Goal: Task Accomplishment & Management: Manage account settings

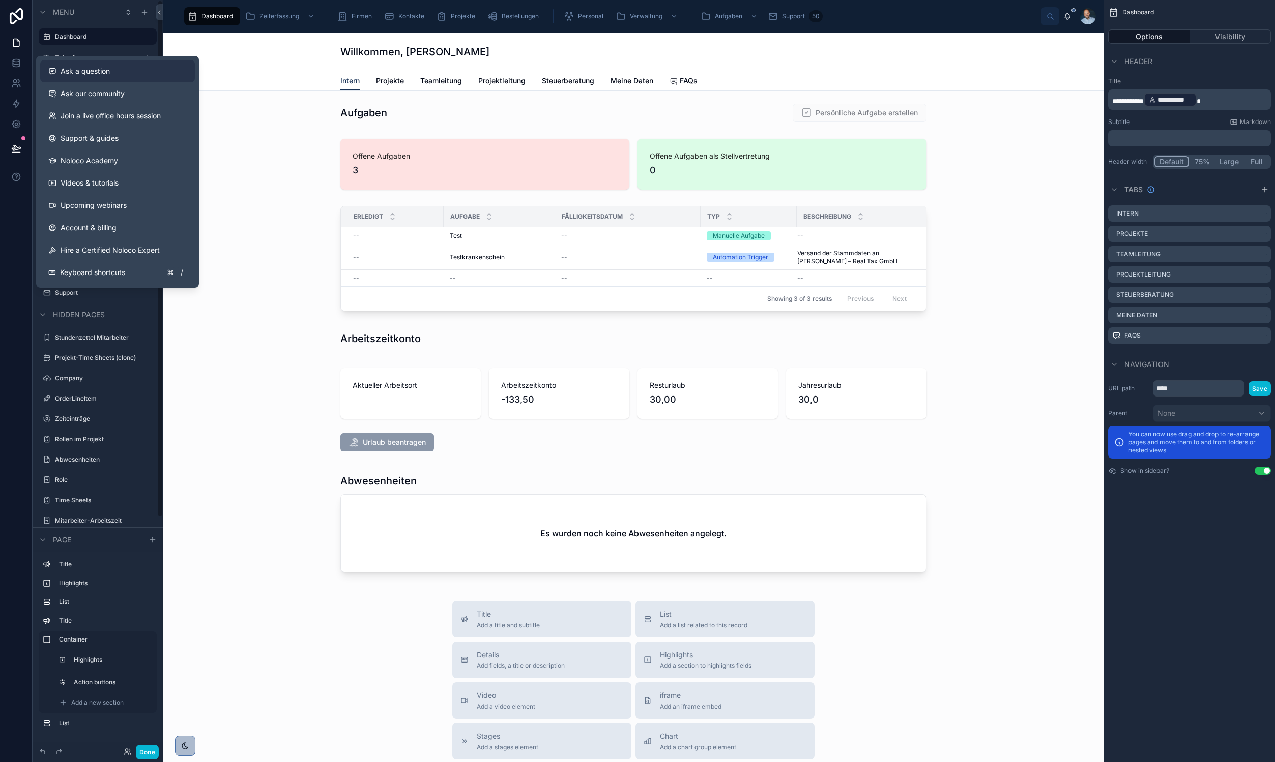
click at [70, 76] on span "Ask a question" at bounding box center [85, 71] width 49 height 10
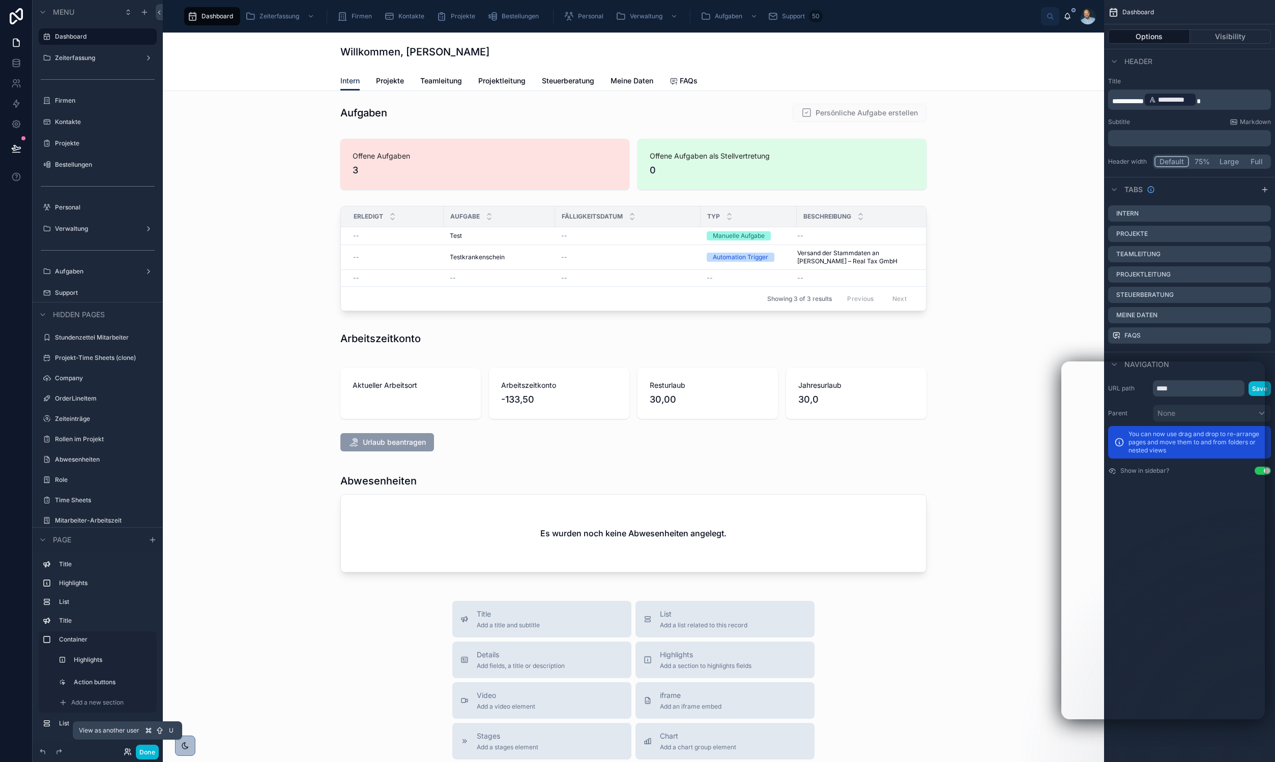
click at [126, 753] on icon at bounding box center [127, 754] width 4 height 2
click at [240, 420] on div at bounding box center [633, 410] width 925 height 104
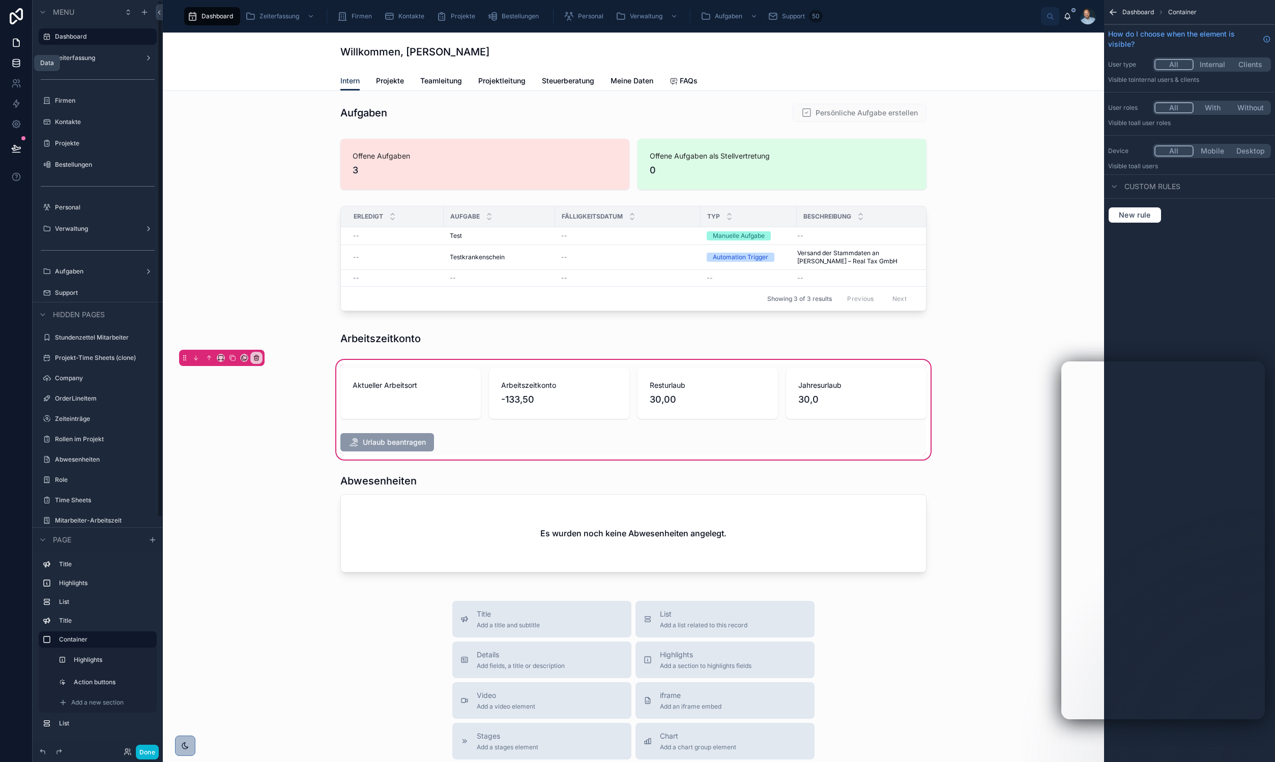
click at [22, 56] on link at bounding box center [16, 63] width 32 height 20
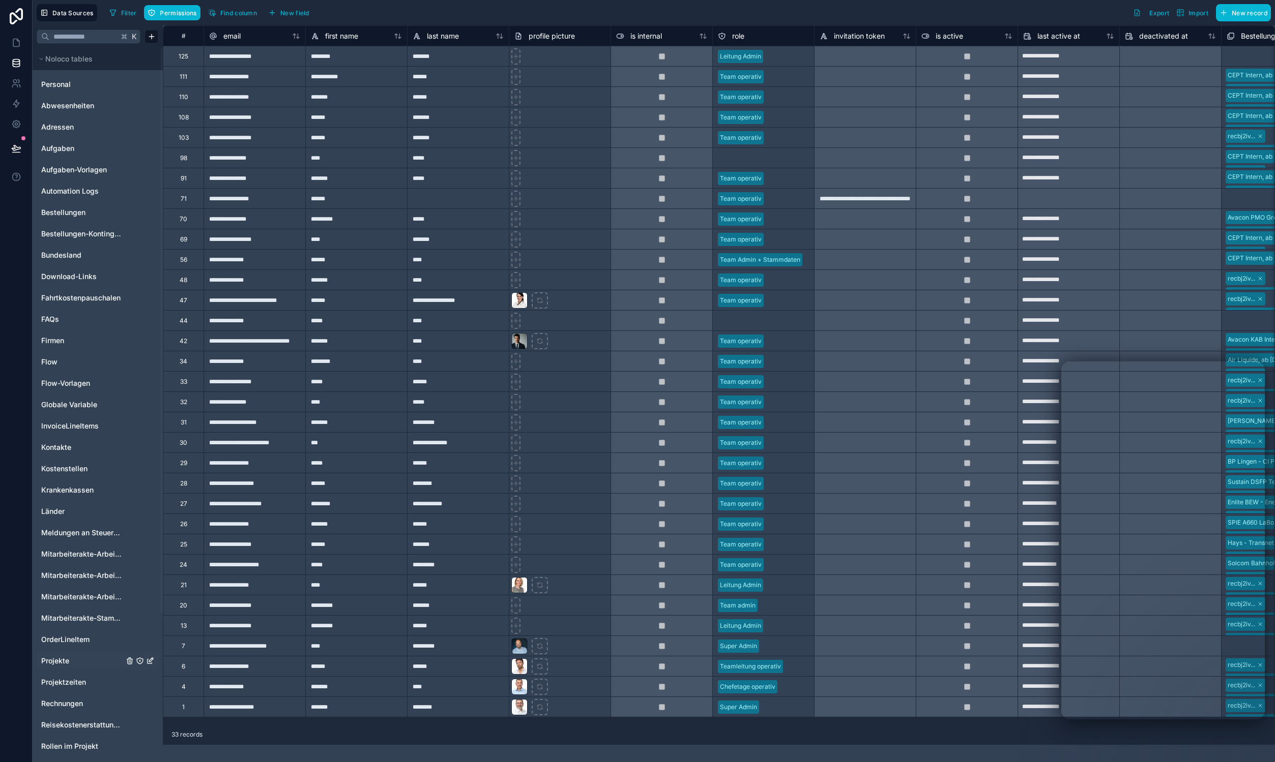
scroll to position [190, 0]
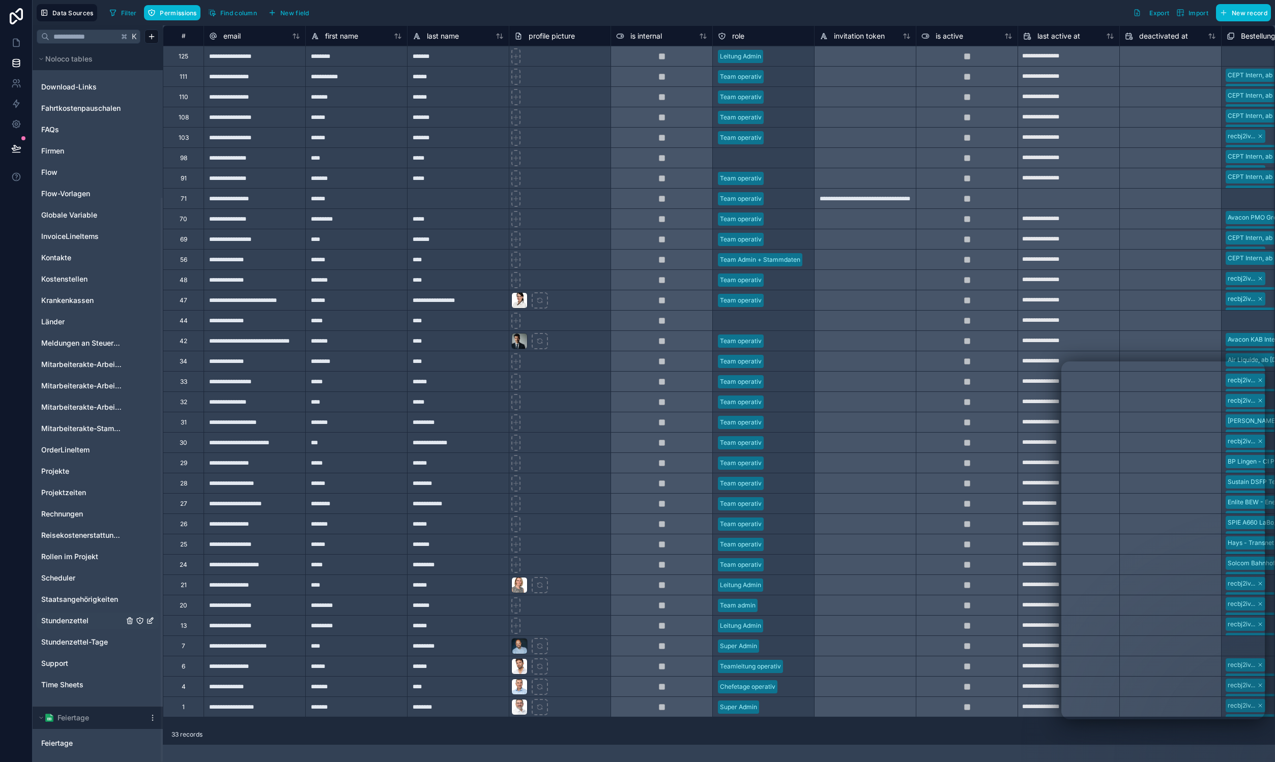
click at [93, 626] on div "Stundenzettel" at bounding box center [98, 621] width 122 height 16
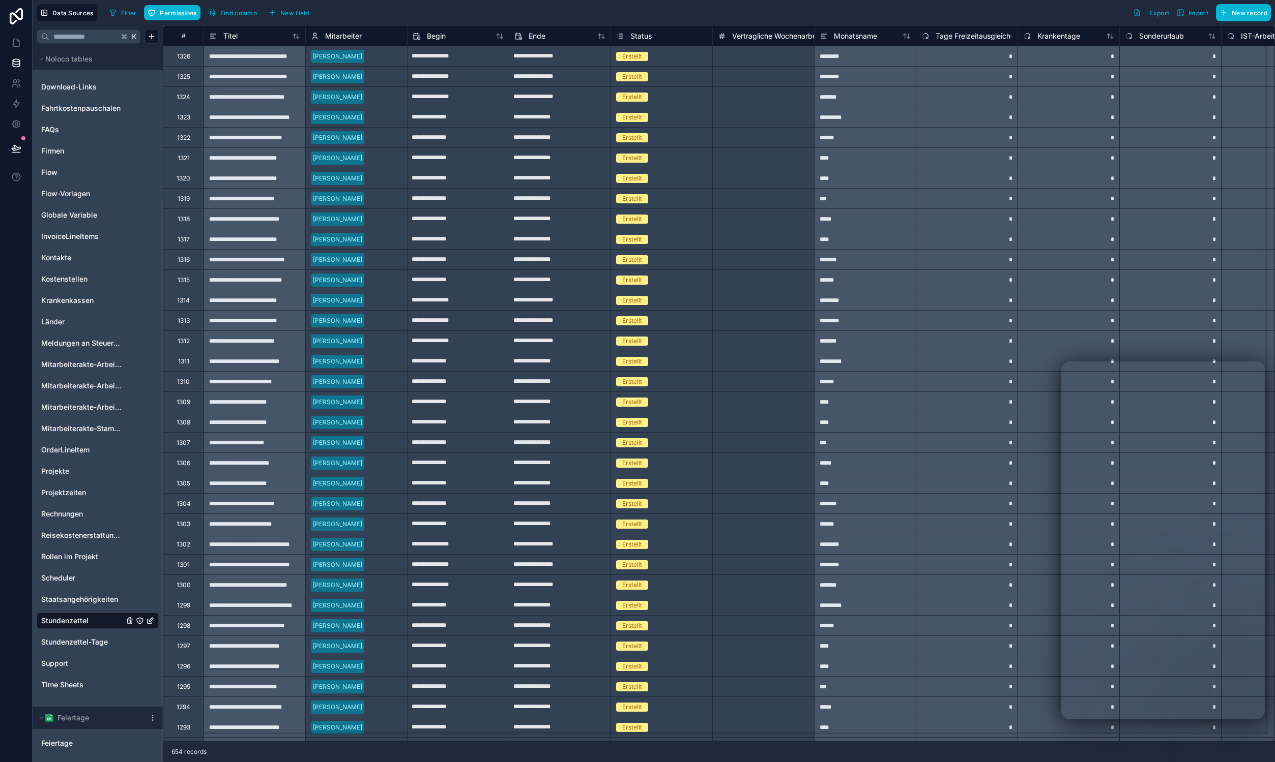
scroll to position [329, 0]
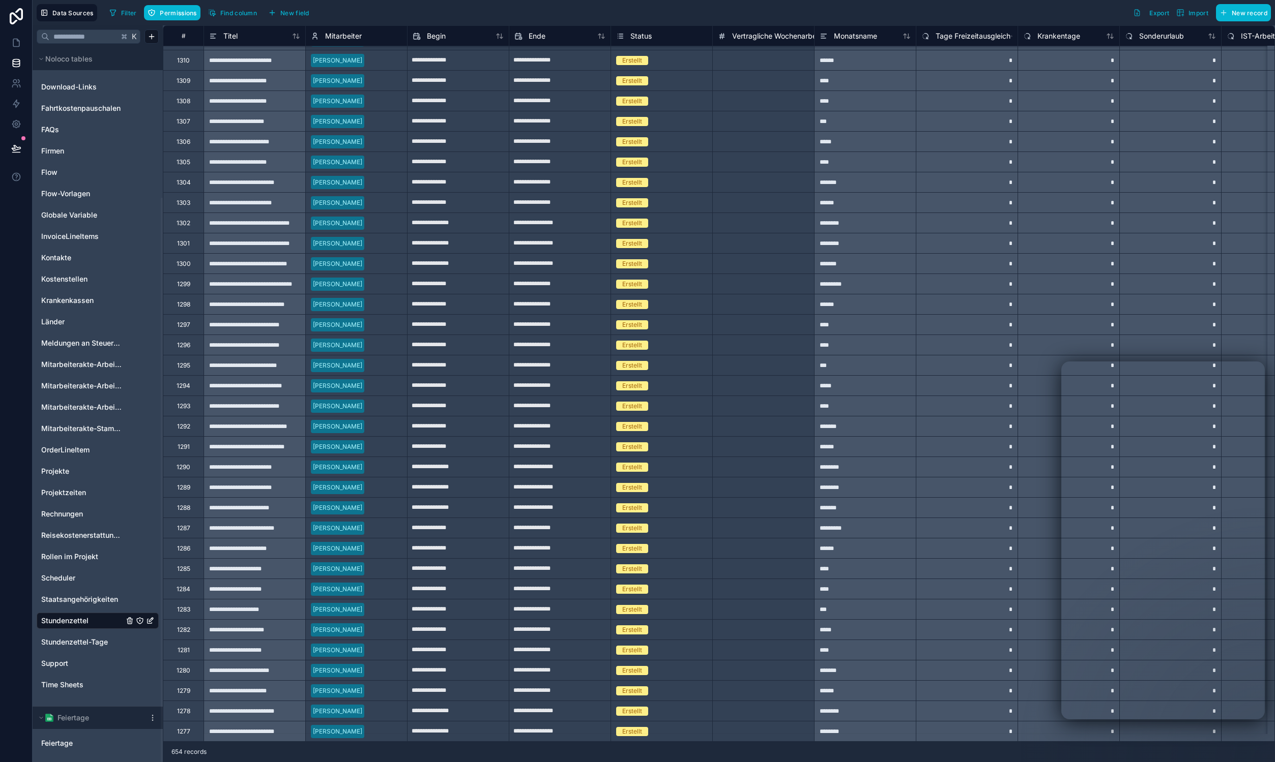
click at [83, 673] on div "Personal Abwesenheiten Adressen Aufgaben Aufgaben-Vorlagen Automation Logs Best…" at bounding box center [98, 290] width 122 height 814
click at [79, 679] on div "Time Sheets" at bounding box center [98, 685] width 122 height 16
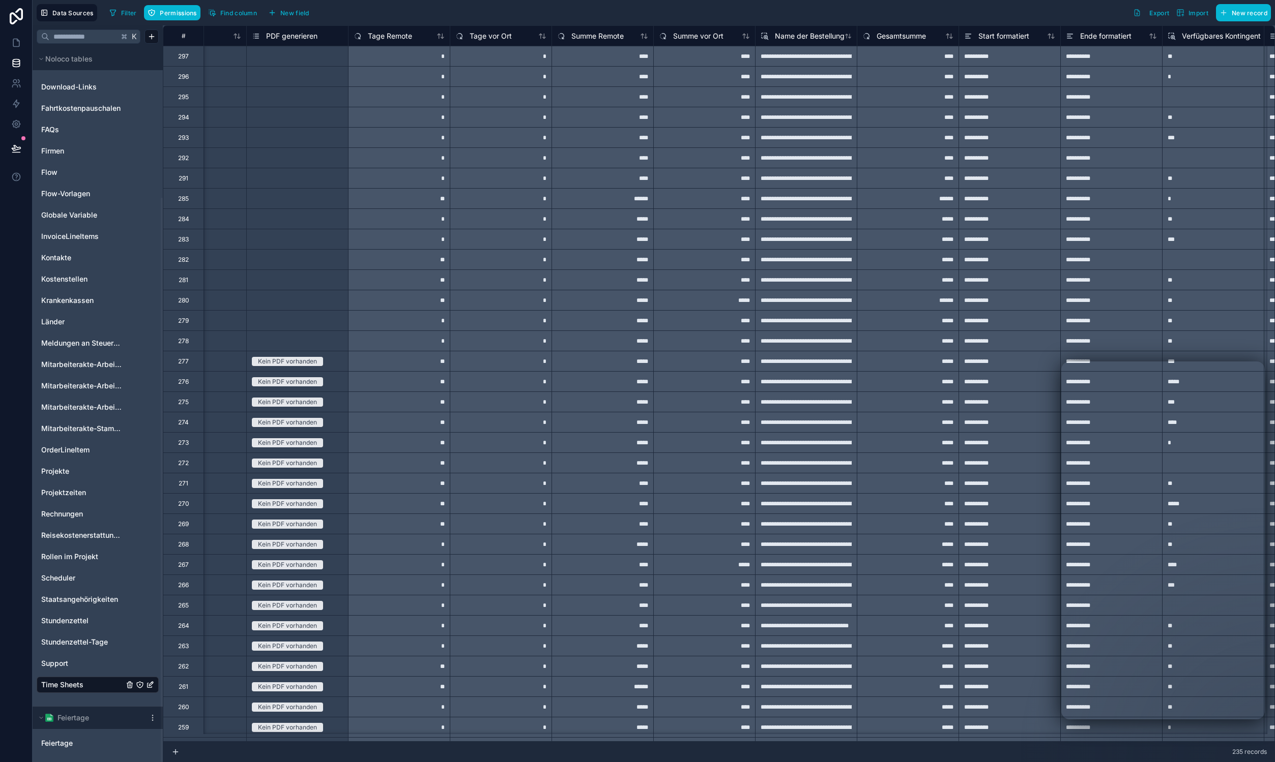
scroll to position [0, 1988]
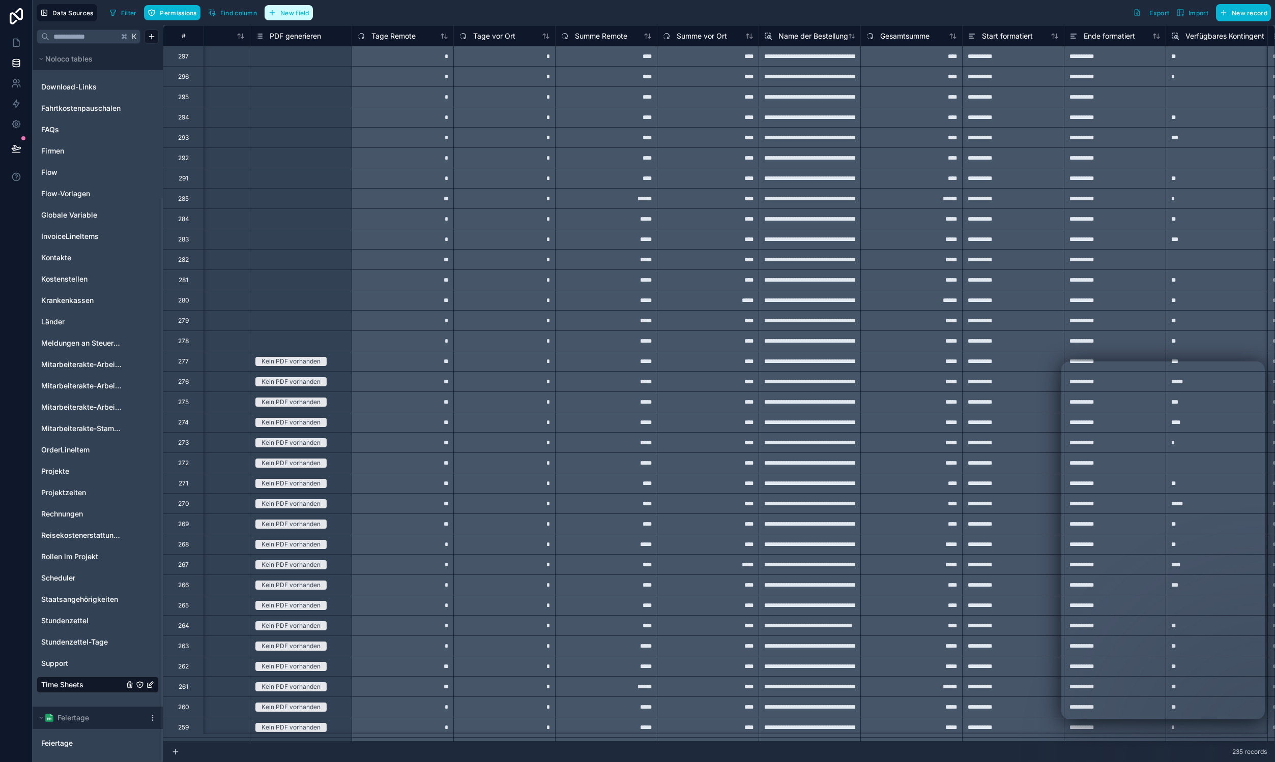
click at [304, 17] on button "New field" at bounding box center [288, 12] width 48 height 15
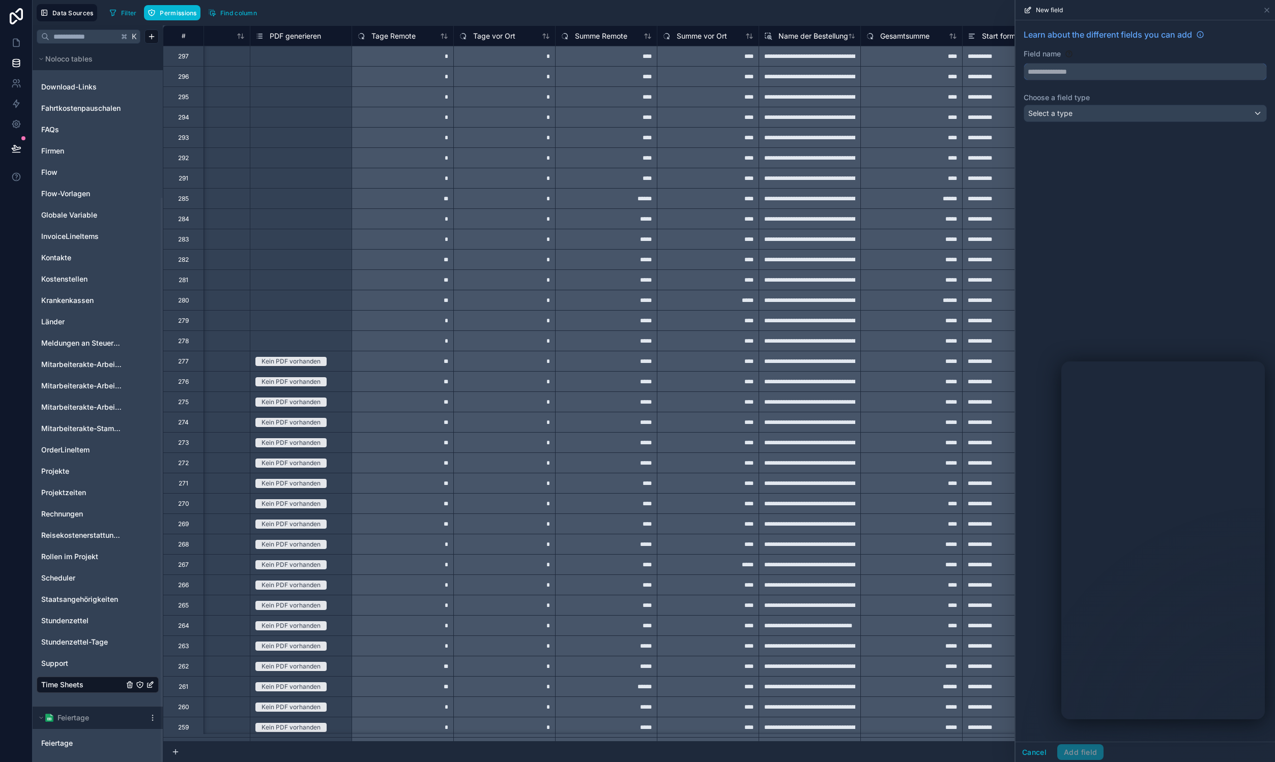
click at [1063, 69] on input "text" at bounding box center [1145, 72] width 242 height 16
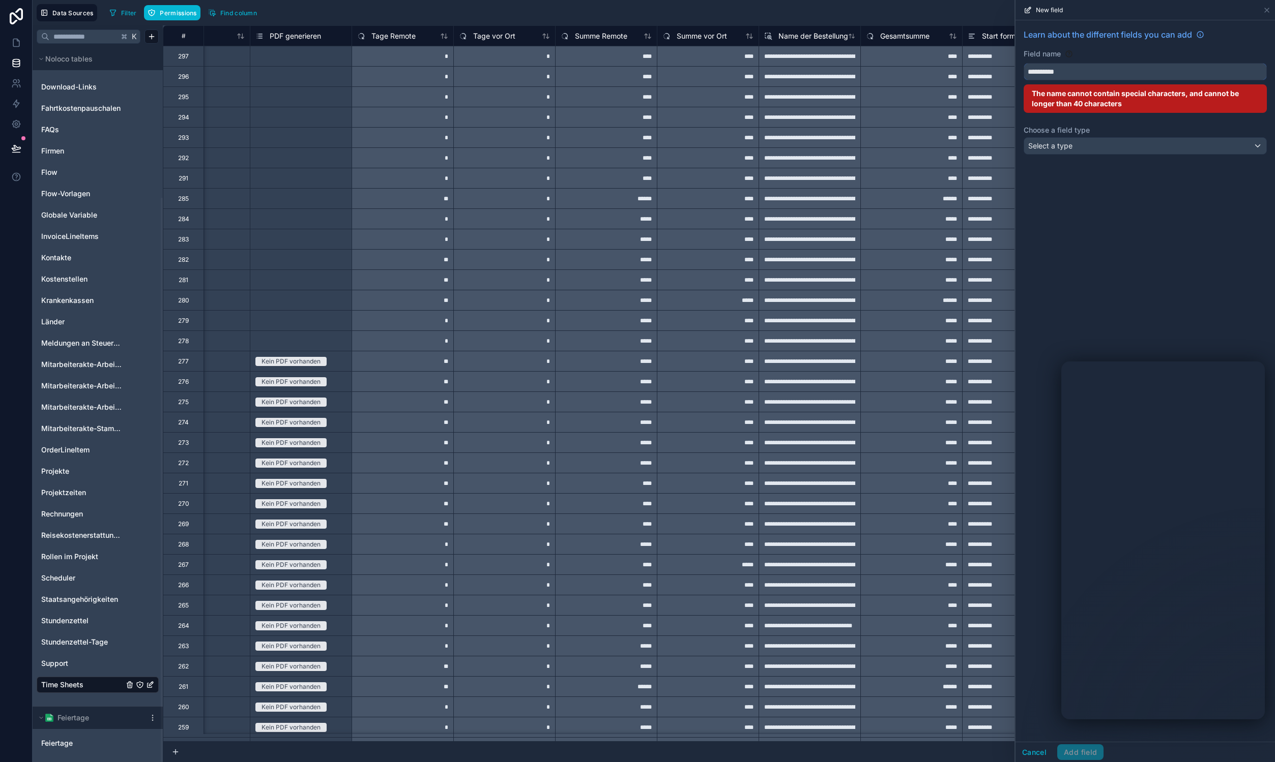
click at [1145, 72] on button "*********" at bounding box center [1144, 71] width 243 height 17
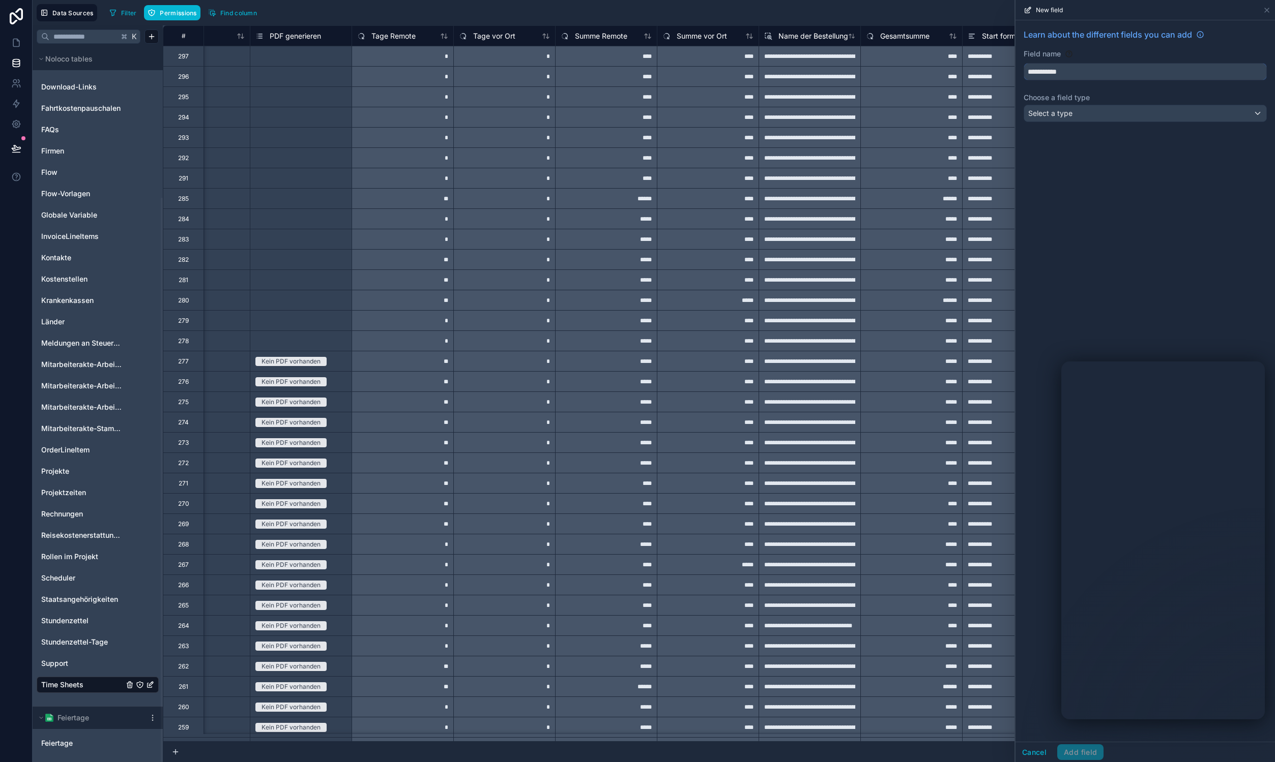
type input "**********"
click at [1042, 124] on div "**********" at bounding box center [1144, 77] width 259 height 114
click at [1043, 111] on span "Select a type" at bounding box center [1050, 113] width 44 height 9
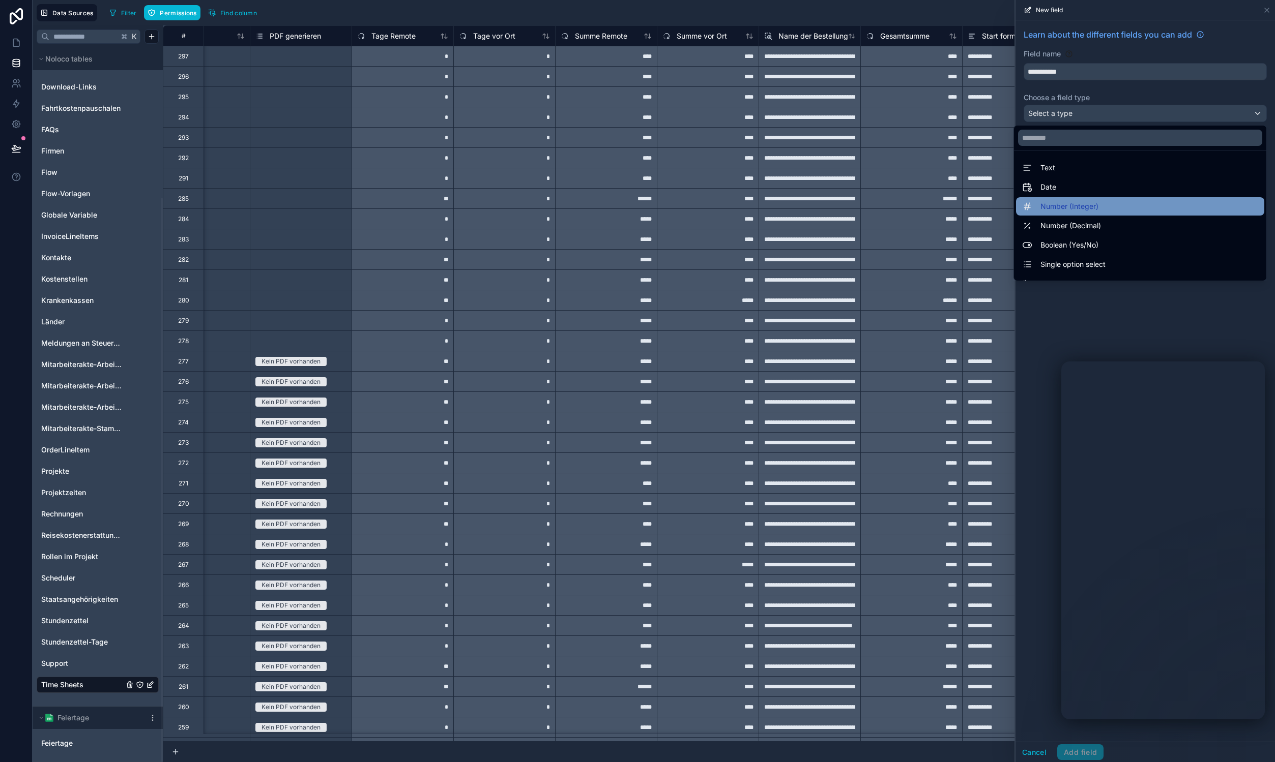
click at [1163, 212] on div "Number (Integer)" at bounding box center [1140, 206] width 236 height 12
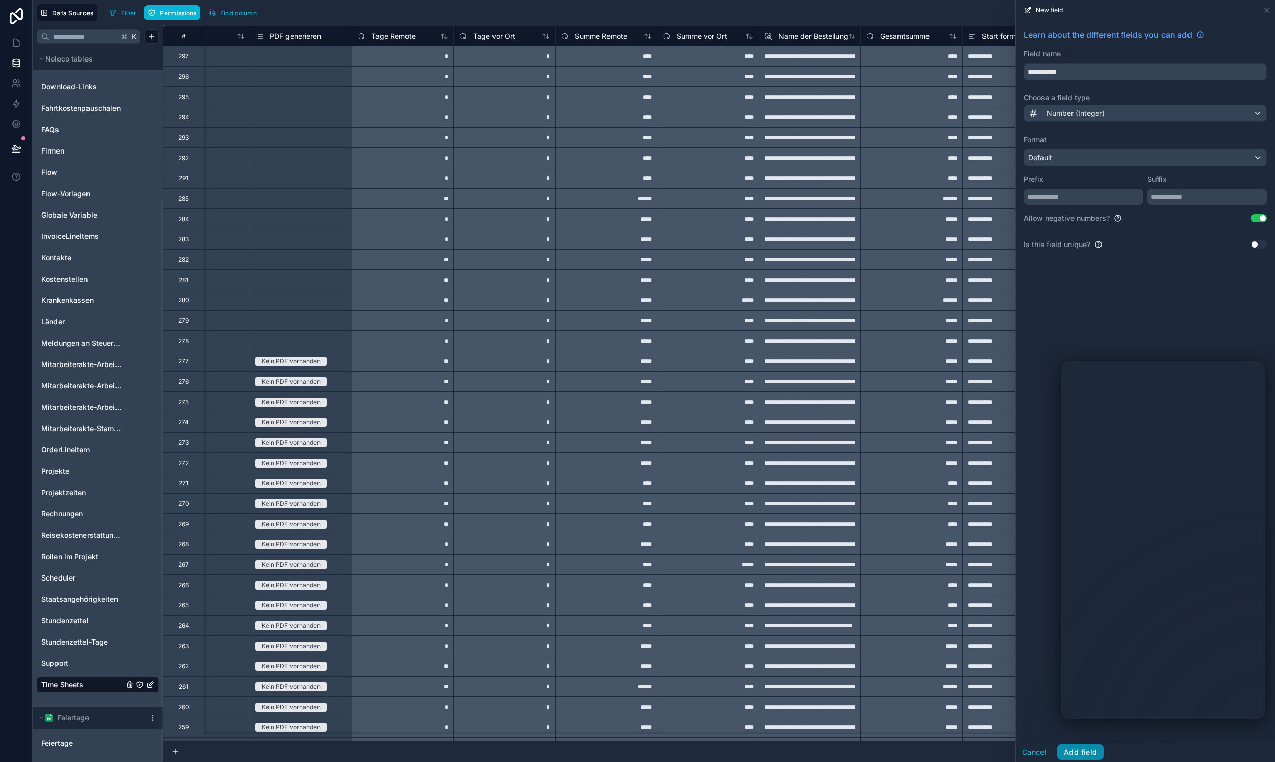
click at [1085, 754] on button "Add field" at bounding box center [1080, 753] width 46 height 16
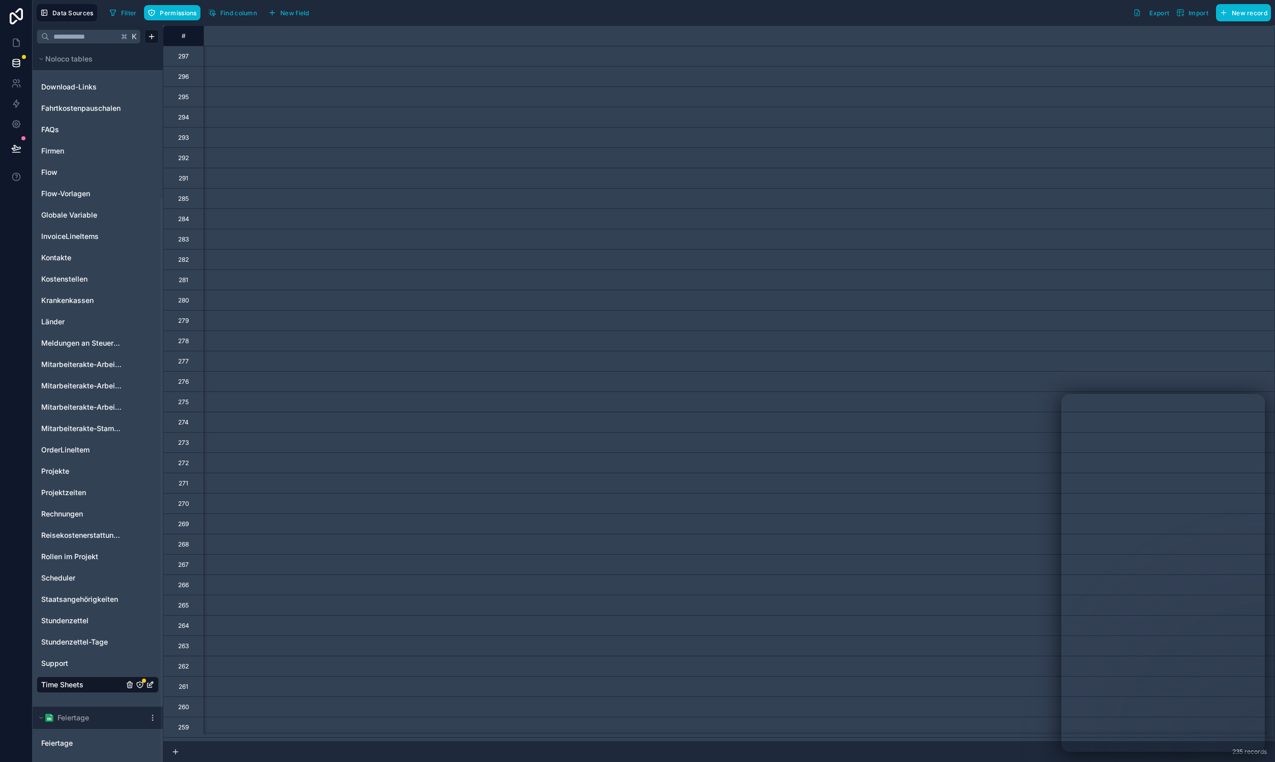
scroll to position [0, 3006]
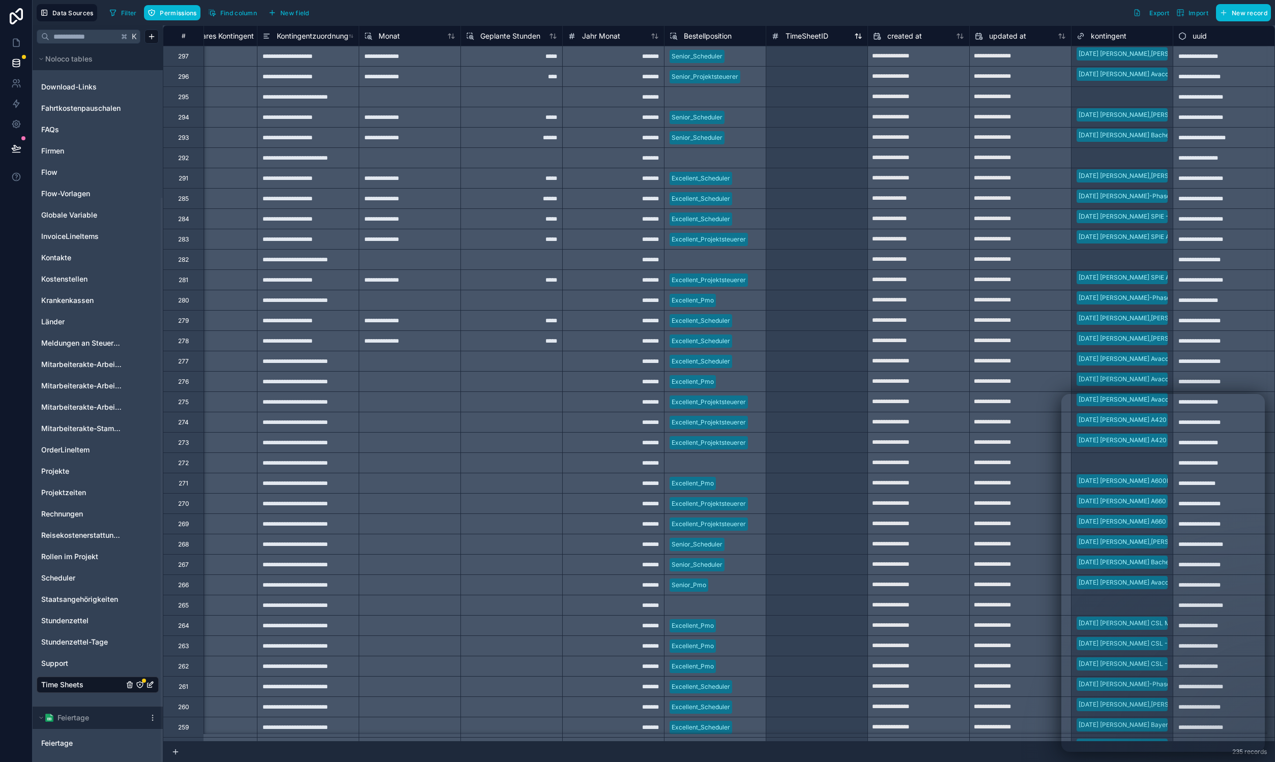
click at [814, 34] on span "TimeSheetID" at bounding box center [806, 36] width 43 height 10
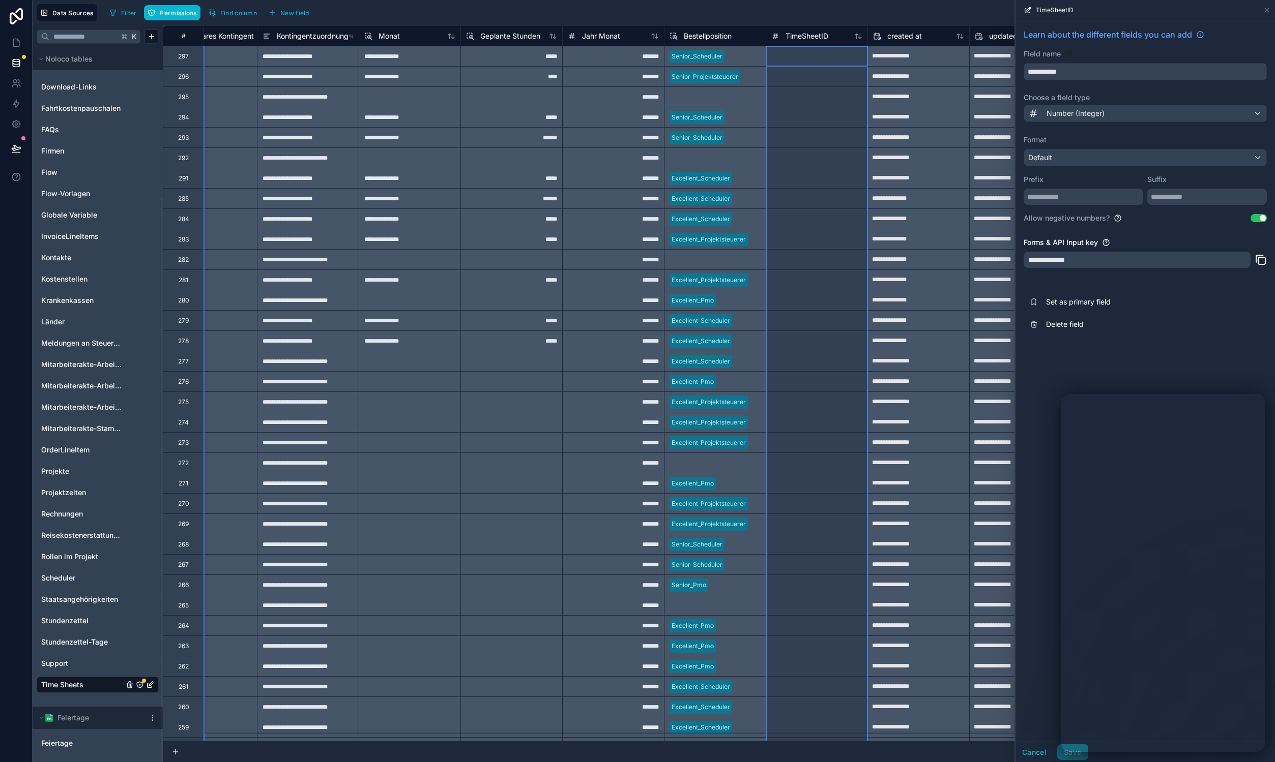
click at [1106, 72] on input "**********" at bounding box center [1145, 72] width 242 height 16
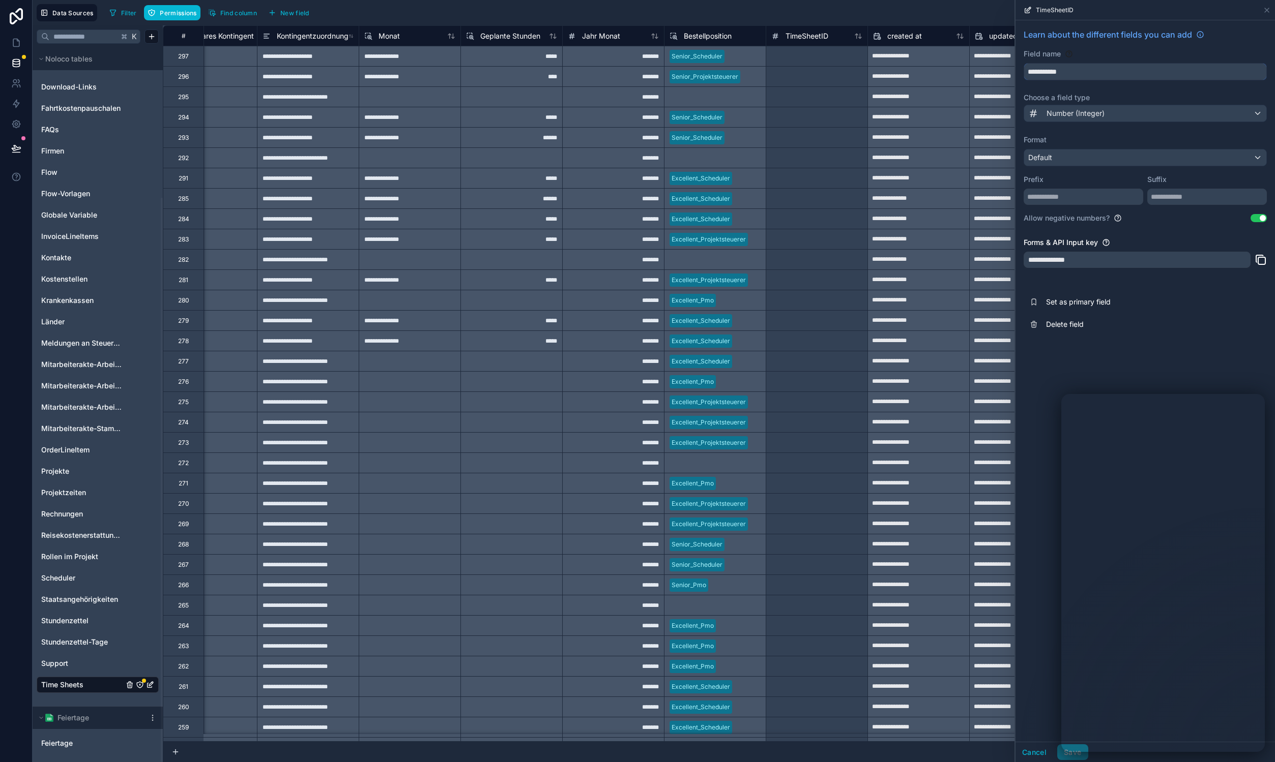
click at [1106, 72] on input "**********" at bounding box center [1145, 72] width 242 height 16
click at [1056, 332] on button "Delete field" at bounding box center [1144, 324] width 243 height 22
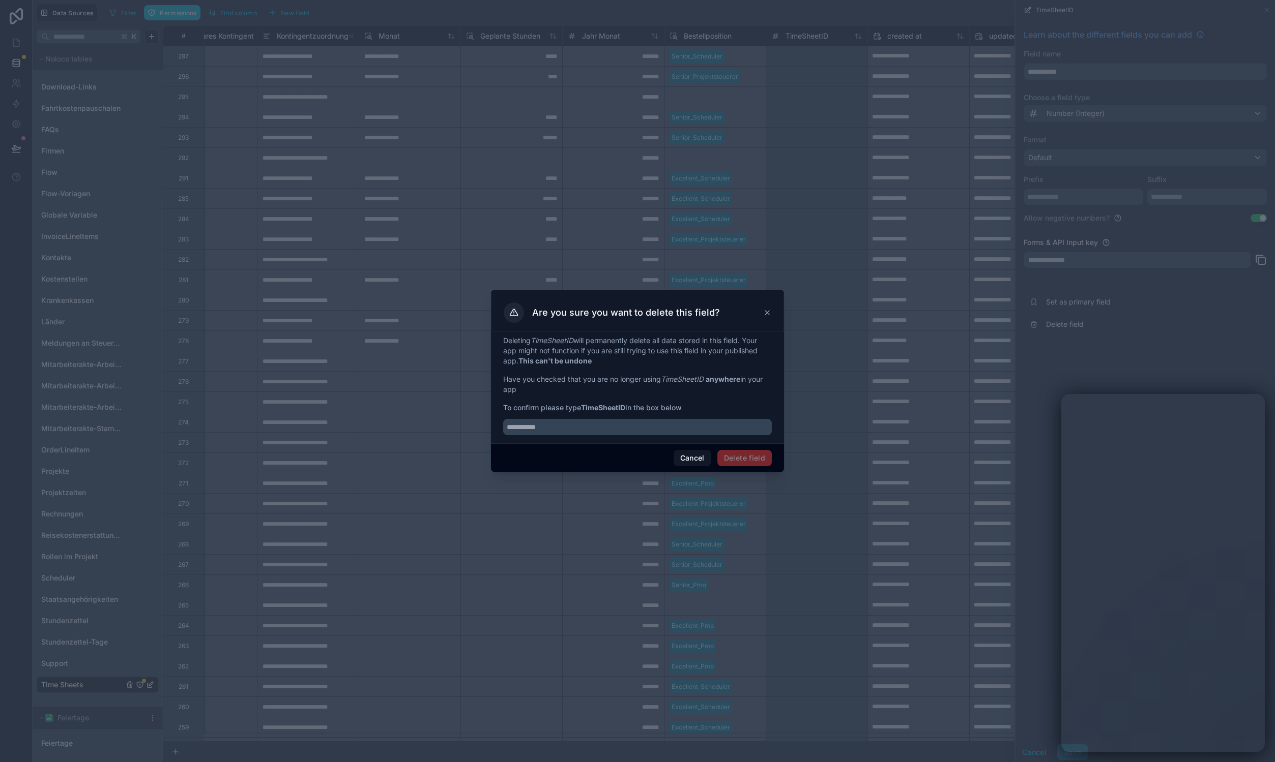
click at [655, 408] on span "To confirm please type TimeSheetID in the box below" at bounding box center [637, 408] width 269 height 10
click at [650, 423] on input "text" at bounding box center [637, 427] width 269 height 16
paste input "**********"
type input "**********"
click at [751, 458] on button "Delete field" at bounding box center [744, 458] width 54 height 16
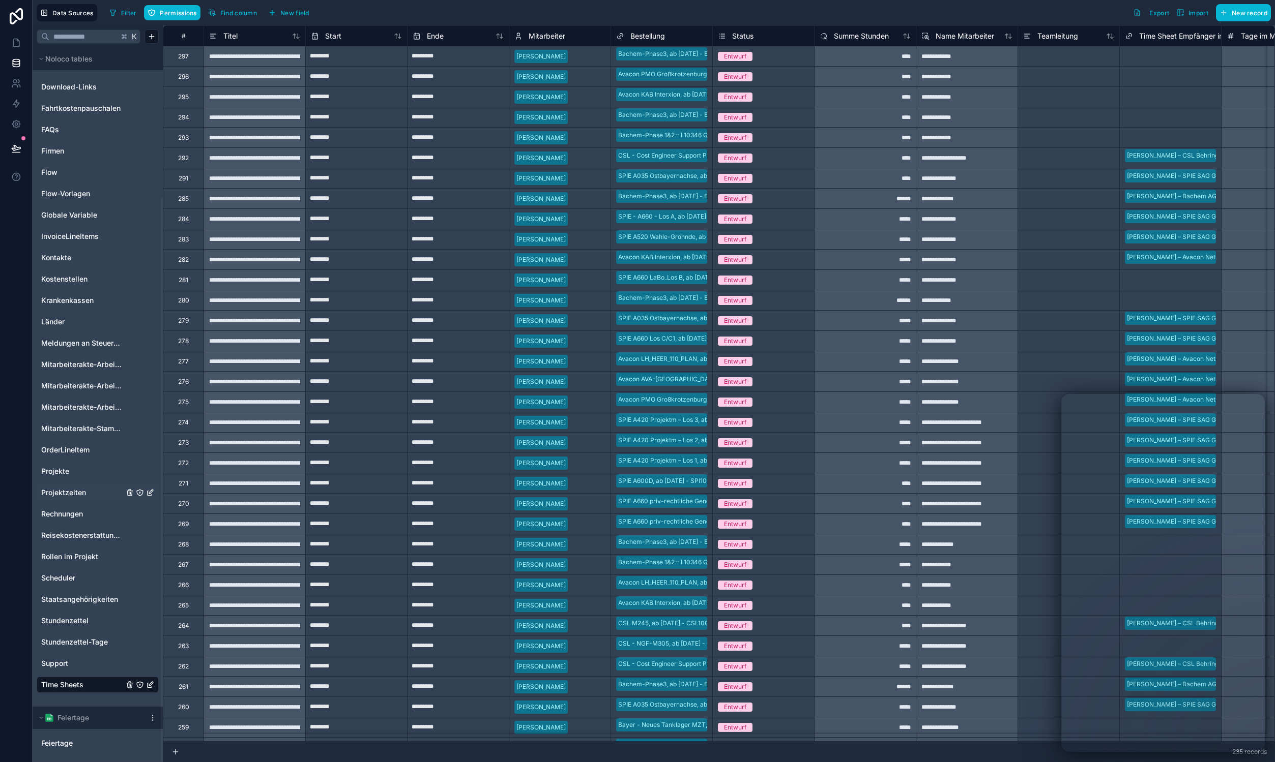
click at [68, 496] on span "Projektzeiten" at bounding box center [63, 493] width 45 height 10
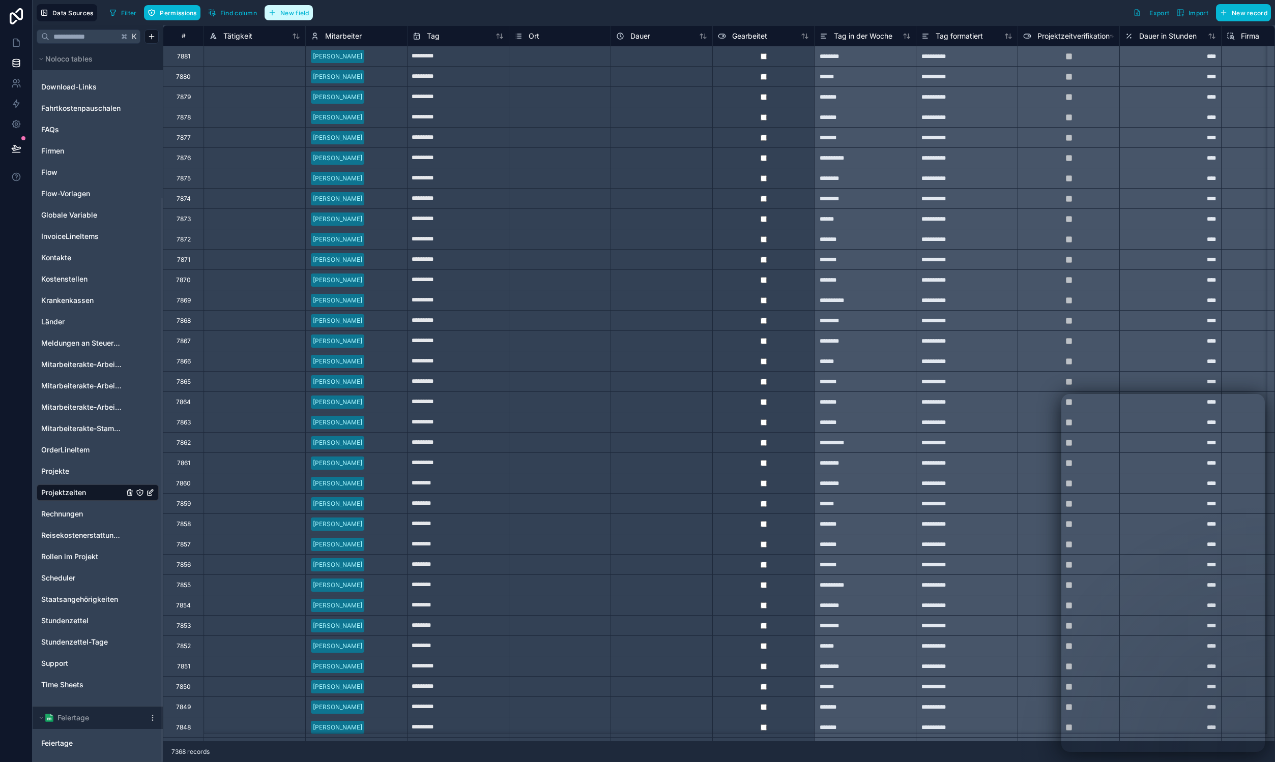
click at [305, 15] on span "New field" at bounding box center [294, 13] width 29 height 8
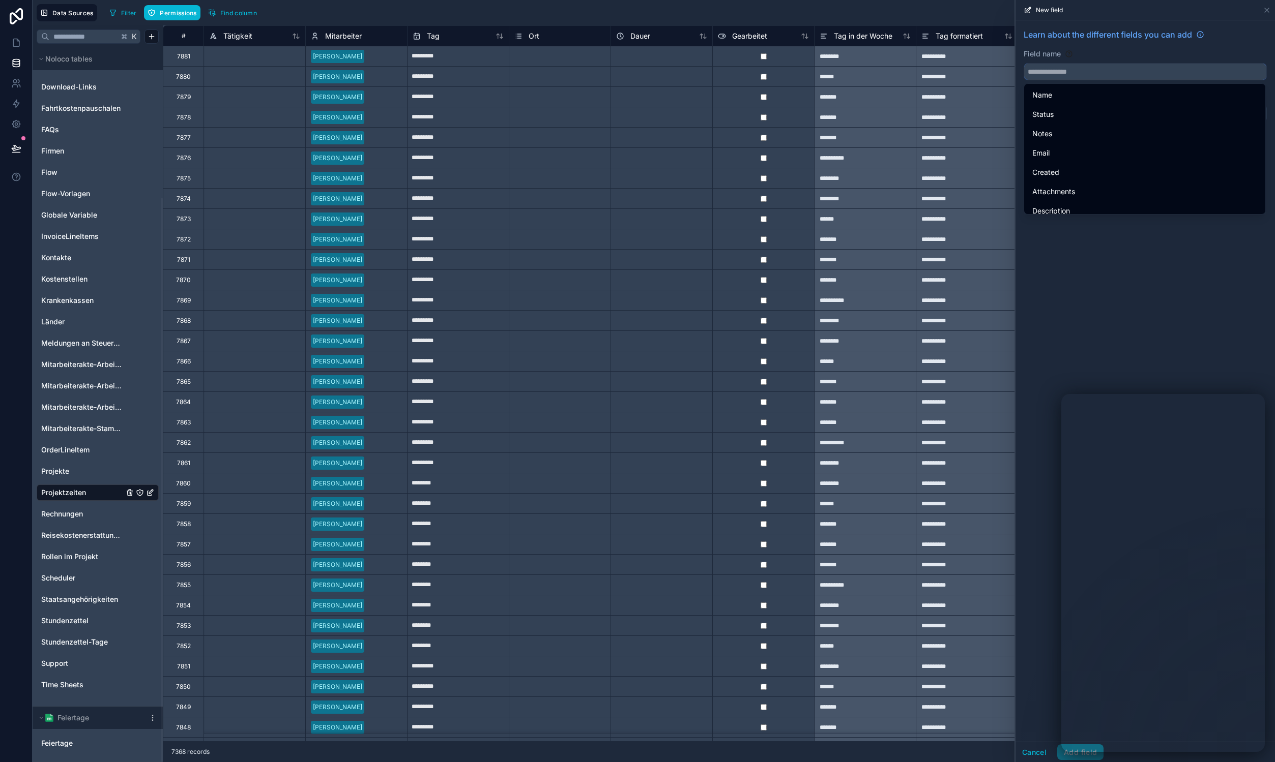
click at [1105, 75] on input "text" at bounding box center [1145, 72] width 242 height 16
paste input "**********"
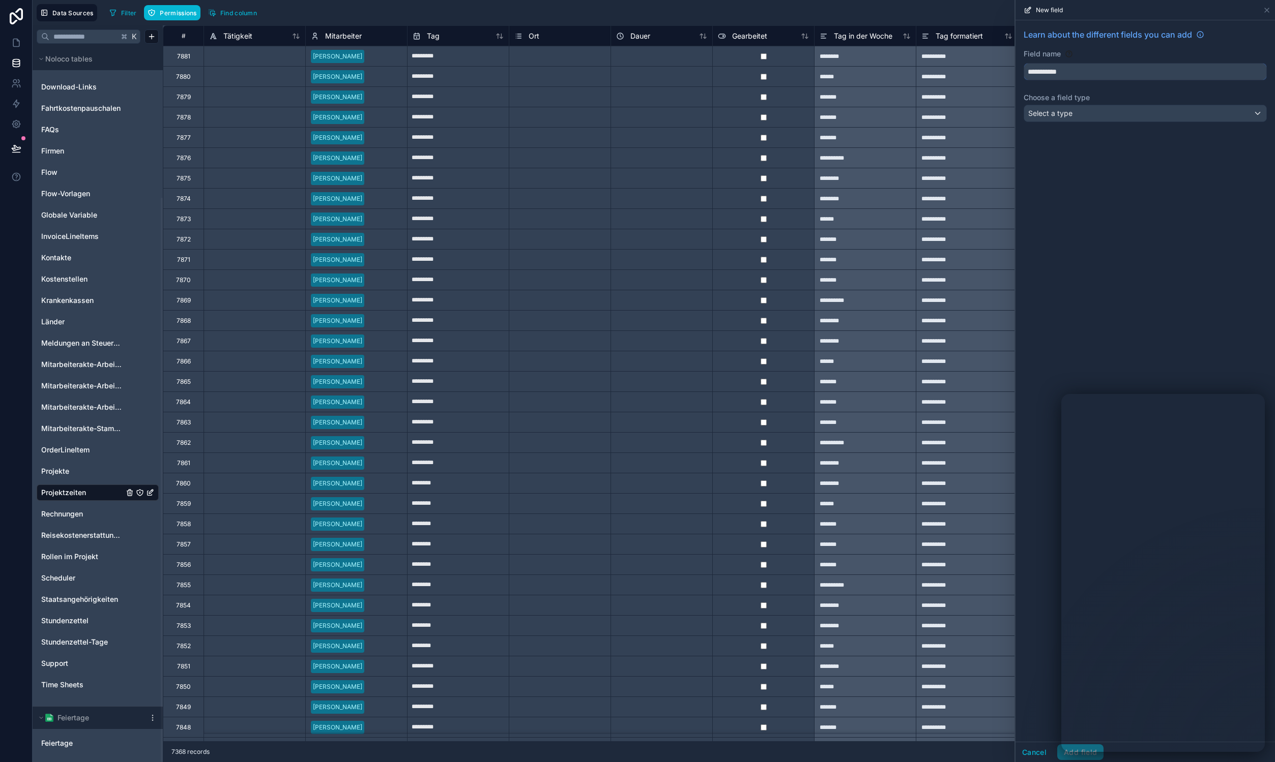
type input "**********"
click at [1116, 112] on div "Select a type" at bounding box center [1145, 113] width 242 height 16
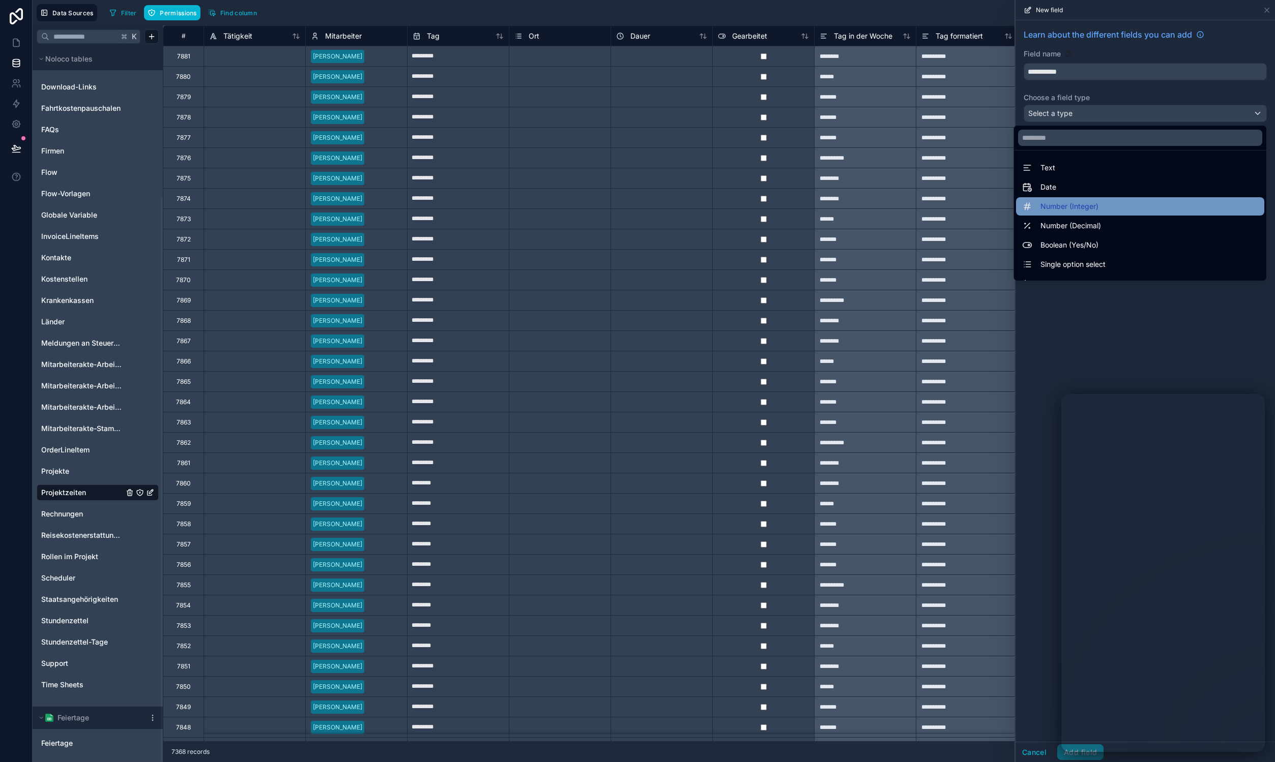
click at [1109, 198] on div "Number (Integer)" at bounding box center [1140, 206] width 248 height 18
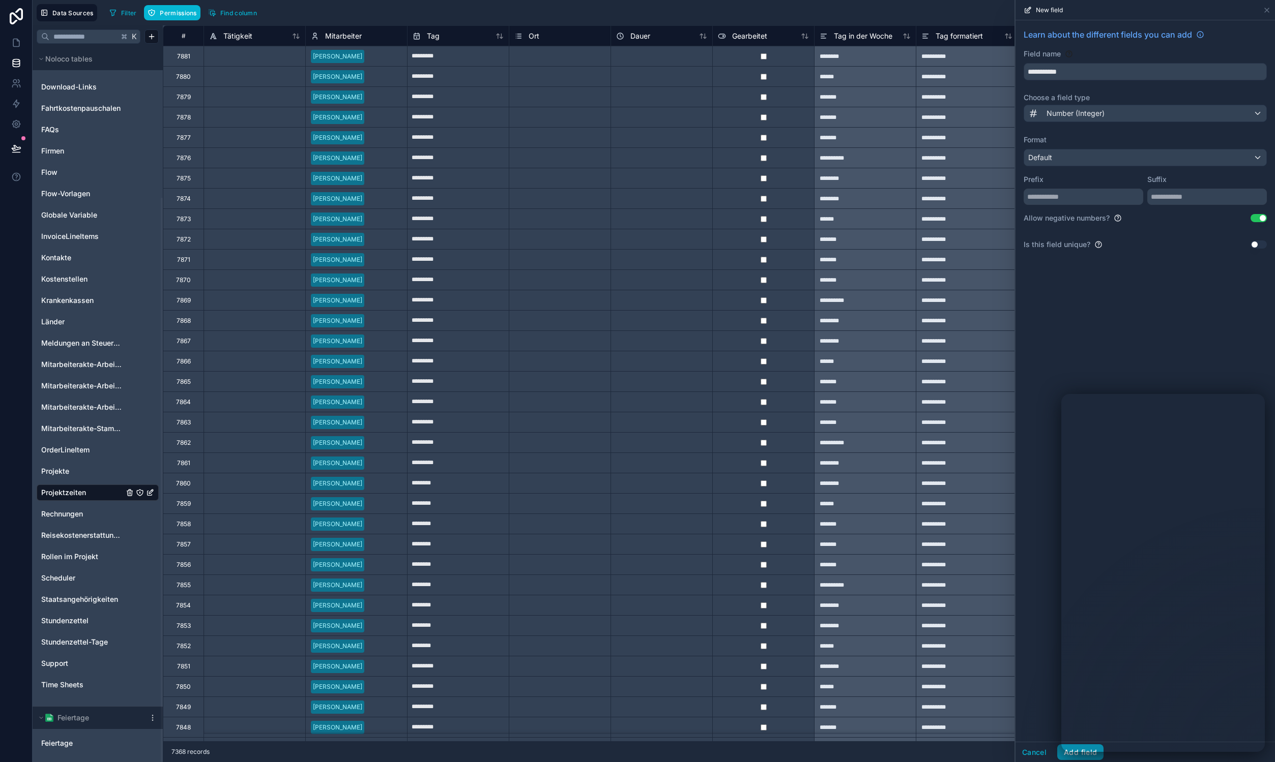
click at [1077, 757] on button "Add field" at bounding box center [1080, 753] width 46 height 16
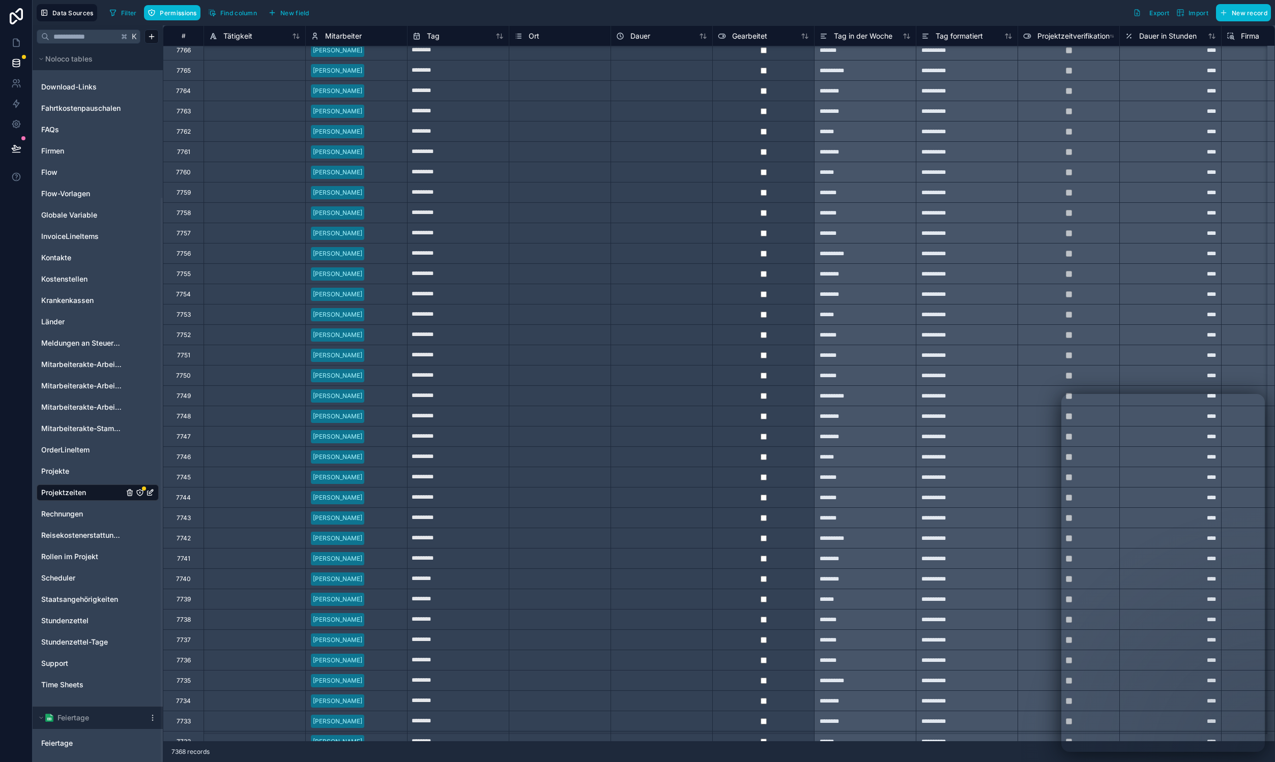
scroll to position [2351, 0]
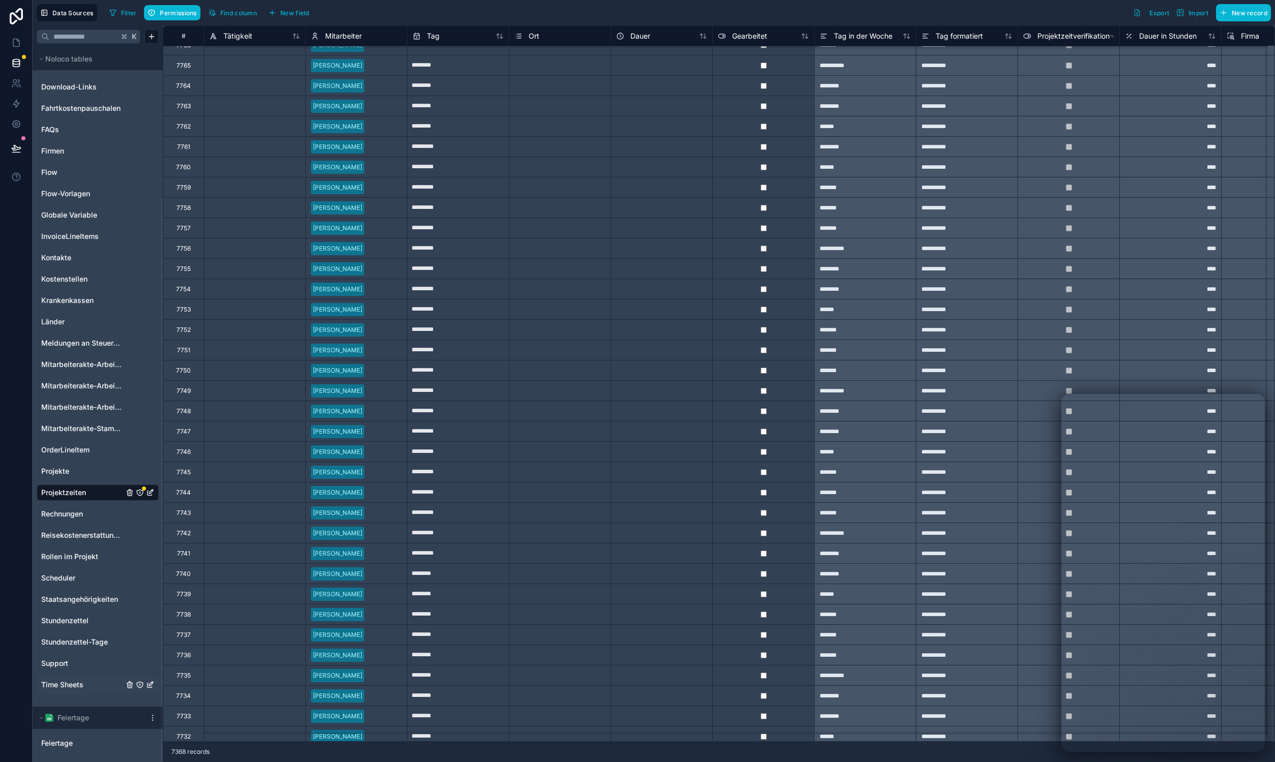
click at [66, 685] on span "Time Sheets" at bounding box center [62, 685] width 42 height 10
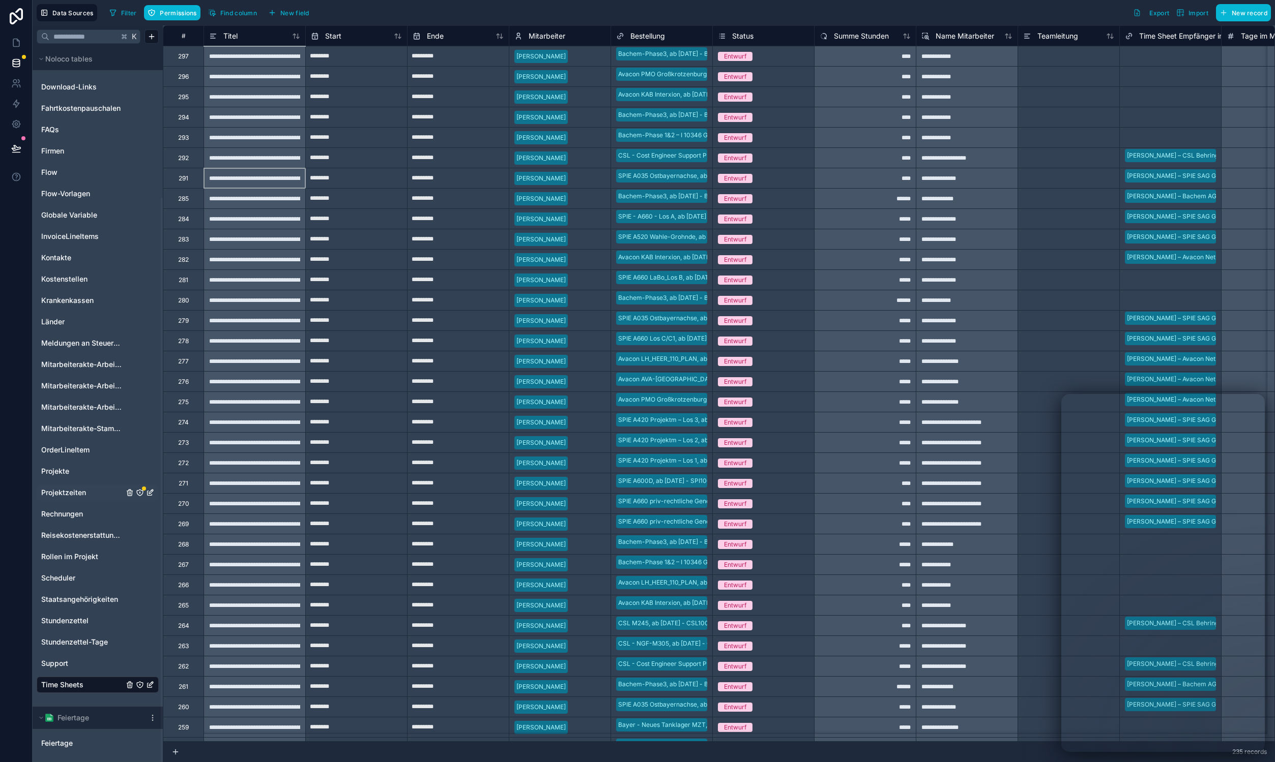
click at [241, 179] on div "**********" at bounding box center [254, 178] width 102 height 20
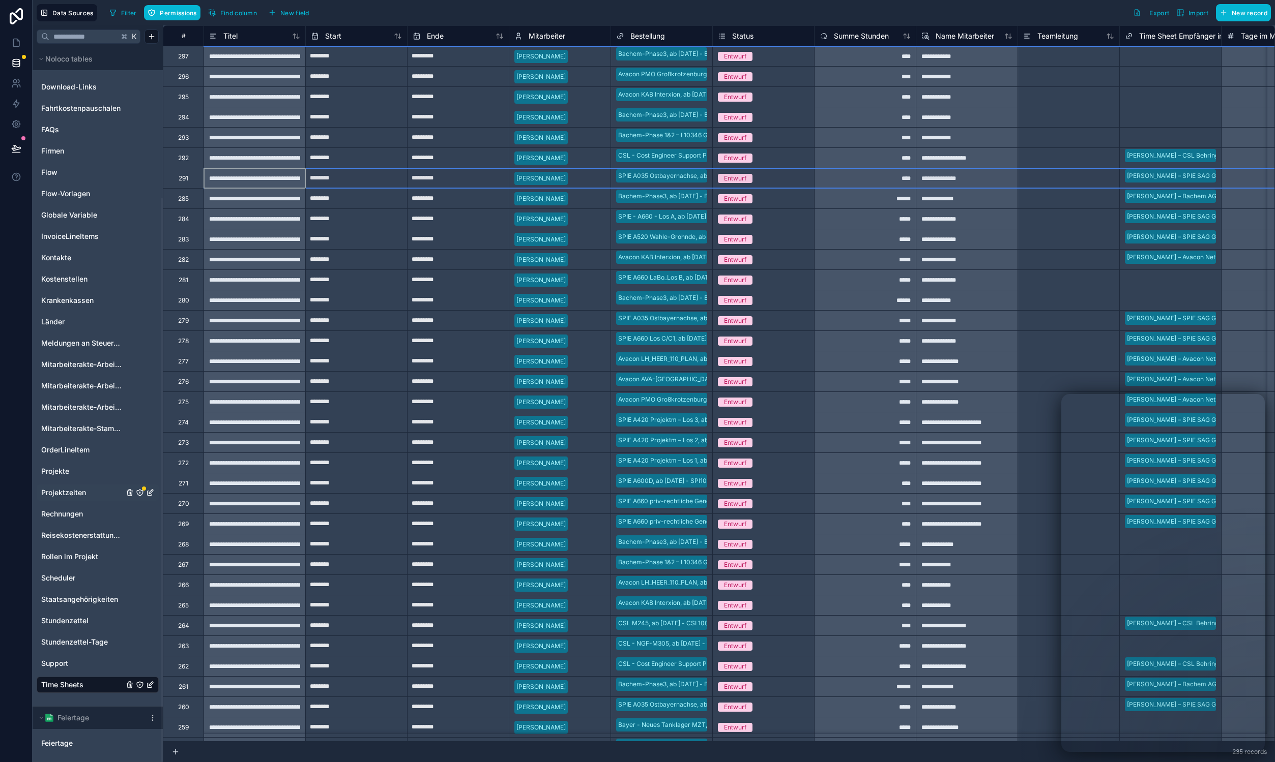
click at [178, 179] on div "291" at bounding box center [183, 178] width 41 height 20
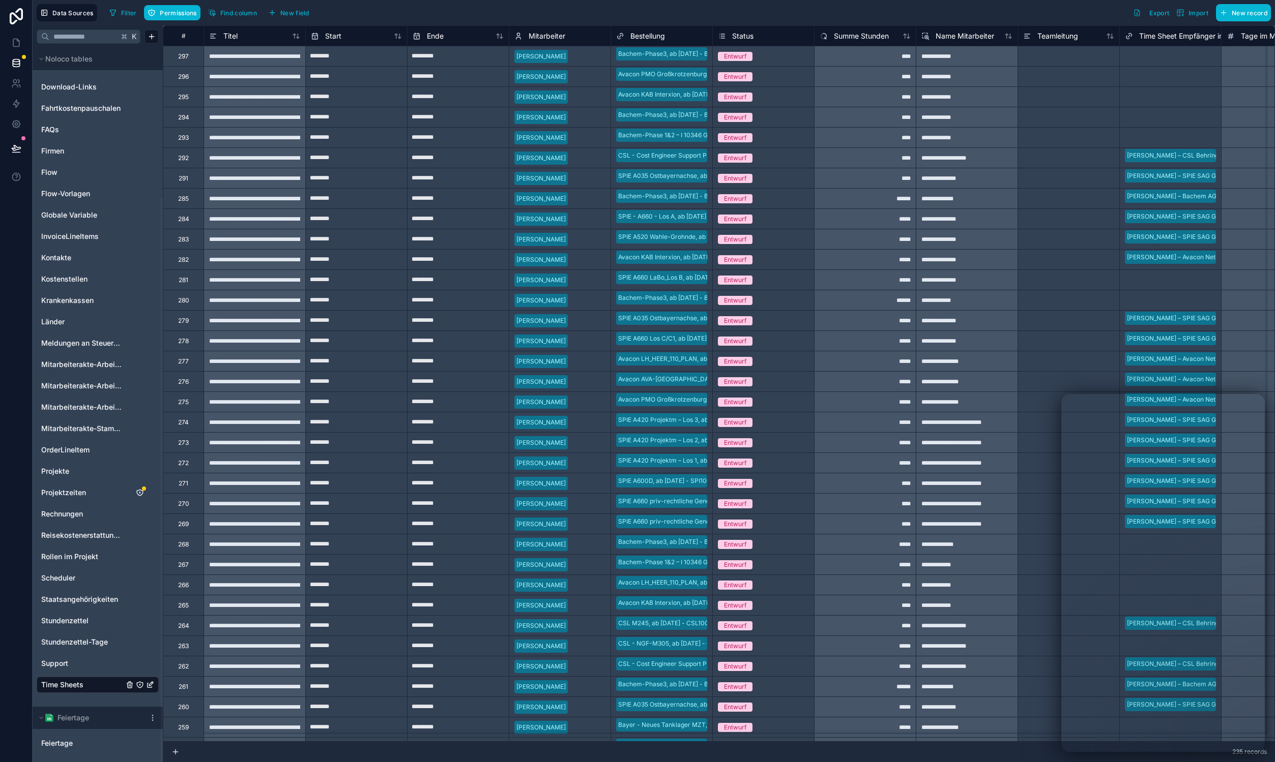
click at [52, 679] on div "Time Sheets" at bounding box center [98, 685] width 122 height 16
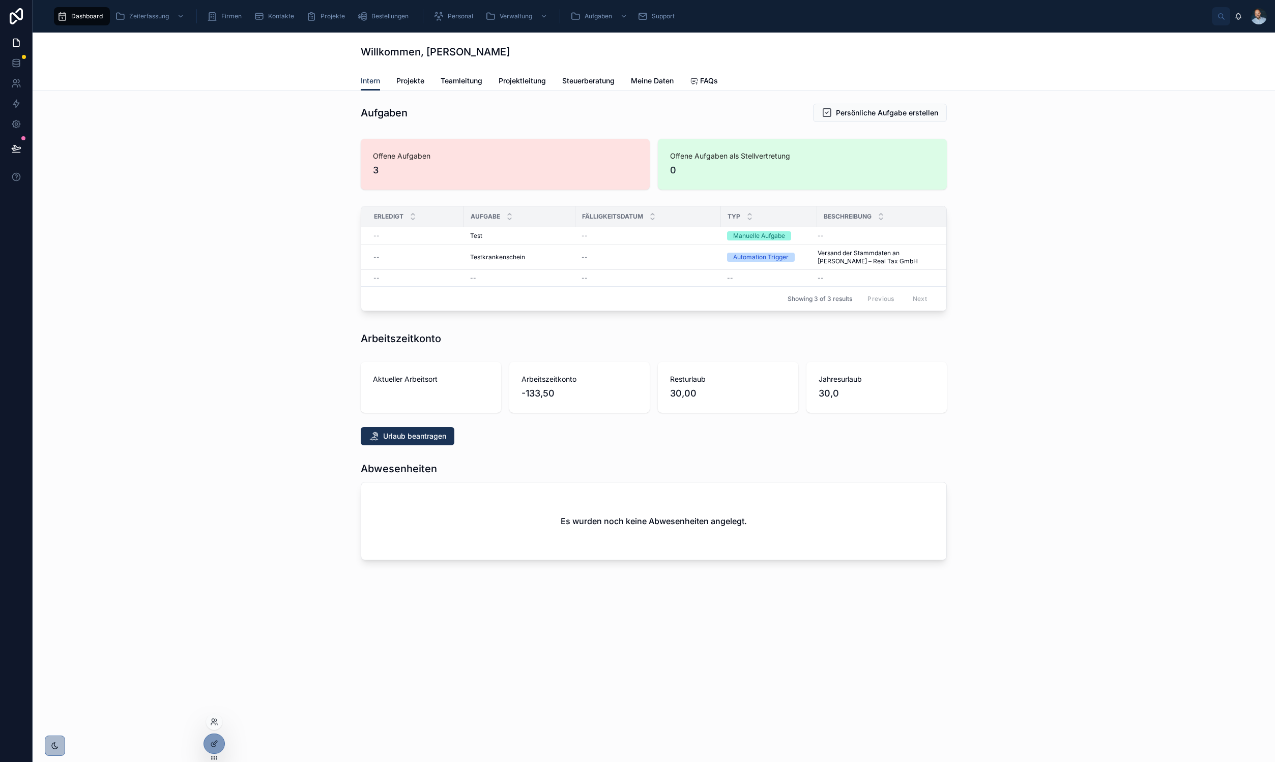
click at [210, 718] on div at bounding box center [214, 722] width 16 height 16
click at [211, 717] on div at bounding box center [214, 722] width 16 height 16
click at [215, 722] on icon at bounding box center [214, 722] width 8 height 8
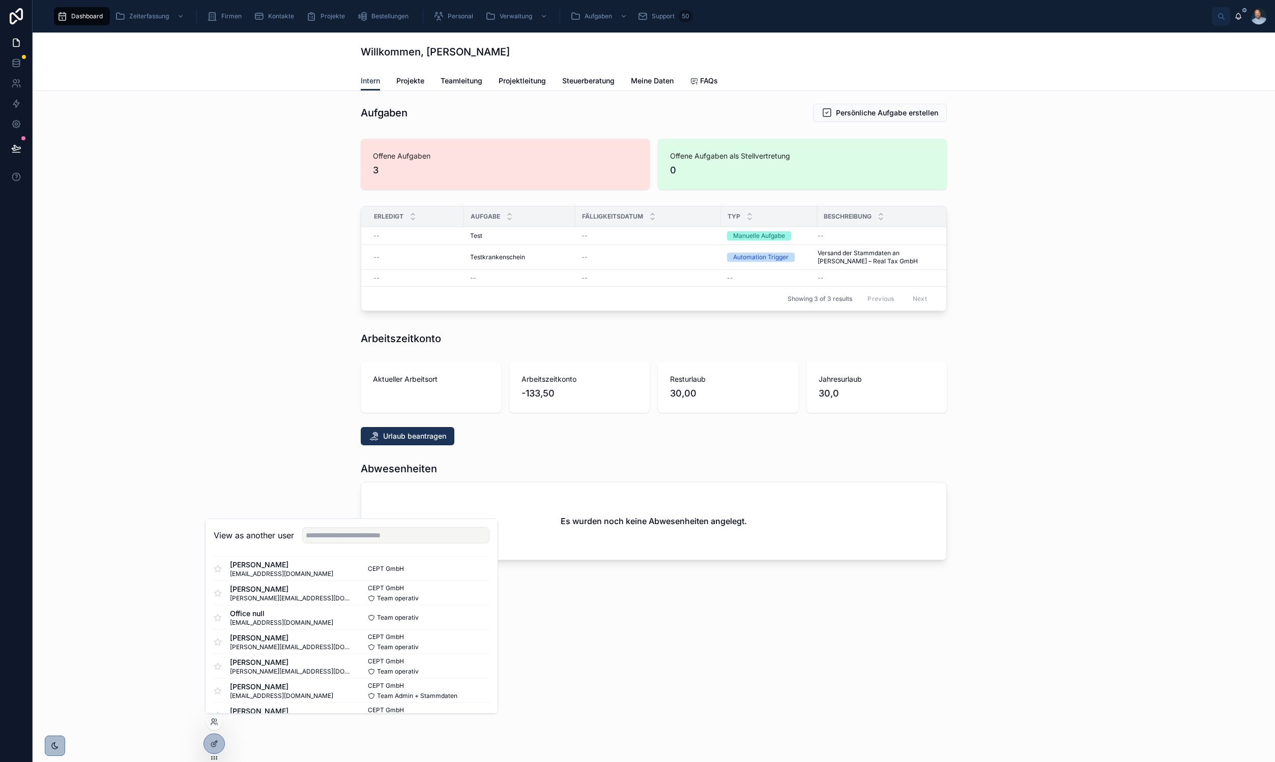
scroll to position [131, 0]
click at [315, 541] on input "text" at bounding box center [395, 535] width 187 height 16
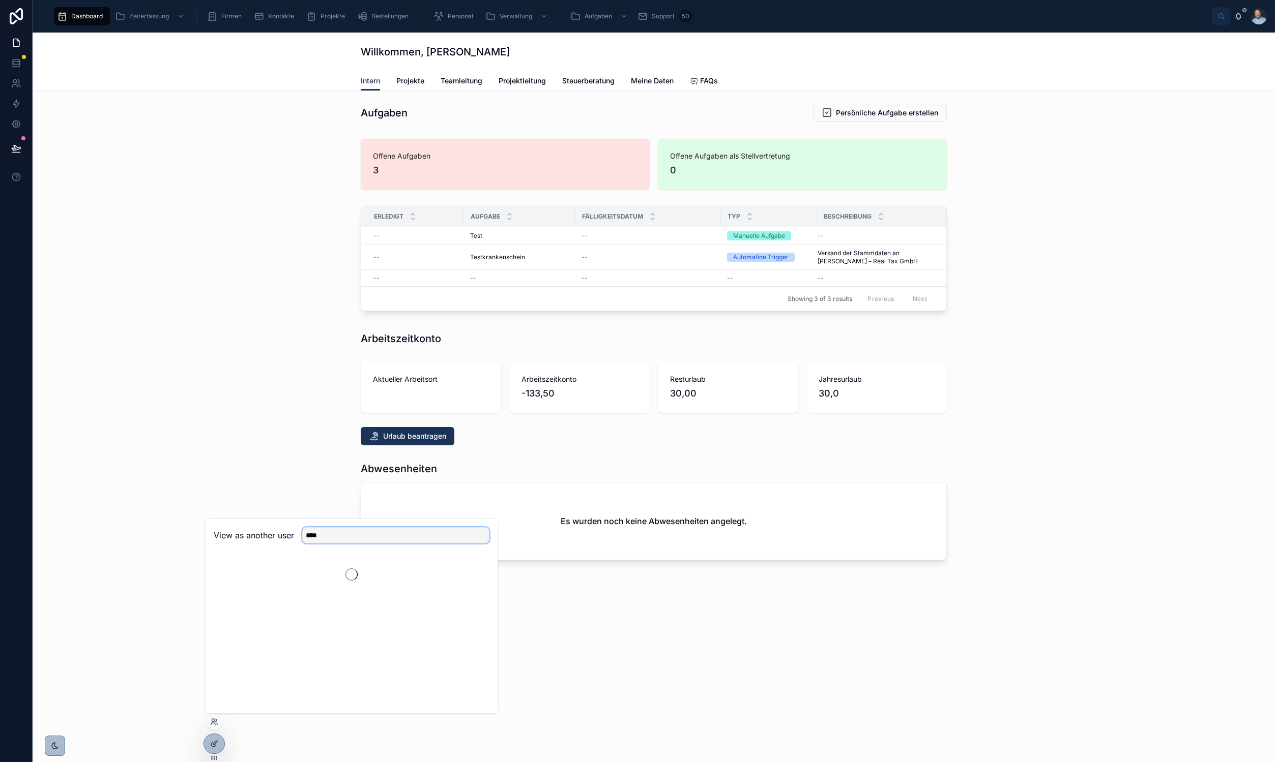
scroll to position [0, 0]
drag, startPoint x: 319, startPoint y: 552, endPoint x: 266, endPoint y: 574, distance: 57.2
click at [266, 574] on span "p.schmid@cept.de" at bounding box center [291, 578] width 122 height 8
click at [467, 576] on div "View as another user ********" at bounding box center [351, 616] width 293 height 195
click at [367, 538] on input "********" at bounding box center [395, 535] width 187 height 16
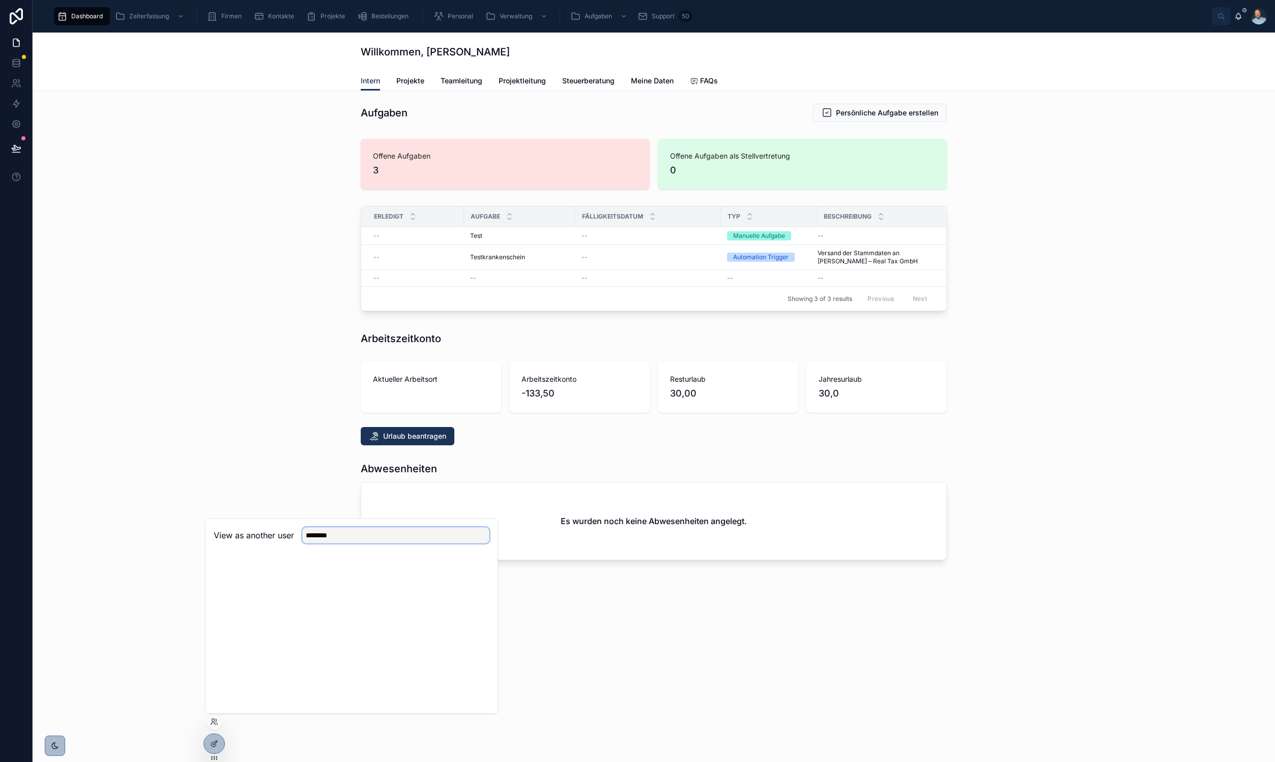
click at [367, 538] on input "********" at bounding box center [395, 535] width 187 height 16
type input "********"
drag, startPoint x: 370, startPoint y: 539, endPoint x: 477, endPoint y: 573, distance: 112.3
click at [477, 573] on div "CEPT GmbH Team operativ Select" at bounding box center [420, 573] width 138 height 18
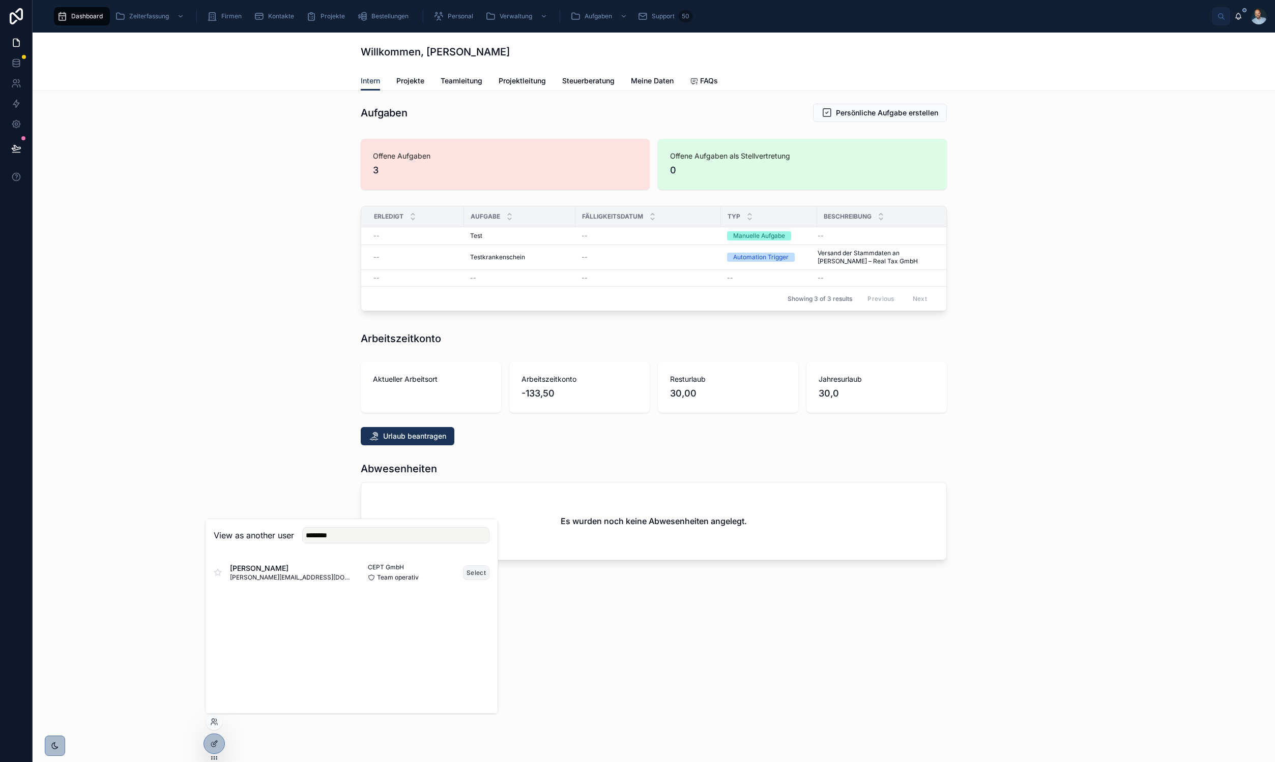
click at [477, 573] on button "Select" at bounding box center [476, 573] width 26 height 15
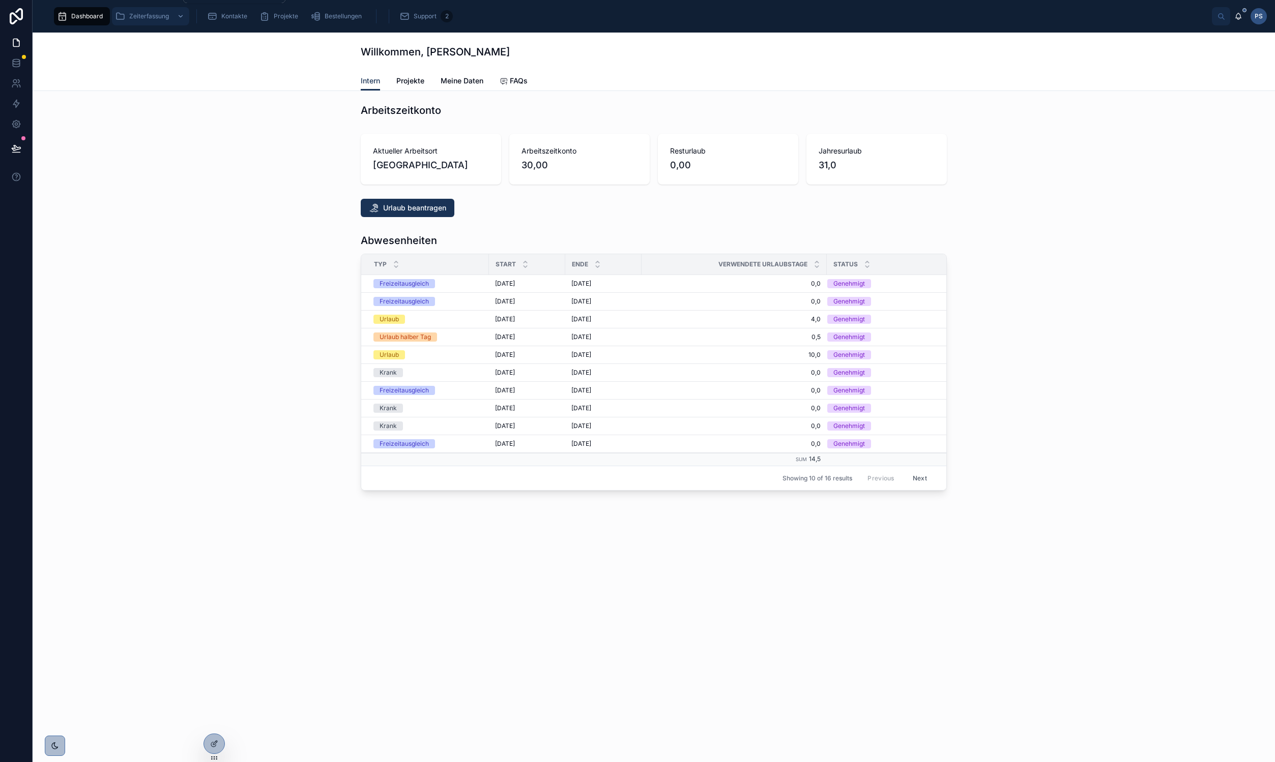
click at [148, 15] on span "Zeiterfassung" at bounding box center [149, 16] width 40 height 8
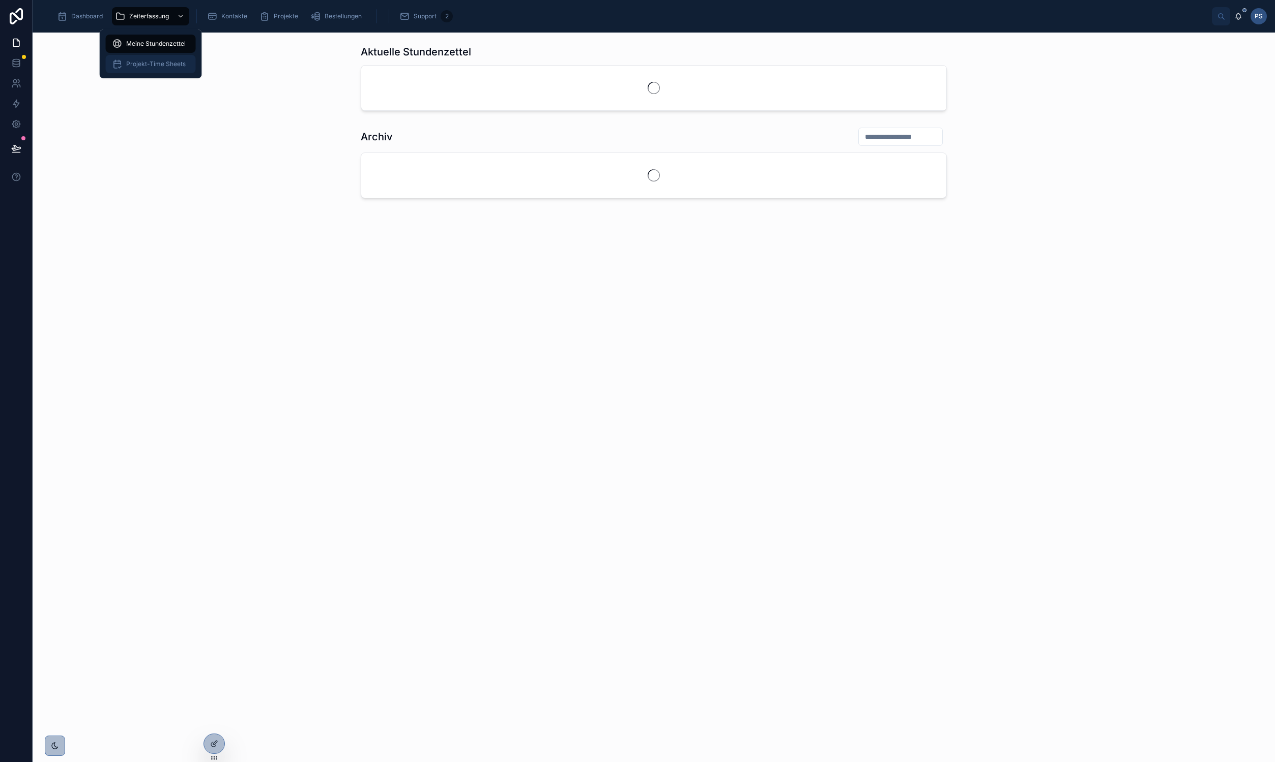
click at [167, 67] on span "Projekt-Time Sheets" at bounding box center [156, 64] width 60 height 8
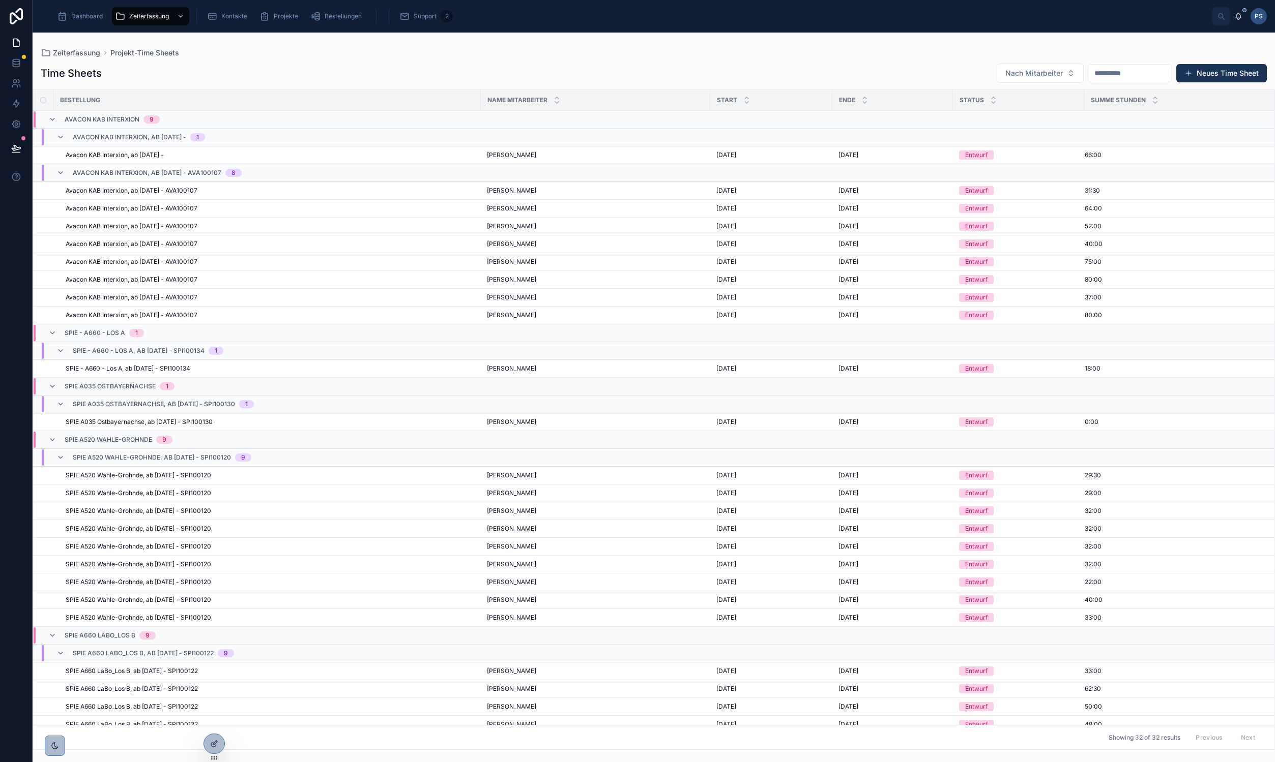
click at [1108, 64] on div "Nach Mitarbeiter Neues Time Sheet" at bounding box center [1127, 73] width 278 height 20
click at [1120, 72] on input "text" at bounding box center [1129, 73] width 83 height 14
click at [1129, 278] on html "Dashboard Zeiterfassung Kontakte Projekte Bestellungen Support 2 PS Philien Sch…" at bounding box center [637, 381] width 1275 height 762
type input "**********"
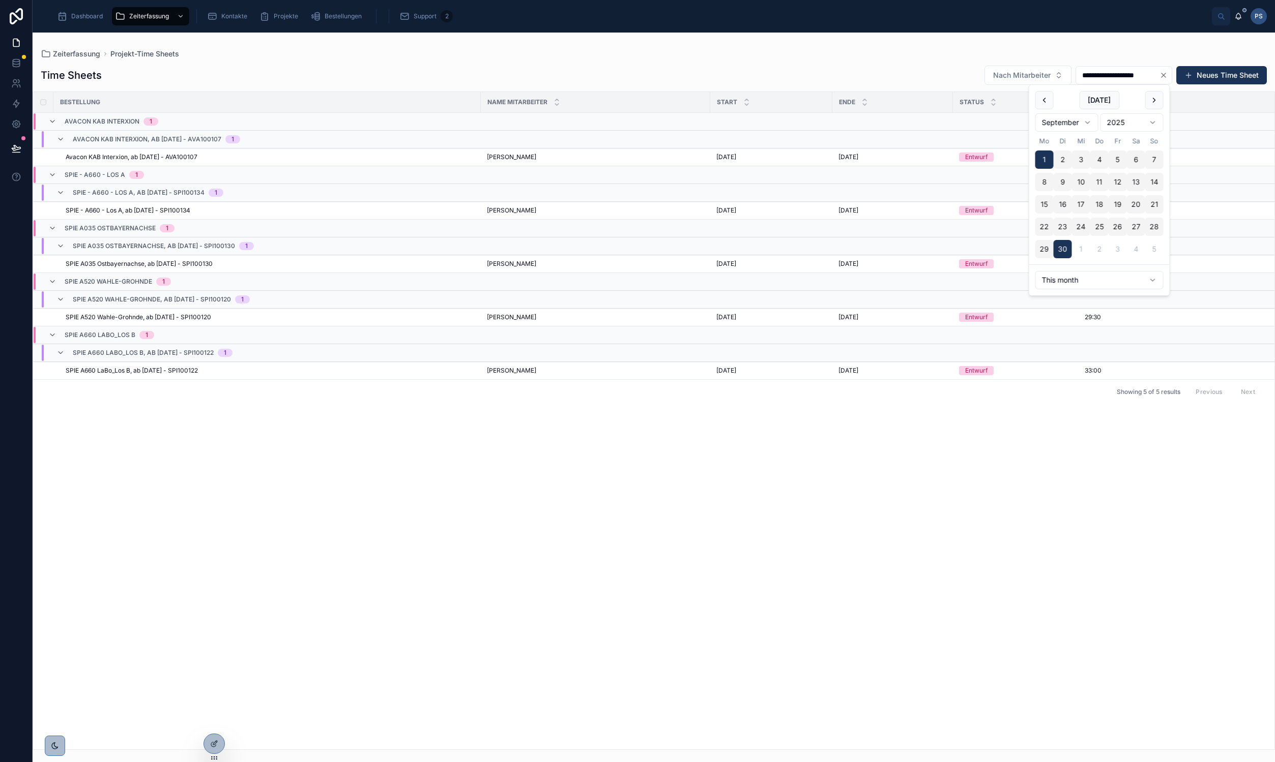
click at [585, 479] on div "Bestellung Name Mitarbeiter Start Ende Status Summe Stunden Avacon KAB Interxio…" at bounding box center [653, 421] width 1241 height 658
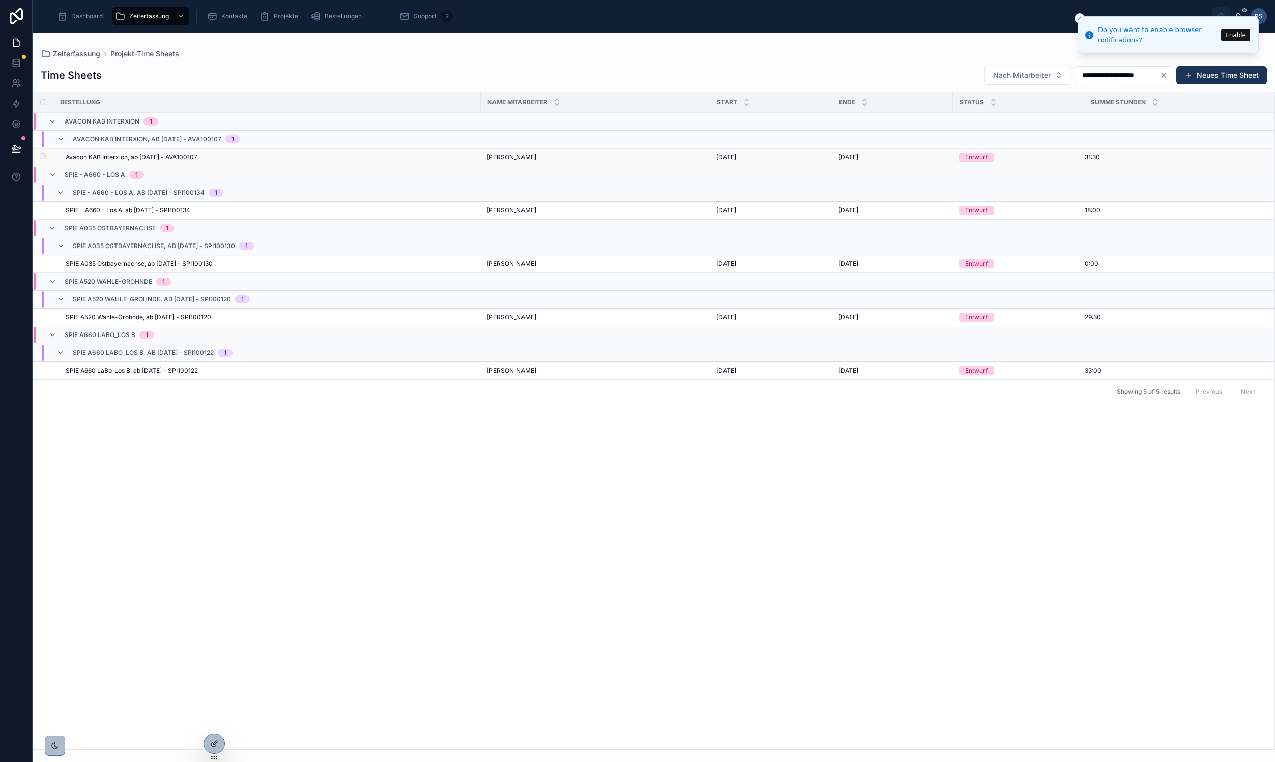
click at [174, 155] on span "Avacon KAB Interxion, ab 01.01.2025 - AVA100107" at bounding box center [132, 157] width 132 height 8
click at [97, 260] on span "SPIE A035 Ostbayernachse, ab 01.08.2025 - SPI100130" at bounding box center [139, 264] width 147 height 8
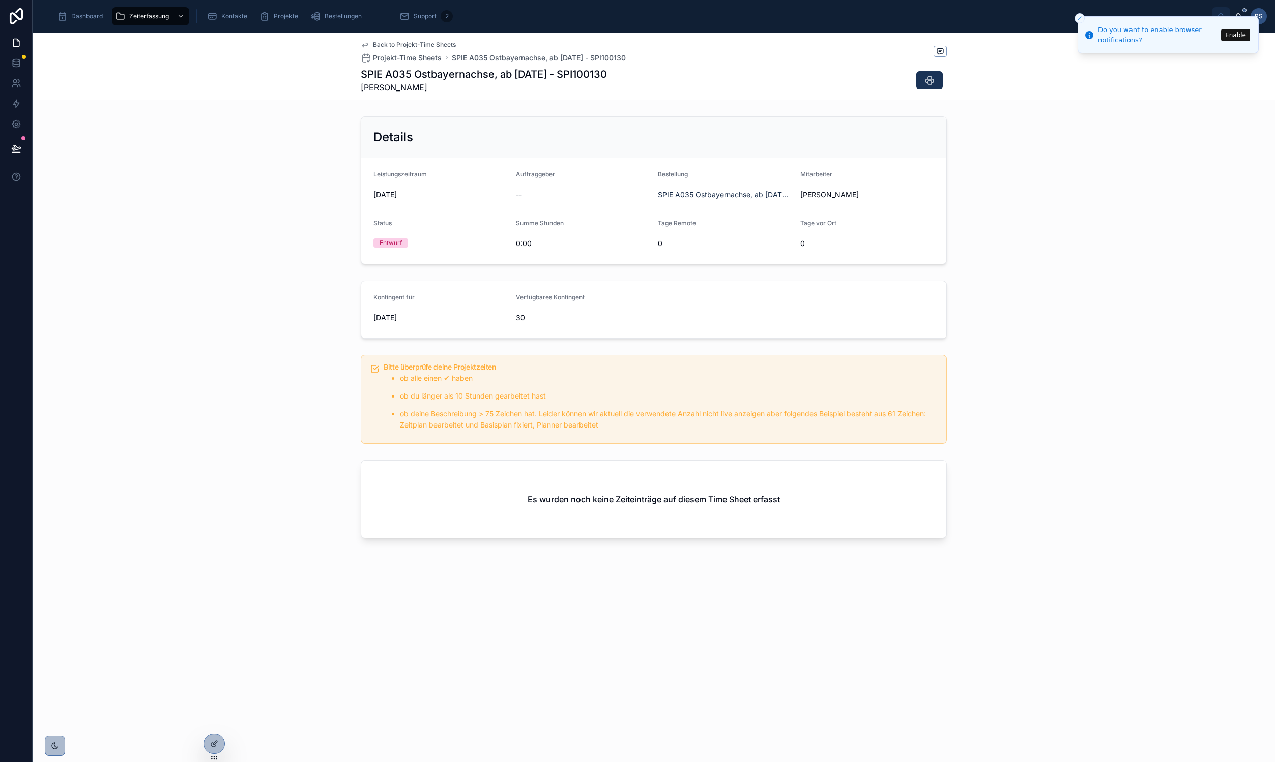
click at [188, 210] on div "Details Leistungszeitraum September 2025 Auftraggeber -- Bestellung SPIE A035 O…" at bounding box center [654, 190] width 1242 height 156
click at [160, 230] on div "Details Leistungszeitraum September 2025 Auftraggeber -- Bestellung SPIE A035 O…" at bounding box center [654, 190] width 1242 height 156
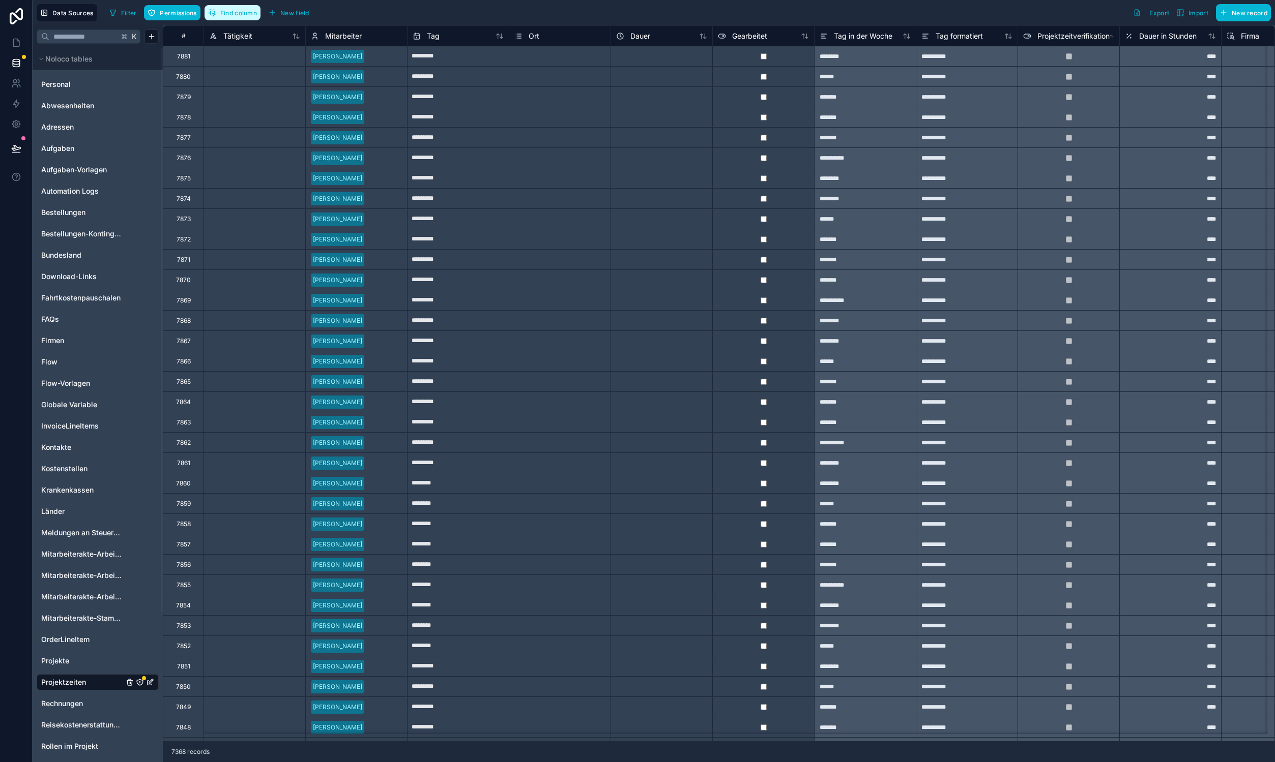
click at [220, 9] on button "Find column" at bounding box center [232, 12] width 56 height 15
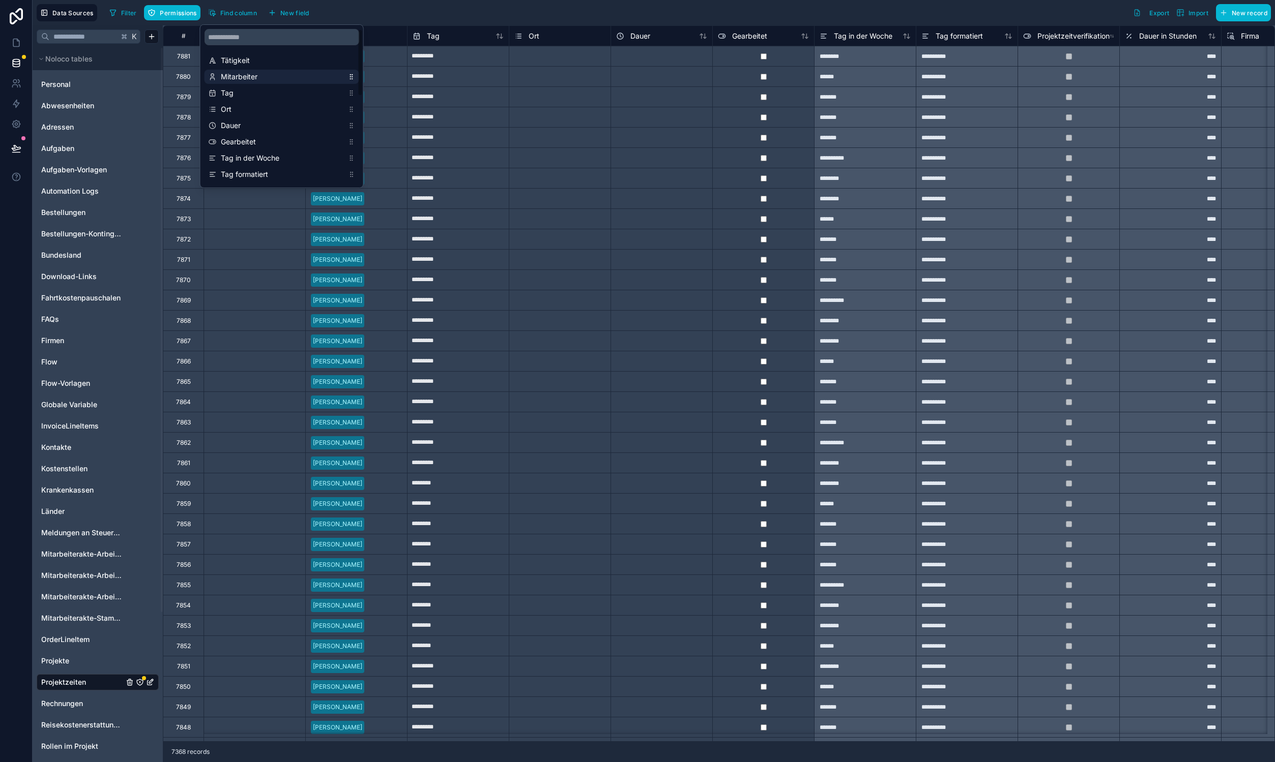
click at [253, 72] on span "Mitarbeiter" at bounding box center [282, 77] width 123 height 10
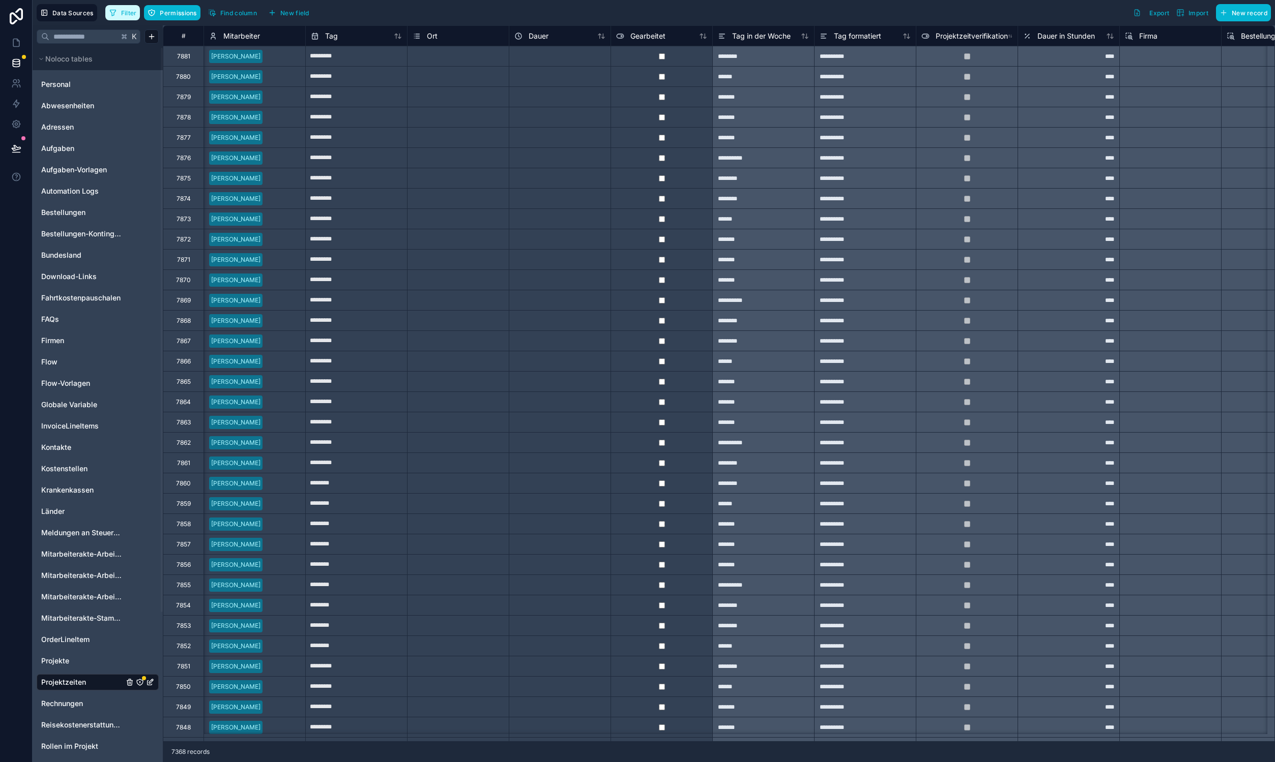
click at [137, 11] on button "Filter" at bounding box center [122, 12] width 35 height 15
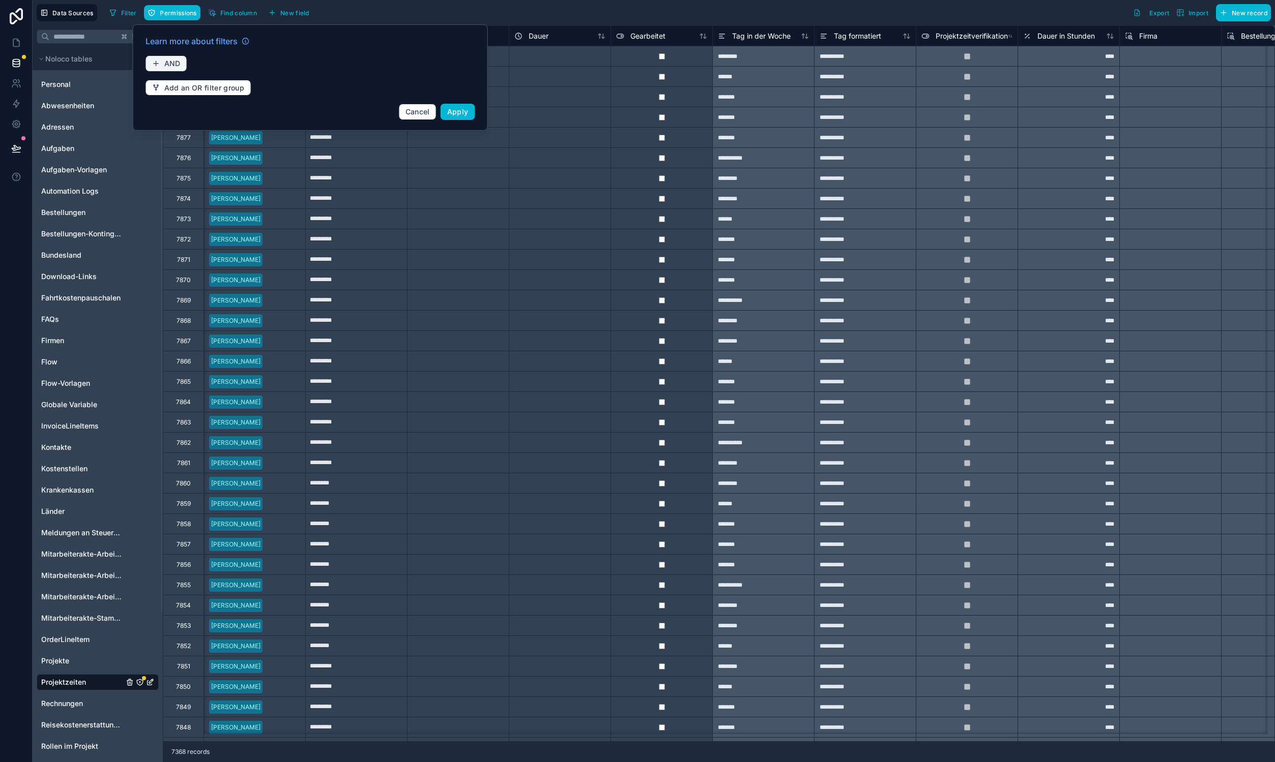
click at [182, 60] on button "AND" at bounding box center [166, 63] width 42 height 16
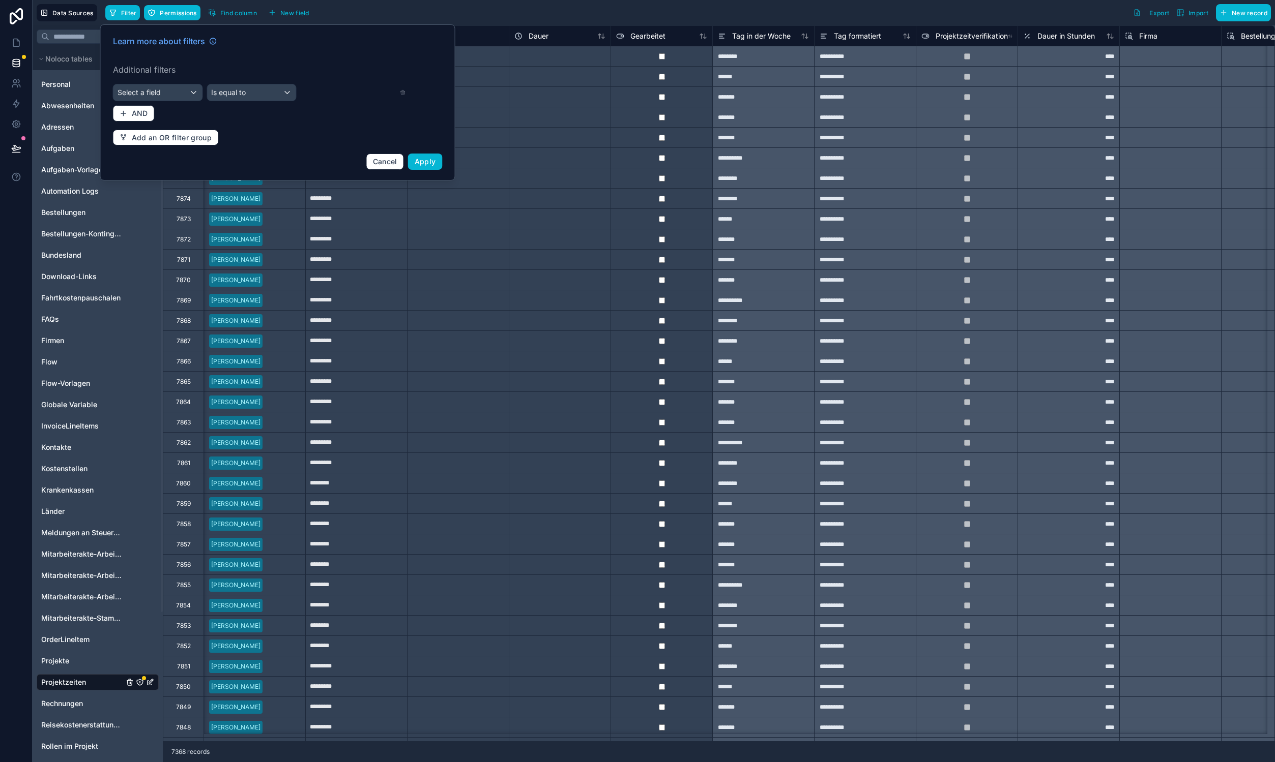
click at [157, 89] on span "Select a field" at bounding box center [138, 92] width 43 height 10
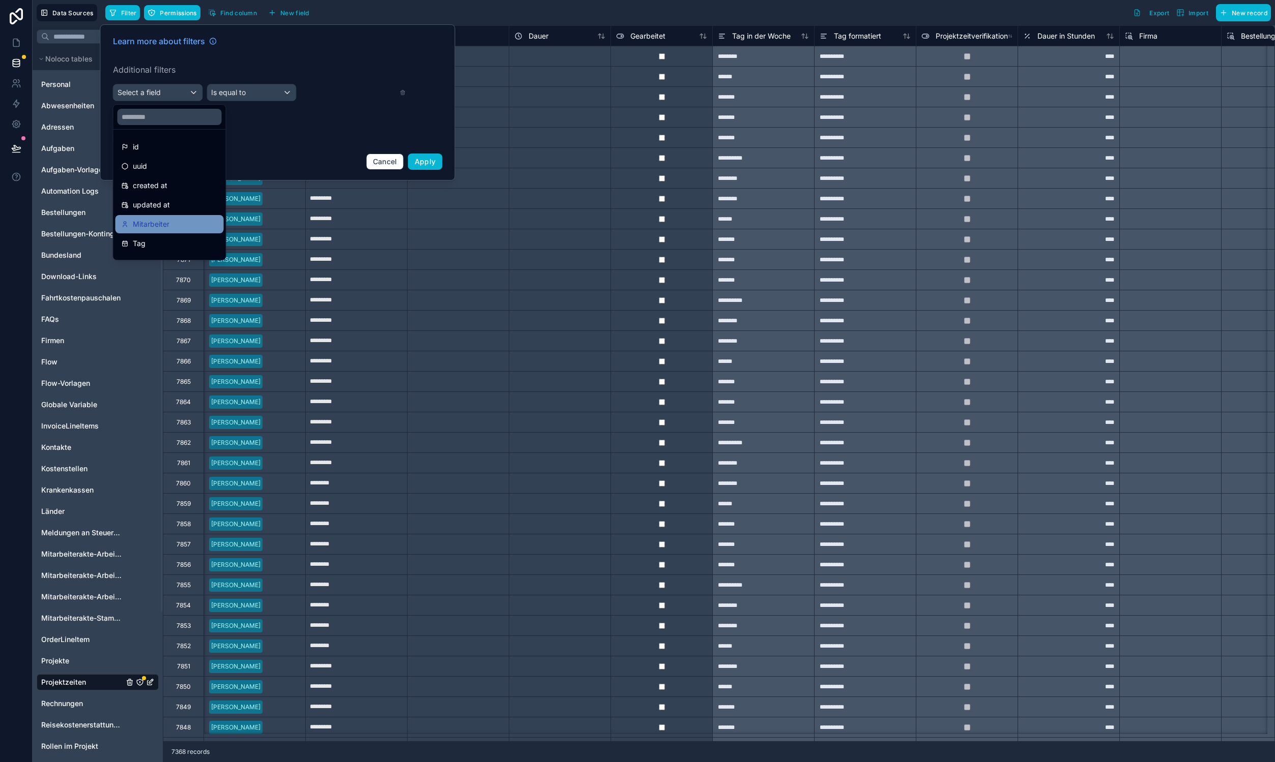
click at [156, 225] on span "Mitarbeiter" at bounding box center [151, 224] width 37 height 12
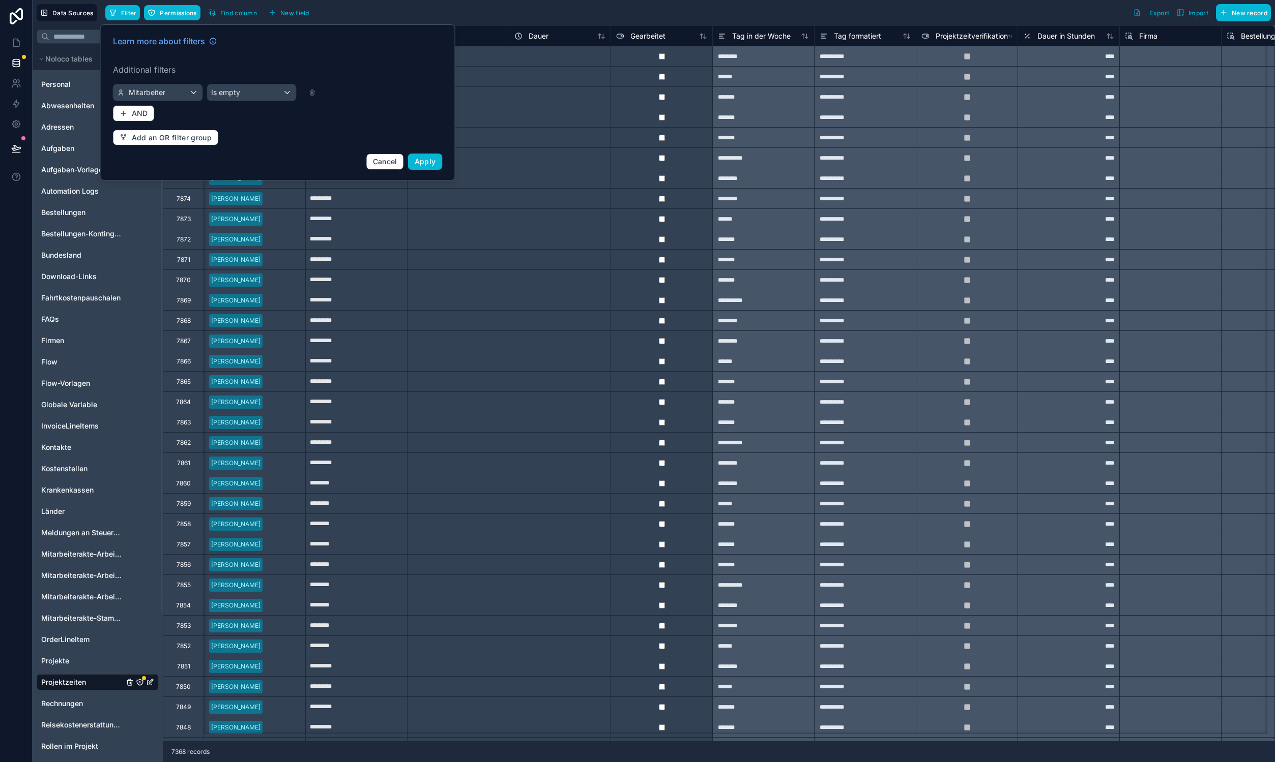
click at [228, 97] on span "Is empty" at bounding box center [225, 92] width 29 height 10
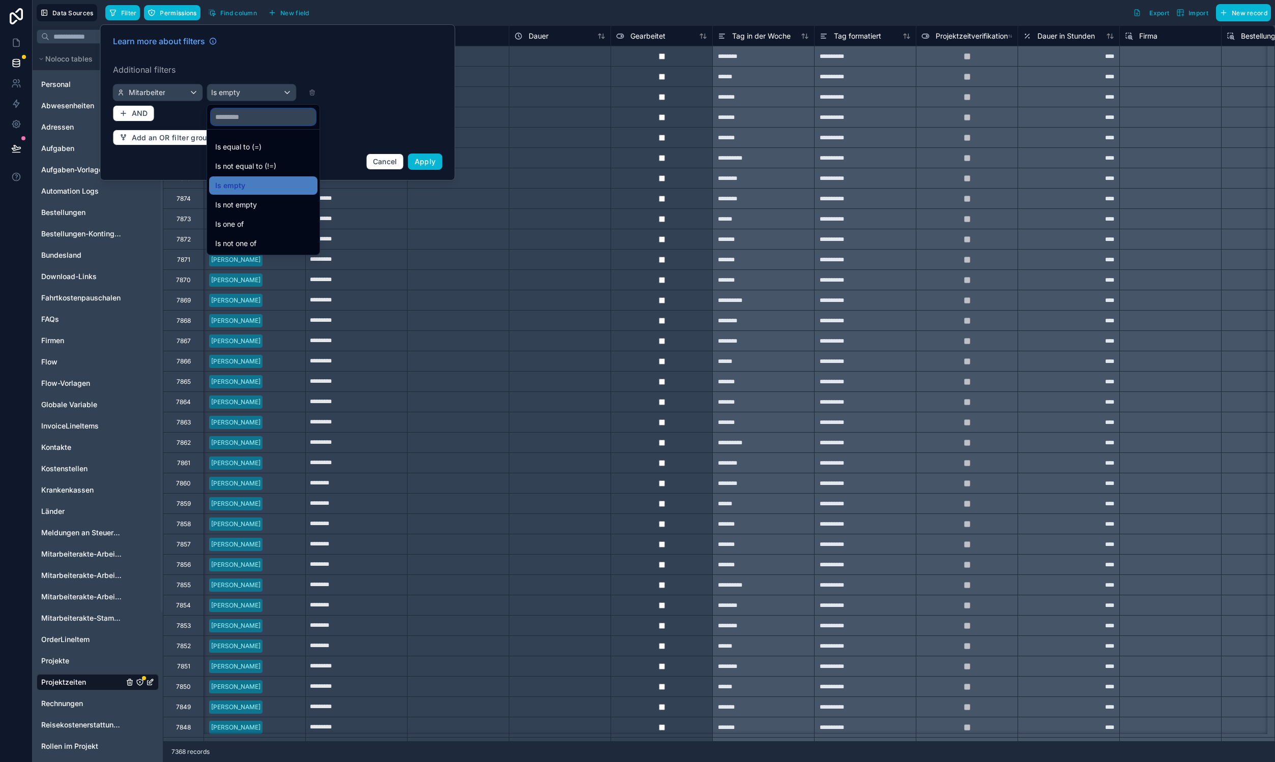
click at [246, 114] on input "text" at bounding box center [263, 117] width 104 height 16
click at [249, 144] on span "Is equal to (=)" at bounding box center [238, 147] width 46 height 12
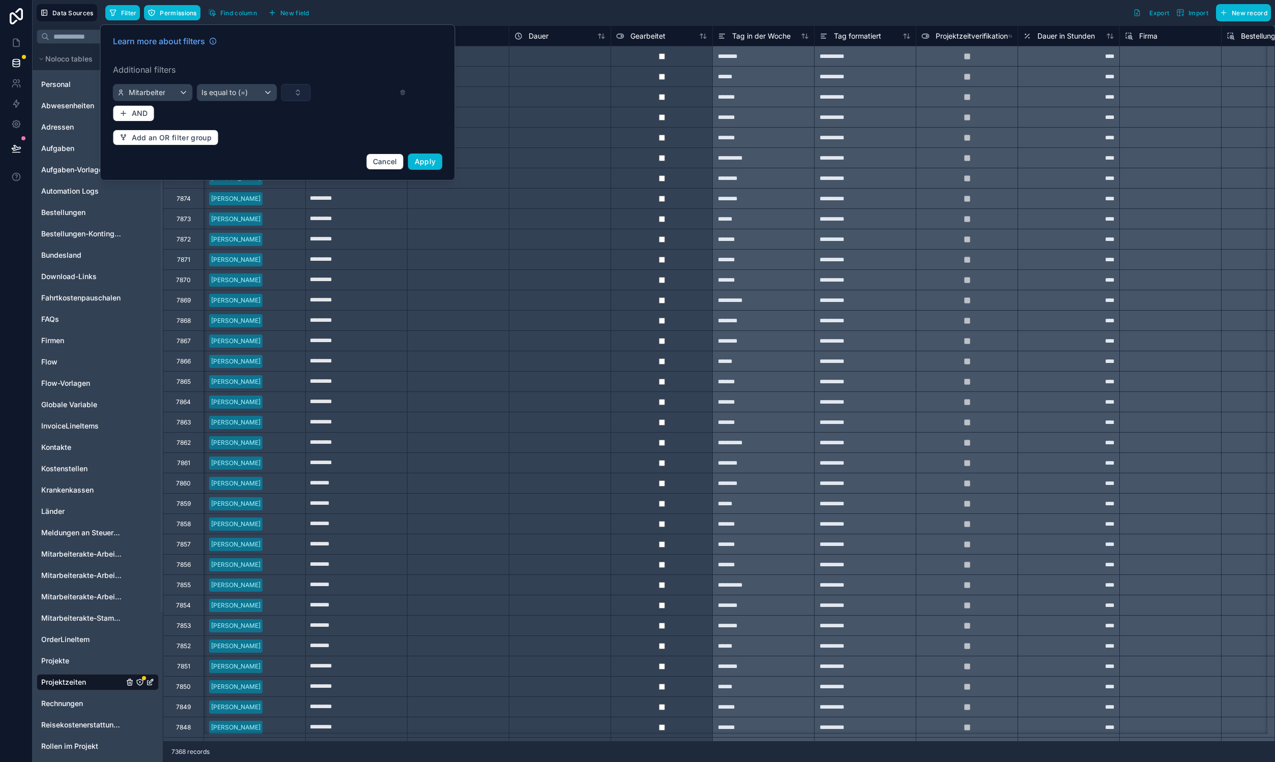
click at [306, 91] on button "Select Button" at bounding box center [296, 92] width 30 height 17
type input "*"
type input "****"
click at [280, 139] on span "p.schmid@cept.de" at bounding box center [290, 143] width 102 height 10
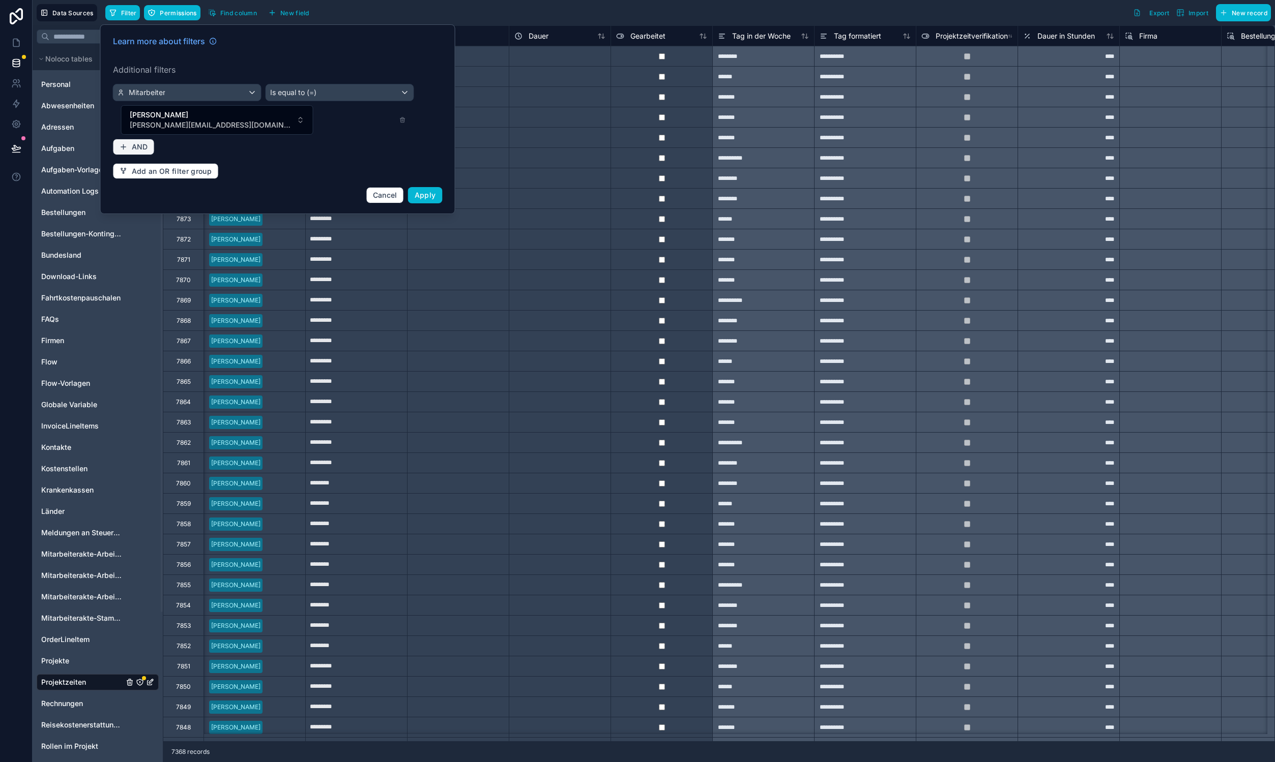
click at [149, 139] on button "AND" at bounding box center [134, 147] width 42 height 16
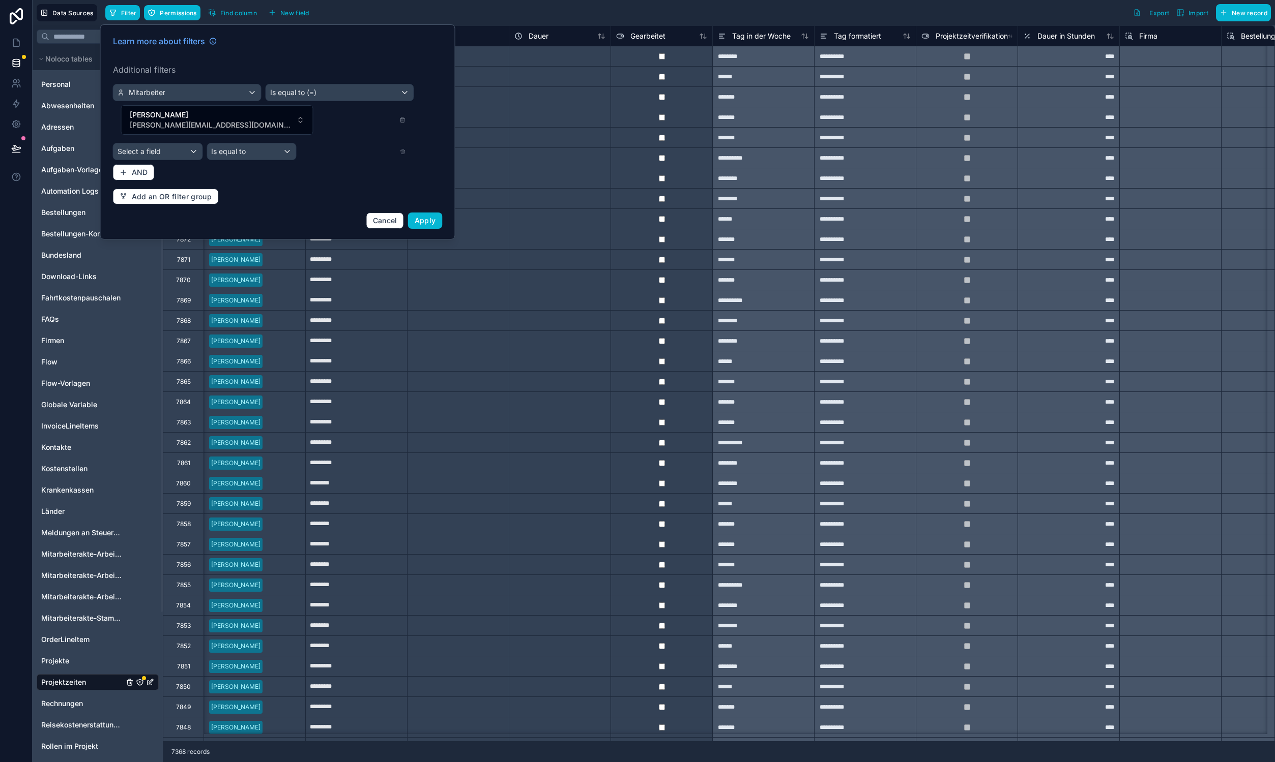
click at [161, 143] on div "Select a field" at bounding box center [157, 151] width 89 height 16
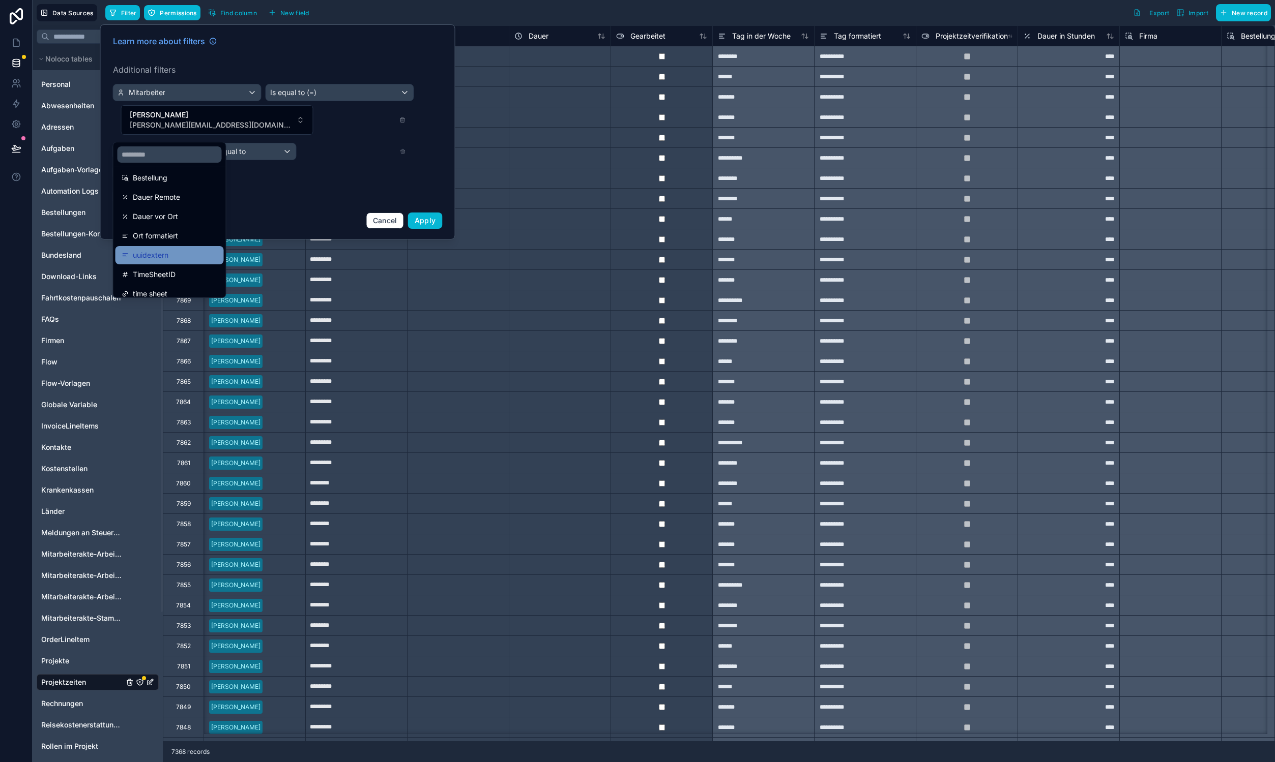
scroll to position [304, 0]
click at [166, 271] on span "TimeSheetID" at bounding box center [154, 267] width 43 height 12
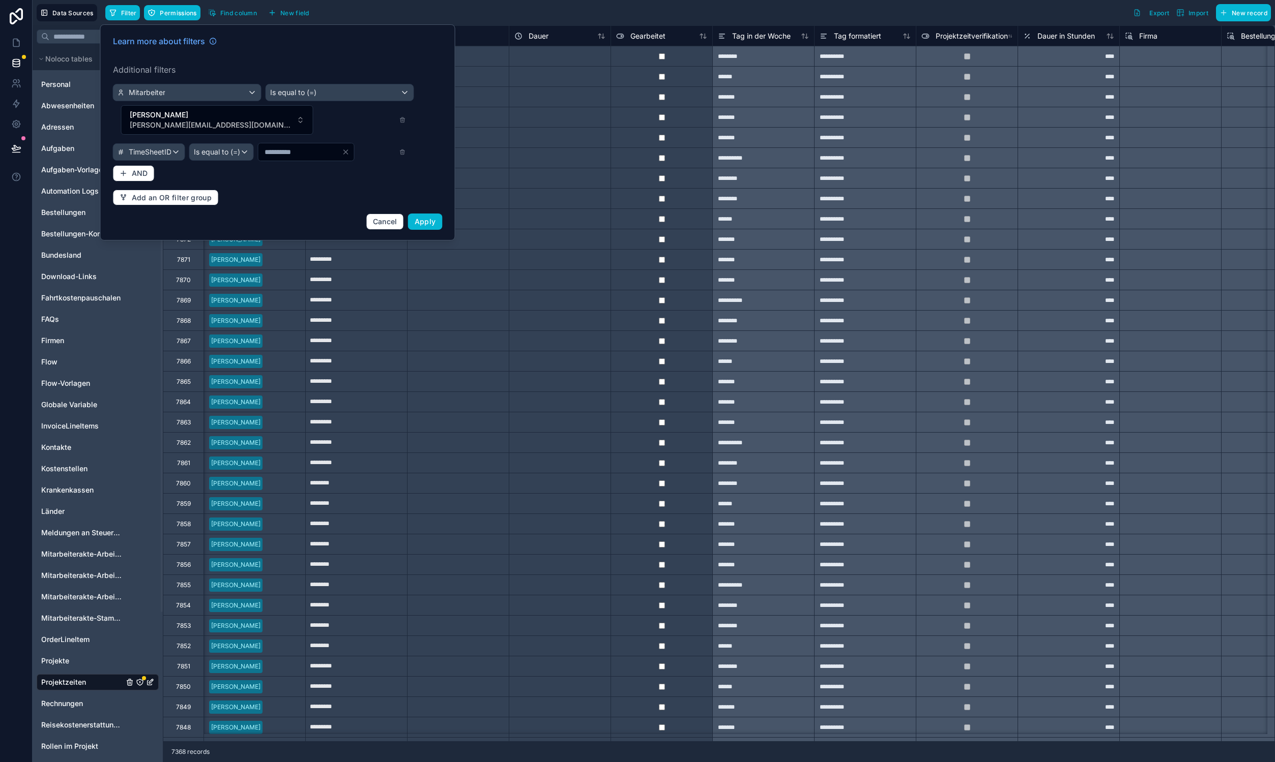
click at [159, 147] on span "TimeSheetID" at bounding box center [150, 152] width 43 height 10
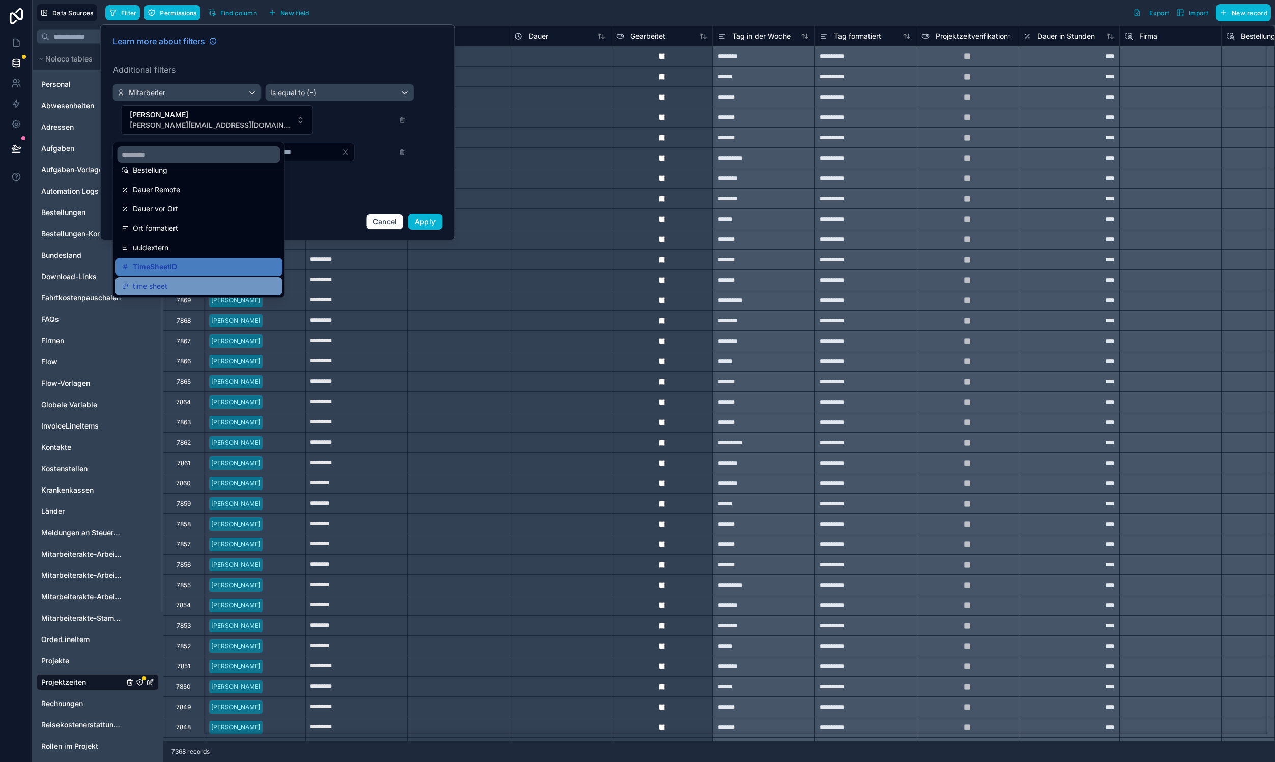
click at [152, 282] on span "time sheet" at bounding box center [150, 286] width 35 height 12
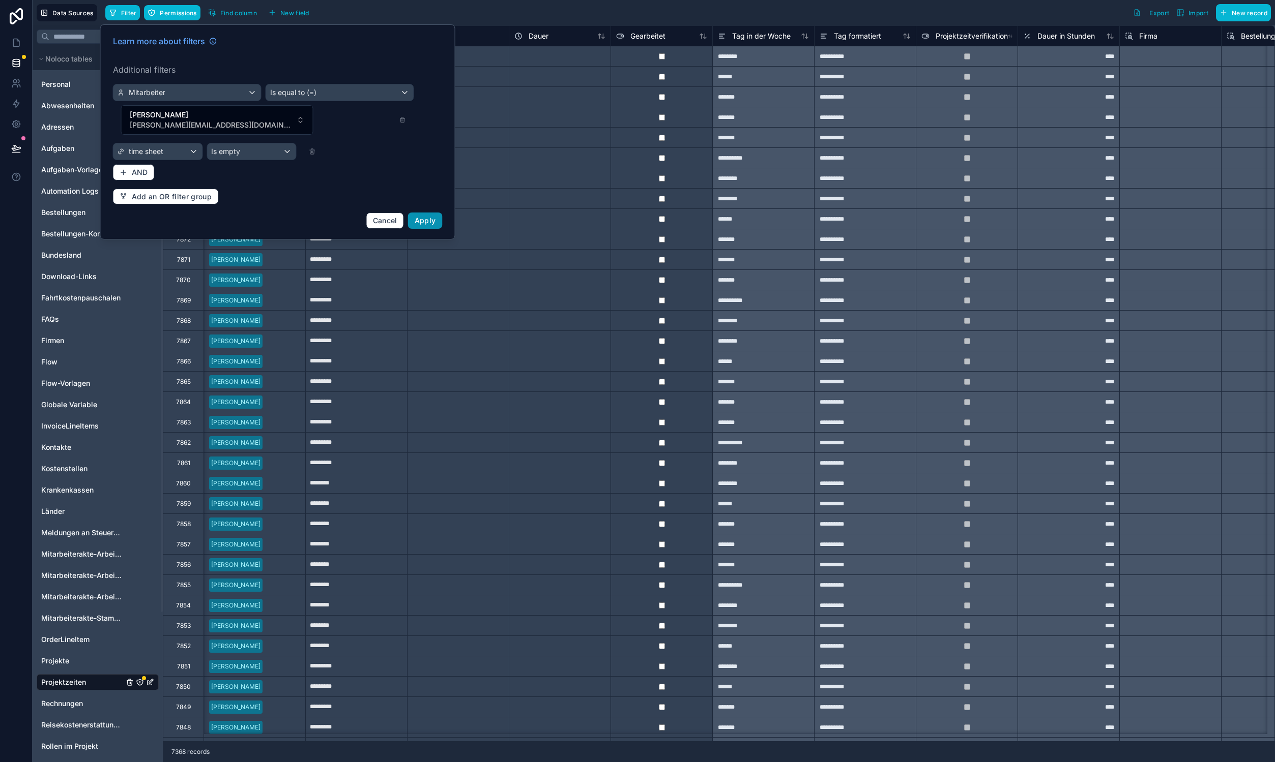
click at [427, 216] on span "Apply" at bounding box center [425, 220] width 21 height 9
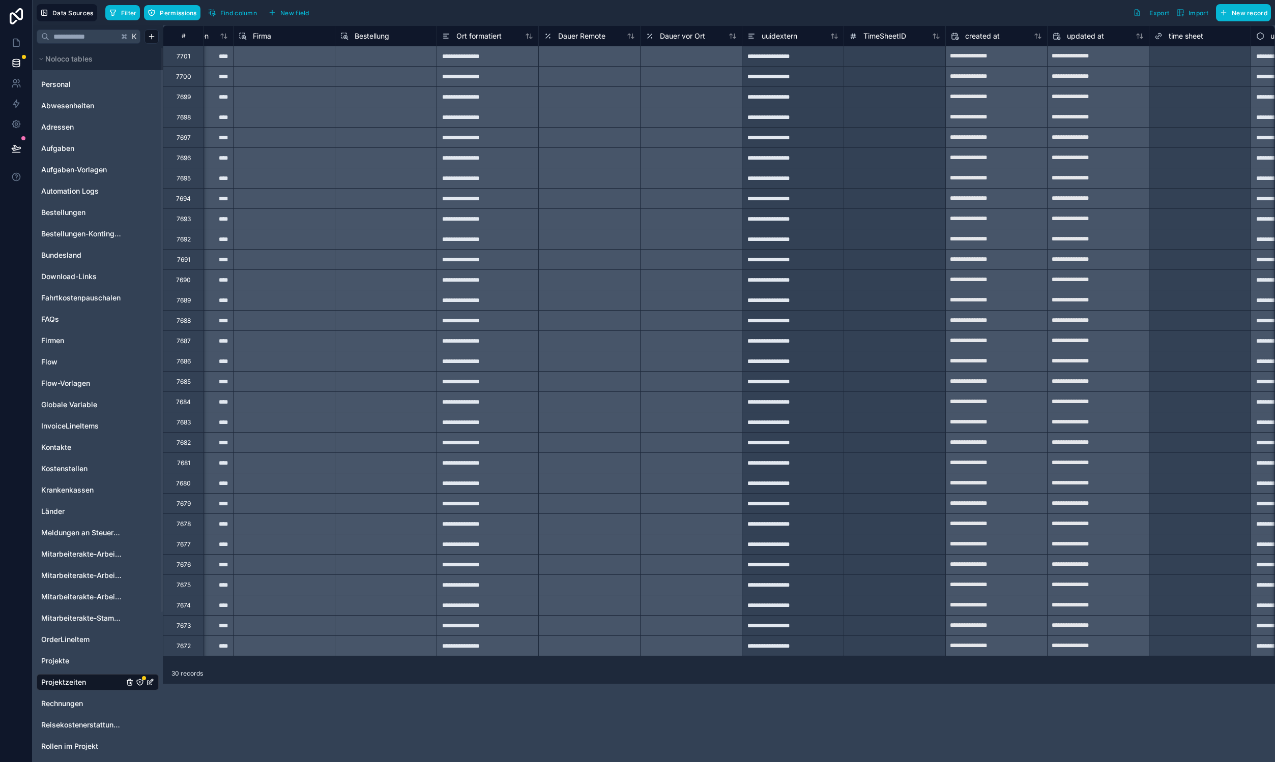
scroll to position [0, 1066]
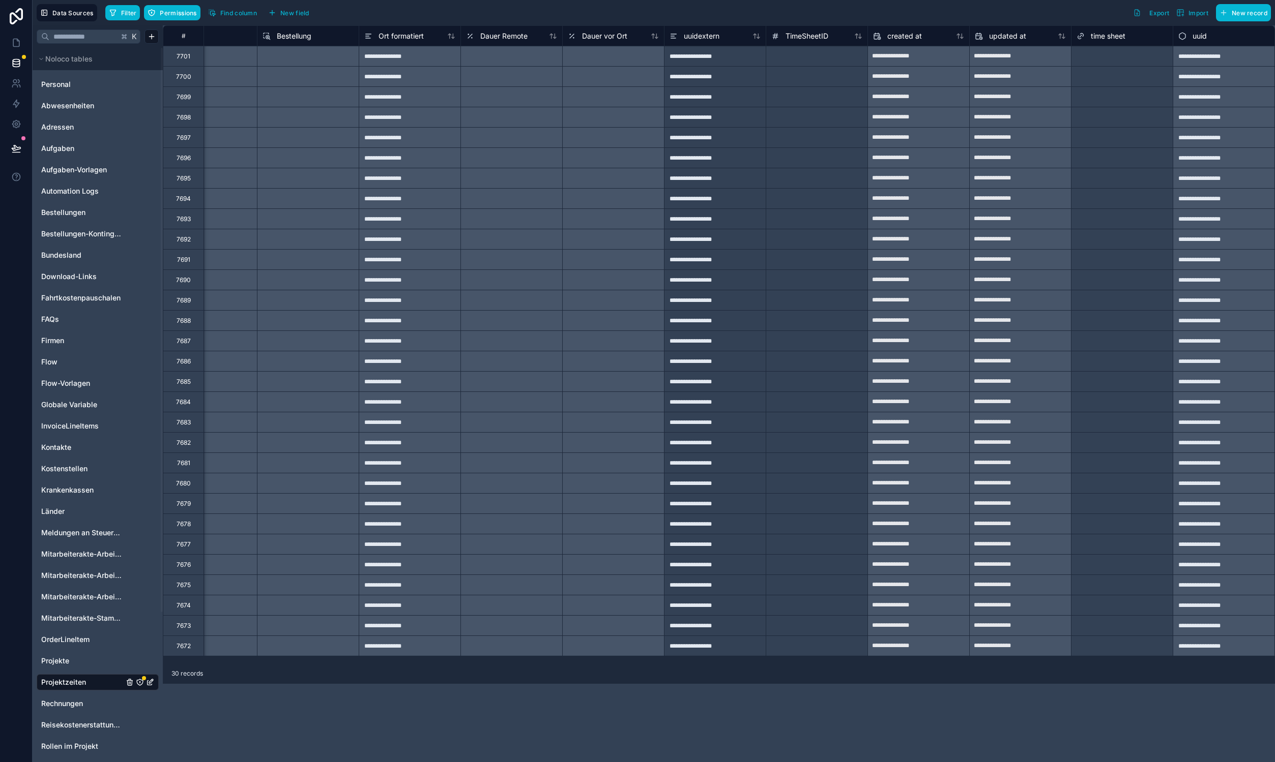
click at [1106, 55] on div "Select a time sheet" at bounding box center [1103, 56] width 55 height 8
click at [798, 62] on div at bounding box center [817, 56] width 102 height 20
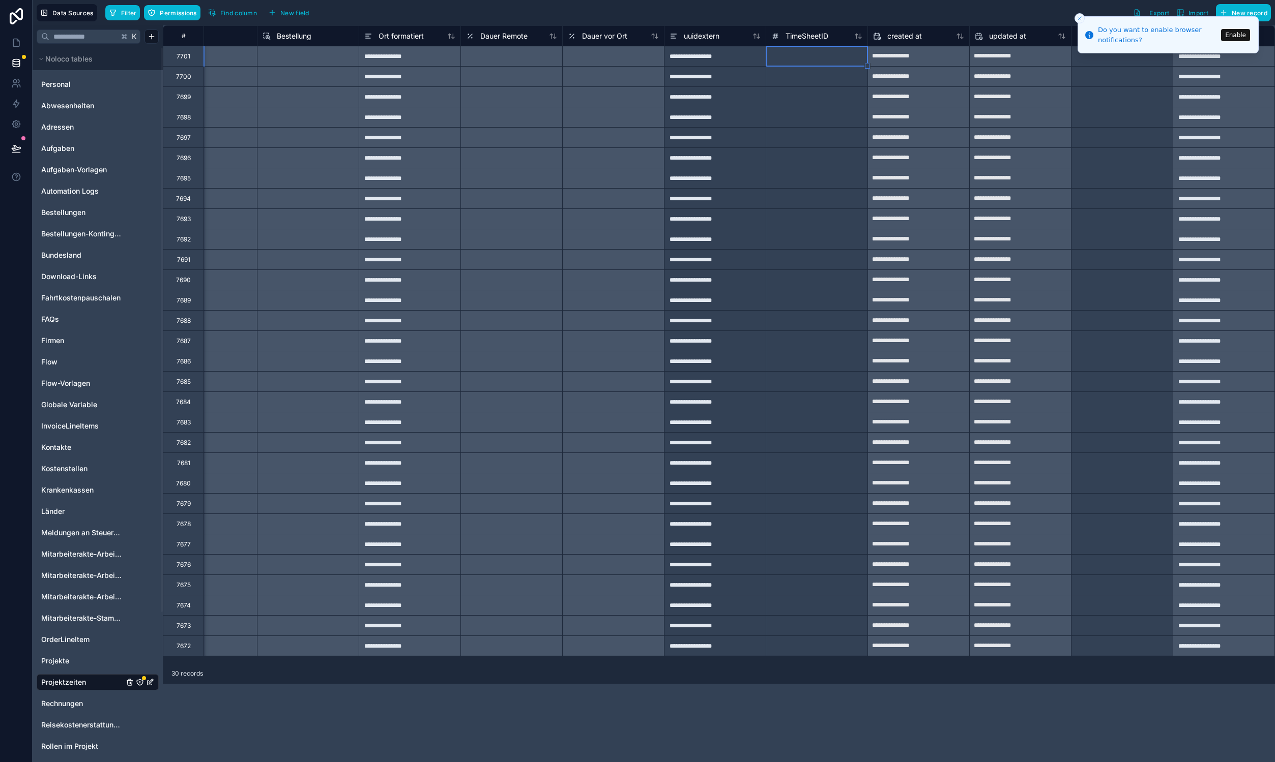
type input "*"
type input "***"
click at [868, 8] on div "Filter Permissions Find column New field Export Import New record" at bounding box center [687, 12] width 1165 height 17
click at [853, 64] on div "***" at bounding box center [817, 56] width 102 height 20
drag, startPoint x: 868, startPoint y: 67, endPoint x: 854, endPoint y: 654, distance: 586.6
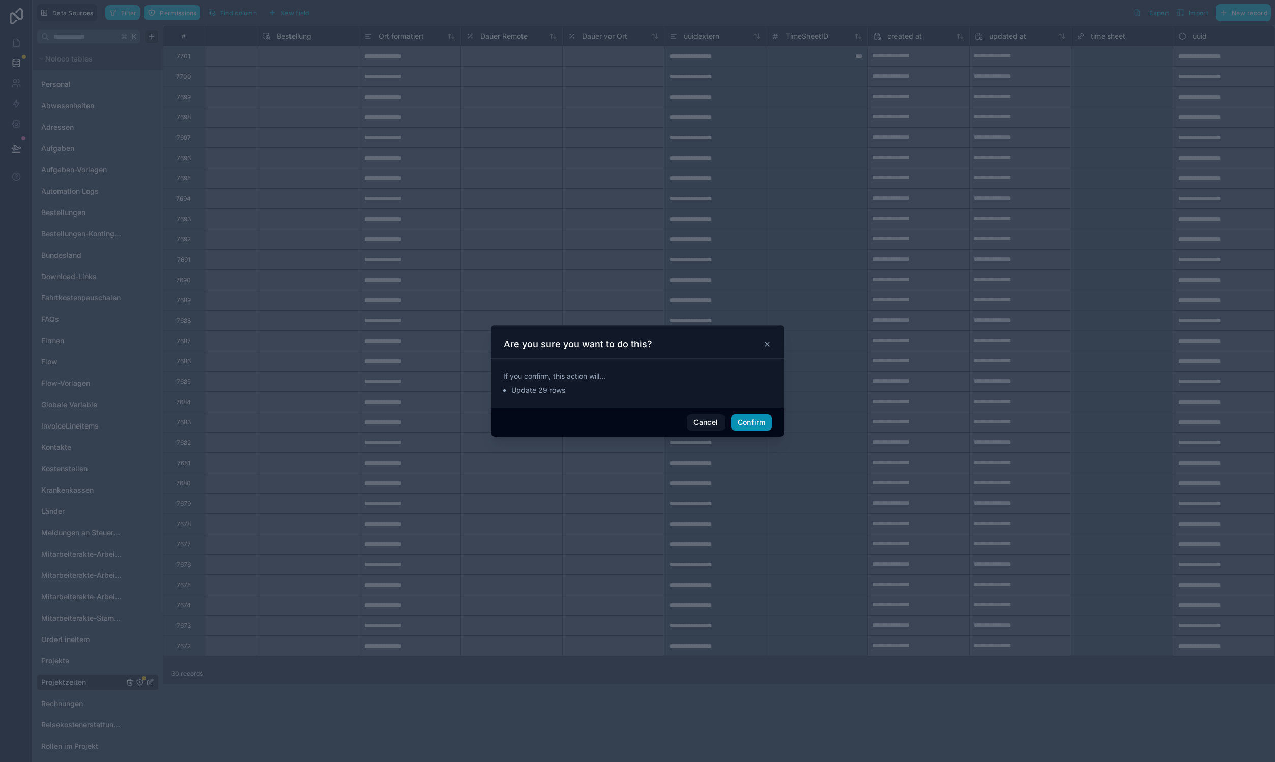
click at [750, 425] on button "Confirm" at bounding box center [751, 423] width 41 height 16
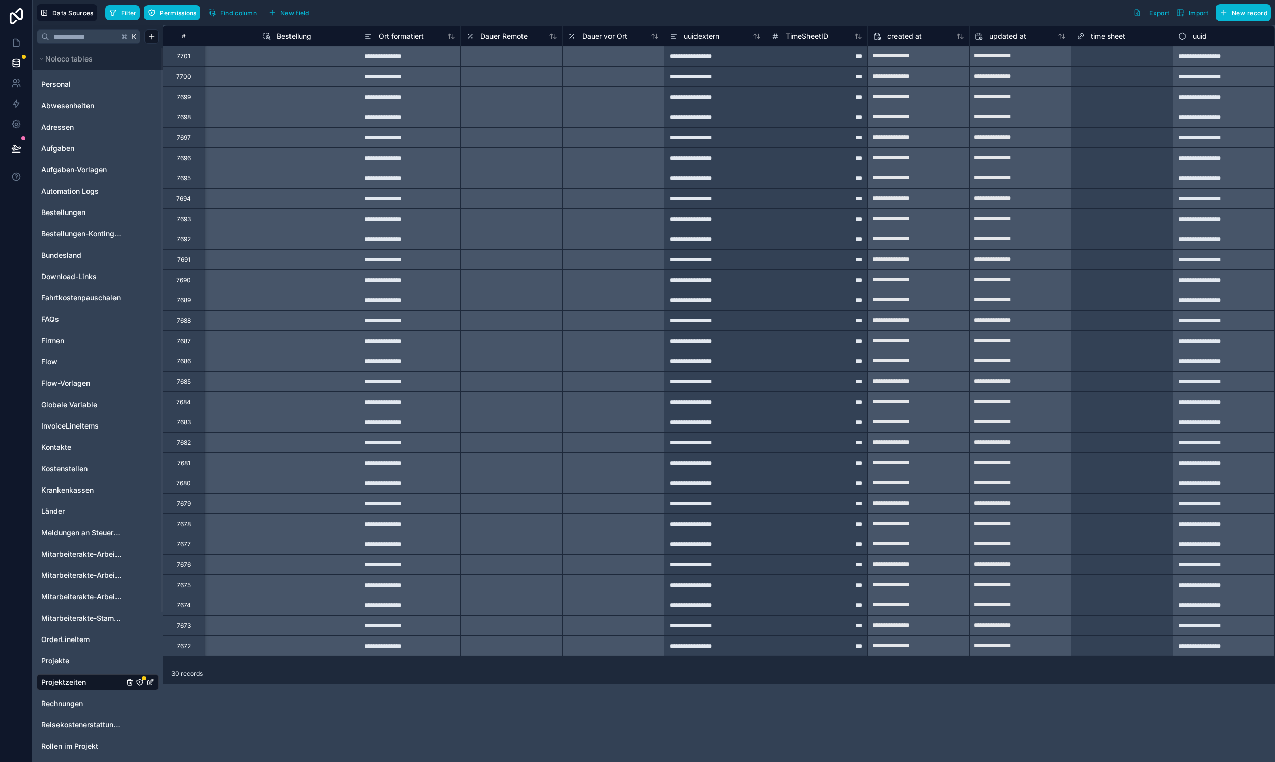
click at [811, 59] on div "***" at bounding box center [817, 56] width 102 height 20
click at [808, 70] on div "***" at bounding box center [817, 76] width 102 height 20
click at [812, 59] on div "***" at bounding box center [817, 56] width 102 height 20
drag, startPoint x: 865, startPoint y: 66, endPoint x: 845, endPoint y: 645, distance: 579.7
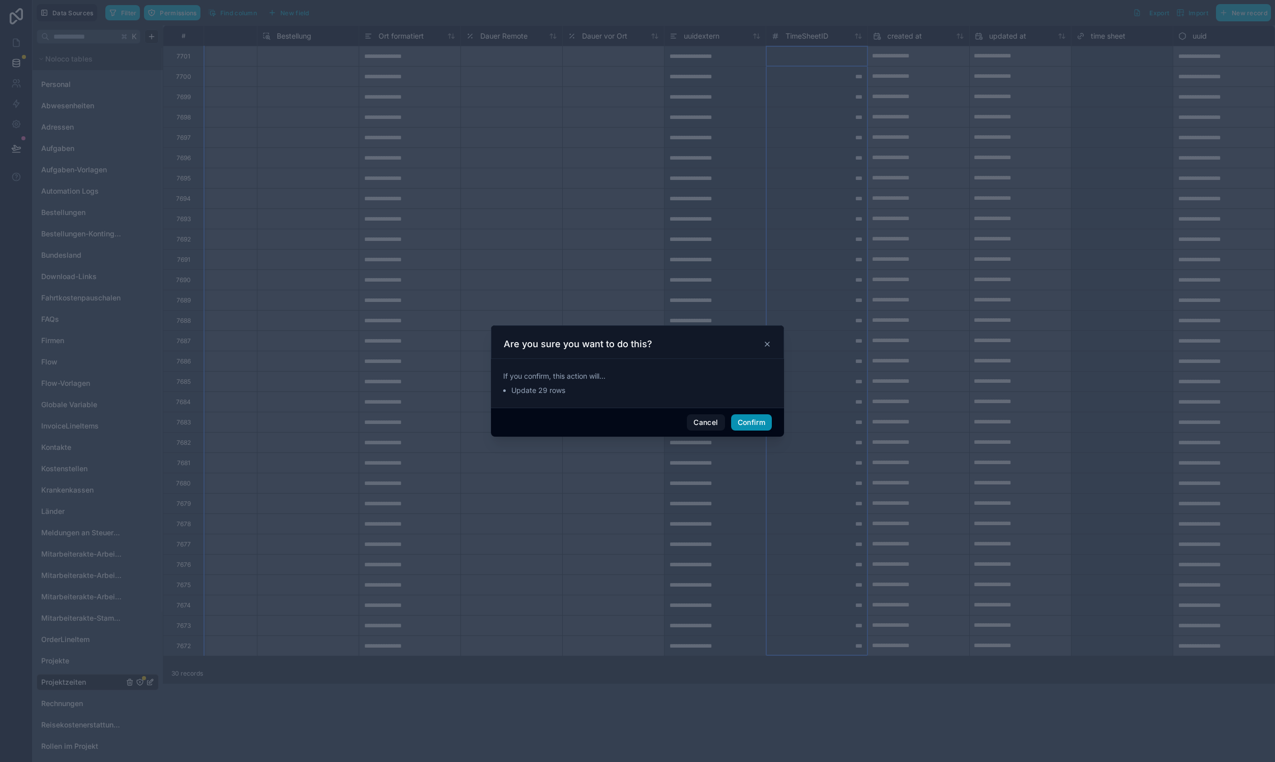
click at [747, 418] on button "Confirm" at bounding box center [751, 423] width 41 height 16
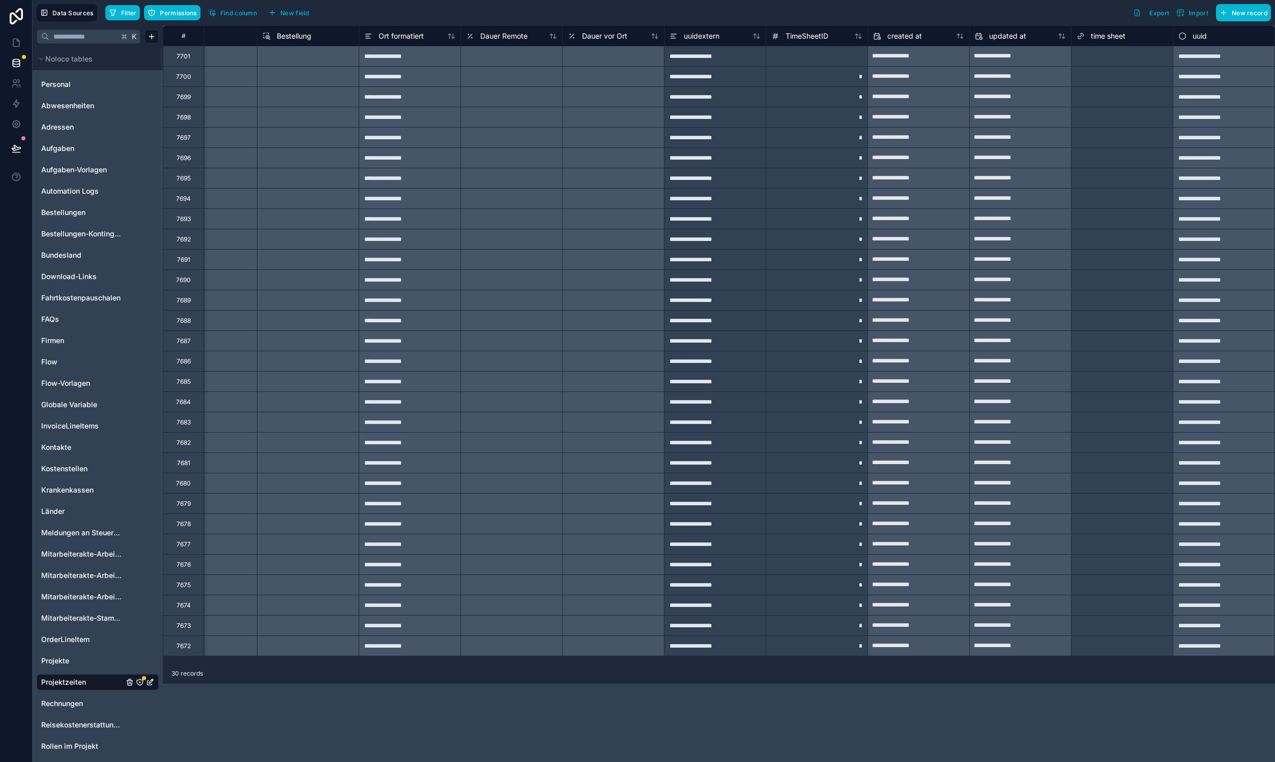
click at [844, 75] on div "*" at bounding box center [817, 76] width 102 height 20
click at [846, 98] on div "*" at bounding box center [817, 96] width 102 height 20
click at [848, 113] on div "*" at bounding box center [817, 117] width 102 height 20
click at [852, 143] on div "*" at bounding box center [817, 137] width 102 height 20
click at [855, 154] on div "*" at bounding box center [817, 158] width 102 height 20
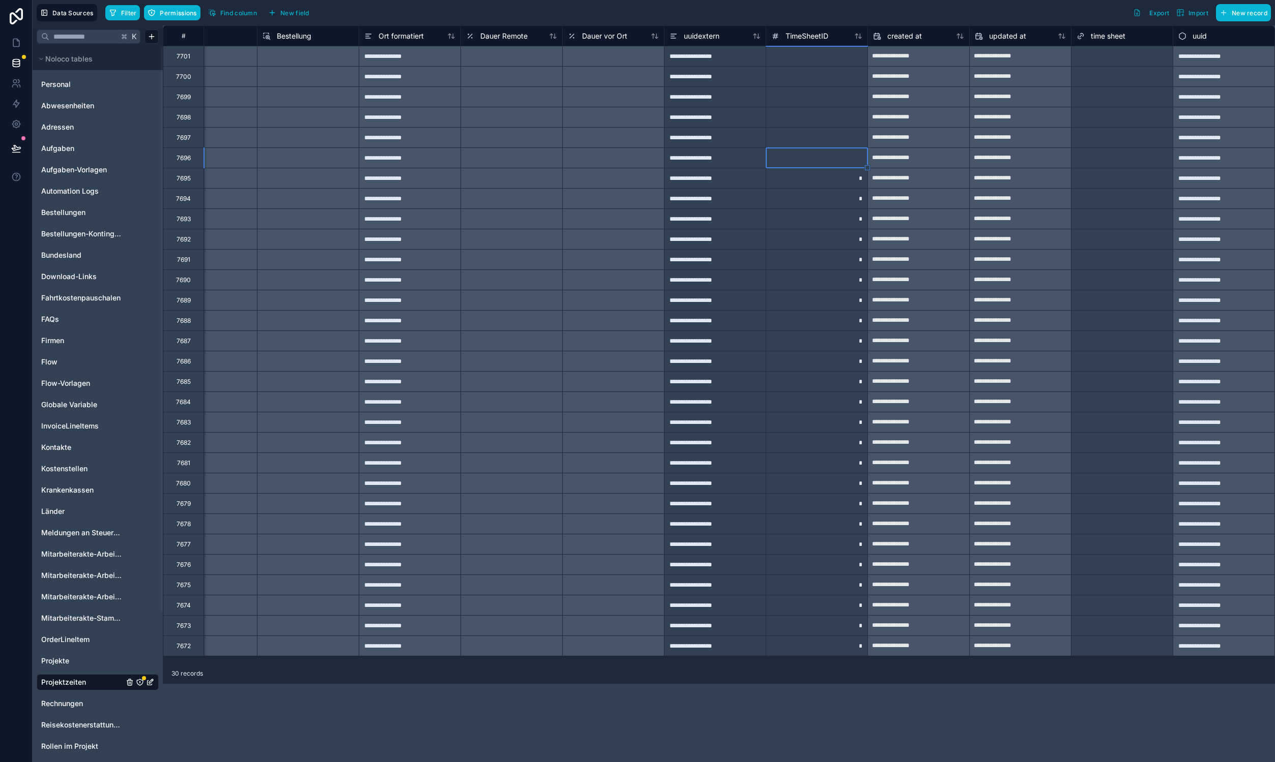
click at [855, 184] on div "*" at bounding box center [817, 178] width 102 height 20
click at [852, 198] on div "*" at bounding box center [817, 198] width 102 height 20
click at [850, 220] on div "*" at bounding box center [817, 219] width 102 height 20
click at [851, 240] on div "*" at bounding box center [817, 239] width 102 height 20
click at [851, 259] on div "*" at bounding box center [817, 259] width 102 height 20
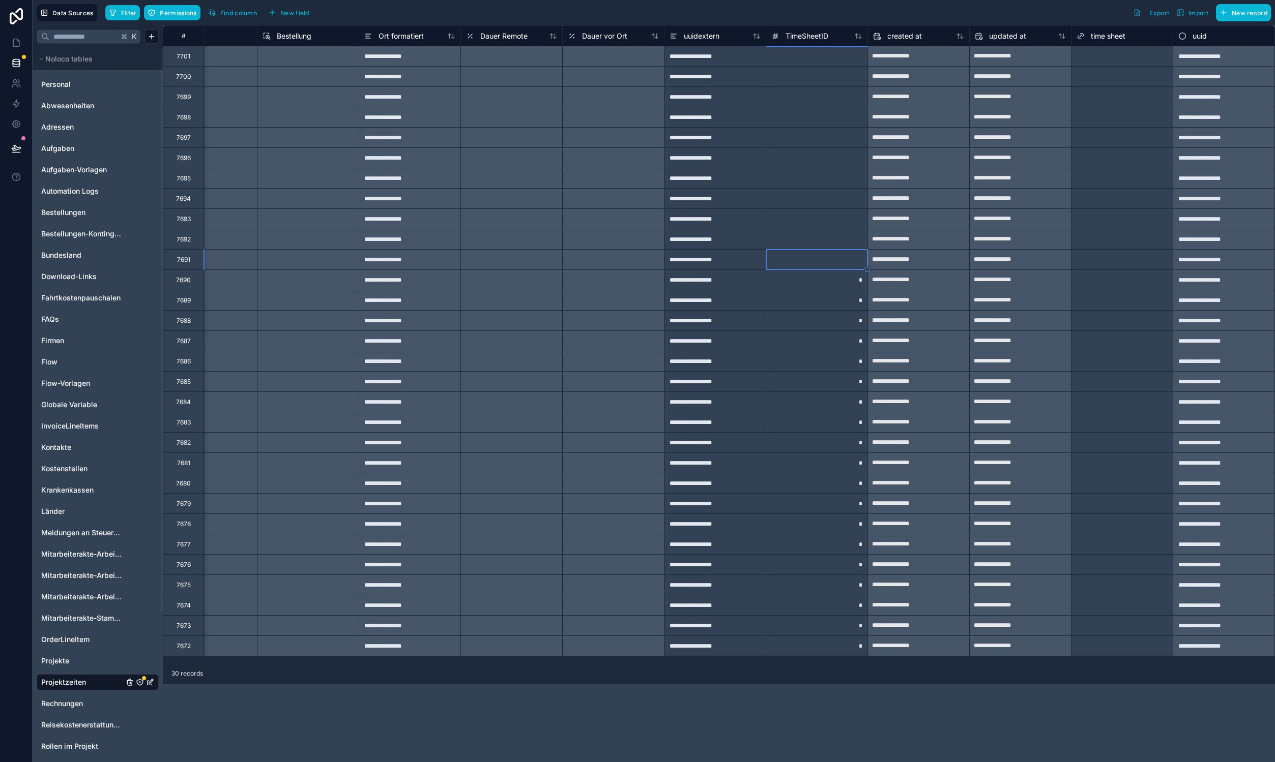
click at [845, 290] on div "**********" at bounding box center [654, 381] width 1242 height 762
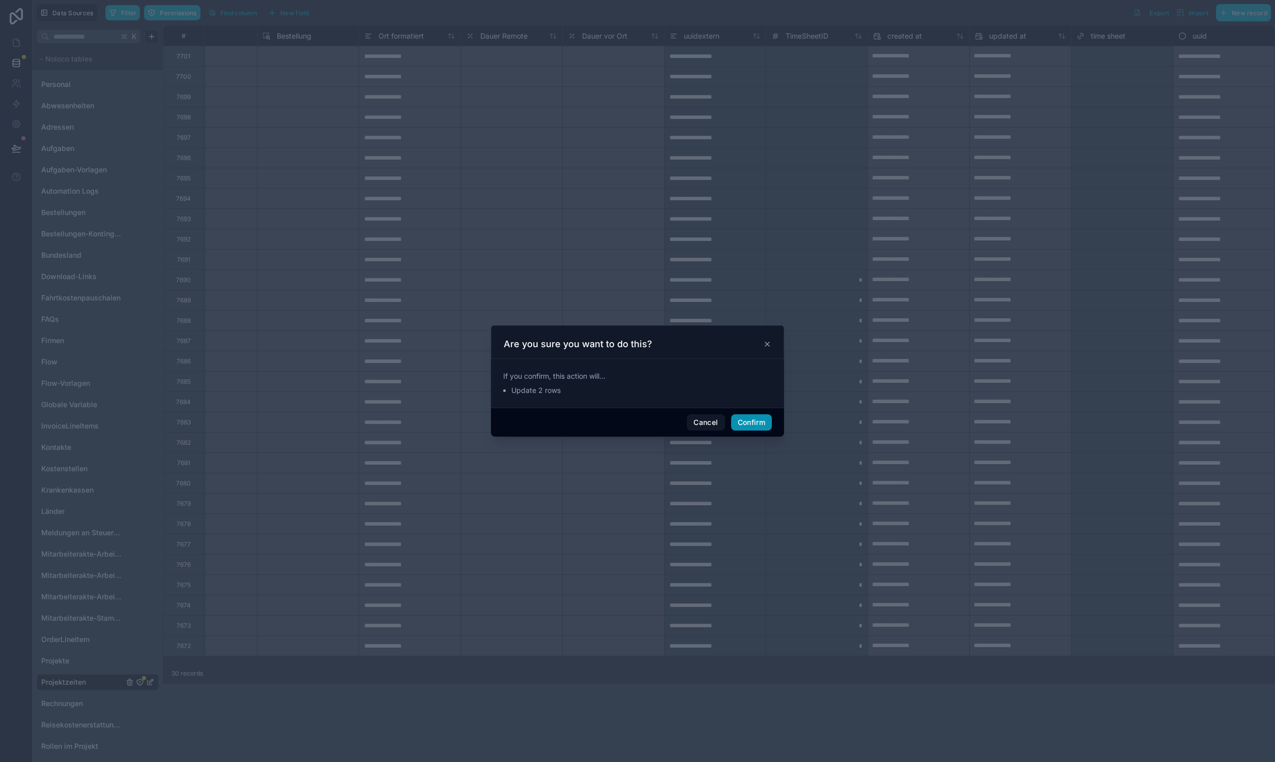
click at [740, 424] on button "Confirm" at bounding box center [751, 423] width 41 height 16
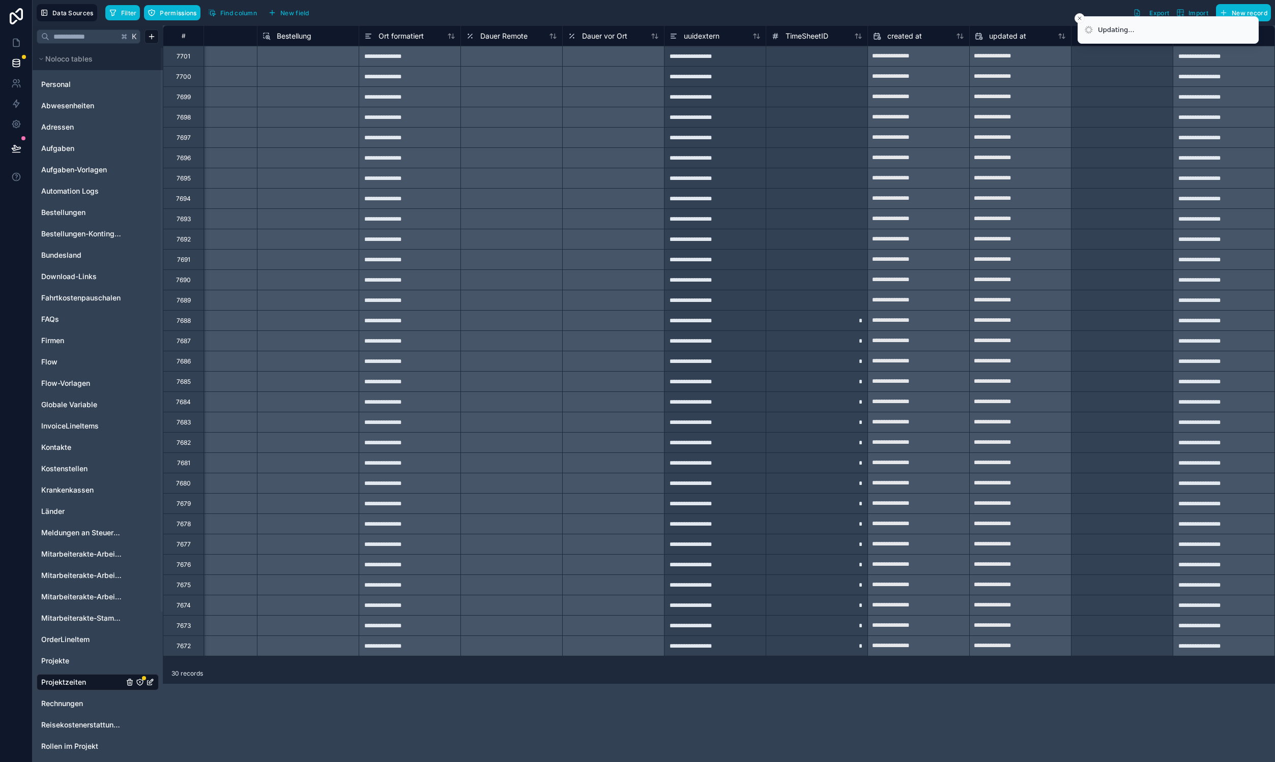
click at [821, 315] on div "*" at bounding box center [817, 320] width 102 height 20
click at [845, 641] on div "*" at bounding box center [817, 646] width 102 height 20
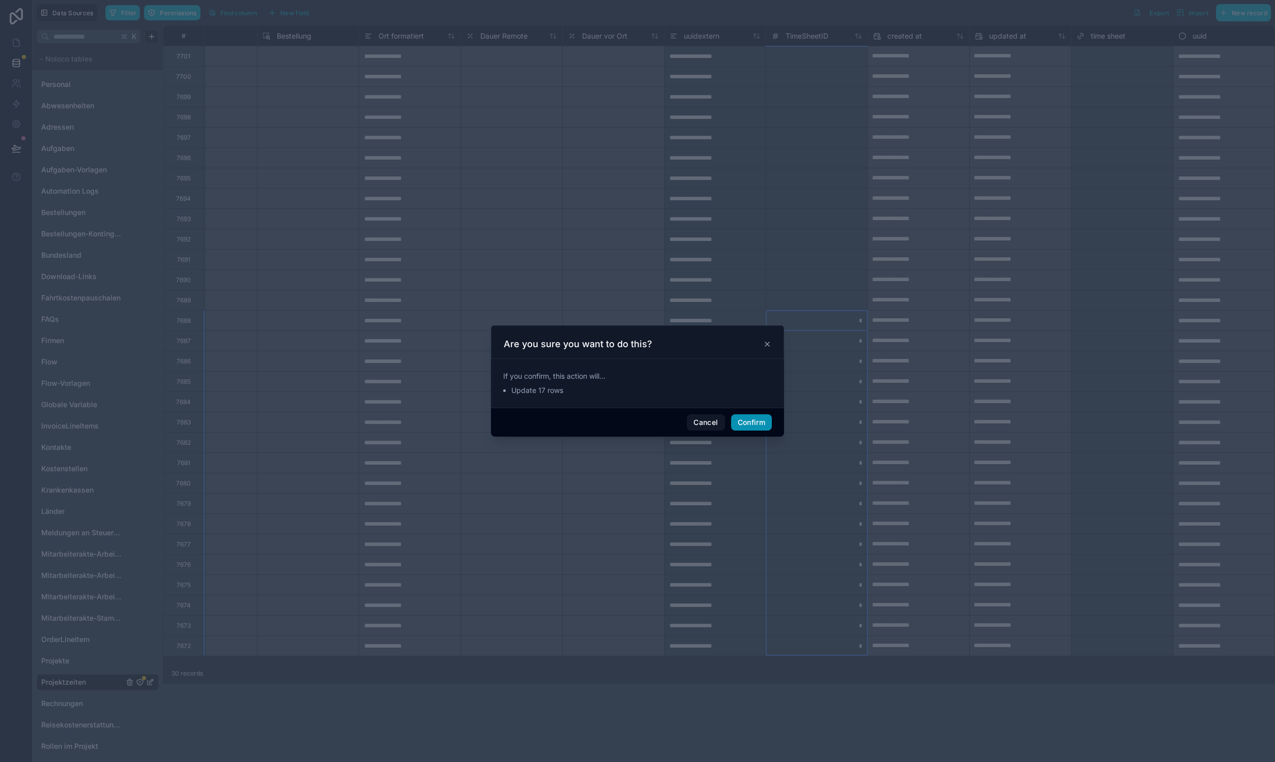
click at [752, 430] on button "Confirm" at bounding box center [751, 423] width 41 height 16
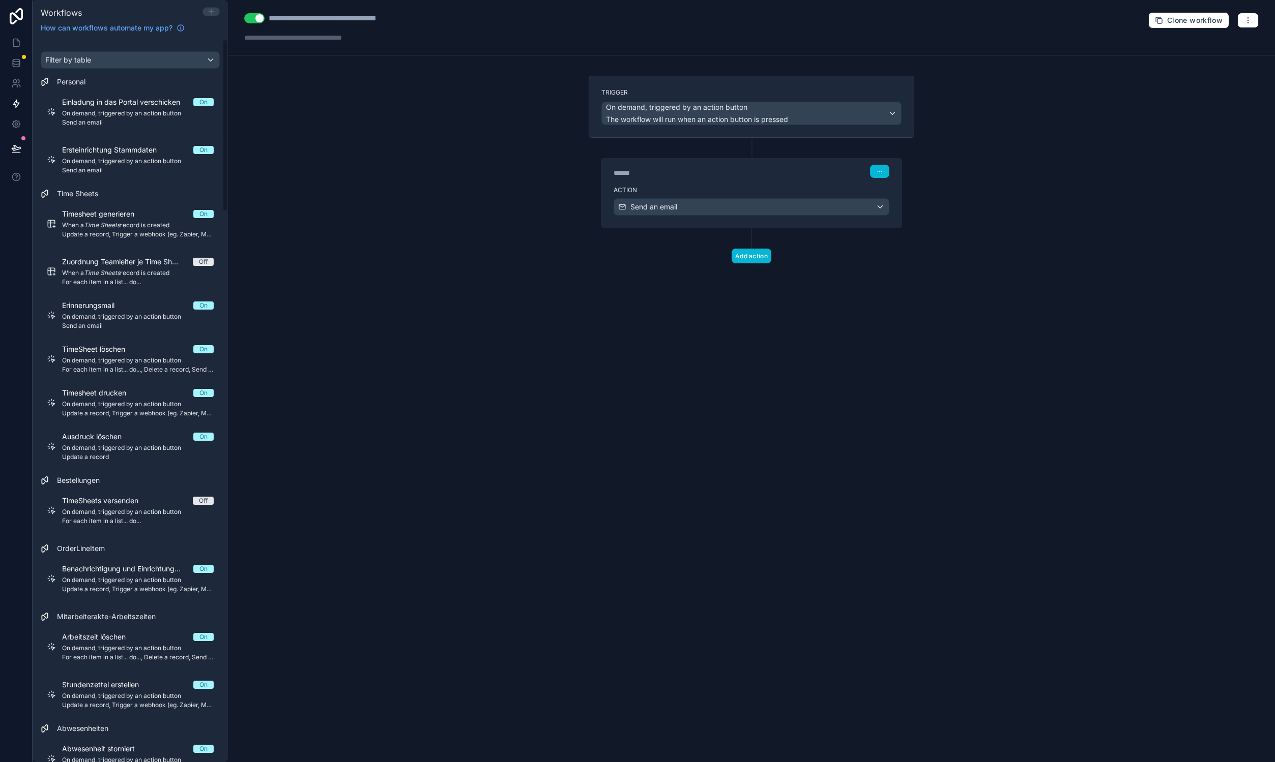
click at [210, 8] on icon at bounding box center [211, 12] width 8 height 8
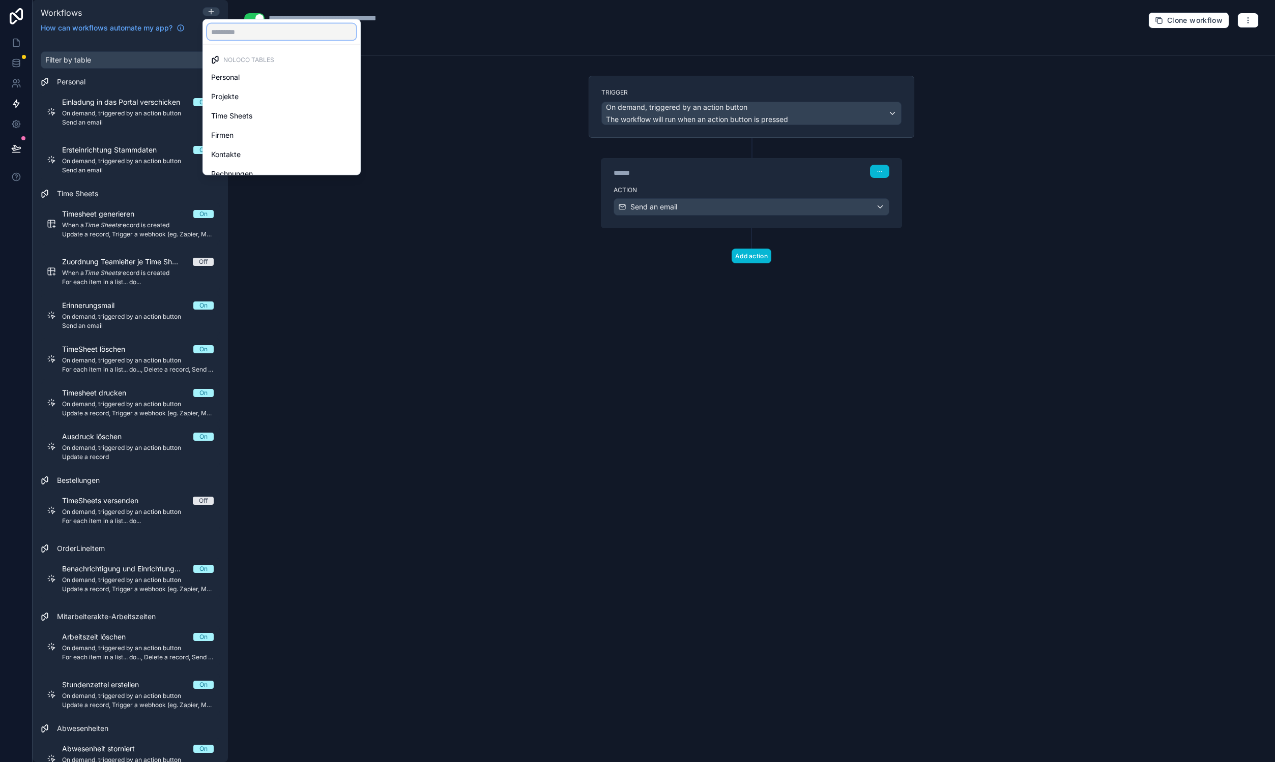
click at [229, 37] on input "text" at bounding box center [281, 32] width 149 height 16
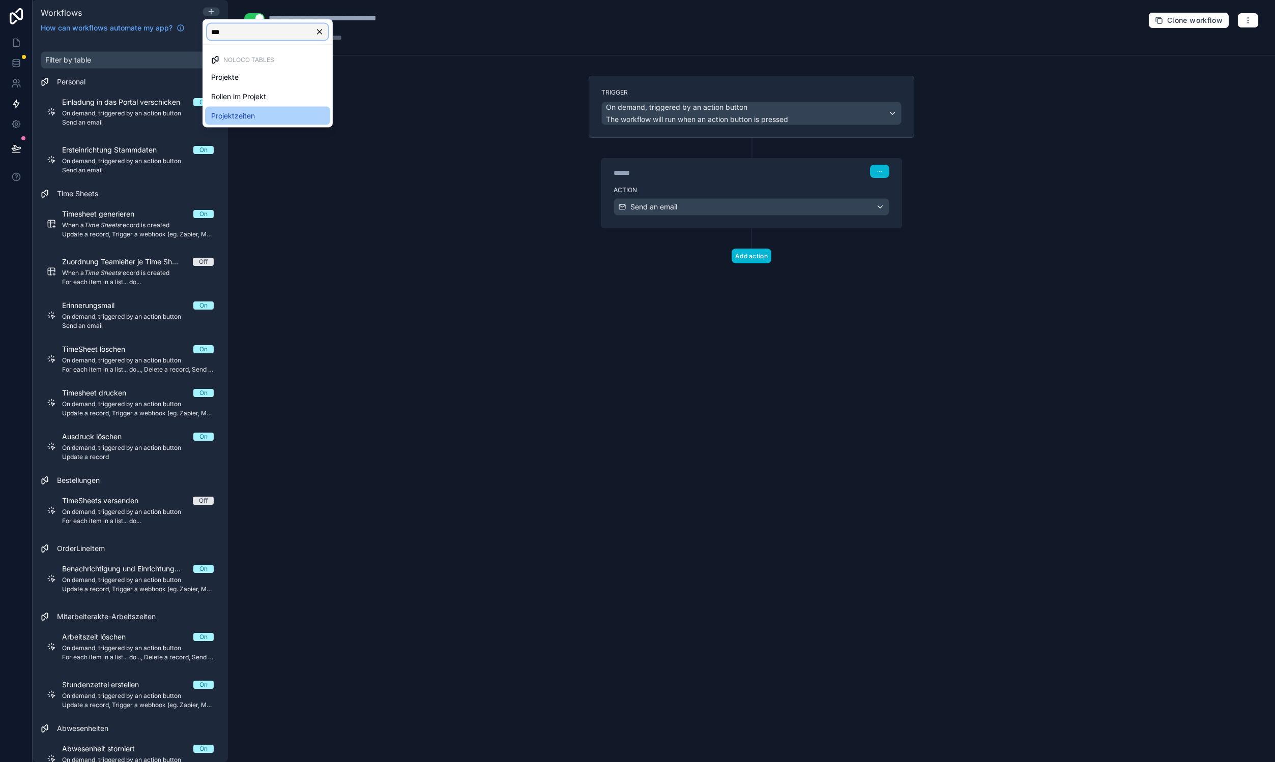
type input "***"
click at [221, 114] on span "Projektzeiten" at bounding box center [233, 116] width 44 height 12
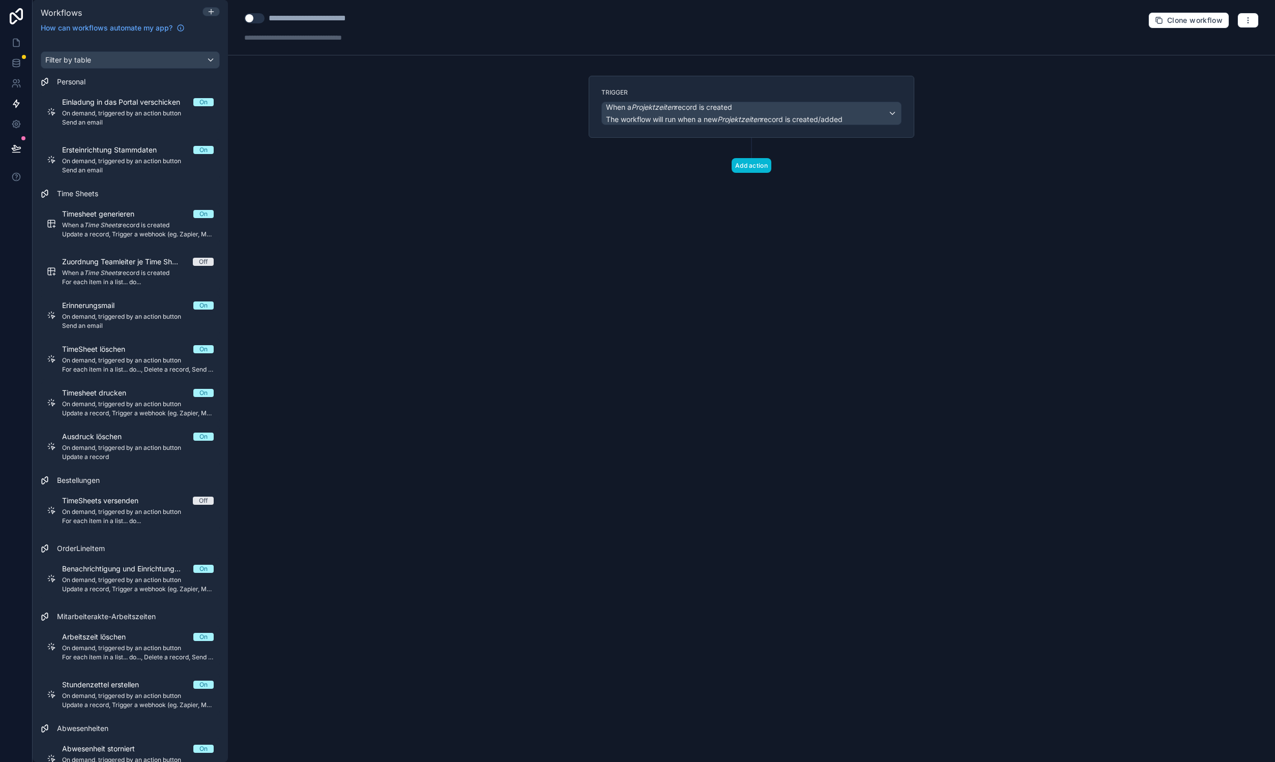
click at [657, 116] on span "The workflow will run when a new Projektzeiten record is created/added" at bounding box center [724, 119] width 237 height 9
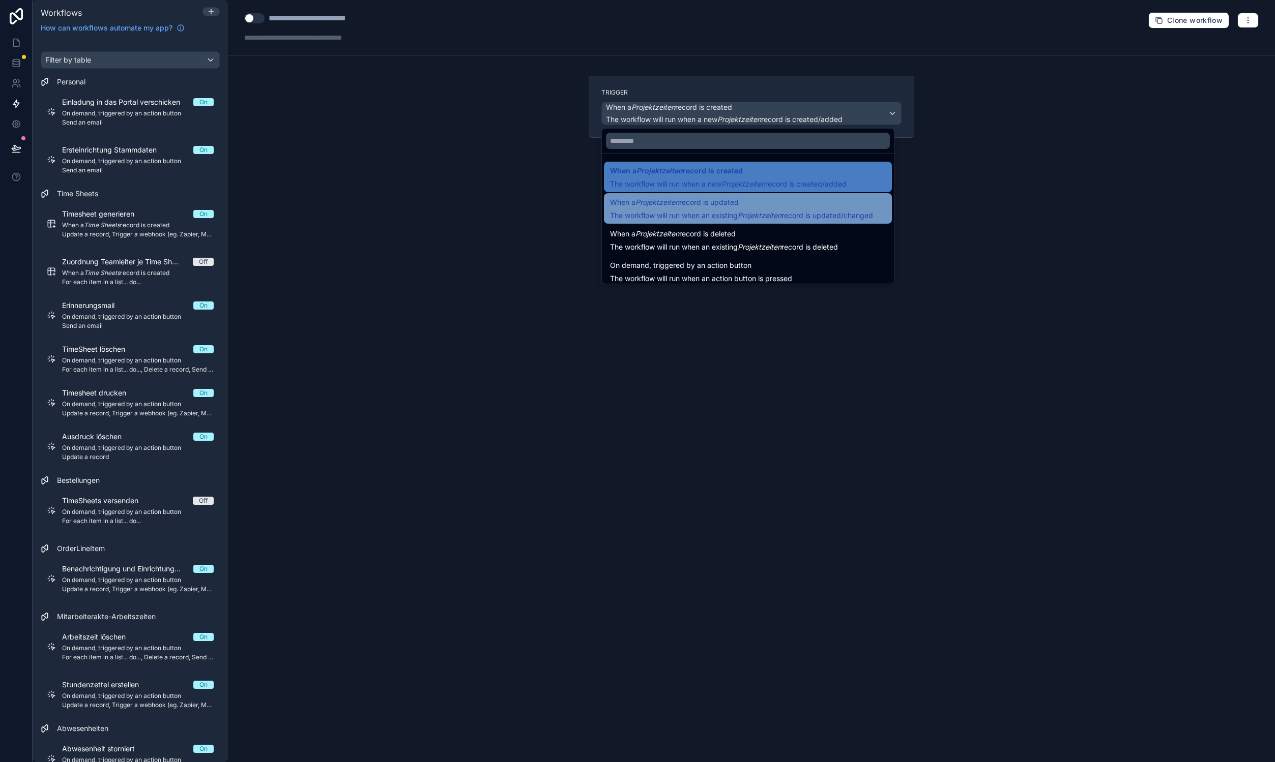
click at [806, 213] on span "The workflow will run when an existing Projektzeiten record is updated/changed" at bounding box center [741, 215] width 263 height 9
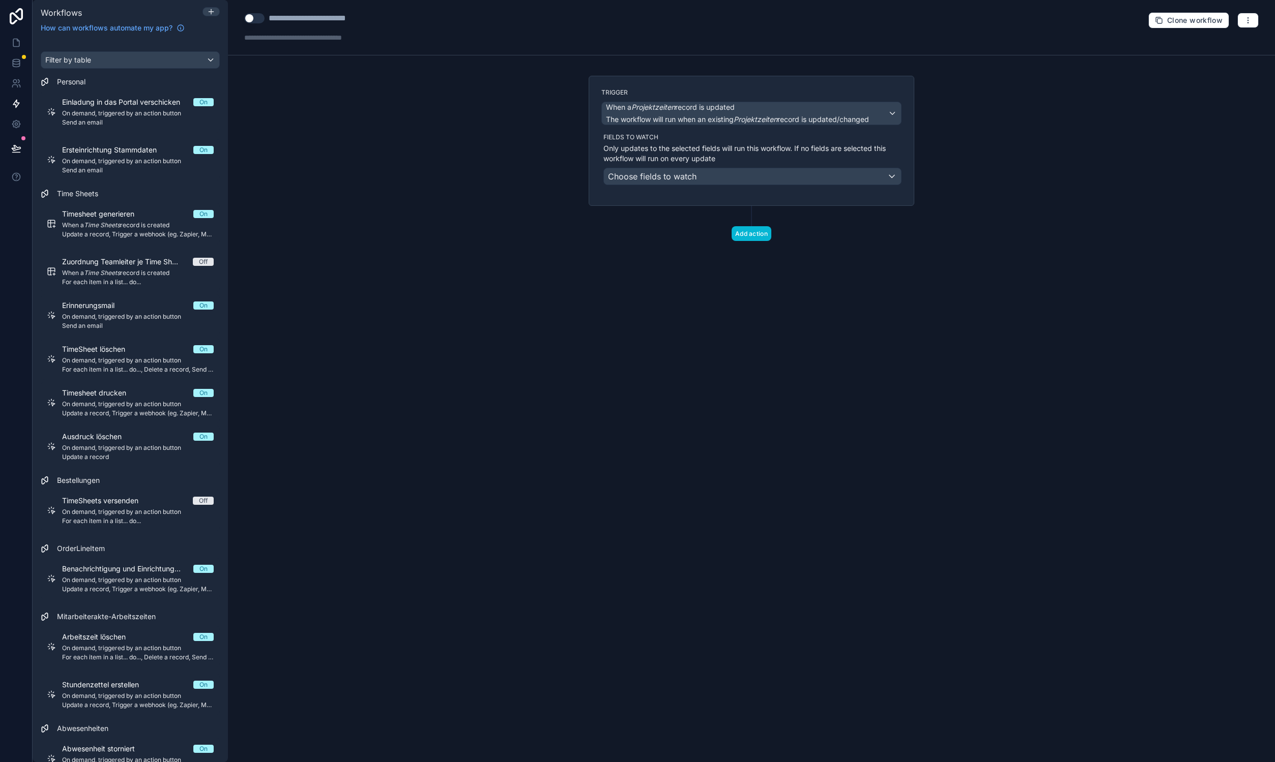
click at [689, 176] on span "Choose fields to watch" at bounding box center [652, 176] width 89 height 10
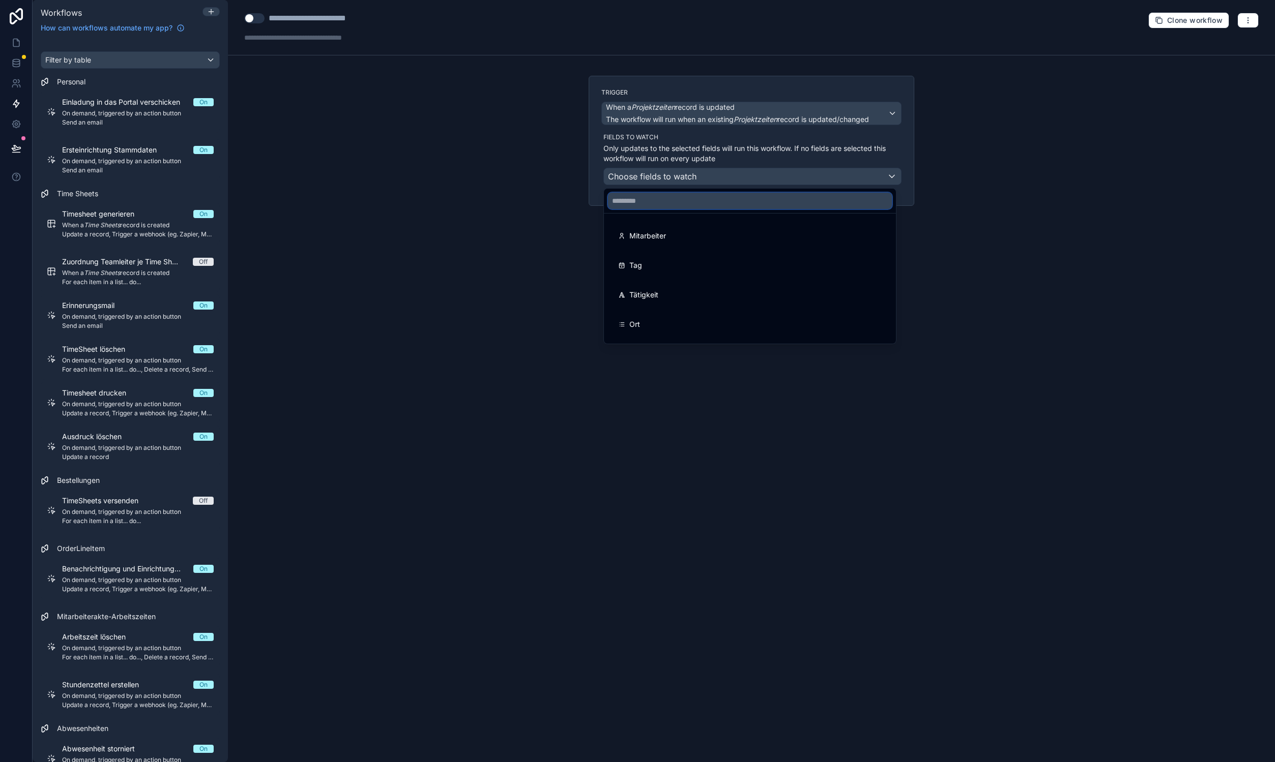
click at [695, 204] on input "text" at bounding box center [750, 201] width 284 height 16
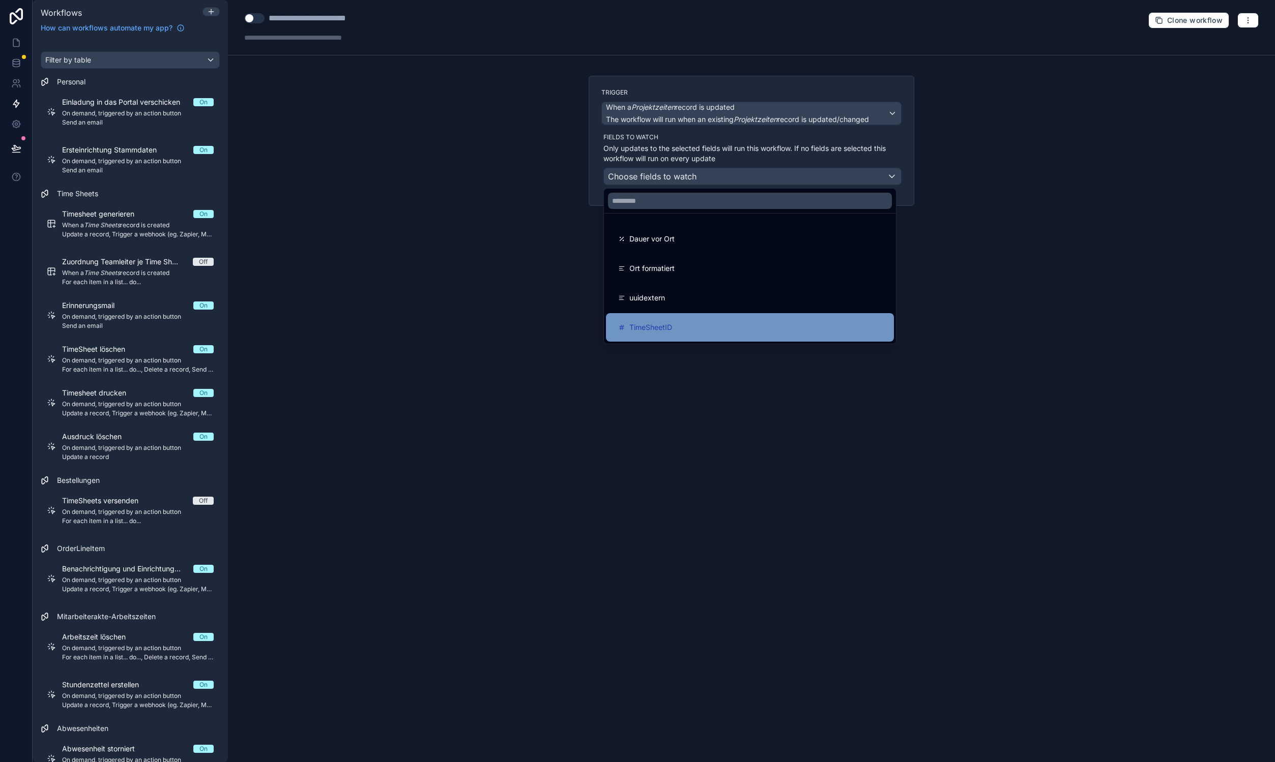
click at [703, 329] on div "TimeSheetID" at bounding box center [749, 327] width 263 height 12
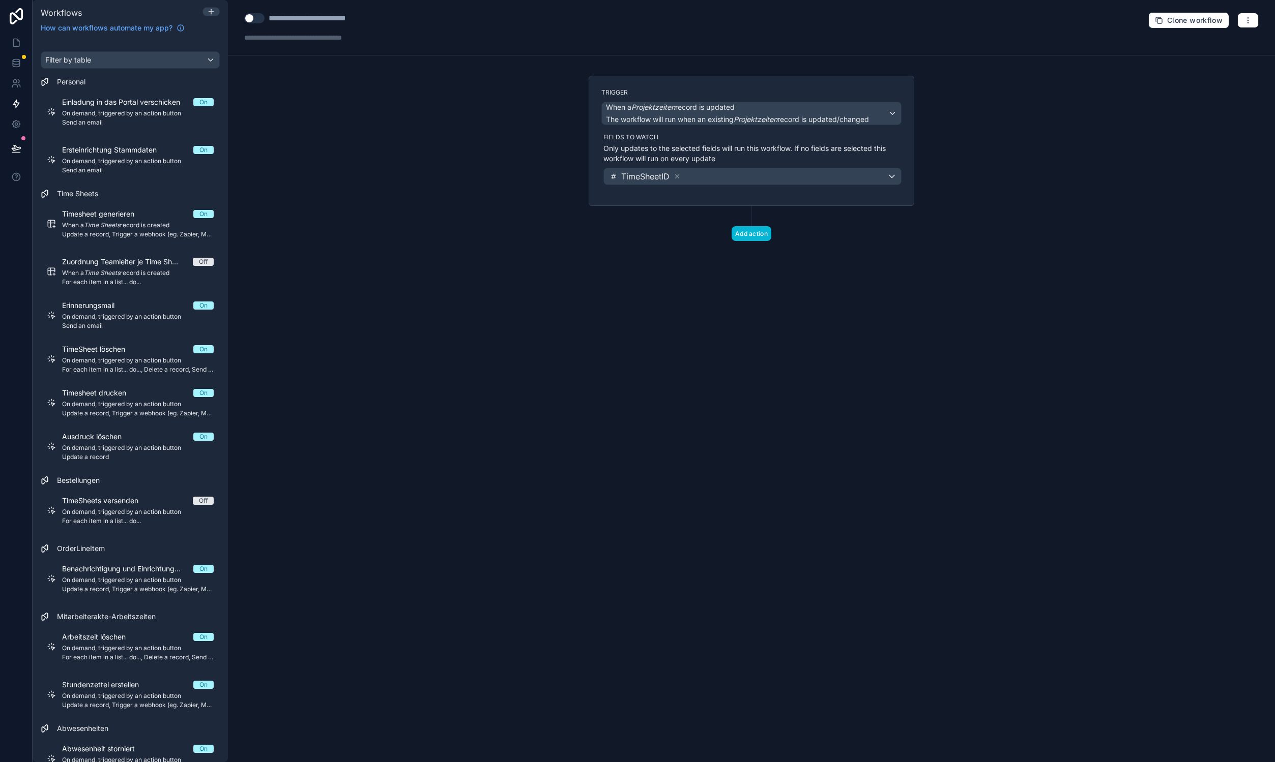
click at [690, 197] on div "Trigger When a Projektzeiten record is updated The workflow will run when an ex…" at bounding box center [752, 141] width 326 height 130
click at [750, 231] on button "Add action" at bounding box center [751, 233] width 40 height 15
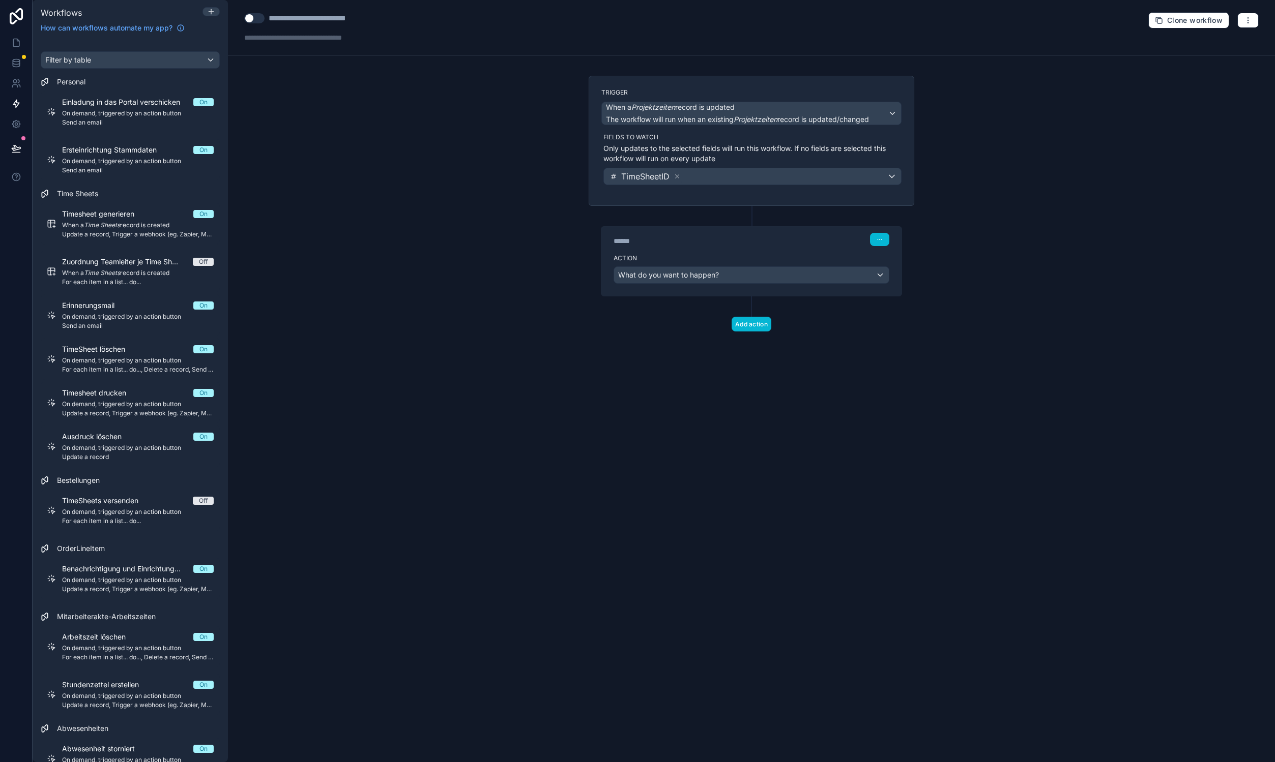
click at [767, 273] on div "What do you want to happen?" at bounding box center [751, 275] width 275 height 16
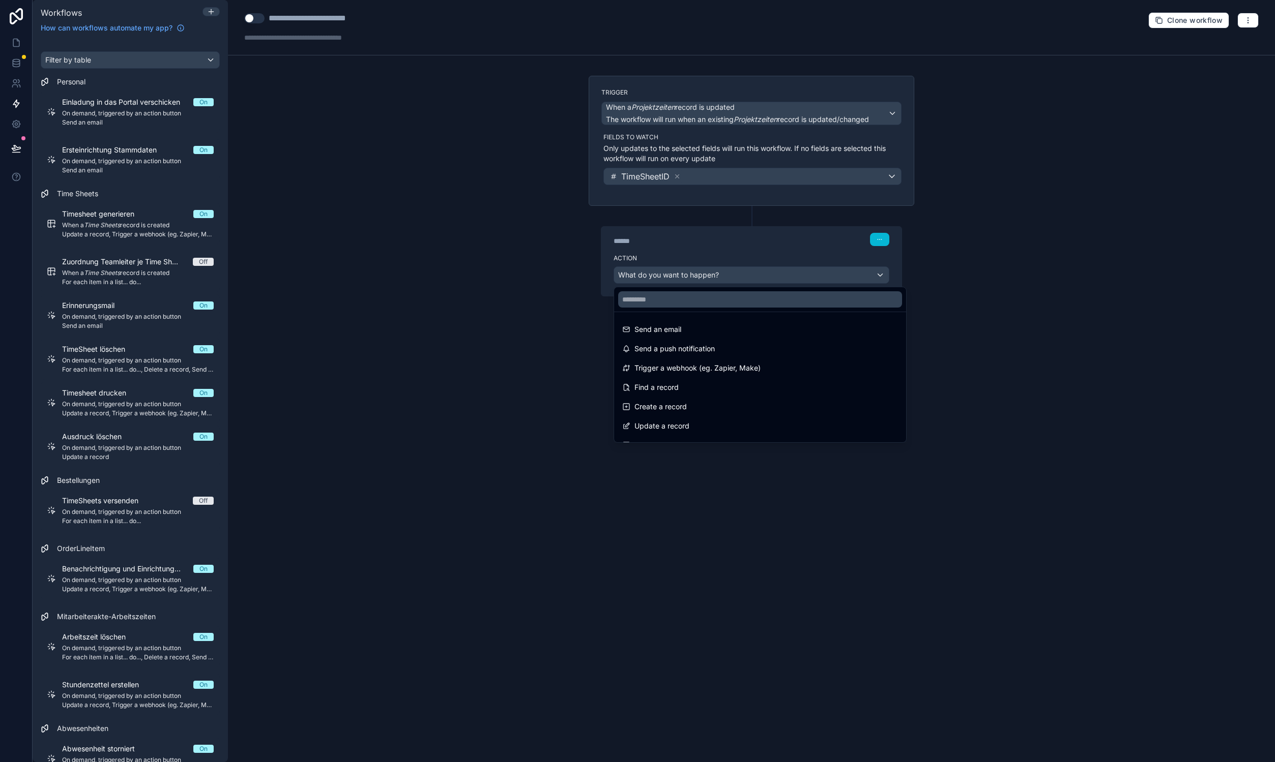
click at [1119, 286] on div at bounding box center [637, 381] width 1275 height 762
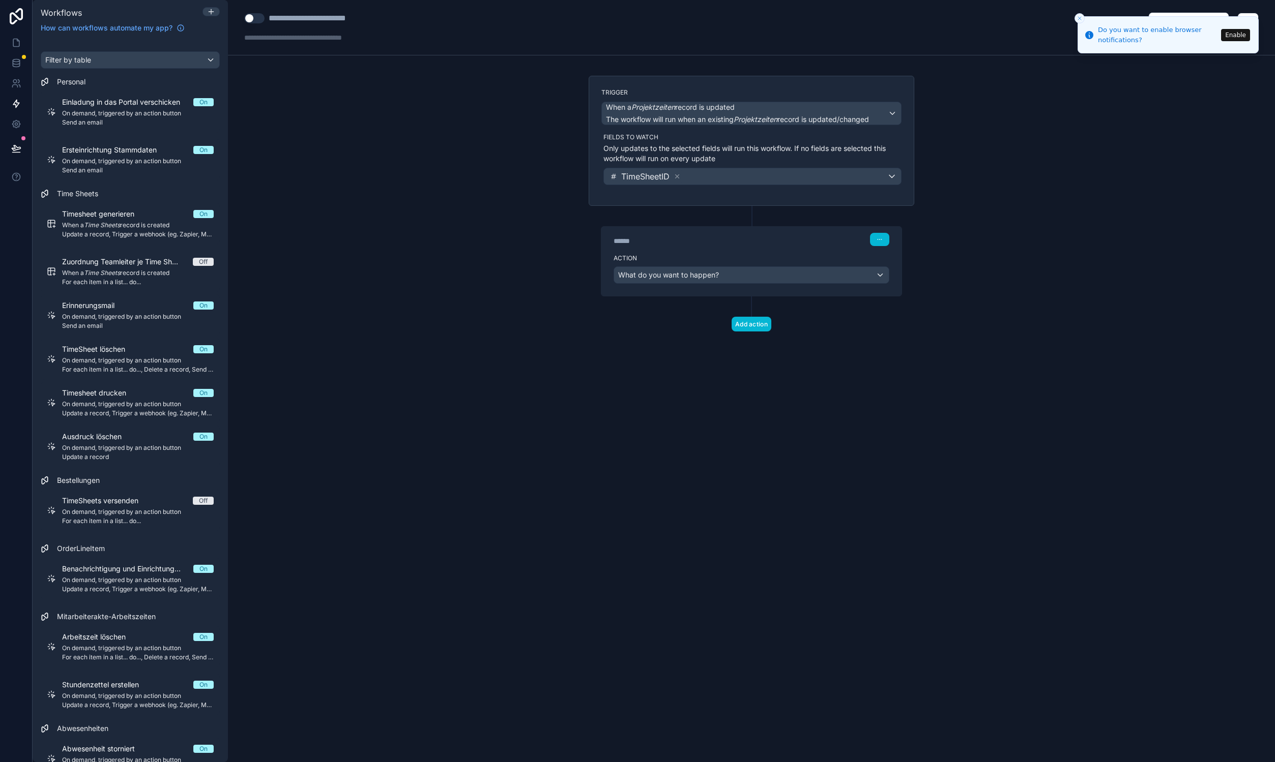
click at [733, 273] on div "What do you want to happen?" at bounding box center [751, 275] width 275 height 16
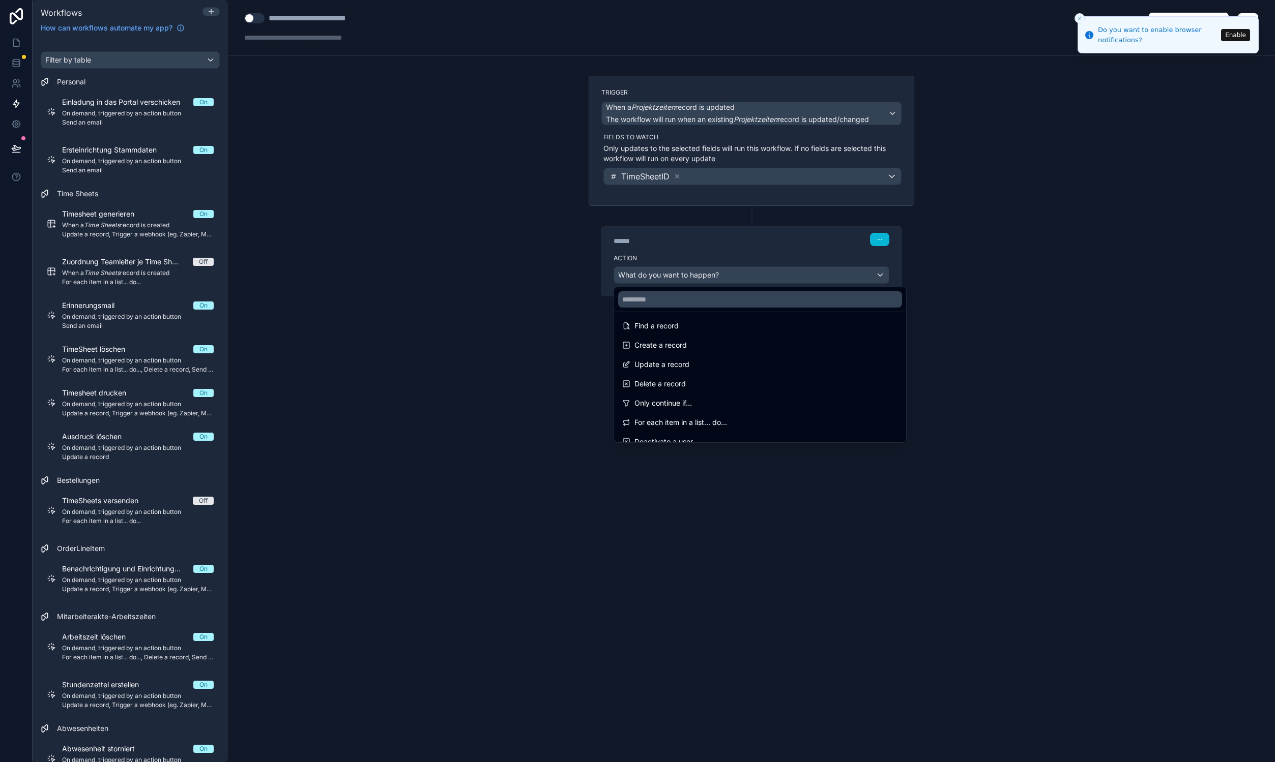
scroll to position [83, 0]
click at [705, 384] on div "Only continue if..." at bounding box center [760, 381] width 276 height 12
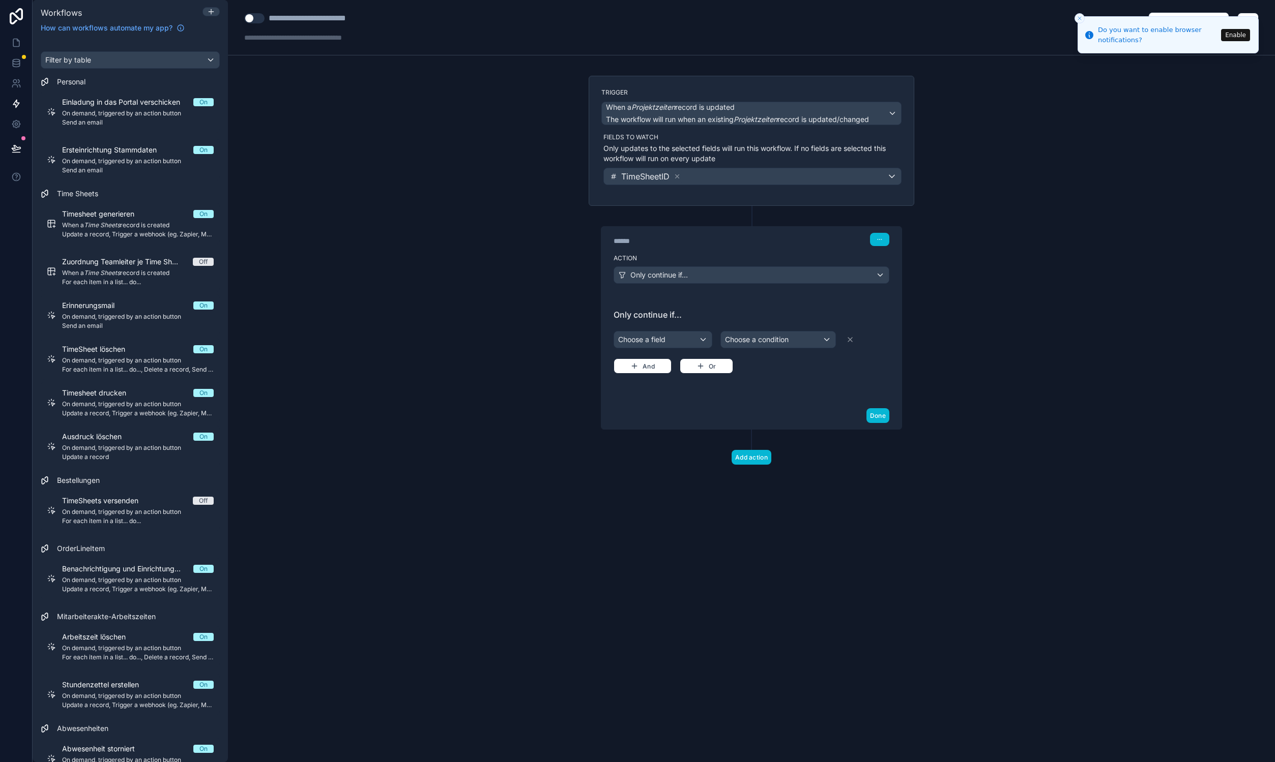
click at [685, 339] on div "Choose a field" at bounding box center [663, 340] width 98 height 16
click at [723, 402] on div "Trigger The changed Projektzeiten record" at bounding box center [679, 400] width 114 height 24
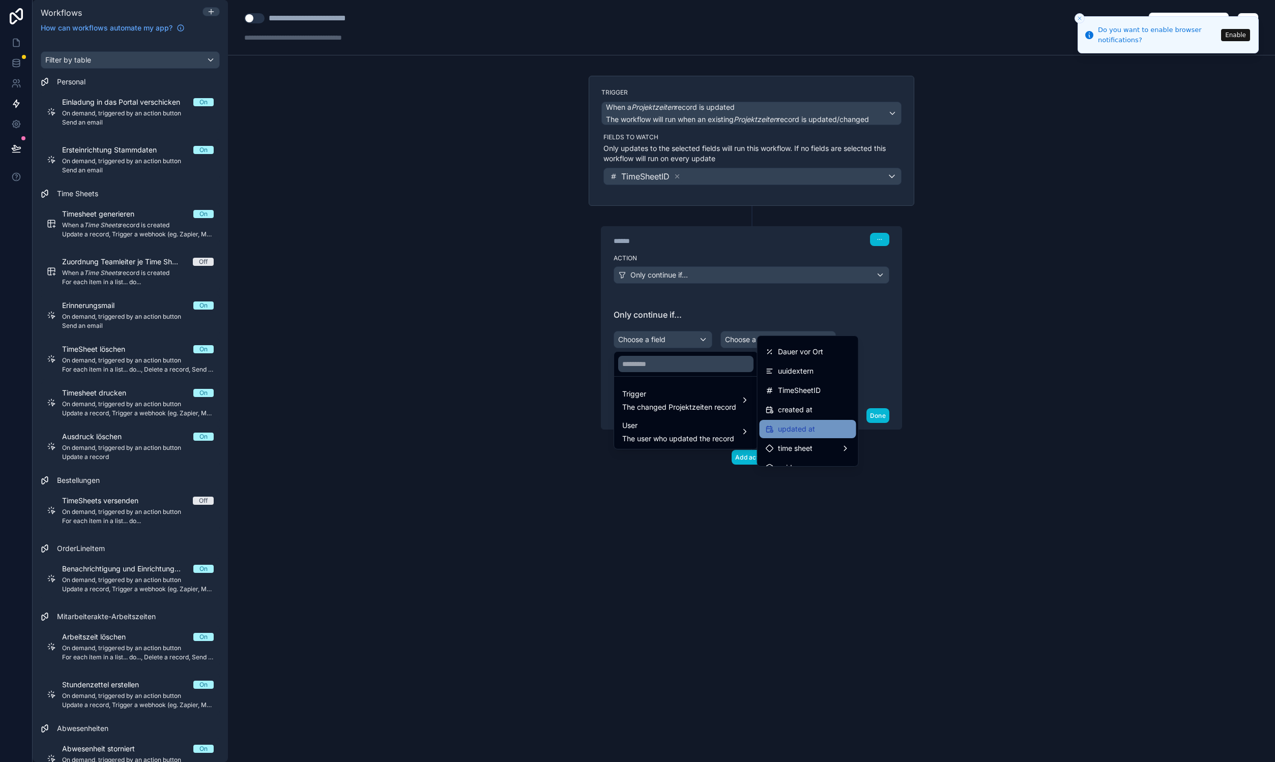
scroll to position [298, 0]
click at [804, 380] on span "TimeSheetID" at bounding box center [799, 378] width 43 height 12
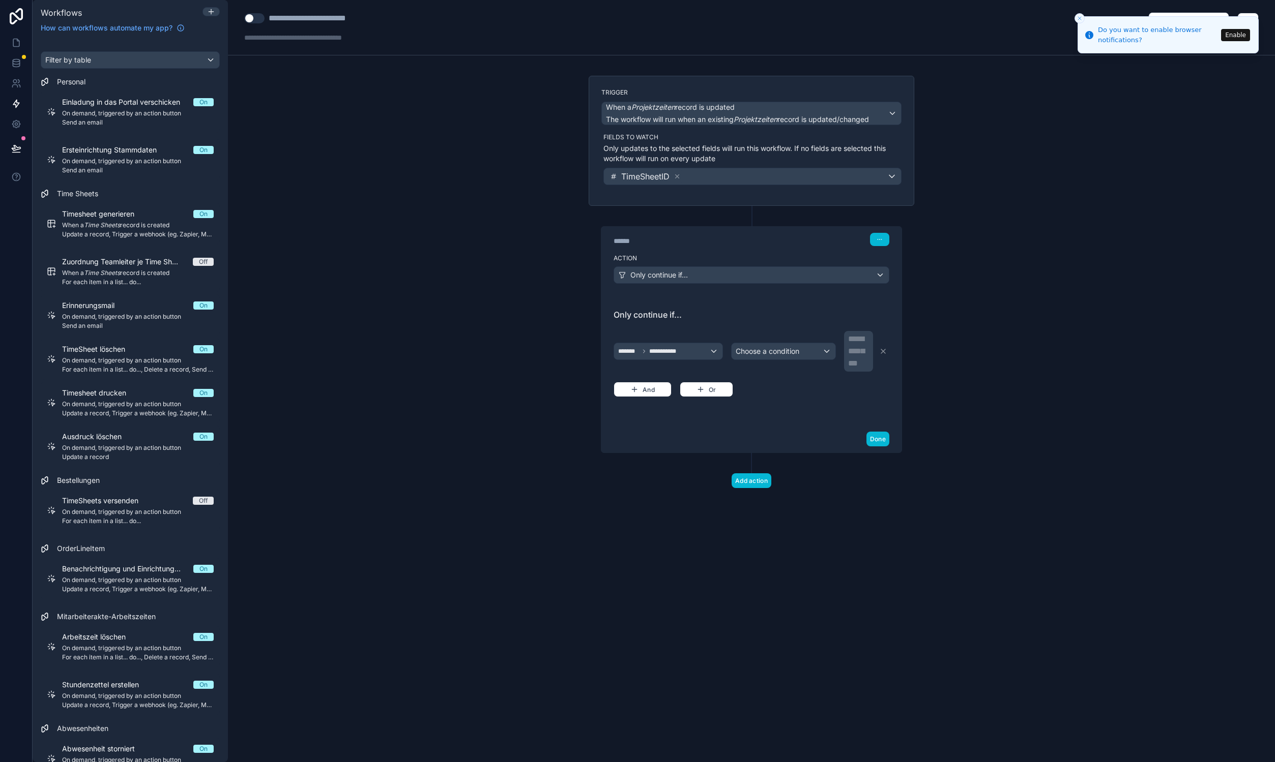
click at [782, 351] on span "Choose a condition" at bounding box center [767, 351] width 64 height 9
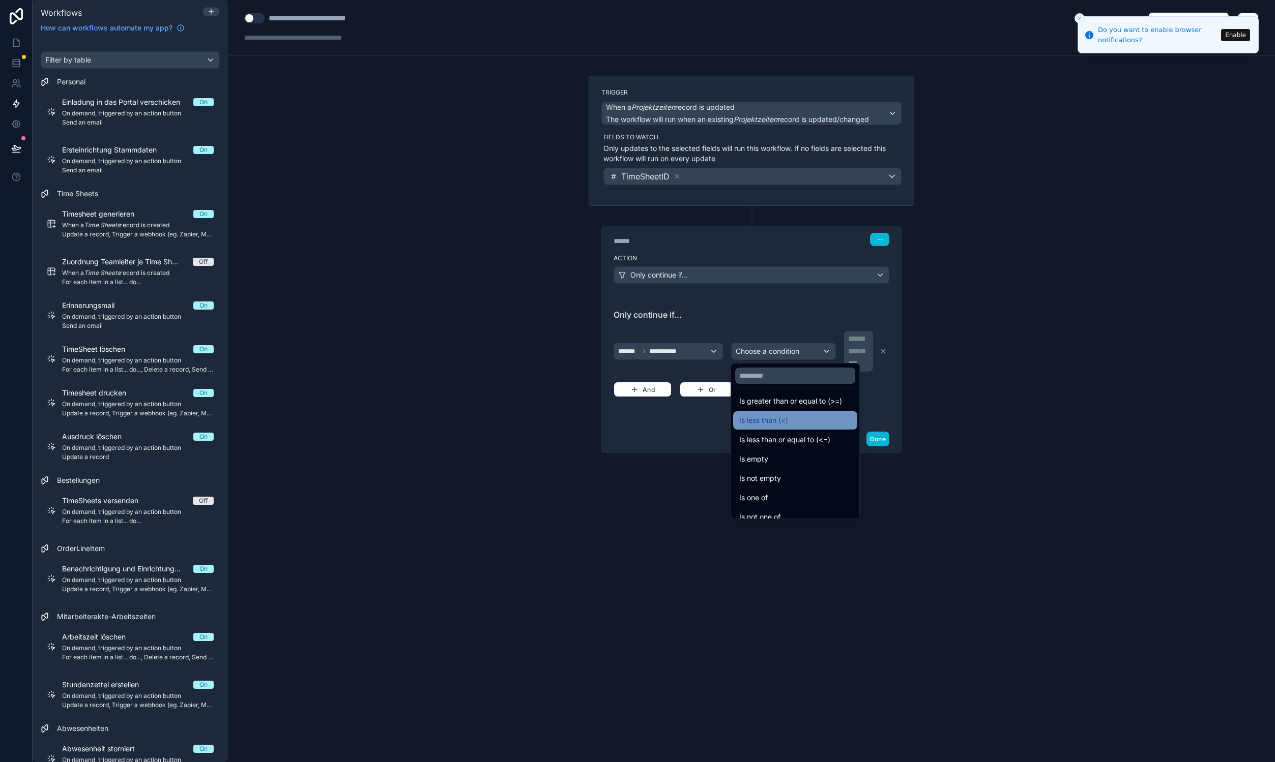
scroll to position [72, 0]
click at [763, 446] on span "Is empty" at bounding box center [753, 450] width 29 height 12
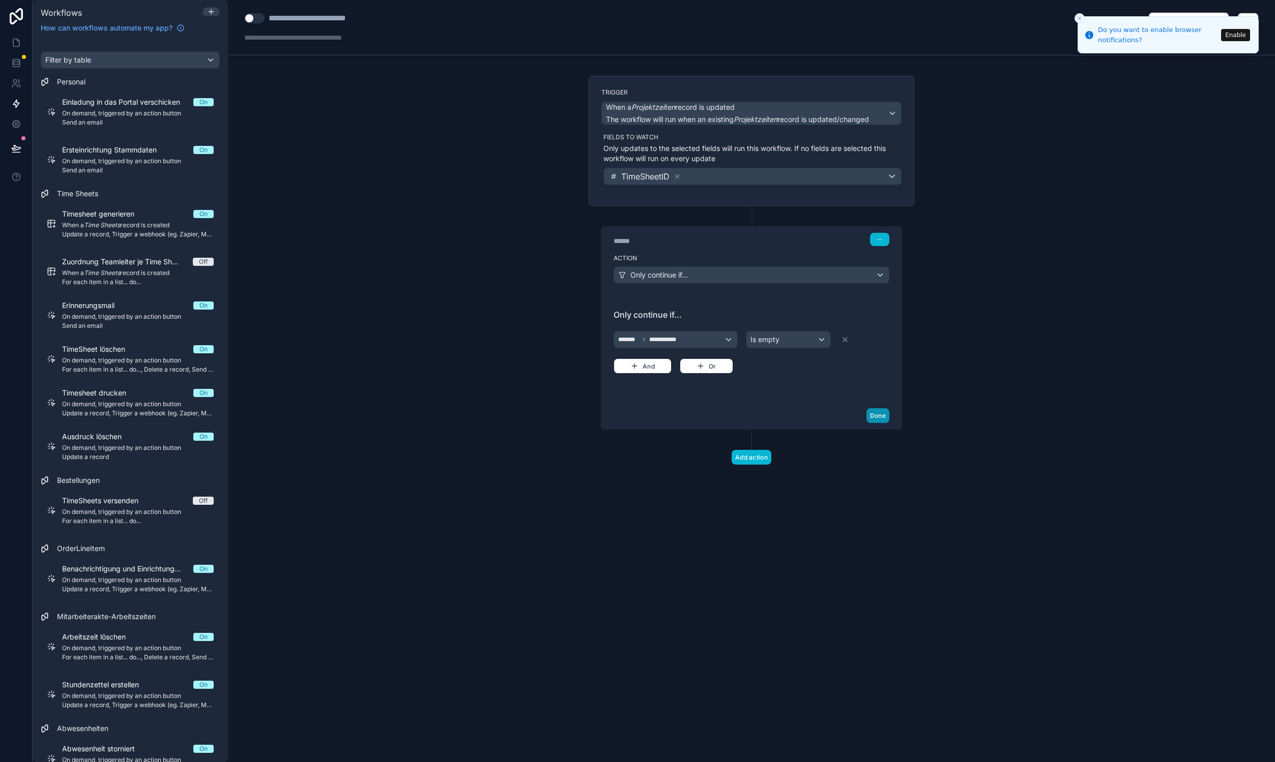
click at [871, 417] on button "Done" at bounding box center [877, 415] width 23 height 15
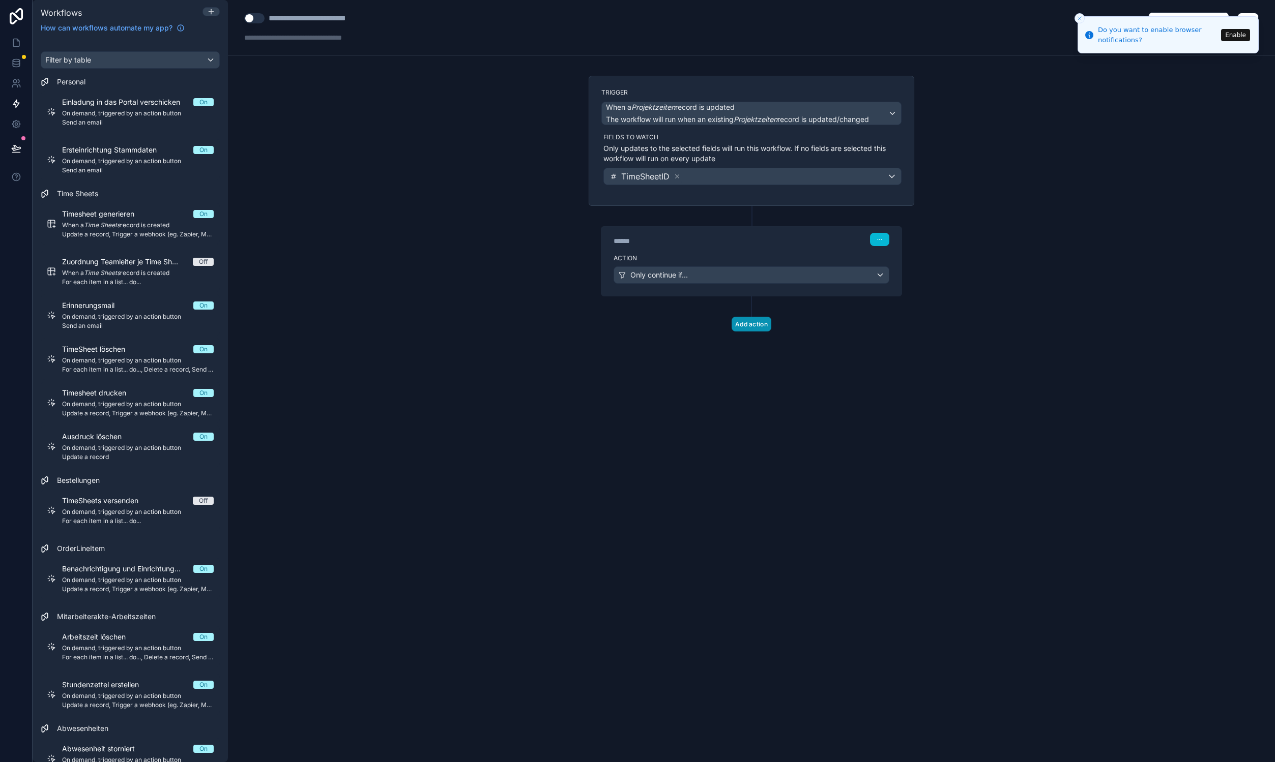
click at [754, 325] on button "Add action" at bounding box center [751, 324] width 40 height 15
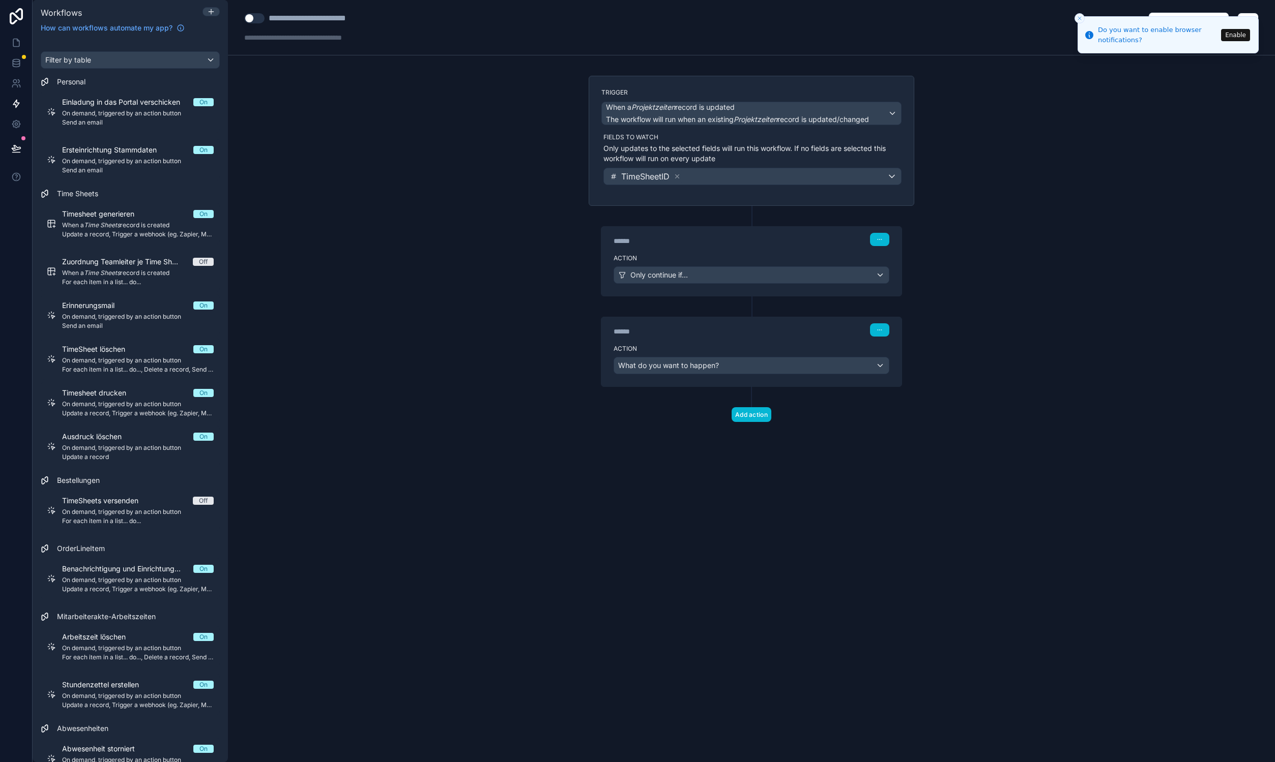
click at [702, 360] on div "What do you want to happen?" at bounding box center [751, 366] width 275 height 16
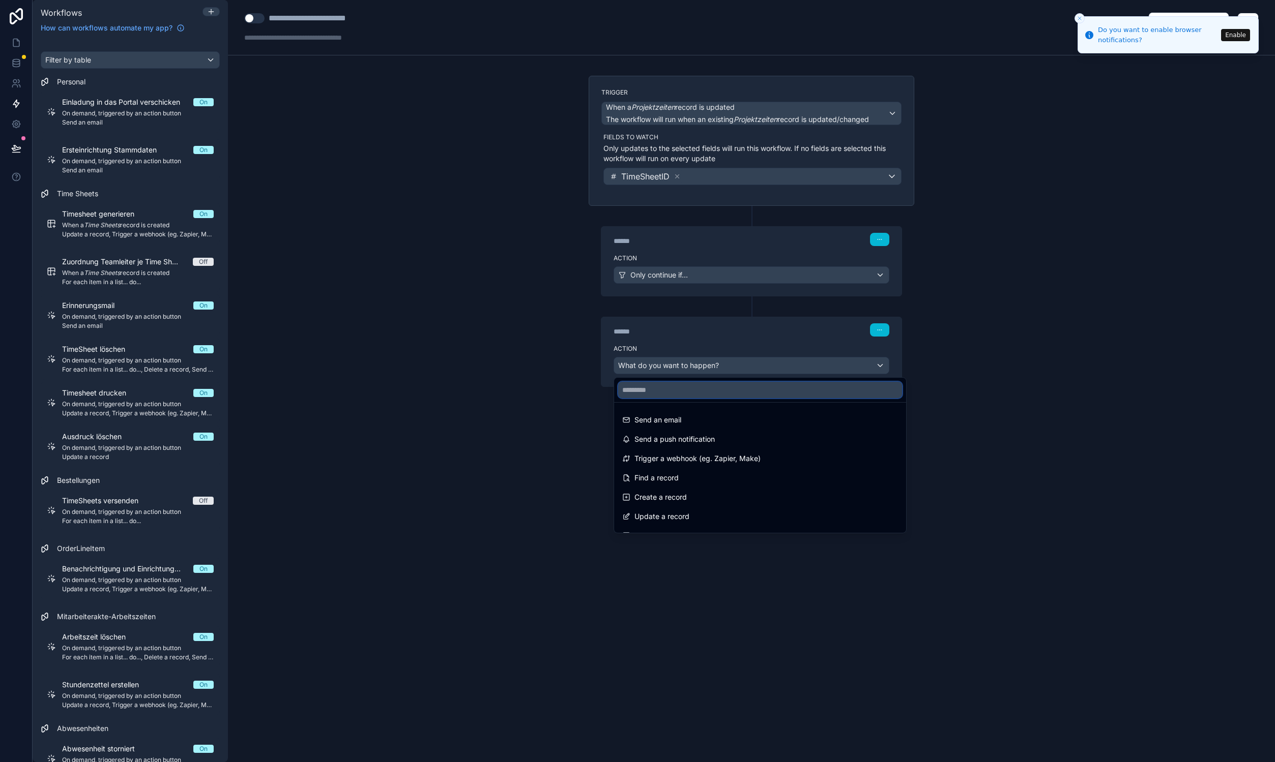
click at [692, 394] on input "text" at bounding box center [760, 390] width 284 height 16
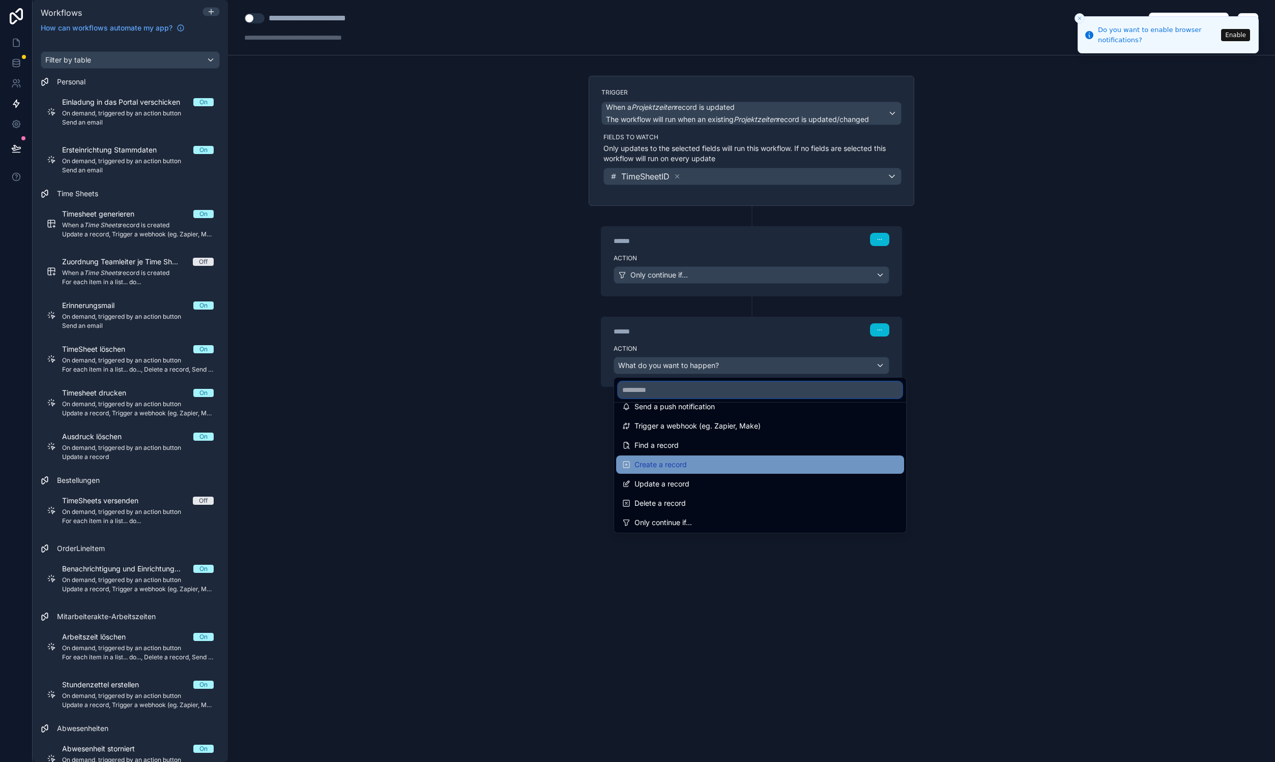
scroll to position [37, 0]
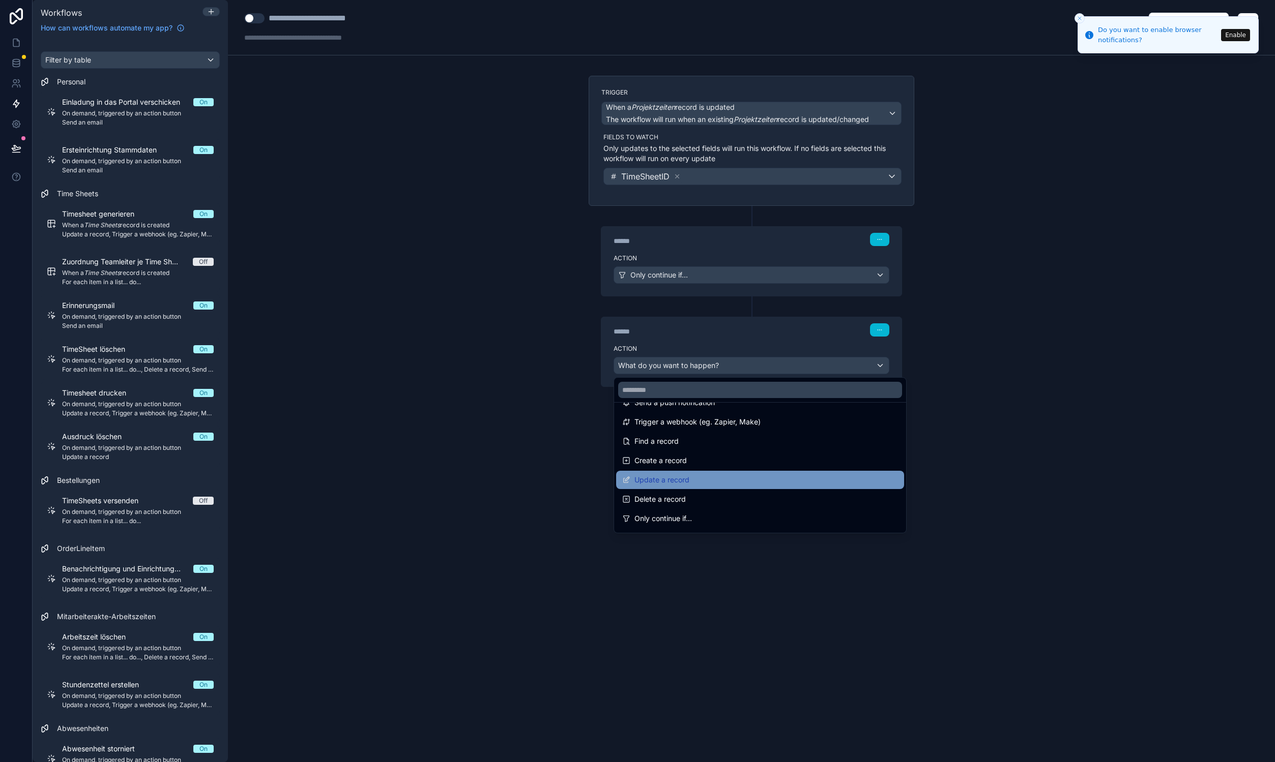
click at [745, 478] on div "Update a record" at bounding box center [760, 480] width 276 height 12
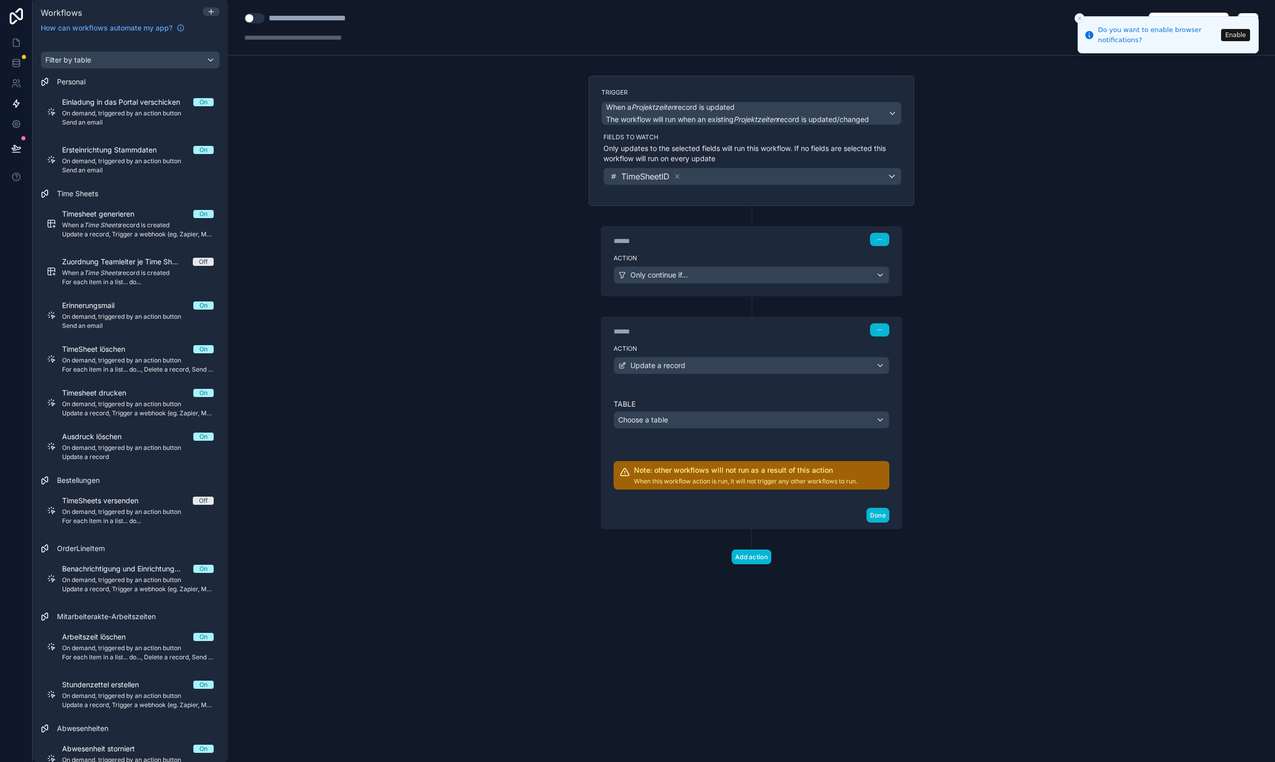
click at [637, 413] on div "Choose a table" at bounding box center [751, 420] width 275 height 16
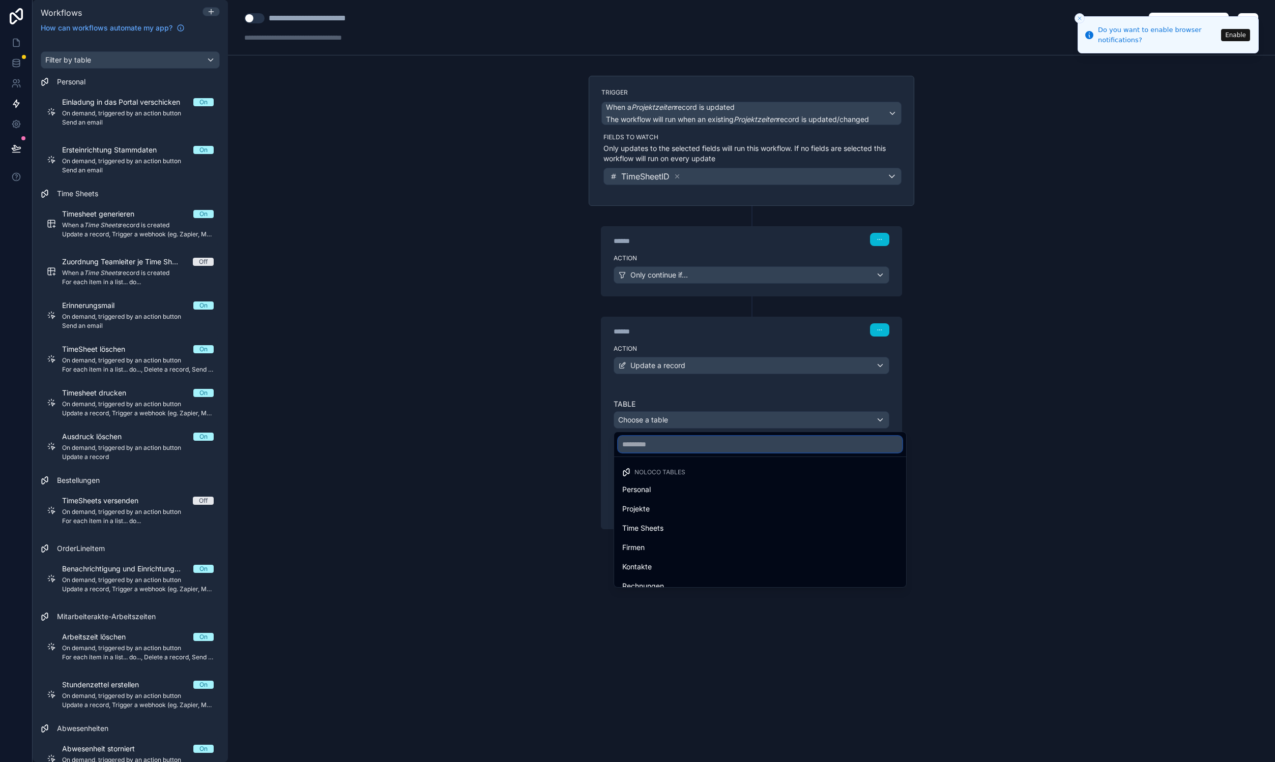
click at [701, 444] on input "text" at bounding box center [760, 444] width 284 height 16
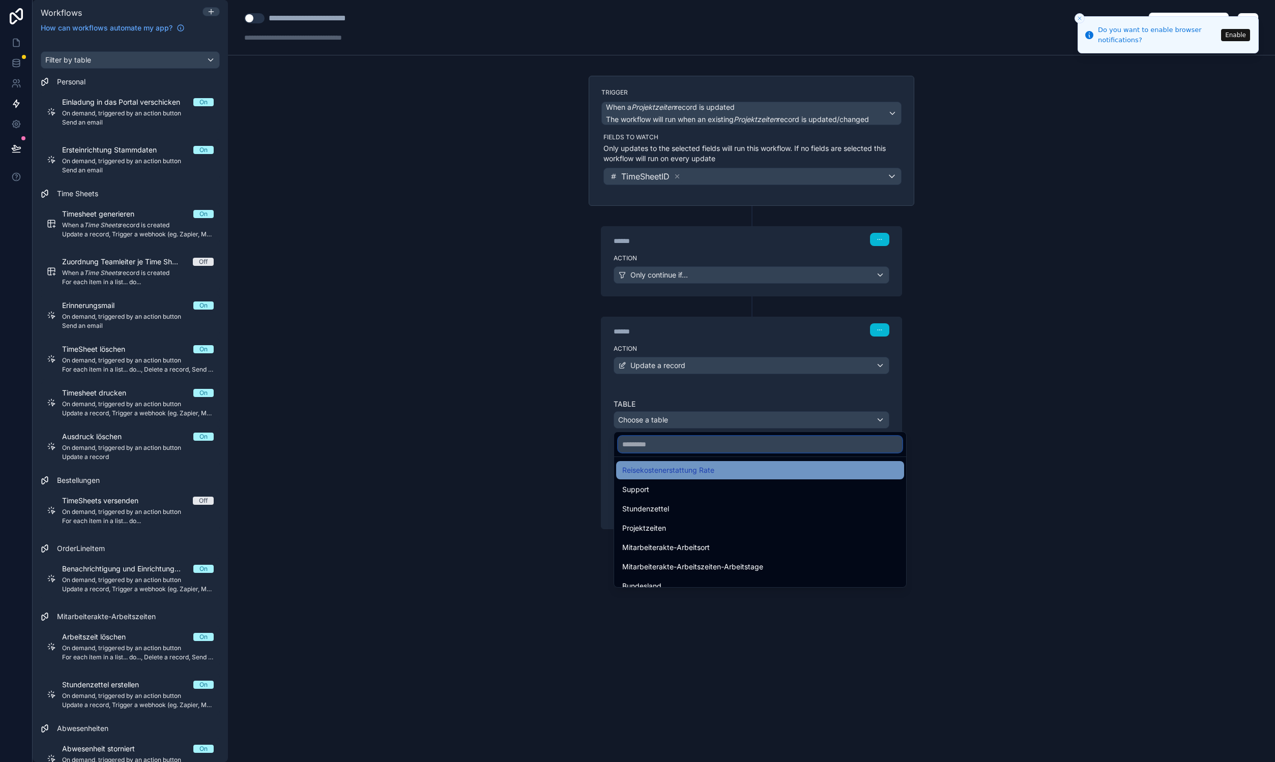
scroll to position [275, 0]
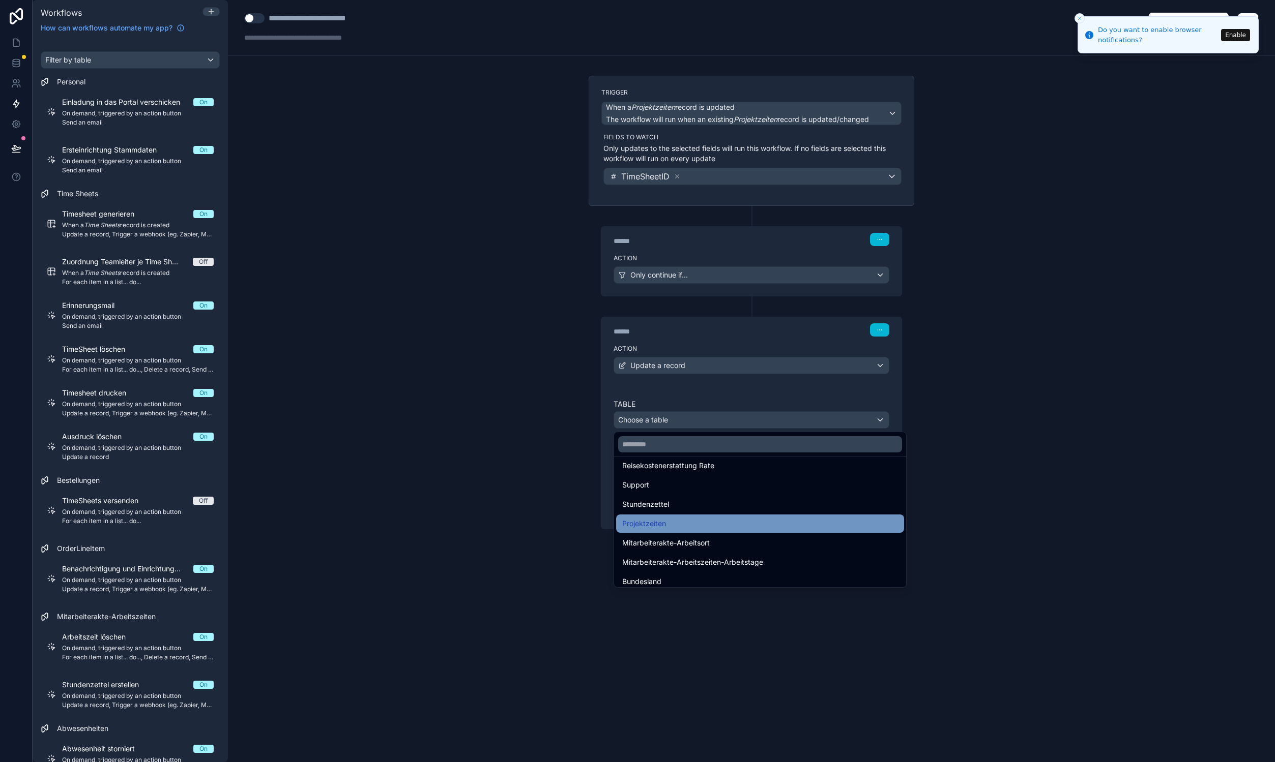
click at [712, 517] on div "Projektzeiten" at bounding box center [760, 524] width 288 height 18
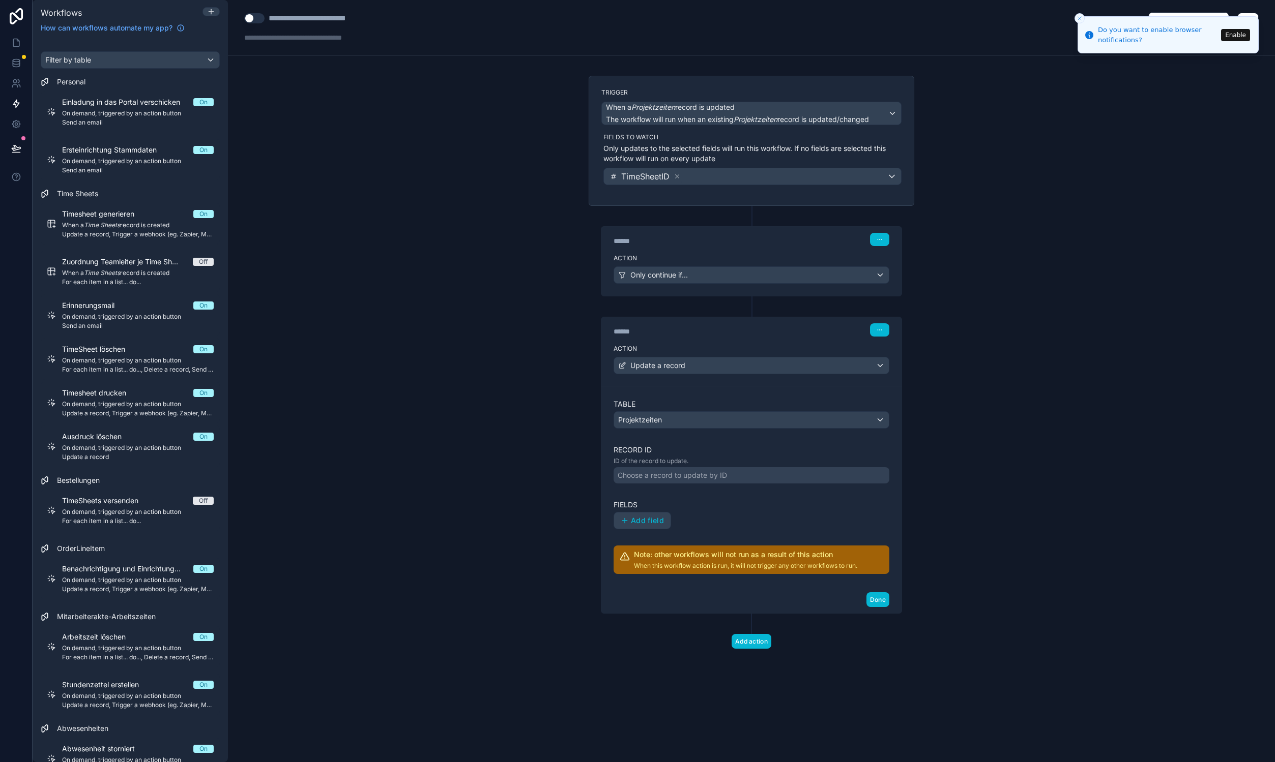
click at [682, 472] on div "Choose a record to update by ID" at bounding box center [671, 475] width 109 height 10
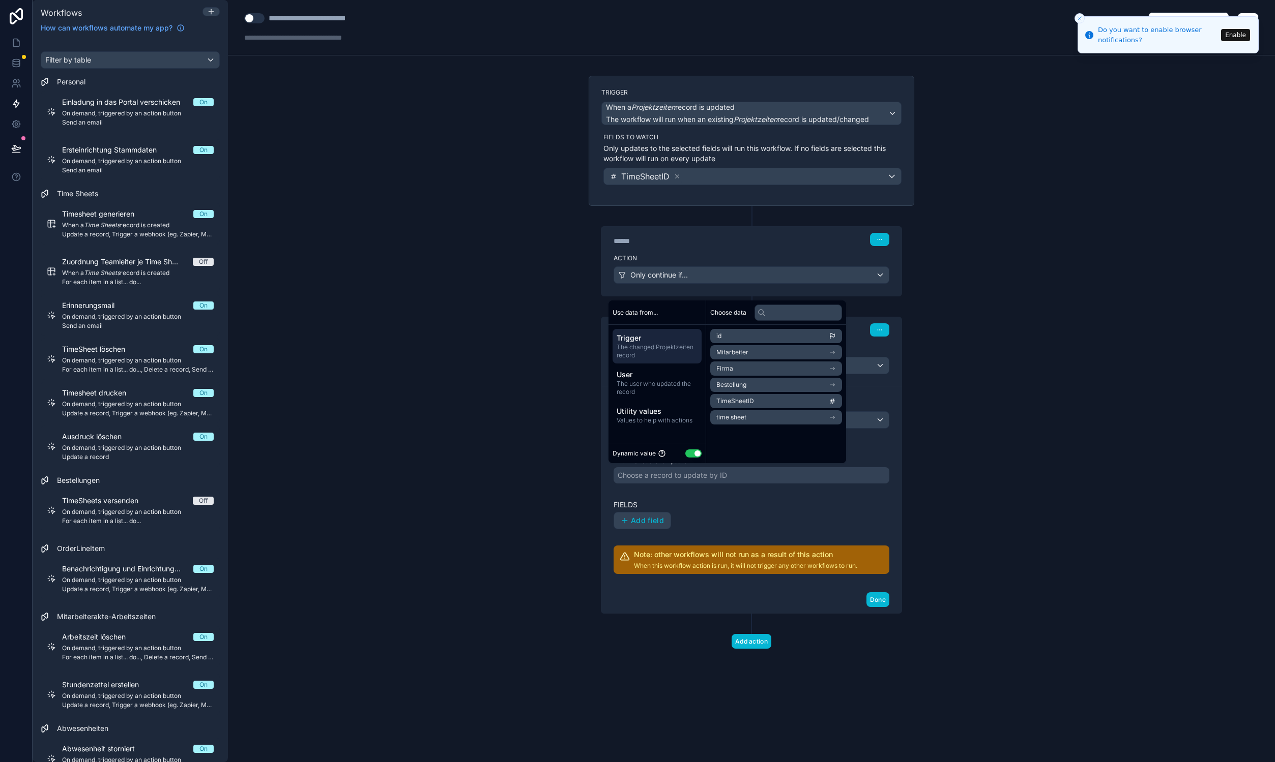
click at [751, 336] on li "id" at bounding box center [776, 336] width 132 height 14
click at [712, 505] on label "Fields" at bounding box center [751, 505] width 276 height 10
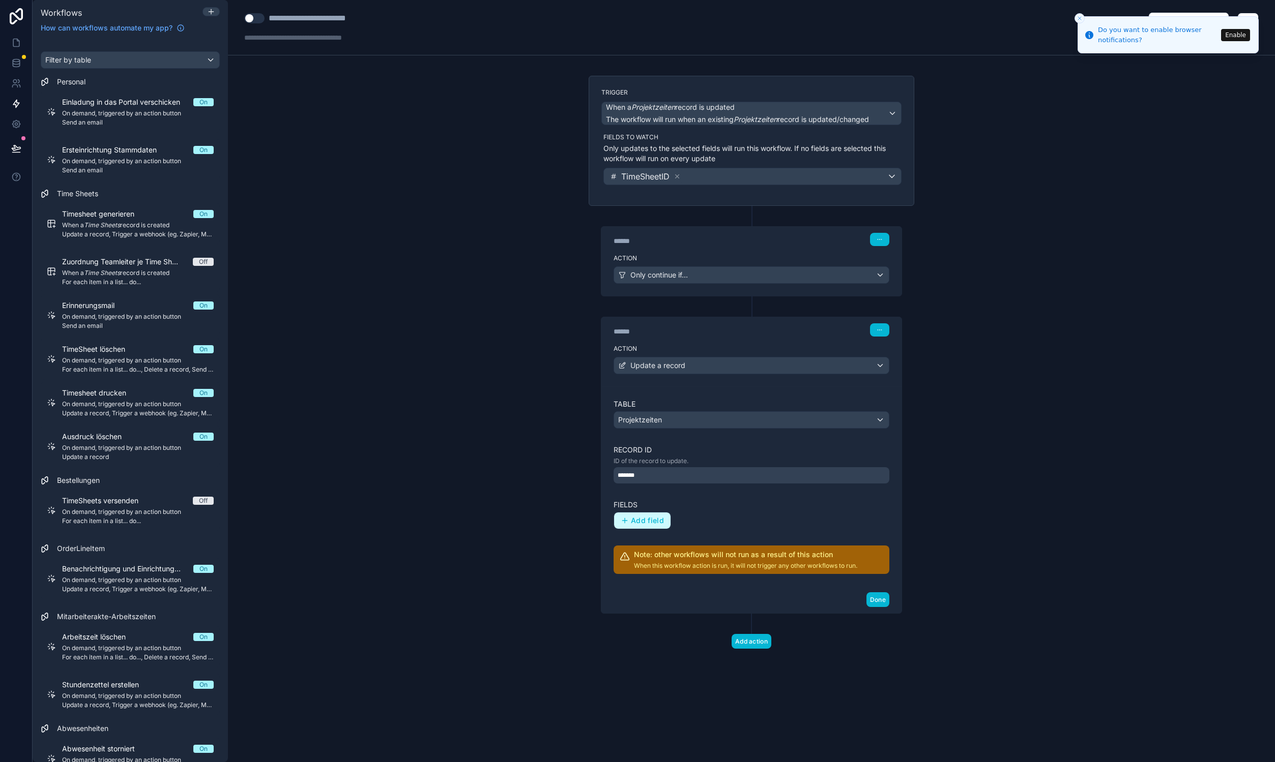
click at [658, 519] on span "Add field" at bounding box center [647, 520] width 33 height 9
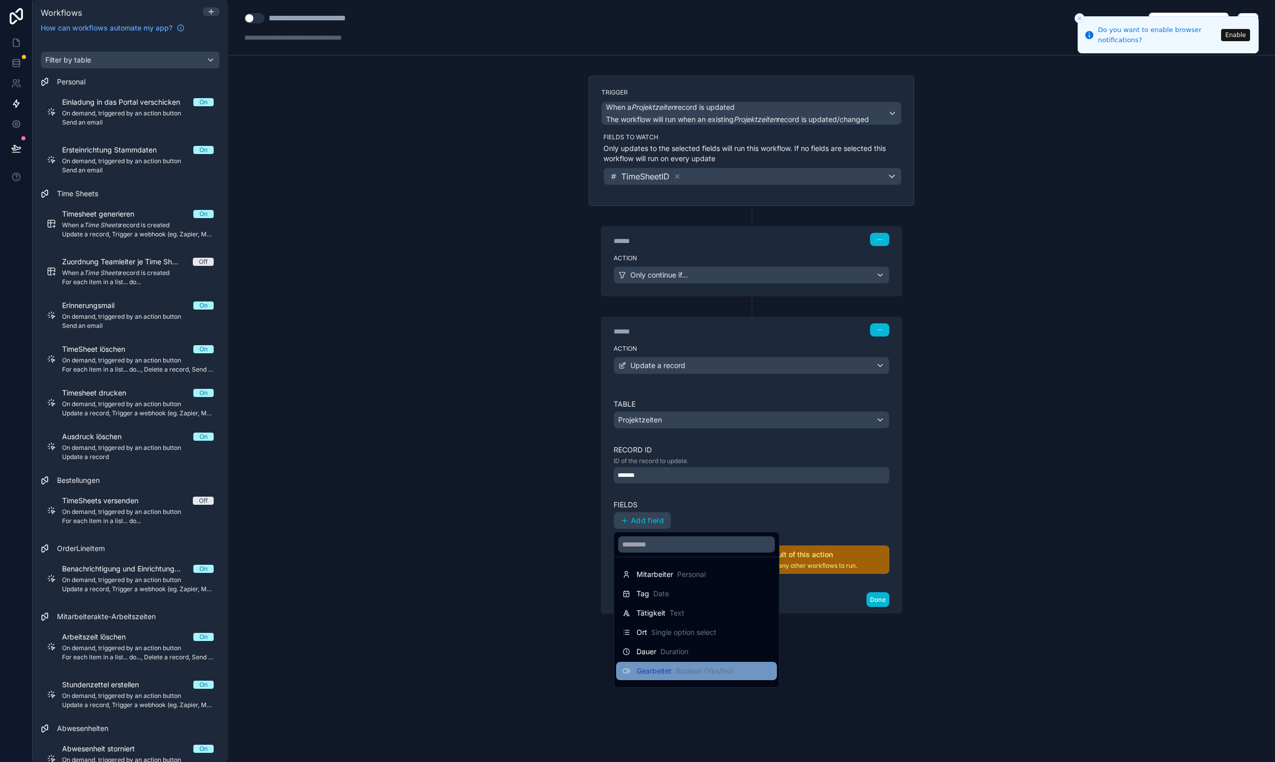
scroll to position [246, 0]
click at [730, 652] on div "time sheet Time Sheets" at bounding box center [696, 657] width 149 height 12
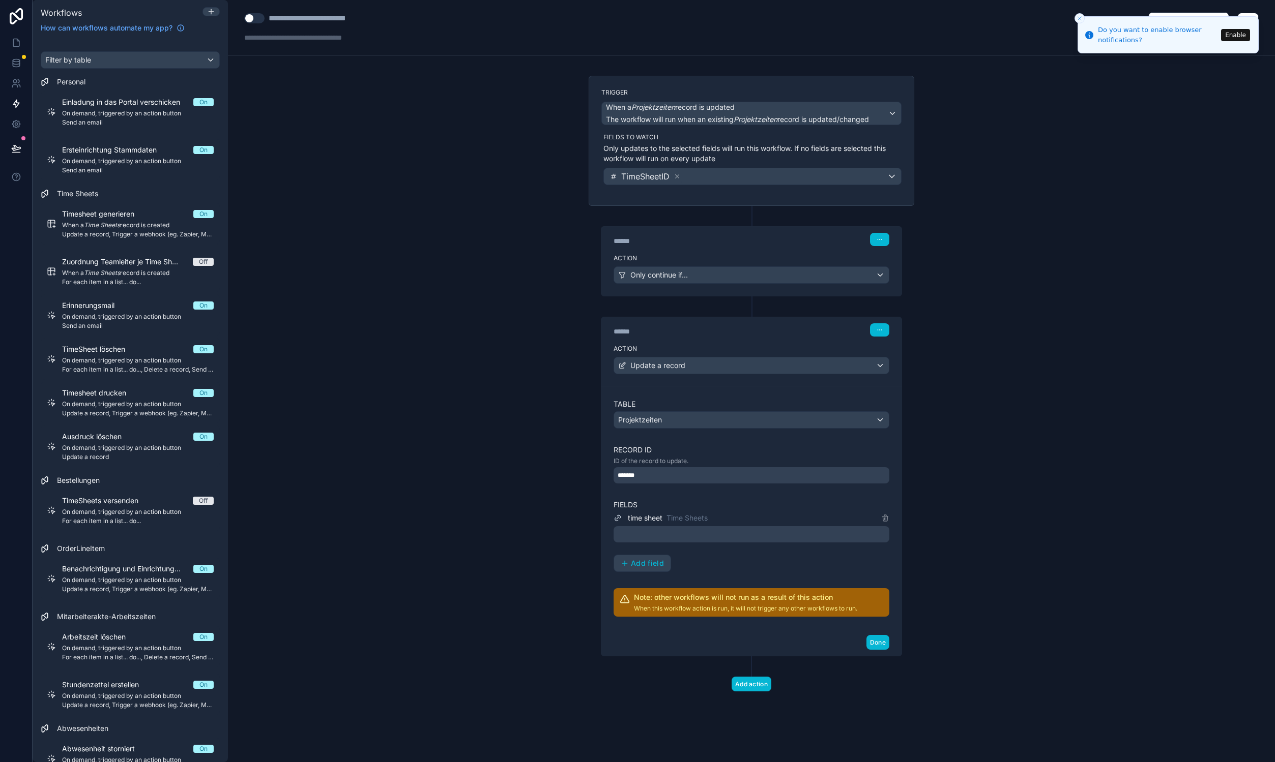
click at [648, 533] on div at bounding box center [751, 534] width 276 height 16
click at [802, 559] on div "time sheet Time Sheets Add field" at bounding box center [751, 542] width 276 height 60
click at [697, 365] on div "Update a record" at bounding box center [751, 366] width 275 height 16
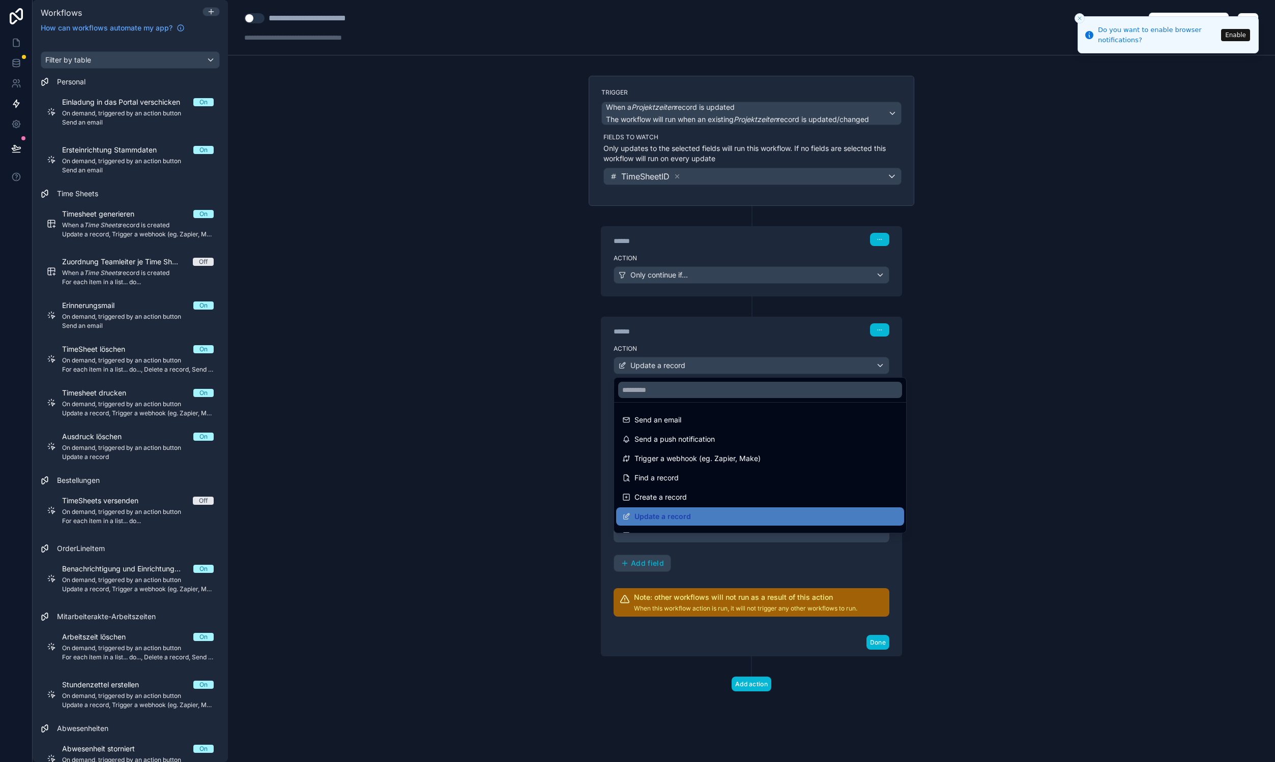
click at [698, 364] on div at bounding box center [637, 381] width 1275 height 762
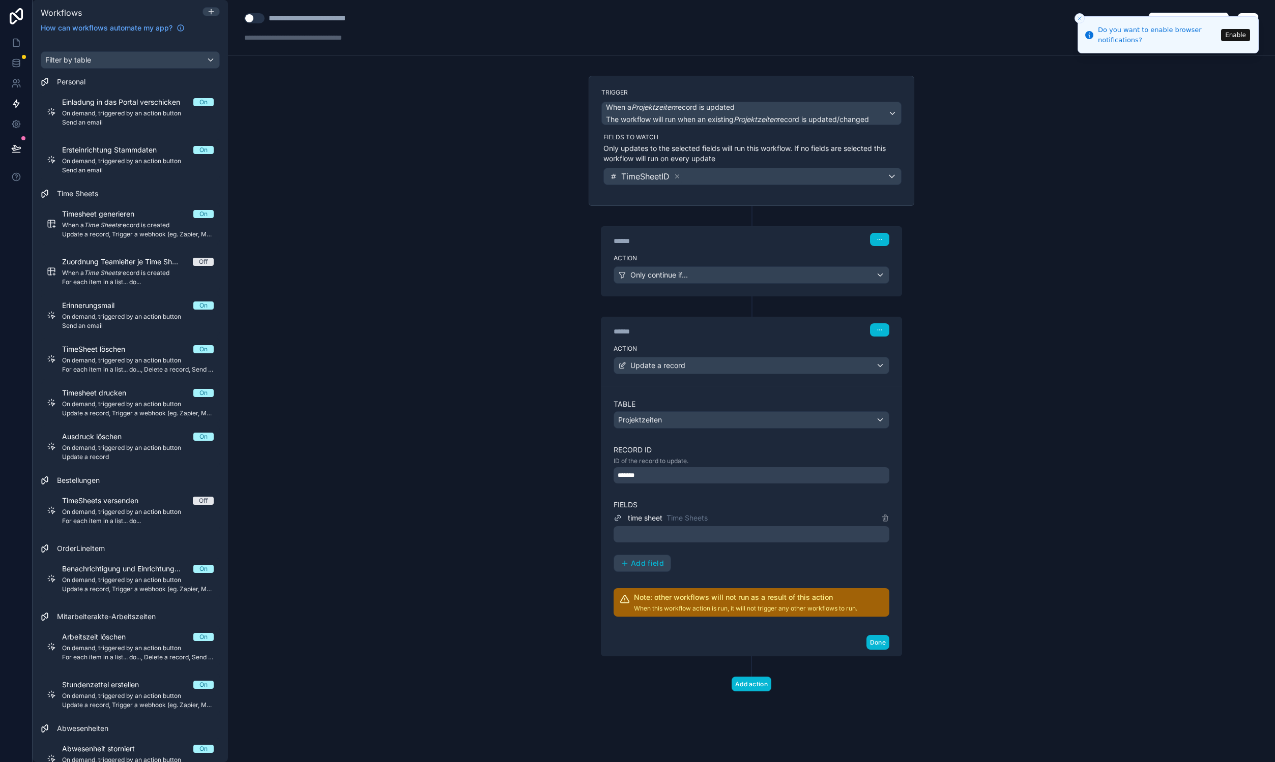
click at [714, 421] on div "Projektzeiten" at bounding box center [751, 420] width 275 height 16
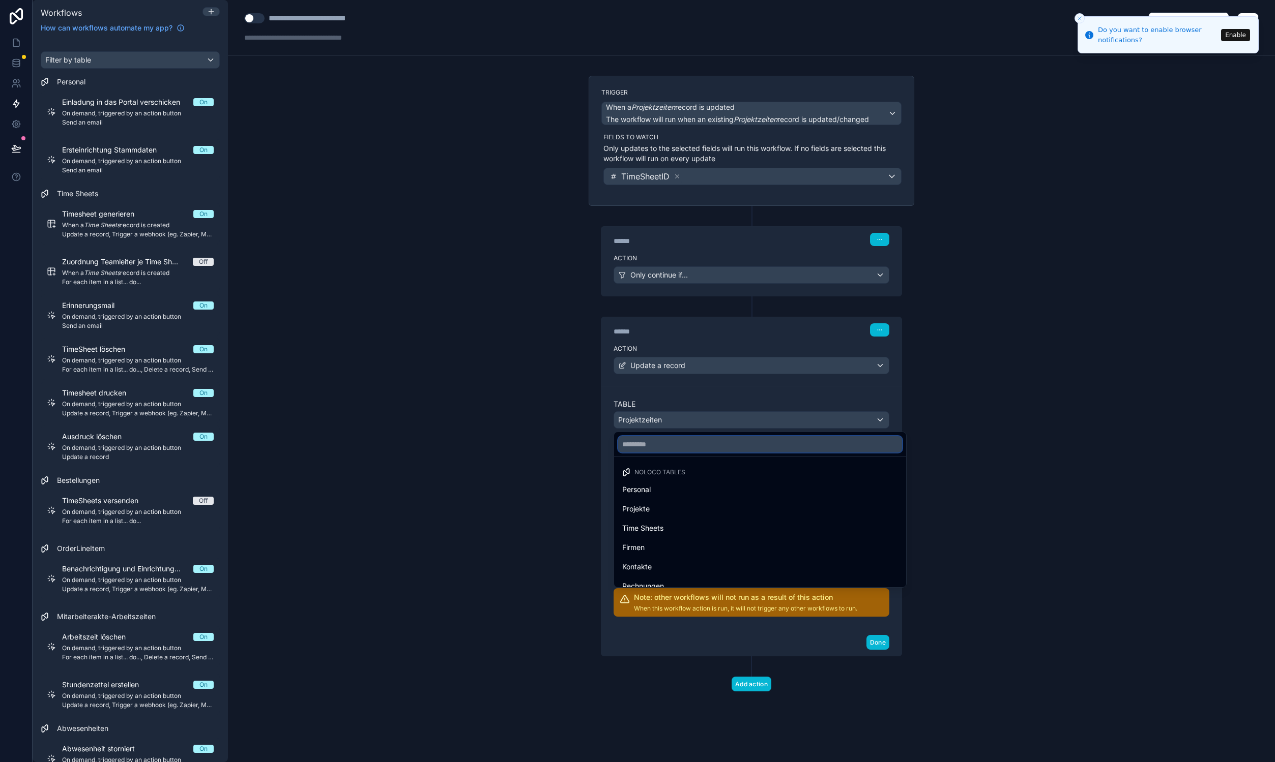
click at [715, 449] on input "text" at bounding box center [760, 444] width 284 height 16
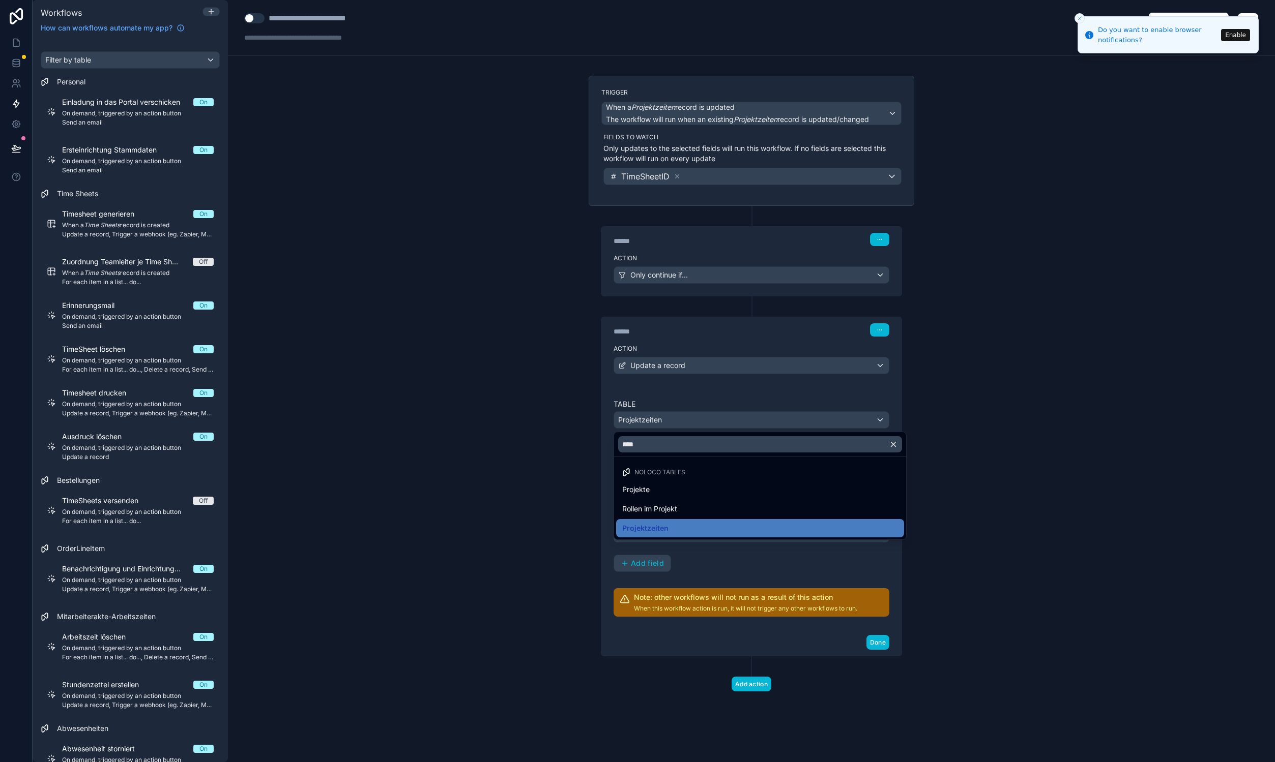
click at [690, 453] on div "****" at bounding box center [760, 444] width 292 height 24
click at [689, 451] on input "****" at bounding box center [760, 444] width 284 height 16
click at [687, 449] on input "****" at bounding box center [760, 444] width 284 height 16
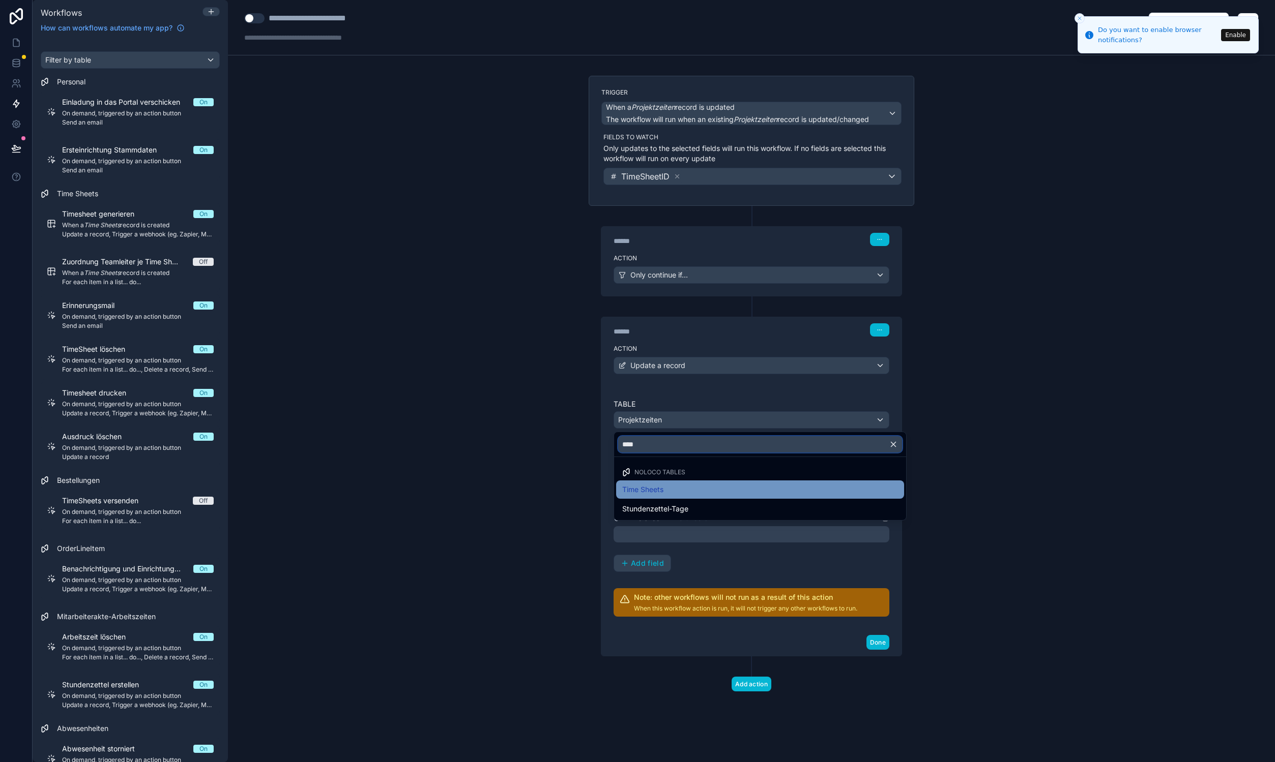
type input "****"
click at [665, 486] on div "Time Sheets" at bounding box center [760, 490] width 276 height 12
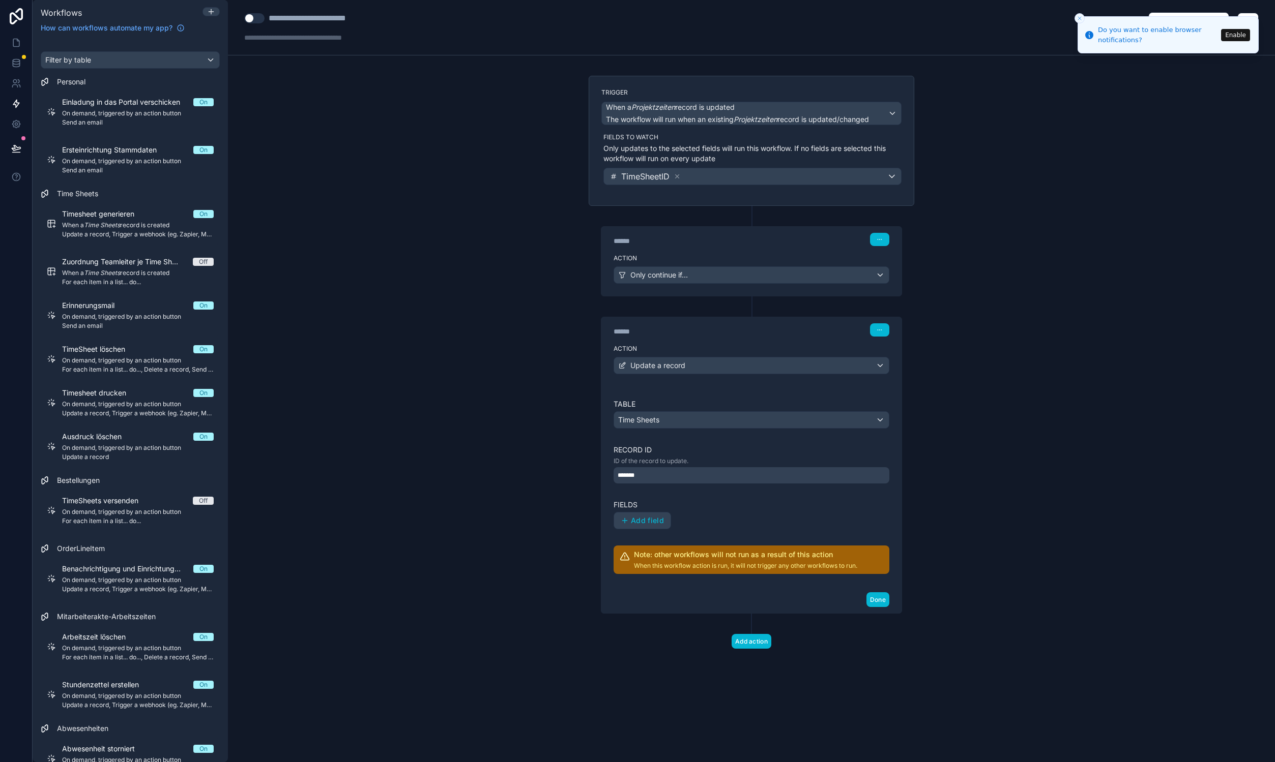
click at [670, 477] on div "*******" at bounding box center [751, 475] width 276 height 16
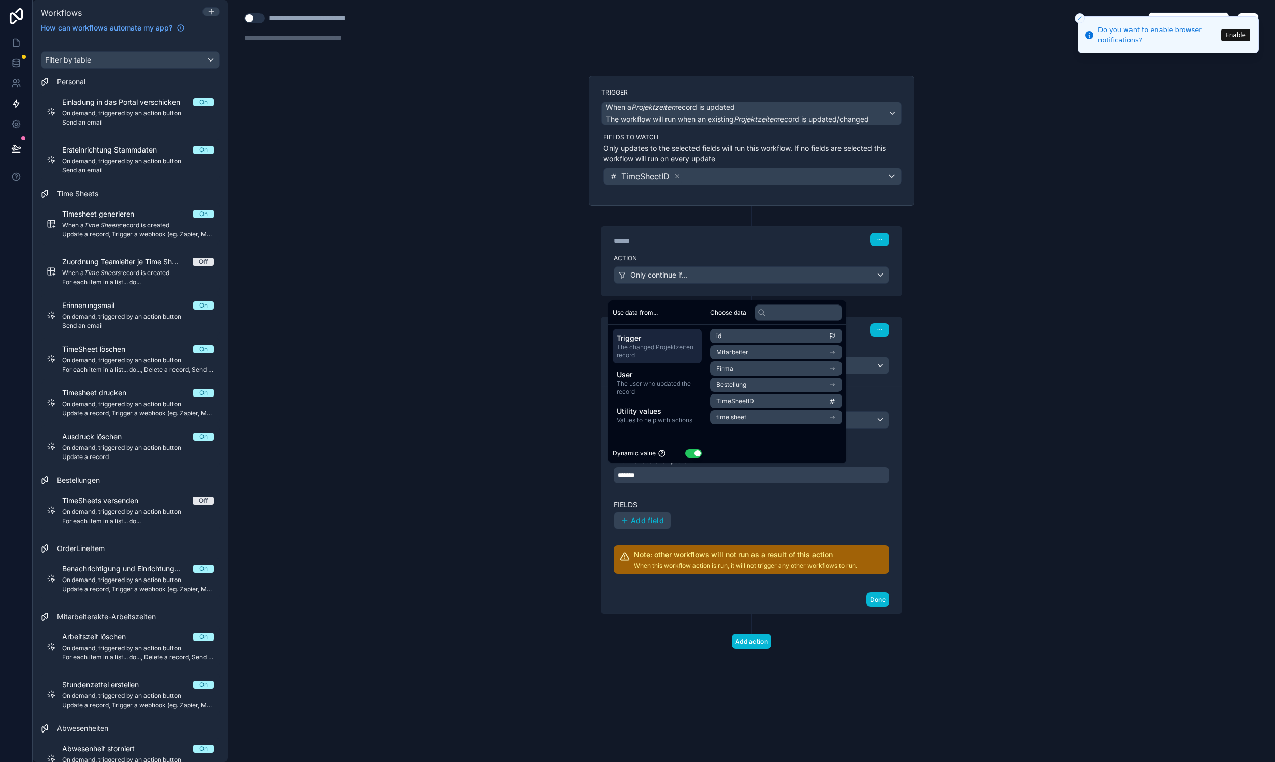
click at [777, 400] on li "TimeSheetID" at bounding box center [776, 401] width 132 height 14
click at [771, 500] on label "Fields" at bounding box center [751, 505] width 276 height 10
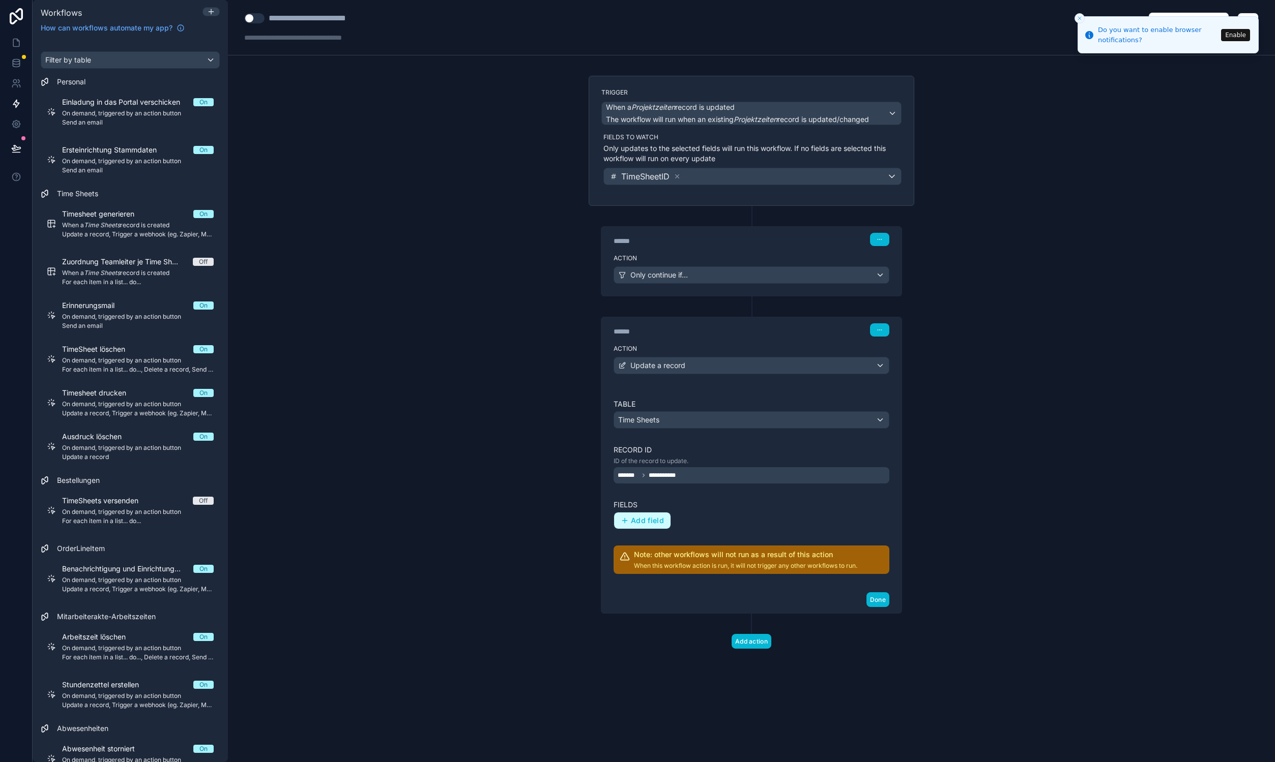
click at [662, 518] on span "Add field" at bounding box center [647, 520] width 33 height 9
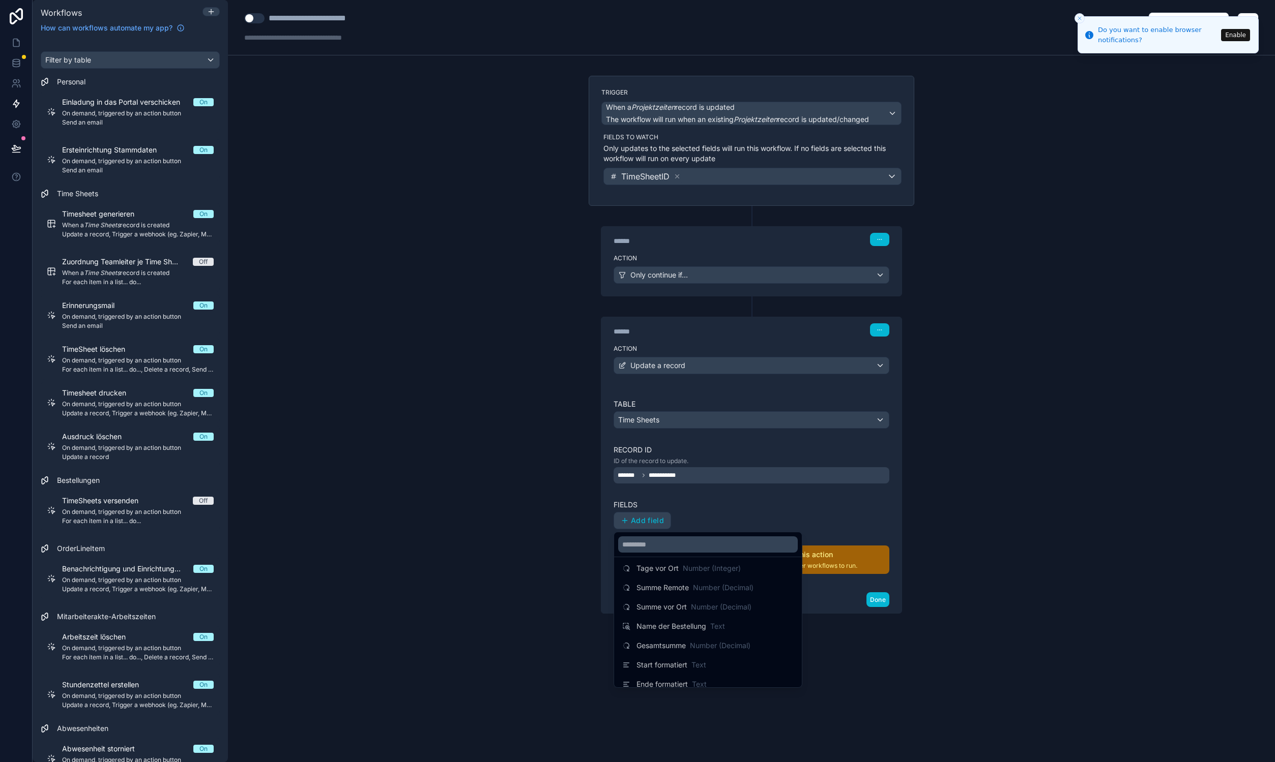
scroll to position [442, 0]
click at [646, 544] on input "text" at bounding box center [708, 545] width 180 height 16
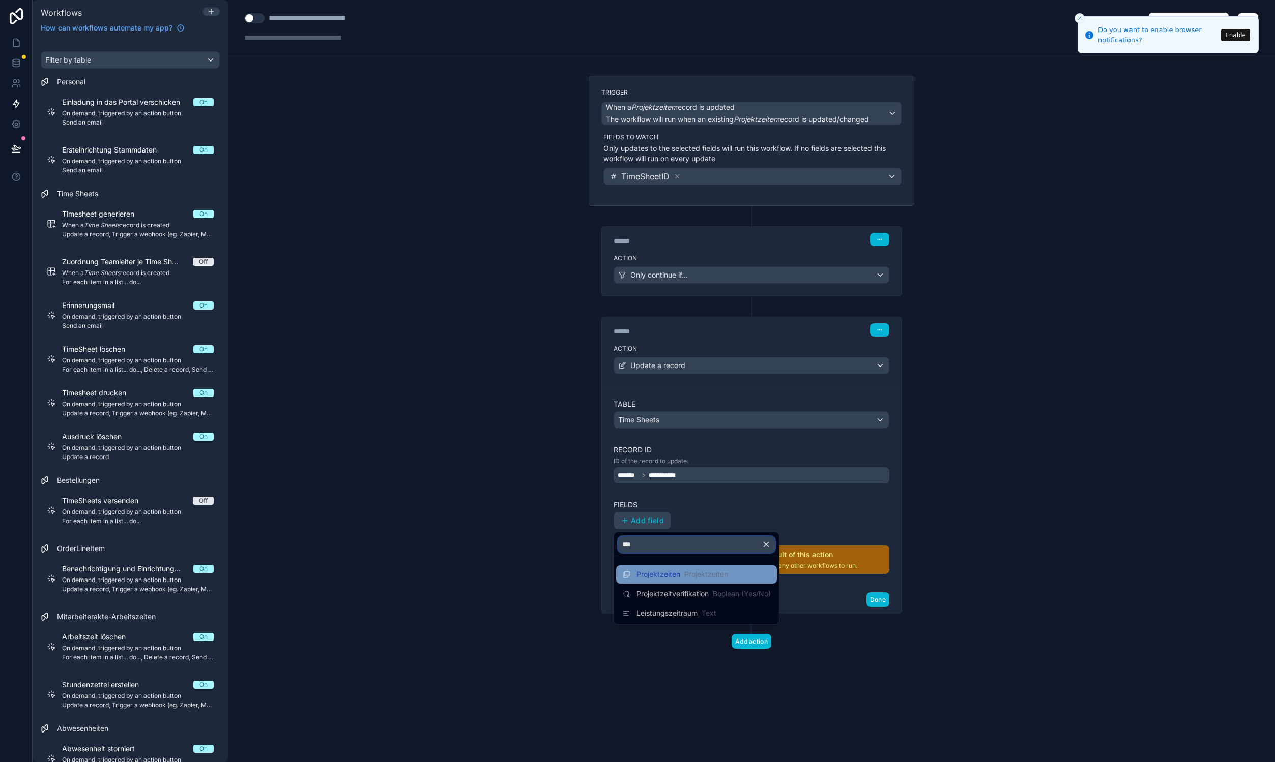
type input "***"
click at [727, 574] on span "Projektzeiten" at bounding box center [706, 575] width 44 height 10
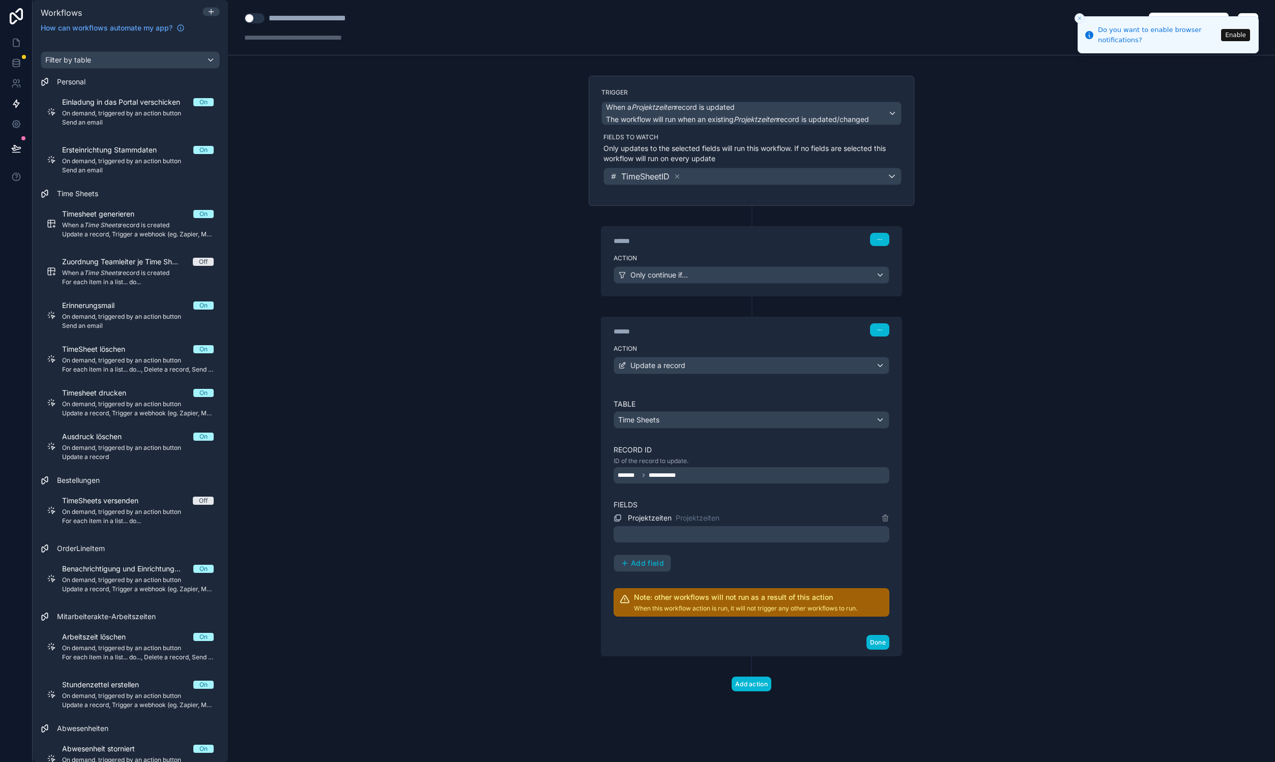
click at [711, 535] on div at bounding box center [751, 534] width 276 height 16
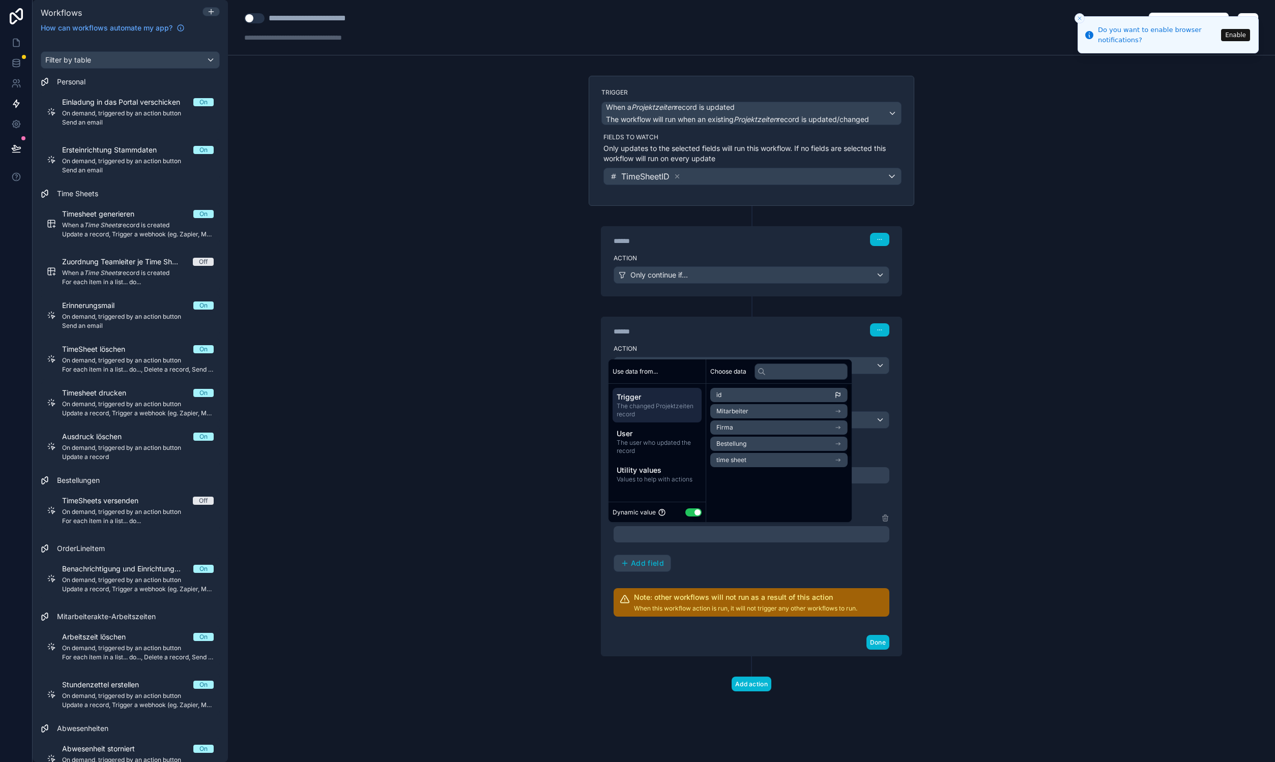
click at [836, 393] on icon "scrollable content" at bounding box center [837, 395] width 7 height 7
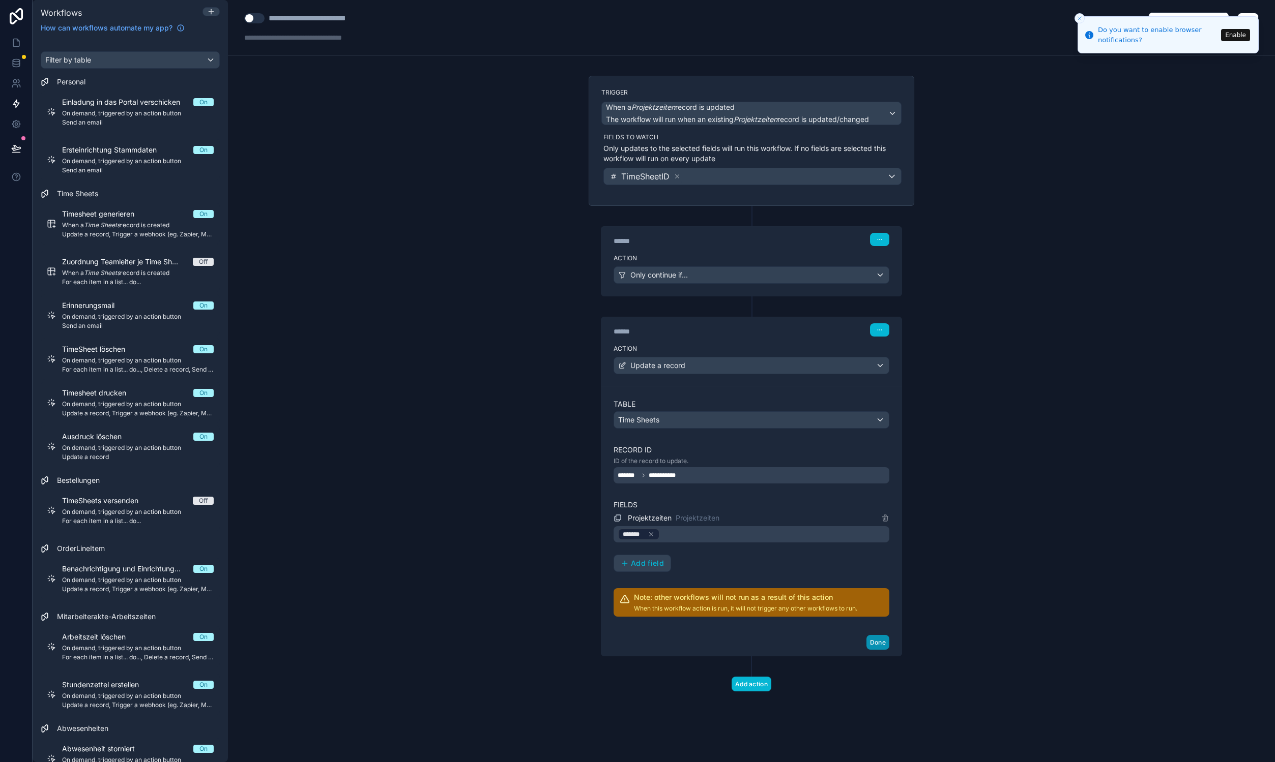
click at [886, 643] on button "Done" at bounding box center [877, 642] width 23 height 15
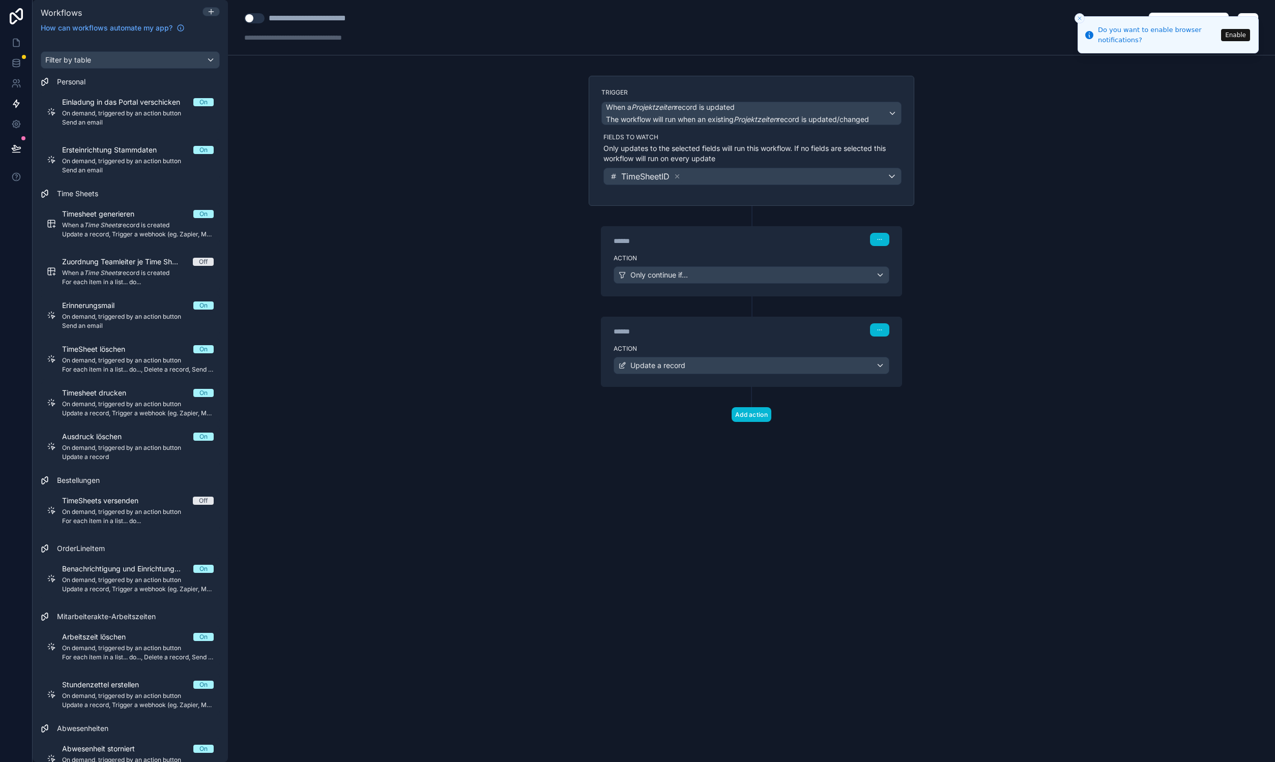
click at [1027, 509] on div "**********" at bounding box center [751, 381] width 1047 height 762
click at [1067, 18] on div "**********" at bounding box center [751, 27] width 1047 height 55
click at [1081, 18] on icon "Close toast" at bounding box center [1079, 18] width 6 height 6
click at [292, 22] on div "**********" at bounding box center [322, 18] width 107 height 12
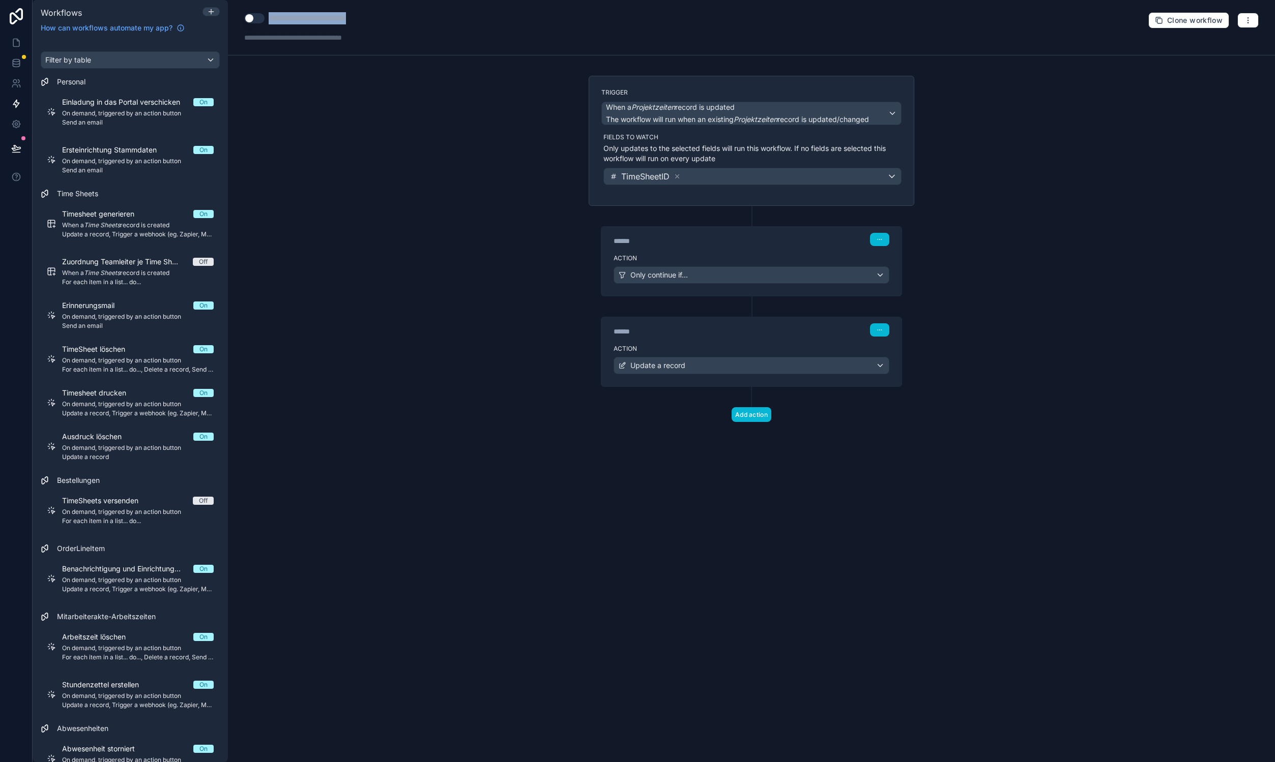
click at [292, 22] on div "**********" at bounding box center [322, 18] width 107 height 12
click at [250, 19] on button "Use setting" at bounding box center [254, 18] width 20 height 10
click at [1089, 187] on div "**********" at bounding box center [751, 381] width 1047 height 762
click at [1248, 14] on button "button" at bounding box center [1247, 20] width 21 height 15
click at [1234, 46] on span "Test workflow" at bounding box center [1220, 44] width 49 height 8
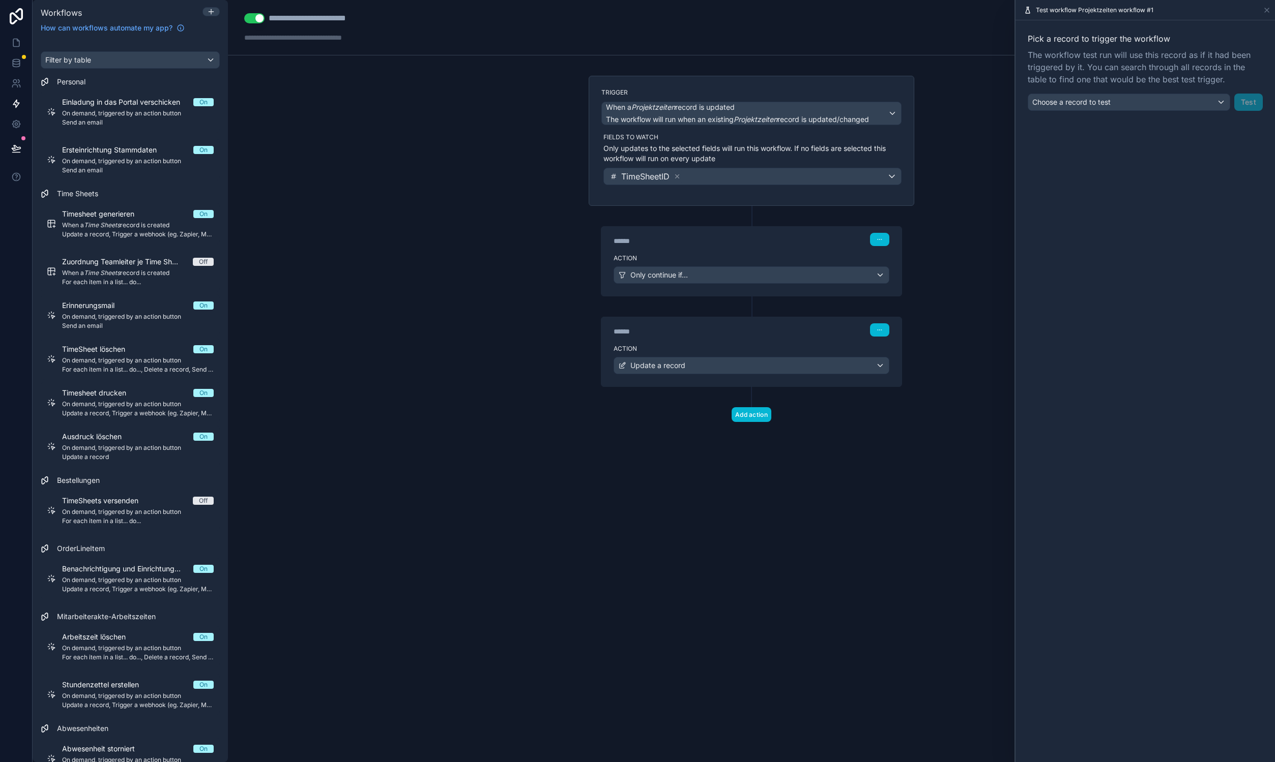
click at [1143, 121] on div "Pick a record to trigger the workflow The workflow test run will use this recor…" at bounding box center [1144, 71] width 259 height 103
click at [1142, 108] on div "Choose a record to test" at bounding box center [1128, 102] width 201 height 16
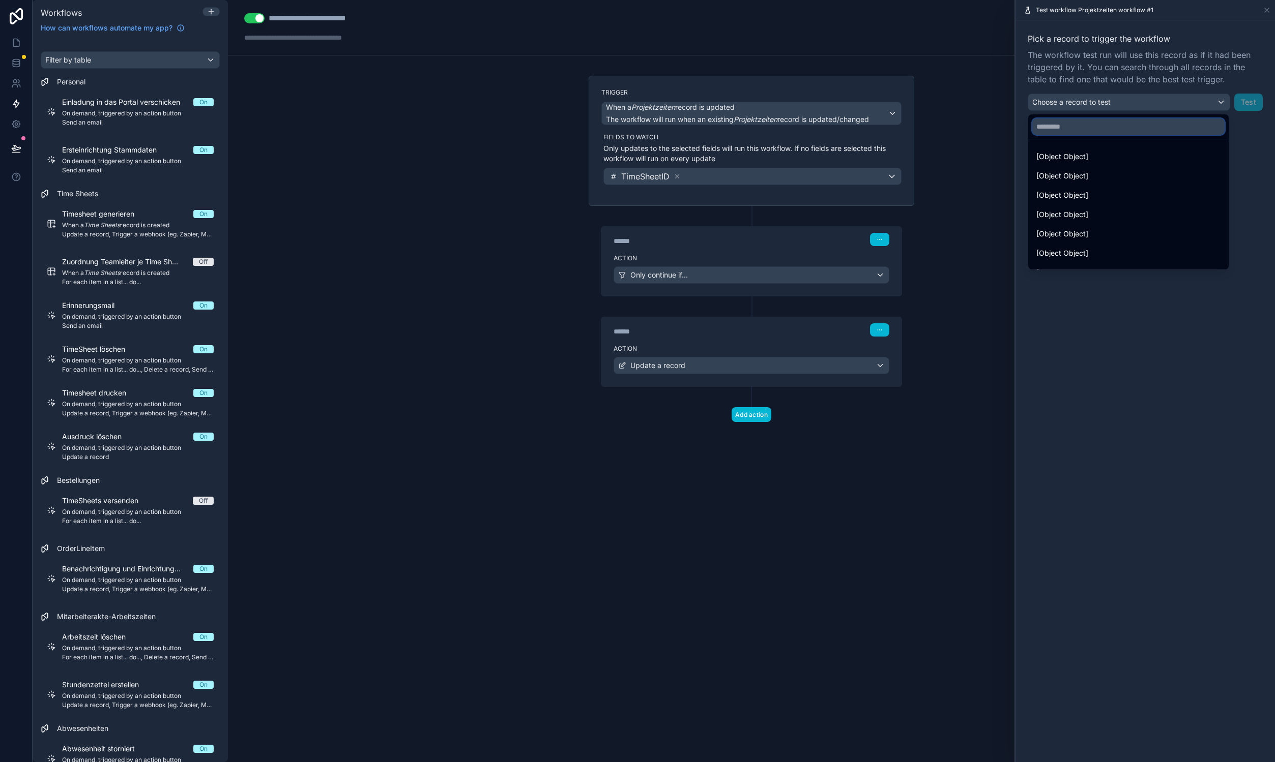
click at [1107, 131] on input "text" at bounding box center [1128, 127] width 192 height 16
click at [976, 156] on div "**********" at bounding box center [751, 381] width 1047 height 762
click at [983, 83] on div "**********" at bounding box center [751, 381] width 1047 height 762
click at [878, 242] on button "button" at bounding box center [879, 239] width 19 height 13
click at [885, 278] on button "Delete" at bounding box center [904, 279] width 70 height 16
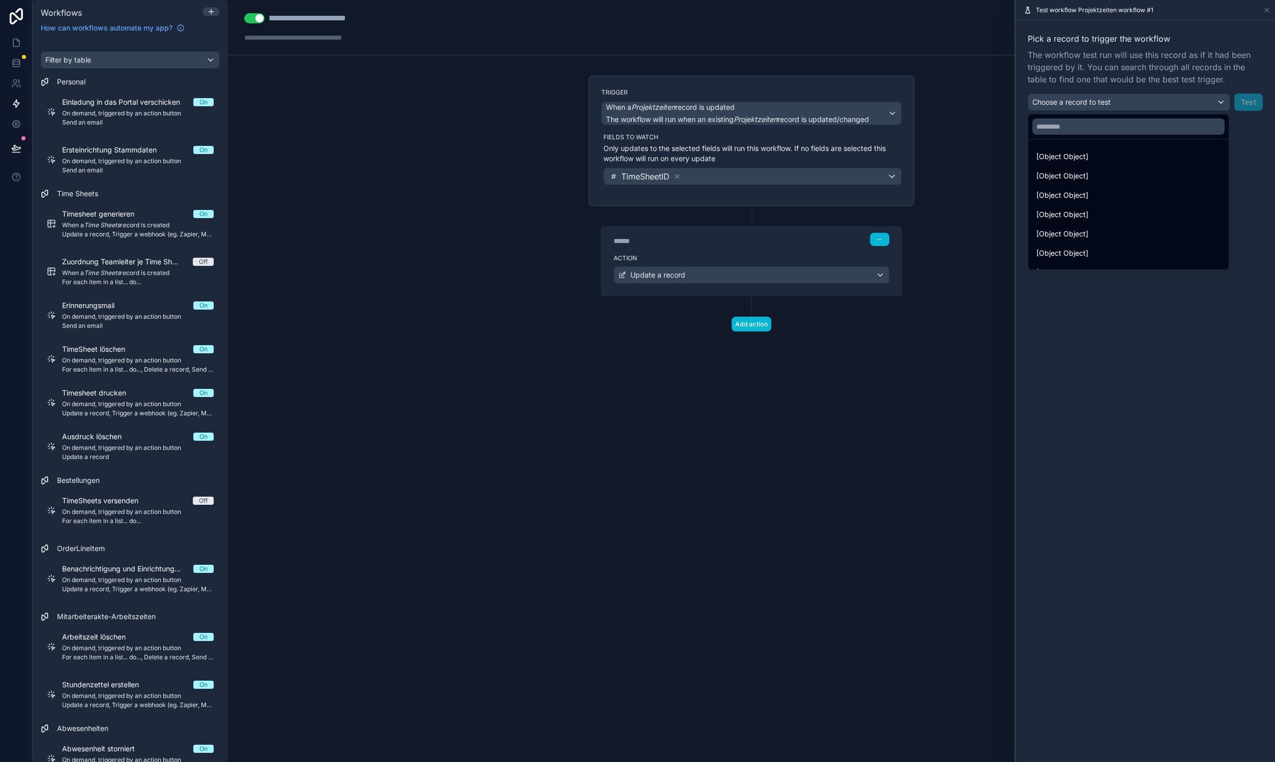
click at [850, 31] on div "**********" at bounding box center [751, 27] width 1047 height 55
click at [1266, 11] on div at bounding box center [1144, 381] width 259 height 762
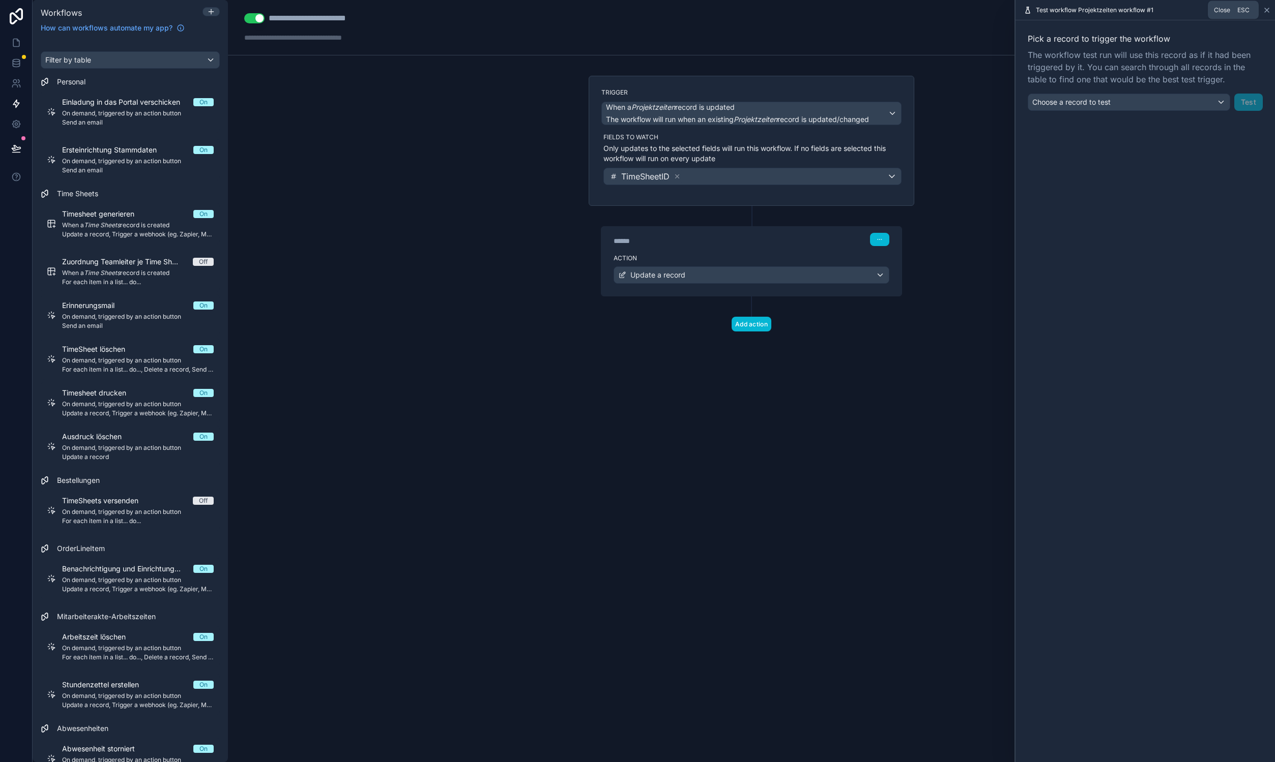
click at [1264, 13] on icon at bounding box center [1266, 10] width 8 height 8
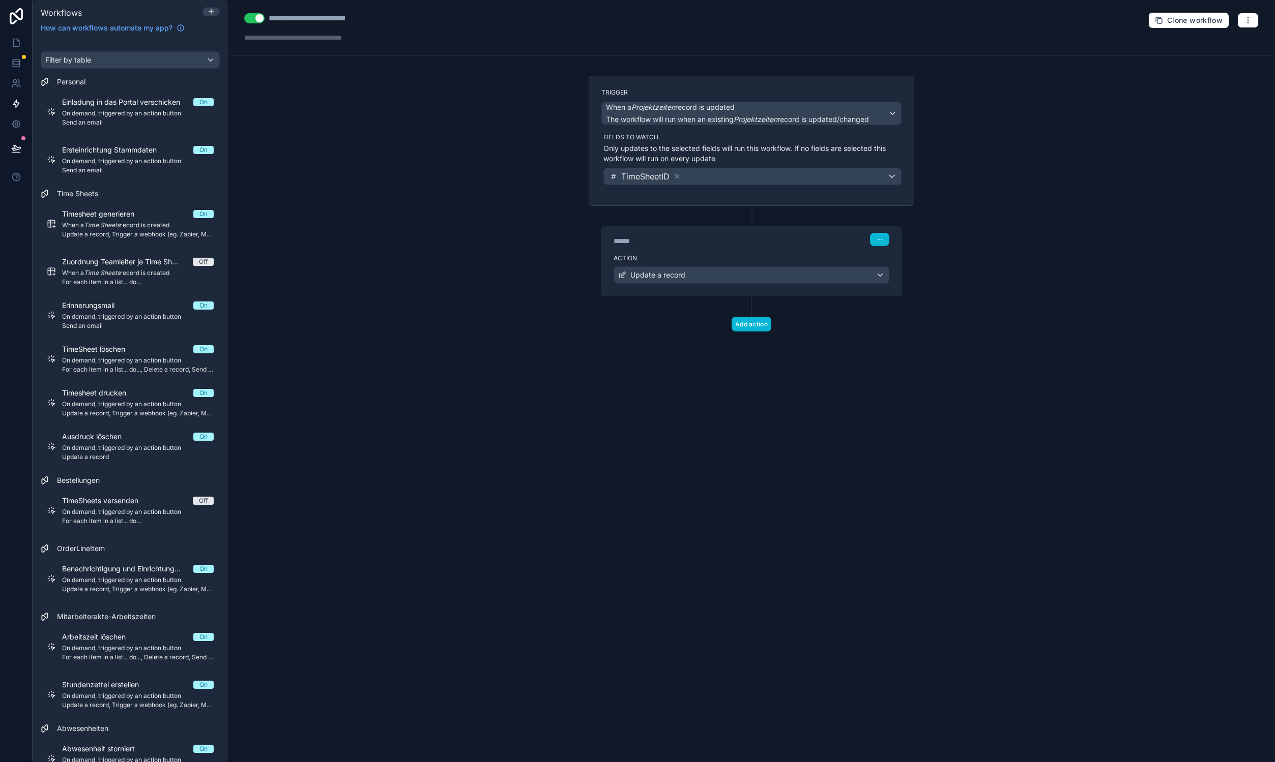
click at [1118, 137] on div "**********" at bounding box center [751, 381] width 1047 height 762
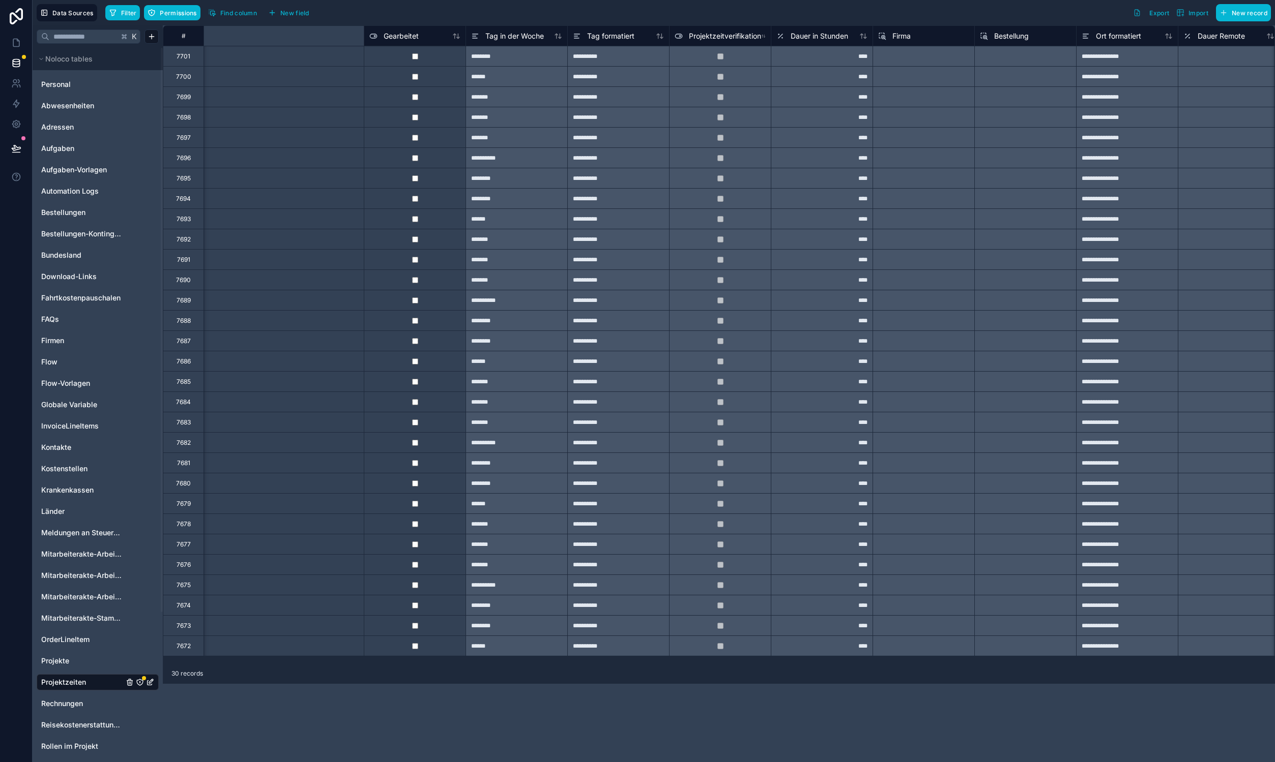
scroll to position [0, 1066]
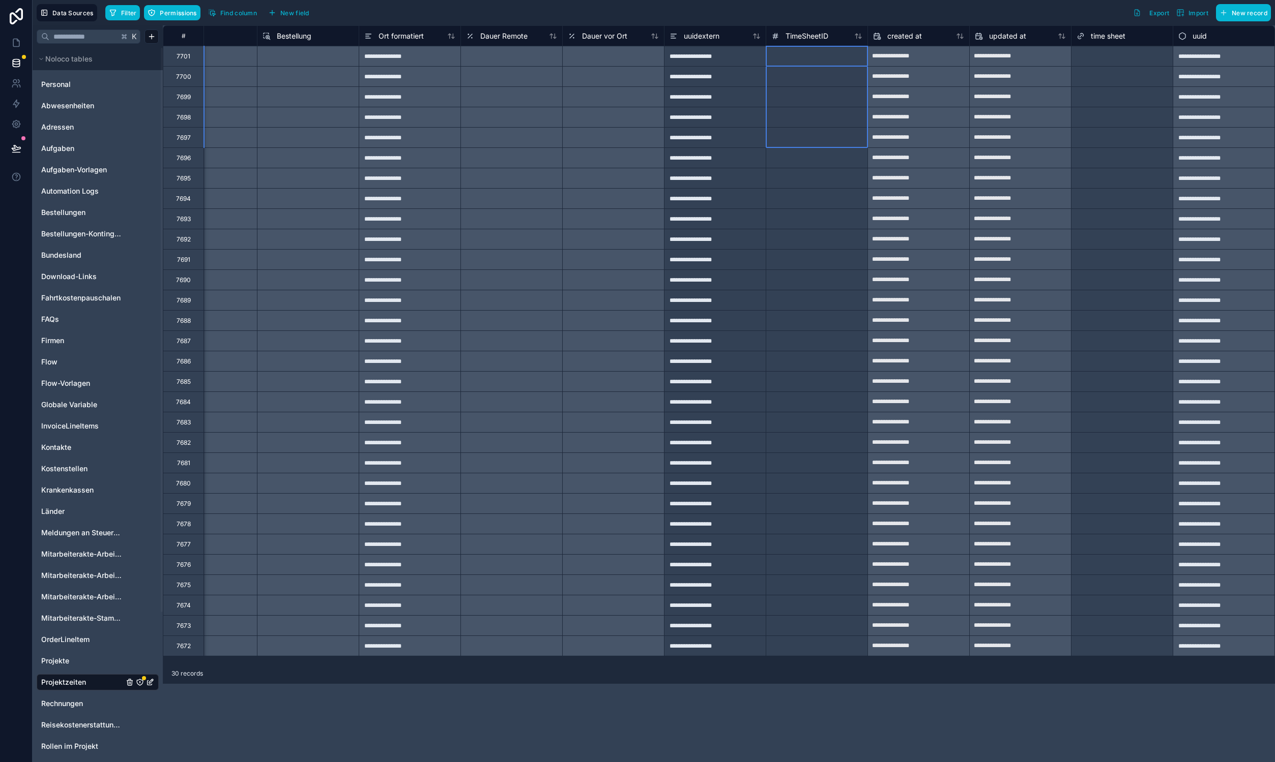
drag, startPoint x: 794, startPoint y: 57, endPoint x: 811, endPoint y: 132, distance: 76.1
click at [811, 132] on div "**********" at bounding box center [185, 340] width 2177 height 631
type input "***"
click at [842, 15] on div "Filter Permissions Find column New field Export Import New record" at bounding box center [687, 12] width 1165 height 17
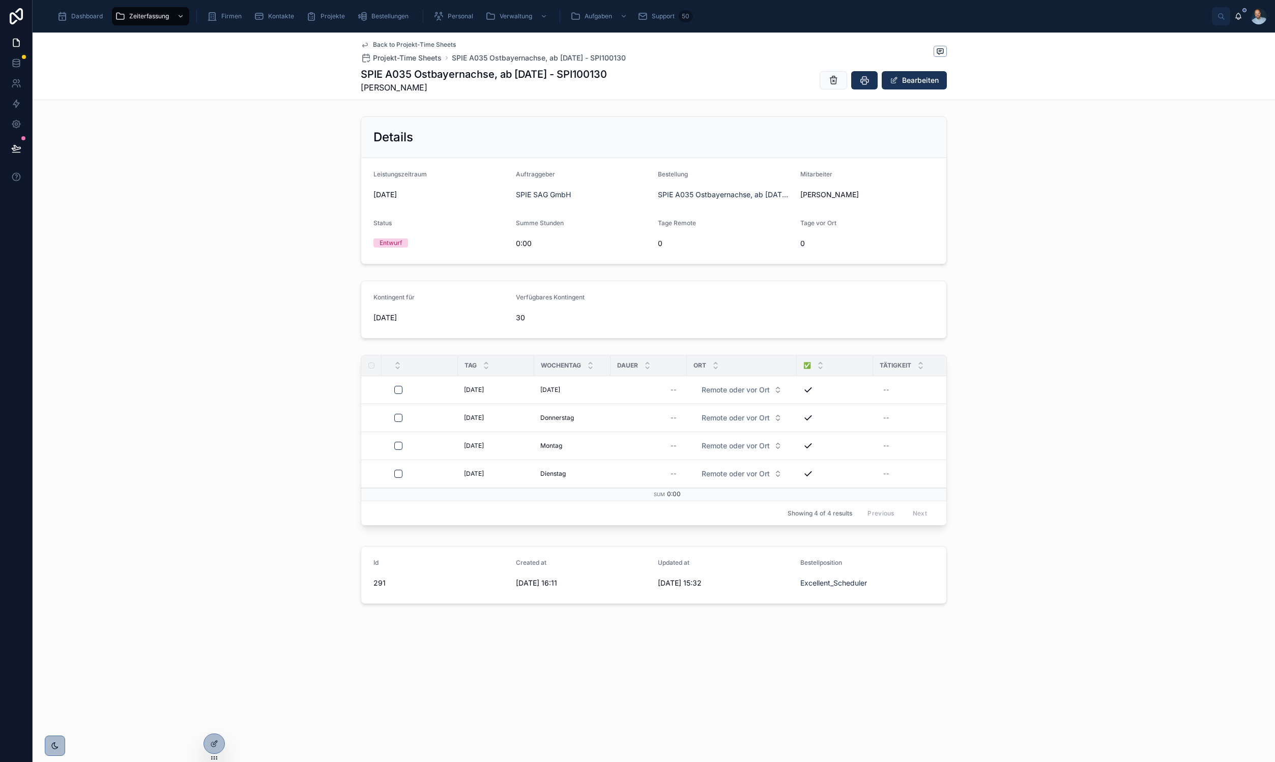
click at [300, 288] on div "Kontingent für [DATE] Verfügbares Kontingent 30" at bounding box center [654, 310] width 1242 height 66
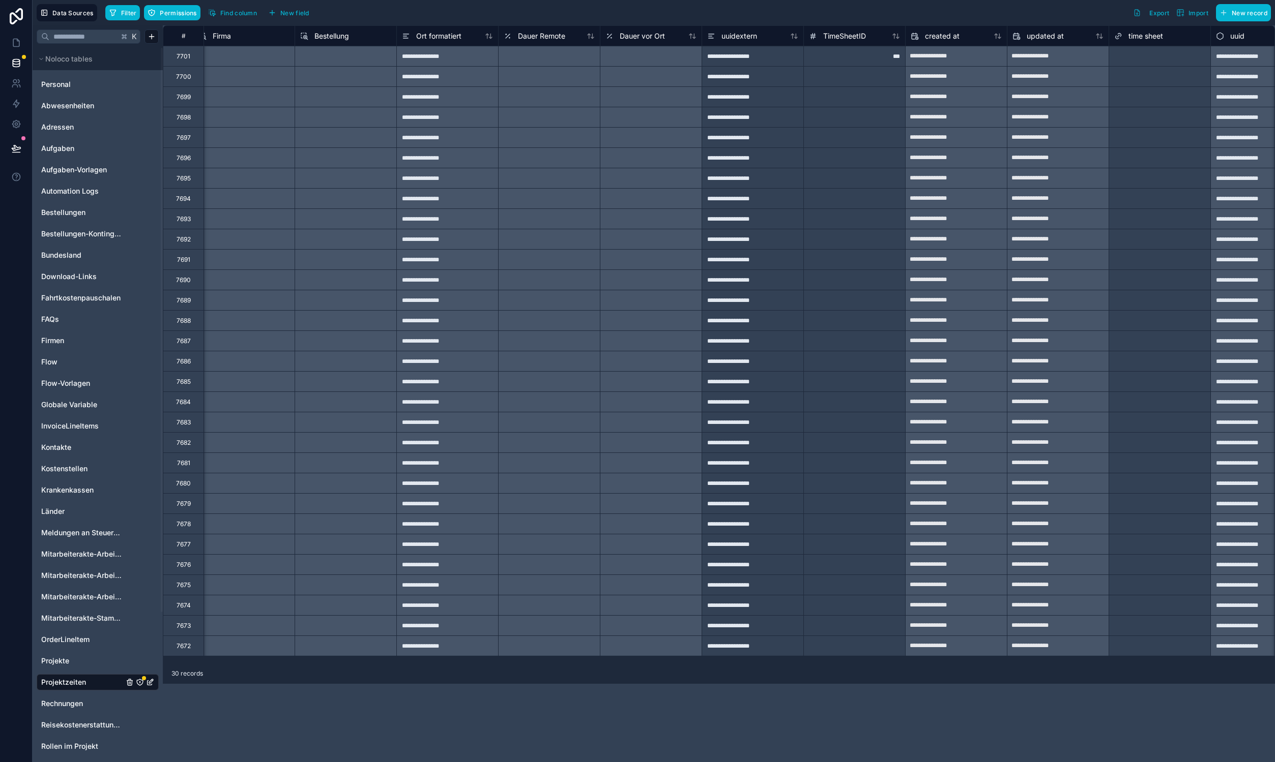
scroll to position [0, 1066]
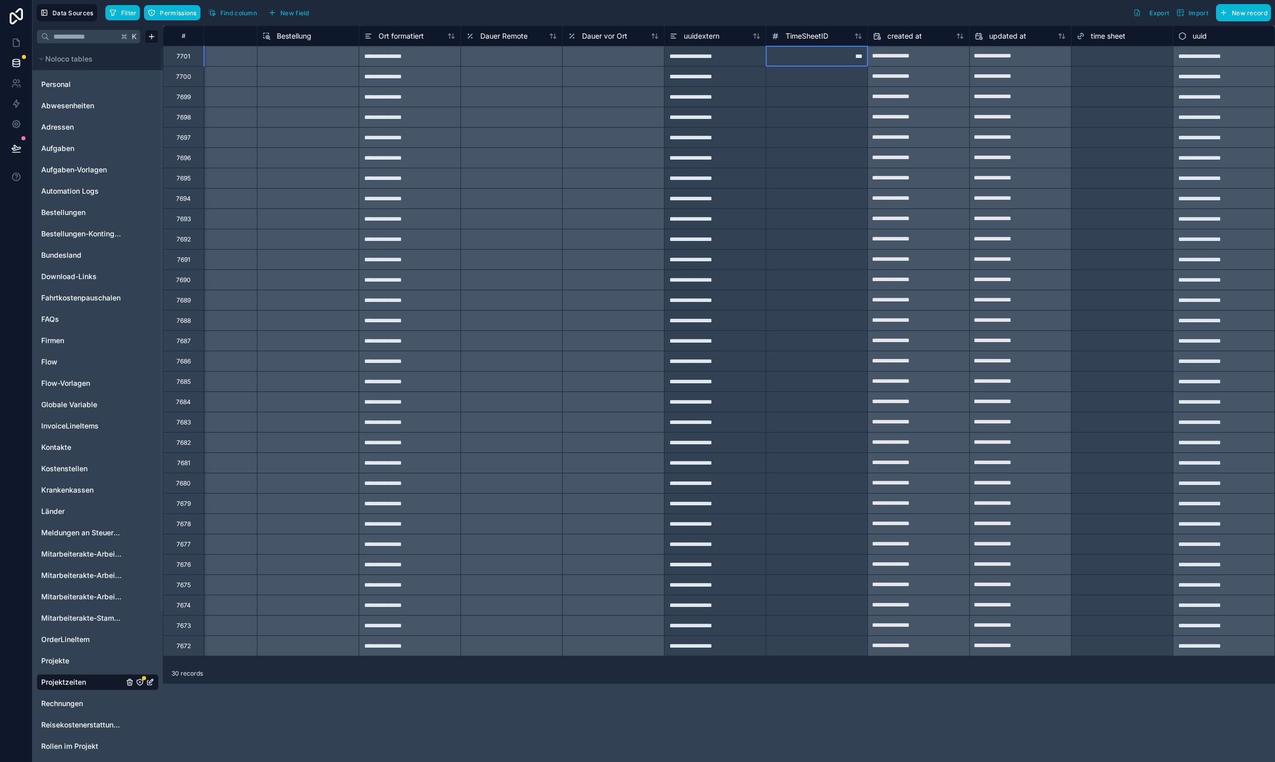
click at [813, 57] on div "***" at bounding box center [817, 56] width 102 height 20
type input "***"
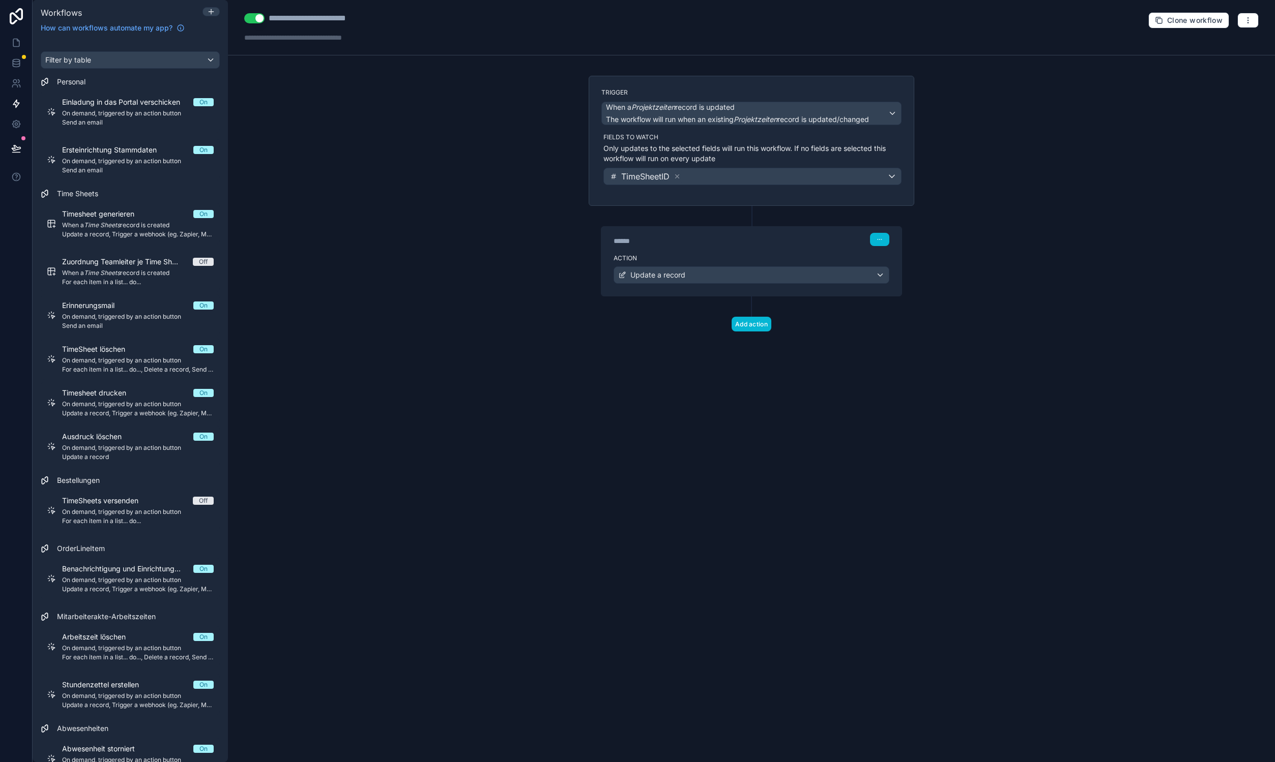
click at [1074, 91] on div "**********" at bounding box center [751, 381] width 1047 height 762
click at [1241, 21] on button "button" at bounding box center [1247, 20] width 21 height 15
click at [1229, 53] on button "Run history" at bounding box center [1212, 60] width 73 height 16
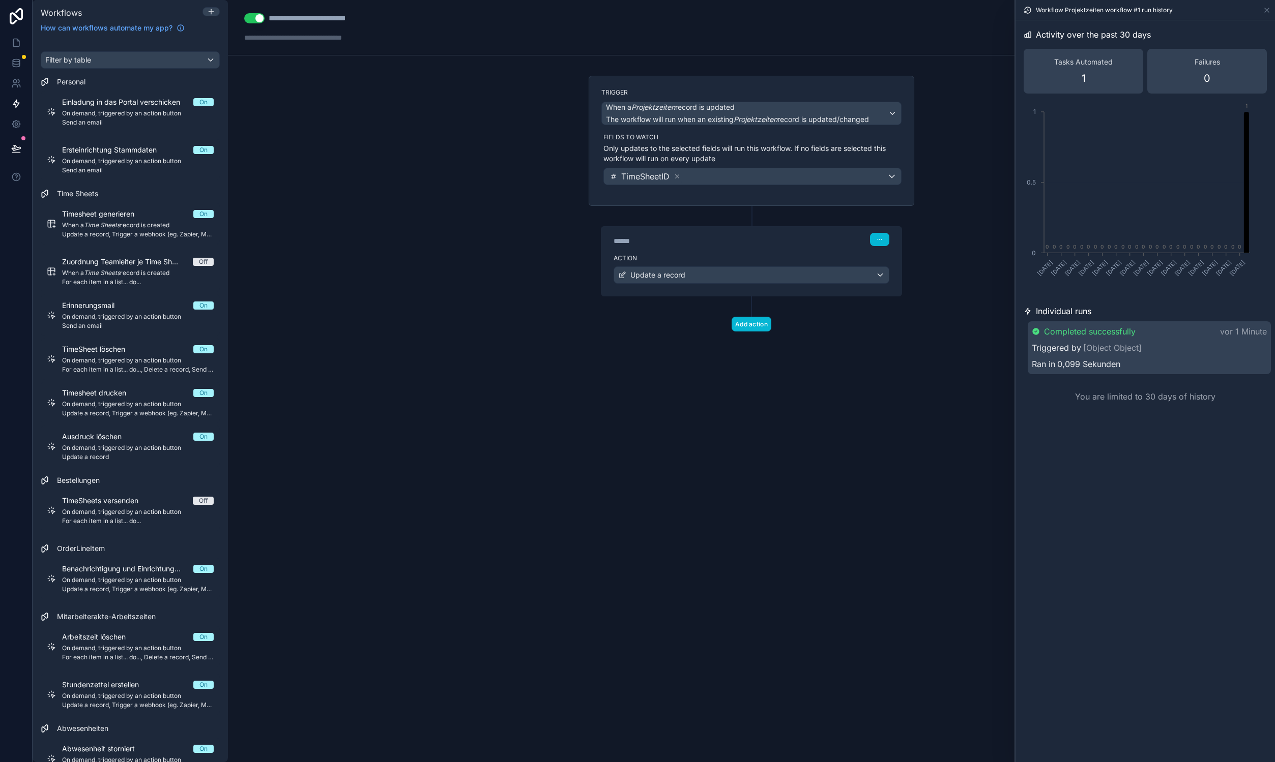
click at [1188, 363] on div "Ran in 0,099 Sekunden" at bounding box center [1149, 364] width 235 height 12
click at [252, 19] on button "Use setting" at bounding box center [254, 18] width 20 height 10
click at [712, 233] on div "****** Step 1" at bounding box center [751, 239] width 276 height 13
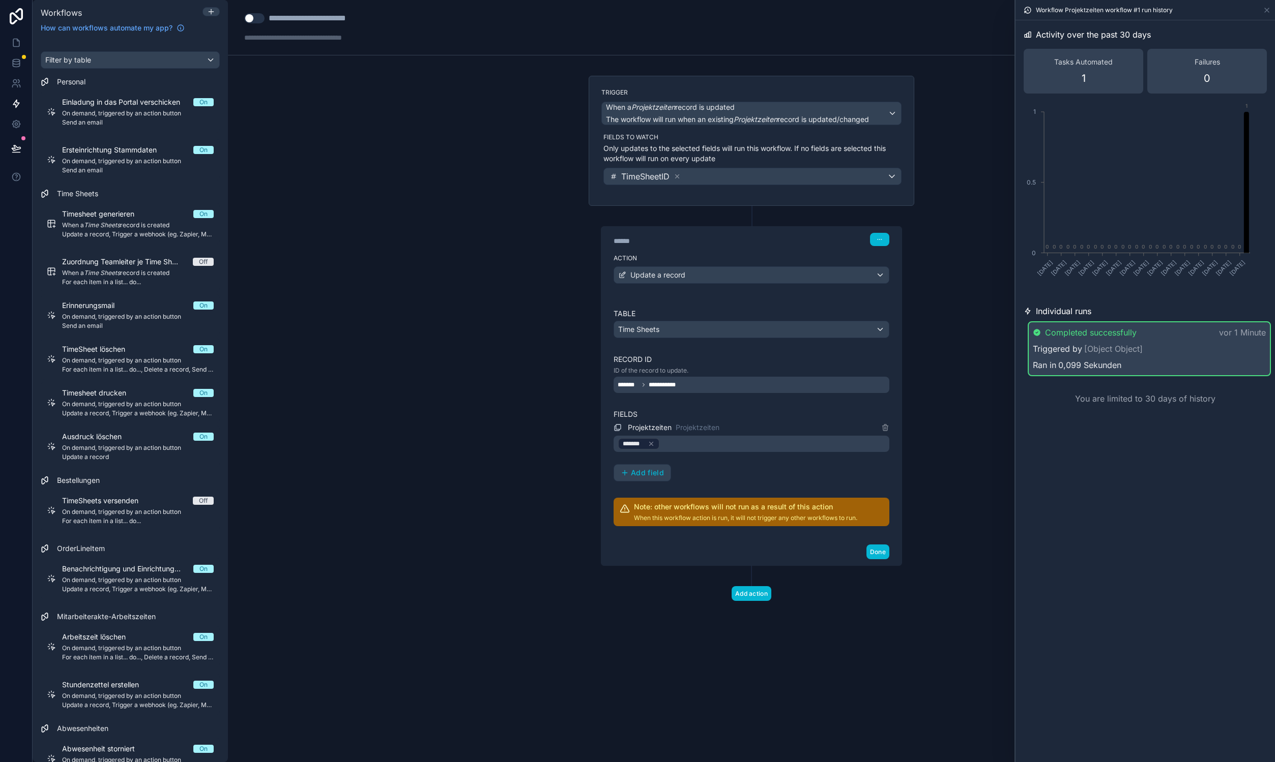
click at [746, 327] on div "Time Sheets" at bounding box center [751, 329] width 275 height 16
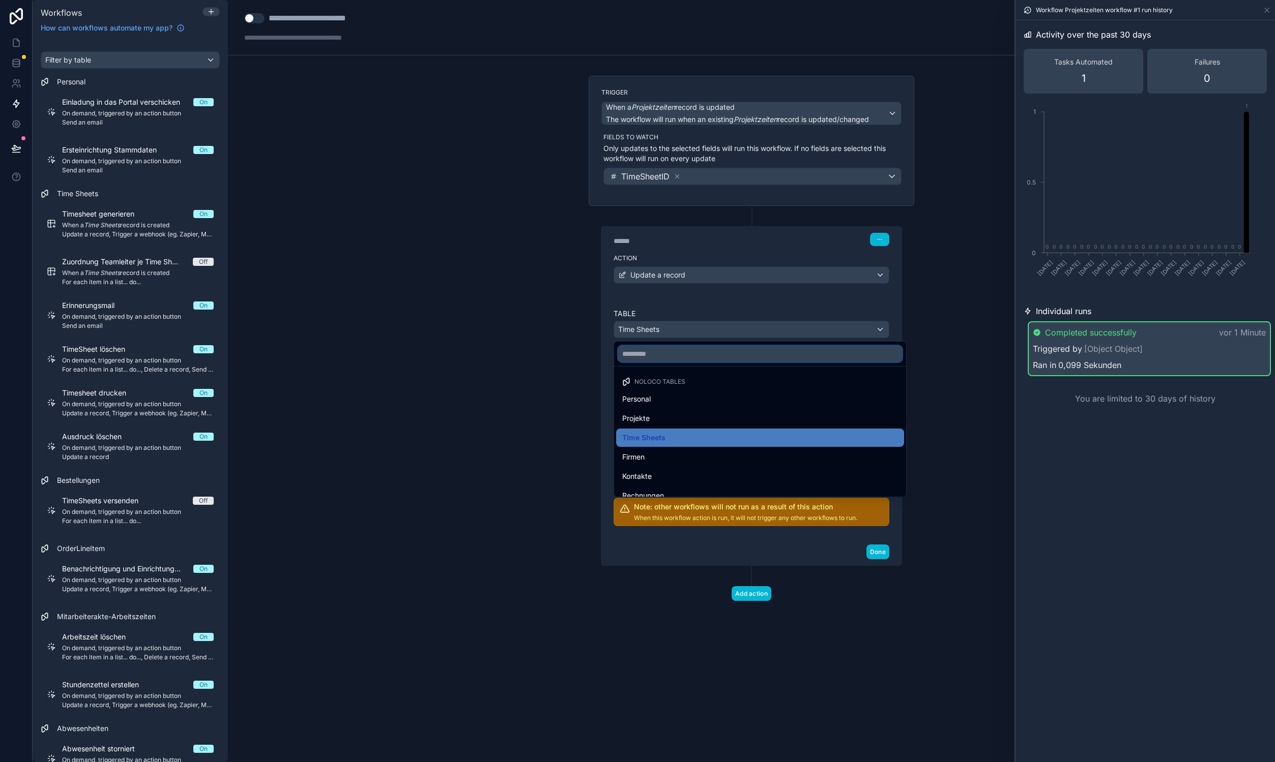
click at [731, 359] on input "text" at bounding box center [760, 354] width 284 height 16
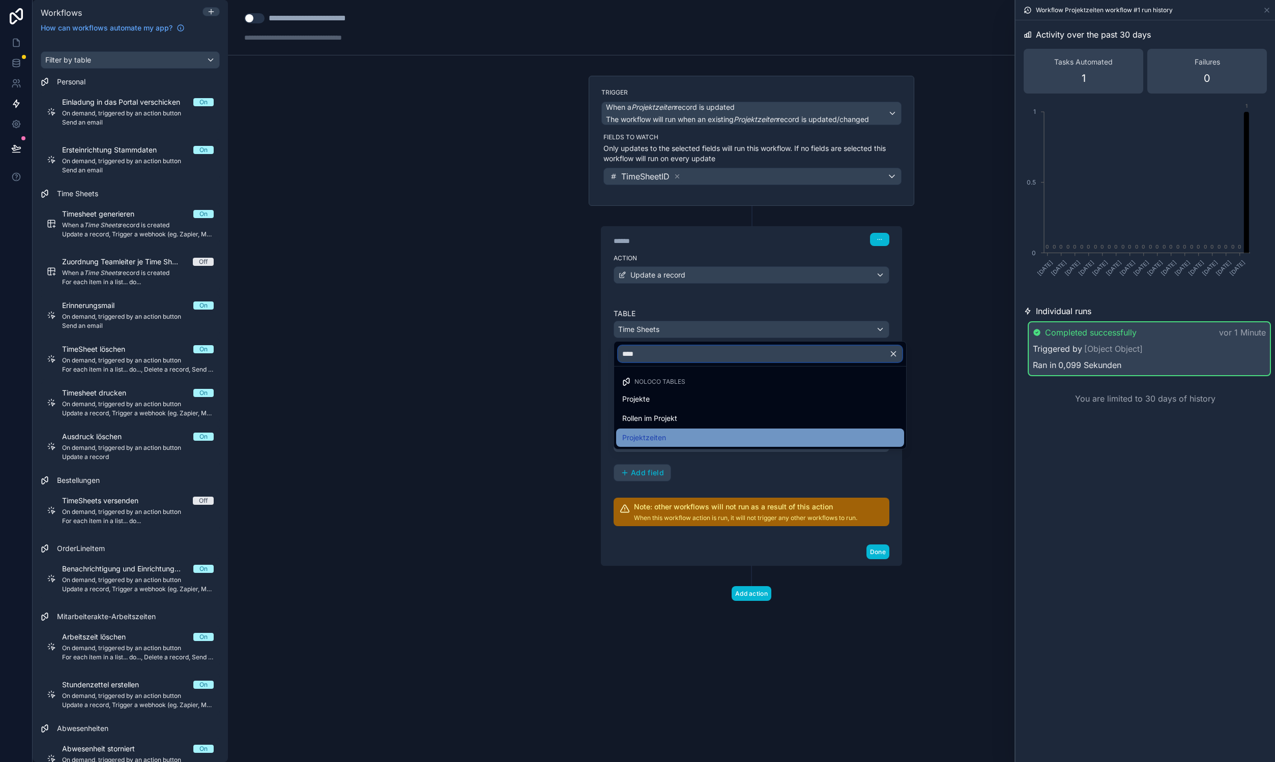
type input "****"
click at [658, 443] on span "Projektzeiten" at bounding box center [644, 438] width 44 height 12
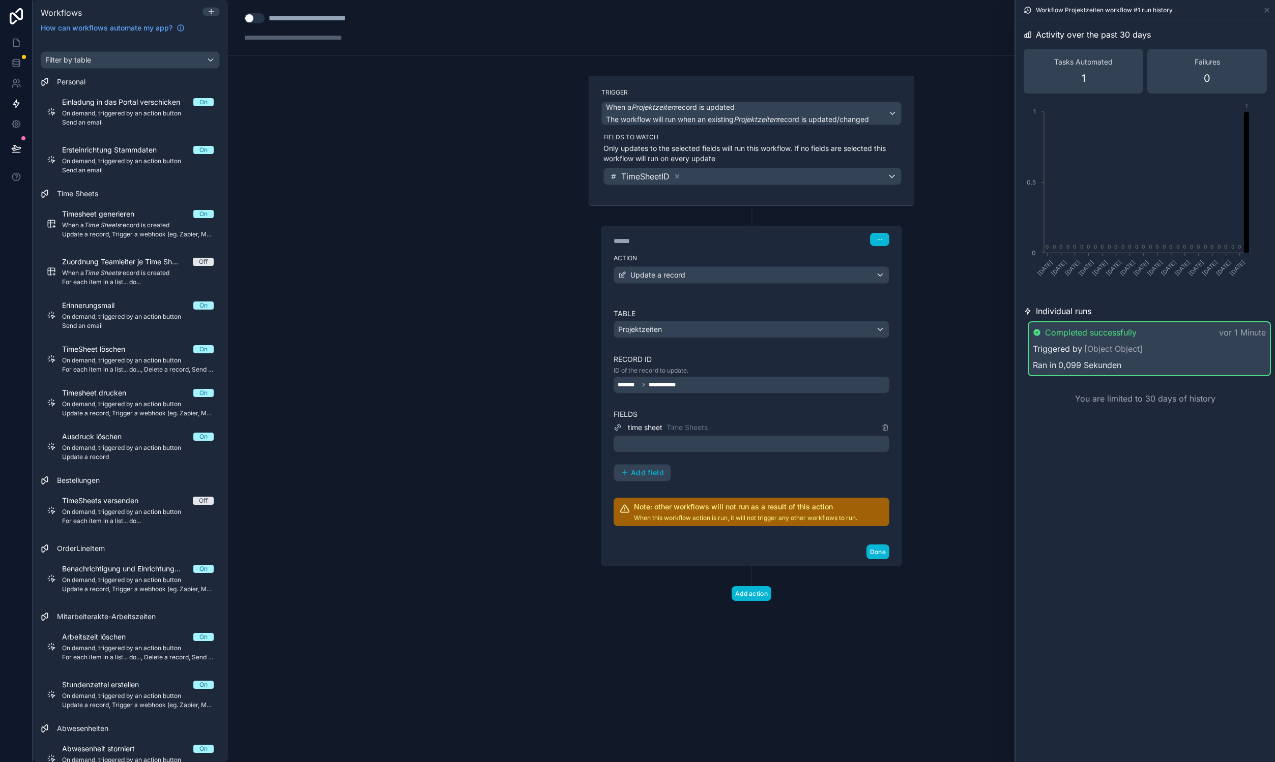
click at [748, 359] on label "Record ID" at bounding box center [751, 360] width 276 height 10
click at [676, 386] on span "**********" at bounding box center [667, 385] width 37 height 8
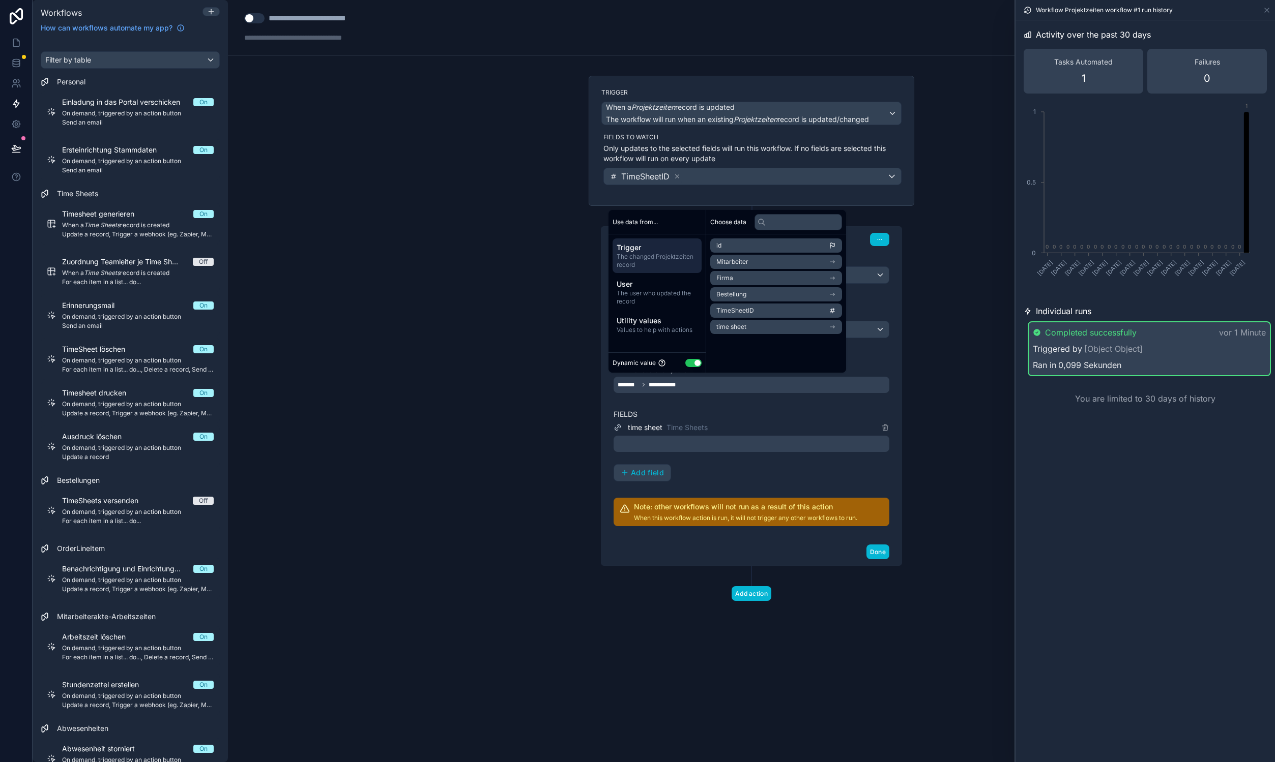
click at [760, 244] on li "id" at bounding box center [776, 246] width 132 height 14
click at [821, 414] on label "Fields" at bounding box center [751, 414] width 276 height 10
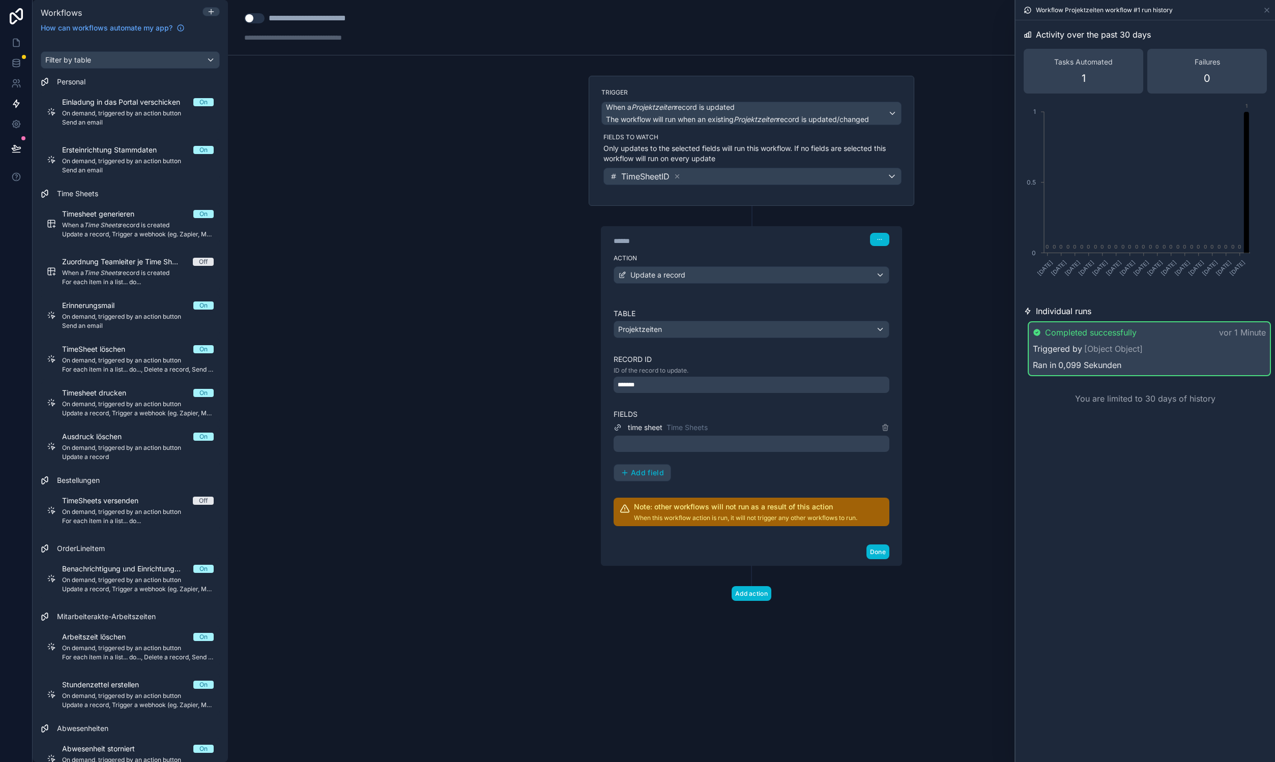
click at [823, 416] on label "Fields" at bounding box center [751, 414] width 276 height 10
click at [791, 446] on div at bounding box center [751, 444] width 276 height 16
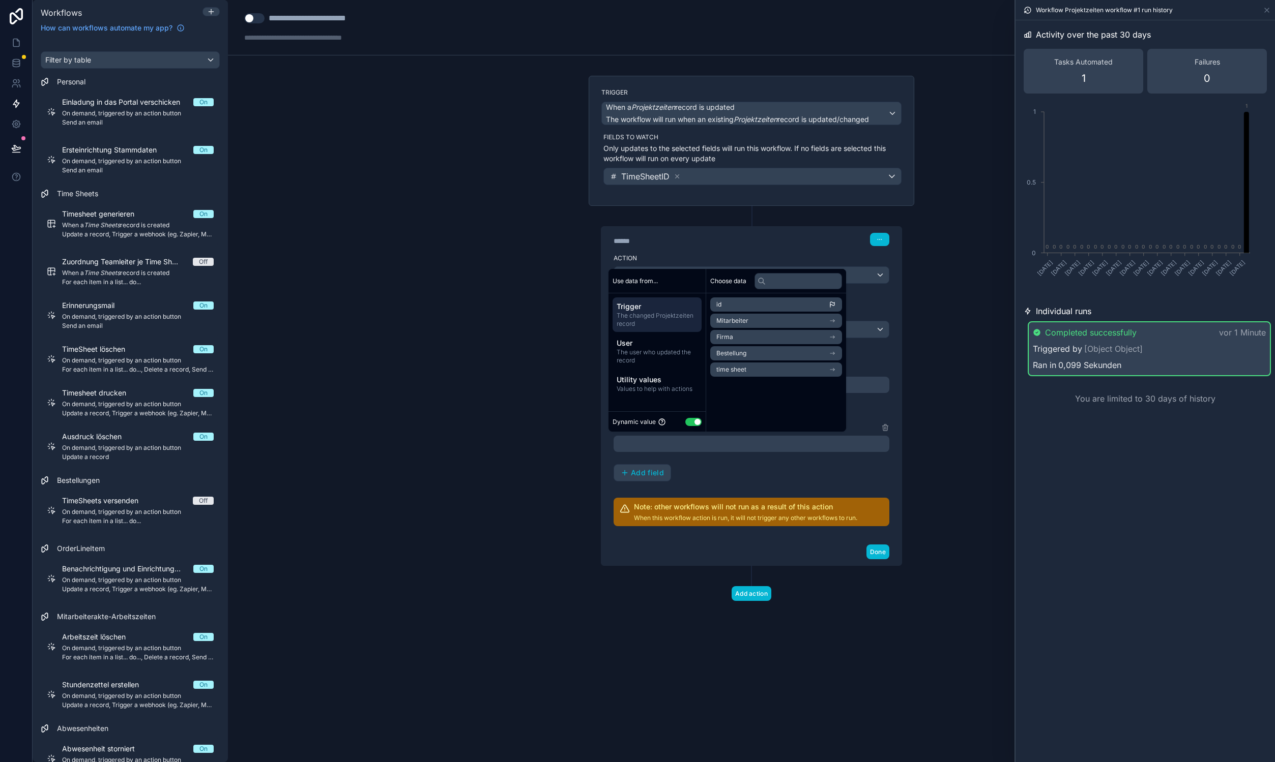
click at [468, 136] on div "**********" at bounding box center [751, 381] width 1047 height 762
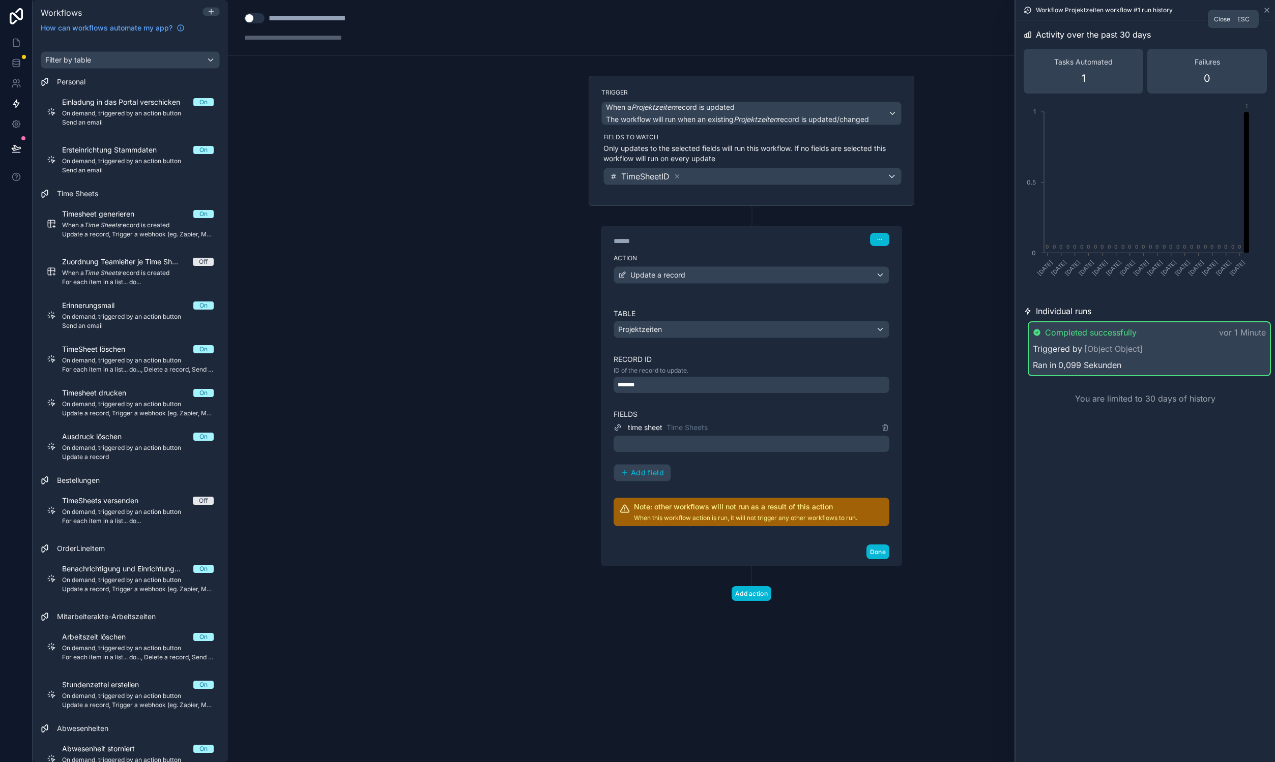
click at [1267, 12] on icon at bounding box center [1266, 10] width 8 height 8
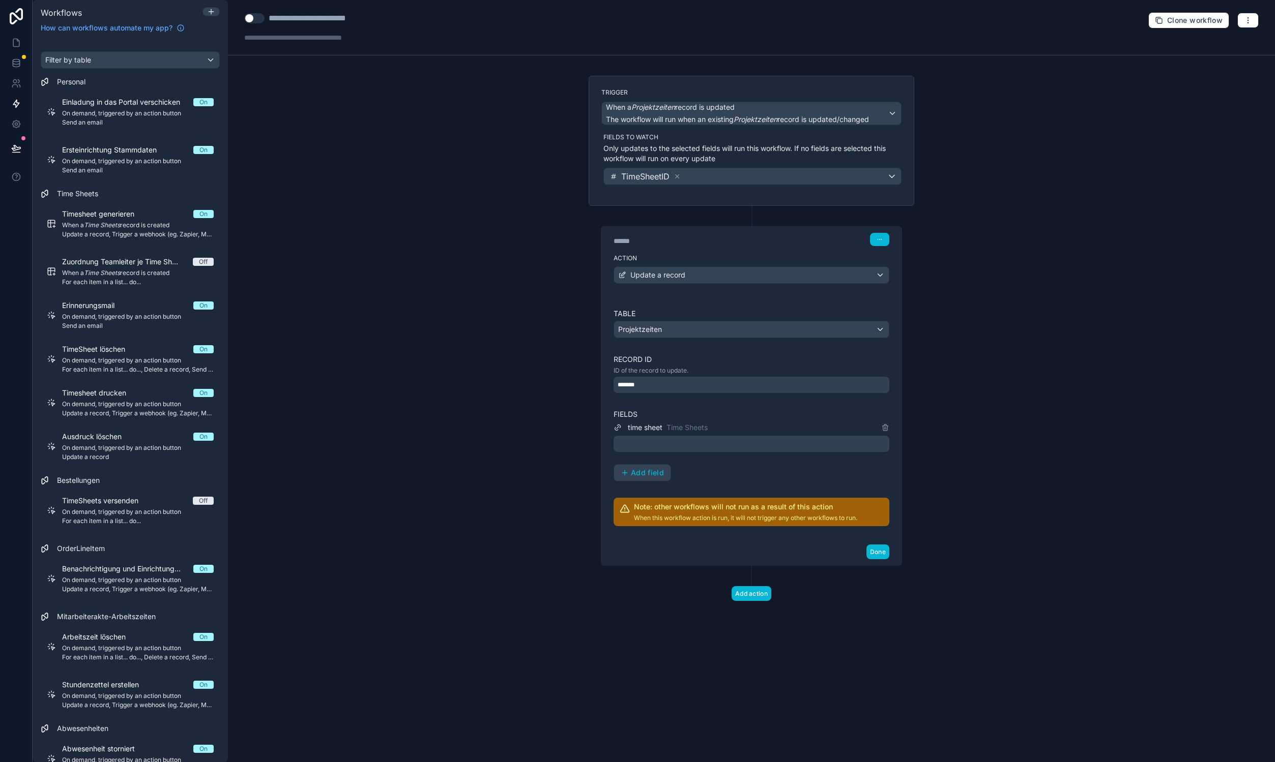
click at [1115, 374] on div "**********" at bounding box center [751, 381] width 1047 height 762
click at [354, 158] on div "**********" at bounding box center [751, 381] width 1047 height 762
click at [480, 349] on div "**********" at bounding box center [751, 381] width 1047 height 762
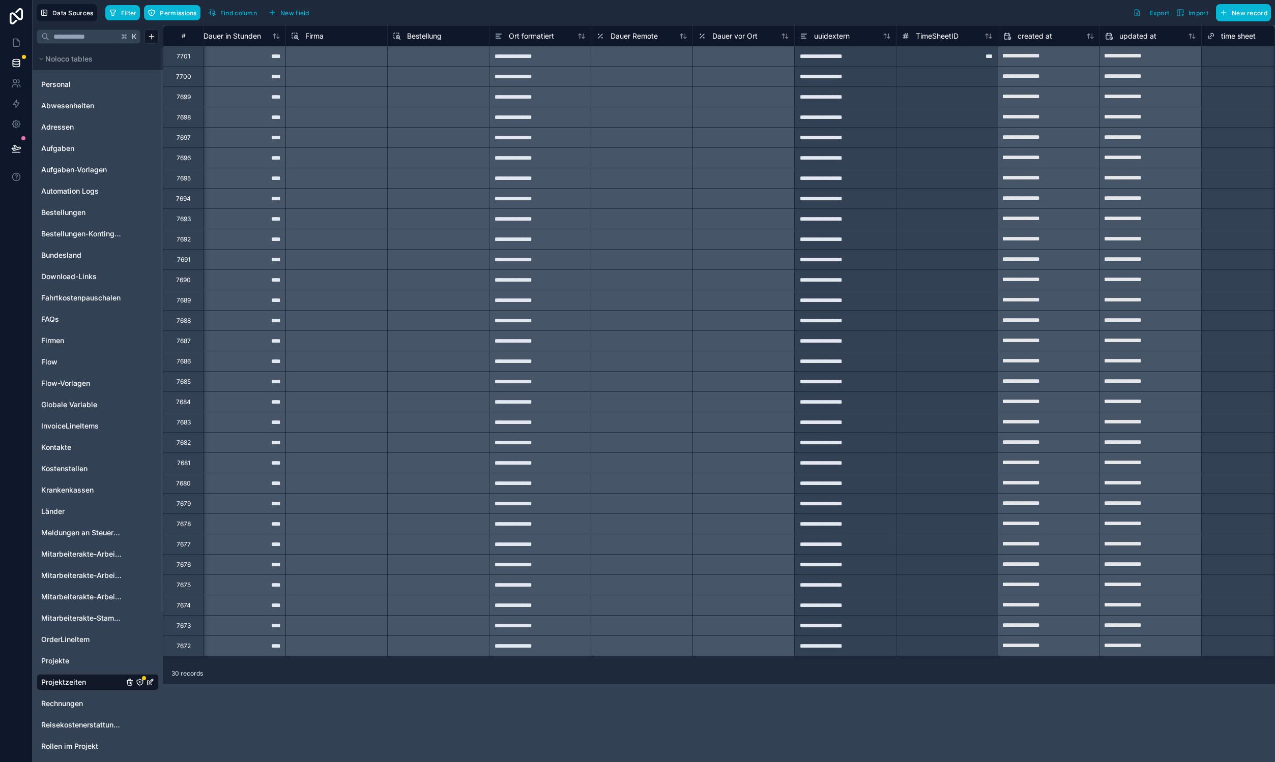
scroll to position [0, 1066]
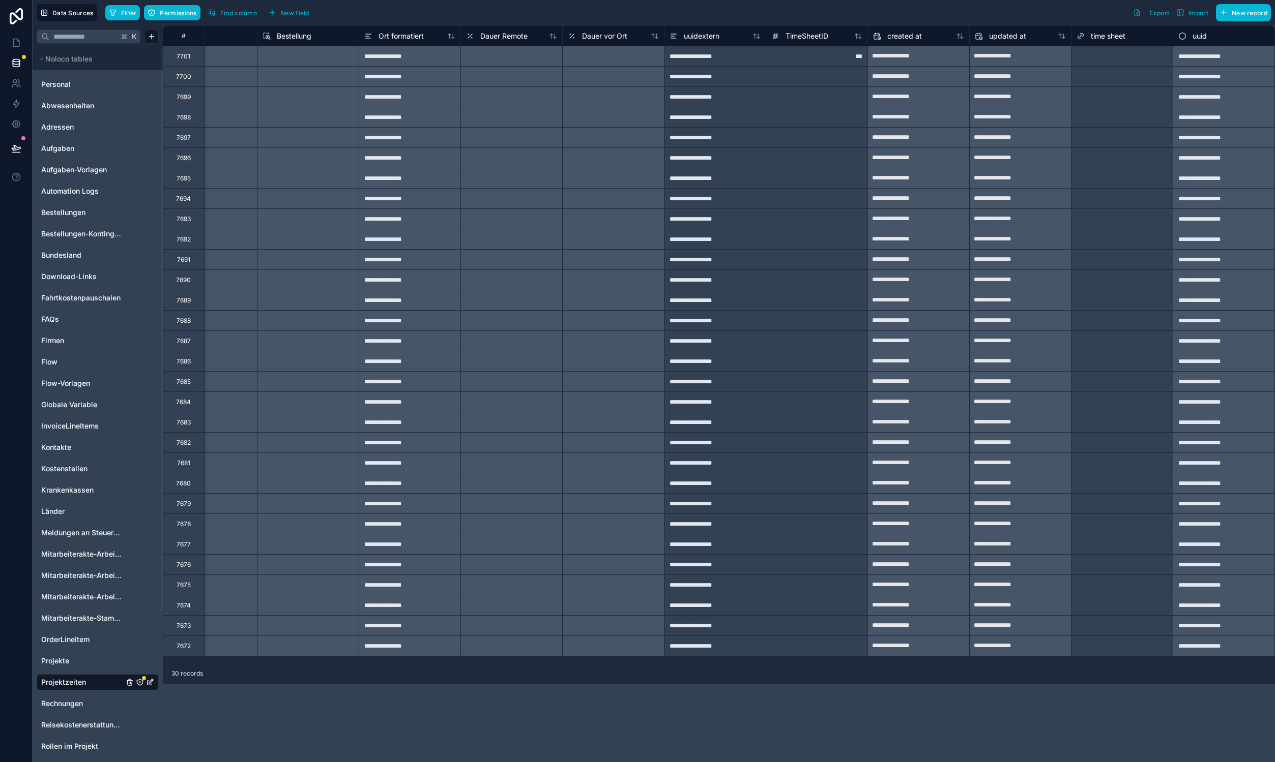
click at [1124, 52] on div "Select a time sheet" at bounding box center [1103, 56] width 55 height 8
click at [1126, 57] on div "Select a time sheet" at bounding box center [1103, 56] width 55 height 8
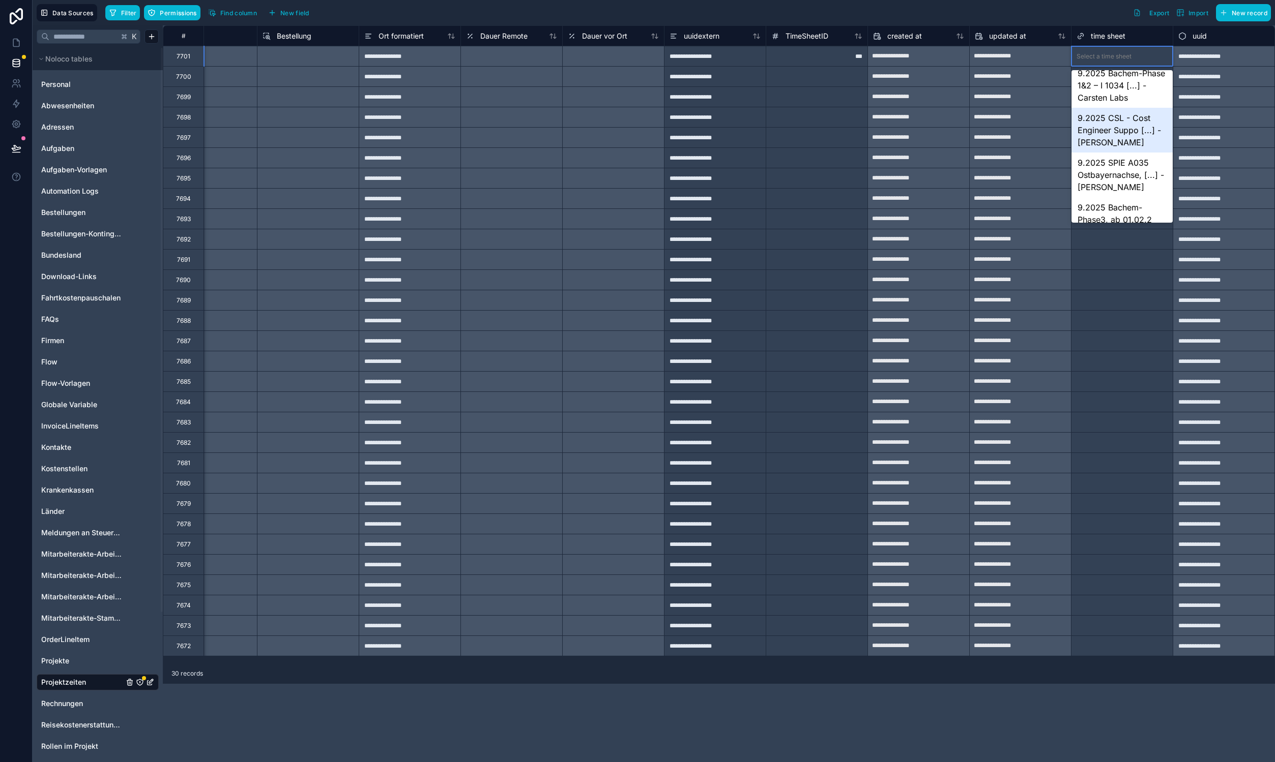
scroll to position [192, 0]
click at [1120, 175] on div "9.2025 SPIE A035 Ostbayernachse, [...] - [PERSON_NAME]" at bounding box center [1121, 171] width 101 height 45
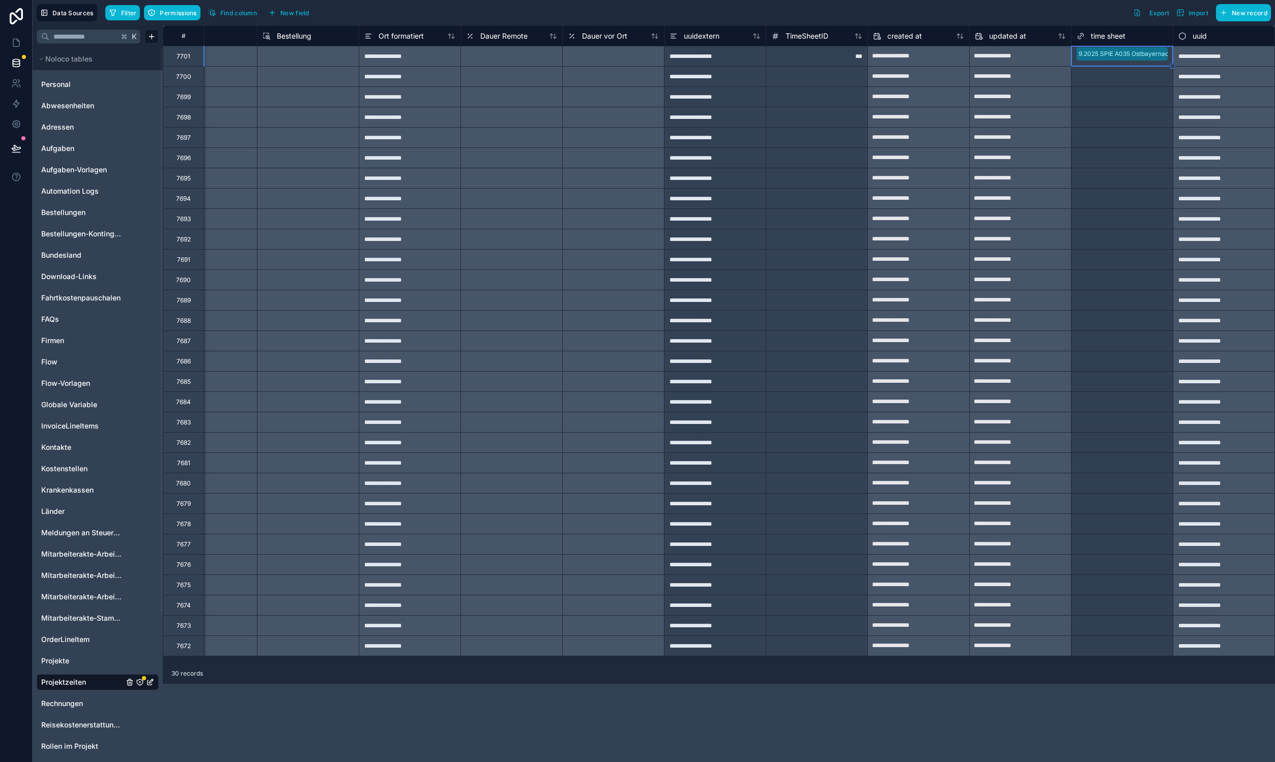
drag, startPoint x: 1172, startPoint y: 67, endPoint x: 1154, endPoint y: 649, distance: 582.2
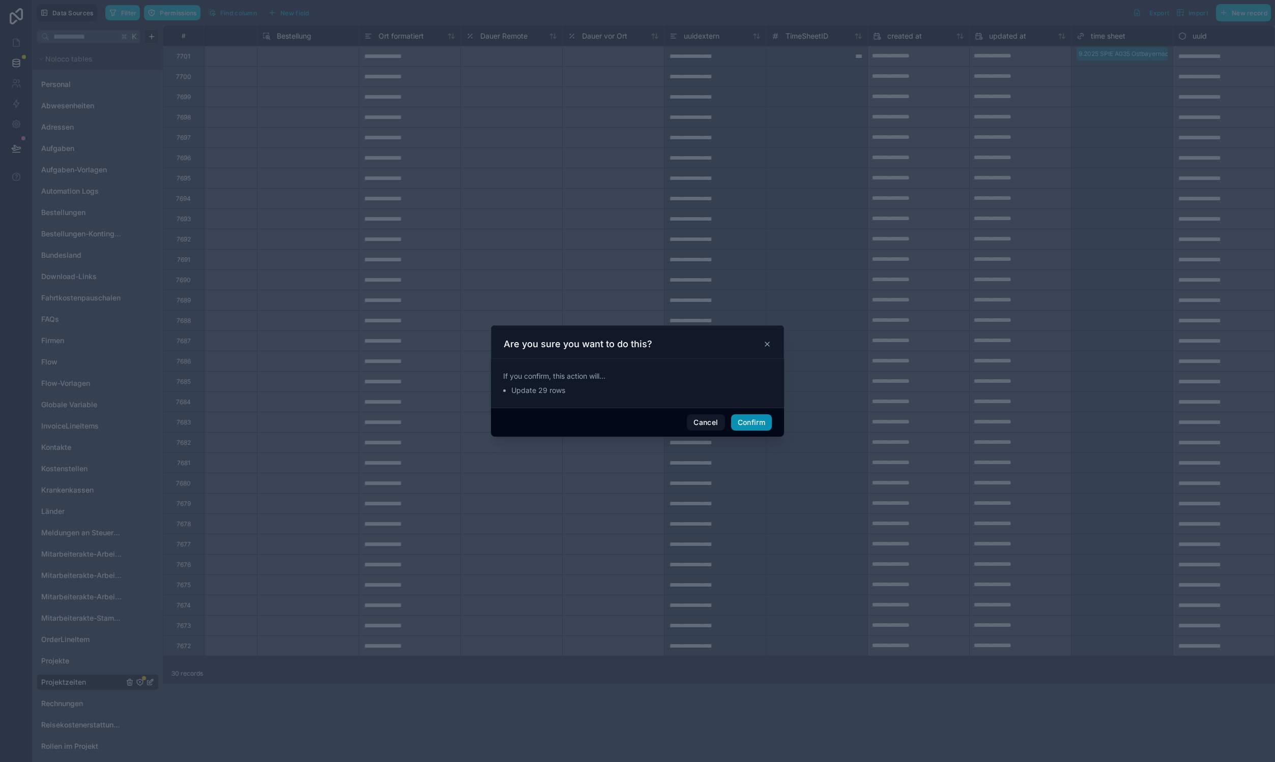
click at [755, 420] on button "Confirm" at bounding box center [751, 423] width 41 height 16
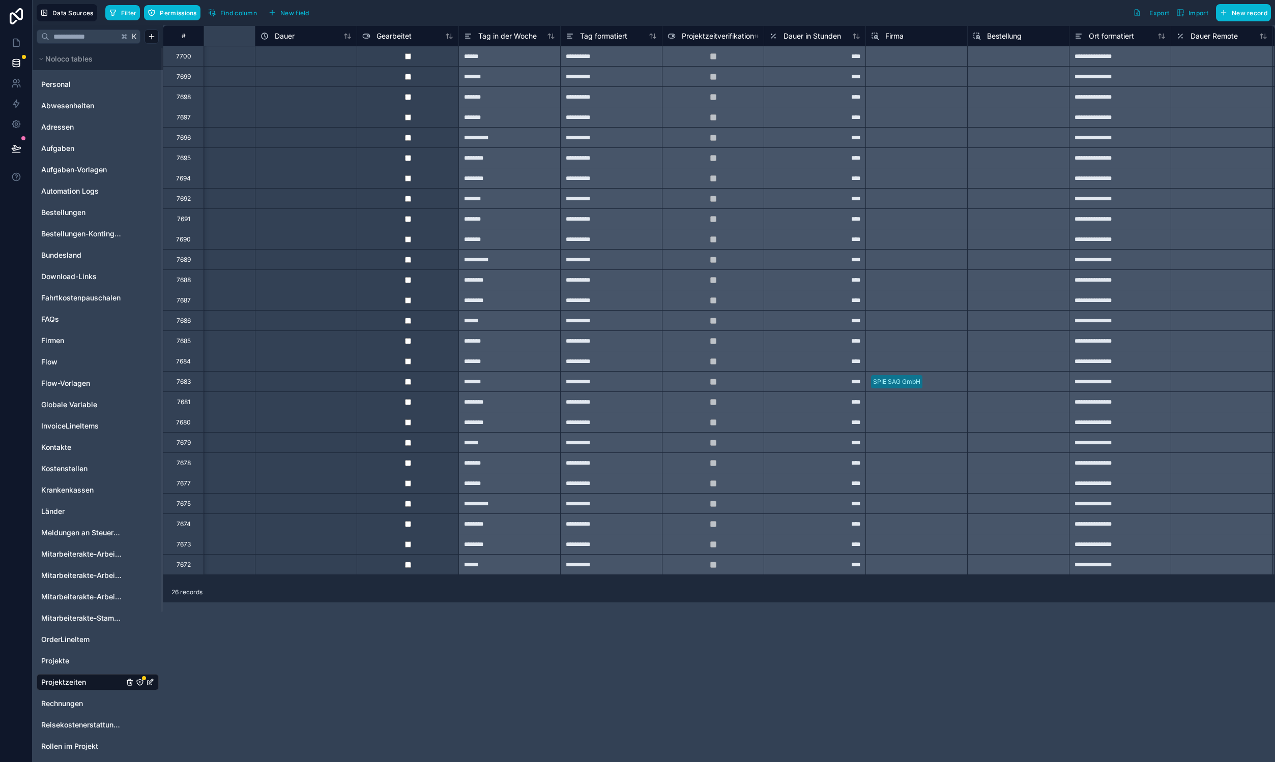
scroll to position [0, 1066]
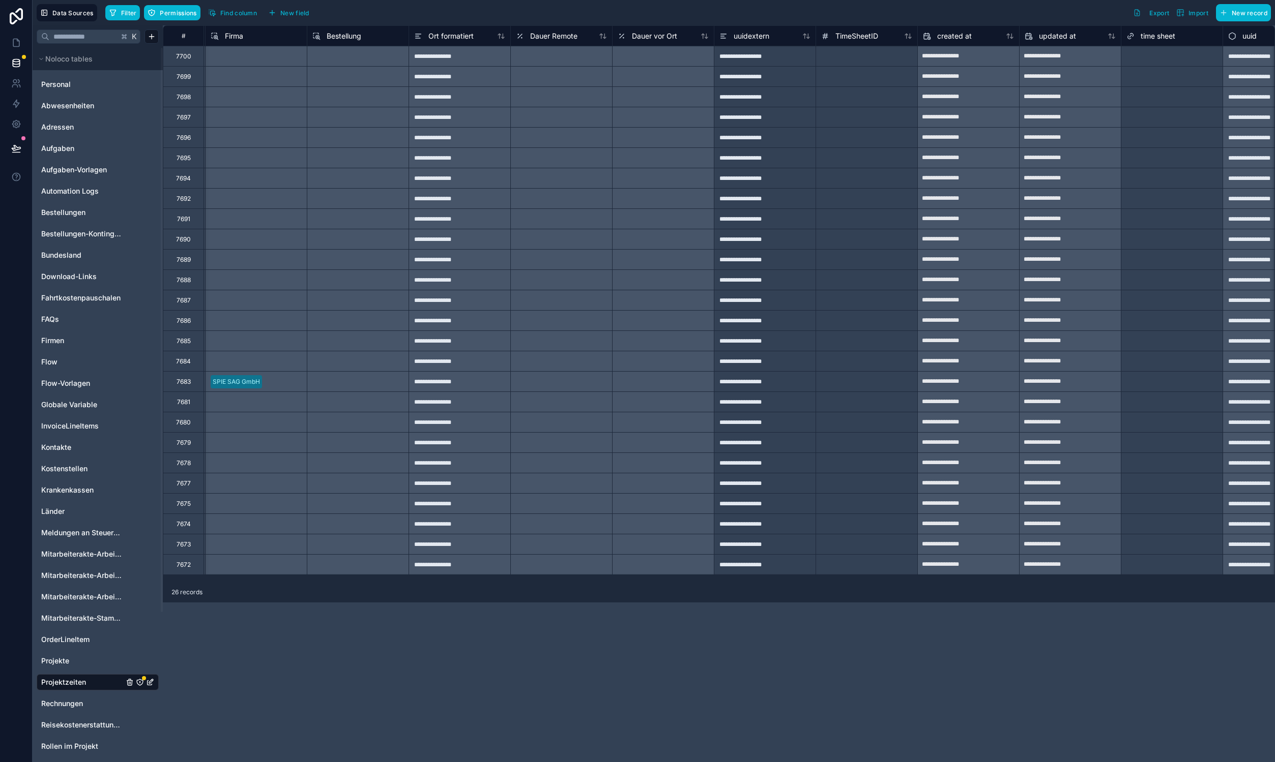
scroll to position [0, 1066]
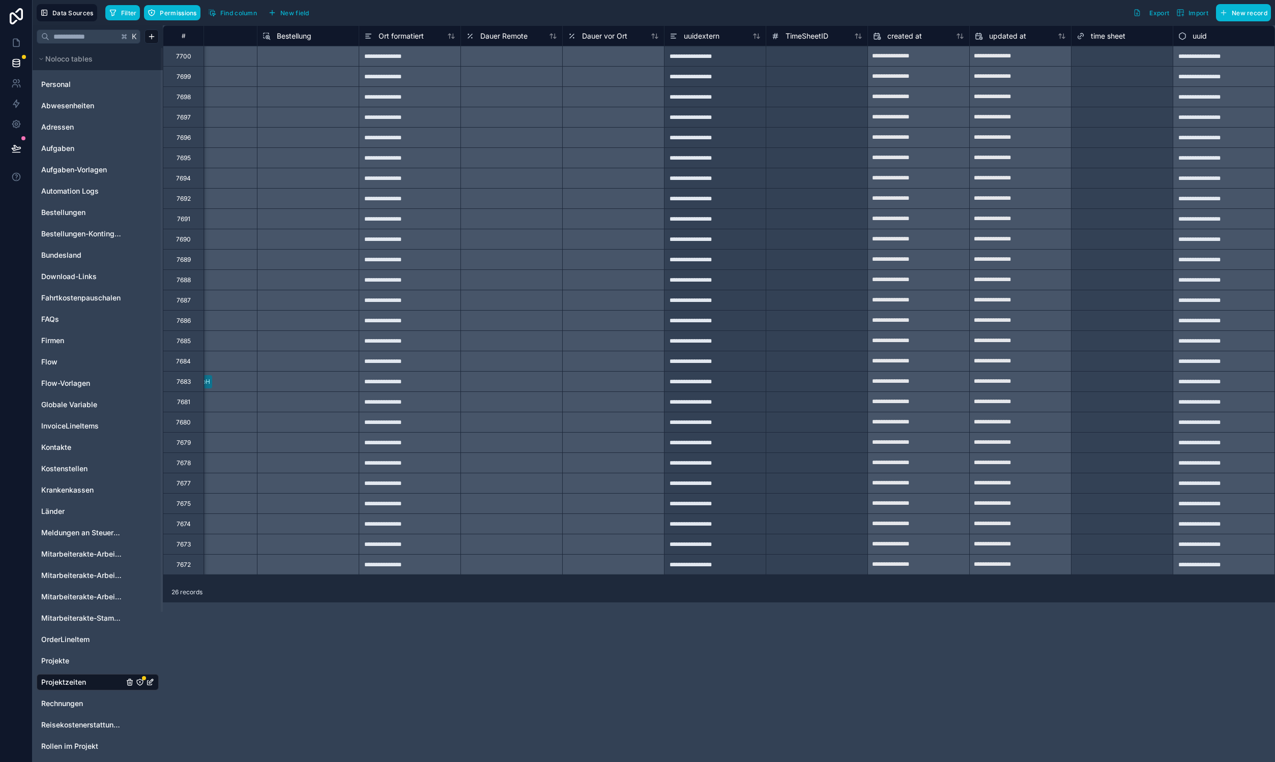
click at [1117, 55] on div "Select a time sheet" at bounding box center [1103, 56] width 55 height 8
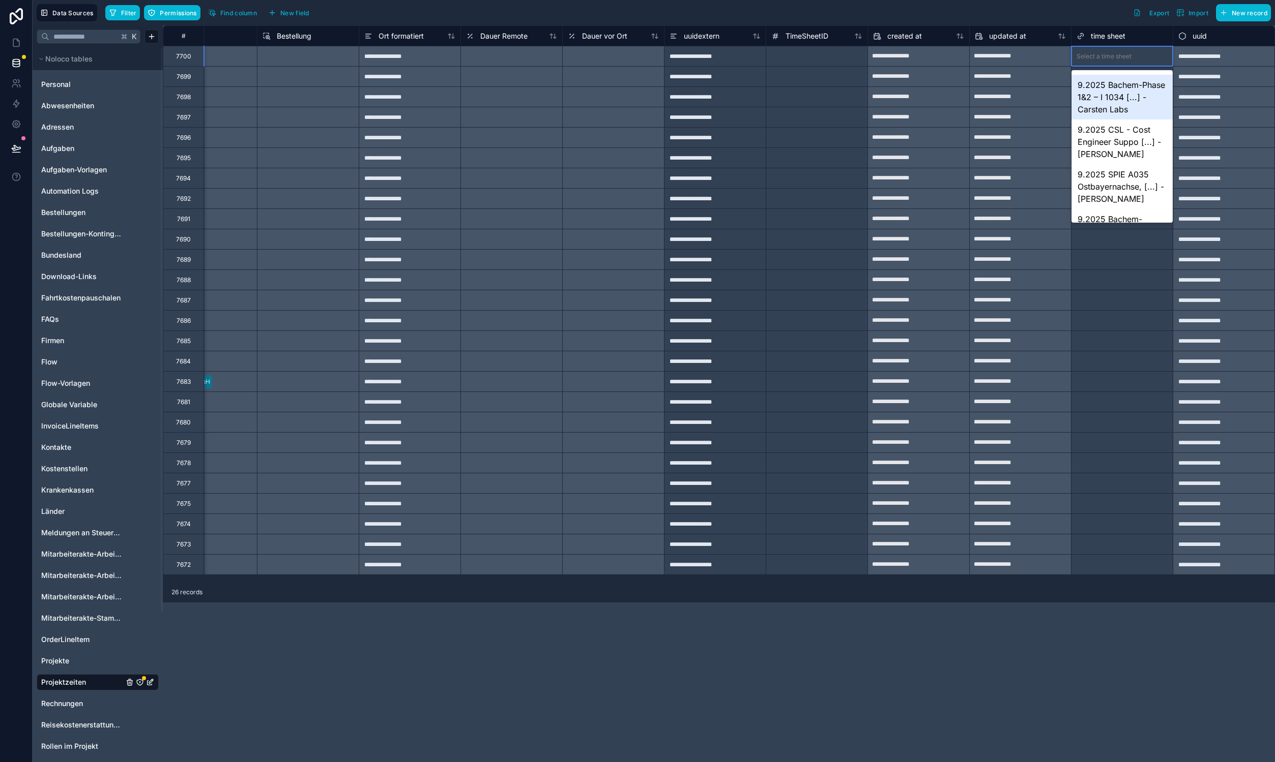
scroll to position [202, 0]
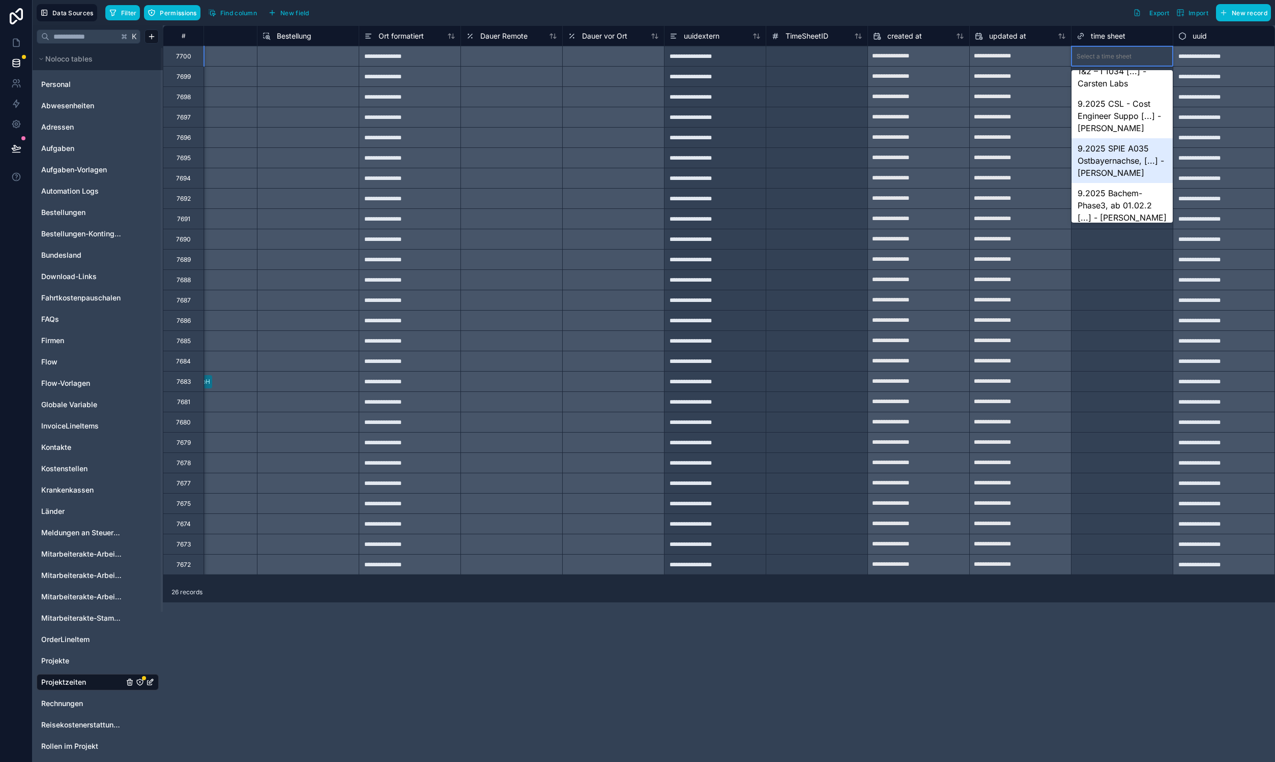
click at [1139, 164] on div "9.2025 SPIE A035 Ostbayernachse, [...] - Philien Schmid" at bounding box center [1121, 160] width 101 height 45
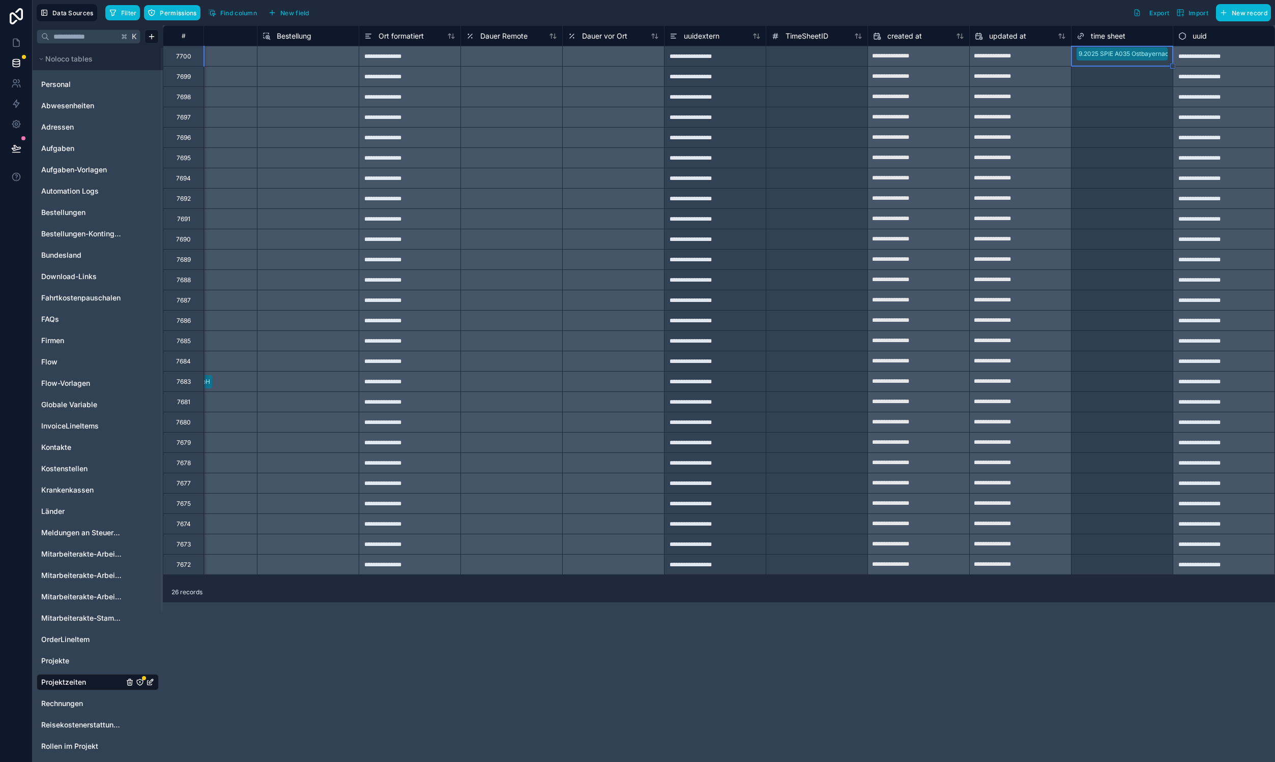
drag, startPoint x: 1173, startPoint y: 67, endPoint x: 1158, endPoint y: 565, distance: 498.2
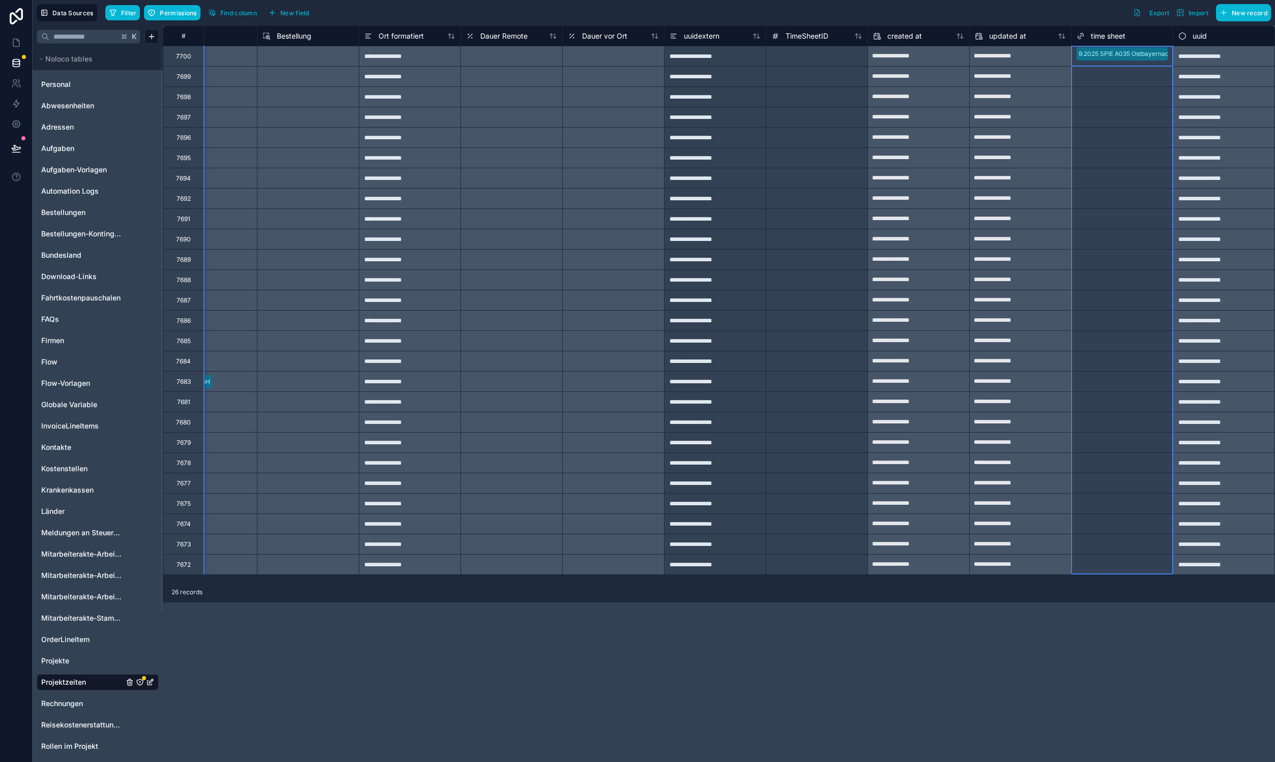
click at [988, 9] on div "Filter Permissions Find column New field Export Import New record" at bounding box center [687, 12] width 1165 height 17
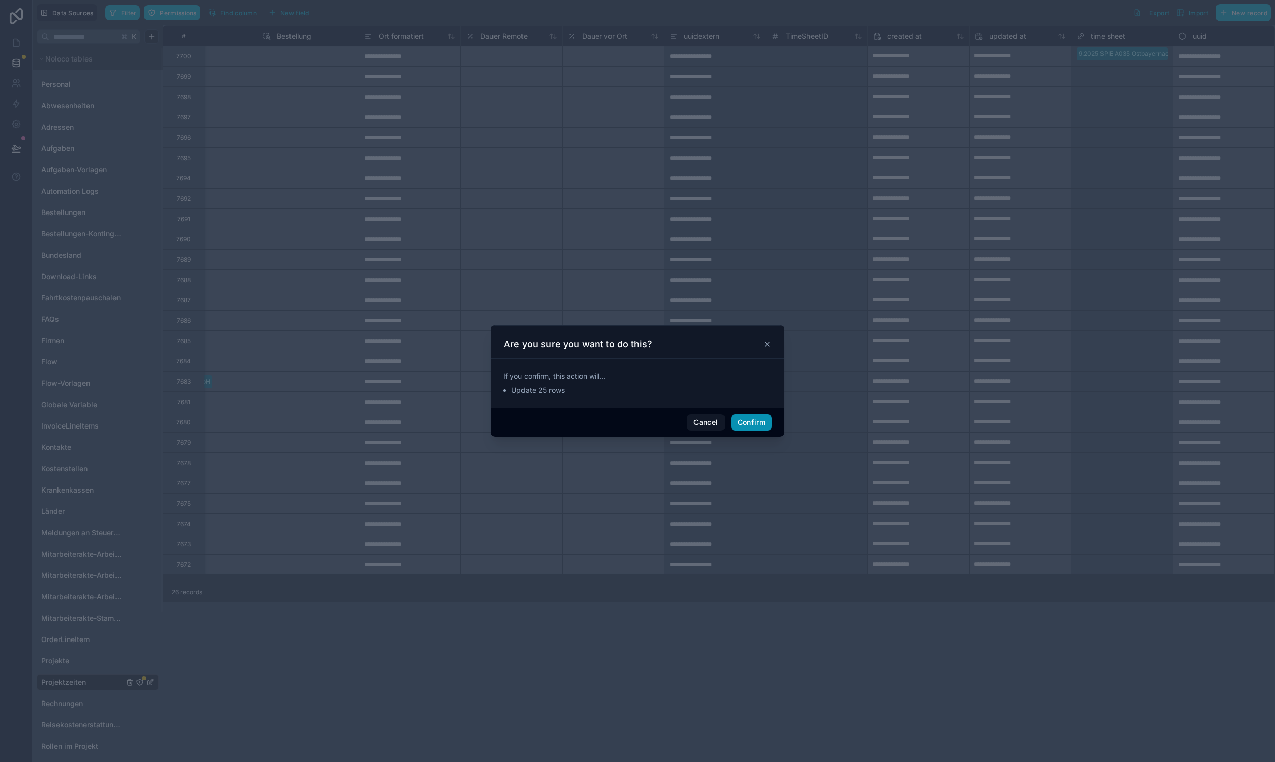
click at [757, 426] on button "Confirm" at bounding box center [751, 423] width 41 height 16
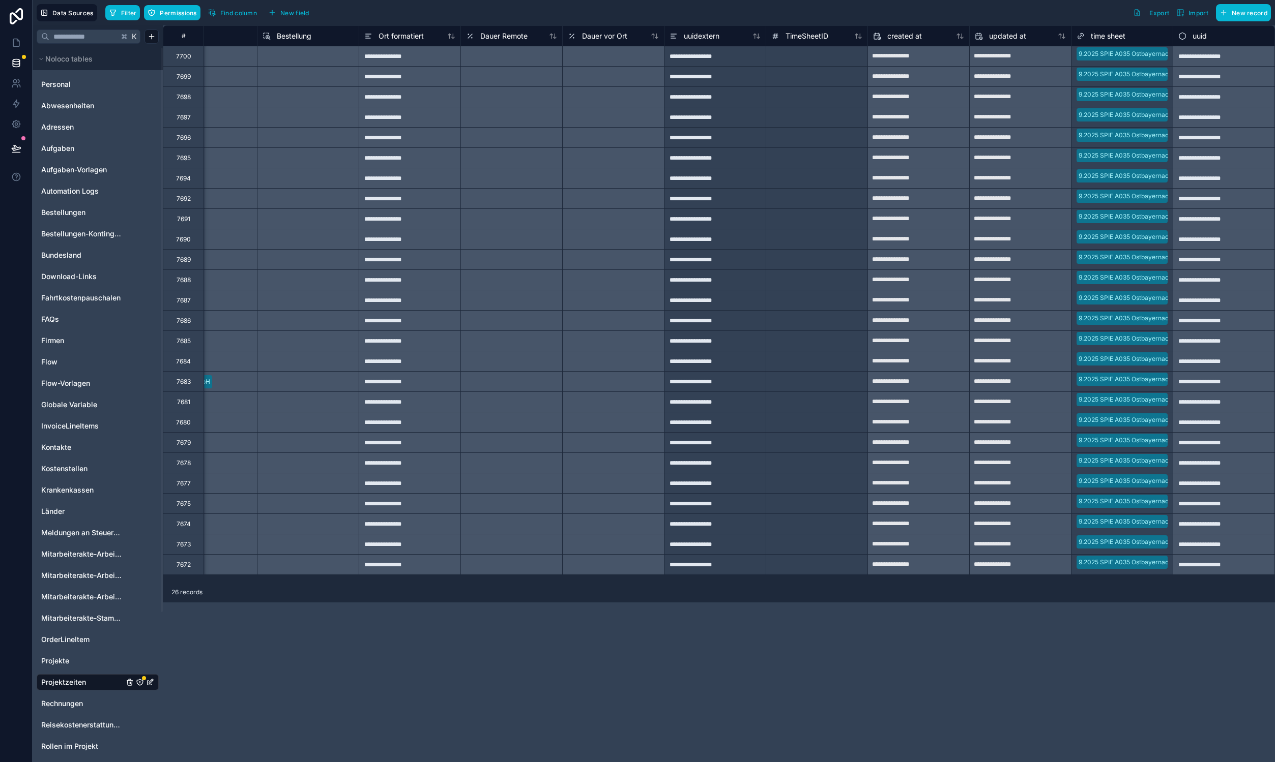
click at [815, 12] on div "Filter Permissions Find column New field Export Import New record" at bounding box center [687, 12] width 1165 height 17
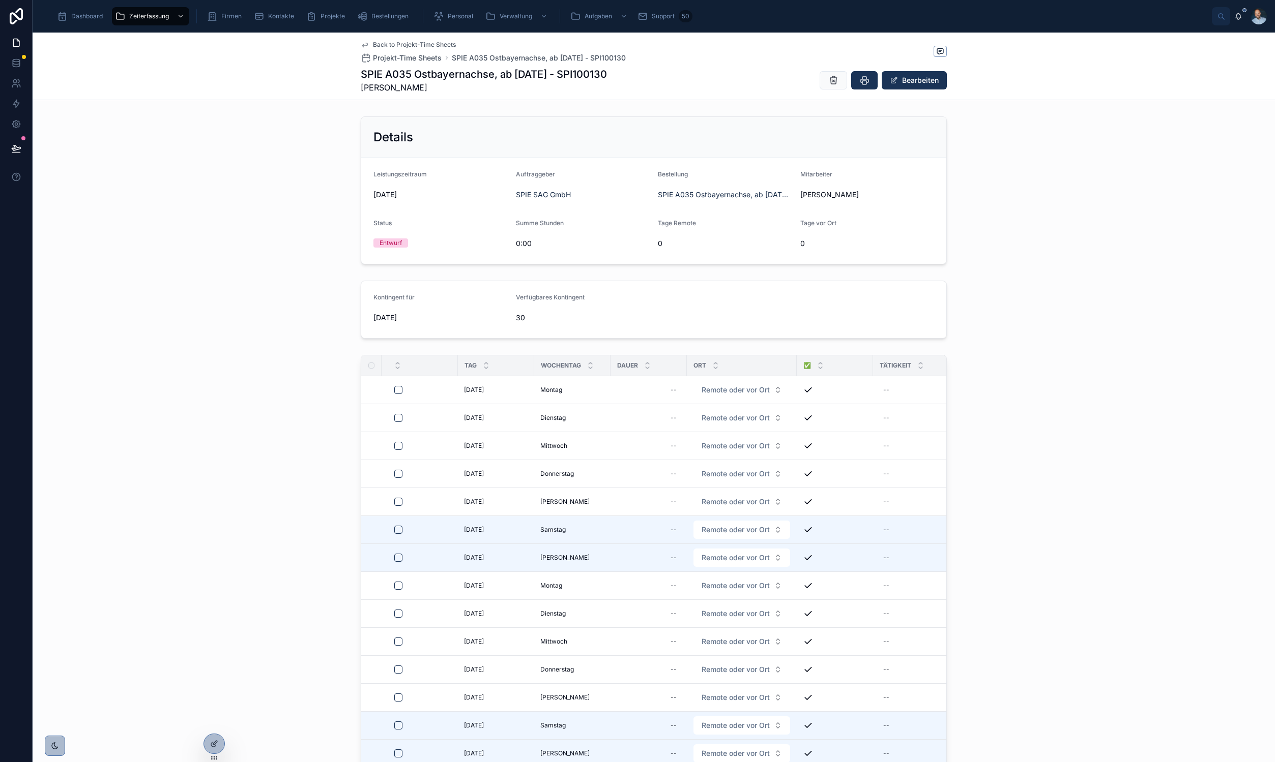
click at [1109, 278] on div "Kontingent für [DATE] Verfügbares Kontingent 30" at bounding box center [654, 310] width 1242 height 66
click at [1070, 188] on div "Details Leistungszeitraum [DATE] Auftraggeber SPIE SAG GmbH Bestellung SPIE A03…" at bounding box center [654, 190] width 1242 height 156
click at [215, 230] on div "Details Leistungszeitraum [DATE] Auftraggeber SPIE SAG GmbH Bestellung SPIE A03…" at bounding box center [654, 190] width 1242 height 156
click at [407, 45] on span "Back to Projekt-Time Sheets" at bounding box center [414, 45] width 83 height 8
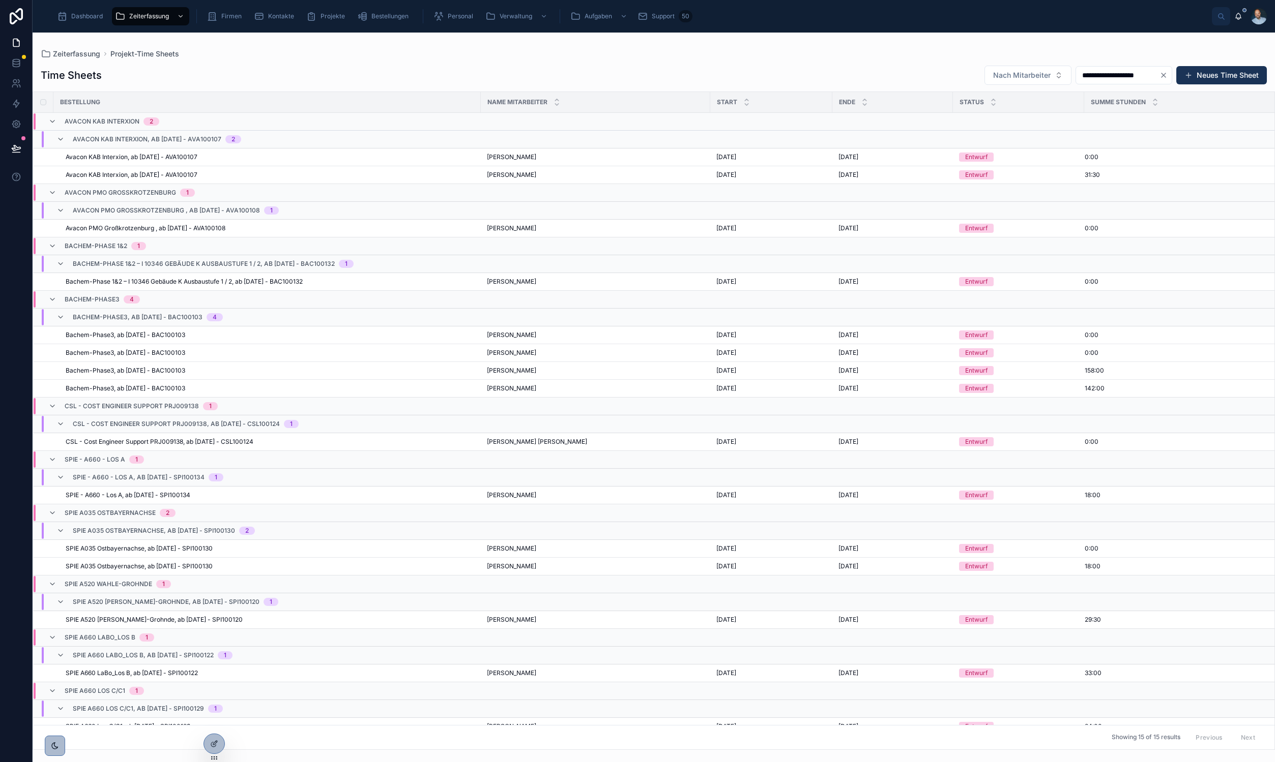
click at [1161, 76] on icon "Clear" at bounding box center [1163, 75] width 8 height 8
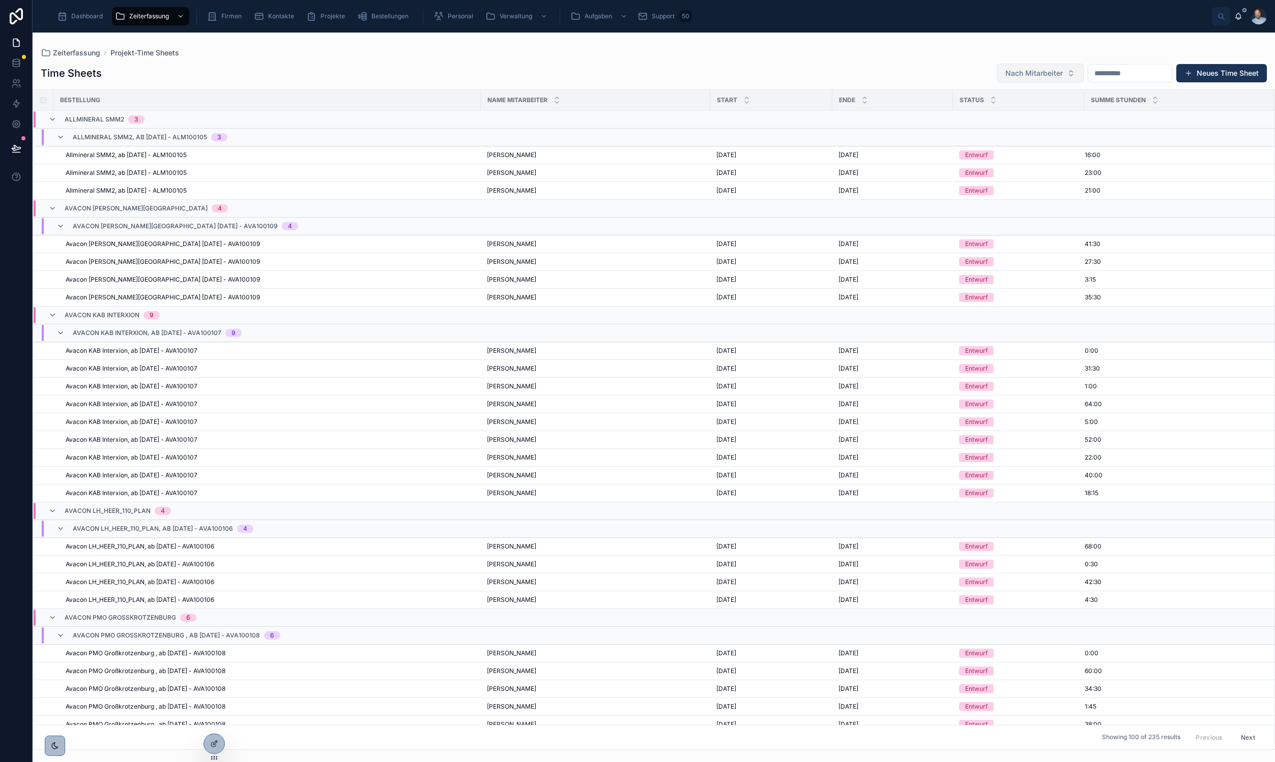
click at [1040, 70] on button "Nach Mitarbeiter" at bounding box center [1039, 73] width 87 height 19
type input "****"
click at [1003, 115] on span "[PERSON_NAME]" at bounding box center [998, 114] width 102 height 10
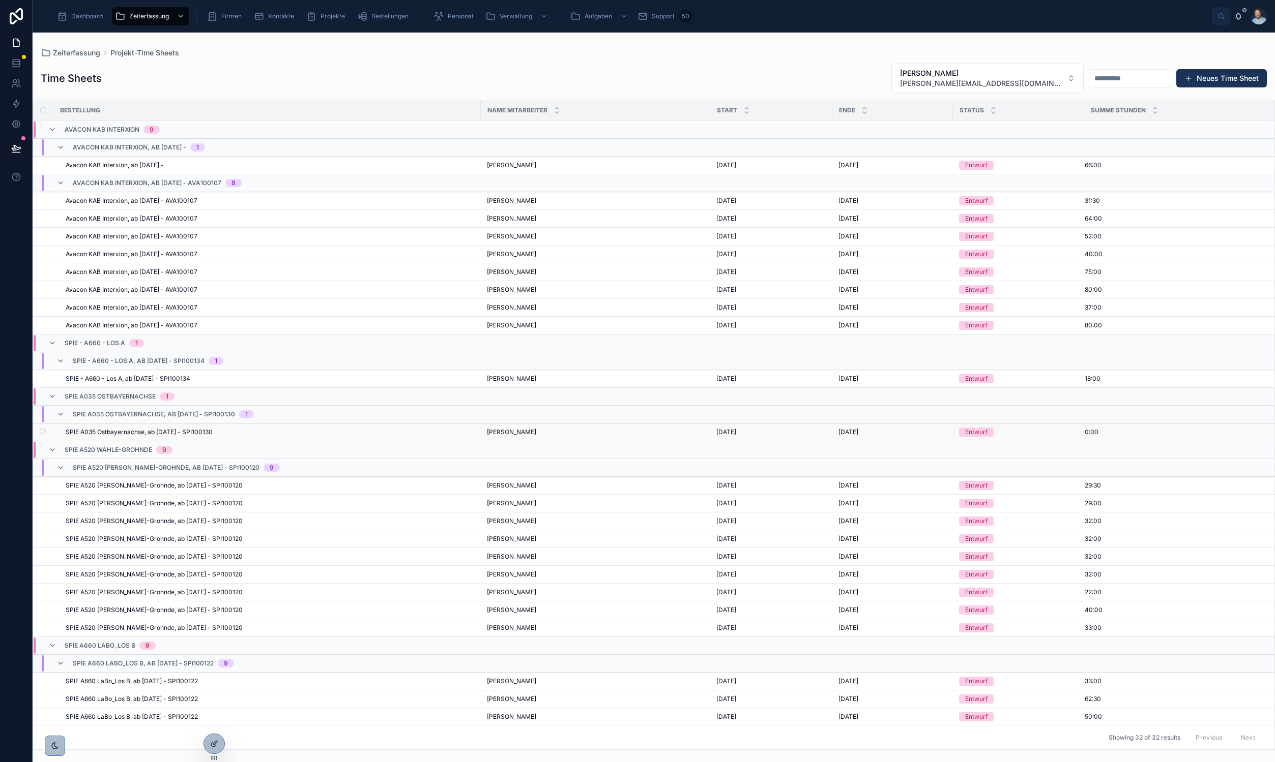
click at [213, 432] on span "SPIE A035 Ostbayernachse, ab 01.08.2025 - SPI100130" at bounding box center [139, 432] width 147 height 8
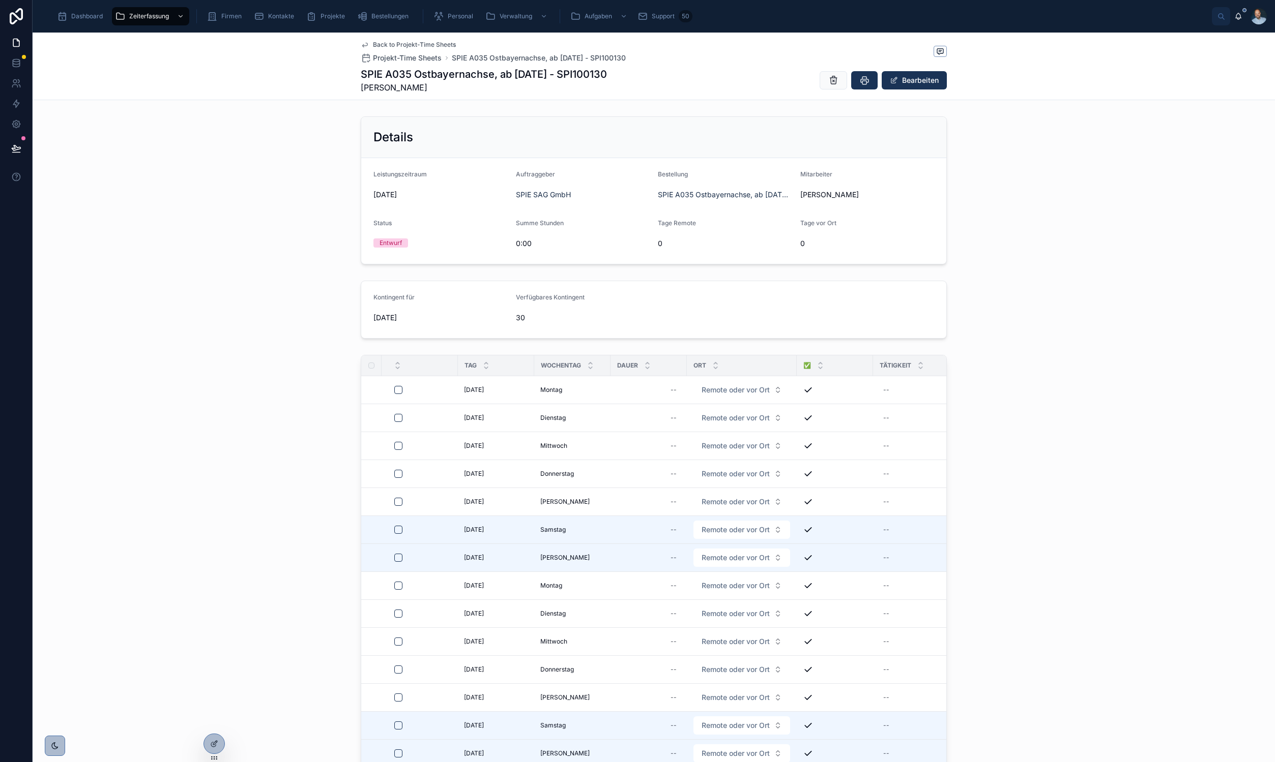
click at [382, 45] on span "Back to Projekt-Time Sheets" at bounding box center [414, 45] width 83 height 8
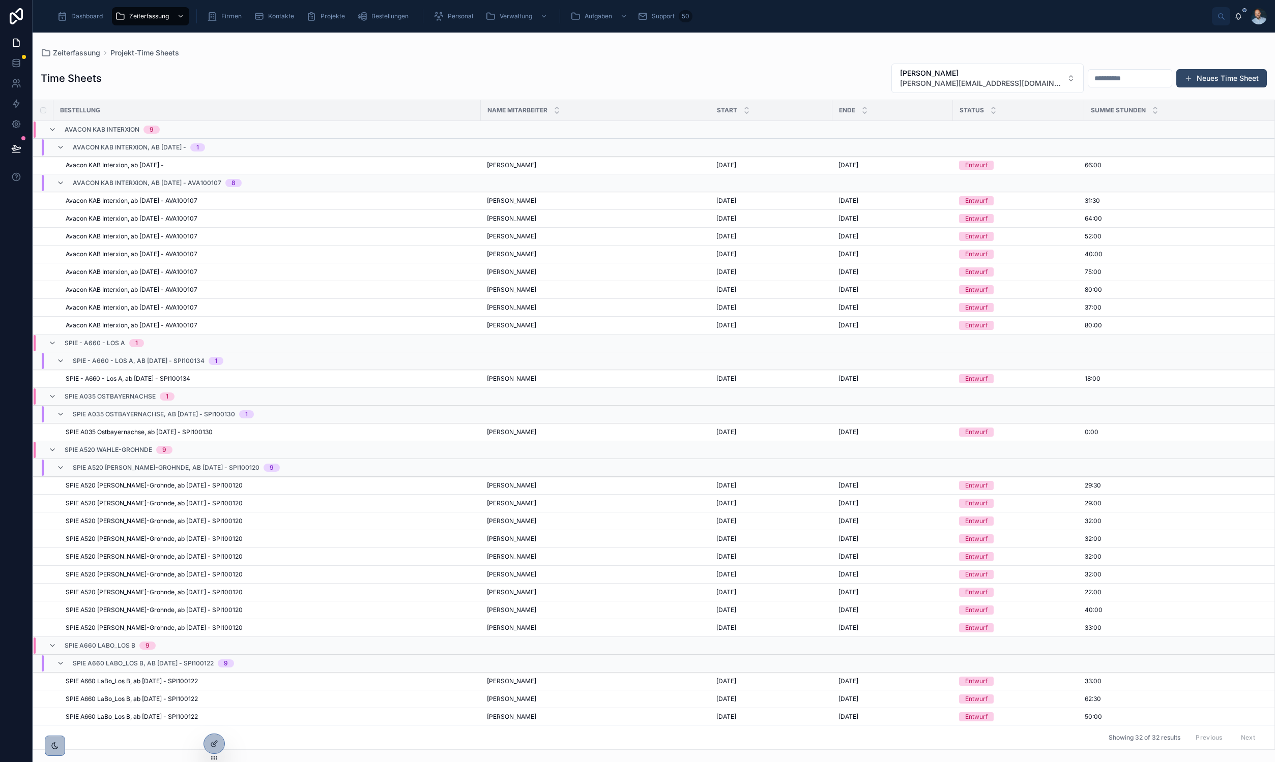
click at [1233, 76] on button "Neues Time Sheet" at bounding box center [1221, 78] width 91 height 18
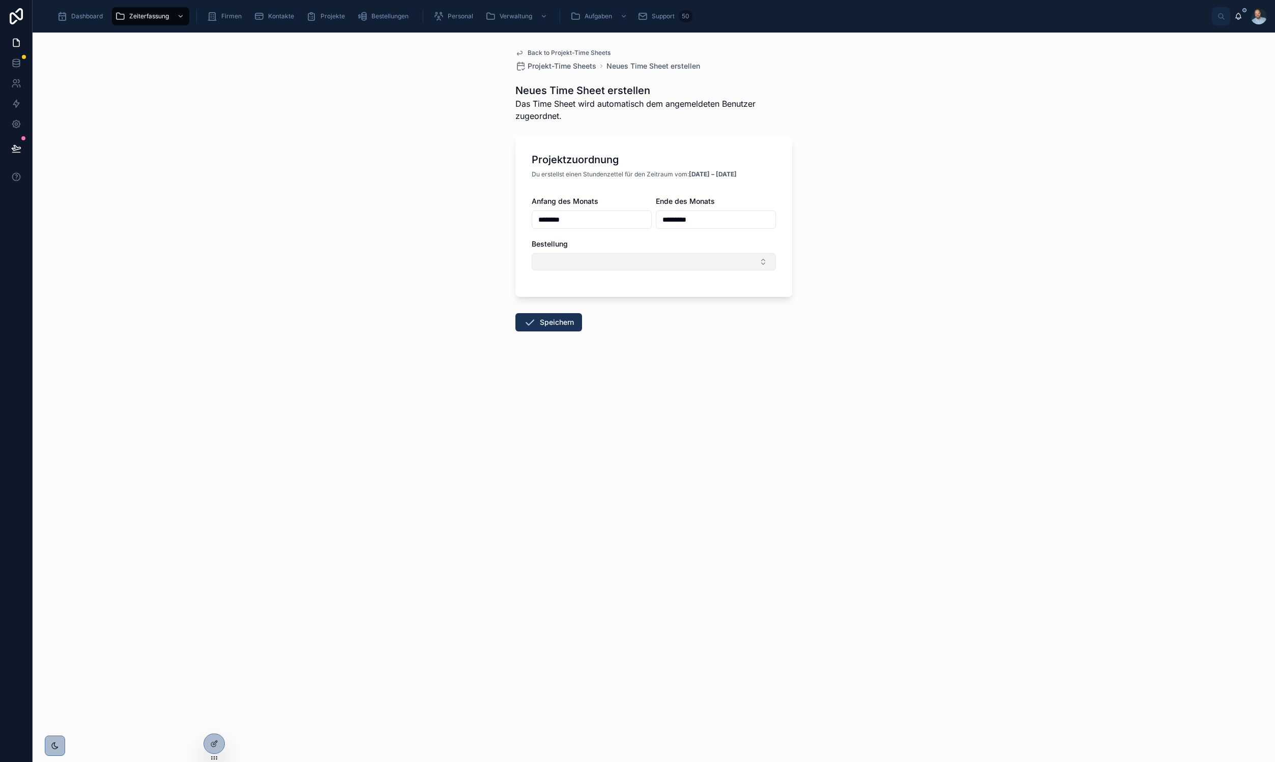
click at [649, 267] on button "Select Button" at bounding box center [654, 261] width 244 height 17
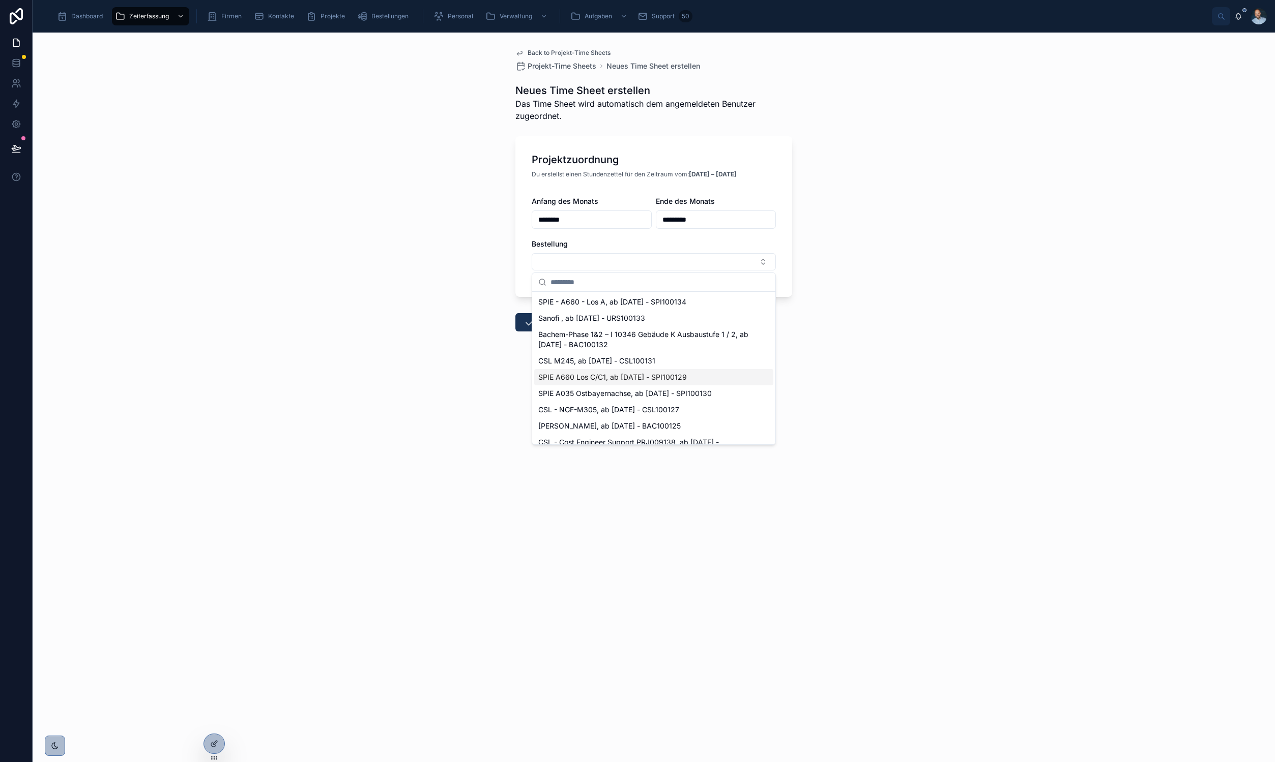
click at [679, 382] on div "SPIE A660 Los C/C1, ab 01.07.2025 - SPI100129" at bounding box center [653, 377] width 239 height 16
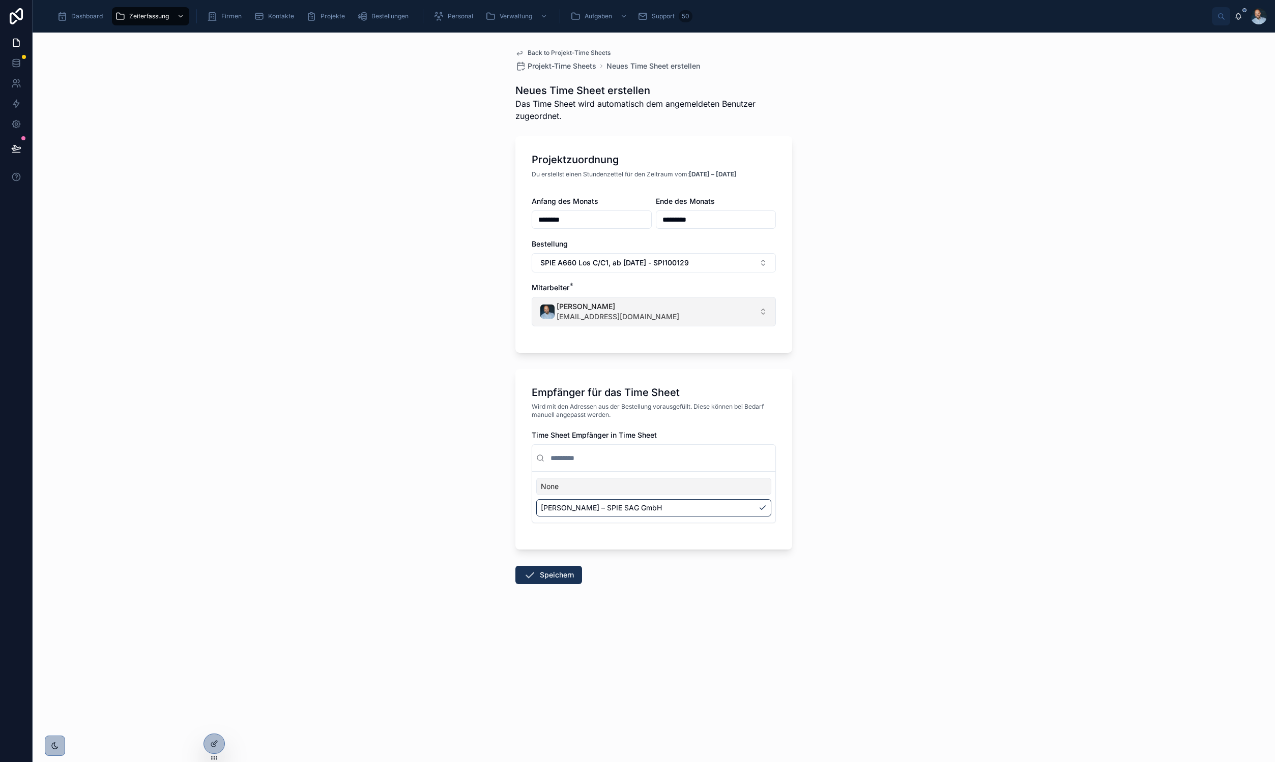
click at [668, 316] on button "Arne Brockmann hallo@arnebrockmann.com" at bounding box center [654, 312] width 244 height 30
click at [276, 275] on div "Back to Projekt-Time Sheets Projekt-Time Sheets Neues Time Sheet erstellen Neue…" at bounding box center [654, 398] width 1242 height 730
click at [213, 726] on icon at bounding box center [214, 722] width 8 height 8
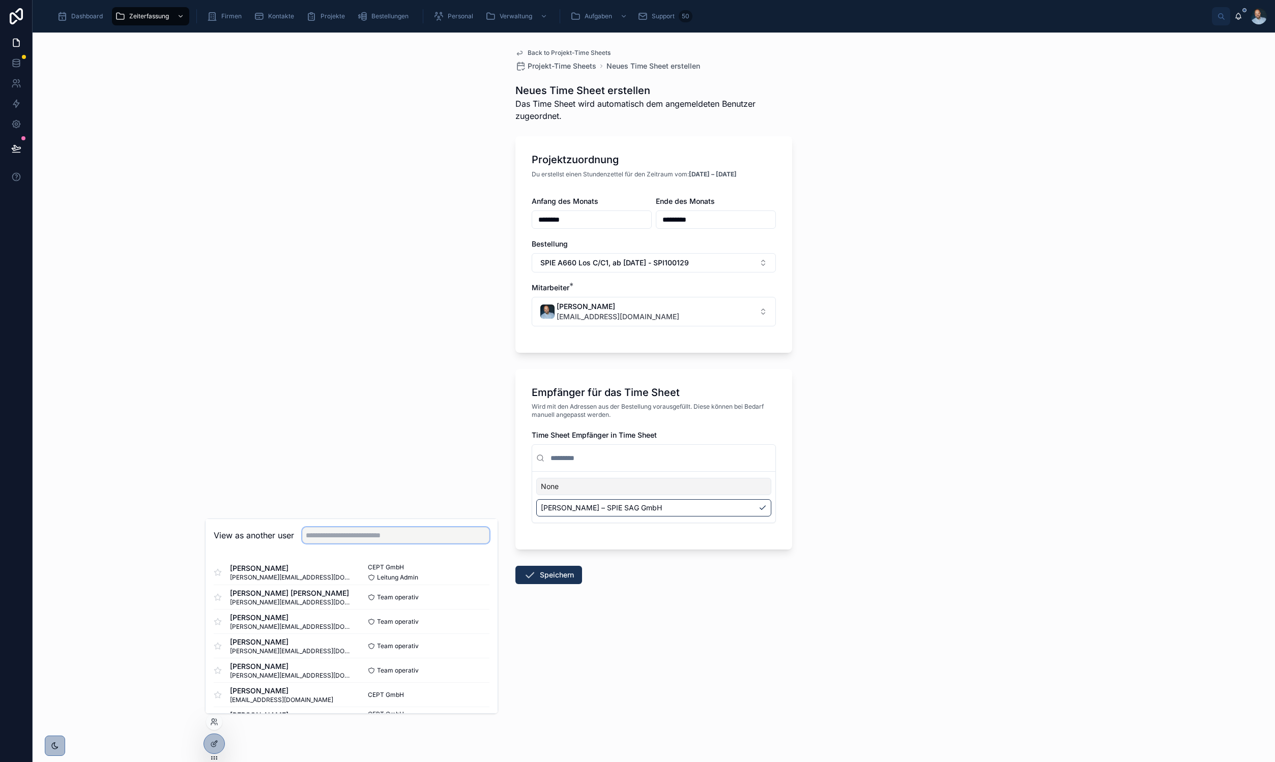
click at [359, 533] on input "text" at bounding box center [395, 535] width 187 height 16
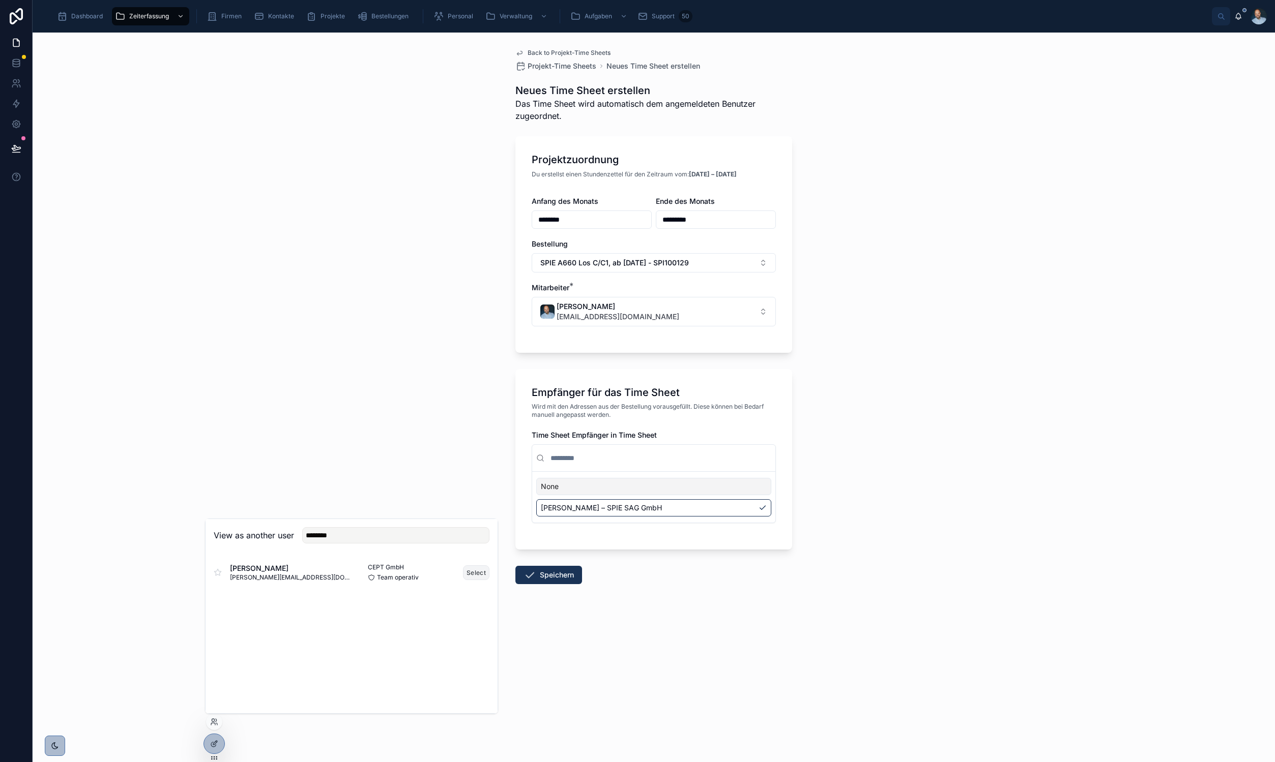
drag, startPoint x: 359, startPoint y: 533, endPoint x: 470, endPoint y: 566, distance: 116.7
click at [470, 566] on div "CEPT GmbH Team operativ Select" at bounding box center [420, 573] width 138 height 18
click at [476, 573] on div at bounding box center [351, 570] width 292 height 37
click at [375, 545] on div "View as another user ********" at bounding box center [351, 535] width 292 height 33
click at [370, 537] on input "********" at bounding box center [395, 535] width 187 height 16
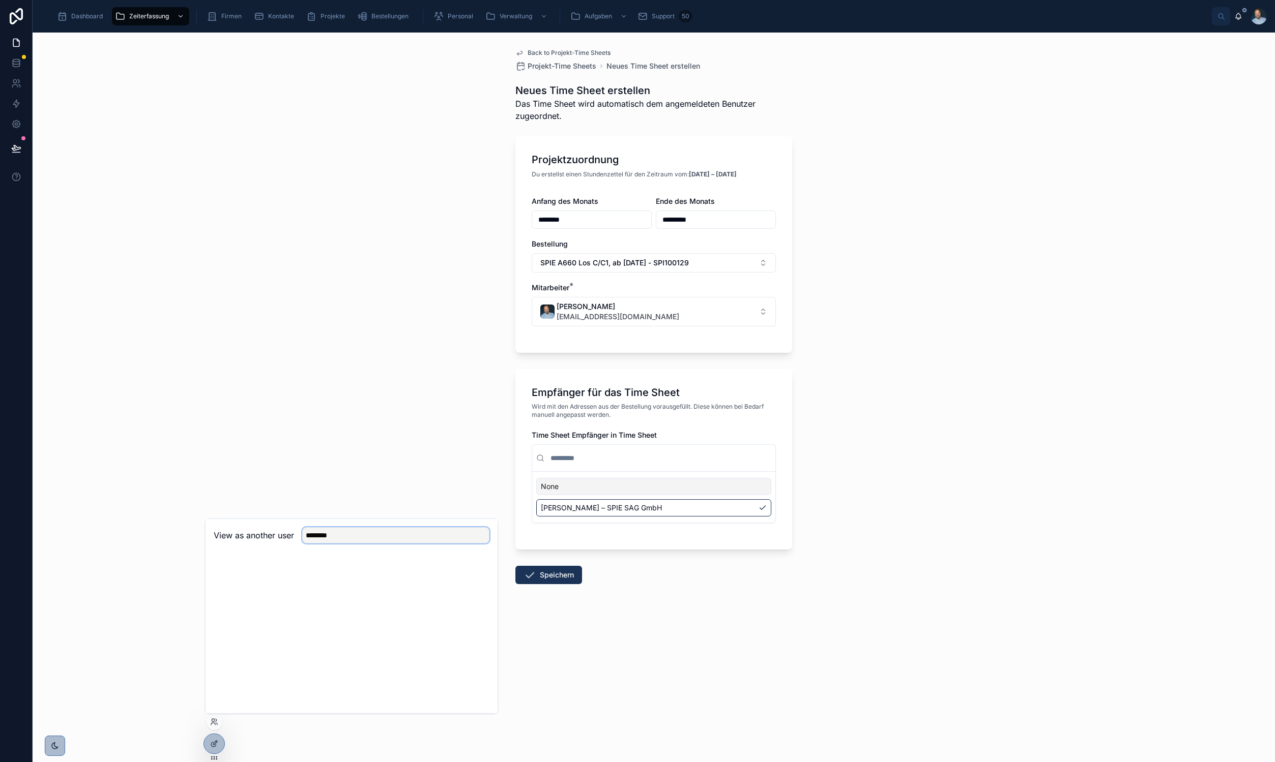
drag, startPoint x: 370, startPoint y: 537, endPoint x: 325, endPoint y: 536, distance: 45.3
click at [325, 536] on input "********" at bounding box center [395, 535] width 187 height 16
click at [325, 535] on input "********" at bounding box center [395, 535] width 187 height 16
drag, startPoint x: 325, startPoint y: 535, endPoint x: 387, endPoint y: 536, distance: 62.1
click at [387, 536] on input "********" at bounding box center [395, 535] width 187 height 16
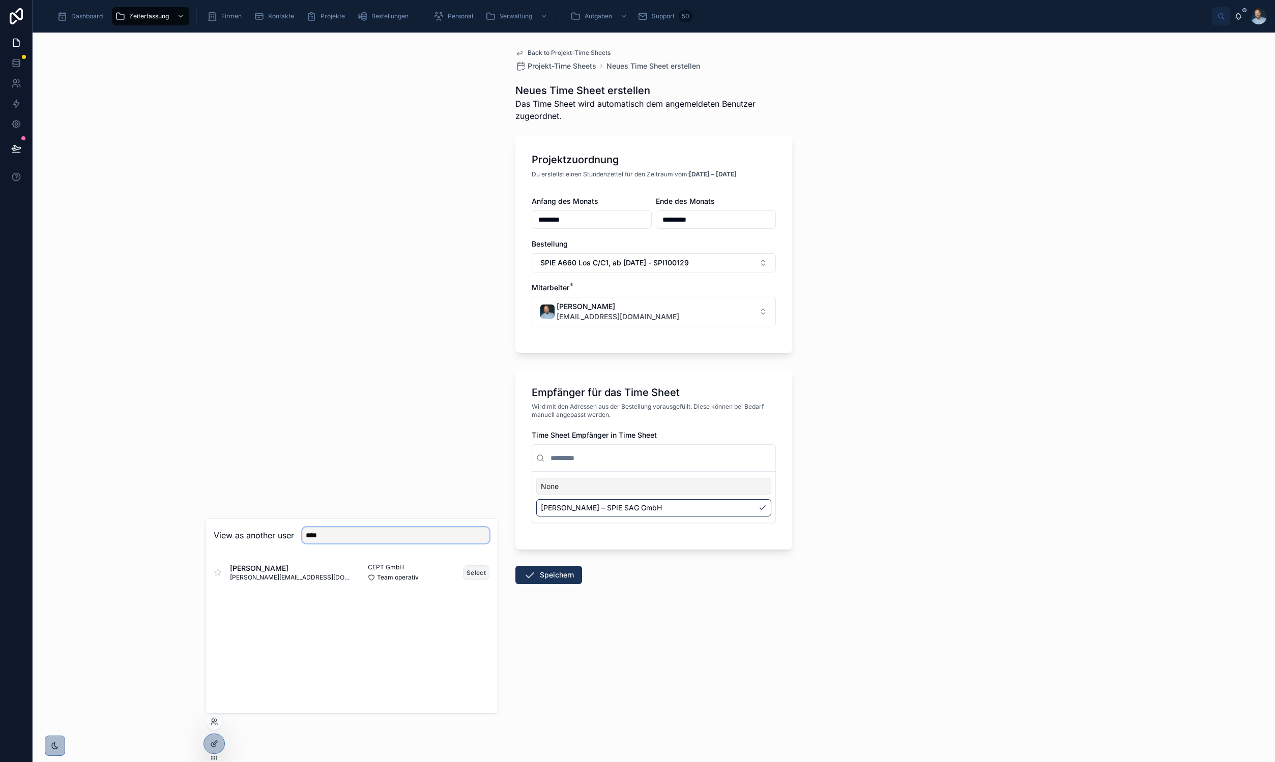
type input "****"
click at [463, 572] on button "Select" at bounding box center [476, 573] width 26 height 15
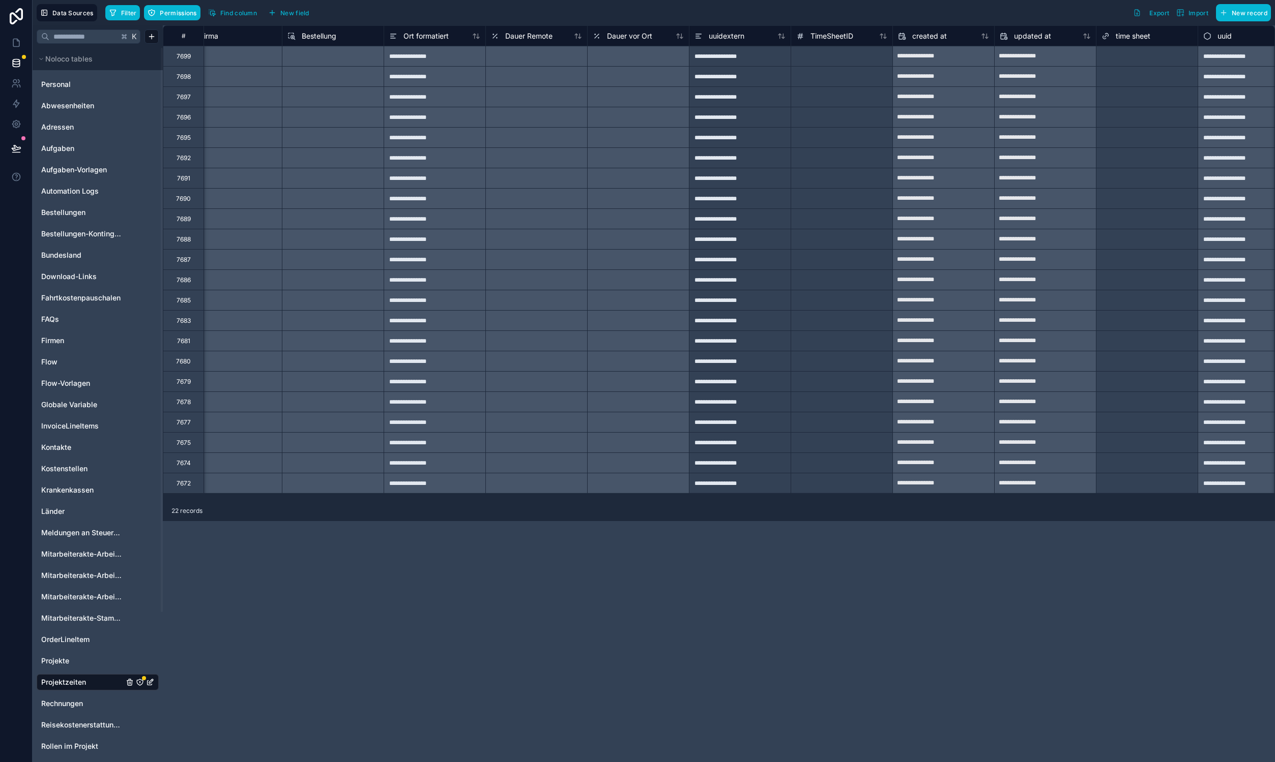
scroll to position [0, 1066]
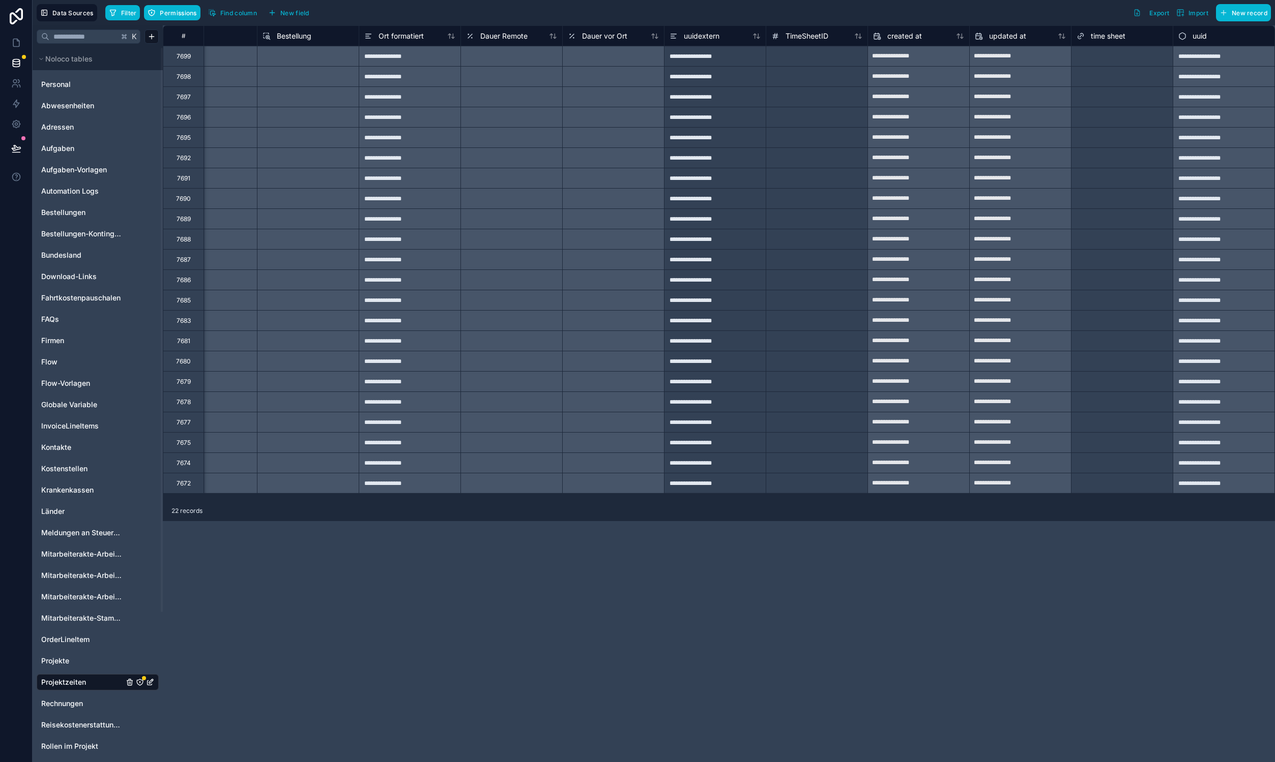
click at [1120, 54] on div "Select a time sheet" at bounding box center [1103, 56] width 55 height 8
click at [1123, 55] on div "Select a time sheet" at bounding box center [1103, 56] width 55 height 8
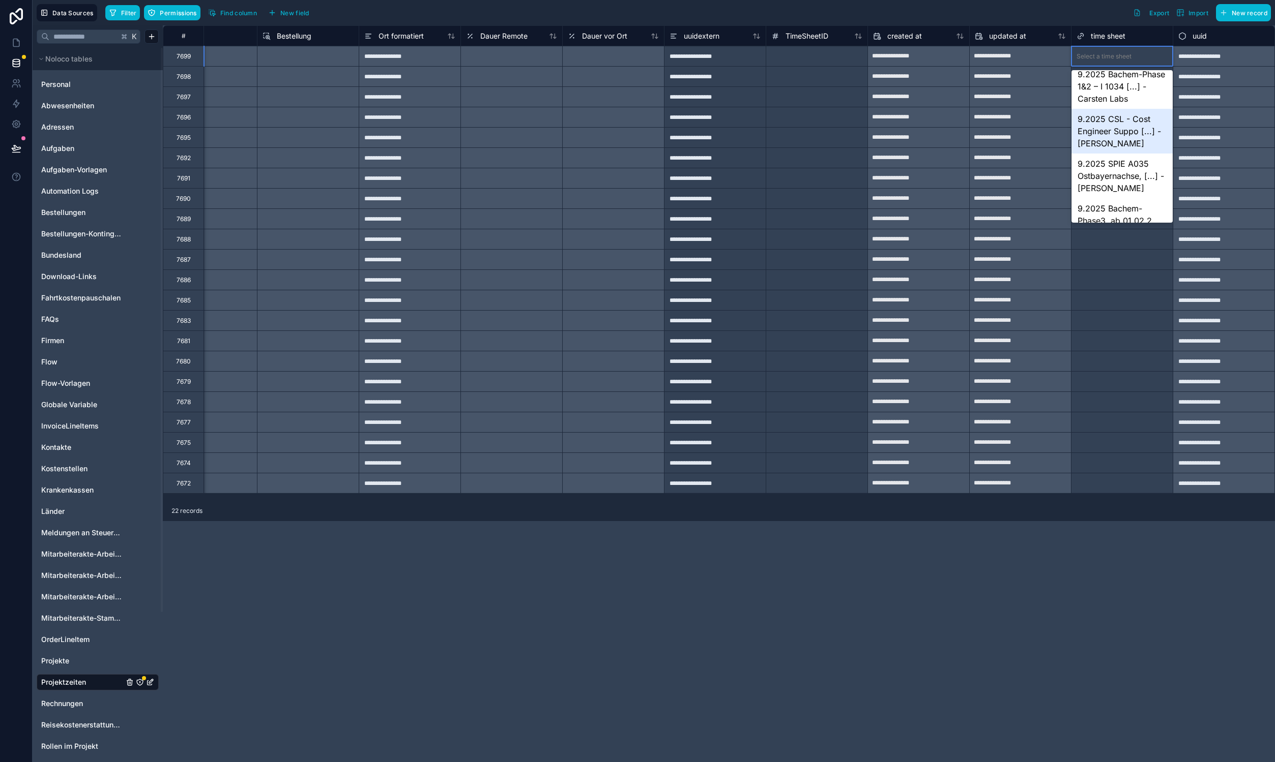
scroll to position [191, 0]
click at [1128, 171] on div "9.2025 SPIE A035 Ostbayernachse, [...] - [PERSON_NAME]" at bounding box center [1121, 172] width 101 height 45
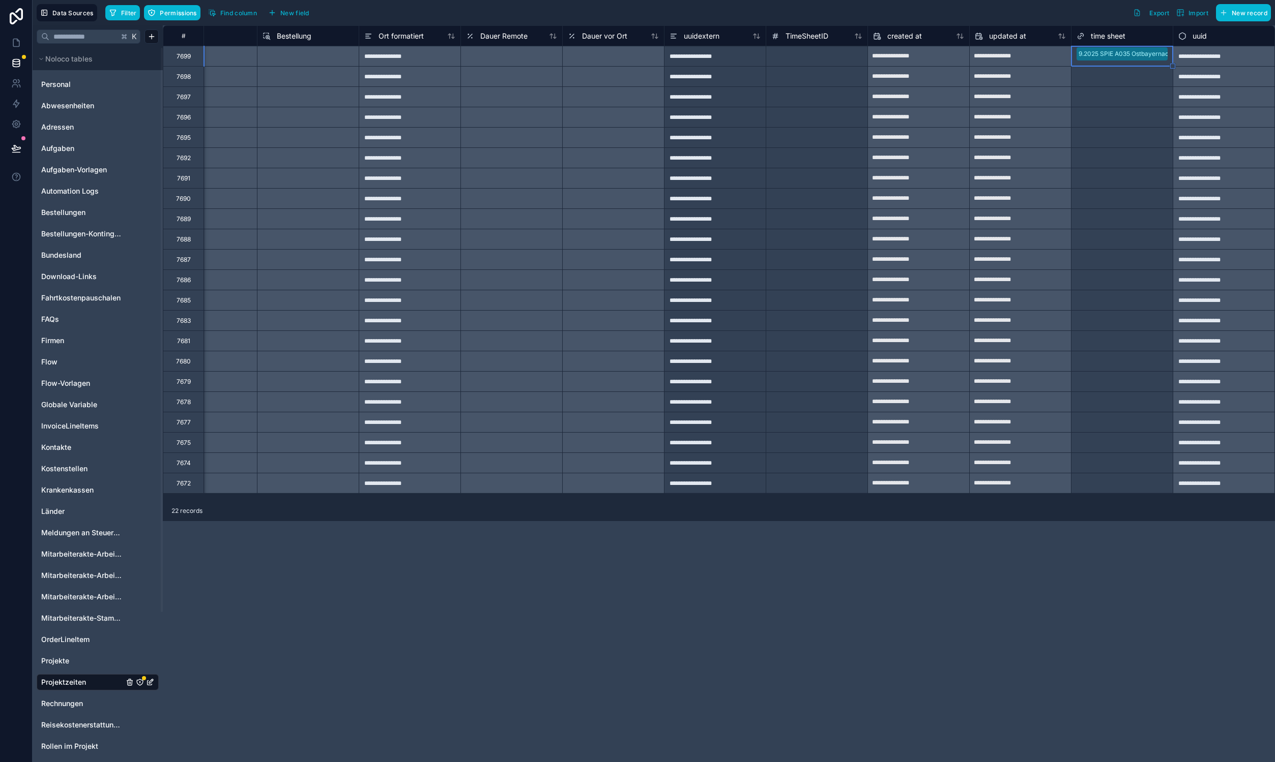
click at [1101, 78] on div "Select a time sheet" at bounding box center [1103, 77] width 55 height 8
click at [1113, 95] on div "Select a time sheet" at bounding box center [1103, 97] width 55 height 8
click at [1136, 113] on input "text" at bounding box center [1136, 117] width 2 height 8
click at [1109, 488] on div "Select a time sheet" at bounding box center [1121, 484] width 101 height 14
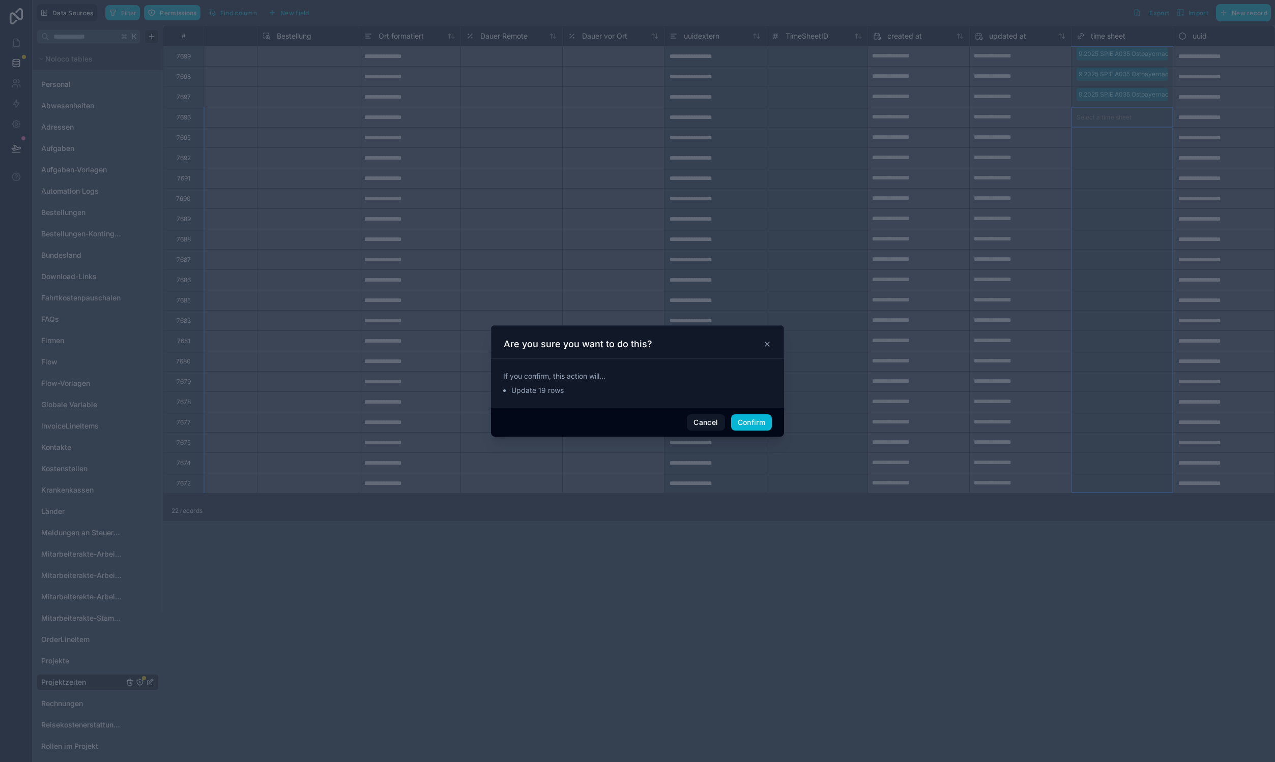
click at [753, 414] on div "Cancel Confirm" at bounding box center [637, 422] width 293 height 29
click at [757, 423] on button "Confirm" at bounding box center [751, 423] width 41 height 16
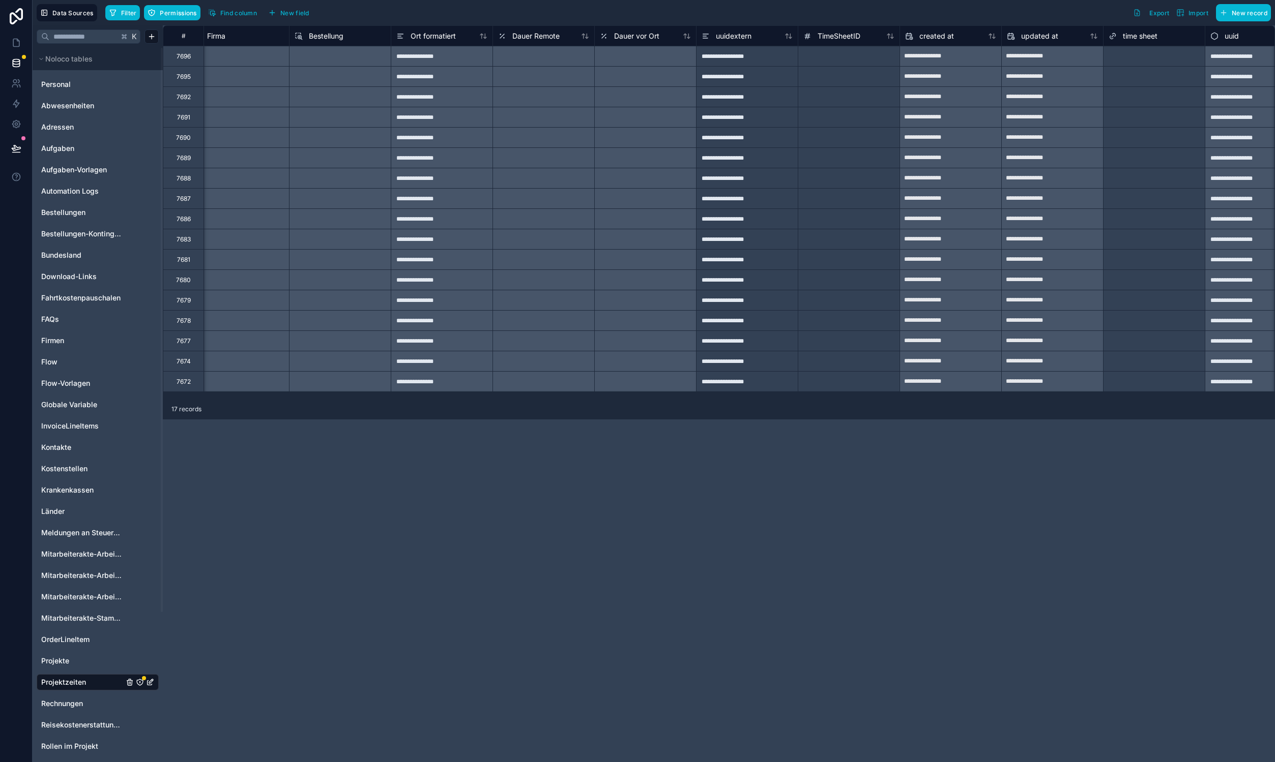
scroll to position [0, 1066]
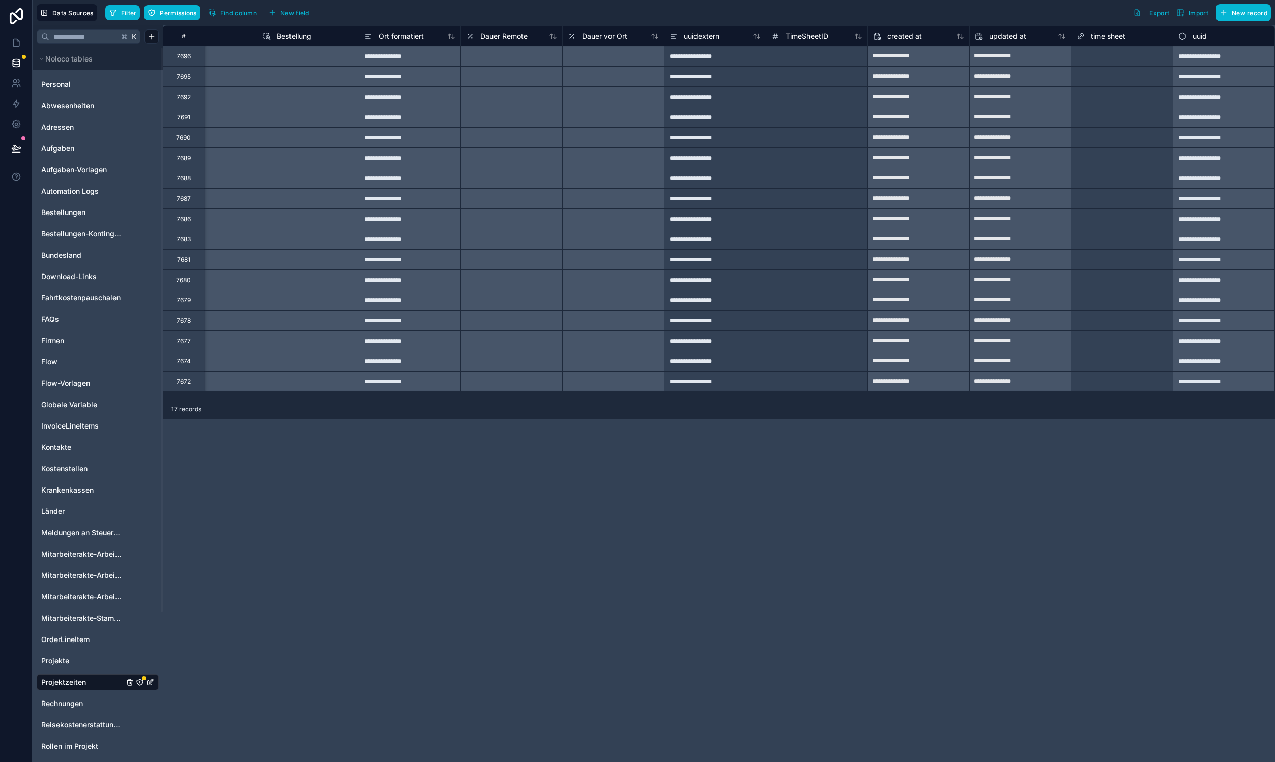
click at [1135, 67] on div "Select a time sheet" at bounding box center [1121, 77] width 101 height 20
click at [1133, 56] on div "Select a time sheet" at bounding box center [1121, 56] width 101 height 14
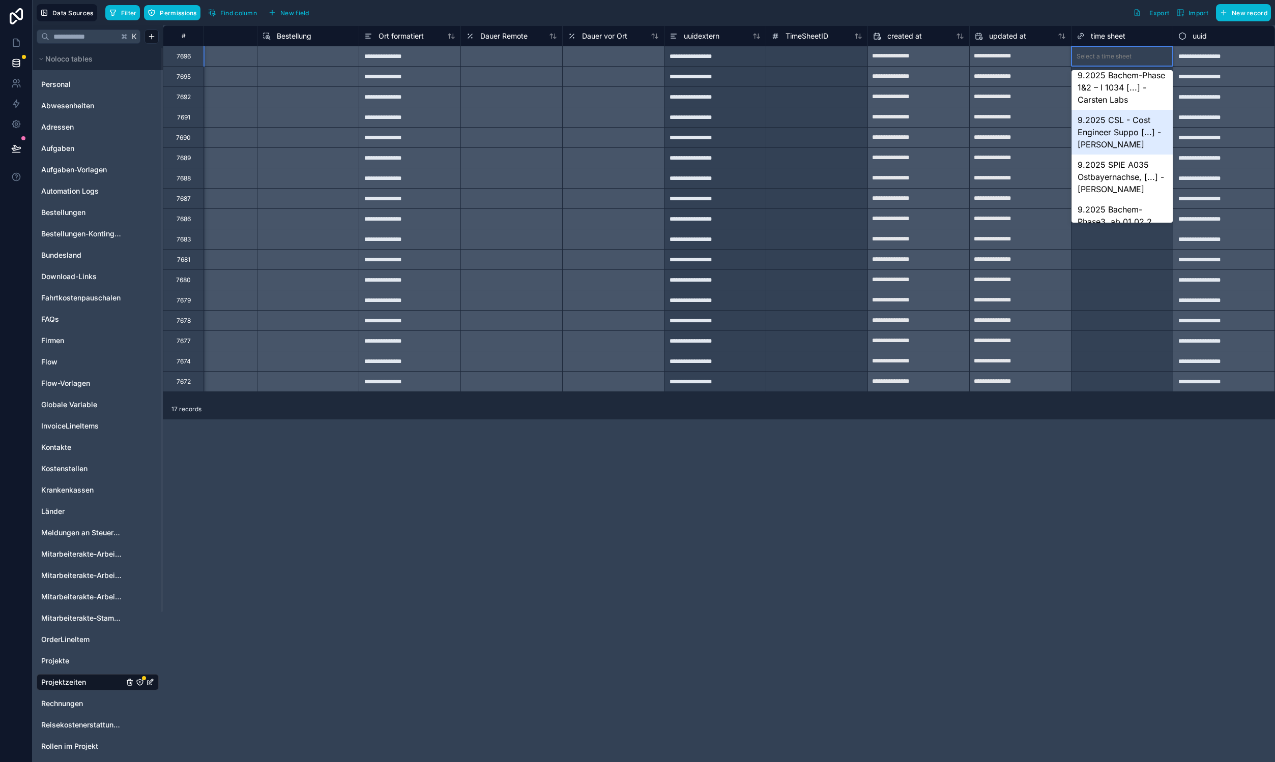
scroll to position [192, 0]
click at [1110, 177] on div "9.2025 SPIE A035 Ostbayernachse, [...] - [PERSON_NAME]" at bounding box center [1121, 171] width 101 height 45
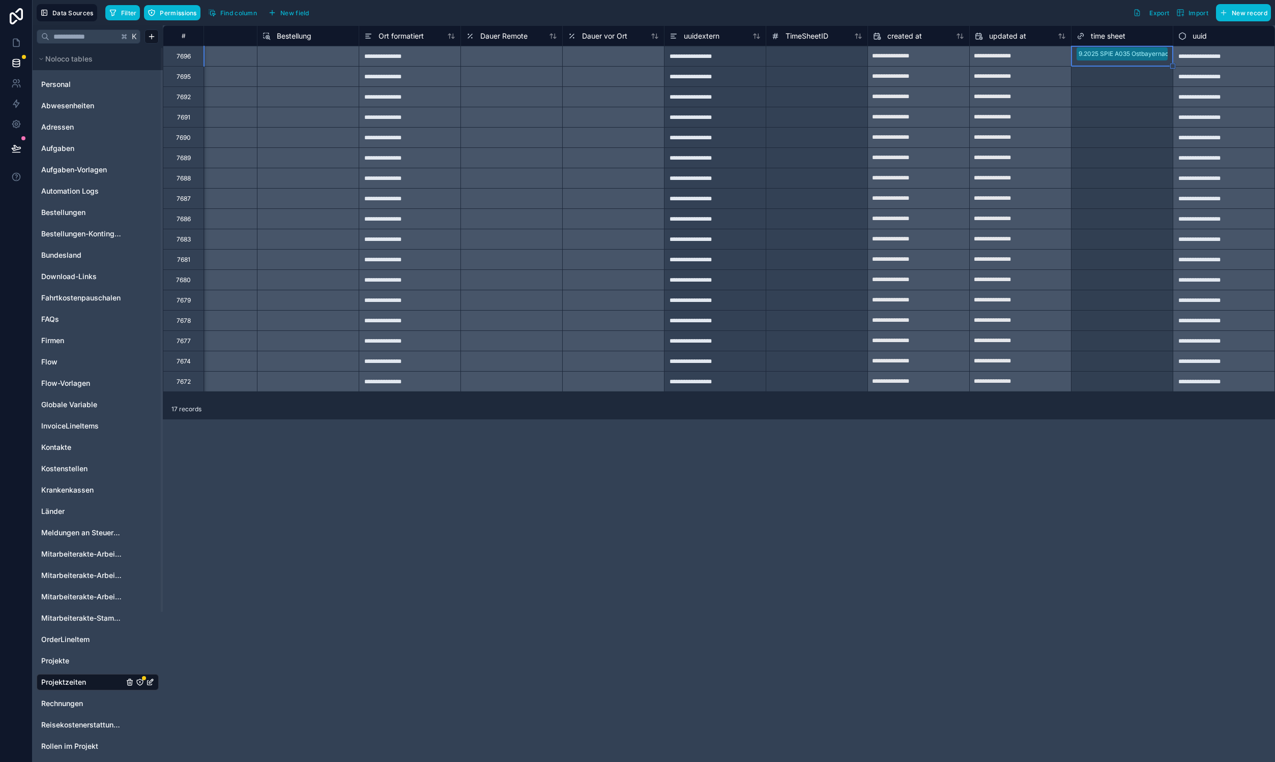
drag, startPoint x: 1172, startPoint y: 70, endPoint x: 1176, endPoint y: 390, distance: 320.0
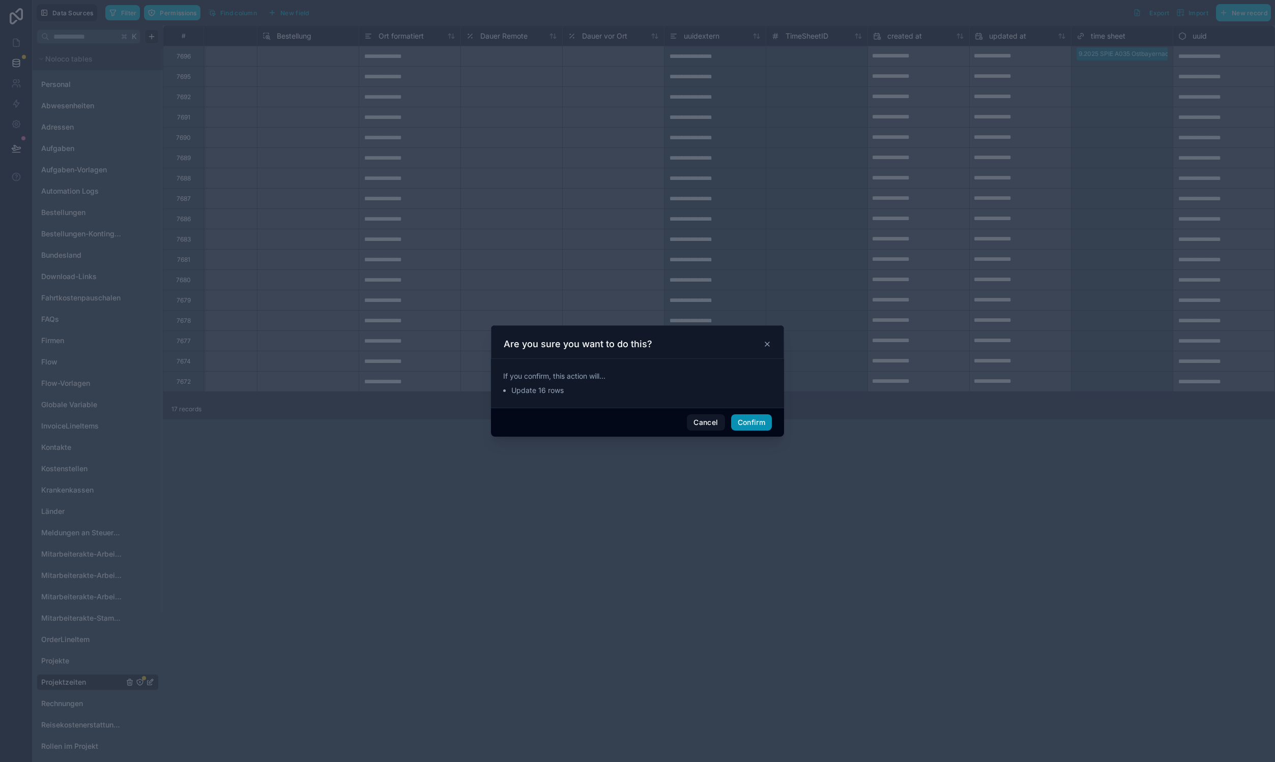
click at [743, 427] on button "Confirm" at bounding box center [751, 423] width 41 height 16
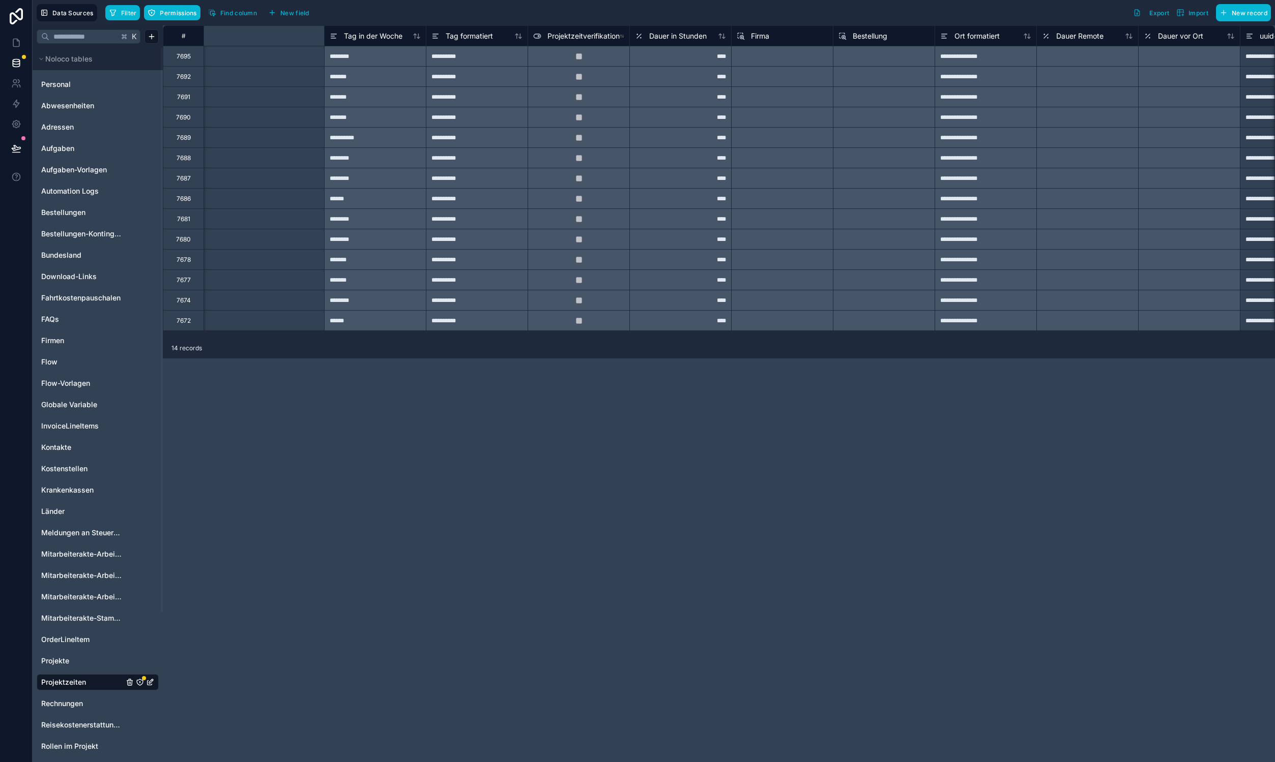
scroll to position [0, 1066]
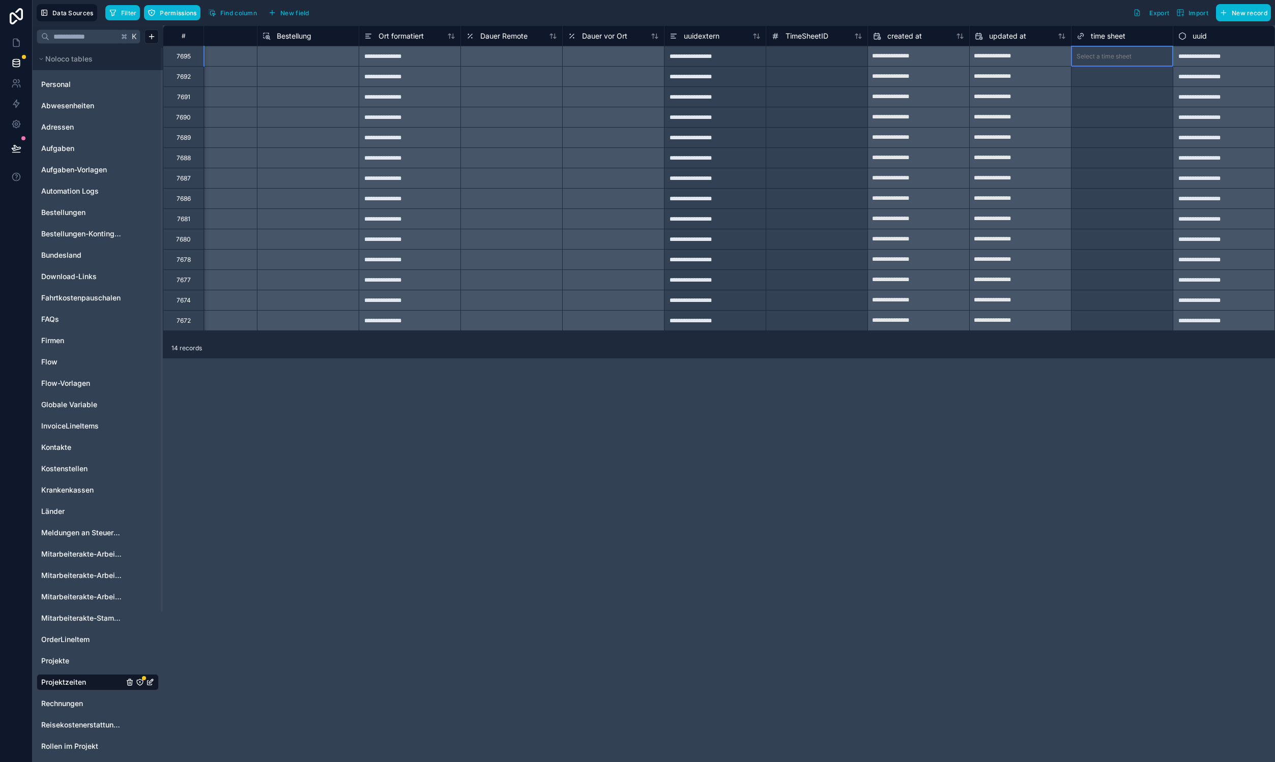
click at [1123, 65] on div "Select a time sheet" at bounding box center [1121, 56] width 101 height 20
drag, startPoint x: 1173, startPoint y: 101, endPoint x: 1167, endPoint y: 329, distance: 228.0
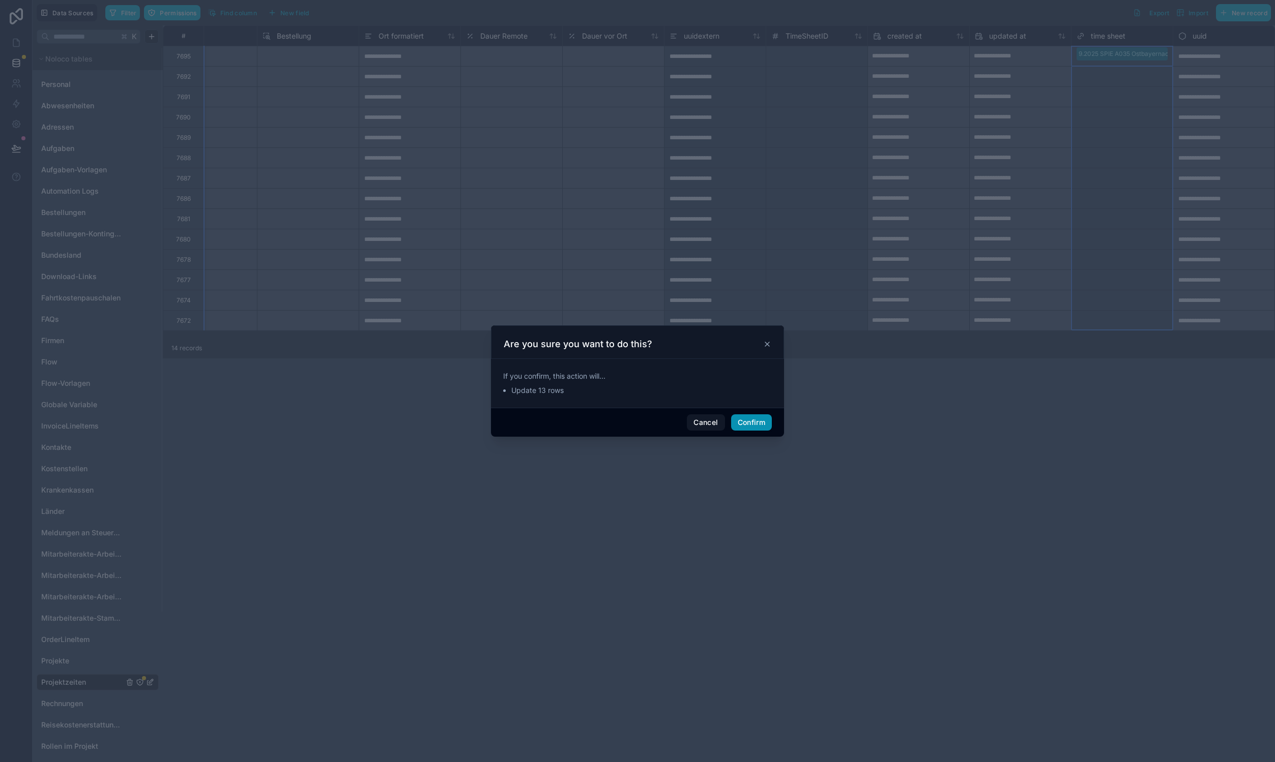
click at [748, 427] on button "Confirm" at bounding box center [751, 423] width 41 height 16
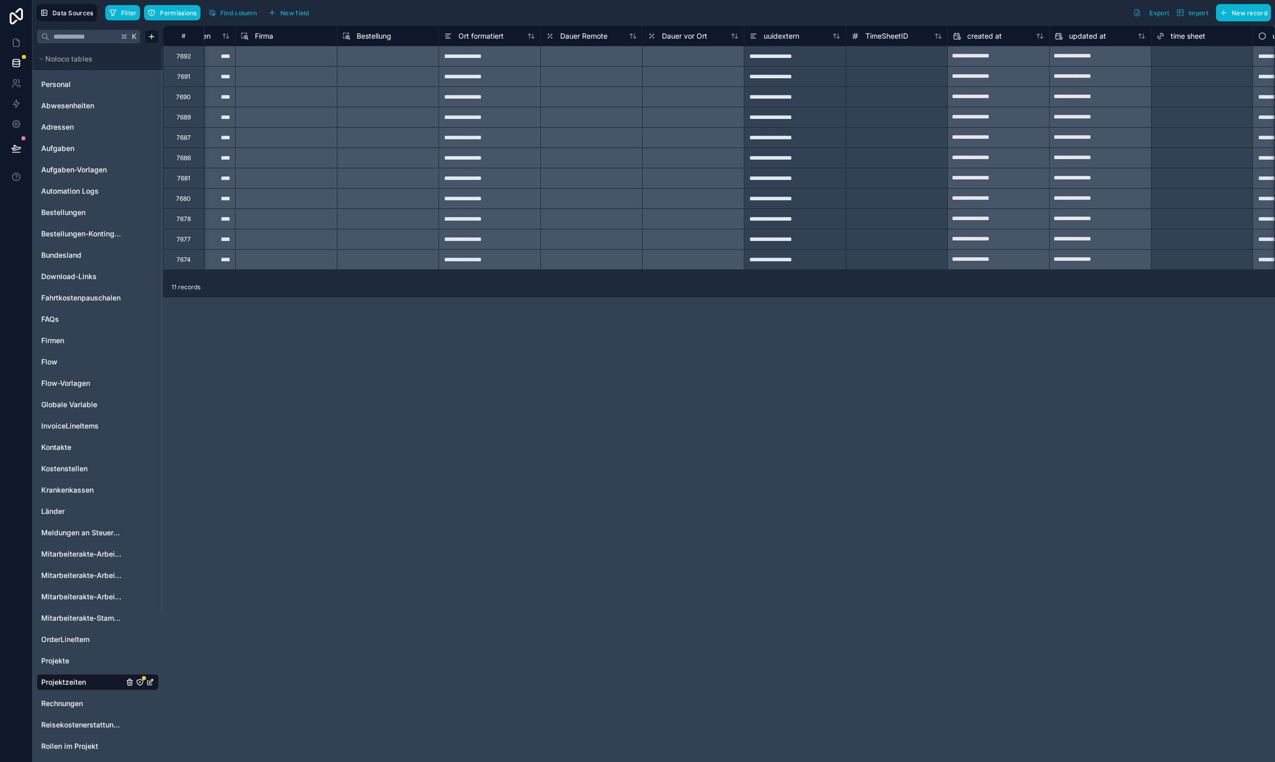
scroll to position [0, 1066]
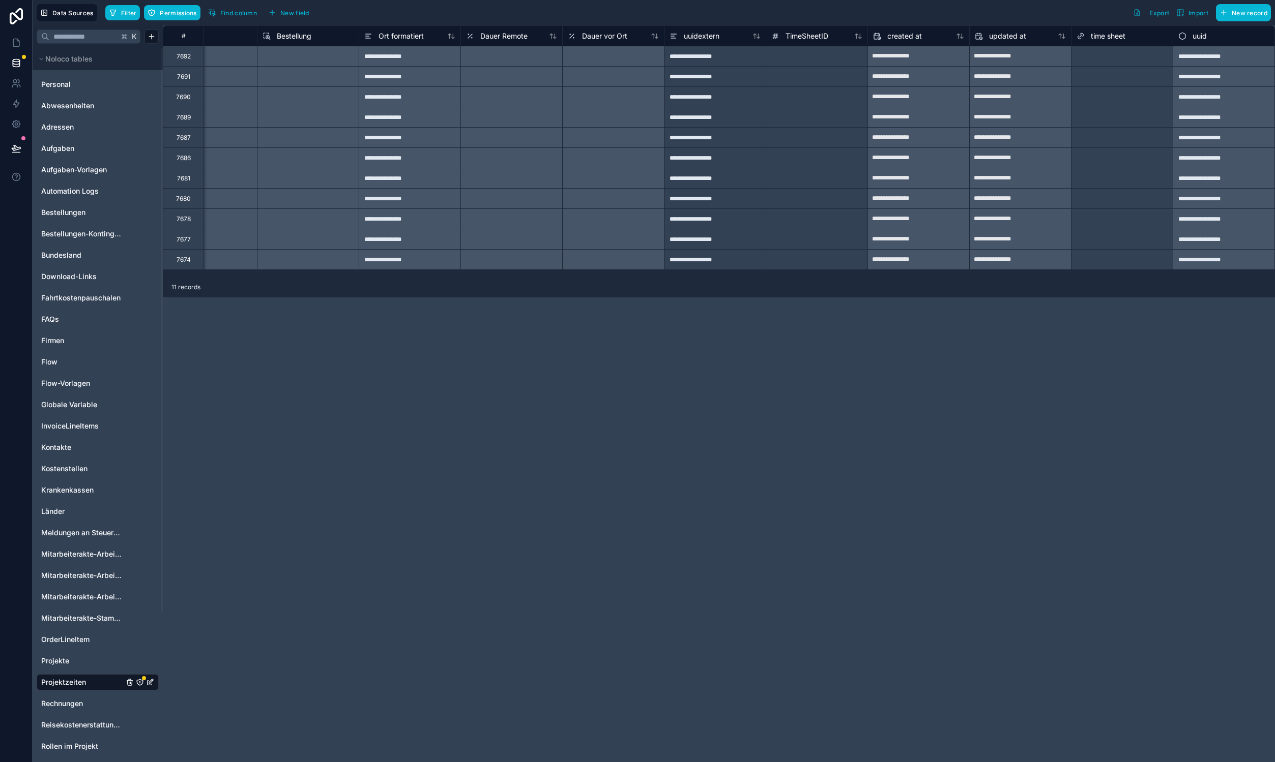
click at [1127, 61] on div "Select a time sheet" at bounding box center [1121, 56] width 101 height 14
click at [1120, 78] on div "Select a time sheet" at bounding box center [1103, 77] width 55 height 8
click at [1124, 94] on div "Select a time sheet" at bounding box center [1103, 97] width 55 height 8
click at [1112, 75] on div "Select a time sheet" at bounding box center [1103, 77] width 55 height 8
click at [1122, 115] on div "Select a time sheet" at bounding box center [1103, 117] width 55 height 8
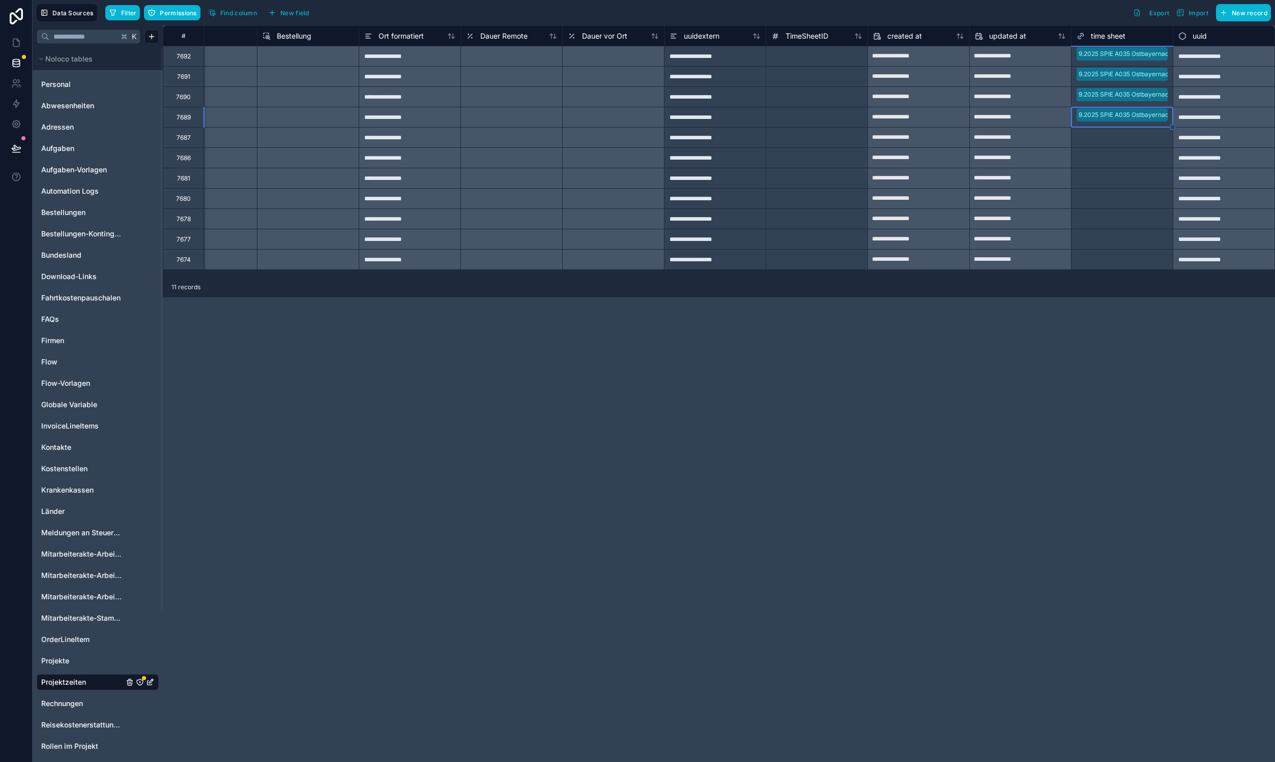
click at [1133, 148] on div "Select a time sheet" at bounding box center [1122, 158] width 102 height 20
click at [1131, 137] on div "Select a time sheet" at bounding box center [1103, 138] width 55 height 8
click at [1143, 173] on div at bounding box center [1151, 178] width 32 height 10
click at [1149, 202] on div at bounding box center [1151, 199] width 32 height 10
click at [1150, 220] on div at bounding box center [1151, 219] width 32 height 10
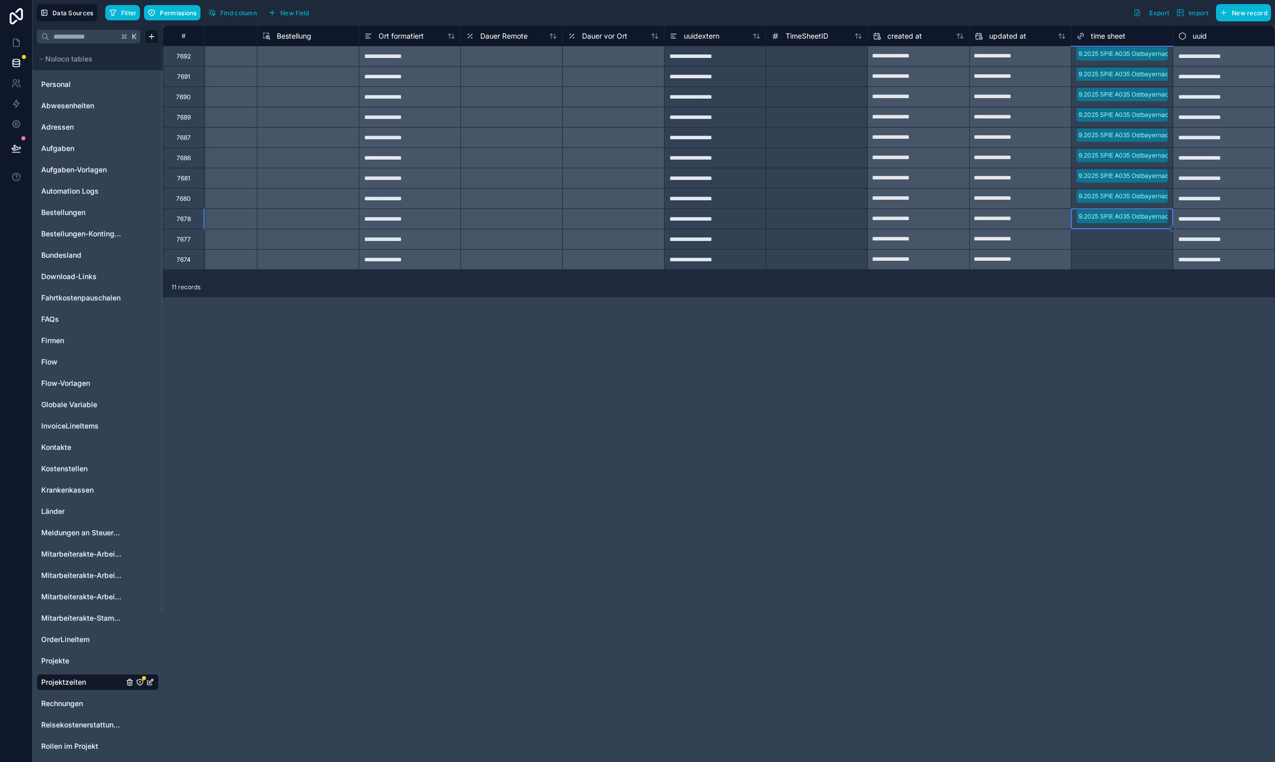
click at [1150, 243] on div at bounding box center [1151, 239] width 32 height 10
click at [1149, 257] on div at bounding box center [1151, 260] width 32 height 10
click at [1151, 339] on div "**********" at bounding box center [719, 393] width 1112 height 737
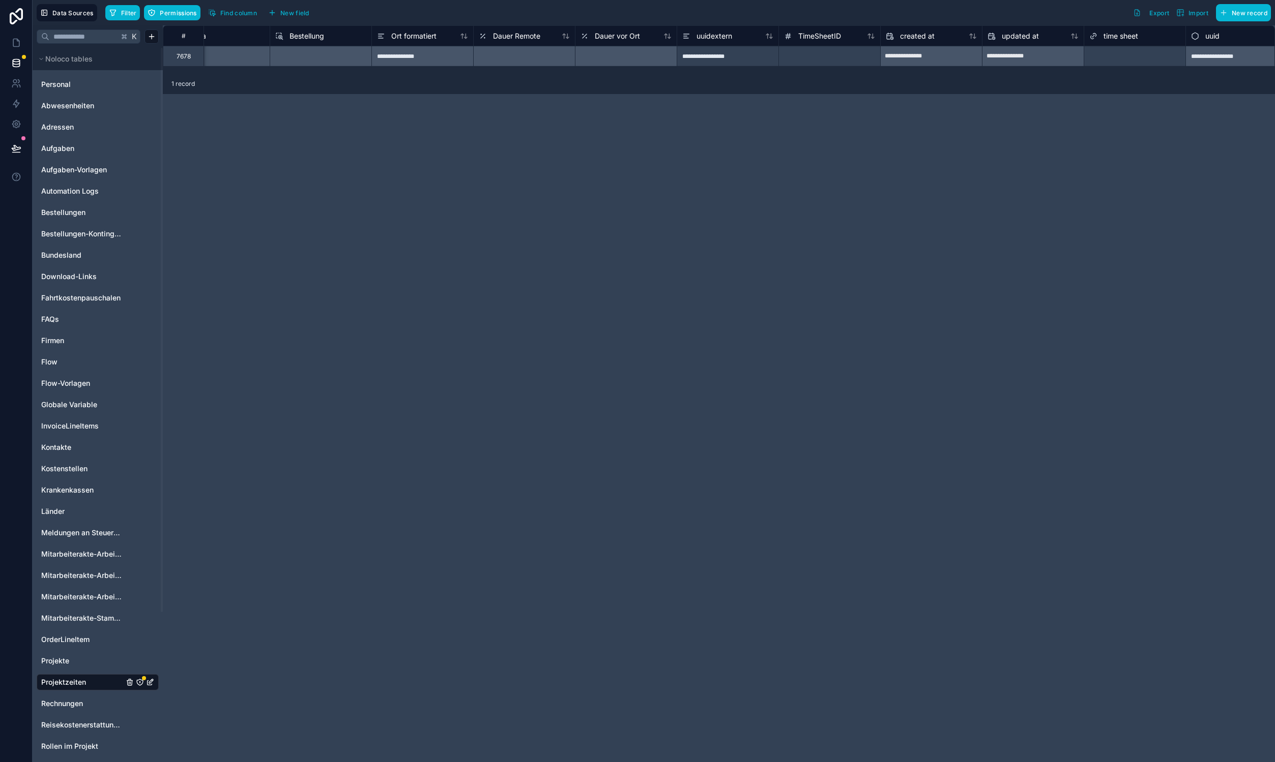
scroll to position [0, 1066]
click at [1120, 60] on div "Select a time sheet" at bounding box center [1103, 56] width 55 height 8
click at [1101, 130] on div "**********" at bounding box center [719, 393] width 1112 height 737
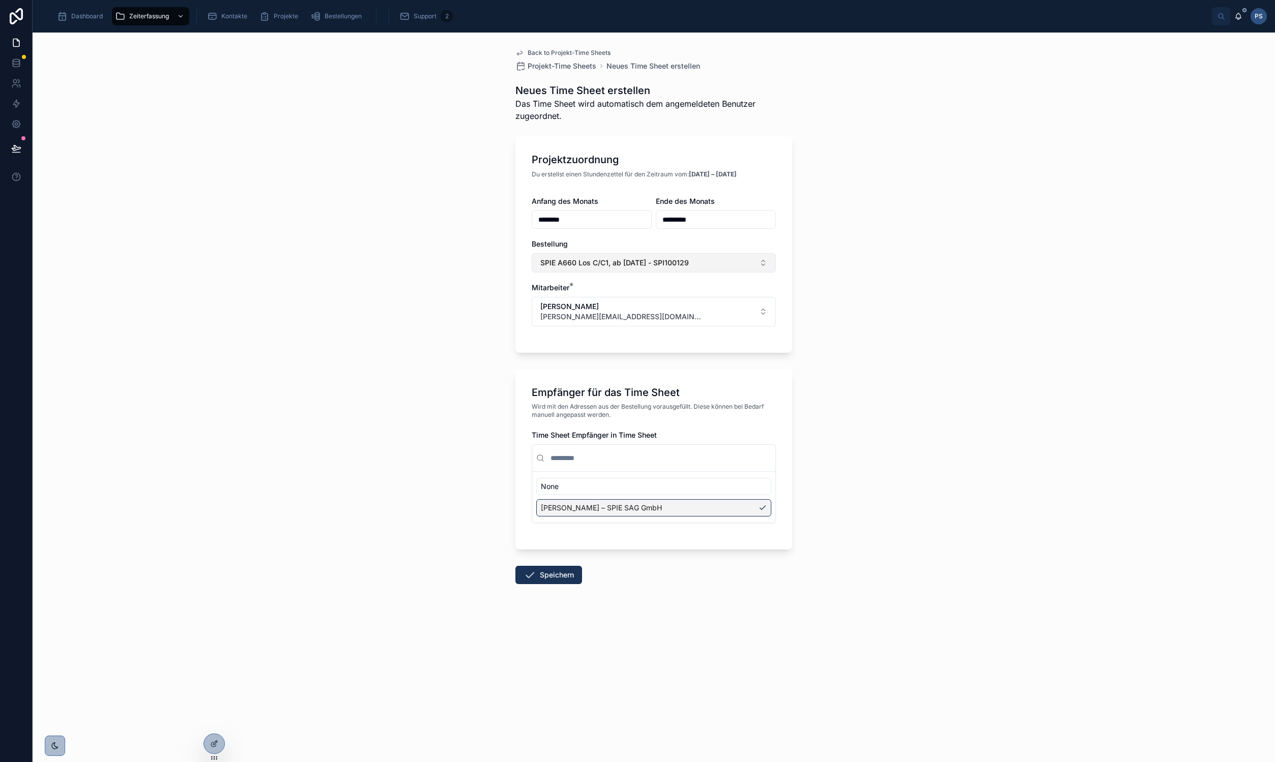
click at [713, 263] on button "SPIE A660 Los C/C1, ab [DATE] - SPI100129" at bounding box center [654, 262] width 244 height 19
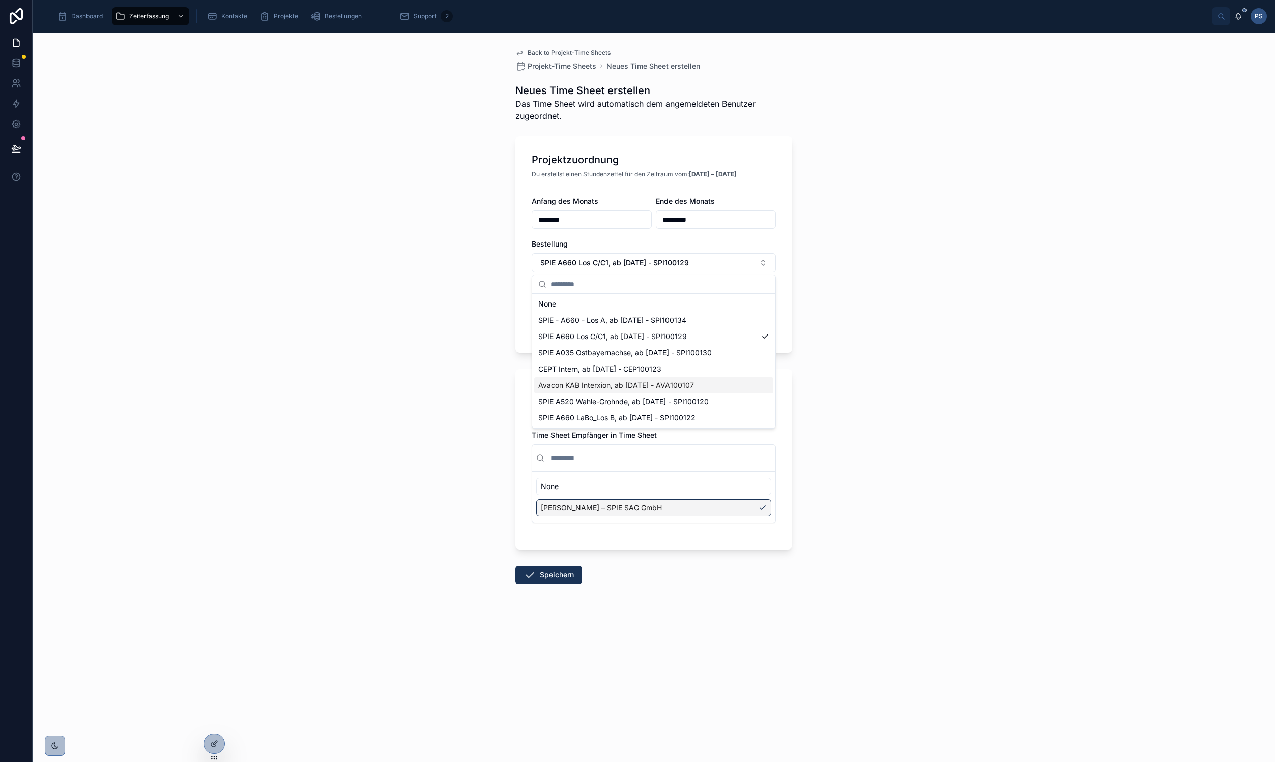
click at [1008, 231] on div "Back to Projekt-Time Sheets Projekt-Time Sheets Neues Time Sheet erstellen Neue…" at bounding box center [654, 398] width 1242 height 730
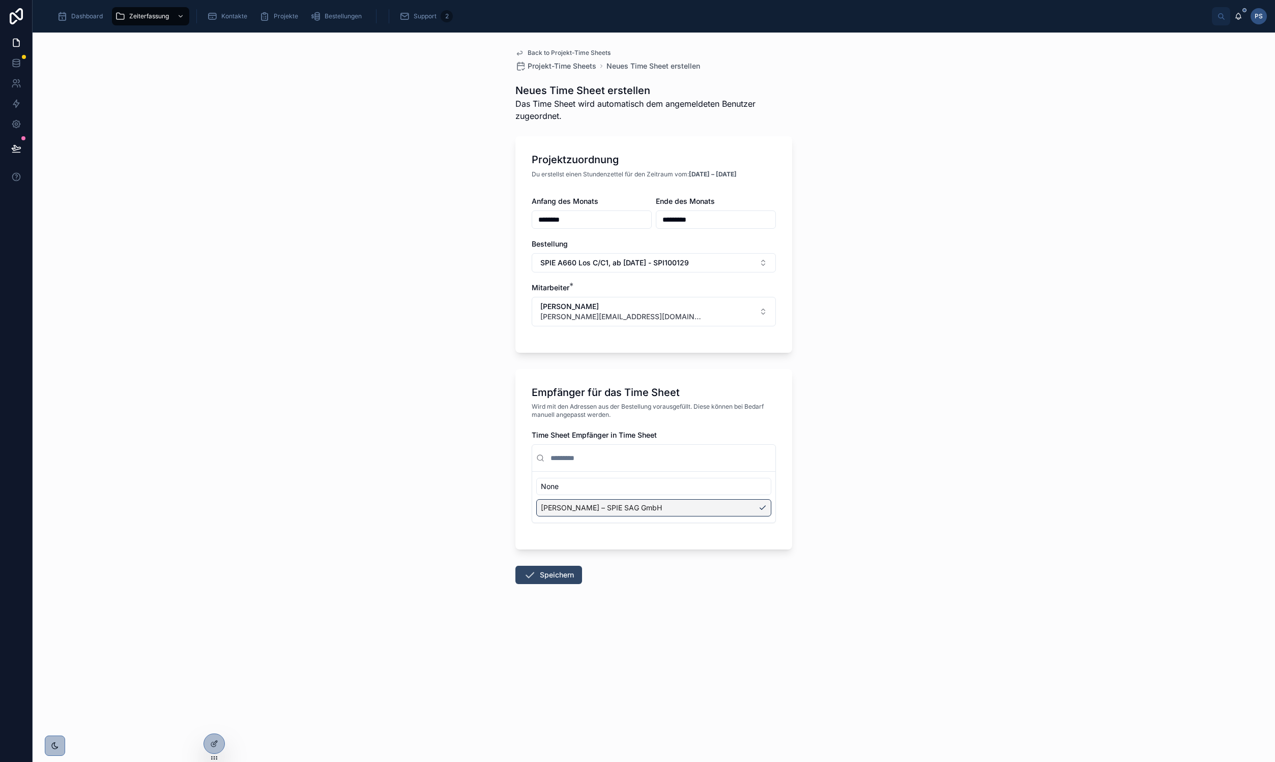
click at [547, 574] on button "Speichern" at bounding box center [548, 575] width 67 height 18
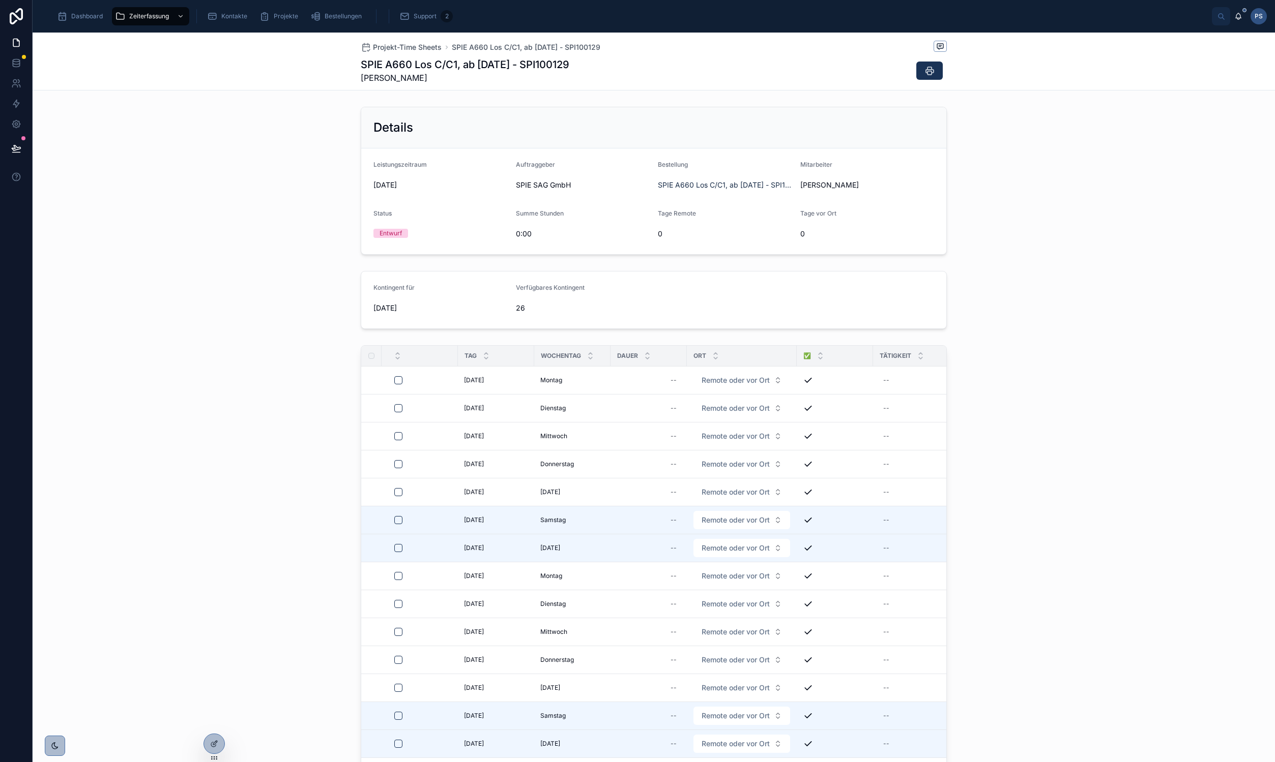
click at [219, 169] on div "Details Leistungszeitraum September 2025 Auftraggeber SPIE SAG GmbH Bestellung …" at bounding box center [654, 181] width 1242 height 156
click at [271, 213] on div "Details Leistungszeitraum September 2025 Auftraggeber SPIE SAG GmbH Bestellung …" at bounding box center [654, 181] width 1242 height 156
click at [212, 727] on div at bounding box center [214, 722] width 16 height 16
click at [213, 723] on icon at bounding box center [214, 722] width 8 height 8
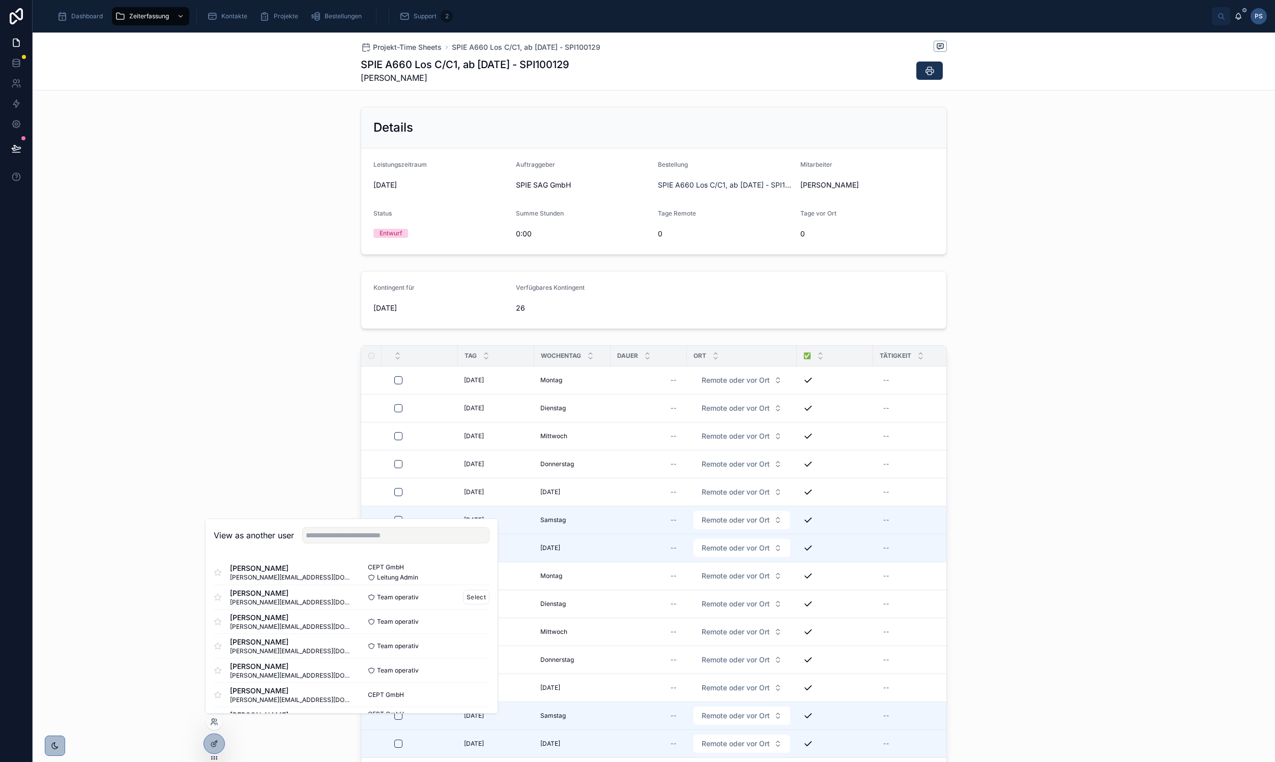
click at [468, 587] on div "Ralf Jürgen Herbig r.herbig@cept.de Team operativ Select" at bounding box center [352, 597] width 276 height 24
click at [469, 593] on button "Select" at bounding box center [476, 597] width 26 height 15
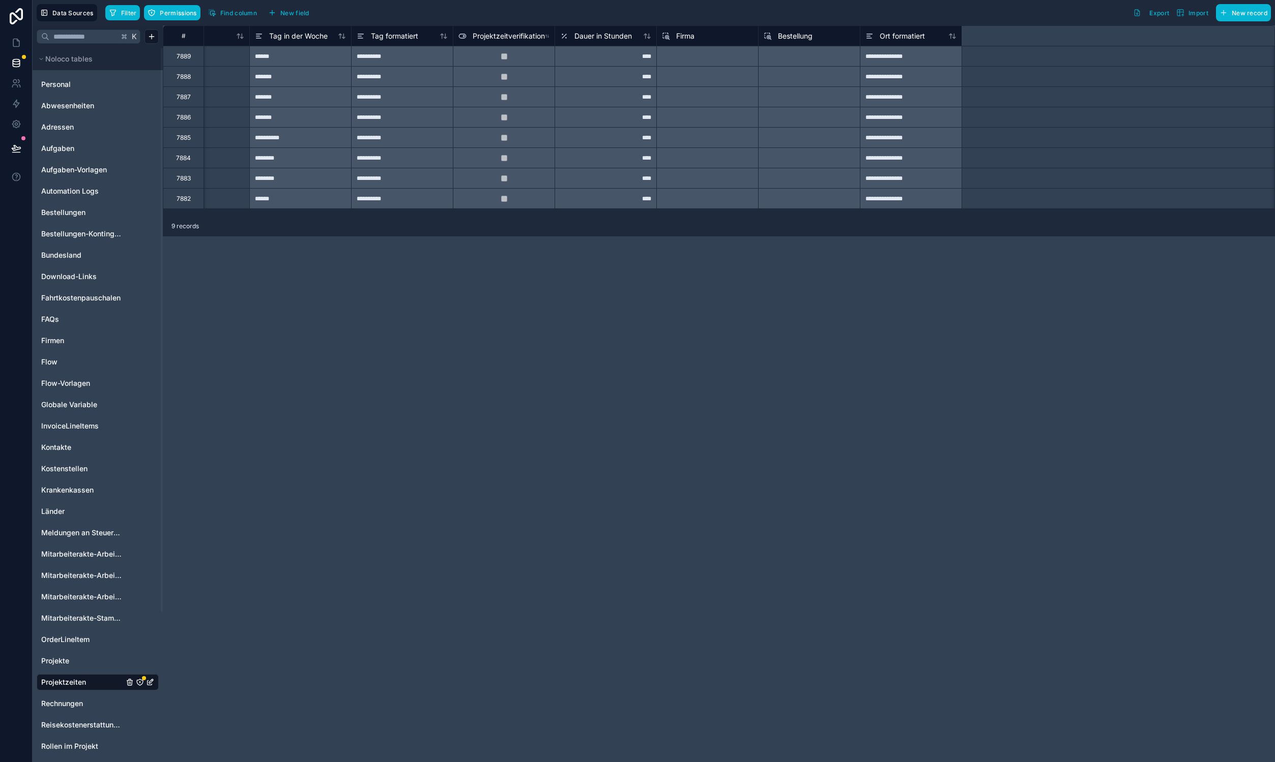
scroll to position [0, 1066]
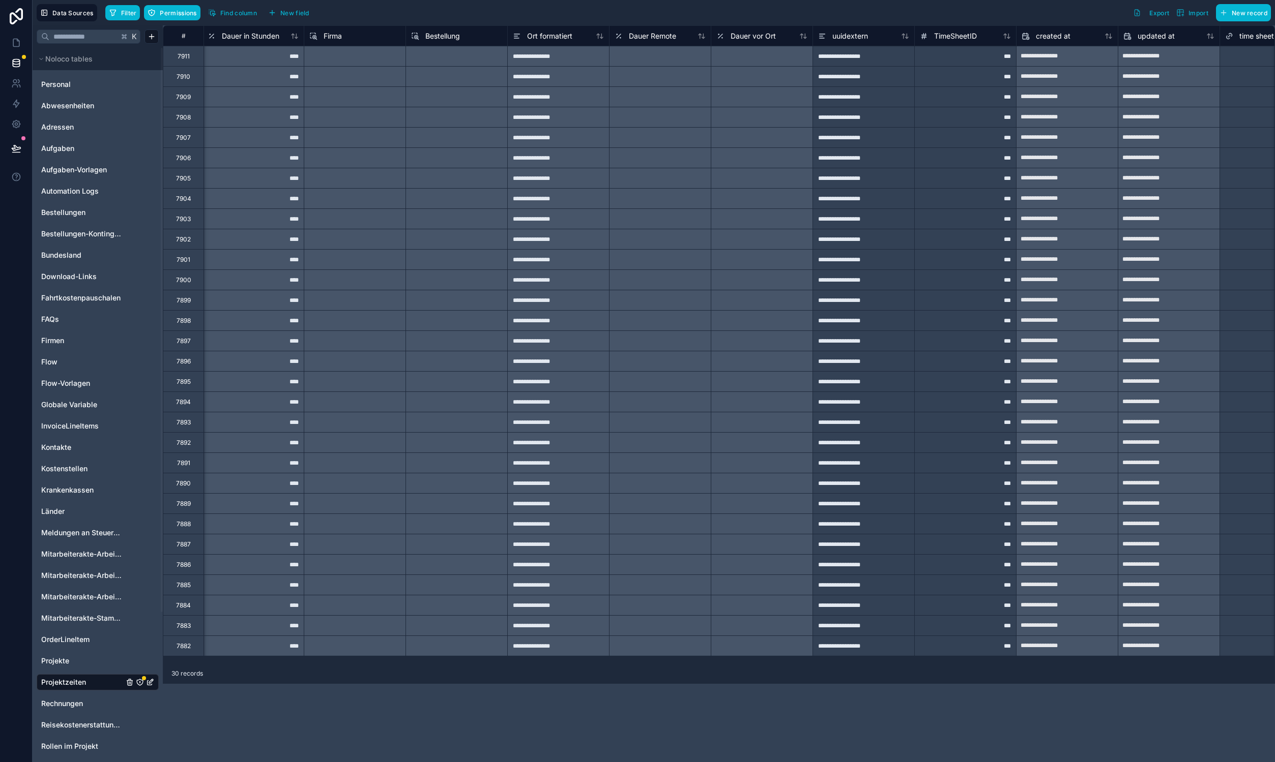
scroll to position [0, 1066]
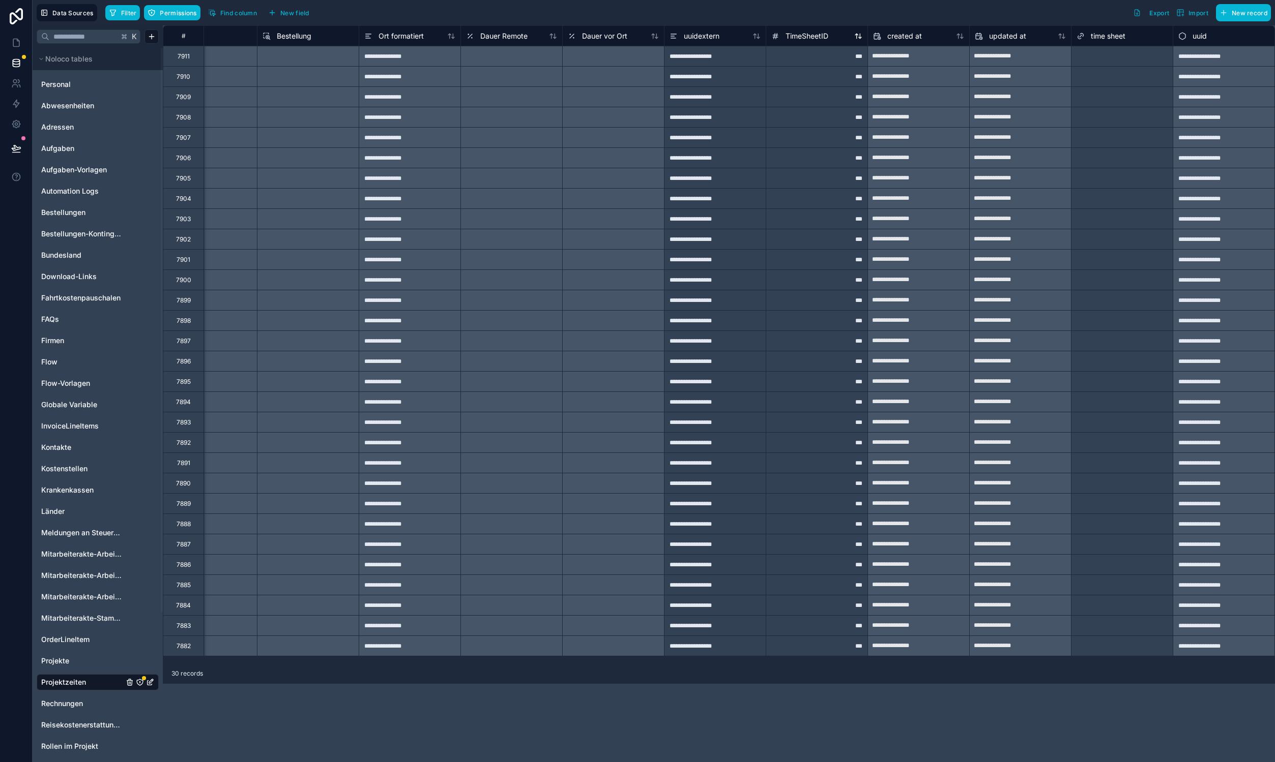
click at [786, 38] on span "TimeSheetID" at bounding box center [806, 36] width 43 height 10
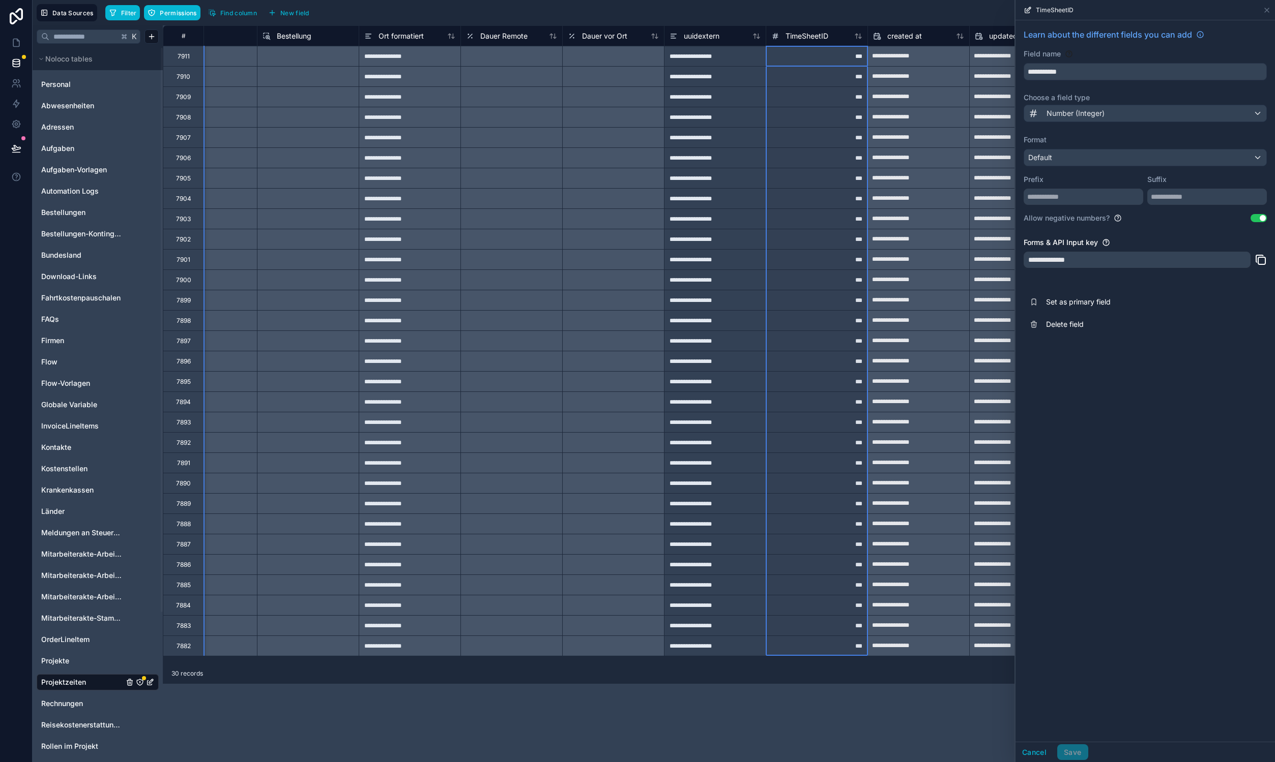
click at [1129, 114] on div "Number (Integer)" at bounding box center [1145, 113] width 242 height 16
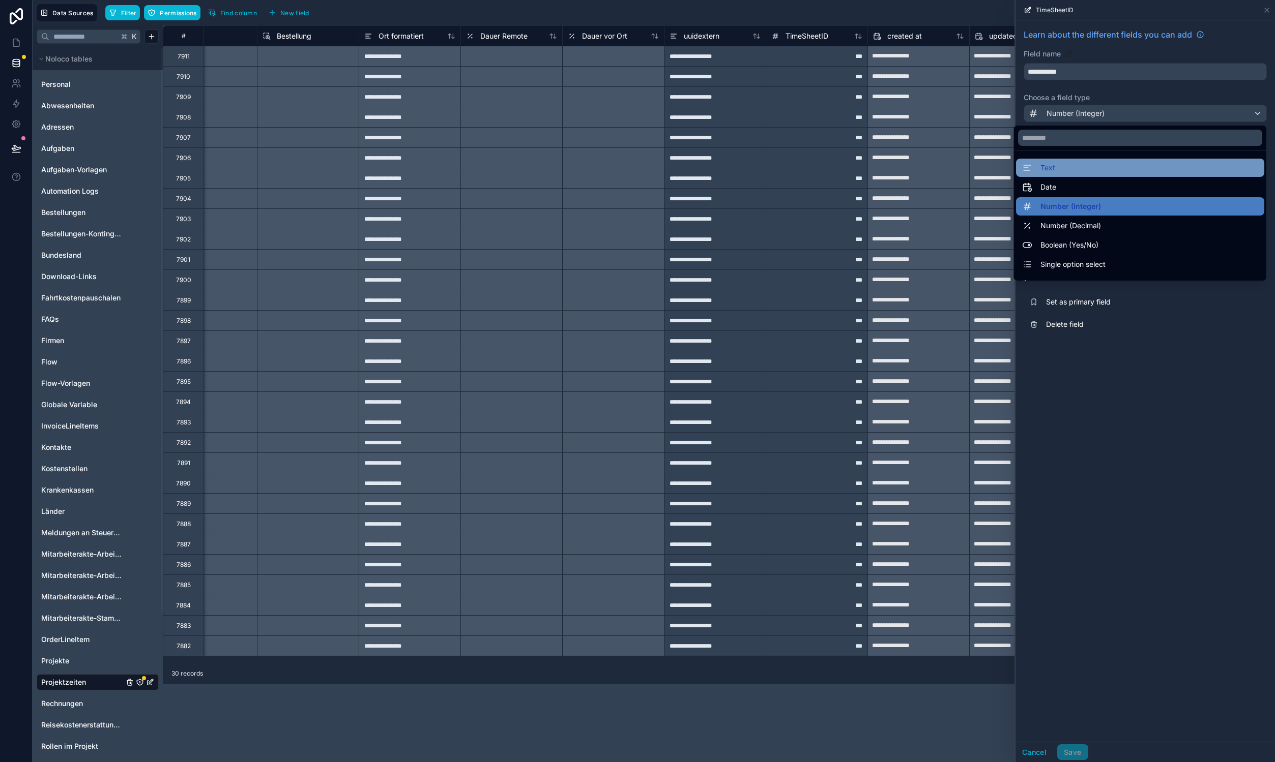
click at [1135, 162] on div "Text" at bounding box center [1140, 168] width 236 height 12
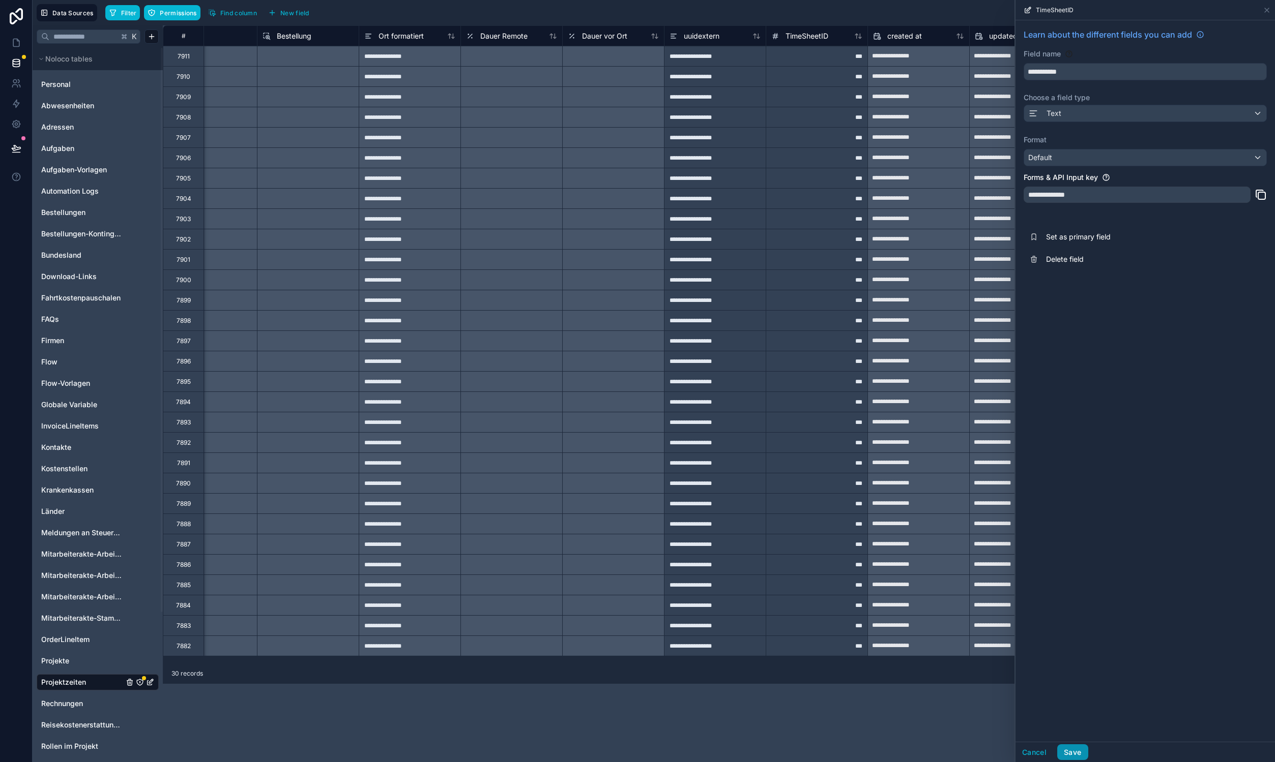
click at [1074, 752] on button "Save" at bounding box center [1072, 753] width 31 height 16
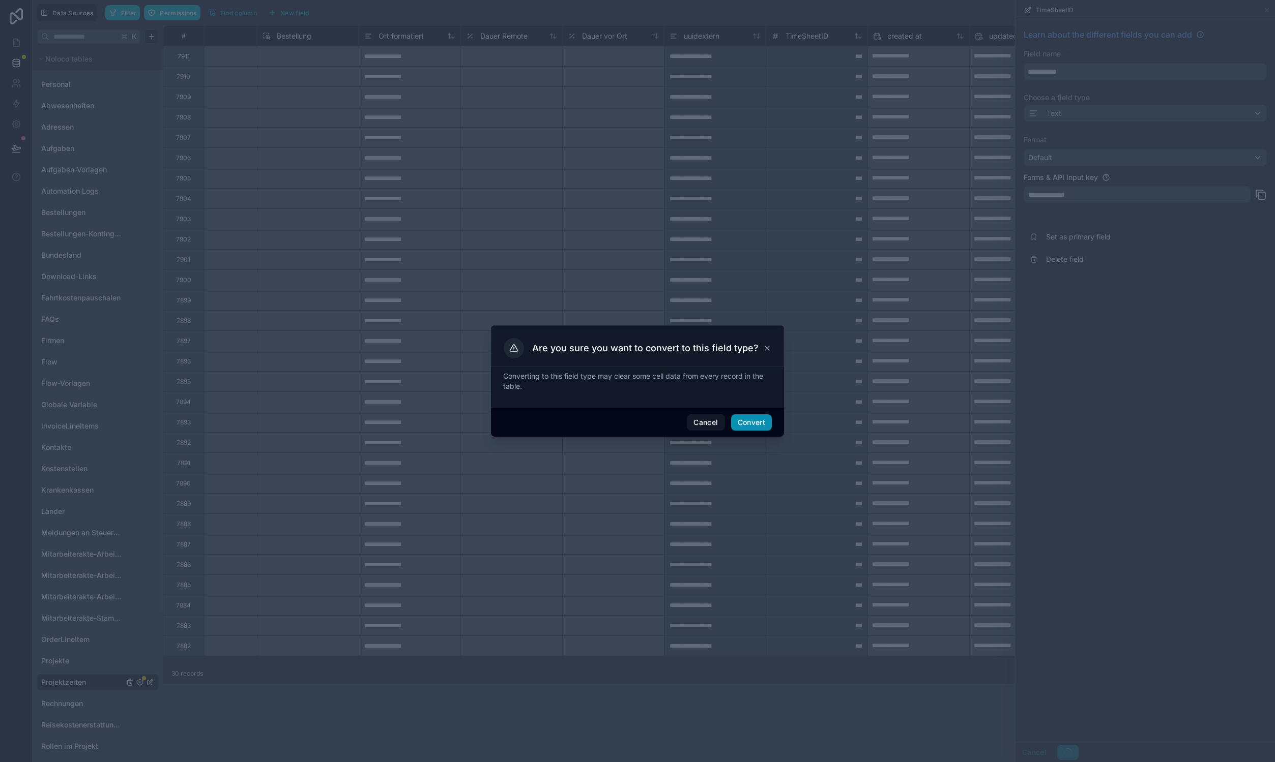
click at [768, 427] on button "Convert" at bounding box center [751, 423] width 41 height 16
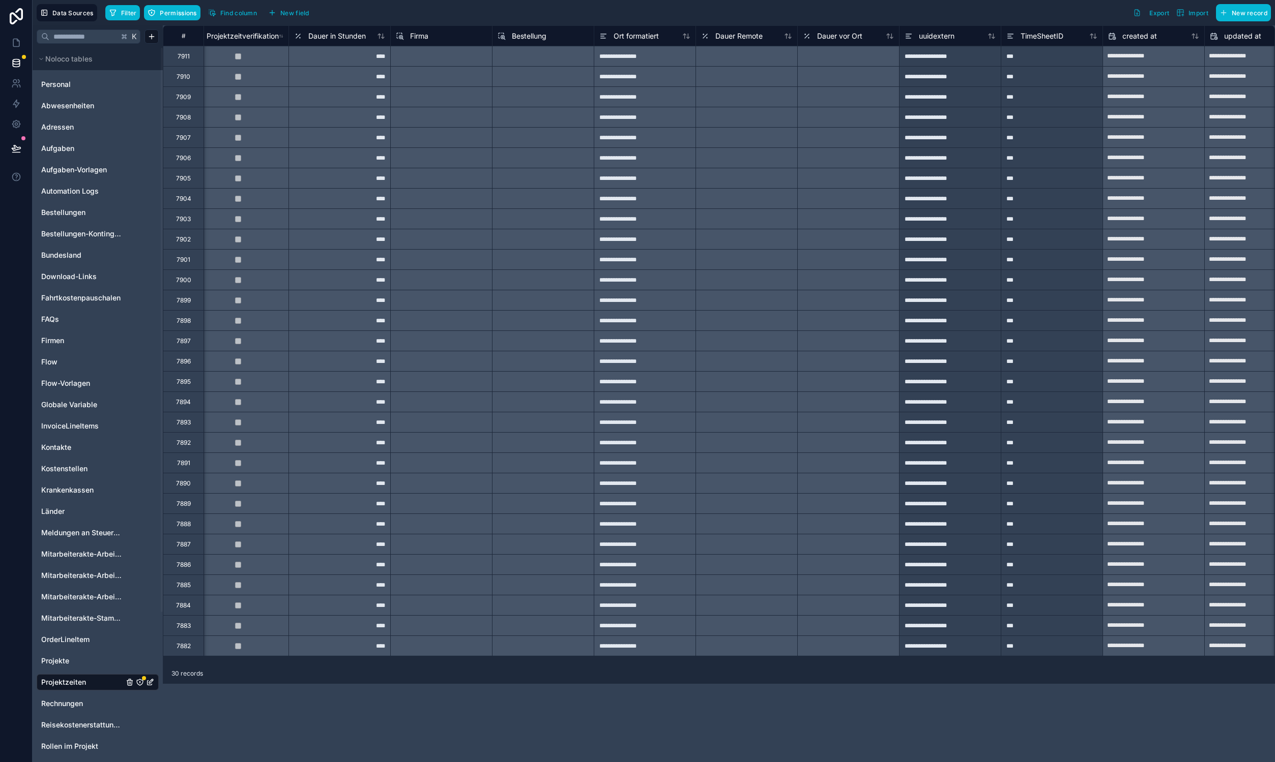
scroll to position [0, 1066]
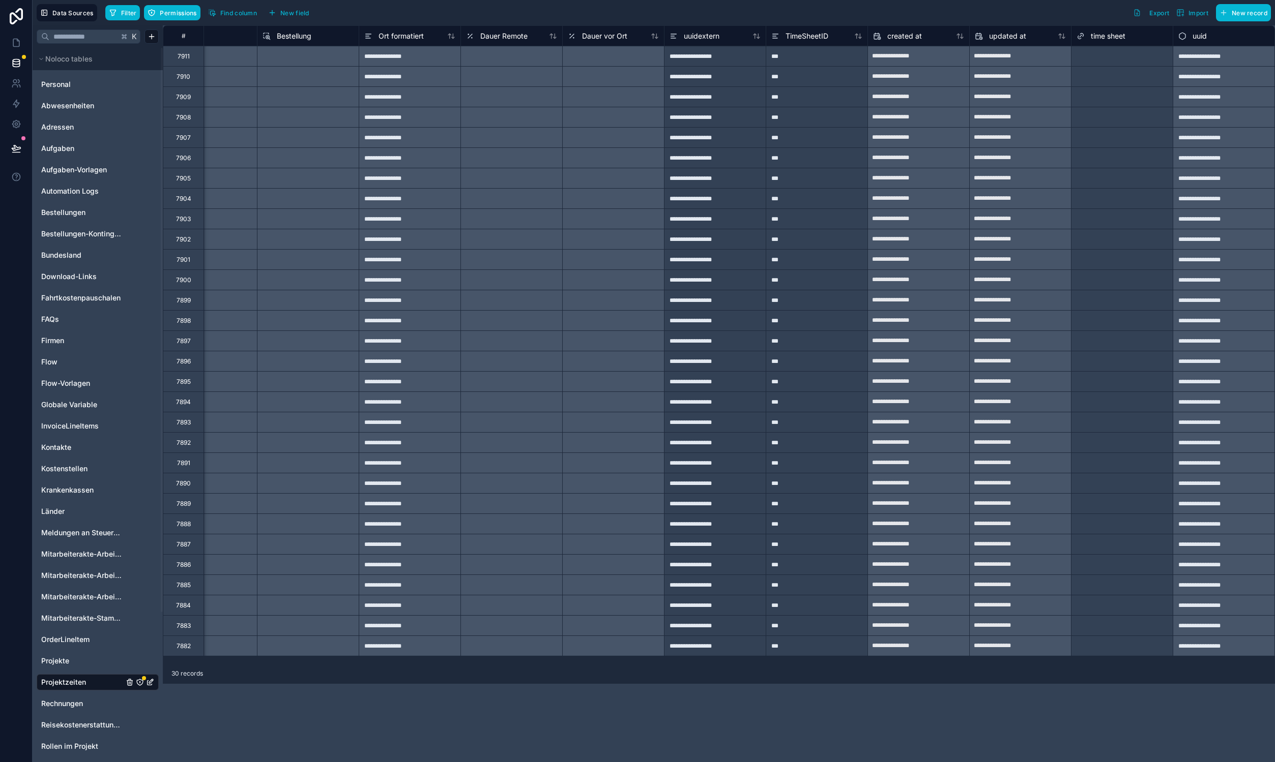
click at [1136, 60] on input "text" at bounding box center [1136, 56] width 2 height 8
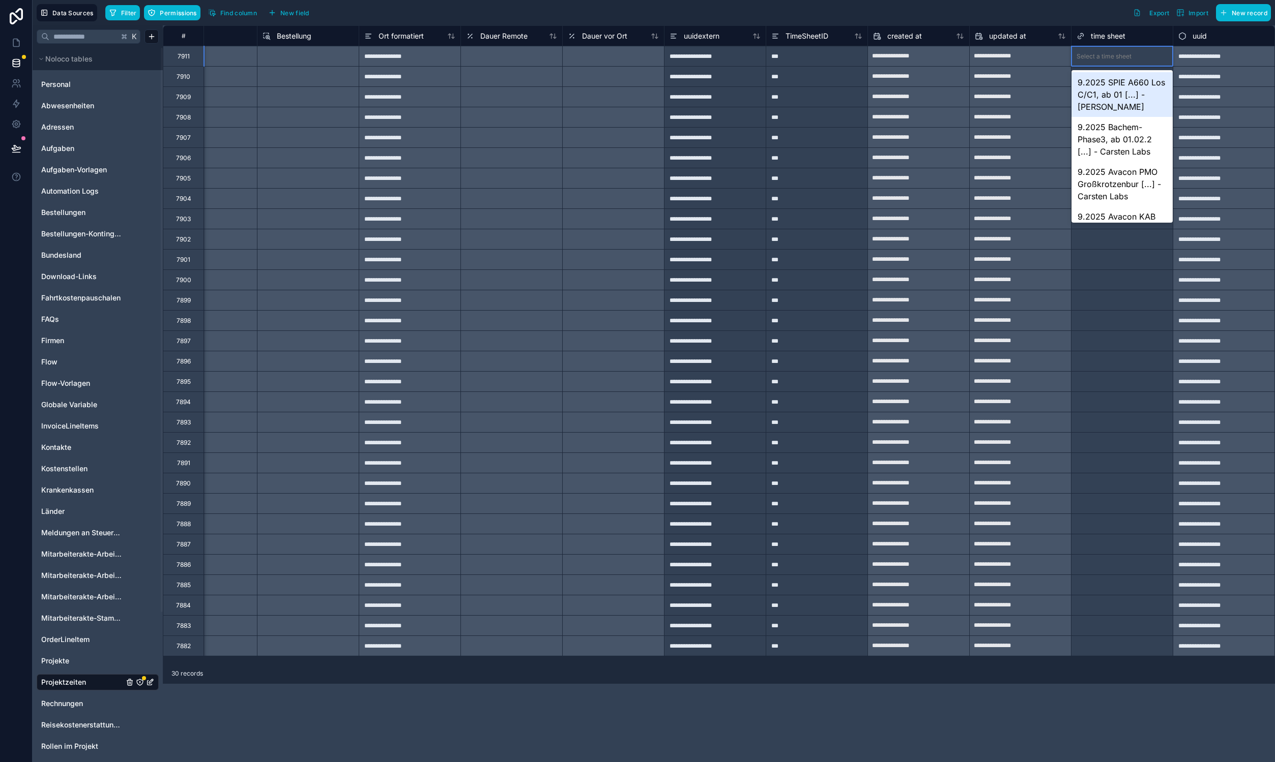
click at [1123, 98] on div "9.2025 SPIE A660 Los C/C1, ab 01 [...] - [PERSON_NAME]" at bounding box center [1121, 94] width 101 height 45
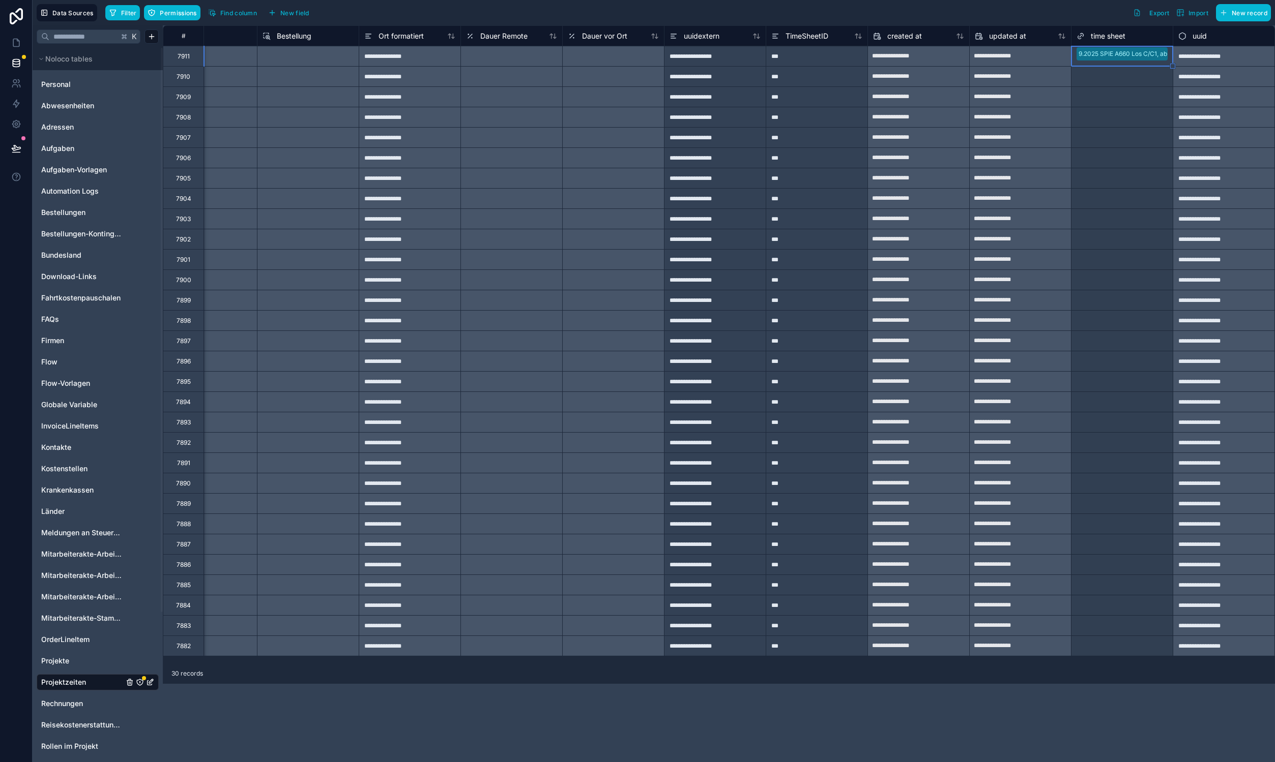
drag, startPoint x: 1171, startPoint y: 65, endPoint x: 1166, endPoint y: 649, distance: 583.4
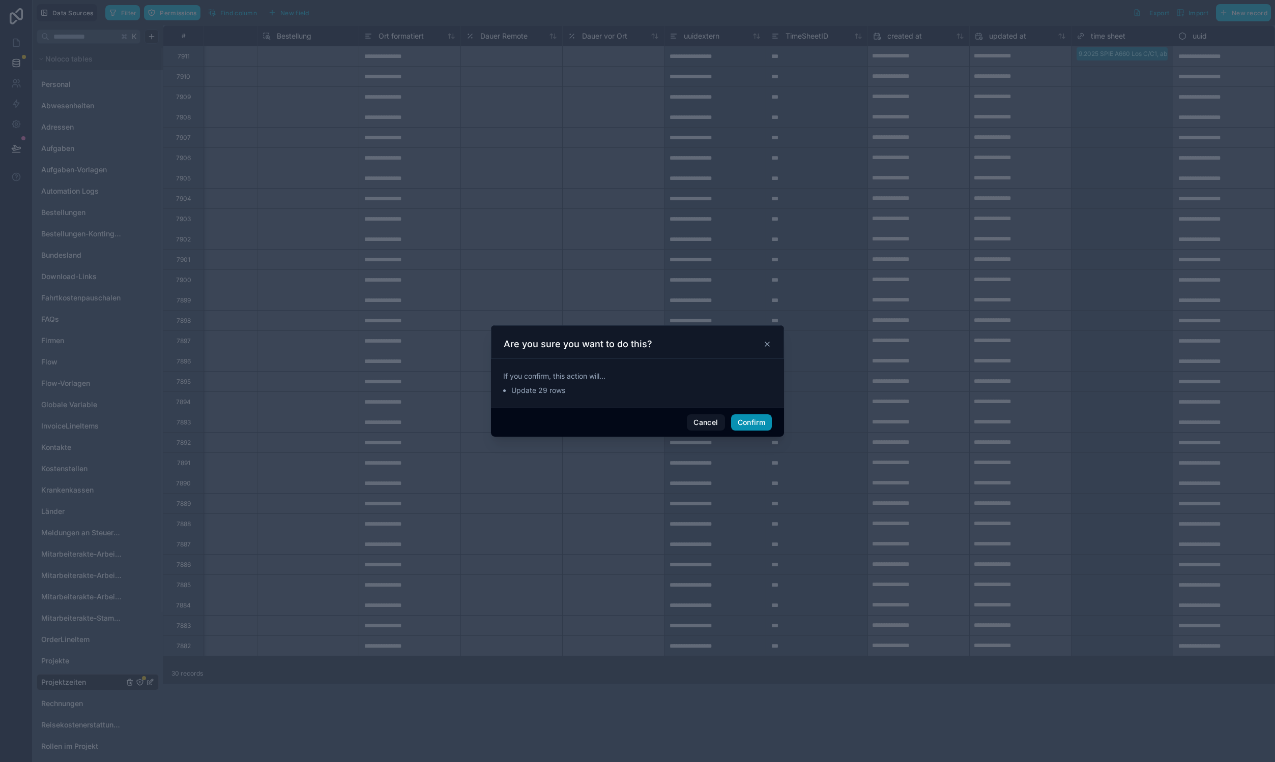
click at [746, 424] on button "Confirm" at bounding box center [751, 423] width 41 height 16
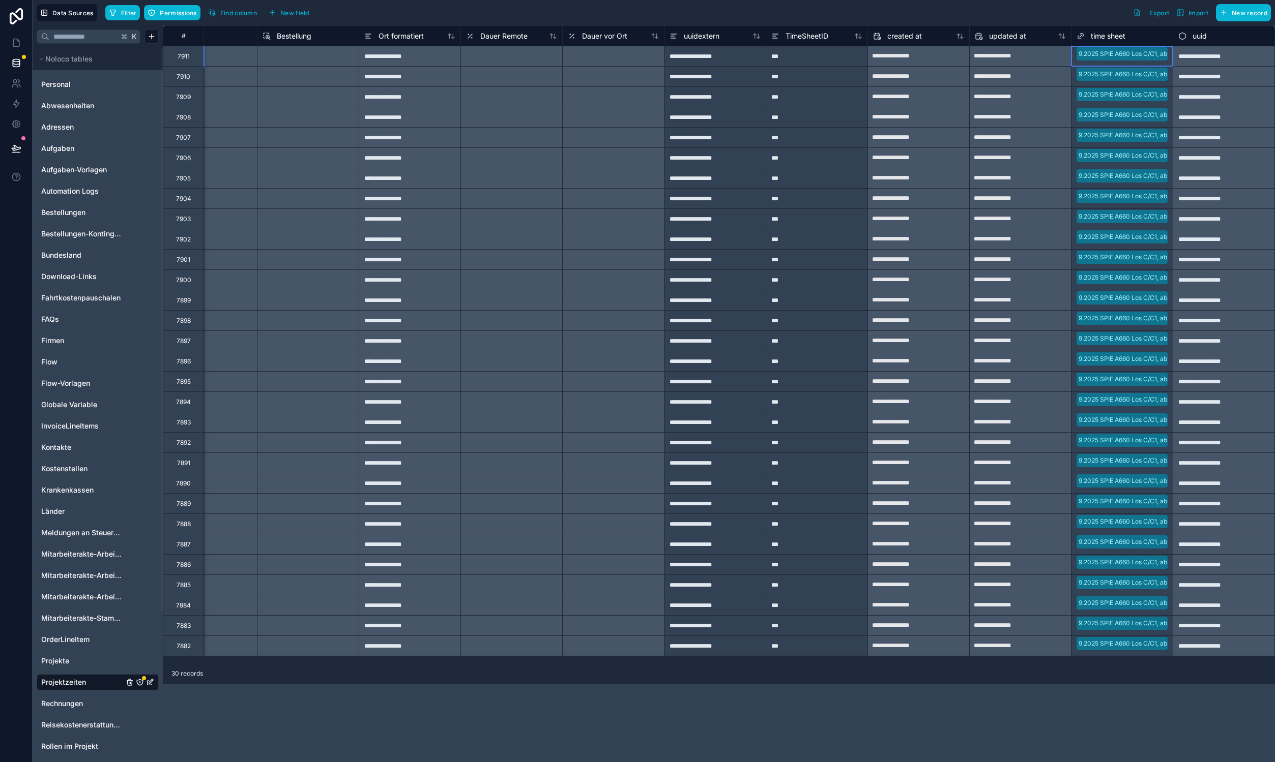
click at [1107, 62] on div "9.2025 SPIE A660 Los C/C1, ab 01 [...] - [PERSON_NAME]" at bounding box center [1121, 61] width 101 height 30
click at [1058, 8] on div "Filter Permissions Find column New field Export Import New record" at bounding box center [687, 12] width 1165 height 17
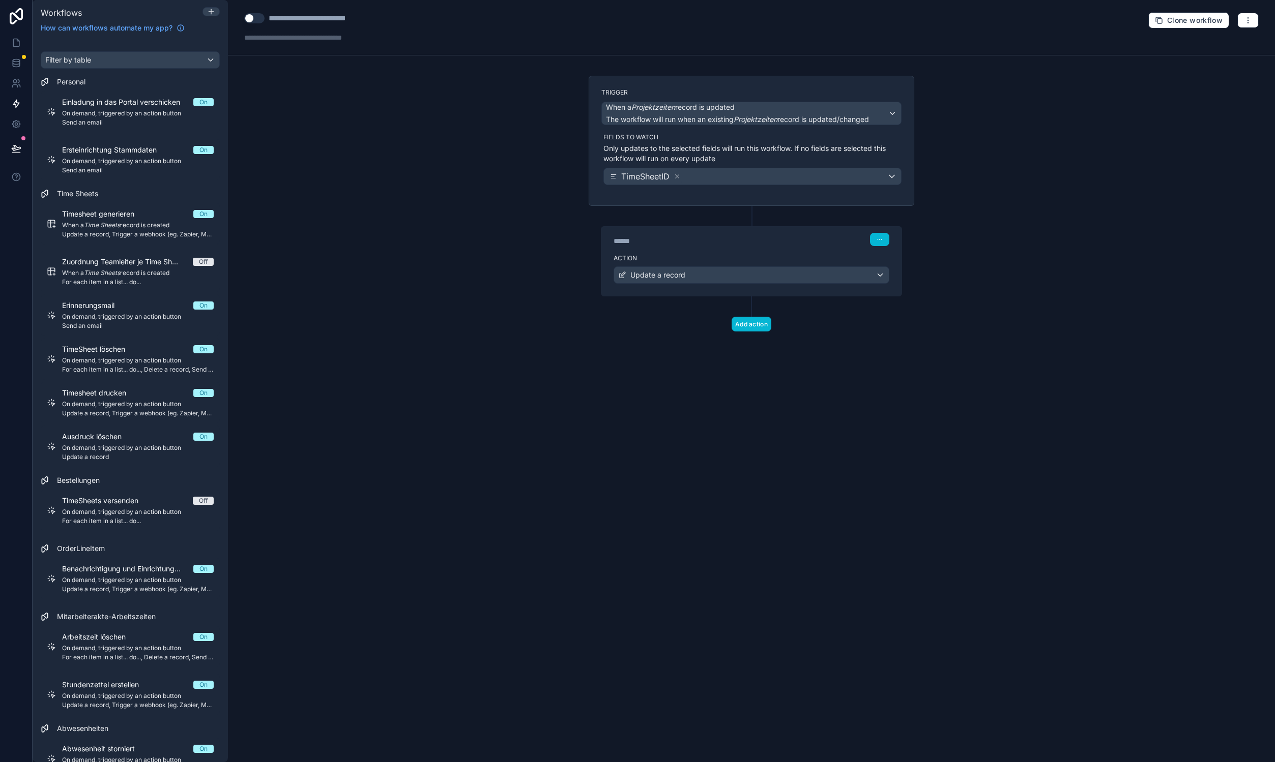
click at [771, 243] on div "****** Step 1" at bounding box center [751, 239] width 276 height 13
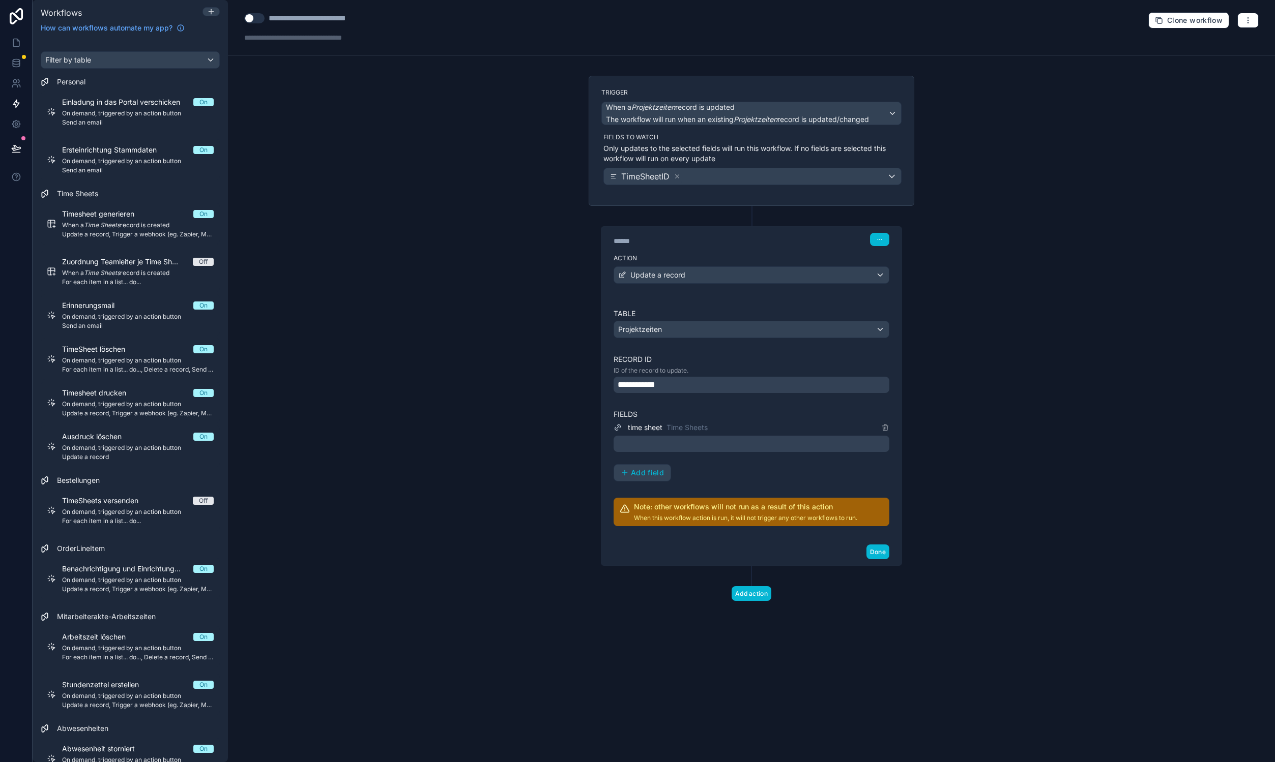
click at [764, 439] on div at bounding box center [751, 444] width 276 height 16
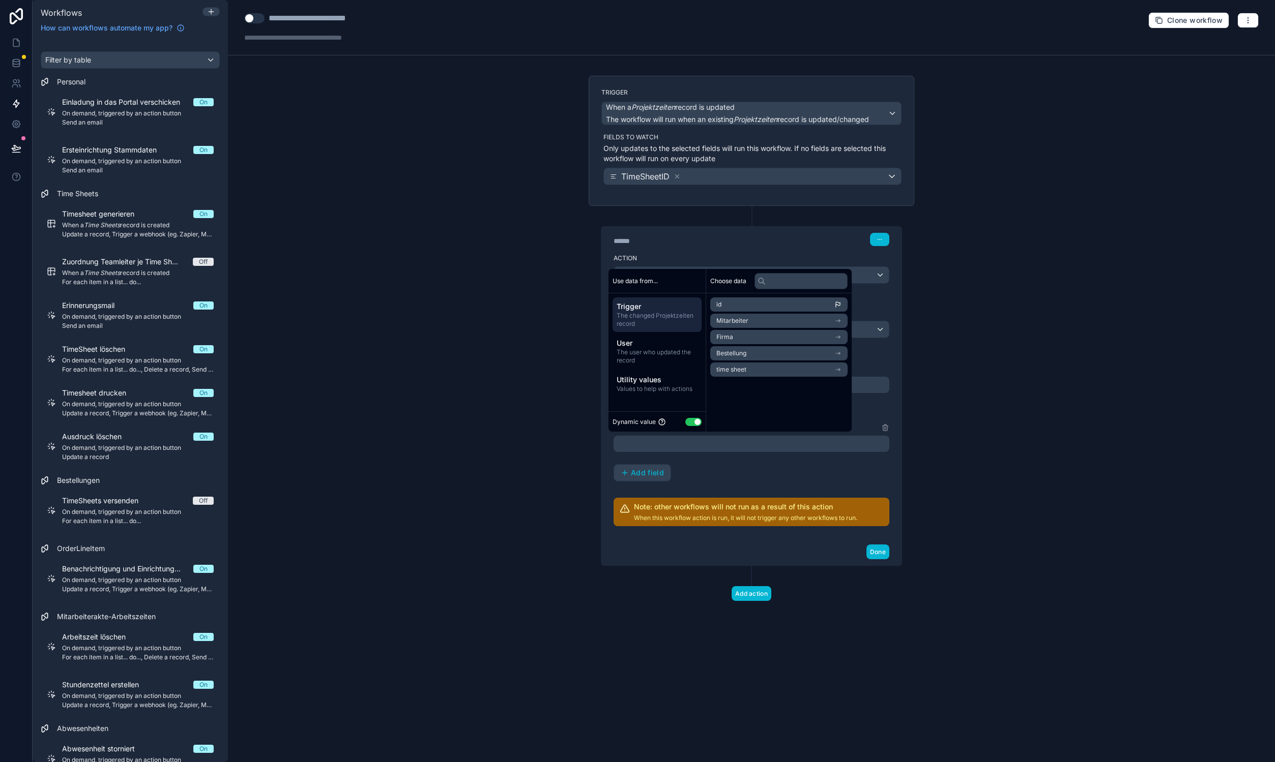
click at [734, 370] on span "time sheet" at bounding box center [731, 370] width 30 height 8
click at [729, 320] on li "id" at bounding box center [776, 323] width 132 height 14
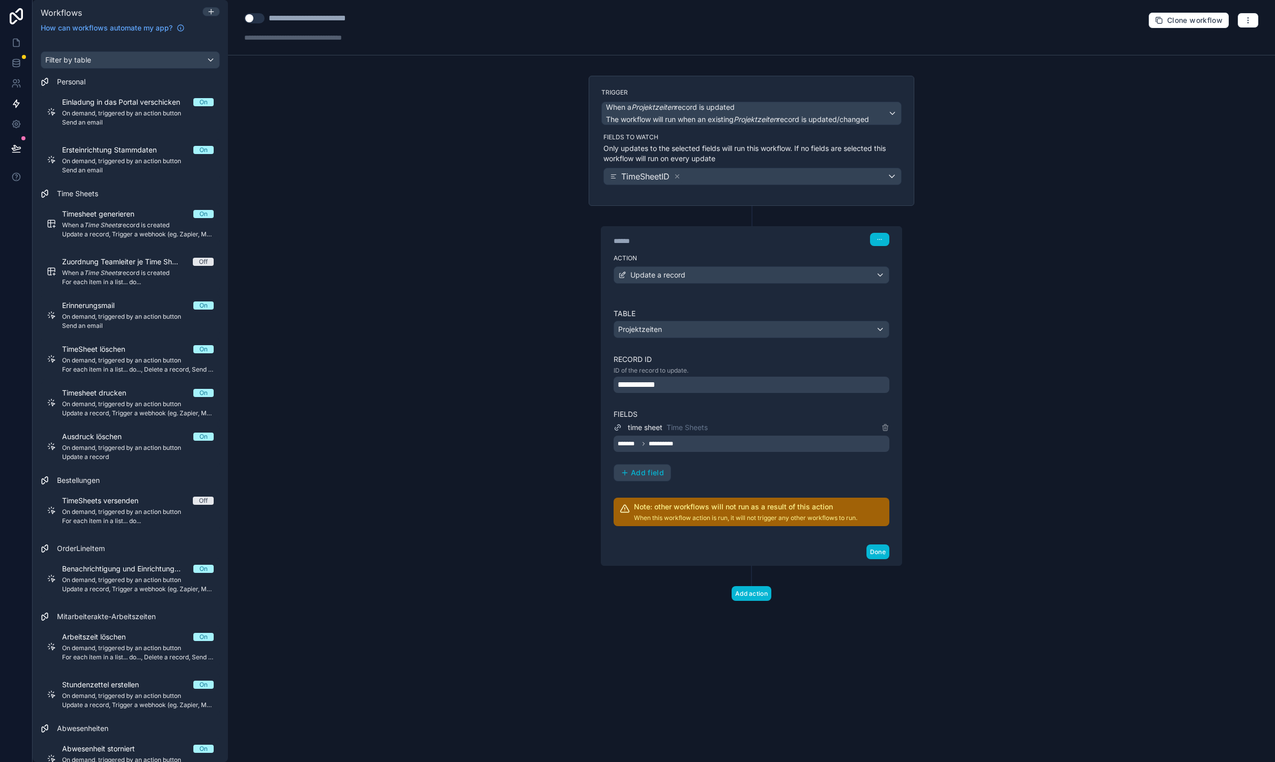
click at [695, 237] on div "******" at bounding box center [689, 241] width 153 height 10
click at [740, 381] on div "**********" at bounding box center [751, 385] width 276 height 16
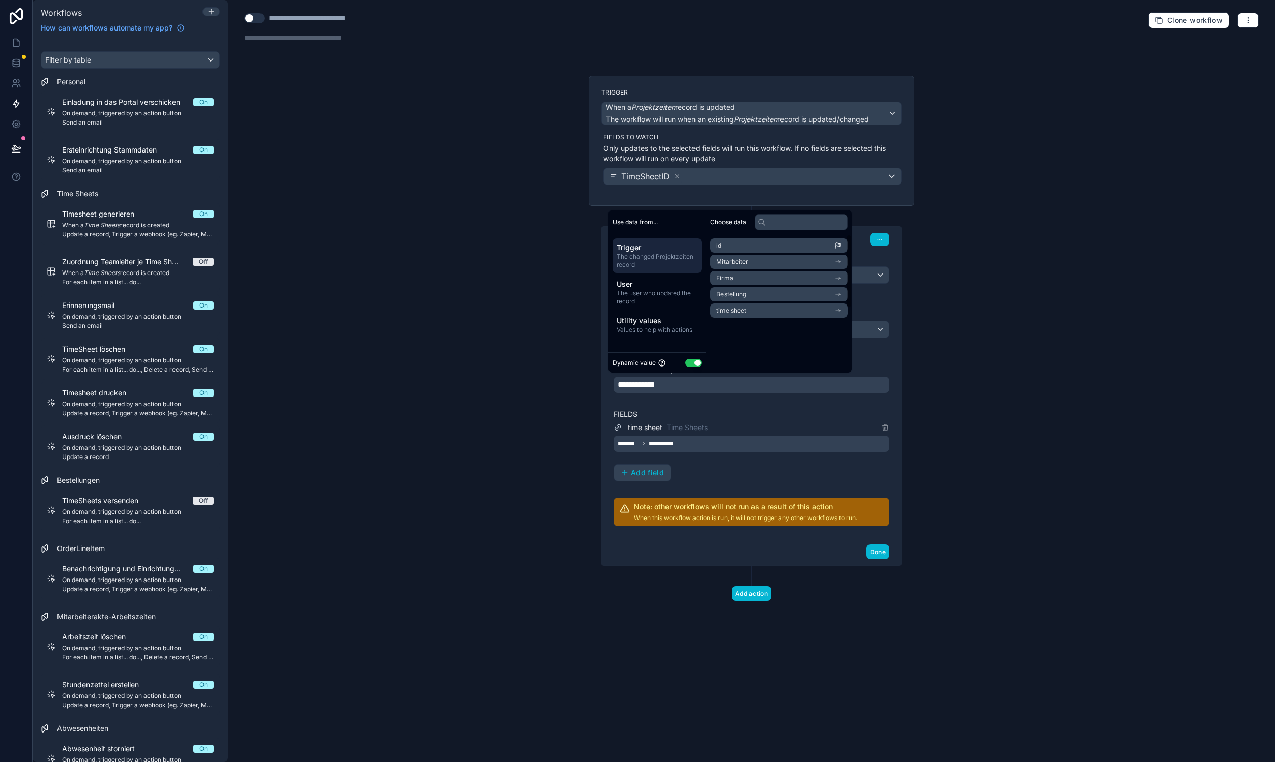
click at [742, 240] on li "id" at bounding box center [778, 246] width 137 height 14
click at [759, 399] on div "**********" at bounding box center [751, 418] width 276 height 218
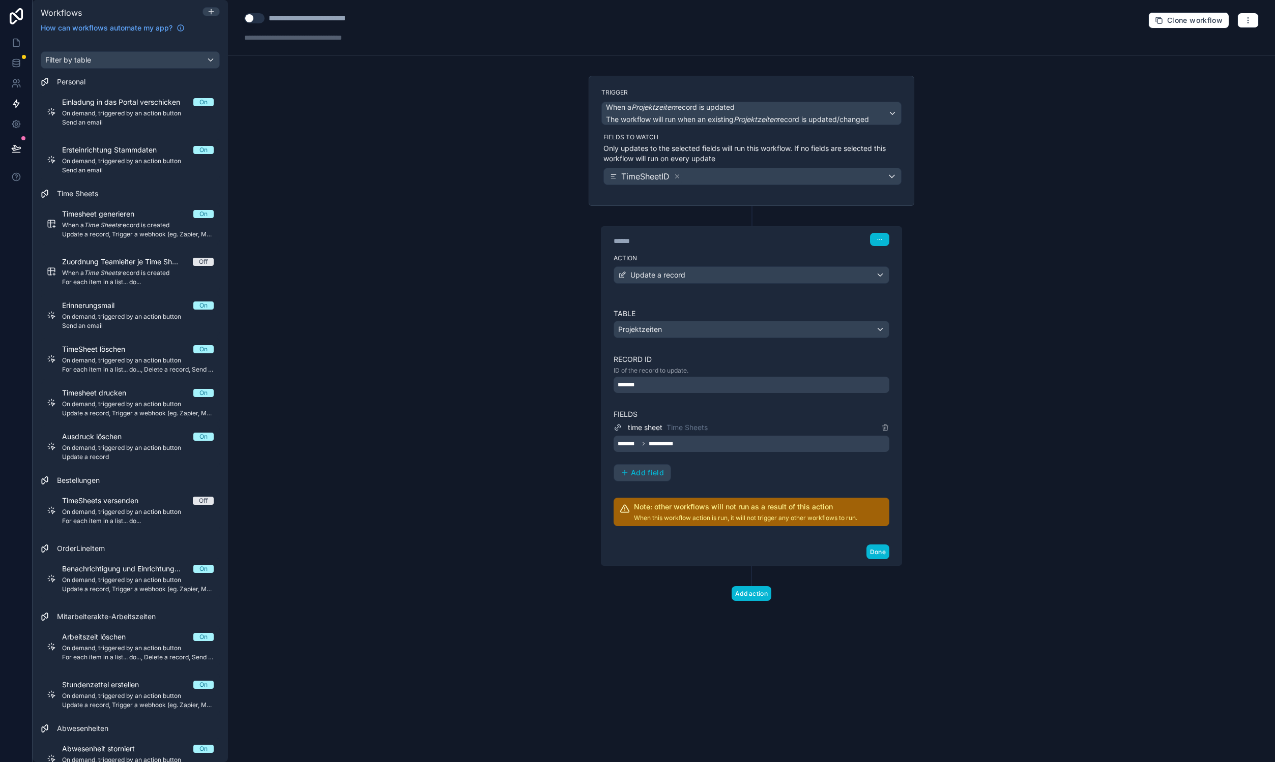
click at [878, 430] on div "time sheet Time Sheets" at bounding box center [751, 428] width 276 height 12
click at [883, 428] on icon at bounding box center [884, 428] width 5 height 5
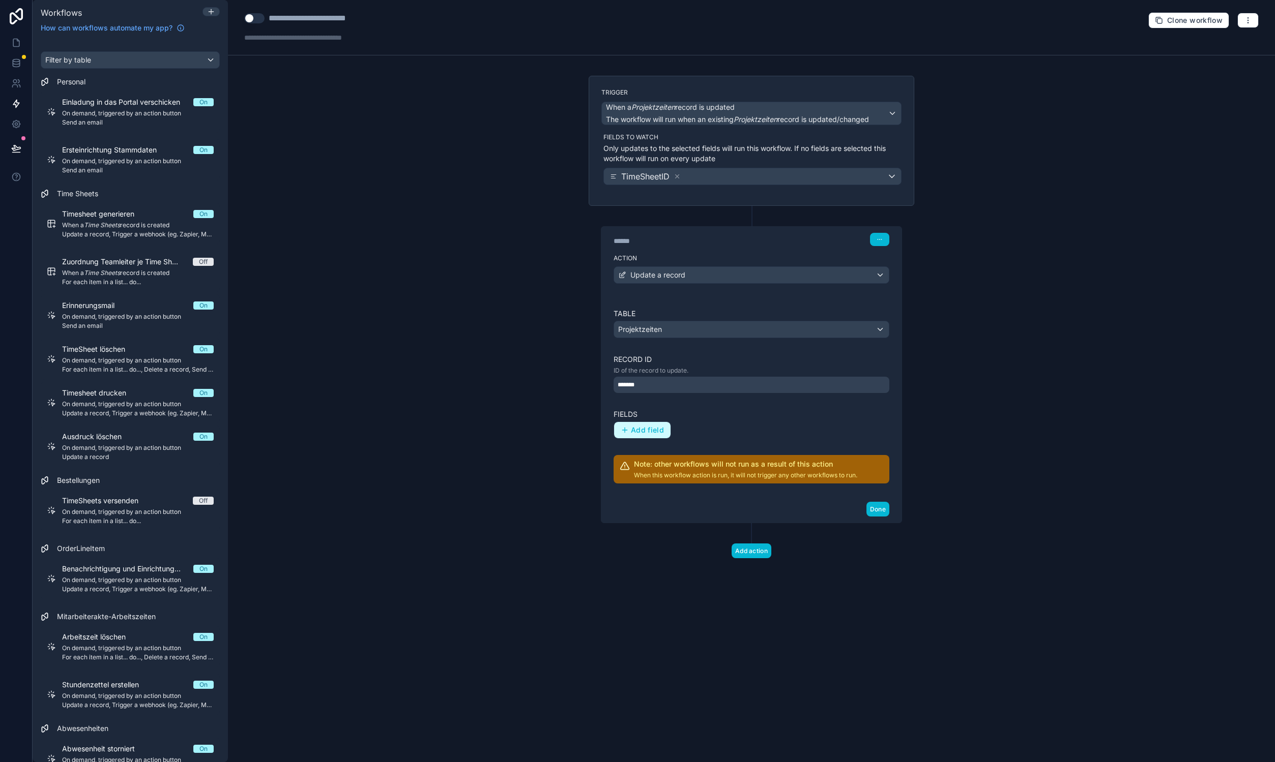
click at [639, 429] on span "Add field" at bounding box center [647, 430] width 33 height 9
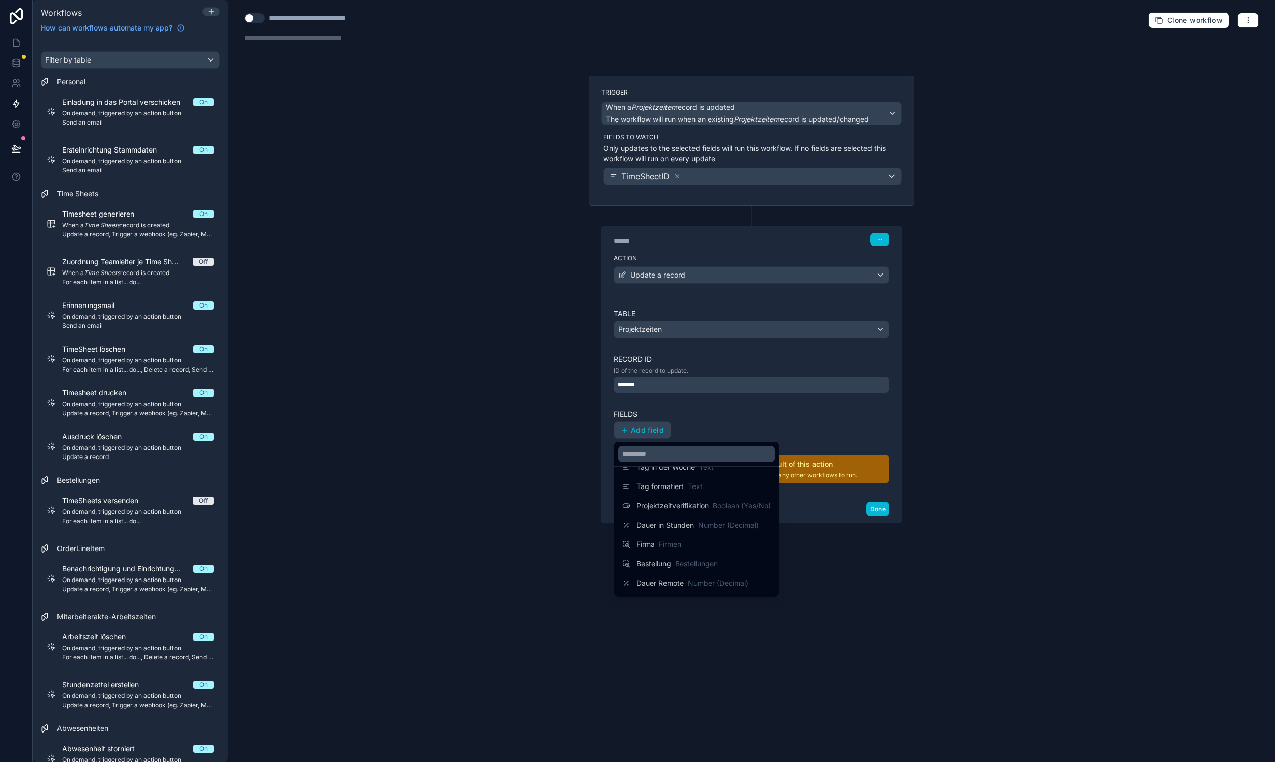
scroll to position [246, 0]
click at [636, 567] on div "time sheet Time Sheets" at bounding box center [669, 567] width 94 height 12
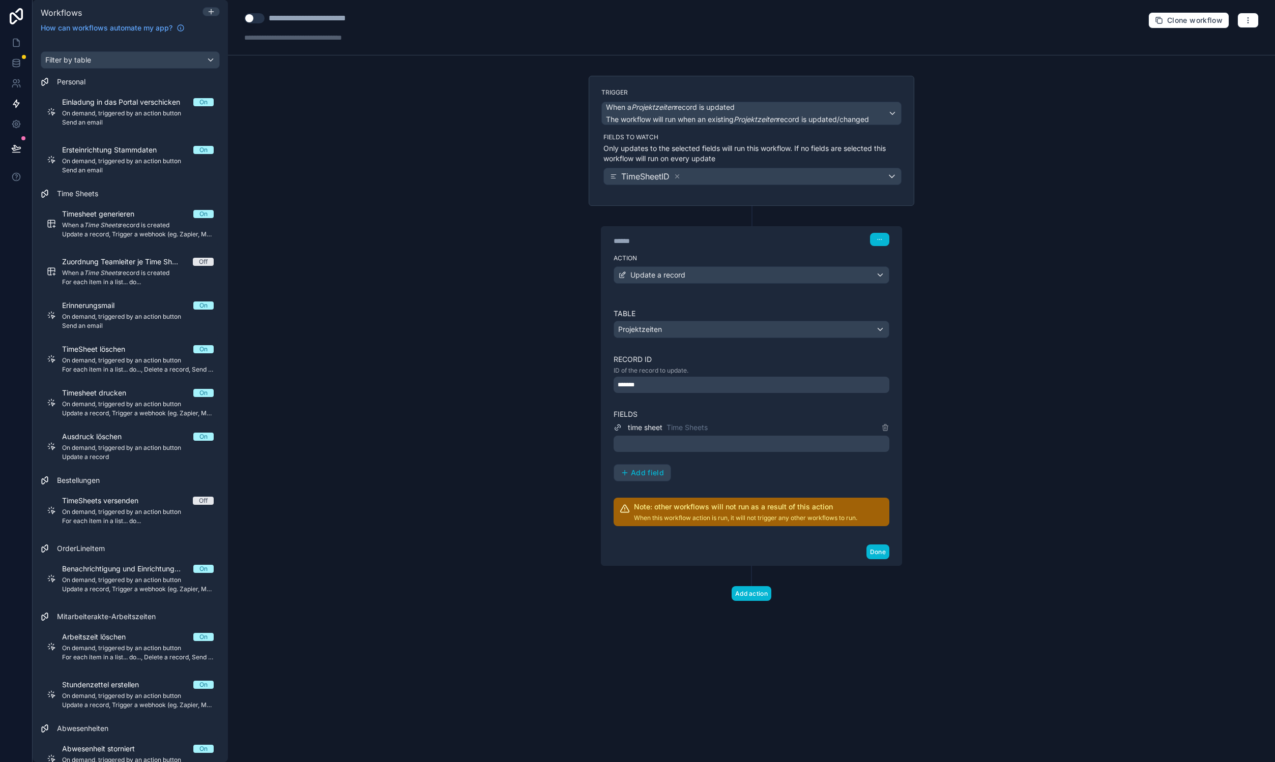
click at [641, 444] on div at bounding box center [751, 444] width 276 height 16
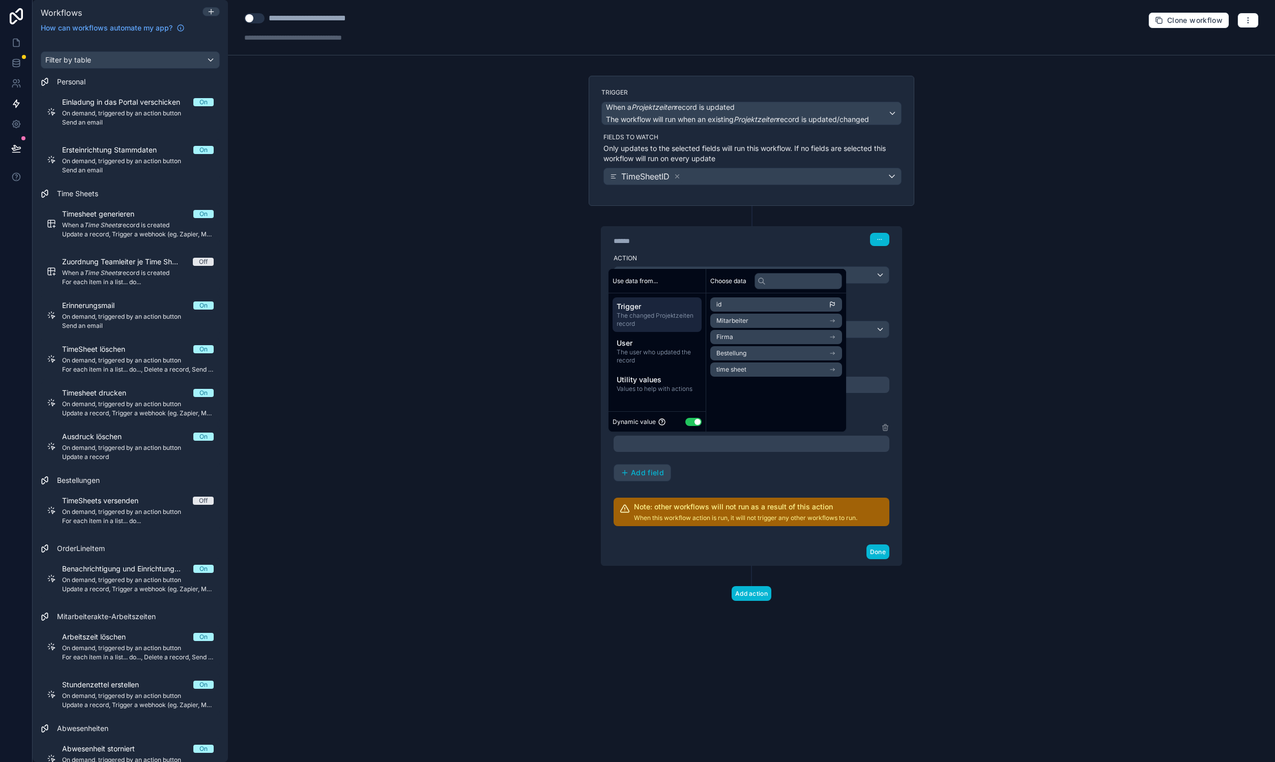
click at [793, 366] on li "time sheet" at bounding box center [776, 370] width 132 height 14
click at [797, 387] on li "Projektzeiten" at bounding box center [776, 388] width 132 height 14
click at [764, 323] on span "Projektzeiten" at bounding box center [746, 321] width 39 height 8
click at [472, 414] on div "**********" at bounding box center [751, 381] width 1047 height 762
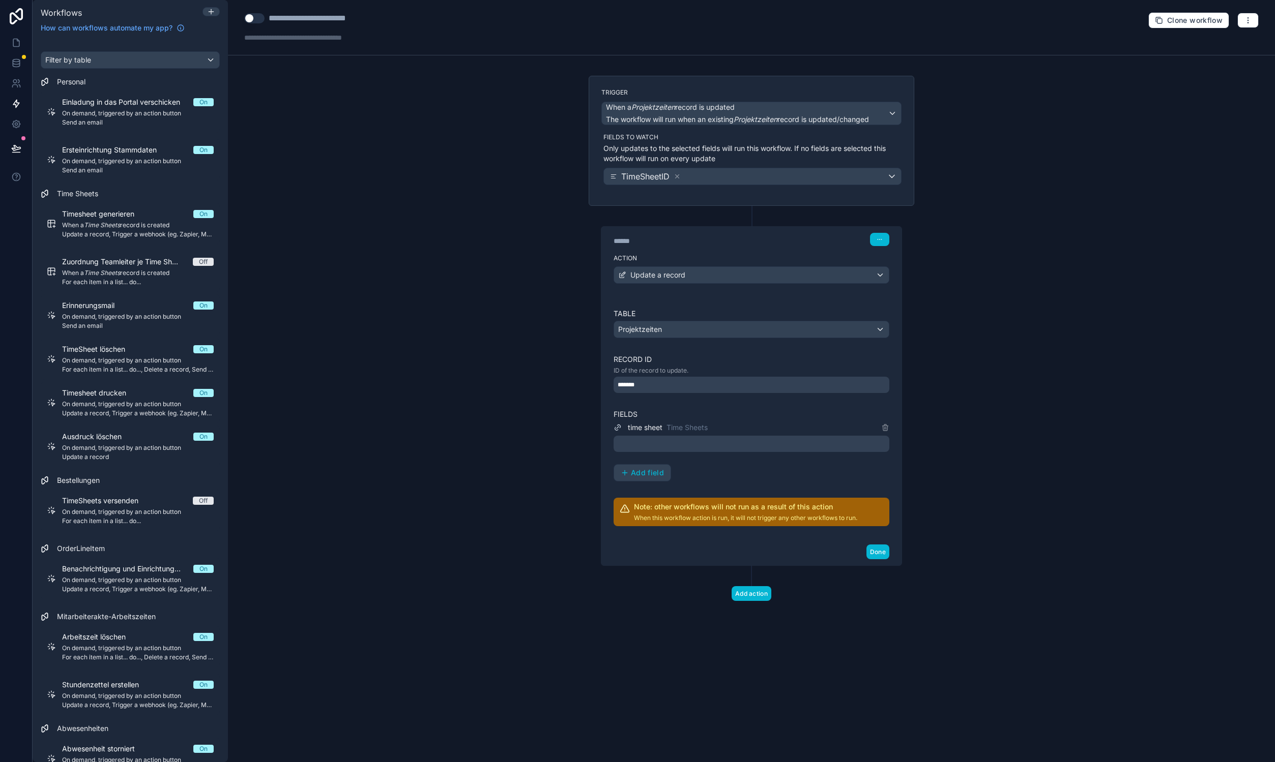
click at [1084, 388] on div "**********" at bounding box center [751, 381] width 1047 height 762
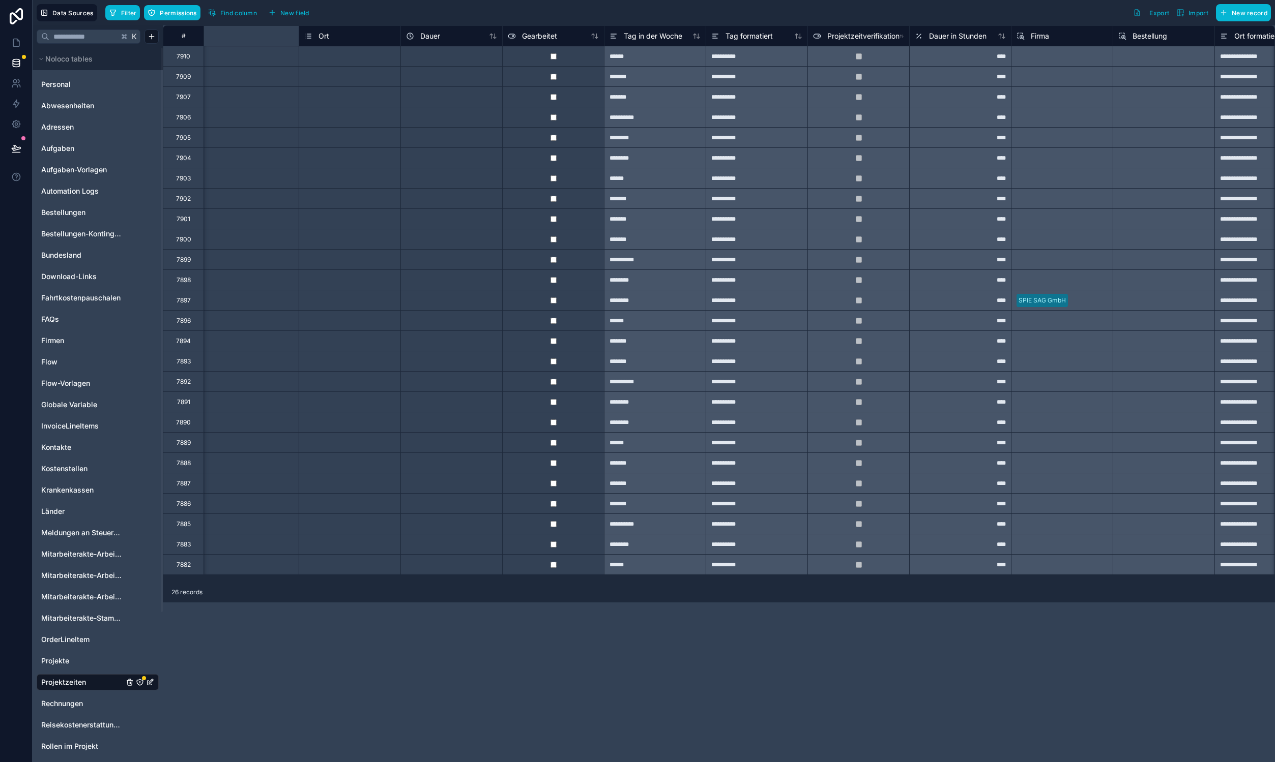
scroll to position [0, 1066]
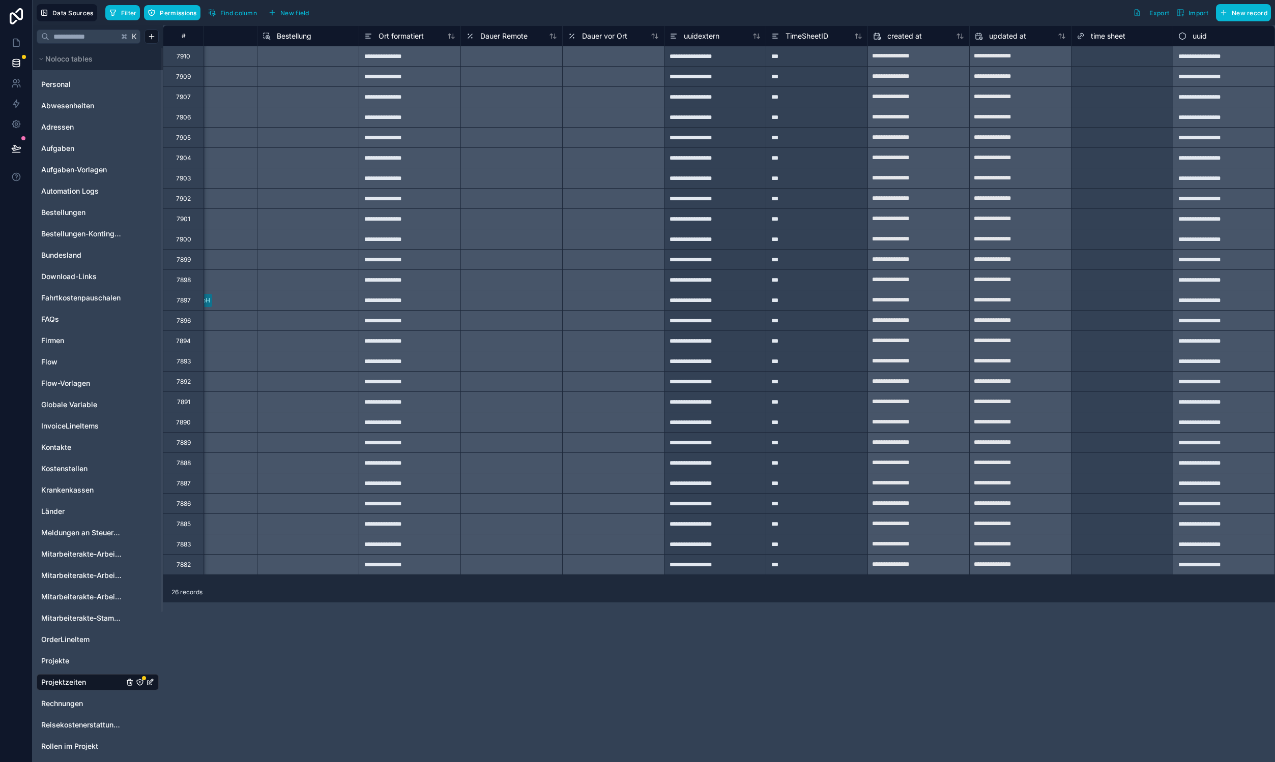
click at [1147, 56] on div at bounding box center [1151, 56] width 32 height 10
click at [1111, 75] on div "Select a time sheet" at bounding box center [1103, 77] width 55 height 8
click at [1113, 93] on div "Select a time sheet" at bounding box center [1103, 97] width 55 height 8
click at [1136, 117] on input "text" at bounding box center [1136, 117] width 2 height 8
click at [1136, 136] on input "text" at bounding box center [1136, 138] width 2 height 8
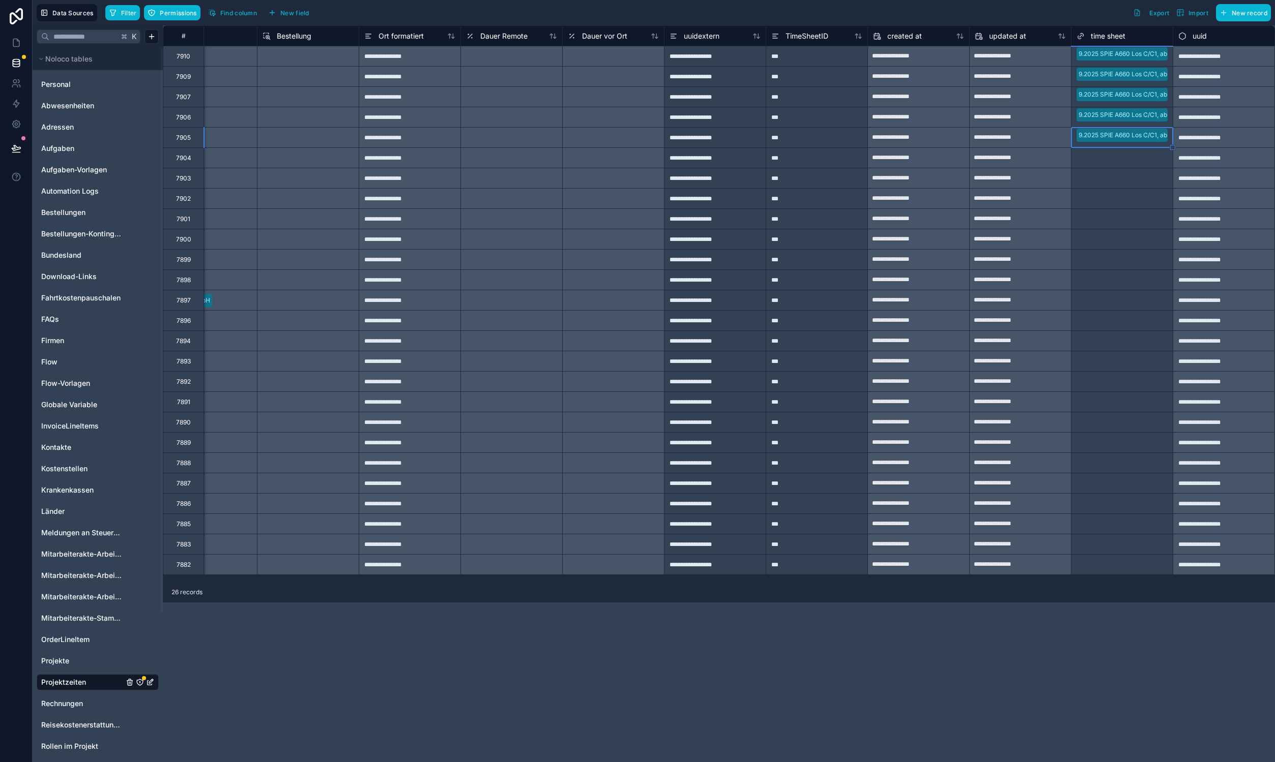
click at [1139, 164] on div "Select a time sheet" at bounding box center [1121, 158] width 101 height 14
click at [1136, 180] on input "text" at bounding box center [1136, 178] width 2 height 8
click at [1137, 196] on div at bounding box center [1151, 199] width 32 height 10
click at [1137, 215] on div at bounding box center [1151, 219] width 32 height 10
click at [1142, 245] on div "Select a time sheet" at bounding box center [1121, 239] width 101 height 14
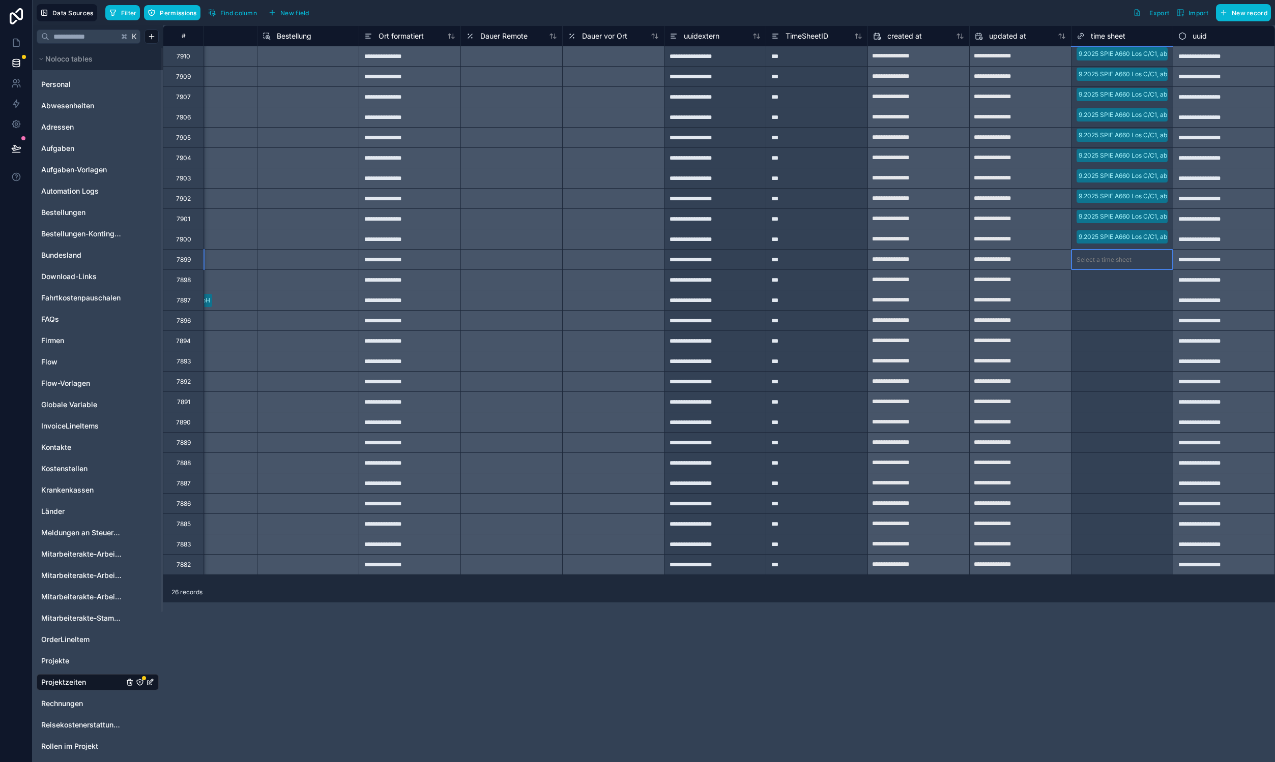
click at [1137, 261] on div at bounding box center [1151, 260] width 32 height 10
click at [1137, 279] on div at bounding box center [1151, 280] width 32 height 10
click at [1140, 301] on div at bounding box center [1151, 301] width 32 height 10
click at [1137, 316] on div at bounding box center [1151, 321] width 32 height 10
click at [1134, 345] on div "Select a time sheet" at bounding box center [1121, 341] width 101 height 14
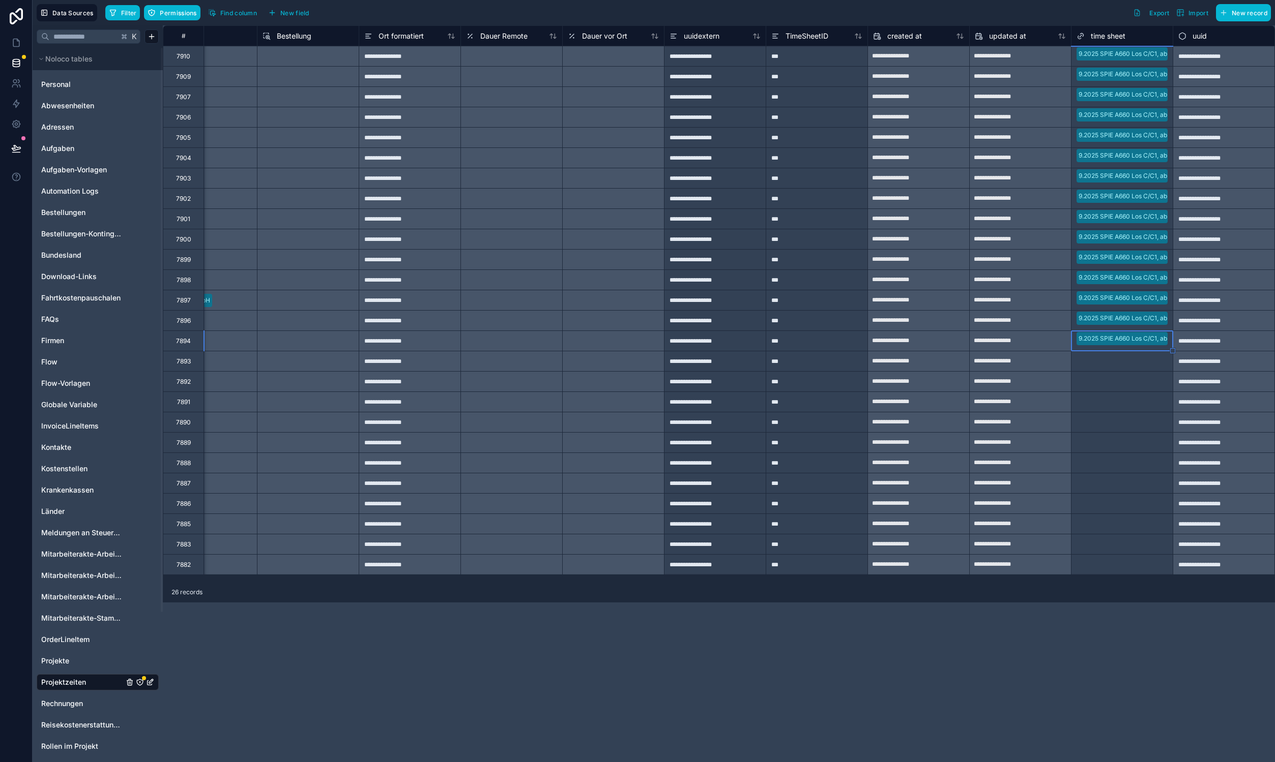
click at [1125, 366] on div "Select a time sheet" at bounding box center [1121, 362] width 101 height 14
click at [1124, 388] on div "Select a time sheet" at bounding box center [1121, 382] width 101 height 14
click at [1120, 400] on div "Select a time sheet" at bounding box center [1103, 402] width 55 height 8
click at [1122, 421] on div "Select a time sheet" at bounding box center [1103, 423] width 55 height 8
click at [1118, 444] on div "Select a time sheet" at bounding box center [1103, 443] width 55 height 8
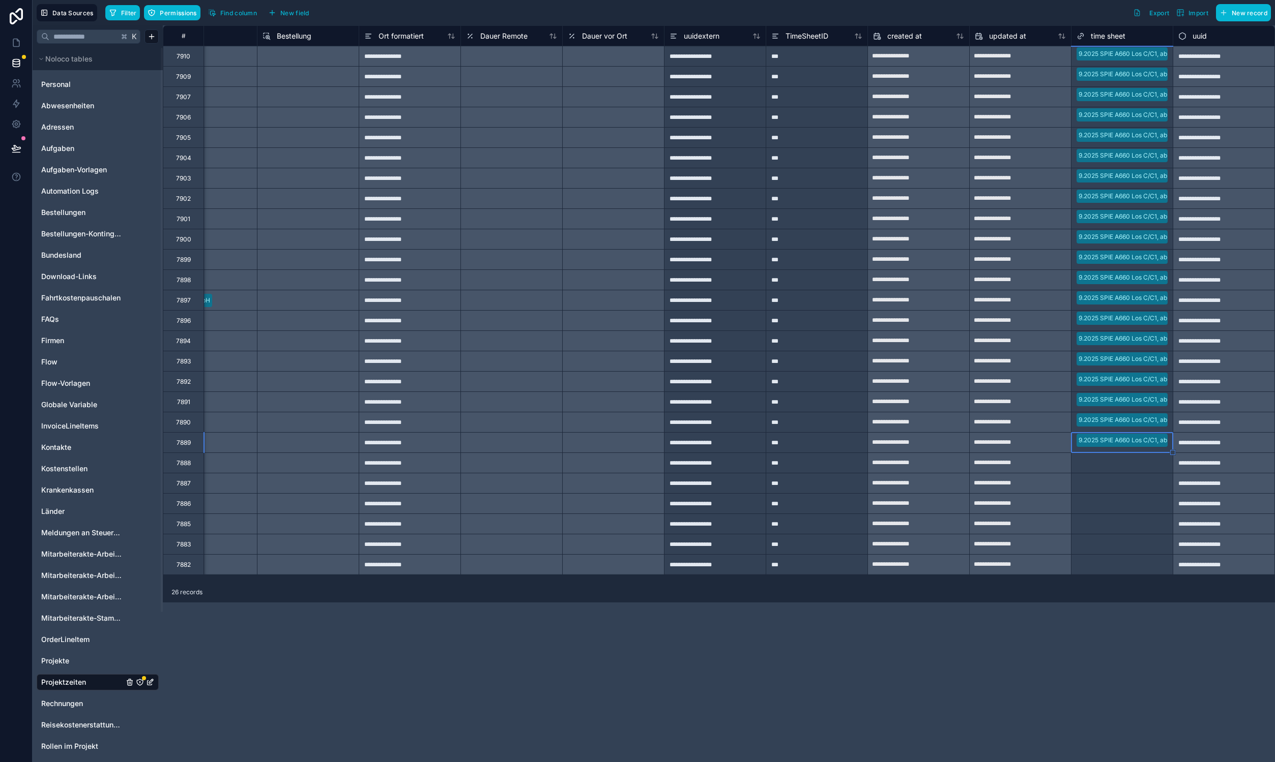
click at [1118, 467] on div "Select a time sheet" at bounding box center [1121, 463] width 101 height 14
click at [1118, 483] on div "Select a time sheet" at bounding box center [1103, 484] width 55 height 8
click at [1114, 505] on div "Select a time sheet" at bounding box center [1103, 504] width 55 height 8
click at [1111, 523] on div "Select a time sheet" at bounding box center [1103, 524] width 55 height 8
click at [1109, 545] on div "Select a time sheet" at bounding box center [1103, 545] width 55 height 8
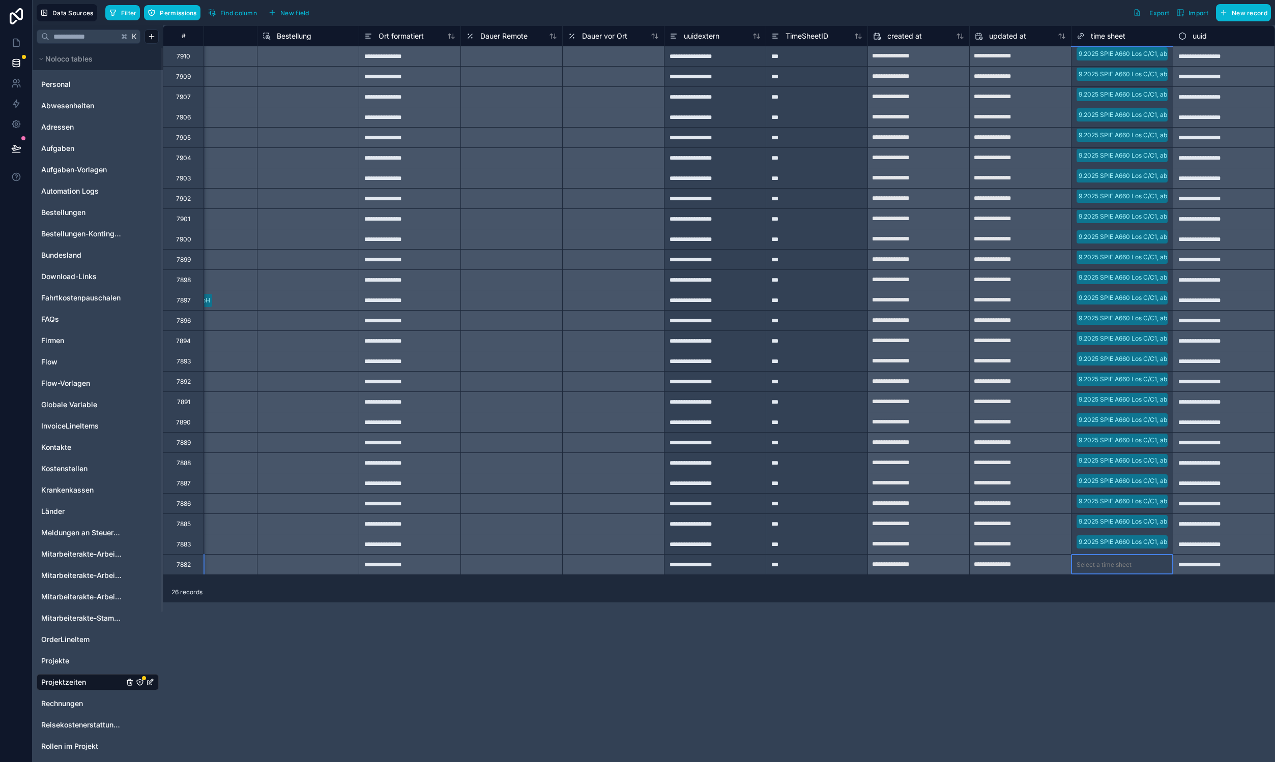
click at [1104, 558] on div "Select a time sheet" at bounding box center [1121, 565] width 101 height 14
click at [981, 14] on div "Filter Permissions Find column New field Export Import New record" at bounding box center [687, 12] width 1165 height 17
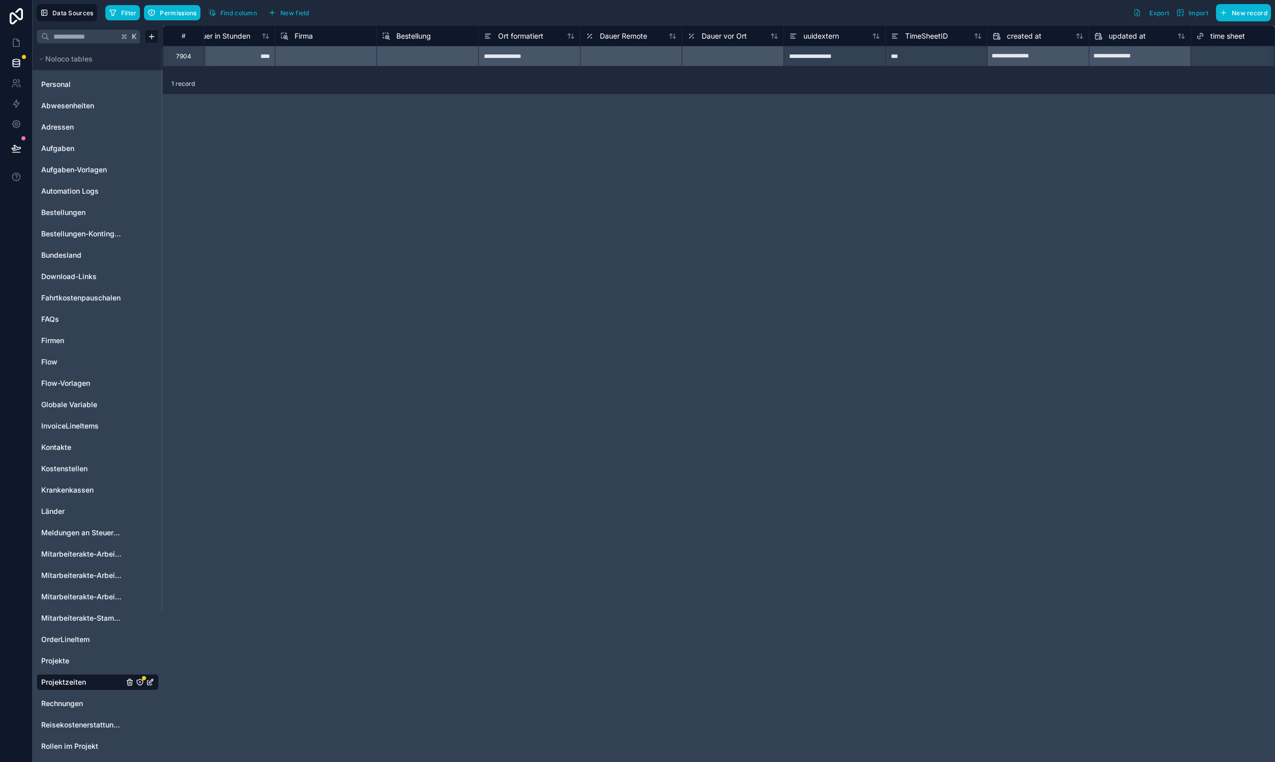
scroll to position [0, 1066]
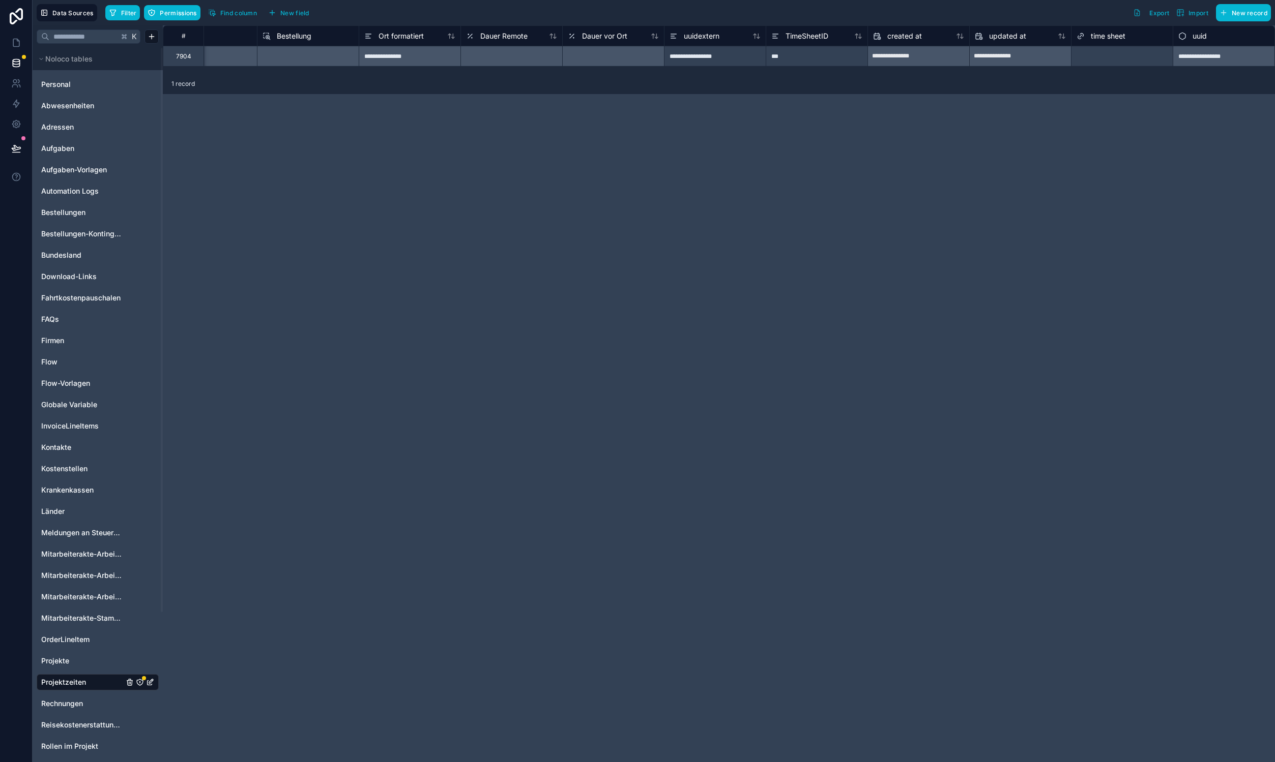
click at [1099, 50] on div "Select a time sheet" at bounding box center [1121, 56] width 101 height 14
click at [1067, 225] on div "**********" at bounding box center [719, 393] width 1112 height 737
click at [114, 15] on icon "button" at bounding box center [113, 13] width 8 height 8
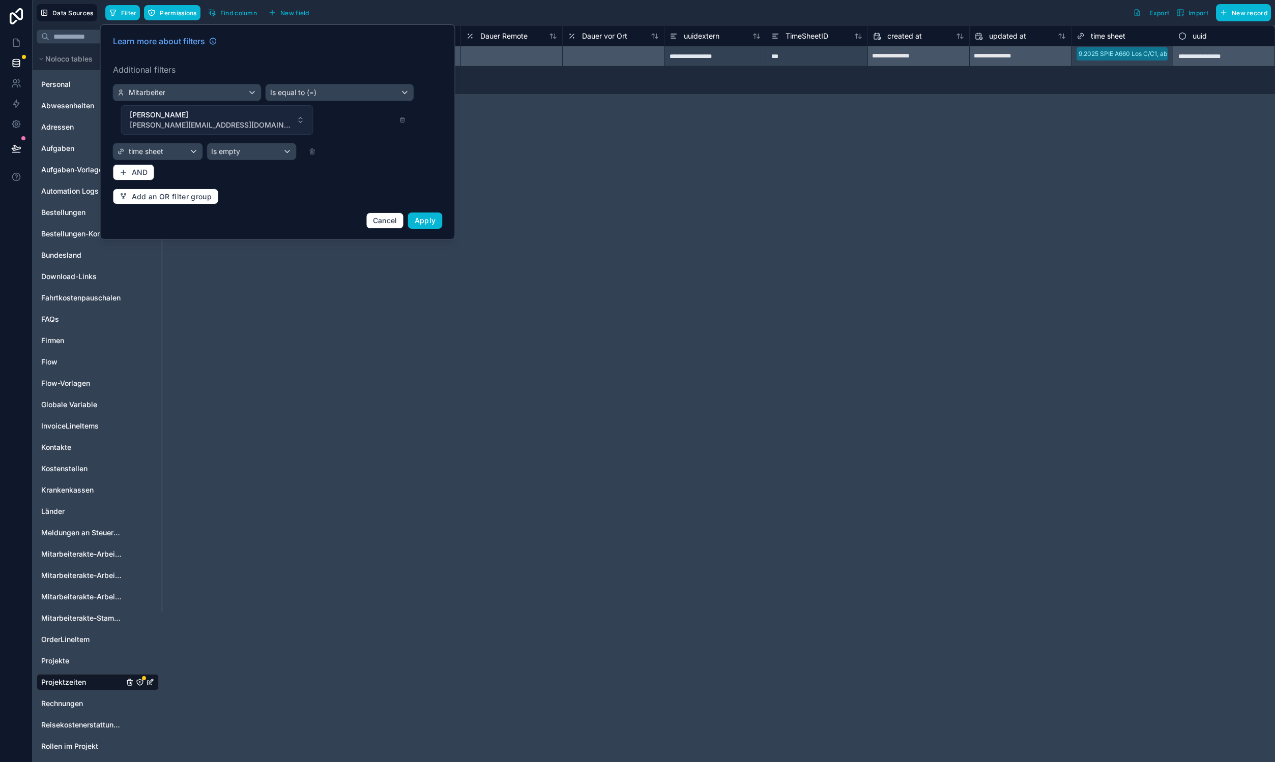
click at [292, 110] on span "[PERSON_NAME]" at bounding box center [211, 115] width 163 height 10
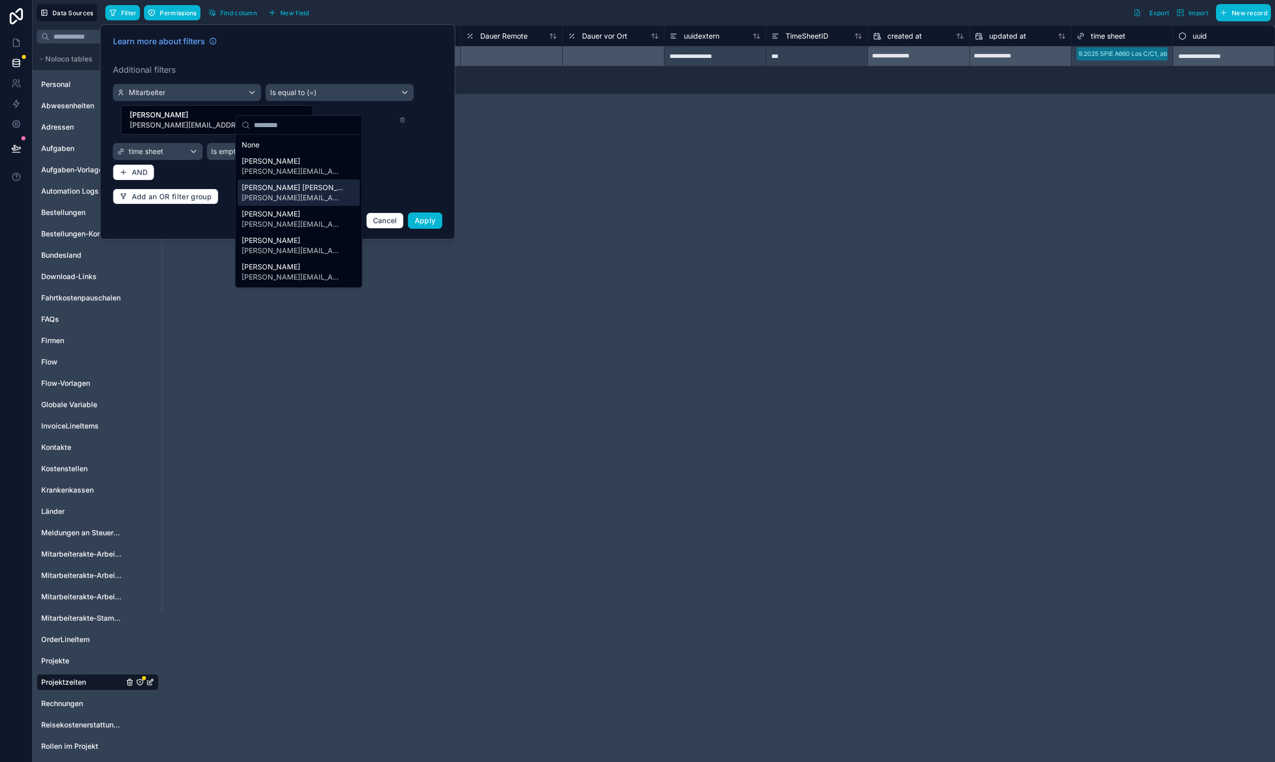
click at [295, 191] on span "[PERSON_NAME] [PERSON_NAME]" at bounding box center [293, 188] width 102 height 10
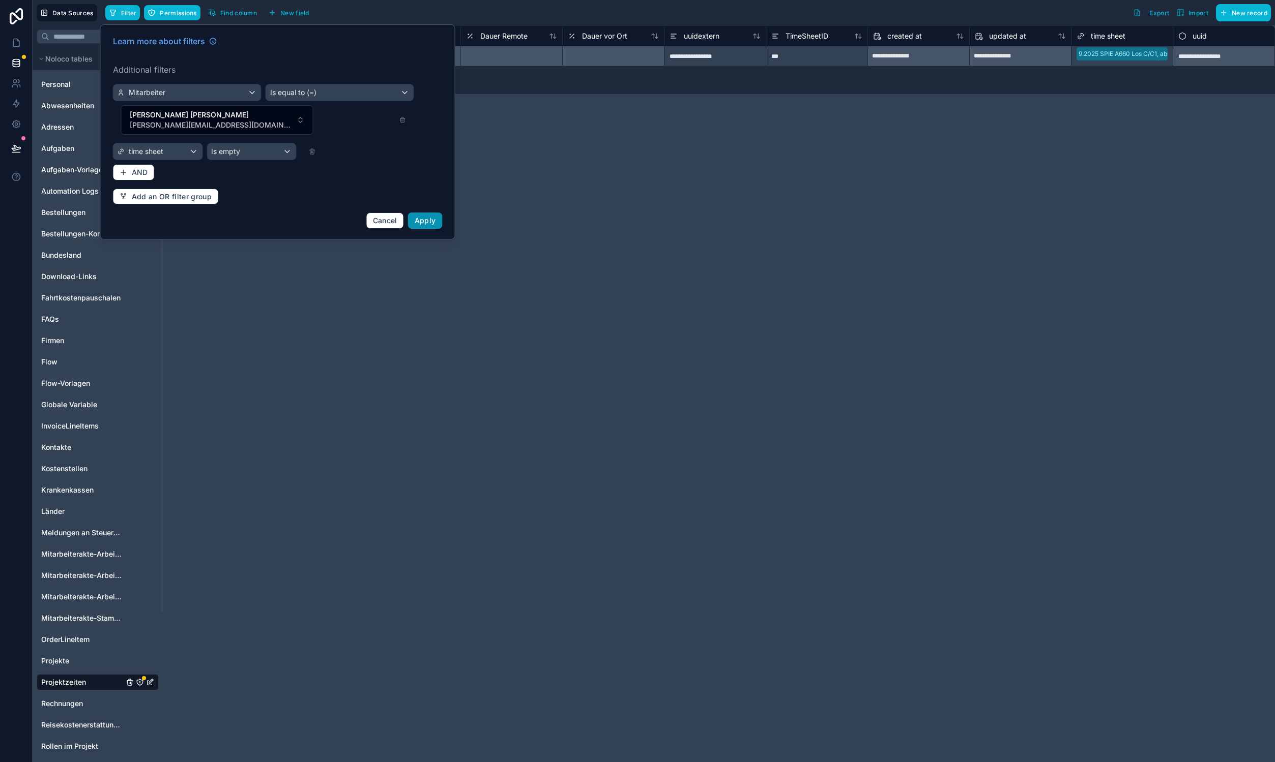
click at [434, 213] on button "Apply" at bounding box center [425, 221] width 35 height 16
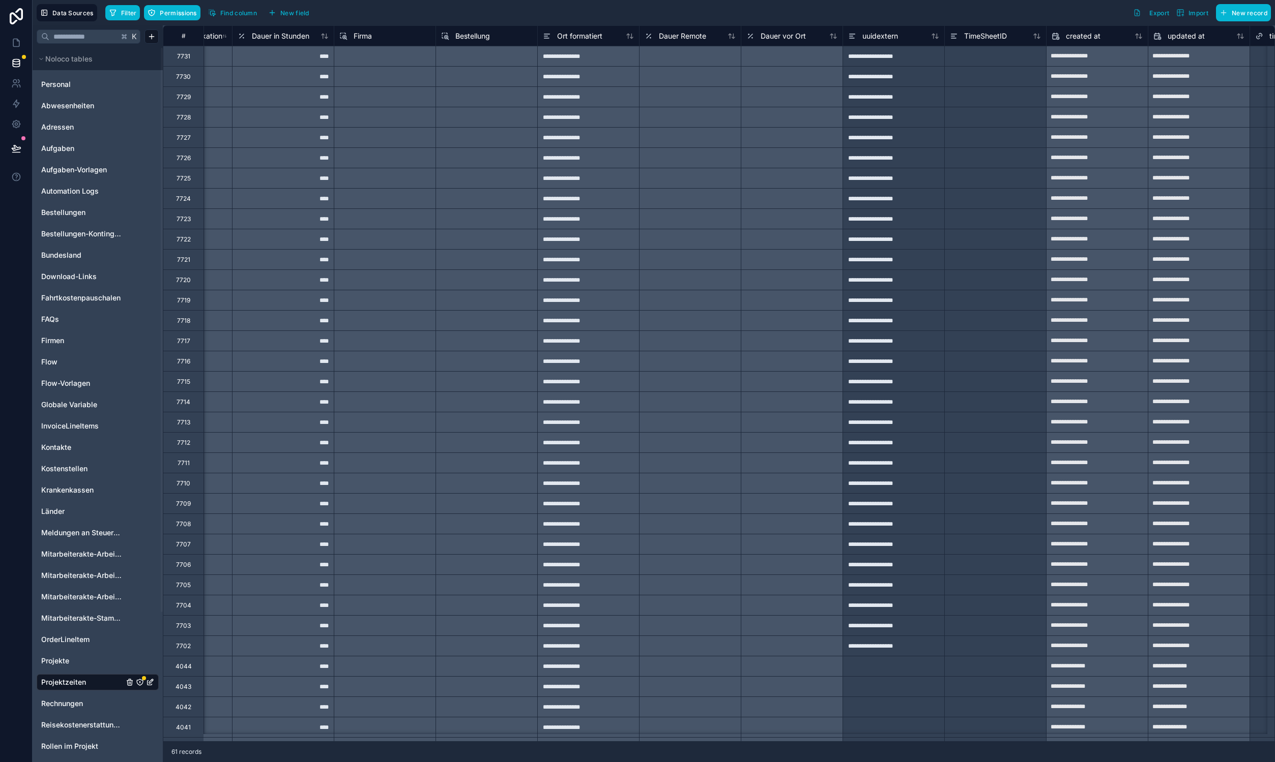
scroll to position [0, 923]
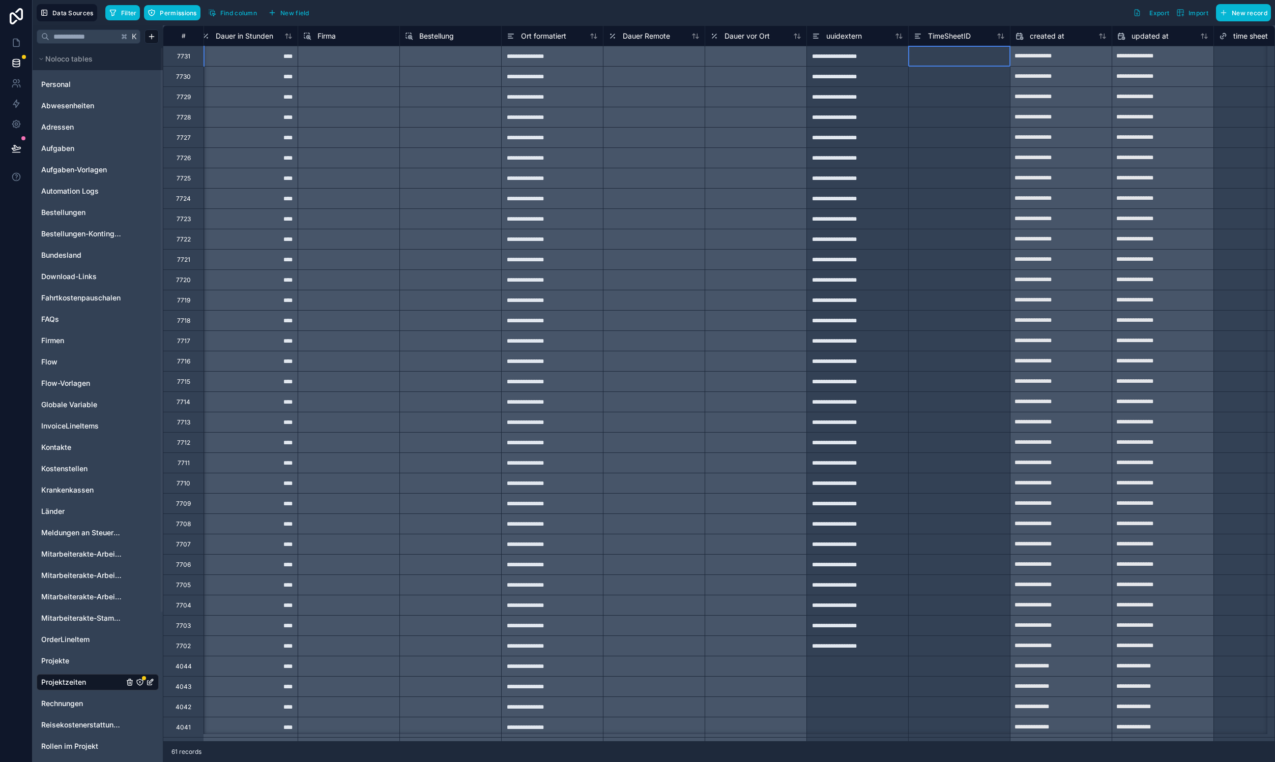
click at [961, 51] on div at bounding box center [959, 56] width 102 height 20
click at [960, 55] on div at bounding box center [959, 56] width 102 height 20
click at [961, 56] on div at bounding box center [959, 56] width 102 height 20
click at [961, 56] on input at bounding box center [958, 56] width 101 height 20
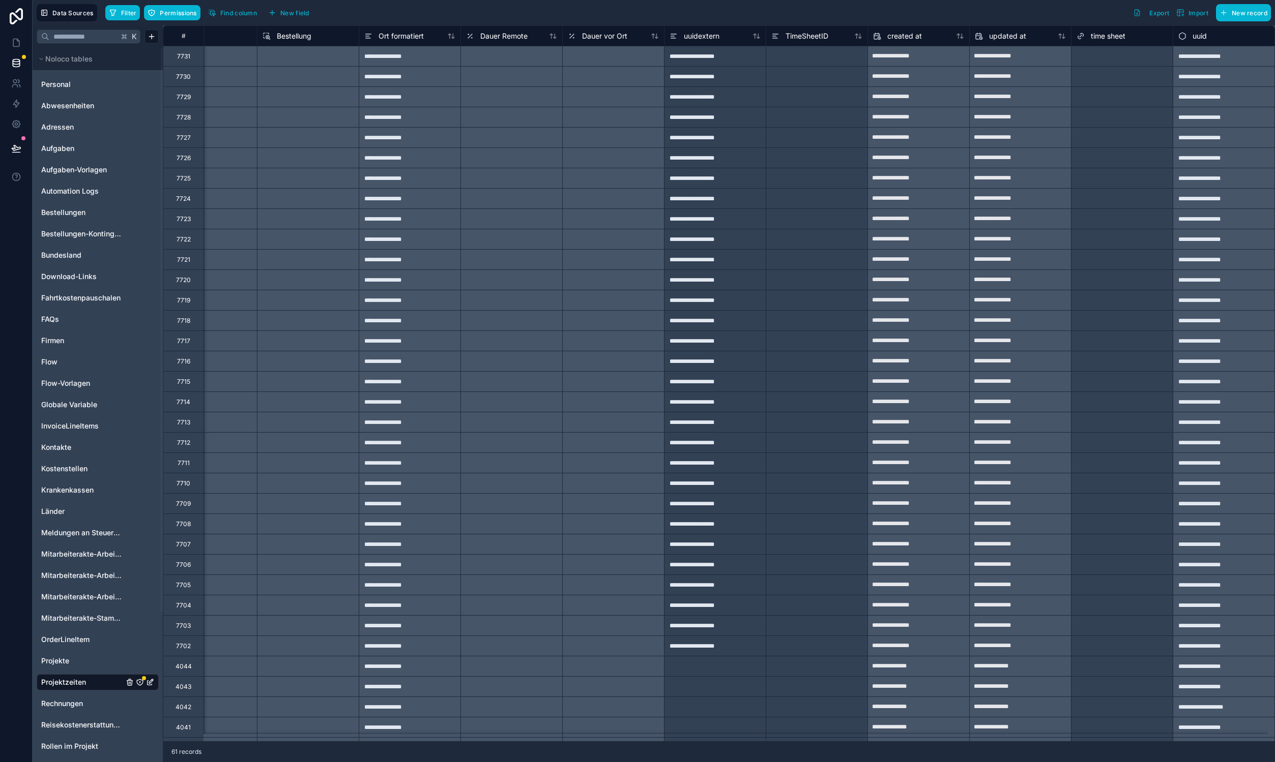
click at [1094, 60] on div "Select a time sheet" at bounding box center [1103, 56] width 55 height 8
click at [1095, 58] on div "Select a time sheet" at bounding box center [1103, 56] width 55 height 8
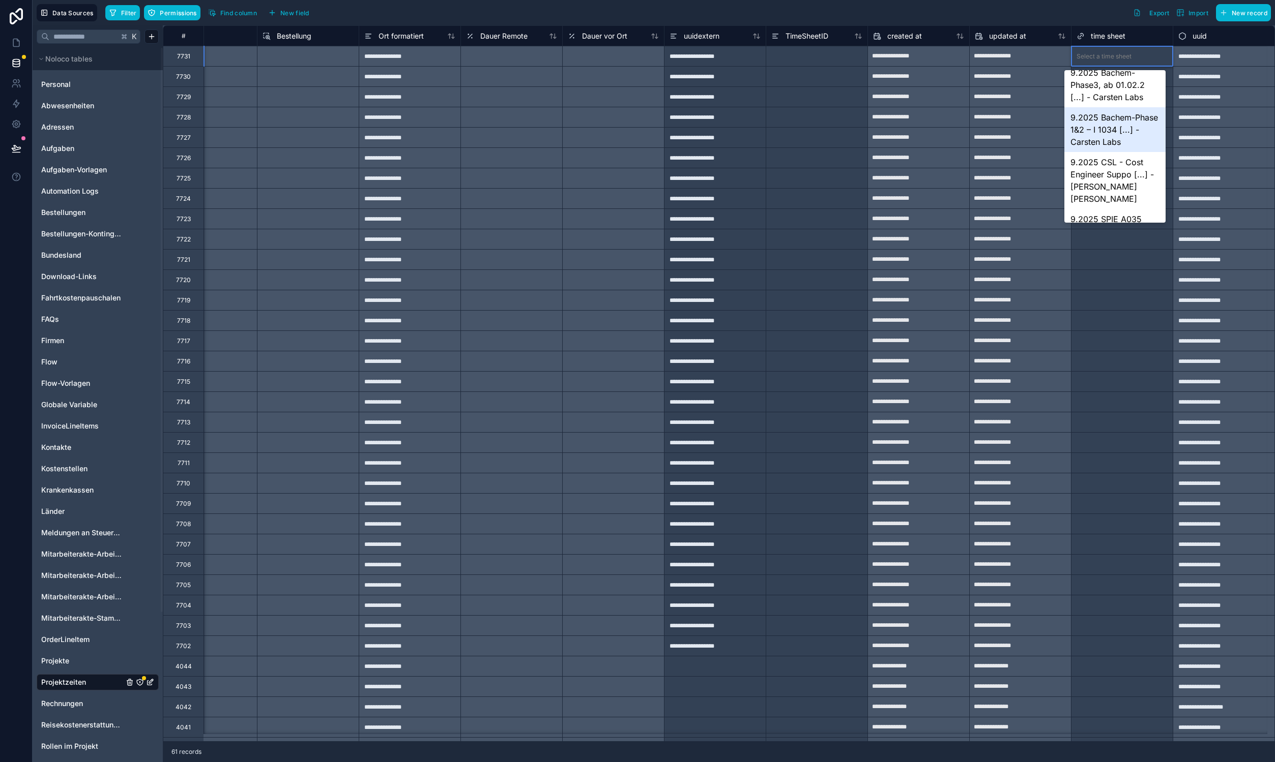
scroll to position [193, 0]
click at [1112, 177] on div "9.2025 CSL - Cost Engineer Suppo [...] - Ralf Jürgen Herbig" at bounding box center [1114, 176] width 101 height 57
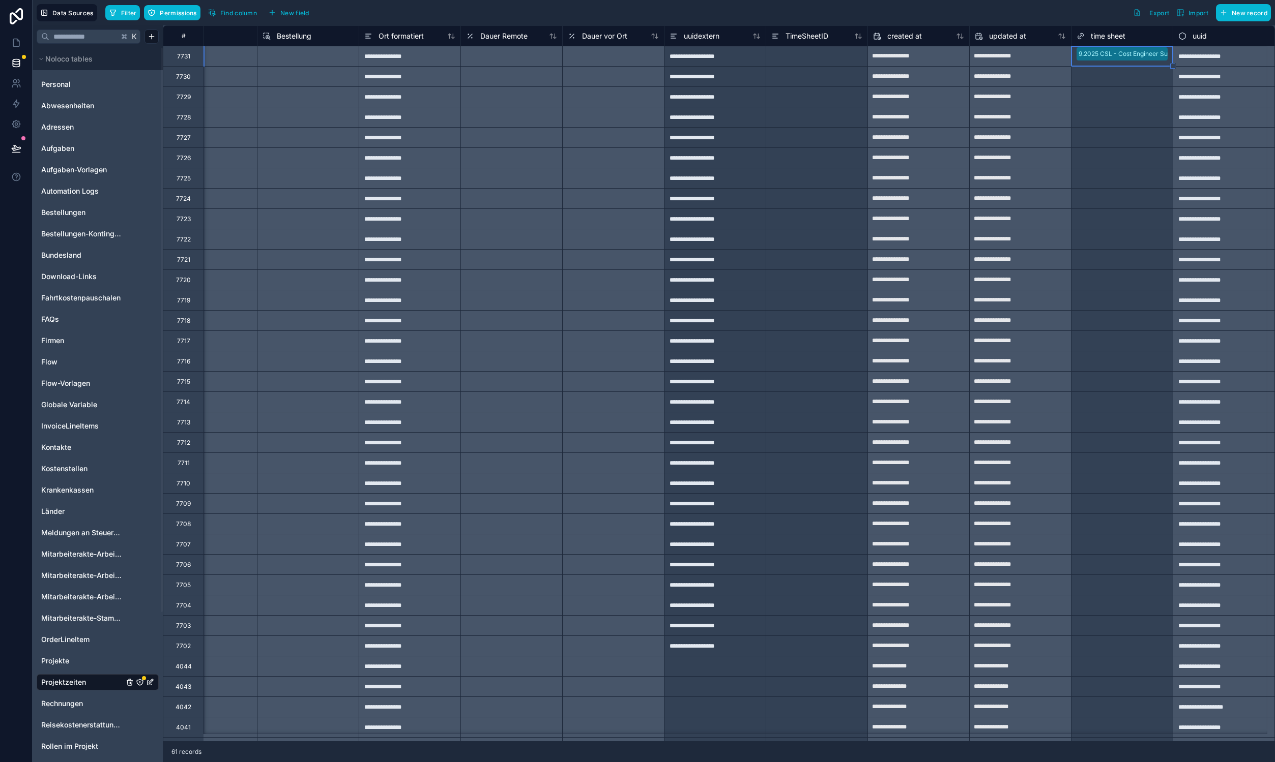
click at [1125, 71] on div "Select a time sheet" at bounding box center [1121, 77] width 101 height 14
click at [1135, 100] on input "text" at bounding box center [1136, 97] width 2 height 8
click at [1127, 112] on div "Select a time sheet" at bounding box center [1121, 117] width 101 height 14
click at [1127, 135] on div "Select a time sheet" at bounding box center [1121, 138] width 101 height 14
click at [1125, 159] on div "Select a time sheet" at bounding box center [1121, 158] width 101 height 14
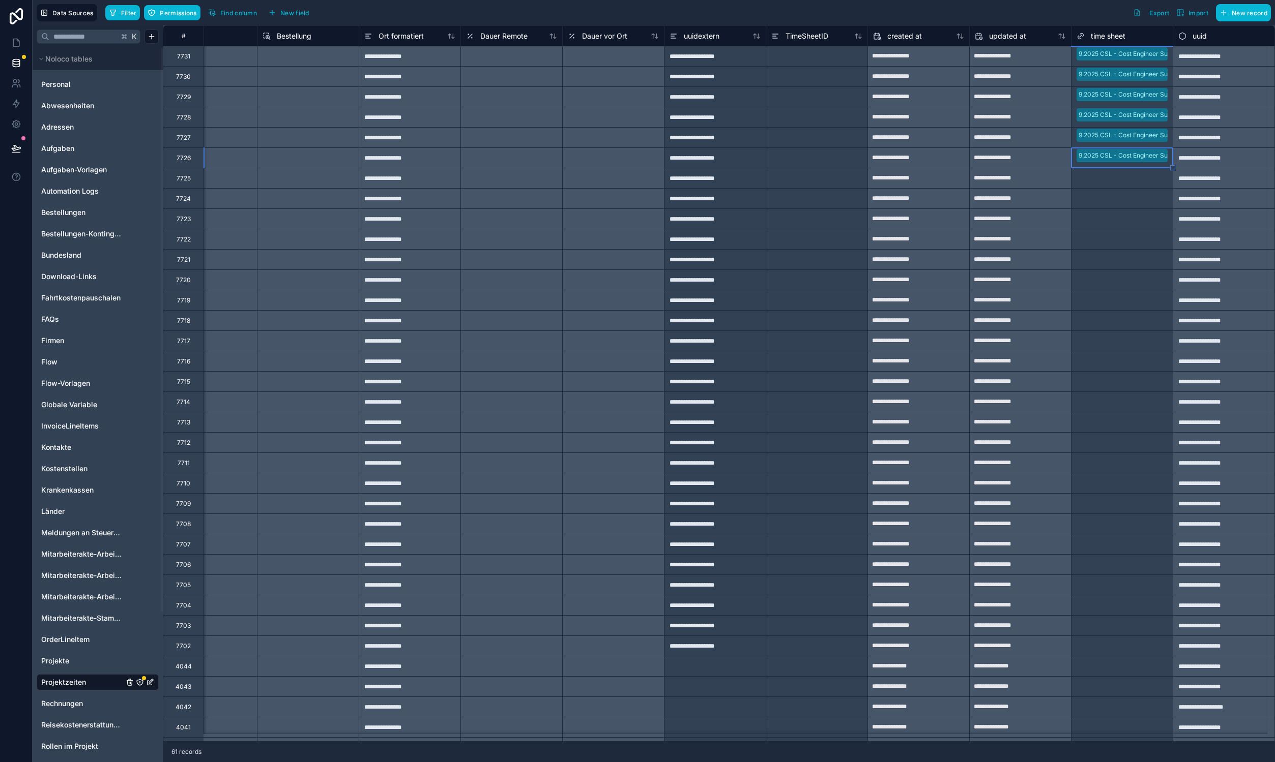
click at [1123, 186] on div "Select a time sheet" at bounding box center [1121, 178] width 101 height 20
click at [1121, 202] on div "Select a time sheet" at bounding box center [1103, 199] width 55 height 8
click at [1118, 220] on div "Select a time sheet" at bounding box center [1103, 219] width 55 height 8
click at [1120, 241] on div "Select a time sheet" at bounding box center [1103, 240] width 55 height 8
click at [1125, 263] on div "Select a time sheet" at bounding box center [1121, 260] width 101 height 14
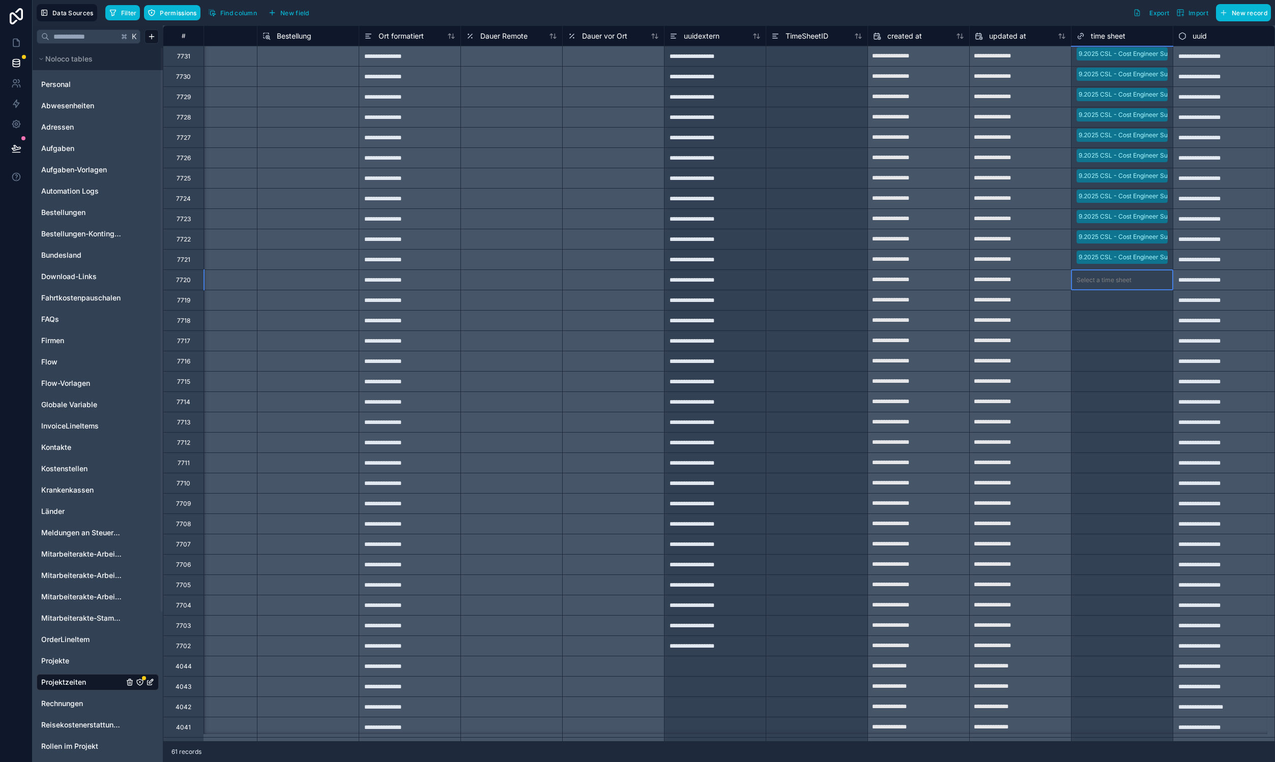
click at [1123, 281] on div "Select a time sheet" at bounding box center [1103, 280] width 55 height 8
click at [1122, 300] on div "Select a time sheet" at bounding box center [1103, 301] width 55 height 8
click at [1119, 320] on div "Select a time sheet" at bounding box center [1103, 321] width 55 height 8
click at [1119, 342] on div "Select a time sheet" at bounding box center [1103, 341] width 55 height 8
click at [1117, 359] on div "Select a time sheet" at bounding box center [1103, 362] width 55 height 8
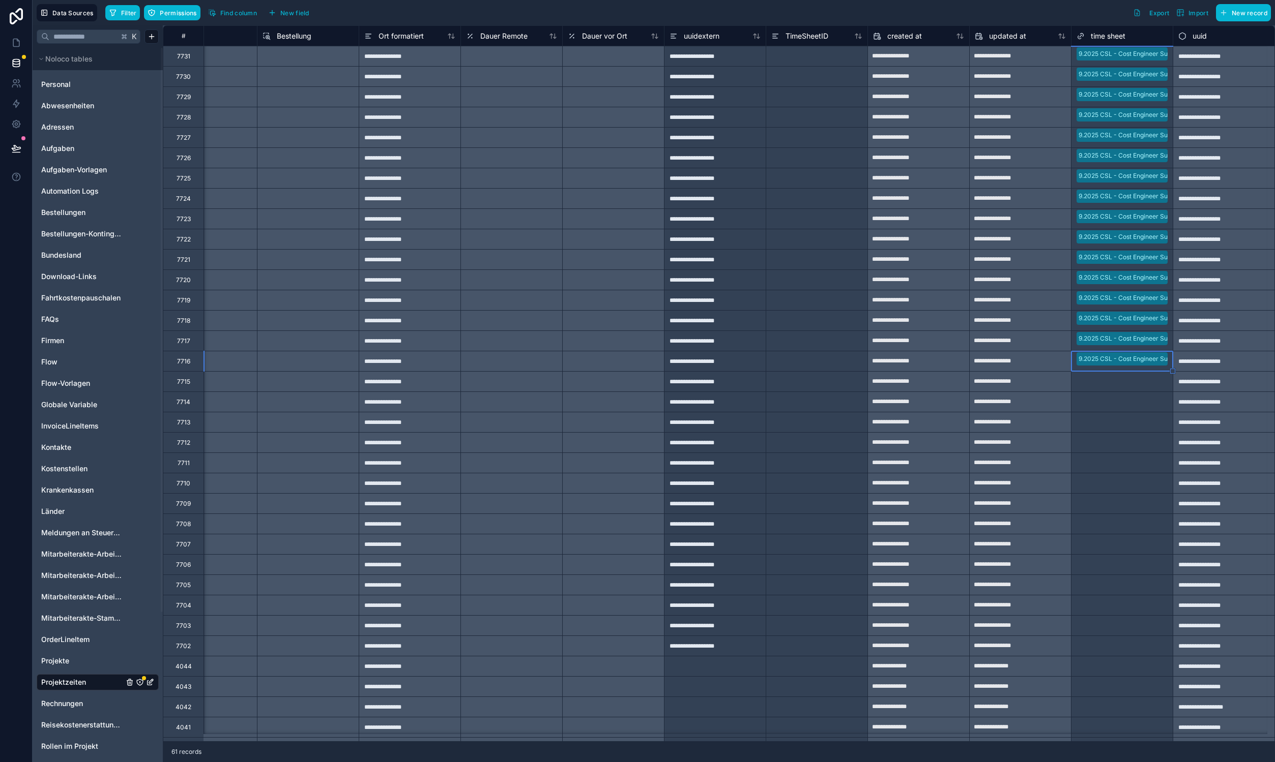
click at [1114, 379] on div "Select a time sheet" at bounding box center [1103, 382] width 55 height 8
click at [1115, 400] on div "Select a time sheet" at bounding box center [1103, 402] width 55 height 8
click at [1100, 422] on div "Select a time sheet" at bounding box center [1103, 423] width 55 height 8
click at [1109, 449] on div "Select a time sheet" at bounding box center [1121, 443] width 101 height 14
click at [1111, 462] on div "Select a time sheet" at bounding box center [1103, 463] width 55 height 8
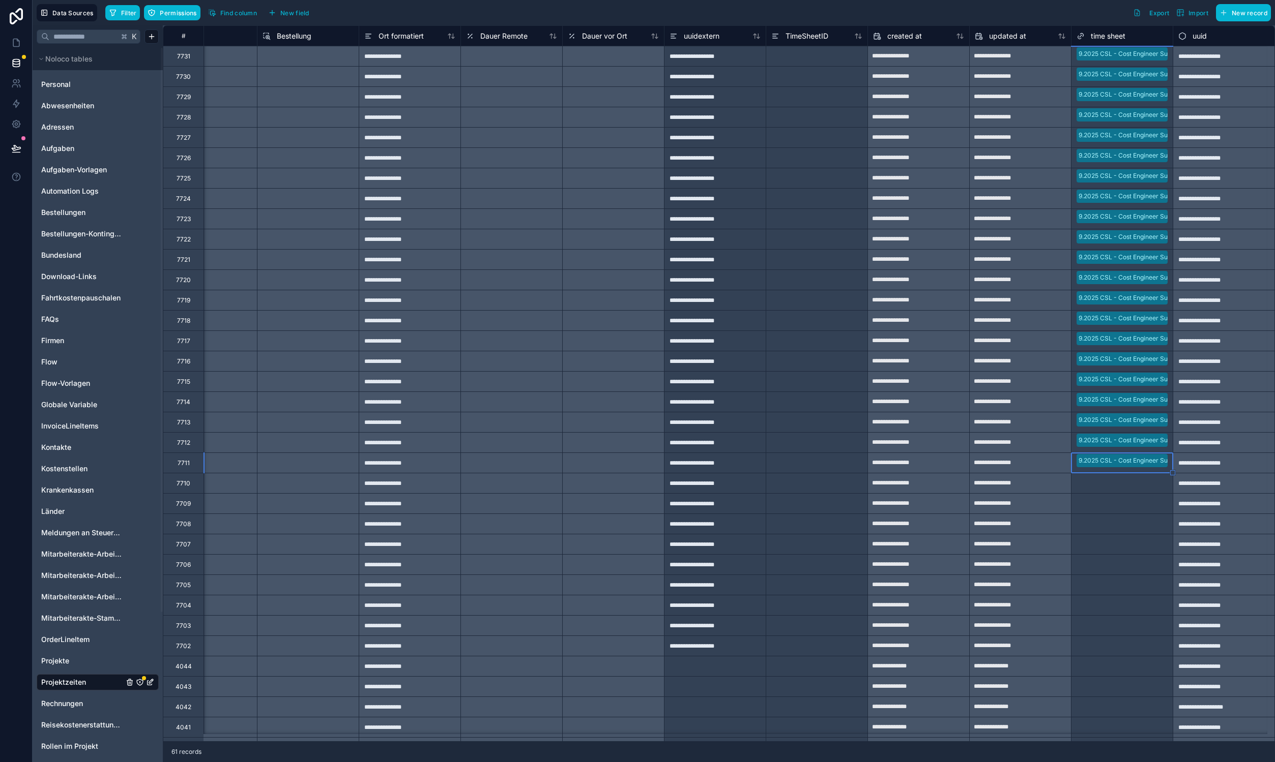
click at [1112, 486] on div "Select a time sheet" at bounding box center [1103, 484] width 55 height 8
click at [1111, 505] on div "Select a time sheet" at bounding box center [1103, 504] width 55 height 8
click at [1101, 536] on div "Select a time sheet" at bounding box center [1121, 545] width 101 height 20
click at [1101, 526] on div "Select a time sheet" at bounding box center [1103, 524] width 55 height 8
click at [1114, 565] on div "Select a time sheet" at bounding box center [1103, 565] width 55 height 8
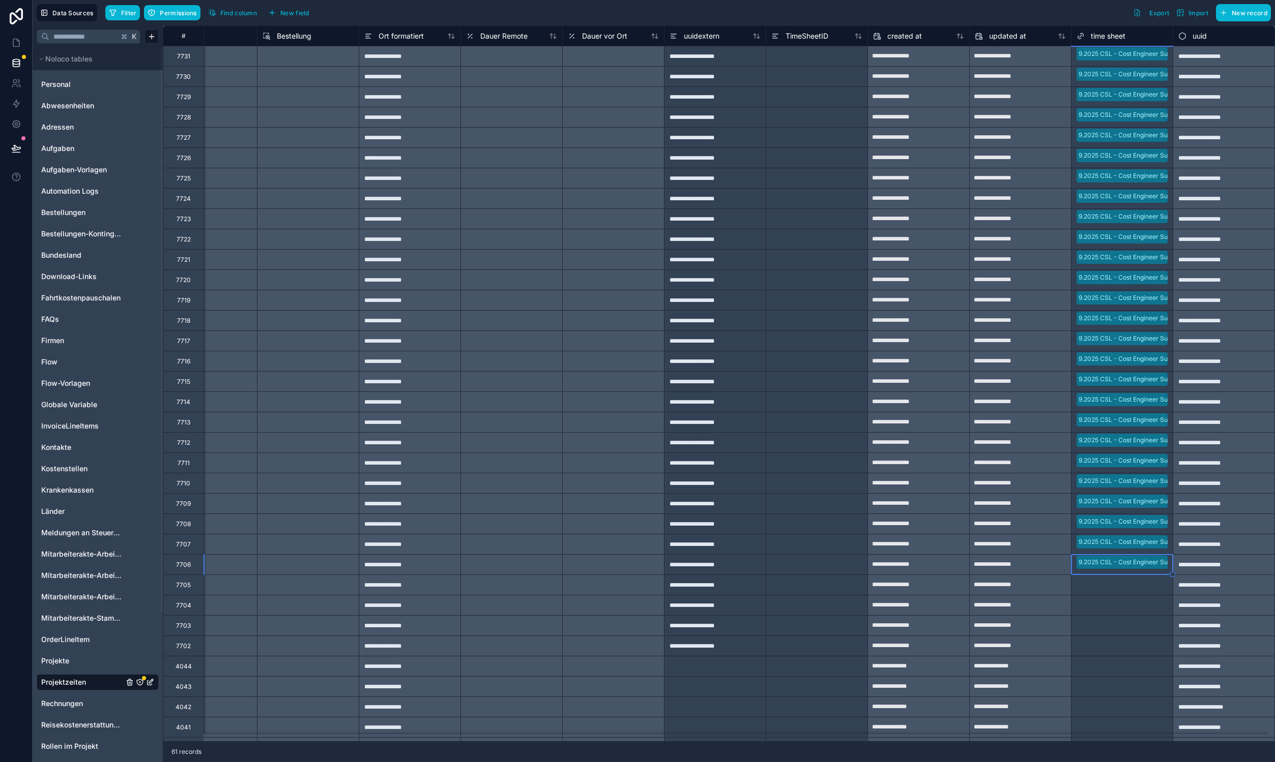
click at [1117, 584] on div "Select a time sheet" at bounding box center [1103, 585] width 55 height 8
click at [1118, 603] on div "Select a time sheet" at bounding box center [1103, 606] width 55 height 8
click at [1120, 625] on div "Select a time sheet" at bounding box center [1103, 626] width 55 height 8
click at [1121, 639] on div "Select a time sheet" at bounding box center [1121, 646] width 101 height 14
click at [125, 13] on span "Filter" at bounding box center [129, 13] width 16 height 8
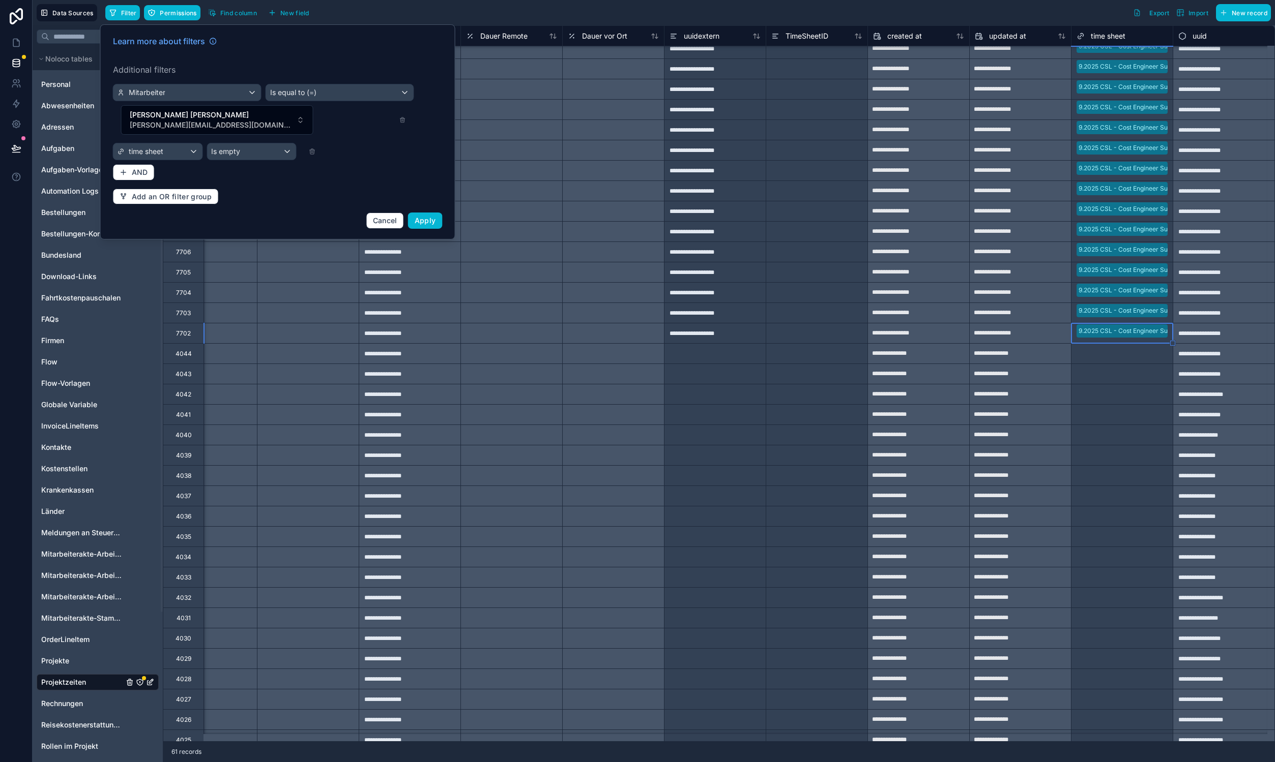
scroll to position [552, 1073]
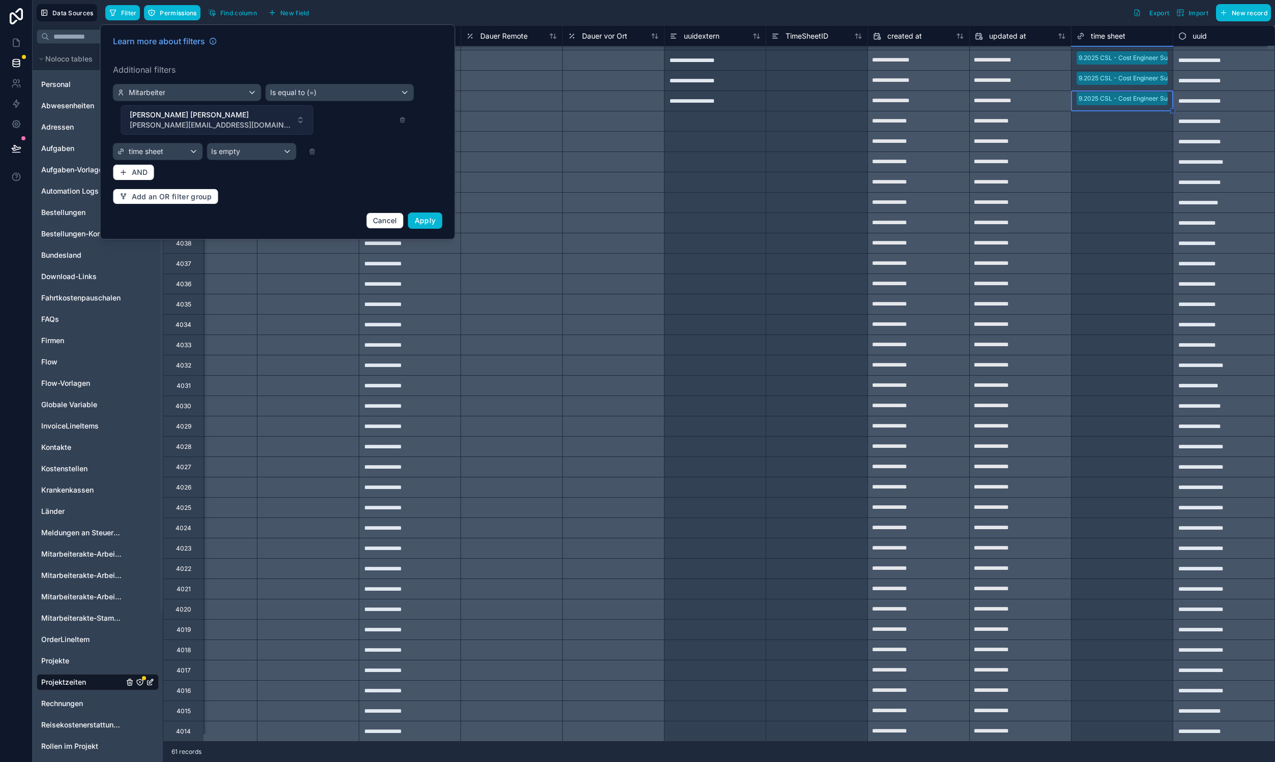
click at [283, 105] on button "Ralf Jürgen Herbig r.herbig@cept.de" at bounding box center [217, 120] width 192 height 30
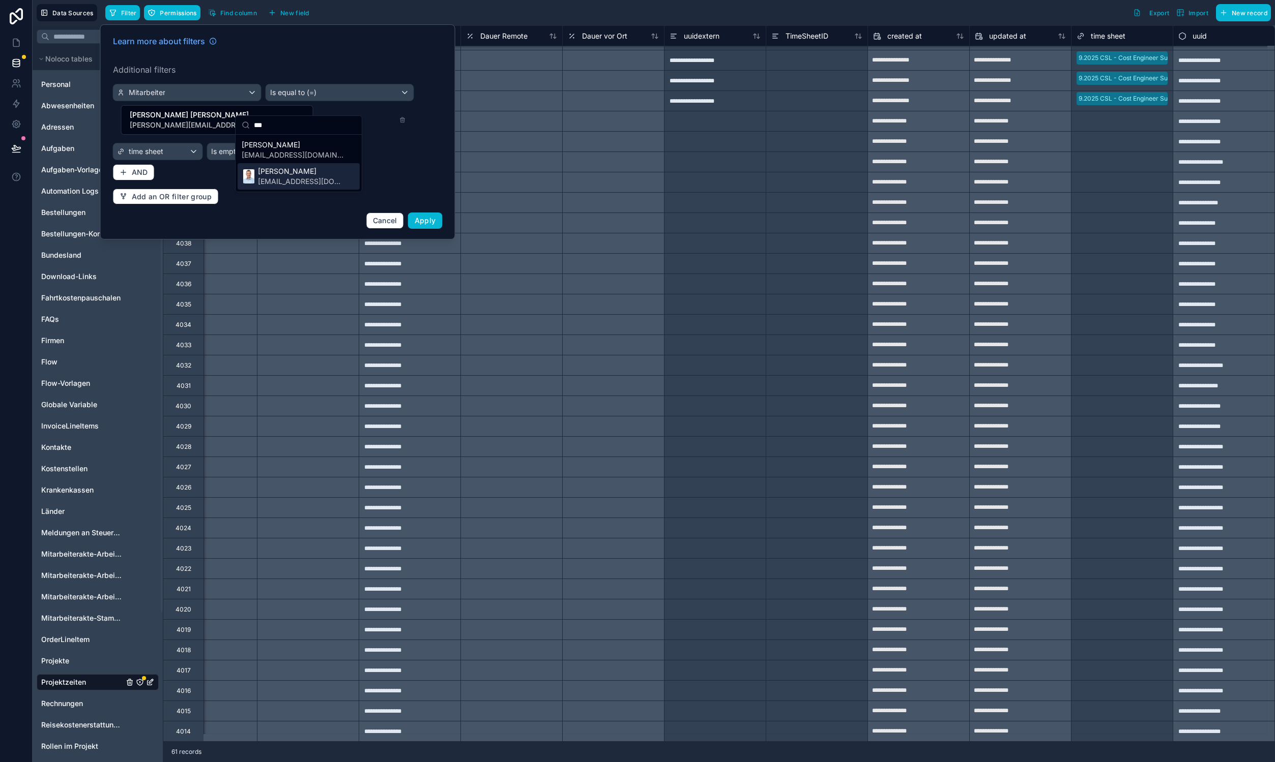
type input "***"
click at [293, 178] on span "[EMAIL_ADDRESS][DOMAIN_NAME]" at bounding box center [300, 181] width 85 height 10
click at [436, 213] on button "Apply" at bounding box center [425, 221] width 35 height 16
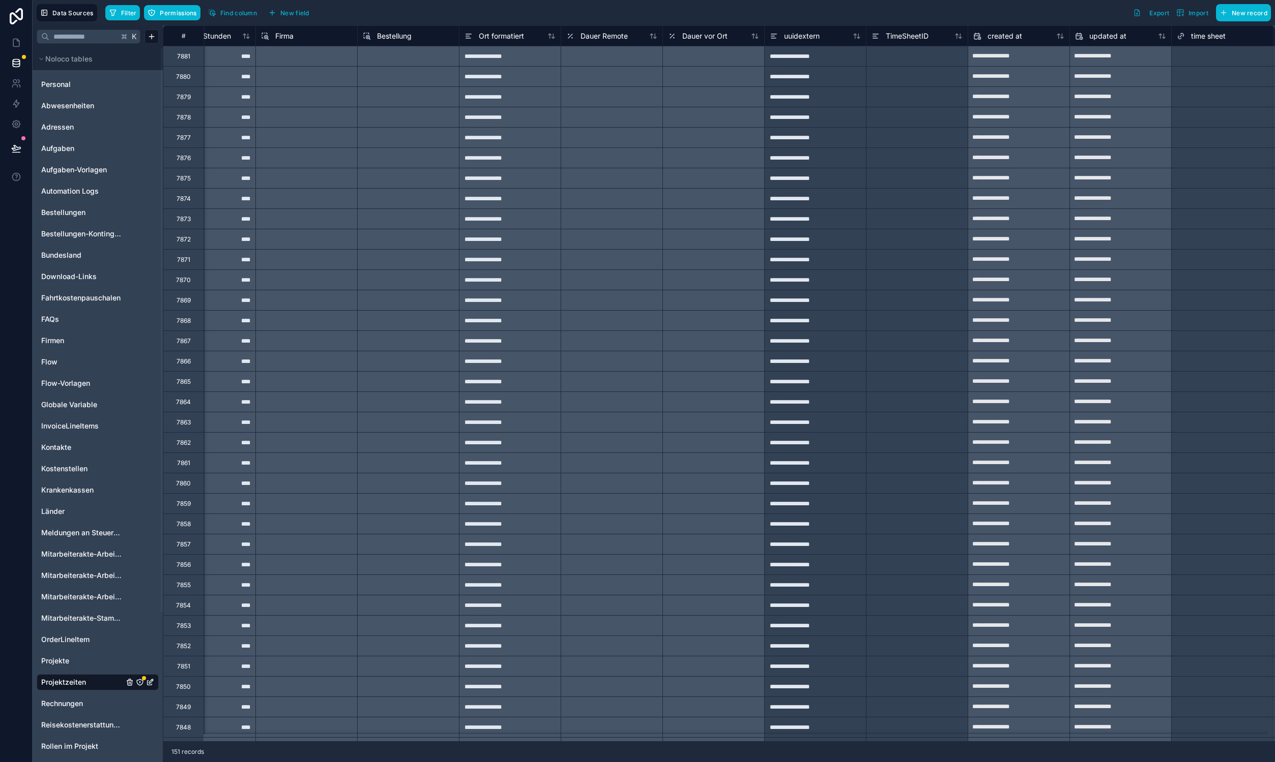
scroll to position [0, 1073]
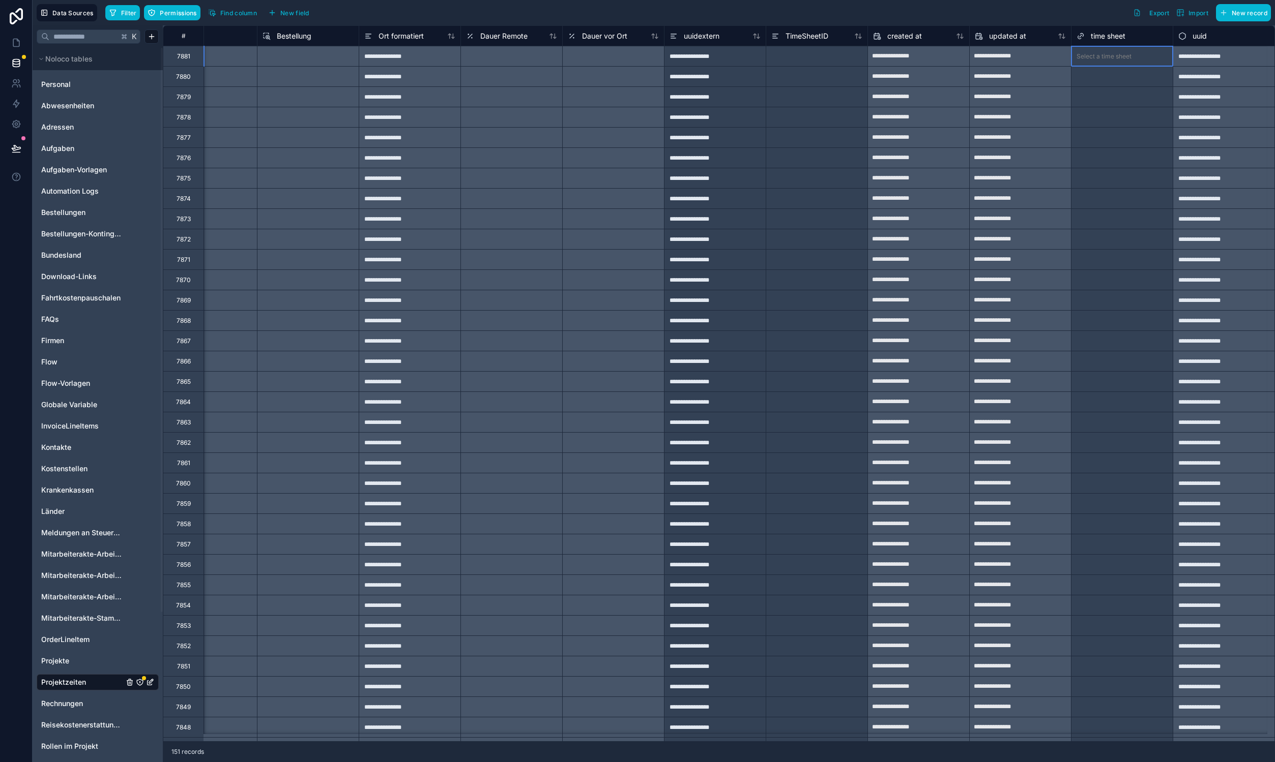
click at [1106, 51] on div "Select a time sheet" at bounding box center [1121, 56] width 101 height 14
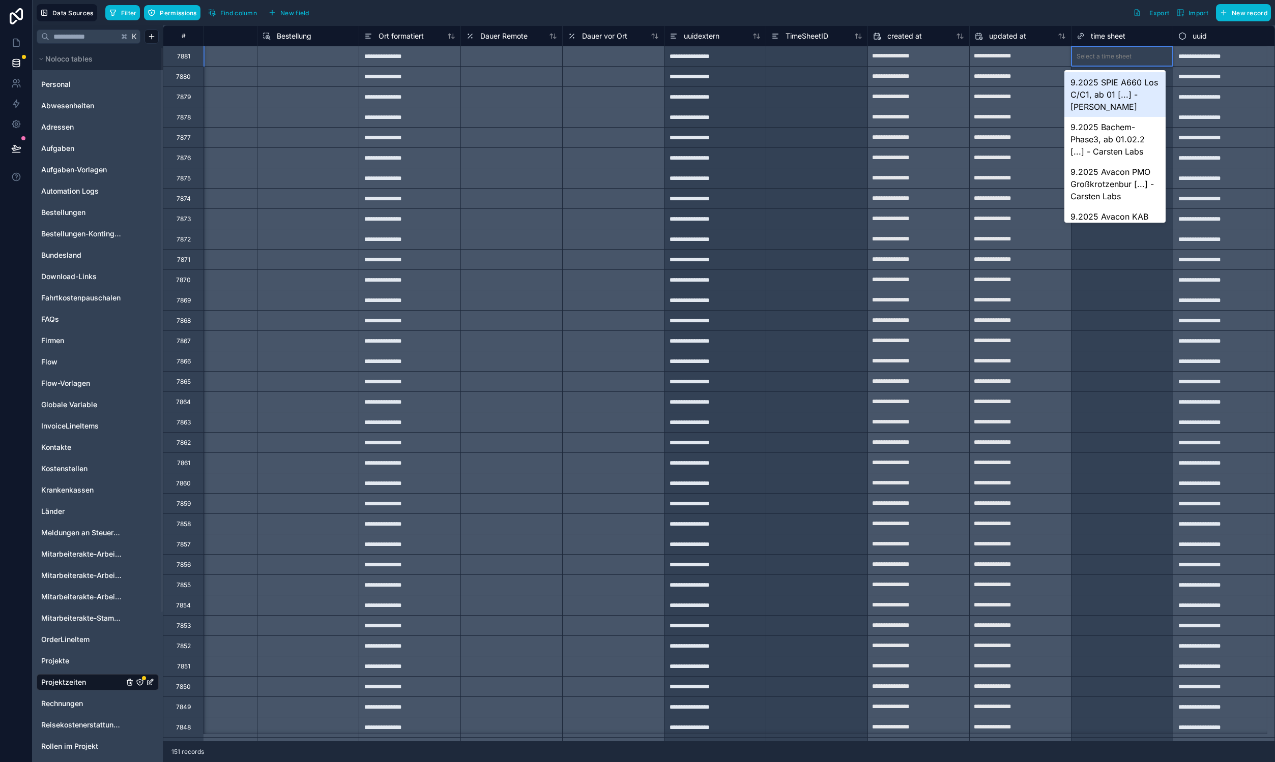
click at [1110, 55] on div "Select a time sheet" at bounding box center [1103, 56] width 55 height 8
click at [1121, 133] on div "9.2025 Bachem-Phase3, ab 01.02.2 [...] - Carsten Labs" at bounding box center [1114, 139] width 101 height 45
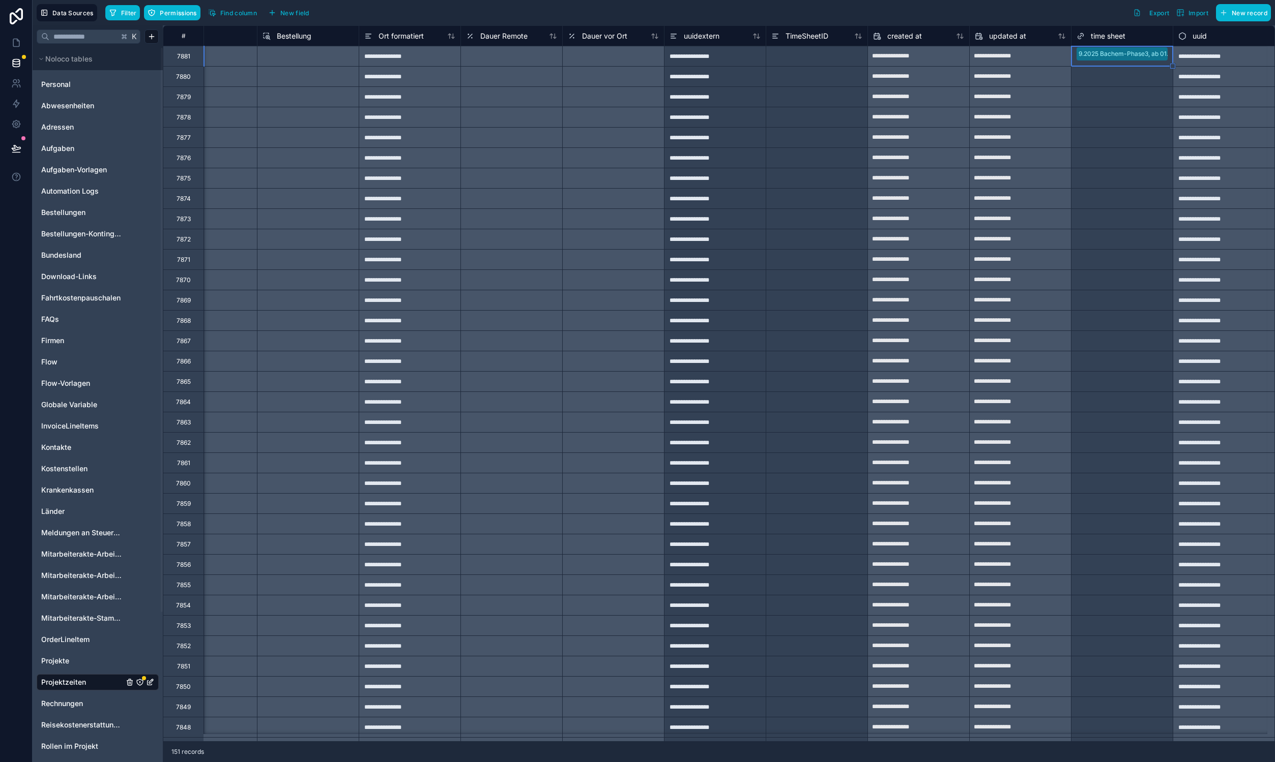
click at [1112, 83] on div "Select a time sheet" at bounding box center [1121, 77] width 101 height 14
click at [1111, 73] on div "Select a time sheet" at bounding box center [1103, 77] width 55 height 8
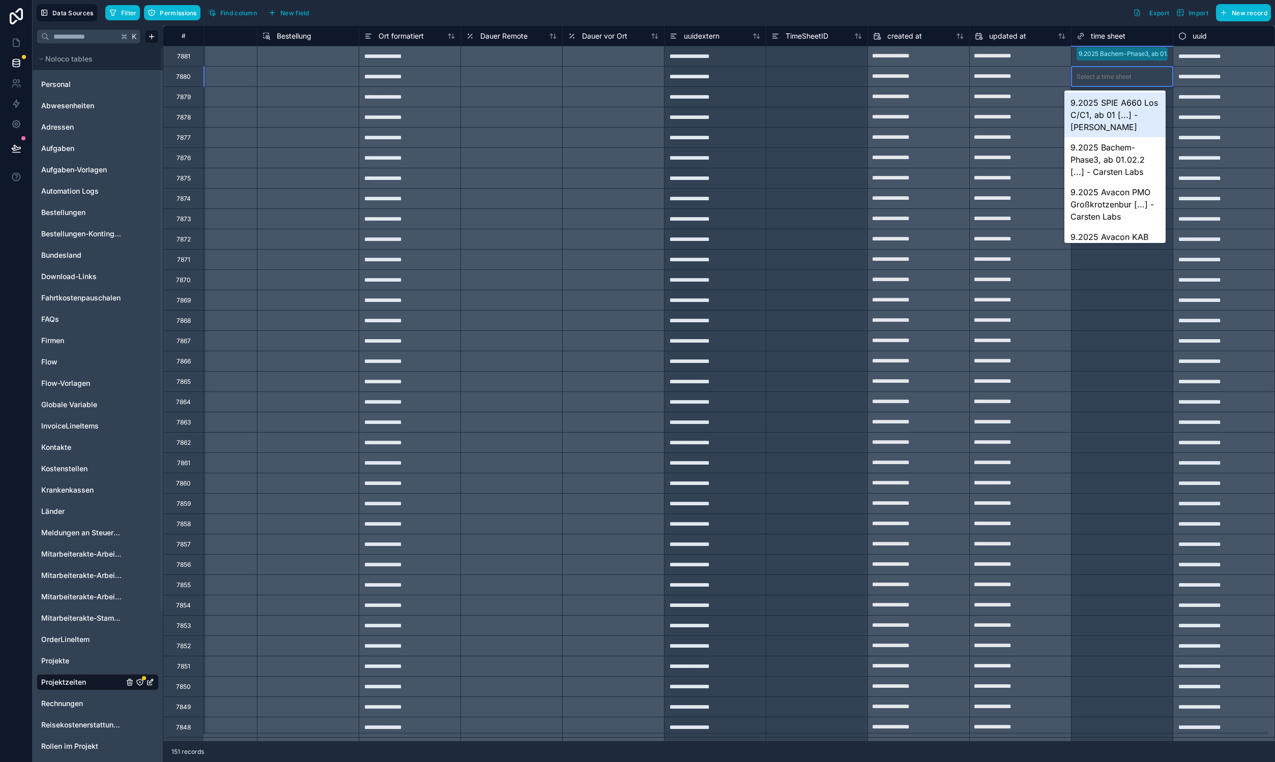
paste input "***"
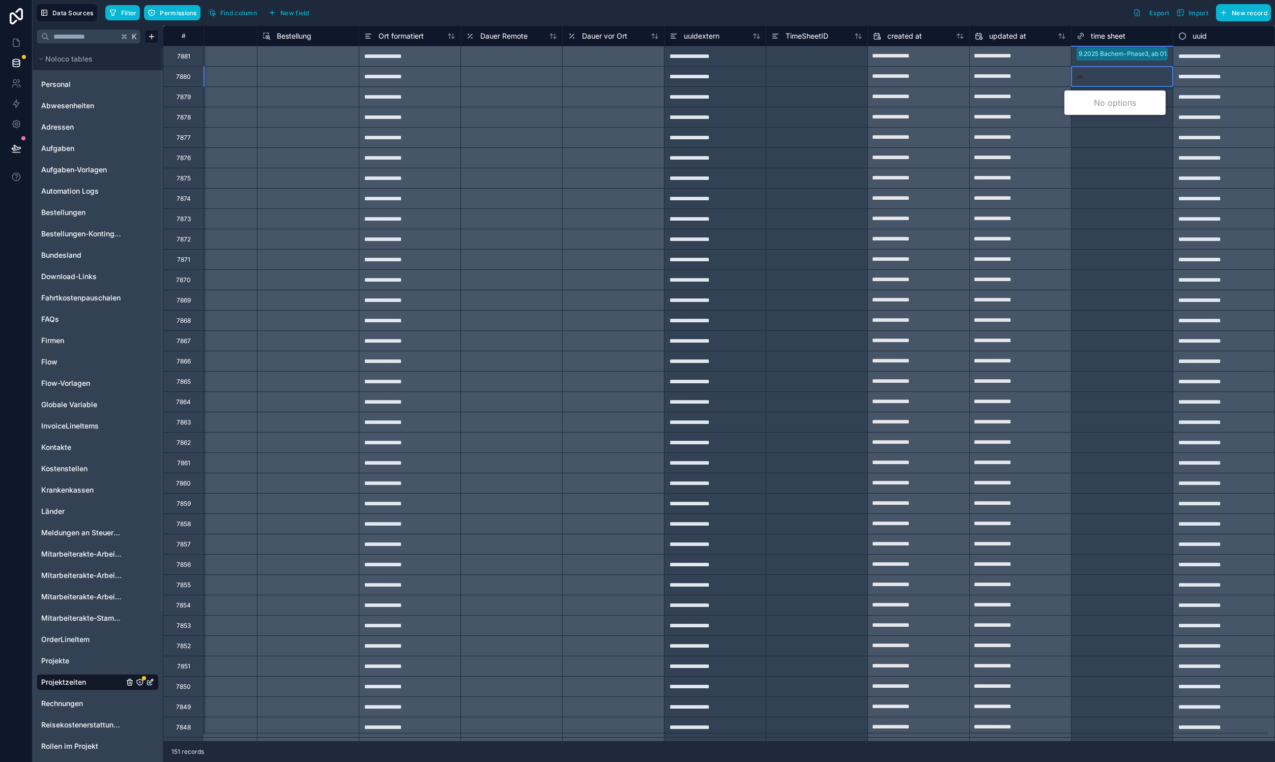
type input "***"
click at [1106, 153] on div "Select a time sheet" at bounding box center [1121, 158] width 101 height 14
click at [1092, 72] on div "Select a time sheet" at bounding box center [1121, 77] width 101 height 14
click at [1110, 98] on div "Select a time sheet" at bounding box center [1103, 97] width 55 height 8
click at [1117, 119] on div "Select a time sheet" at bounding box center [1103, 117] width 55 height 8
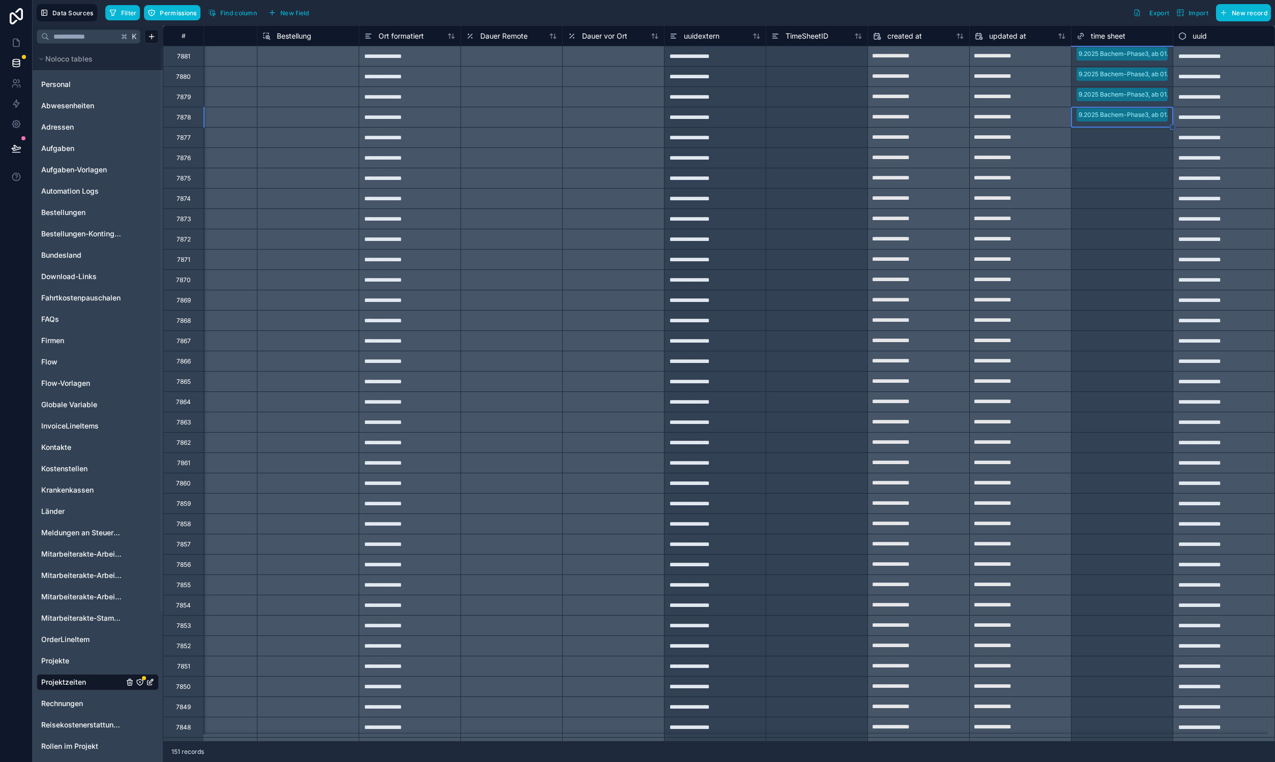
click at [1125, 136] on div "Select a time sheet" at bounding box center [1121, 138] width 101 height 14
click at [1127, 153] on div "Select a time sheet" at bounding box center [1121, 158] width 101 height 14
click at [1135, 176] on div at bounding box center [1151, 178] width 32 height 10
click at [1135, 199] on div at bounding box center [1151, 199] width 32 height 10
click at [1135, 219] on div at bounding box center [1151, 219] width 32 height 10
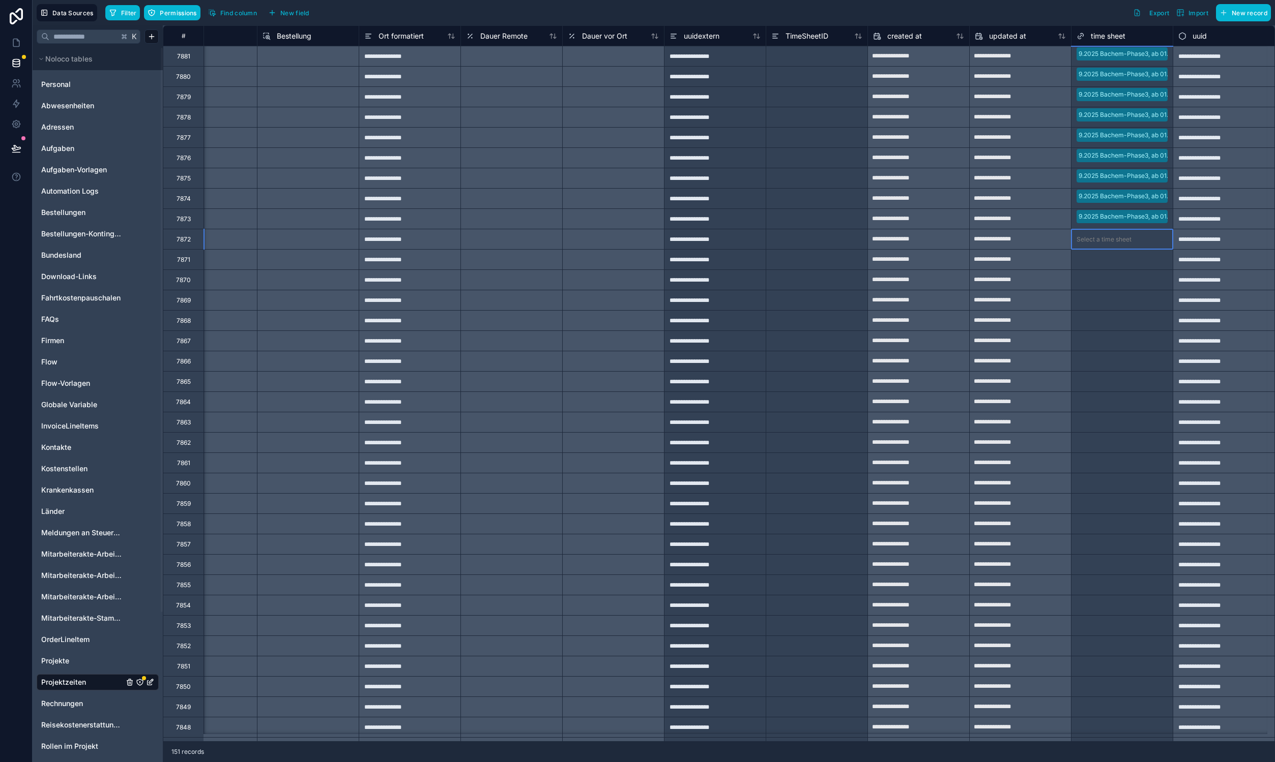
click at [1130, 233] on div "Select a time sheet" at bounding box center [1121, 239] width 101 height 14
click at [1135, 260] on input "text" at bounding box center [1136, 260] width 2 height 8
click at [1135, 275] on div at bounding box center [1151, 280] width 32 height 10
click at [1130, 306] on div "Select a time sheet" at bounding box center [1121, 300] width 101 height 14
click at [1127, 320] on div "Select a time sheet" at bounding box center [1121, 321] width 101 height 14
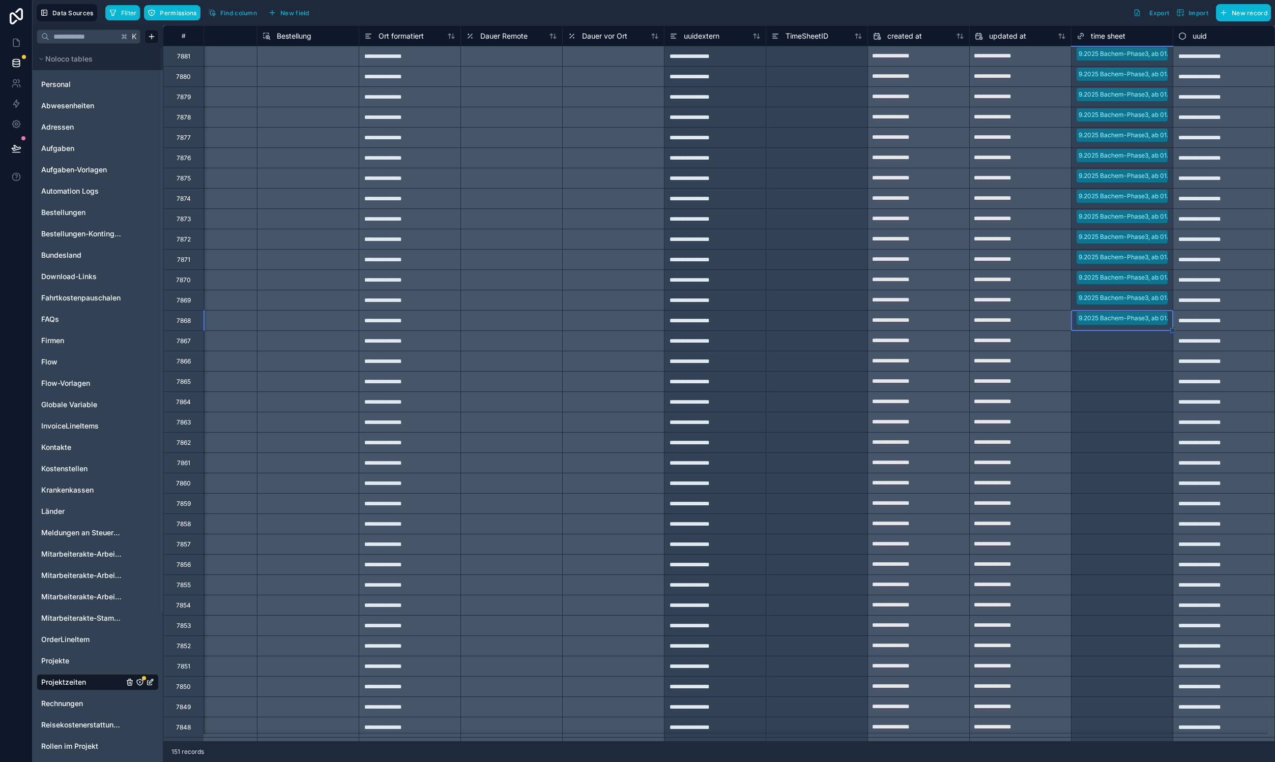
click at [1122, 337] on div "Select a time sheet" at bounding box center [1103, 341] width 55 height 8
click at [1115, 360] on div "Select a time sheet" at bounding box center [1103, 362] width 55 height 8
click at [1110, 383] on div "Select a time sheet" at bounding box center [1103, 382] width 55 height 8
click at [1125, 398] on div "Select a time sheet" at bounding box center [1121, 402] width 101 height 14
click at [1135, 421] on div at bounding box center [1151, 423] width 32 height 10
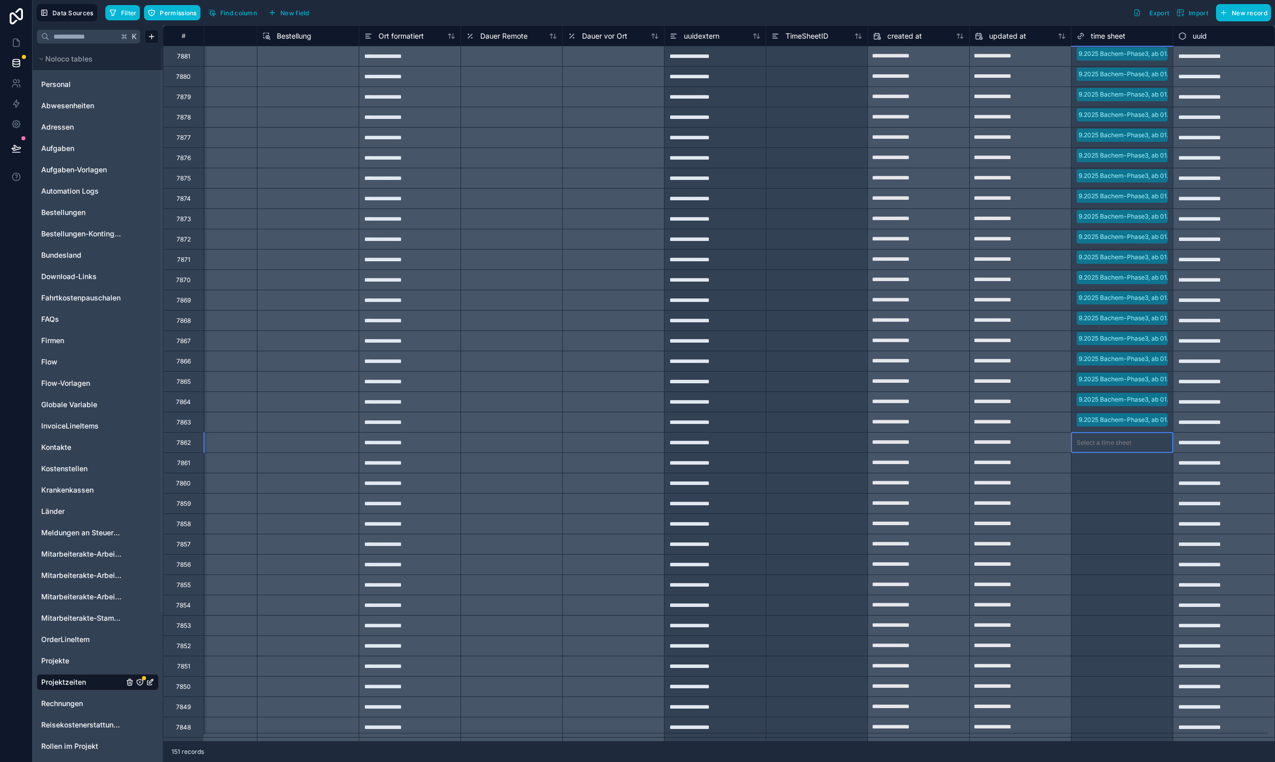
click at [1097, 437] on div "Select a time sheet" at bounding box center [1121, 443] width 101 height 14
click at [1107, 463] on div "Select a time sheet" at bounding box center [1103, 463] width 55 height 8
click at [1115, 489] on div "Select a time sheet" at bounding box center [1121, 484] width 101 height 14
click at [1110, 509] on div "Select a time sheet" at bounding box center [1121, 504] width 101 height 14
click at [1114, 526] on div "Select a time sheet" at bounding box center [1103, 524] width 55 height 8
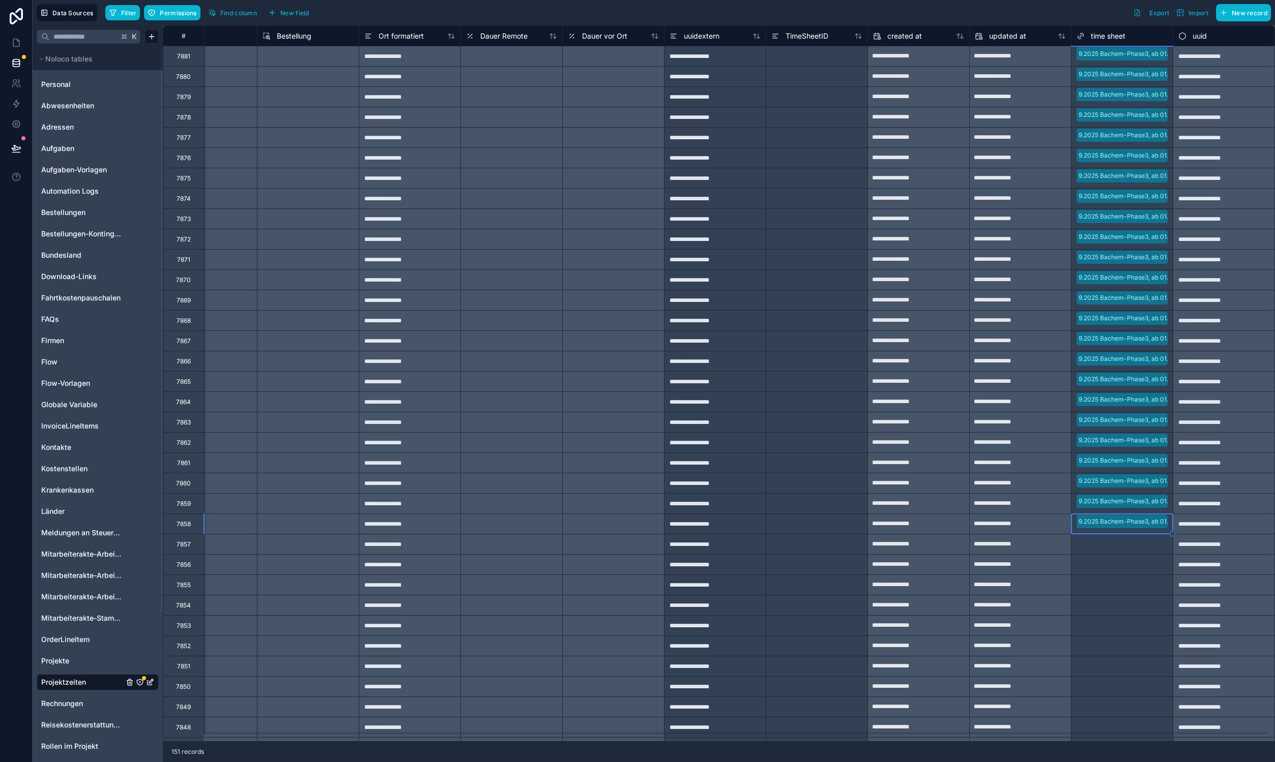
click at [1111, 545] on div "Select a time sheet" at bounding box center [1103, 545] width 55 height 8
click at [1111, 563] on div "Select a time sheet" at bounding box center [1103, 565] width 55 height 8
click at [1112, 588] on div "Select a time sheet" at bounding box center [1103, 585] width 55 height 8
click at [1109, 603] on div "Select a time sheet" at bounding box center [1103, 606] width 55 height 8
click at [1109, 616] on div "Select a time sheet" at bounding box center [1121, 626] width 101 height 20
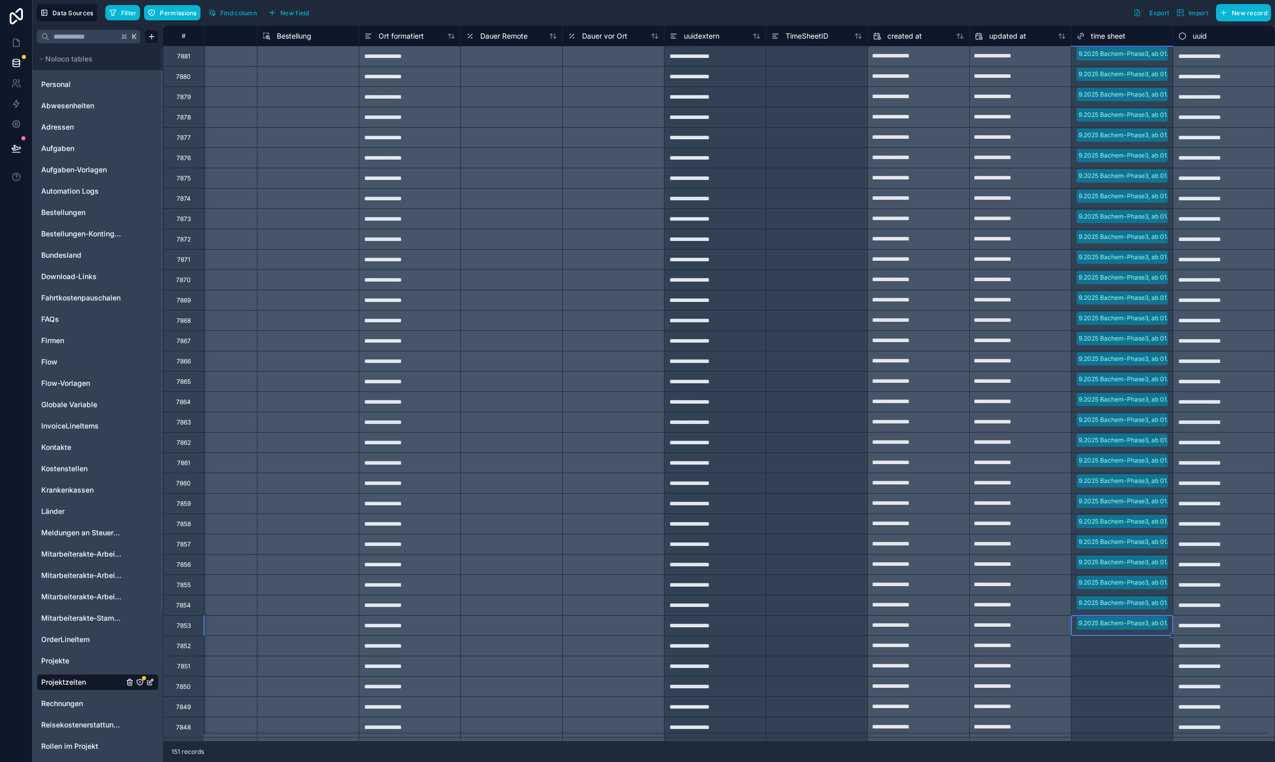
click at [1108, 642] on div "Select a time sheet" at bounding box center [1103, 646] width 55 height 8
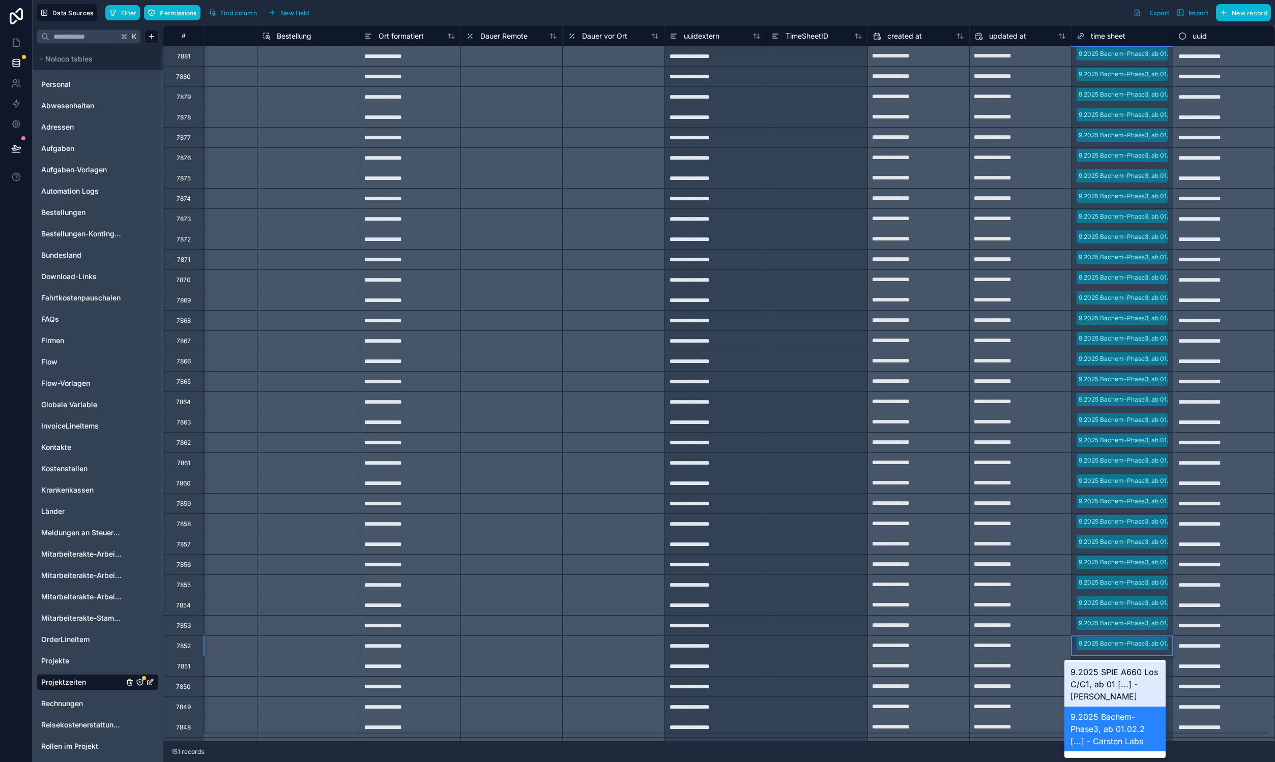
click at [845, 675] on div at bounding box center [817, 666] width 102 height 20
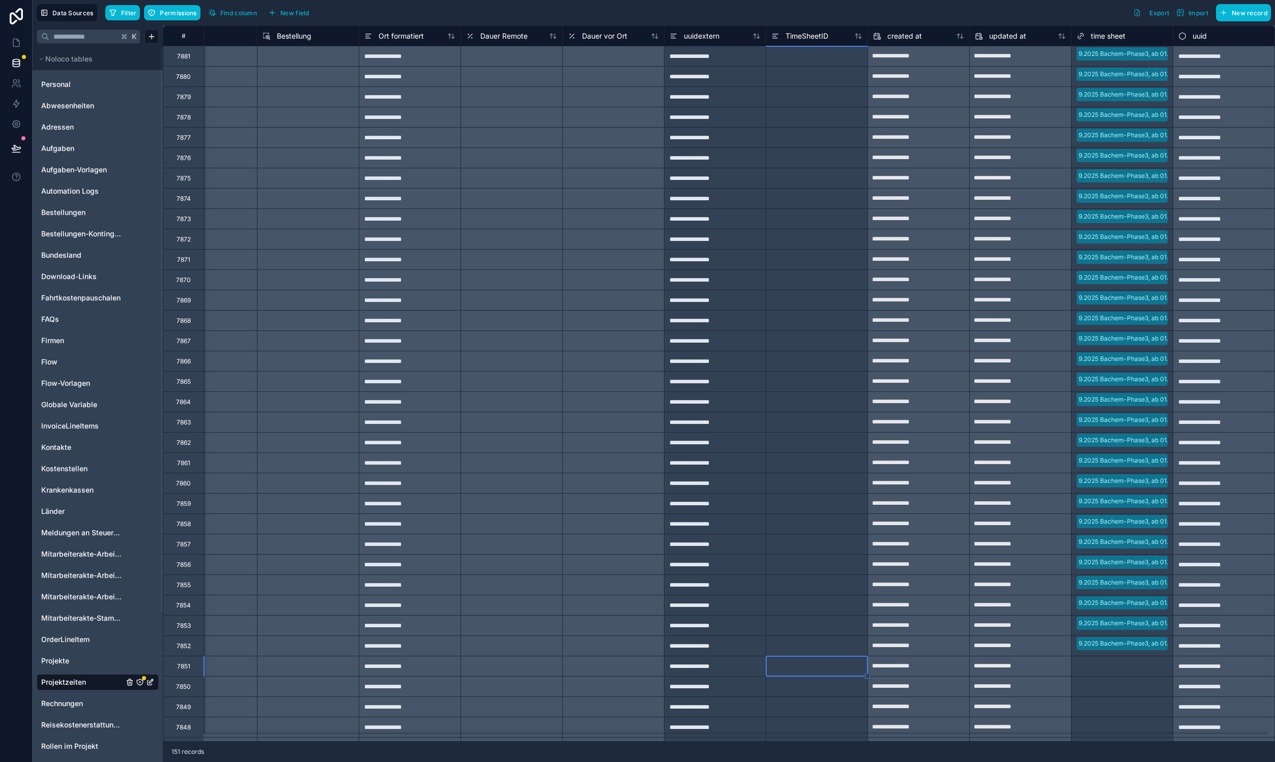
click at [1081, 663] on div "Select a time sheet" at bounding box center [1103, 667] width 55 height 8
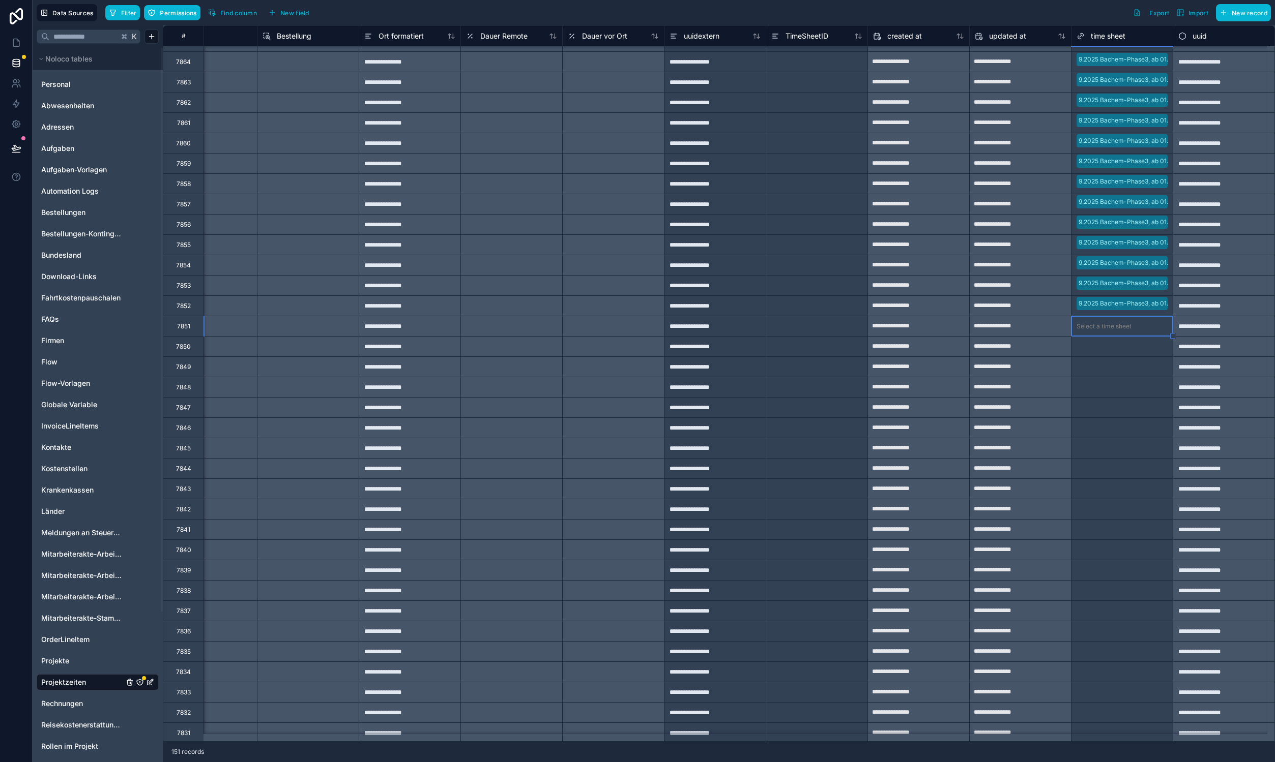
scroll to position [390, 1073]
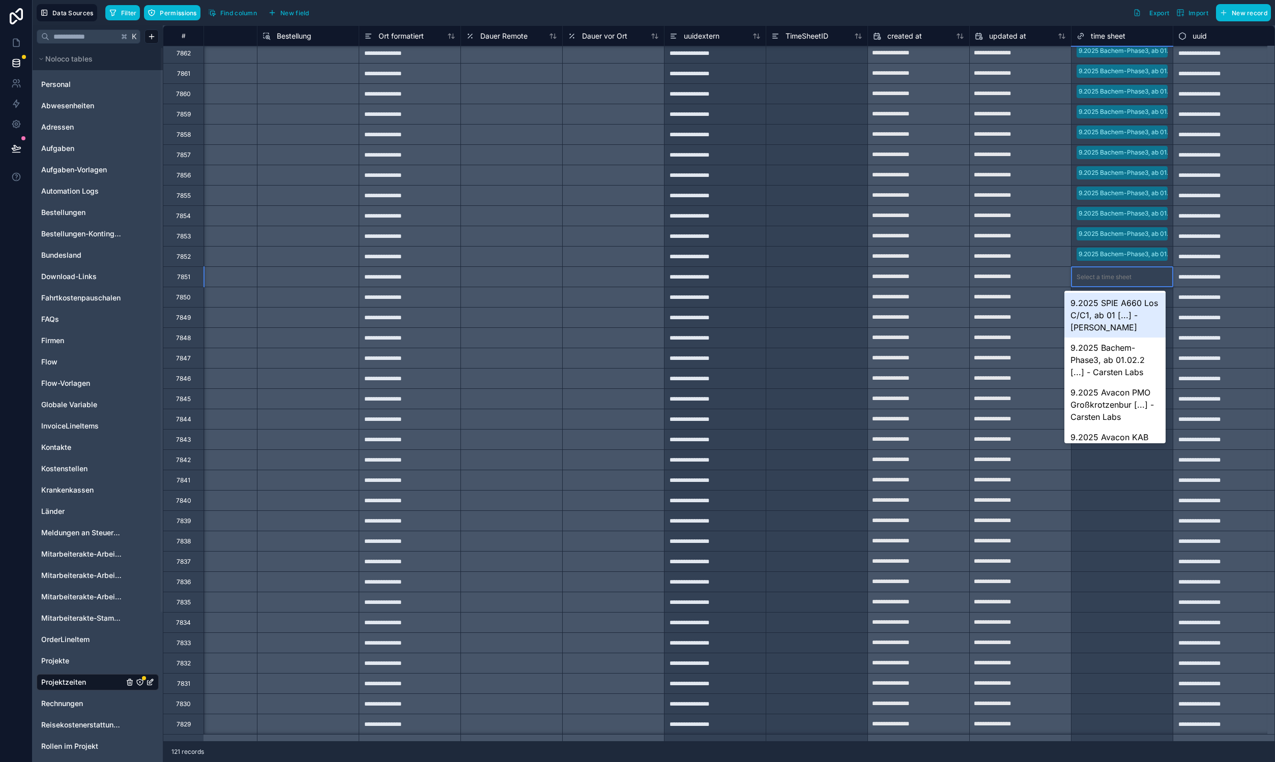
click at [1102, 277] on div "Select a time sheet" at bounding box center [1103, 277] width 55 height 8
click at [1117, 372] on div "9.2025 Avacon PMO Großkrotzenbur [...] - Carsten Labs" at bounding box center [1114, 368] width 101 height 45
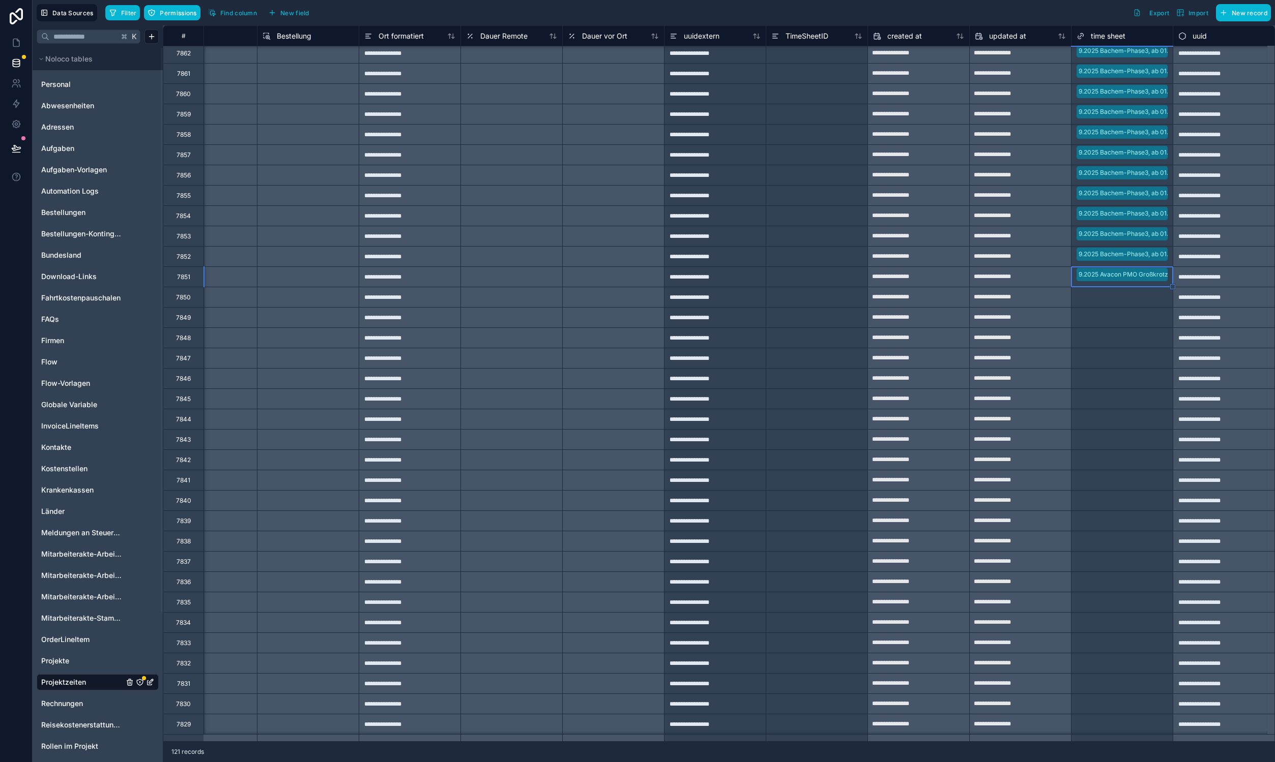
click at [1102, 303] on div "Select a time sheet" at bounding box center [1121, 297] width 101 height 14
click at [1110, 320] on div "Select a time sheet" at bounding box center [1103, 318] width 55 height 8
click at [1114, 341] on div "Select a time sheet" at bounding box center [1103, 338] width 55 height 8
click at [1119, 354] on div "Select a time sheet" at bounding box center [1121, 358] width 101 height 14
click at [1124, 378] on div "Select a time sheet" at bounding box center [1103, 379] width 55 height 8
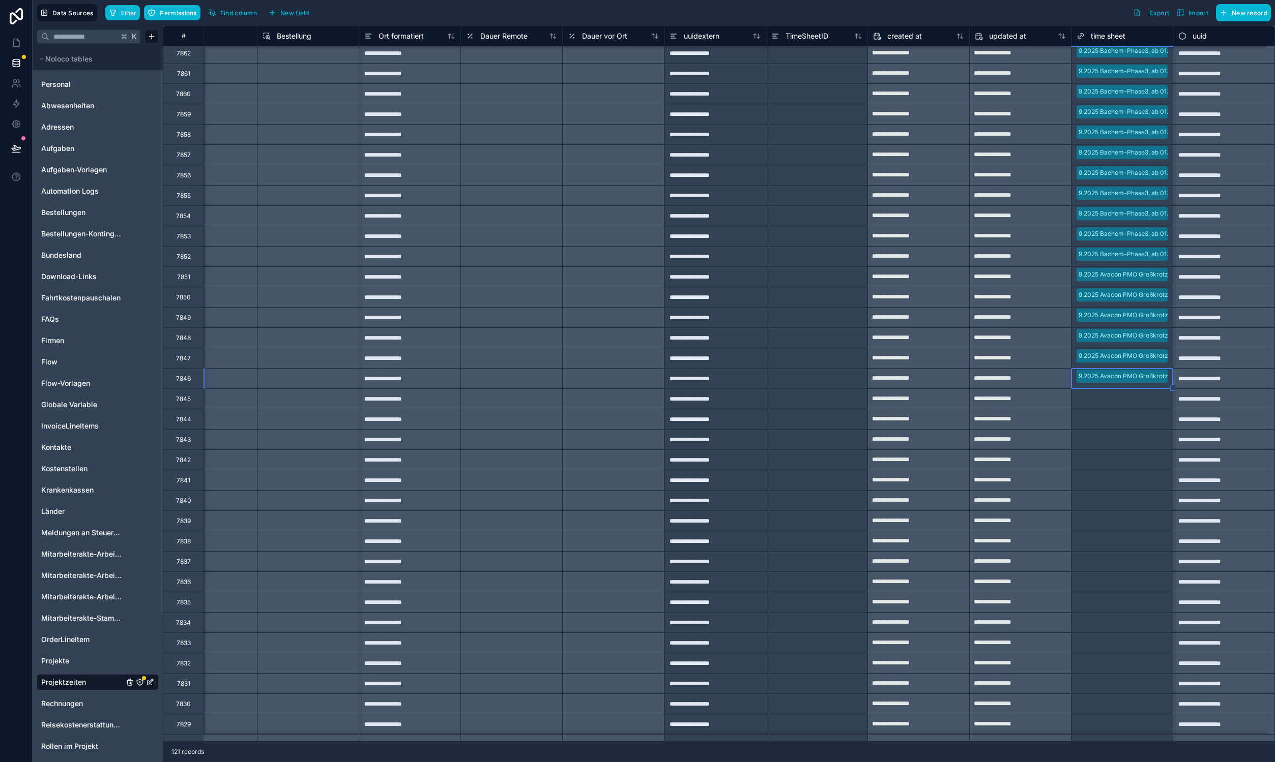
click at [1120, 402] on div "Select a time sheet" at bounding box center [1103, 399] width 55 height 8
click at [1119, 419] on div "Select a time sheet" at bounding box center [1103, 420] width 55 height 8
click at [1120, 436] on div "Select a time sheet" at bounding box center [1103, 440] width 55 height 8
click at [1115, 462] on div "Select a time sheet" at bounding box center [1103, 460] width 55 height 8
click at [1118, 485] on div "Select a time sheet" at bounding box center [1121, 481] width 101 height 14
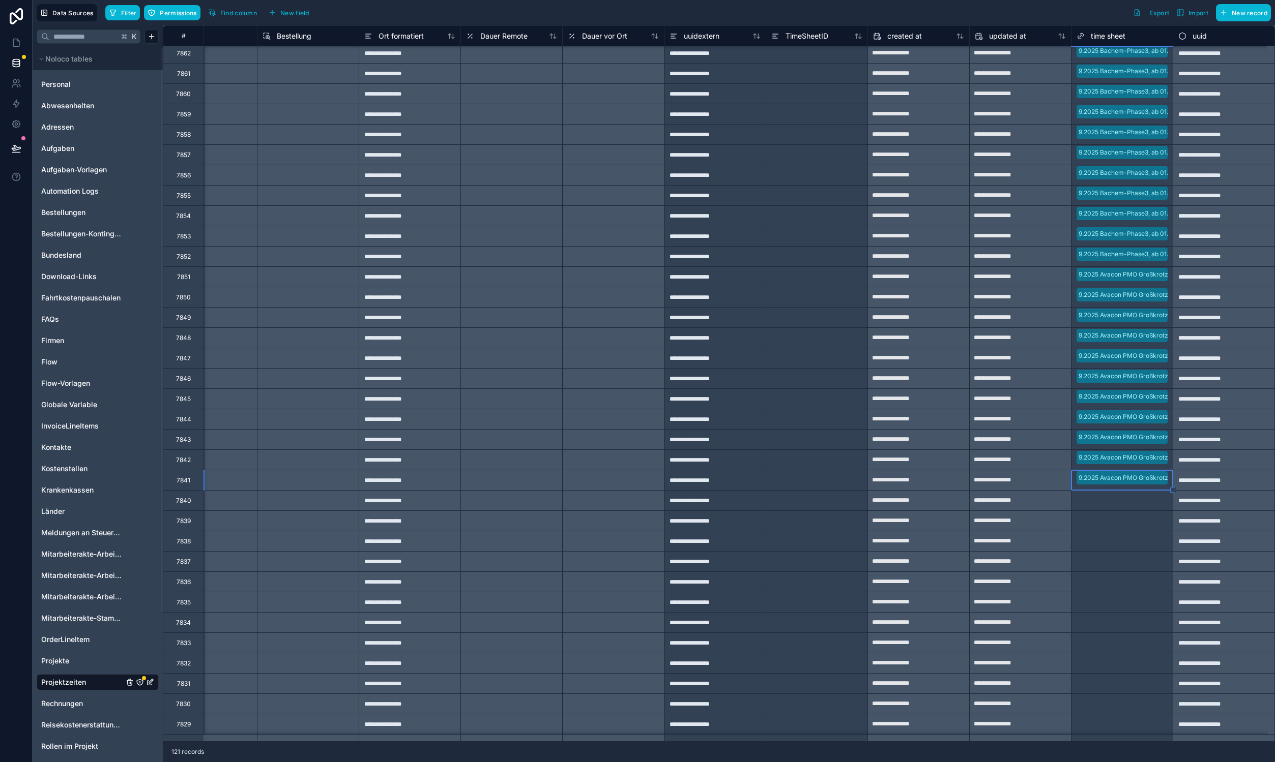
click at [1120, 504] on div "Select a time sheet" at bounding box center [1103, 501] width 55 height 8
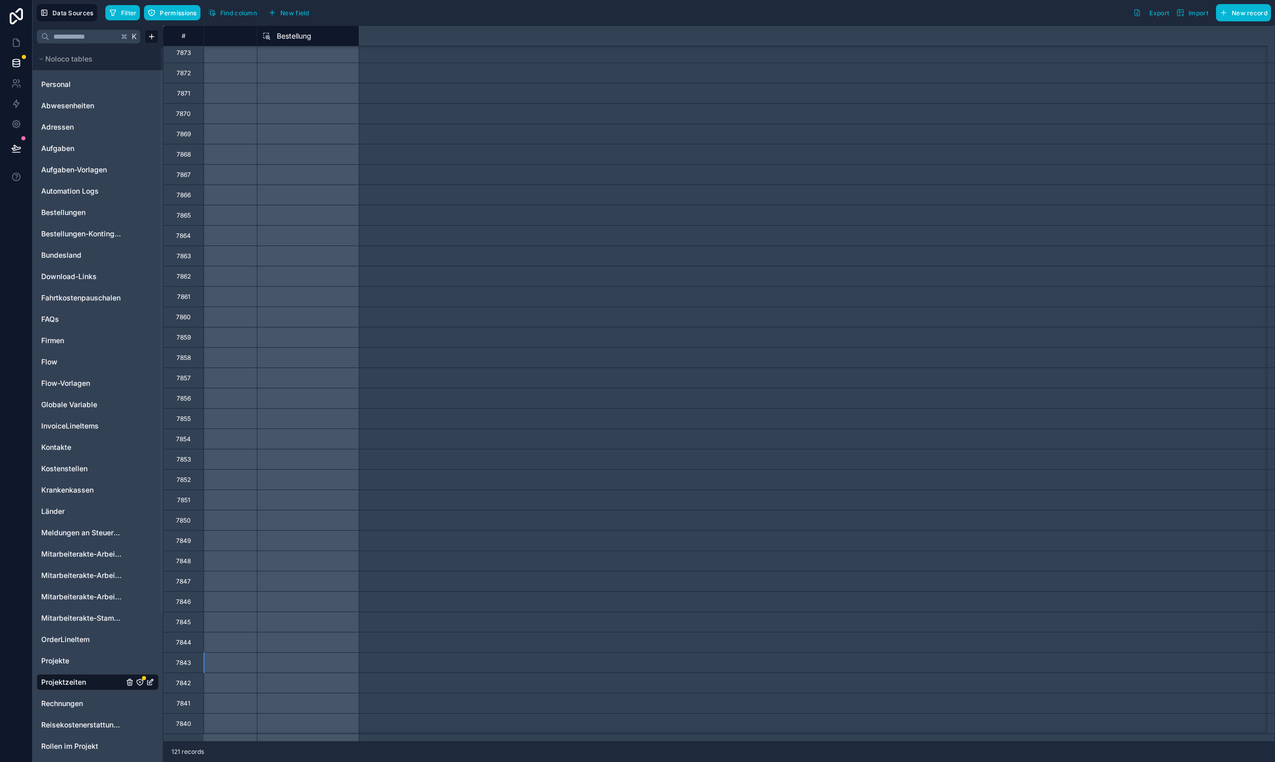
scroll to position [538, 0]
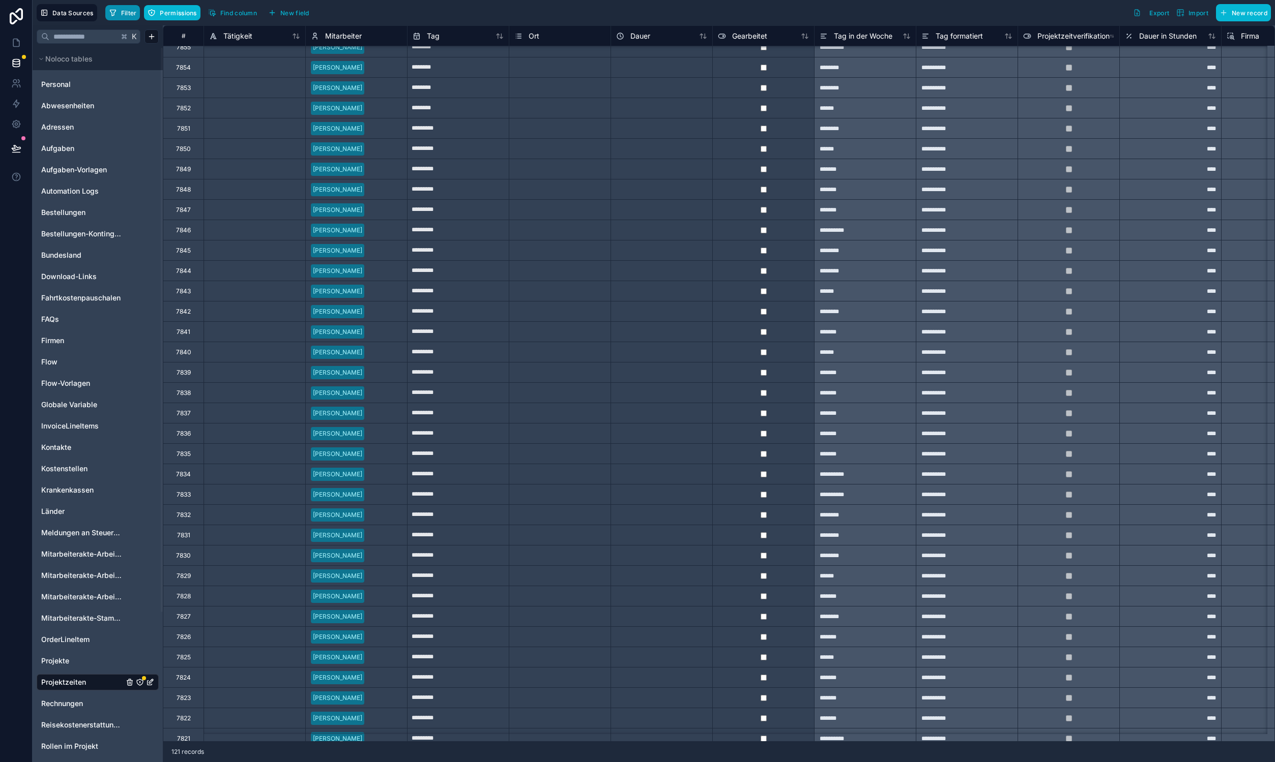
click at [120, 18] on button "Filter" at bounding box center [122, 12] width 35 height 15
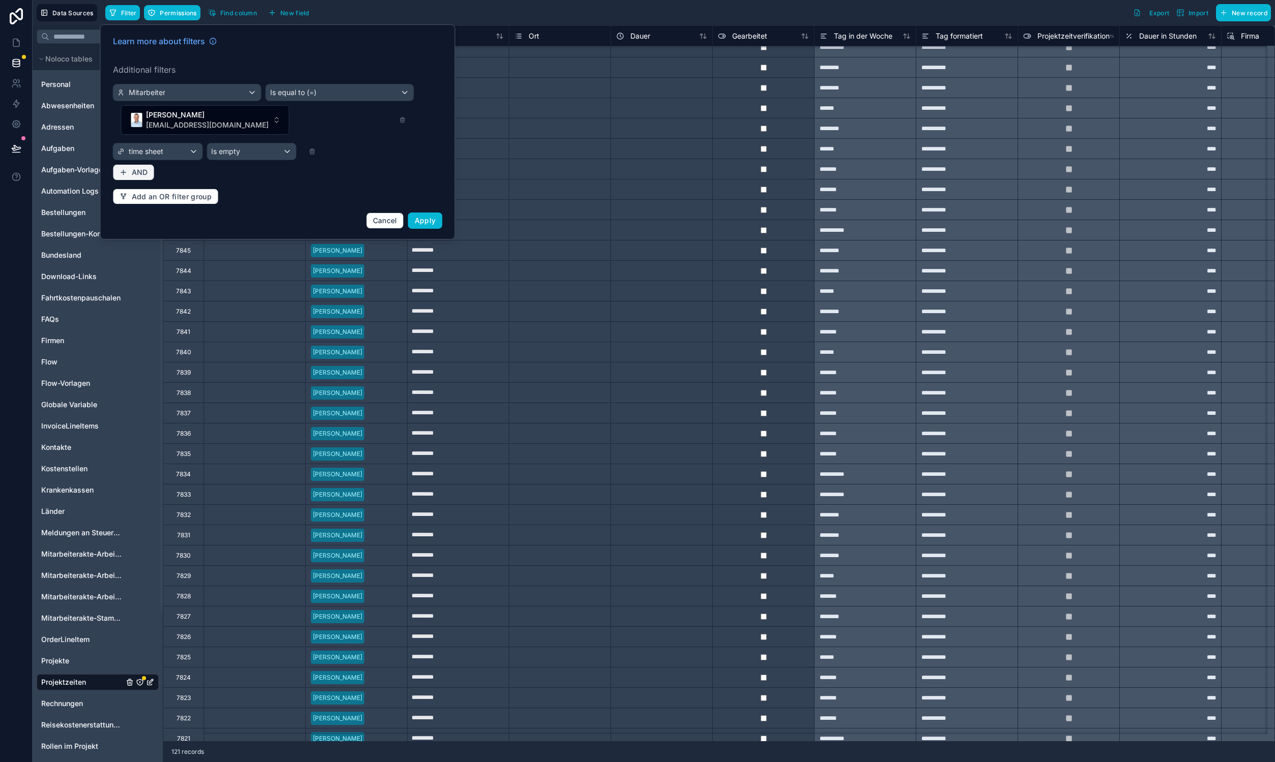
click at [124, 164] on button "AND" at bounding box center [134, 172] width 42 height 16
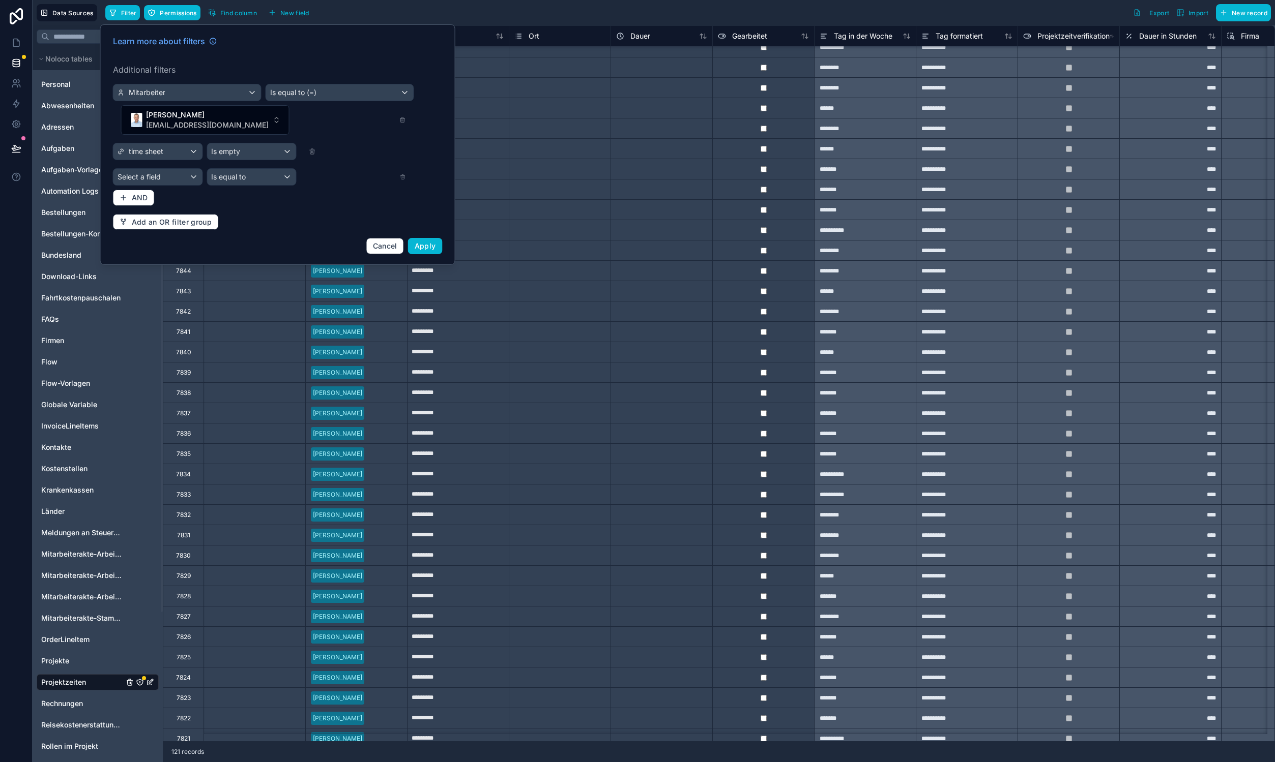
click at [903, 9] on div "Filter Permissions Find column New field Export Import New record" at bounding box center [687, 12] width 1165 height 17
click at [861, 354] on div "******" at bounding box center [865, 352] width 102 height 20
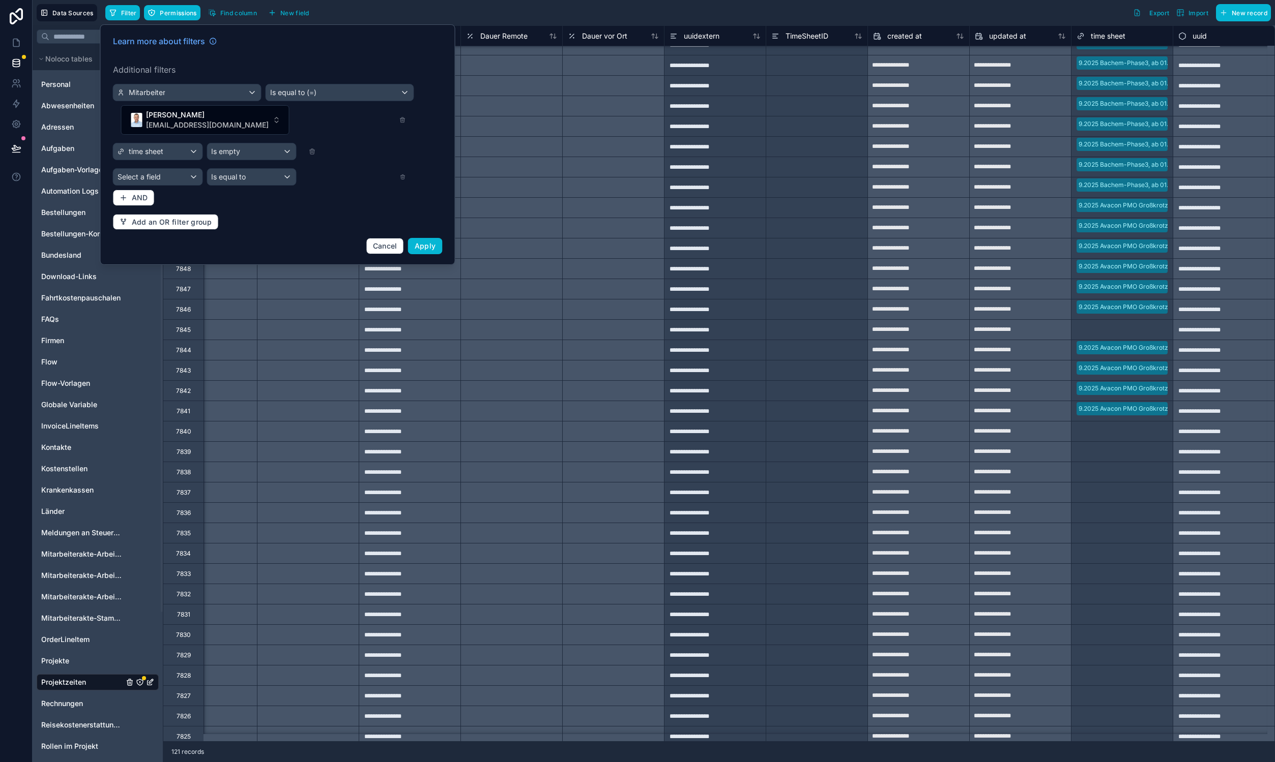
scroll to position [457, 1073]
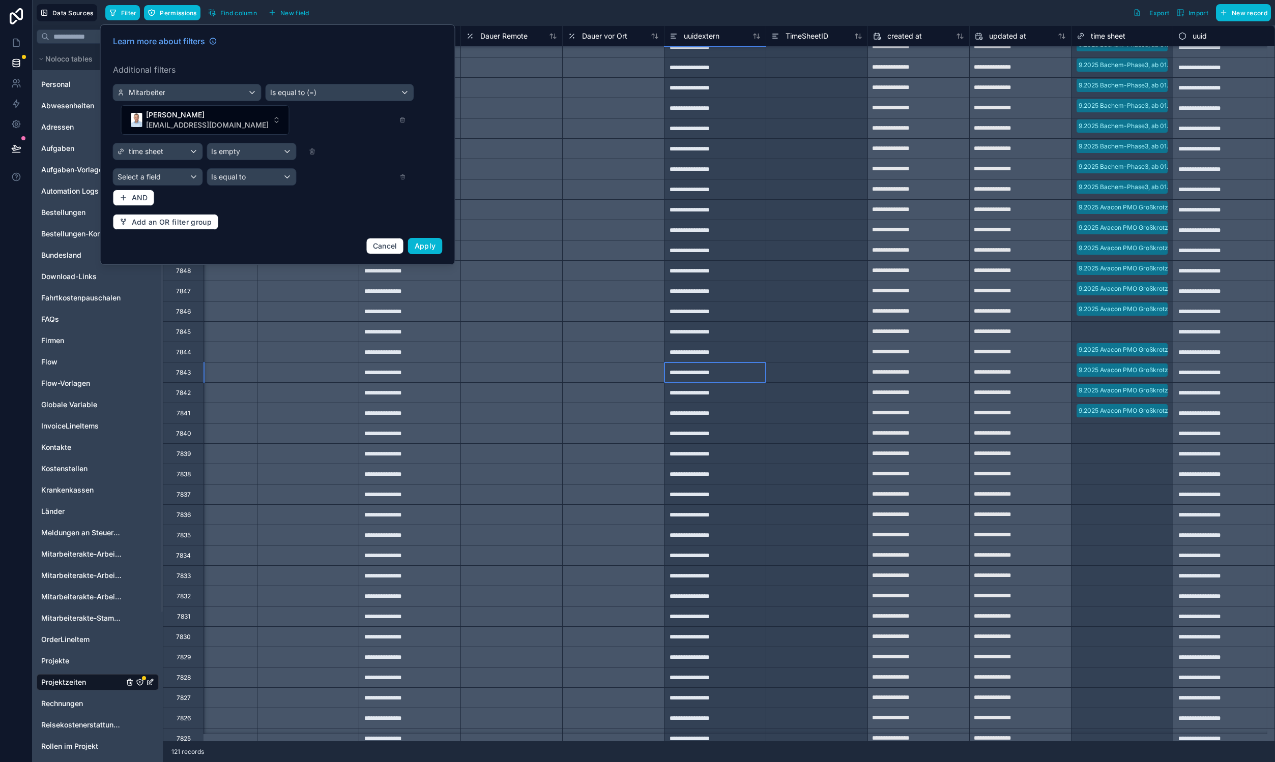
click at [694, 374] on div "**********" at bounding box center [715, 372] width 102 height 20
click at [1148, 439] on div "Select a time sheet" at bounding box center [1121, 434] width 101 height 14
drag, startPoint x: 1158, startPoint y: 374, endPoint x: 1131, endPoint y: 366, distance: 28.2
click at [1155, 422] on div at bounding box center [1121, 426] width 91 height 10
click at [1149, 436] on div at bounding box center [1151, 434] width 32 height 10
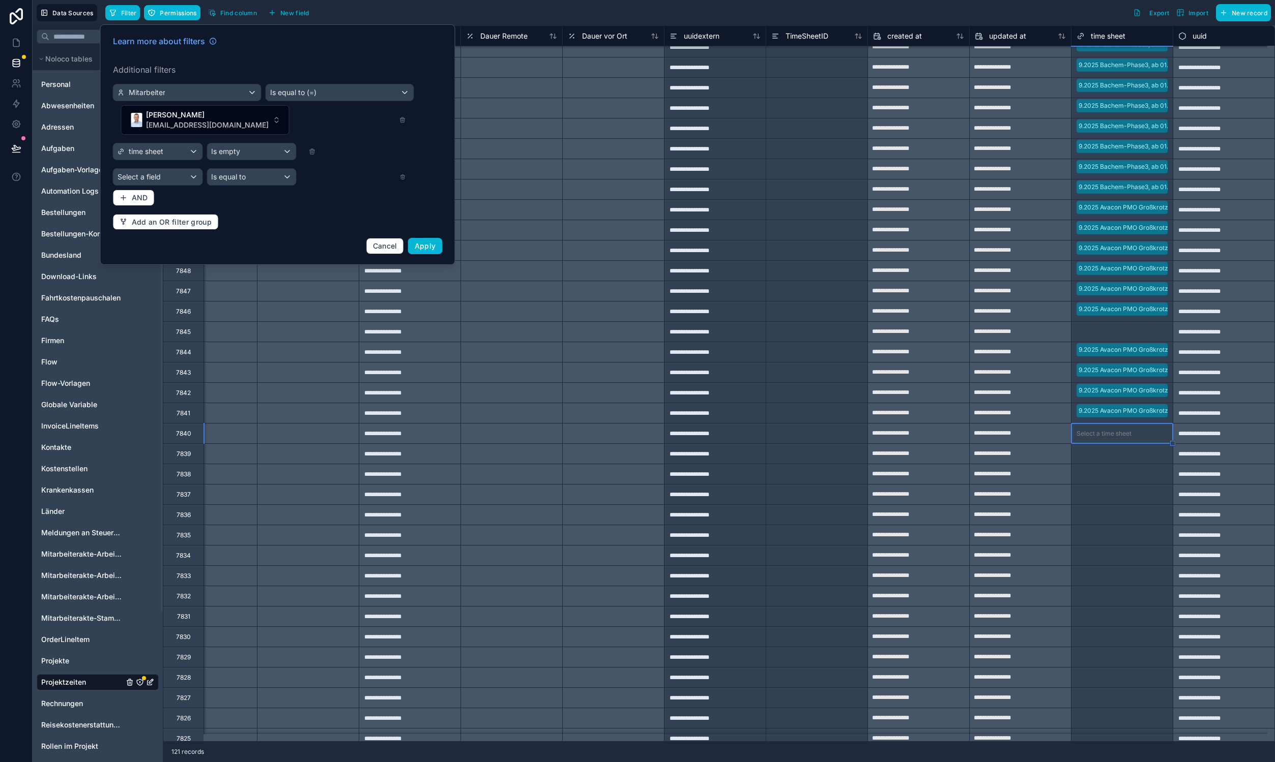
click at [828, 374] on div at bounding box center [817, 372] width 102 height 20
click at [716, 373] on div "**********" at bounding box center [715, 372] width 102 height 20
click at [406, 156] on div "Learn more about filters Additional filters Mitarbeiter Is equal to (=) Carsten…" at bounding box center [278, 144] width 342 height 231
click at [401, 173] on icon at bounding box center [402, 176] width 6 height 7
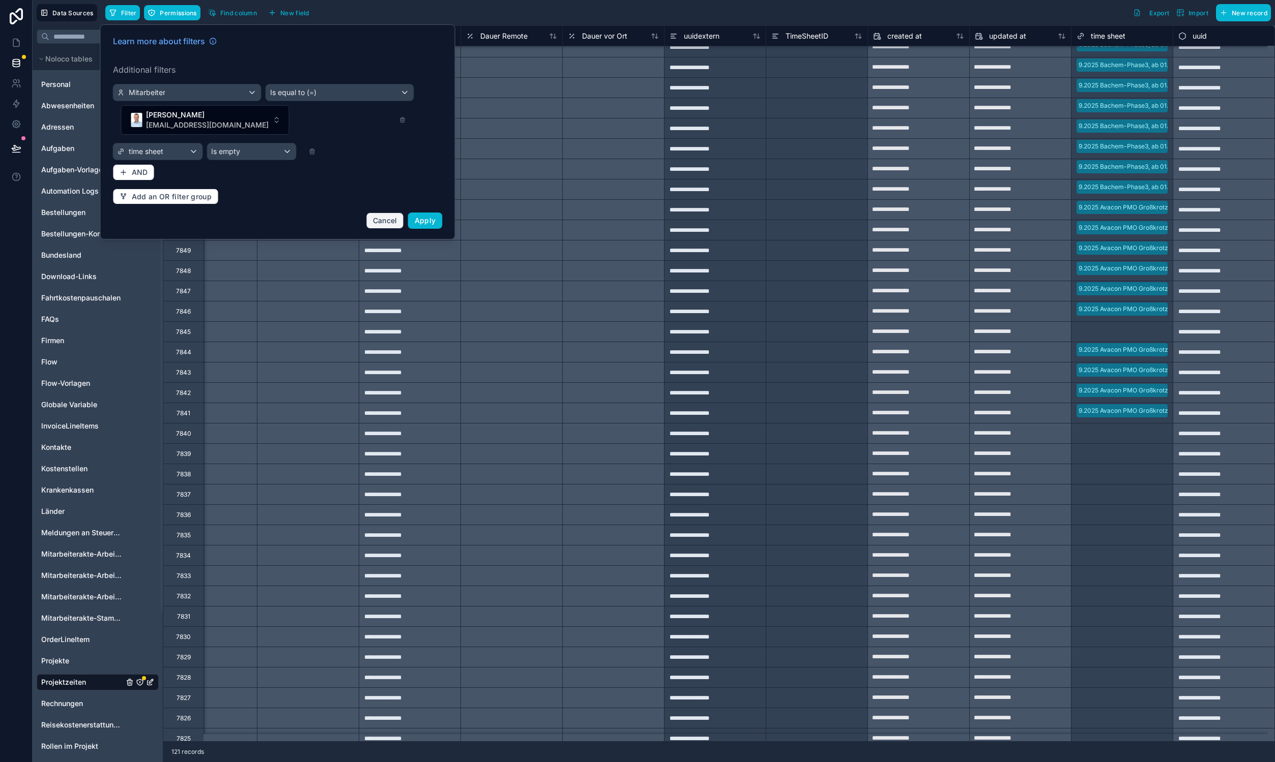
click at [373, 213] on button "Cancel" at bounding box center [385, 221] width 38 height 16
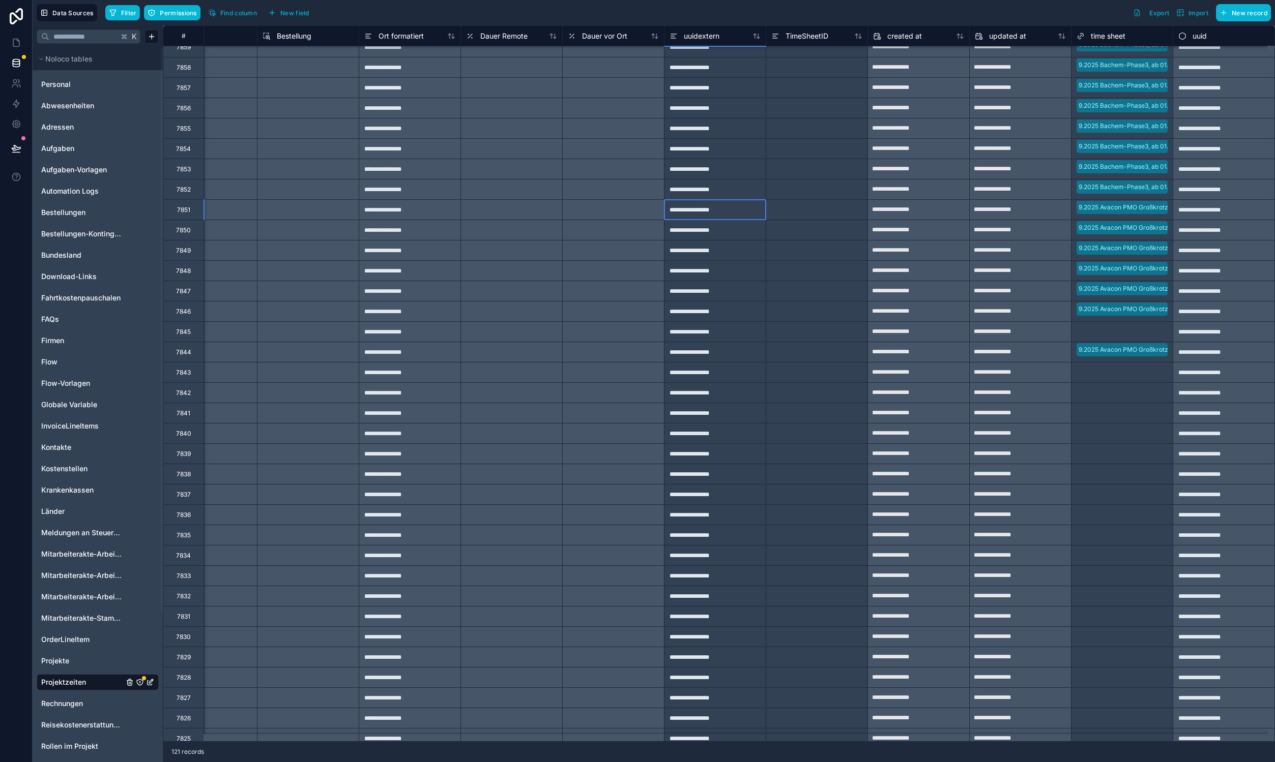
click at [693, 214] on div "**********" at bounding box center [715, 209] width 102 height 20
click at [120, 6] on button "Filter" at bounding box center [122, 12] width 35 height 15
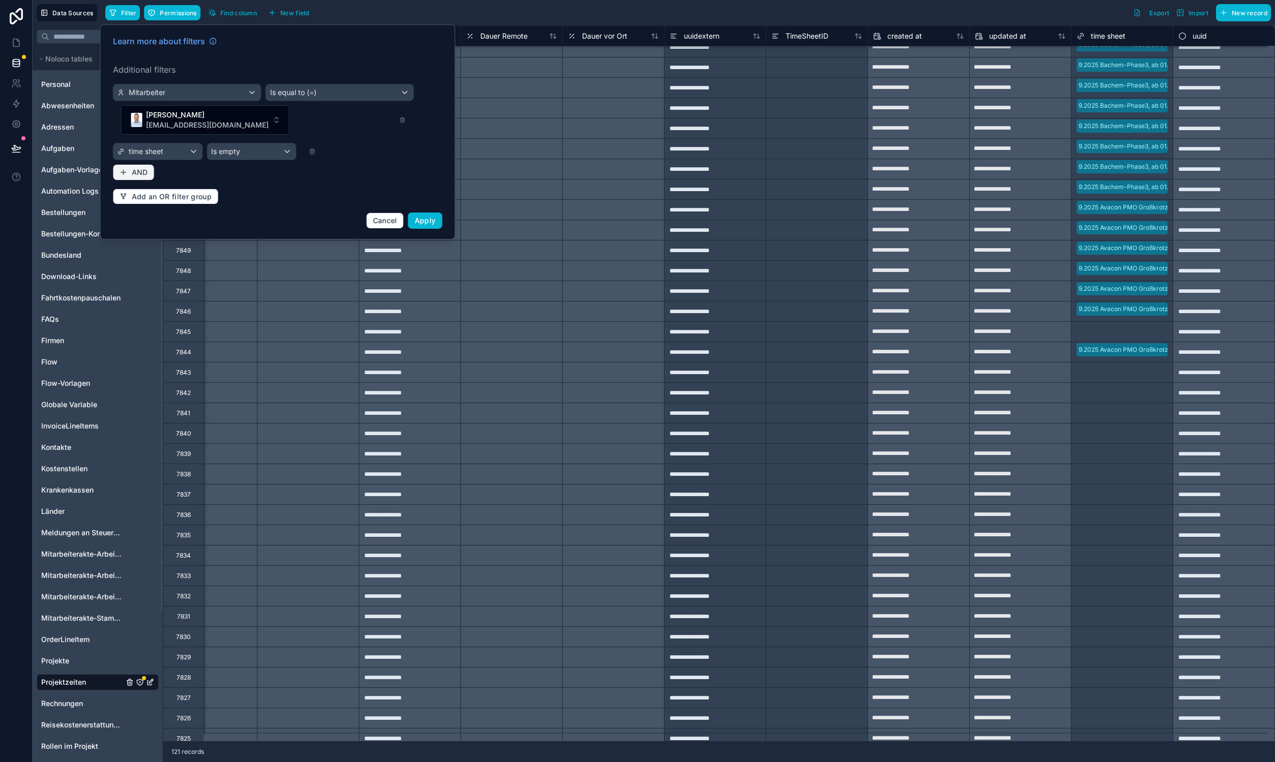
click at [141, 168] on span "AND" at bounding box center [140, 172] width 16 height 9
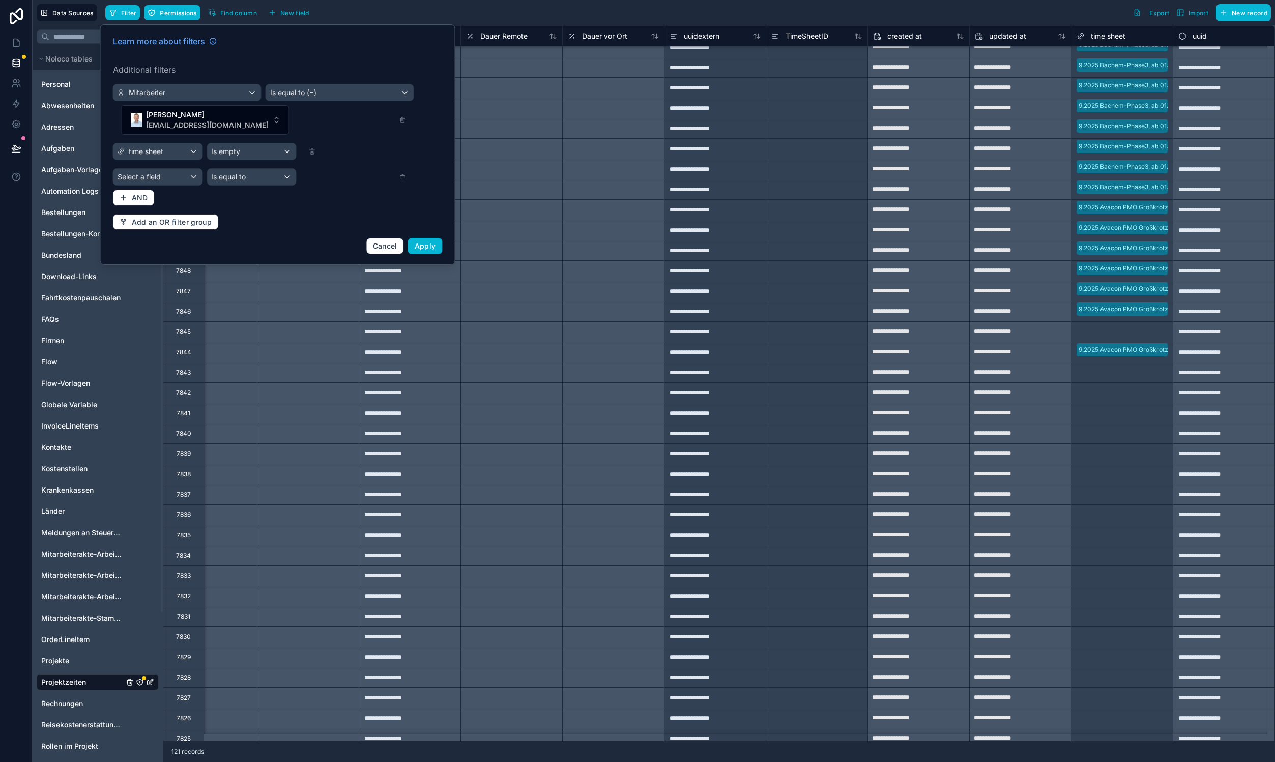
click at [142, 172] on span "Select a field" at bounding box center [138, 176] width 43 height 9
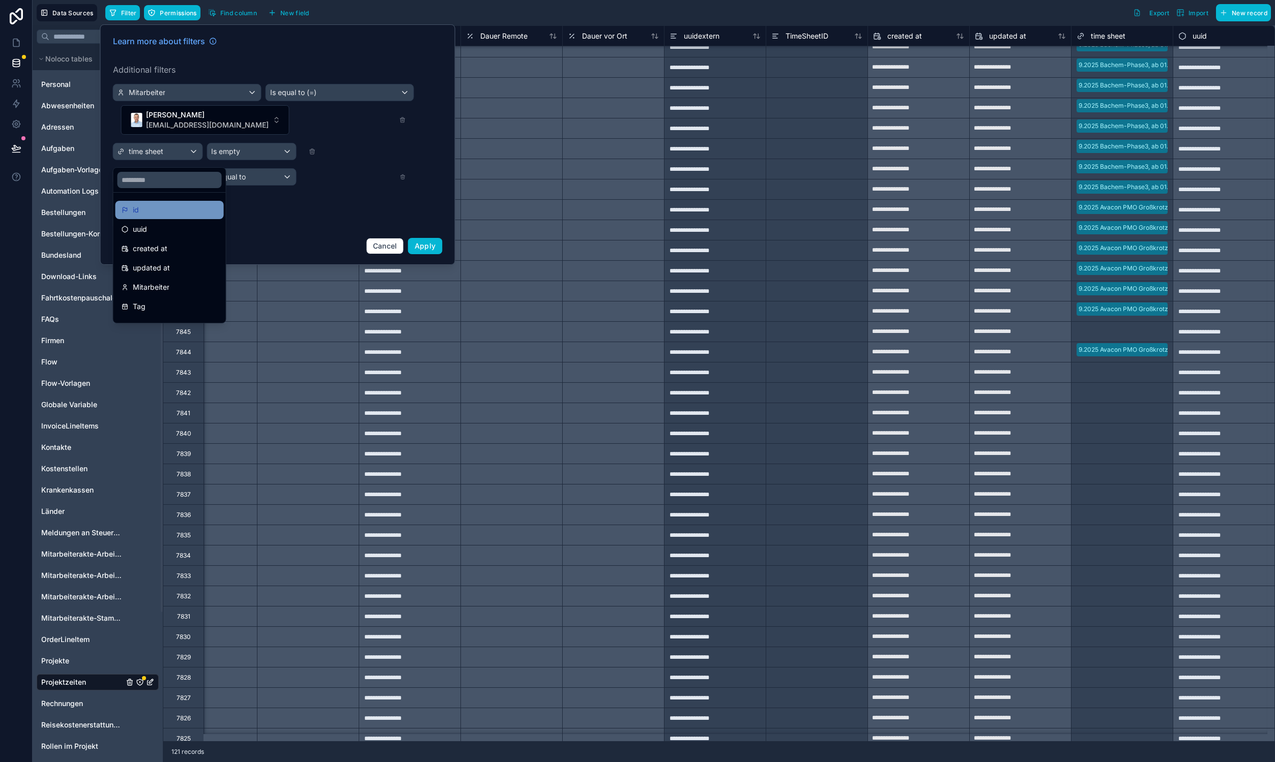
drag, startPoint x: 147, startPoint y: 223, endPoint x: 142, endPoint y: 209, distance: 14.6
click at [142, 209] on ul "id uuid created at updated at Mitarbeiter Tag Tätigkeit Ort Dauer Gearbeitet Ta…" at bounding box center [169, 258] width 112 height 130
click at [125, 211] on icon at bounding box center [125, 210] width 4 height 4
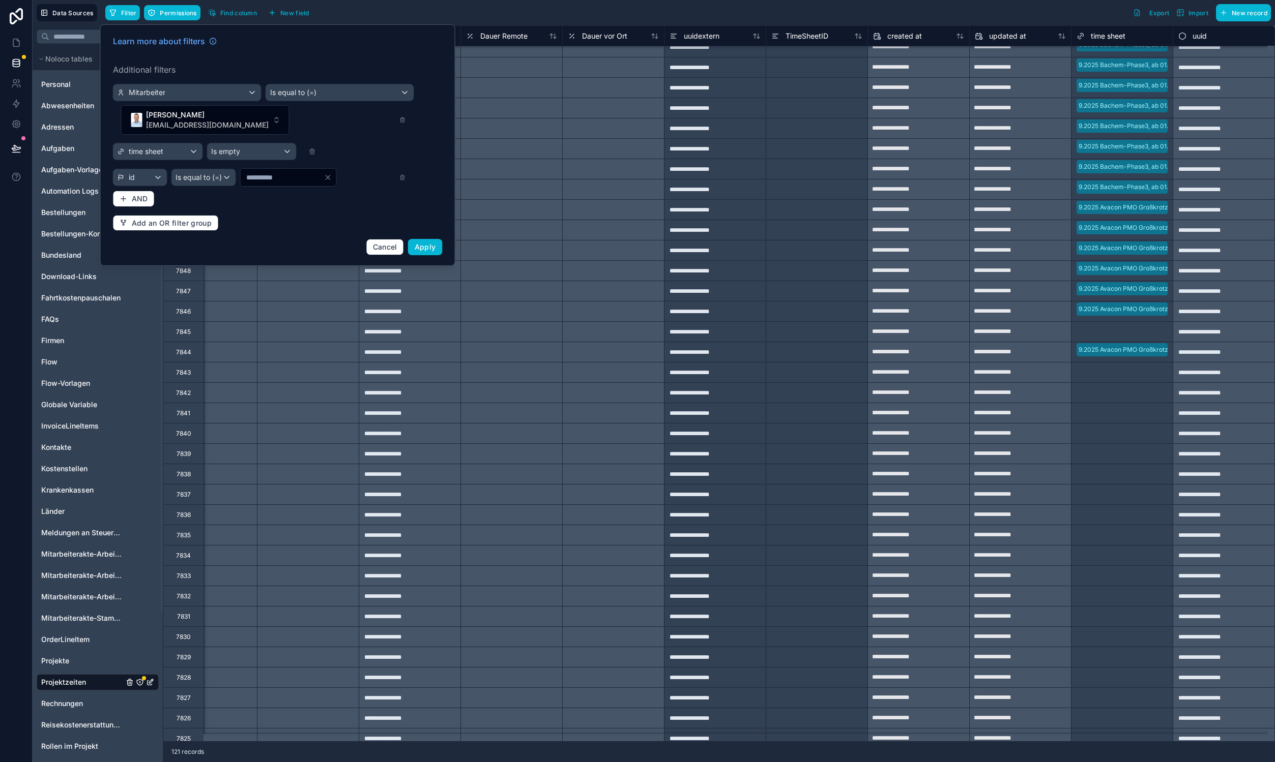
click at [270, 170] on input "*" at bounding box center [281, 177] width 83 height 14
type input "***"
click at [420, 243] on span "Apply" at bounding box center [425, 247] width 21 height 9
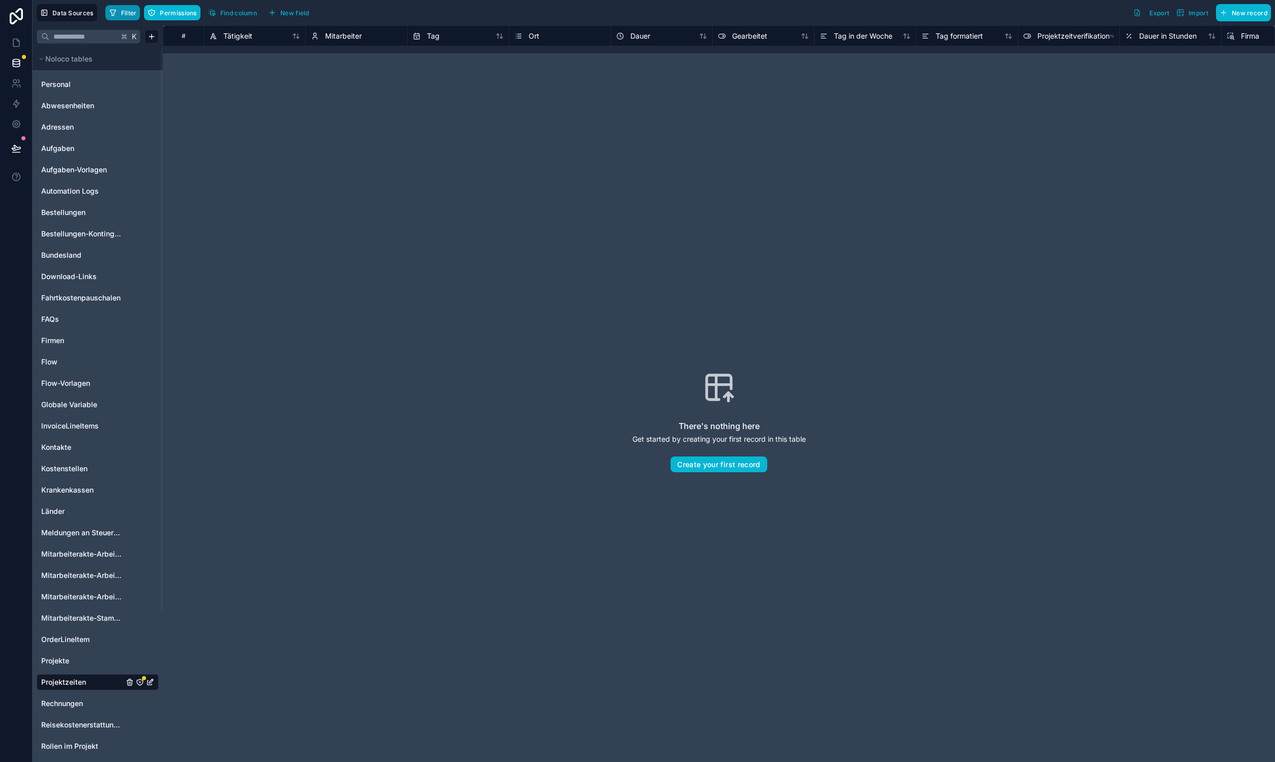
click at [114, 14] on icon "button" at bounding box center [113, 13] width 8 height 8
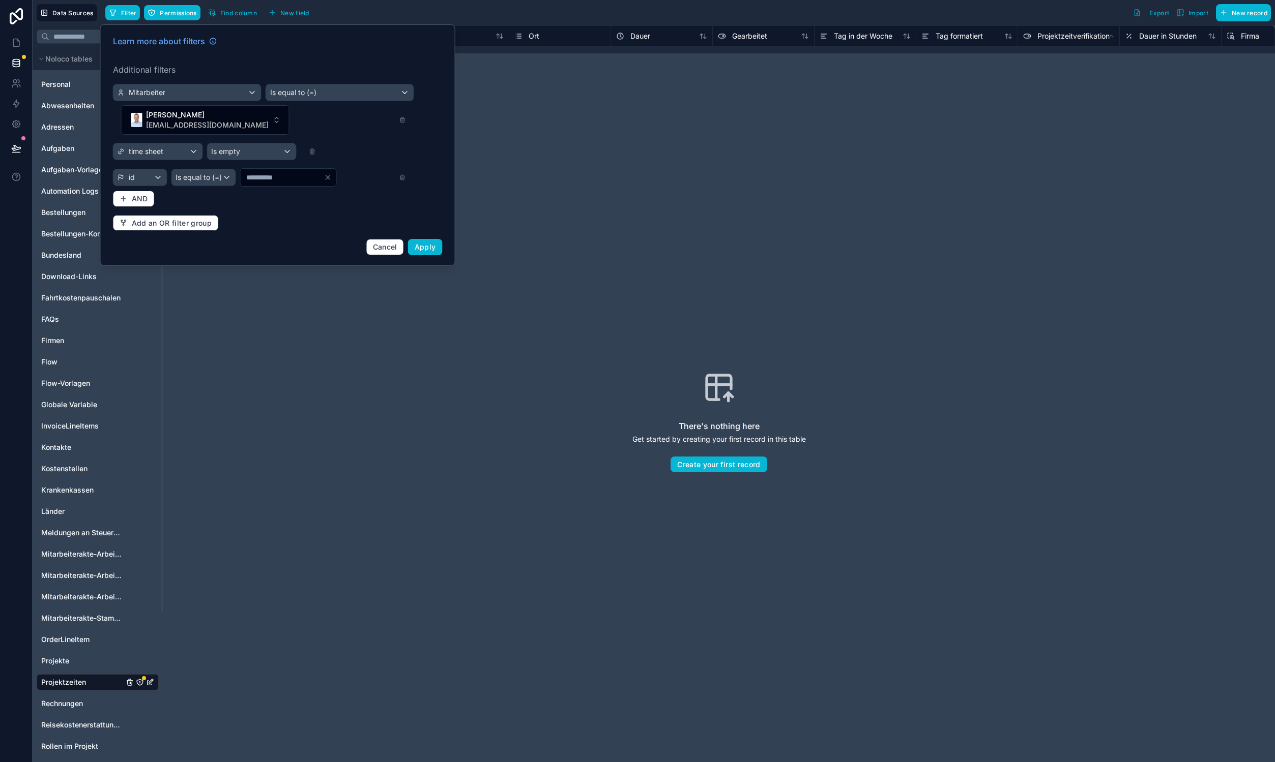
click at [254, 170] on input "***" at bounding box center [281, 177] width 83 height 14
click at [122, 169] on div "id" at bounding box center [139, 177] width 53 height 16
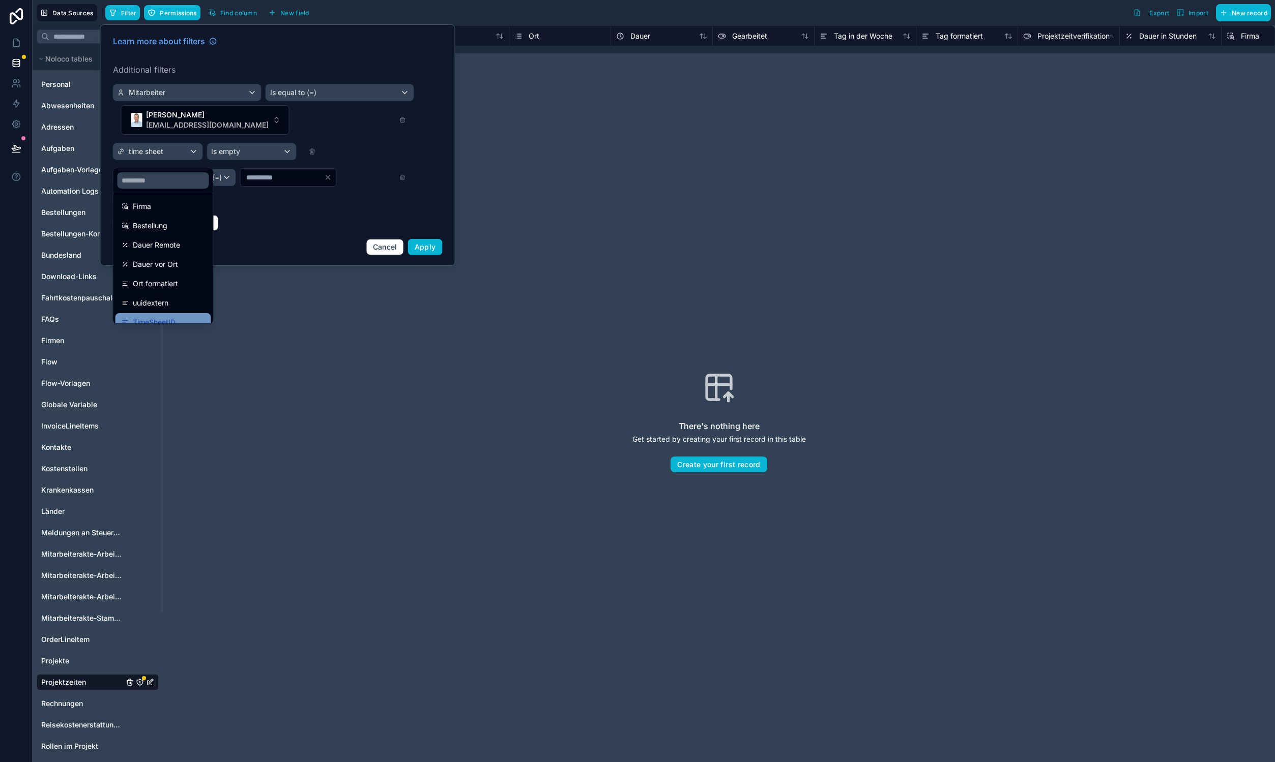
scroll to position [268, 0]
click at [176, 307] on div "uuidextern" at bounding box center [163, 310] width 83 height 12
click at [176, 307] on div "There's nothing here Get started by creating your first record in this table Cr…" at bounding box center [719, 421] width 1112 height 737
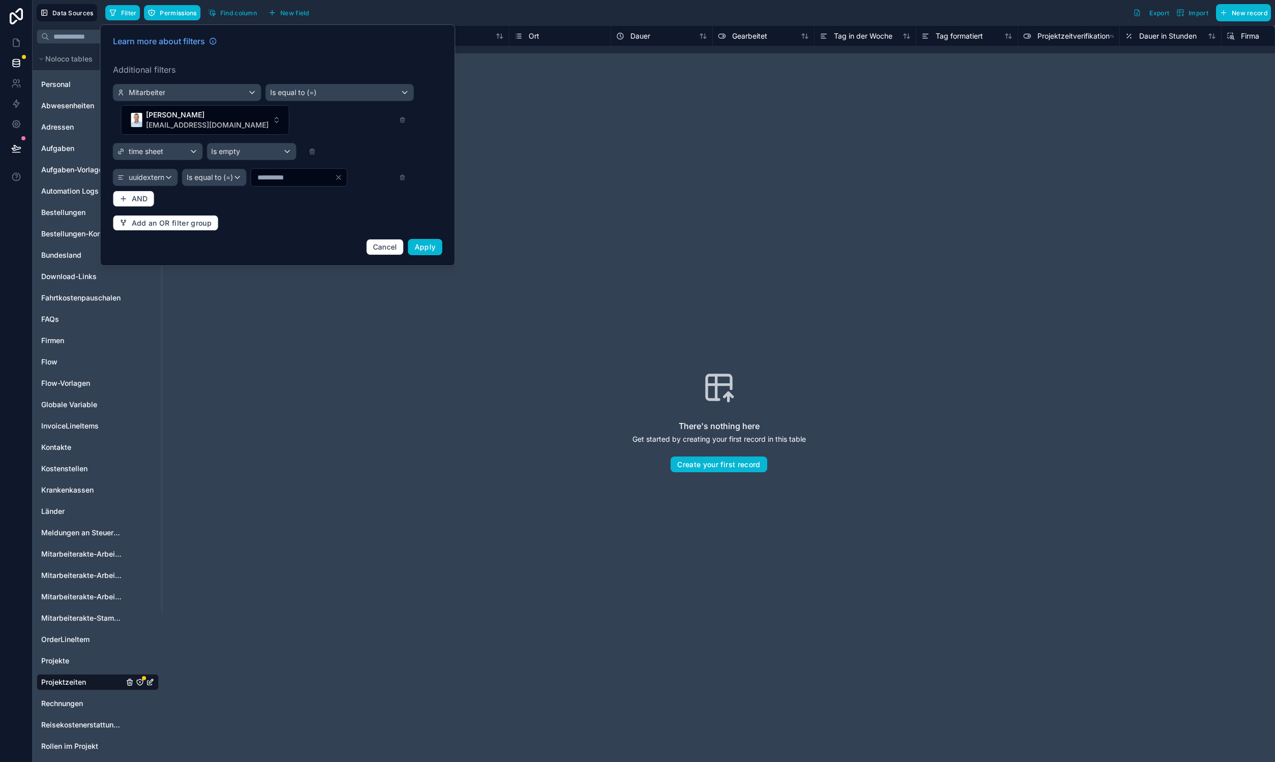
click at [210, 142] on div "Mitarbeiter Is equal to (=) Carsten Labs c.labs@cept.de time sheet Is empty uui…" at bounding box center [259, 135] width 293 height 103
click at [218, 169] on div "Is equal to (=)" at bounding box center [215, 177] width 64 height 16
click at [229, 252] on div "Contains" at bounding box center [228, 249] width 75 height 12
click at [438, 234] on div "Learn more about filters Additional filters Mitarbeiter Is equal to (=) Carsten…" at bounding box center [278, 145] width 342 height 232
click at [434, 239] on button "Apply" at bounding box center [425, 247] width 35 height 16
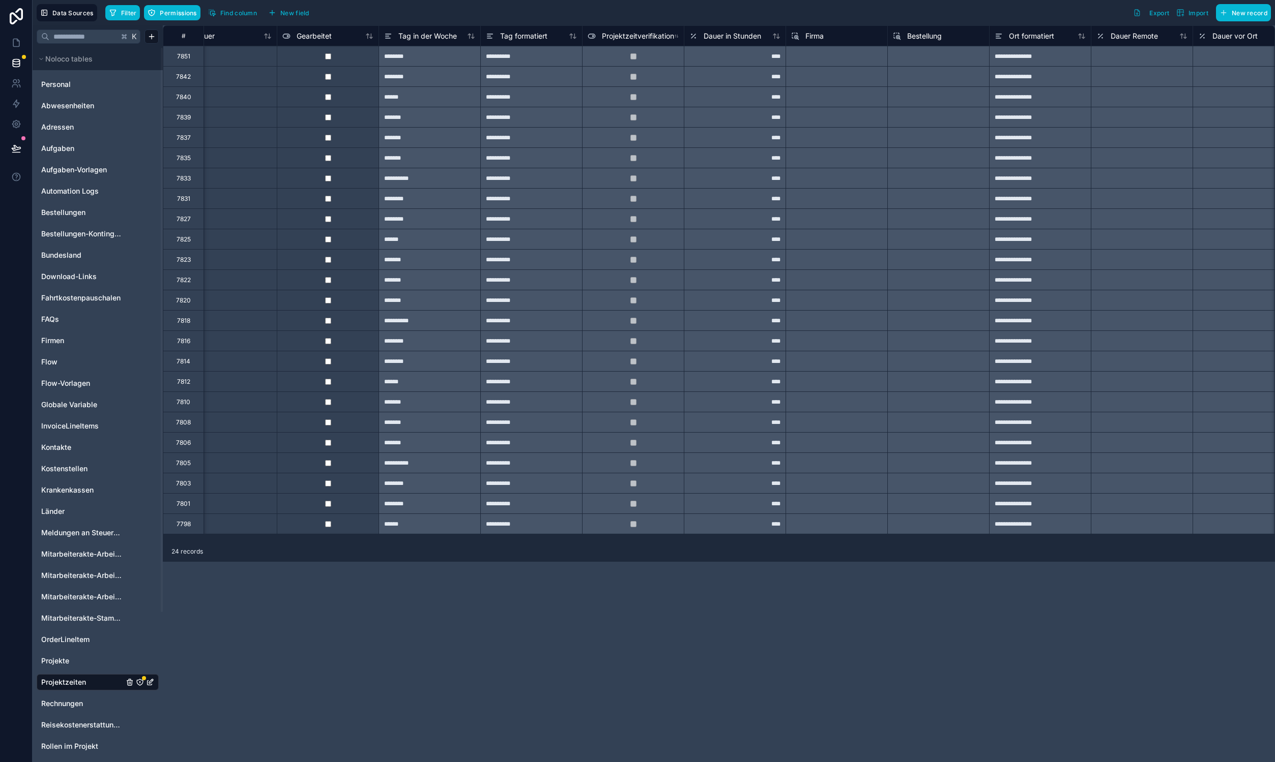
scroll to position [0, 1066]
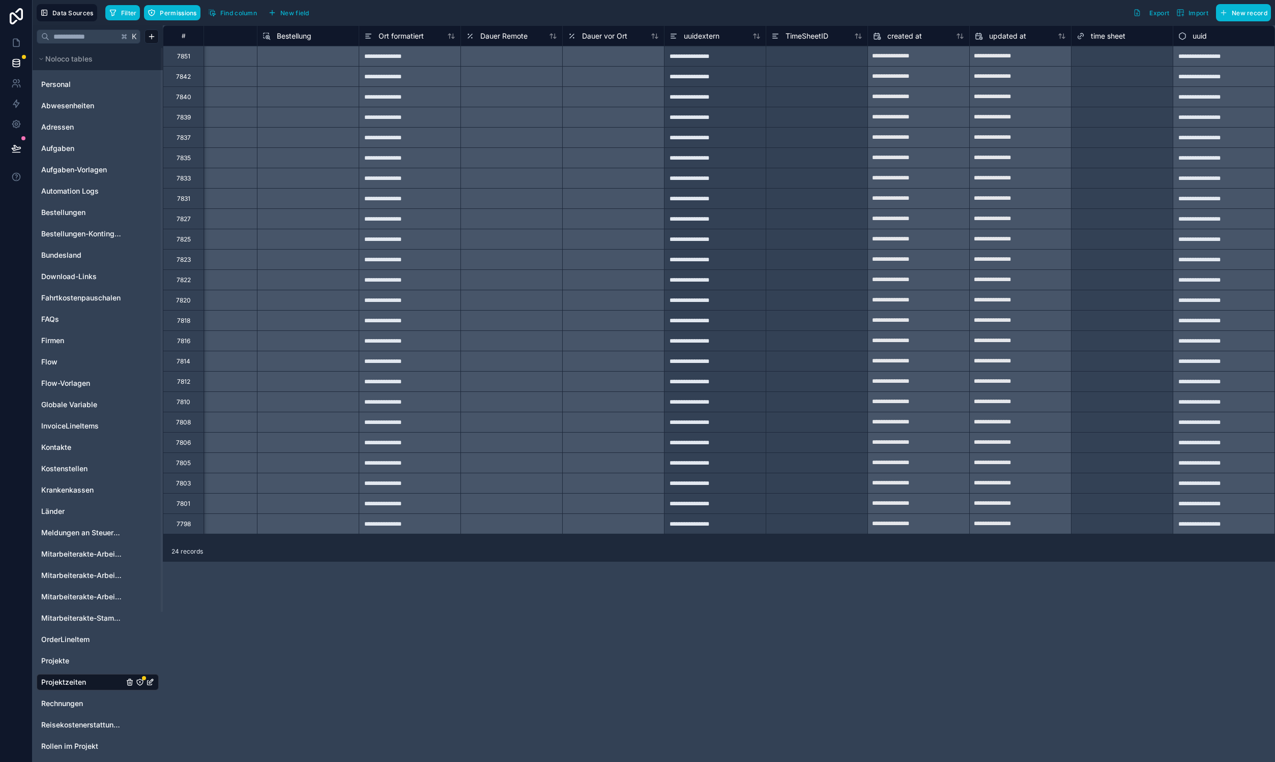
click at [1115, 66] on div "Select a time sheet" at bounding box center [1122, 76] width 102 height 20
click at [1116, 57] on div "Select a time sheet" at bounding box center [1103, 56] width 55 height 8
click at [1116, 75] on div "Select a time sheet" at bounding box center [1103, 77] width 55 height 8
click at [1121, 91] on div "Select a time sheet" at bounding box center [1121, 97] width 101 height 14
click at [1125, 110] on div "Select a time sheet" at bounding box center [1121, 117] width 101 height 20
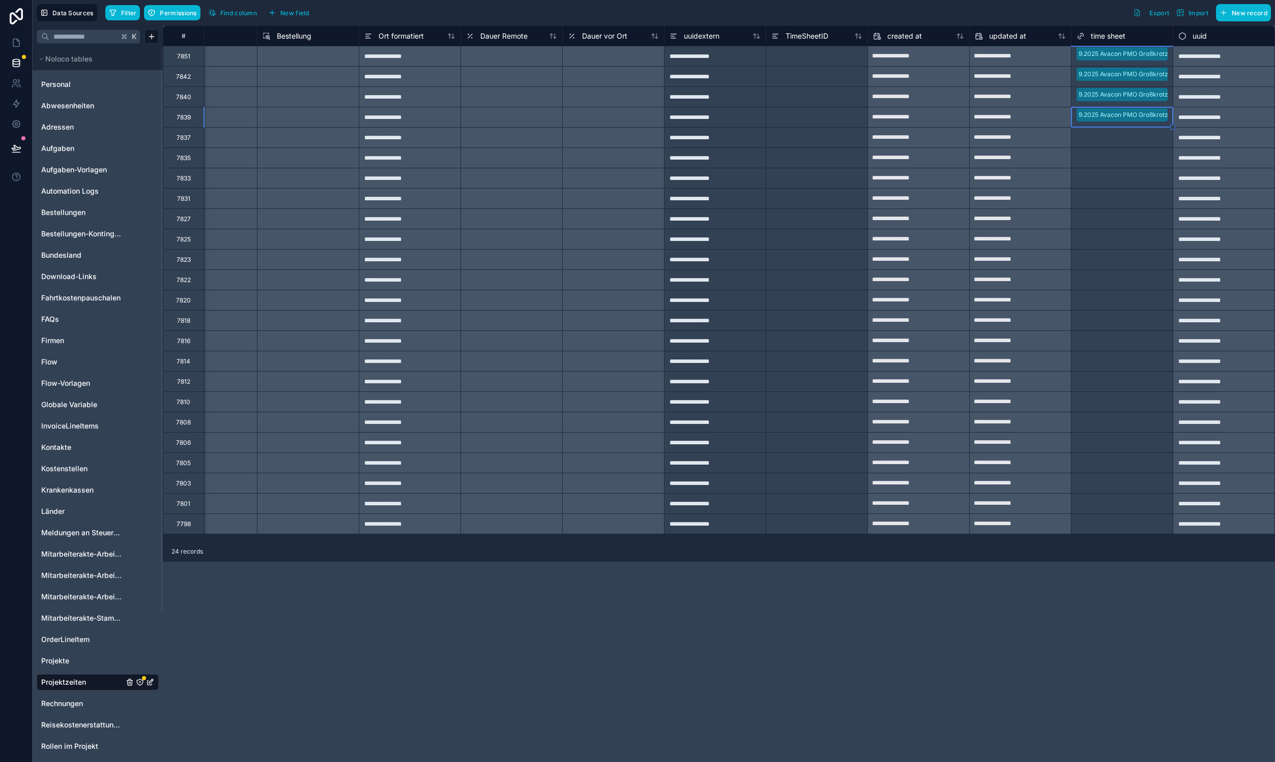
click at [1132, 136] on div "Select a time sheet" at bounding box center [1121, 138] width 101 height 14
click at [1135, 158] on input "text" at bounding box center [1136, 158] width 2 height 8
click at [1136, 181] on input "text" at bounding box center [1136, 178] width 2 height 8
click at [1133, 201] on div "Select a time sheet" at bounding box center [1121, 199] width 101 height 14
click at [1128, 221] on div "Select a time sheet" at bounding box center [1103, 219] width 55 height 8
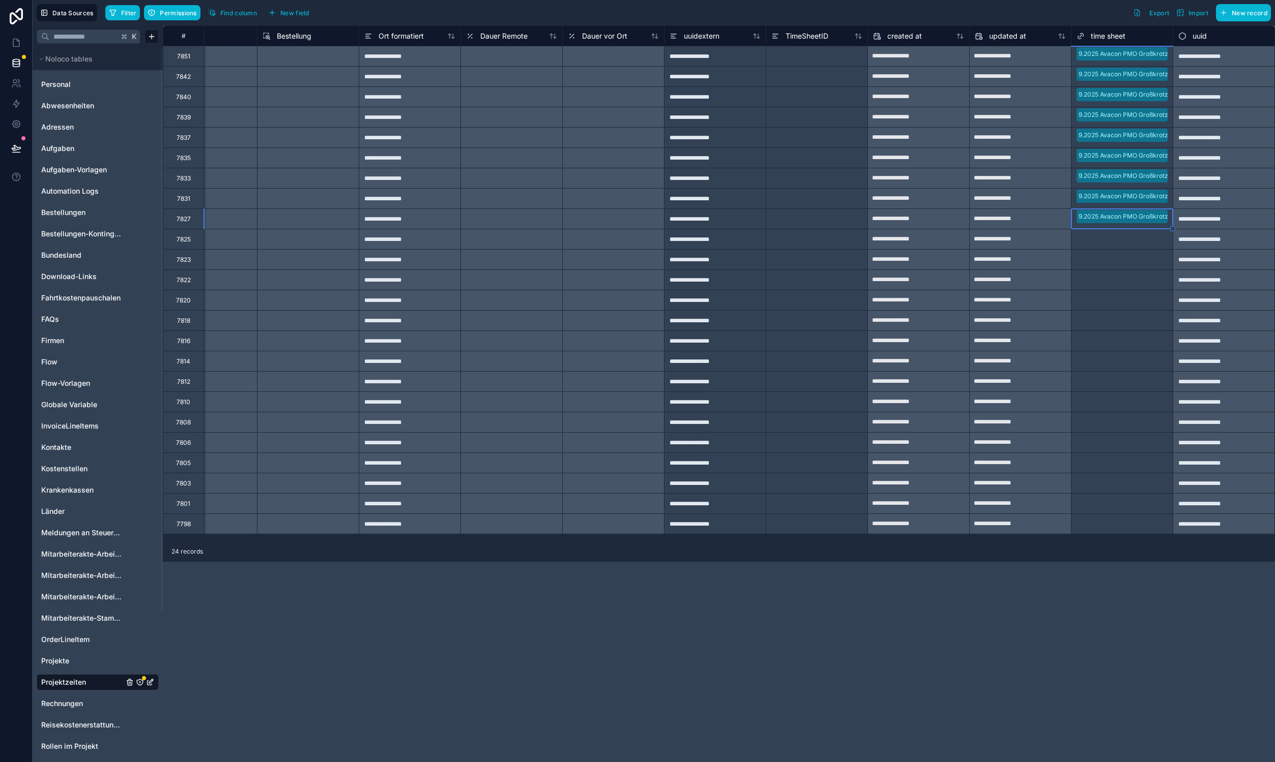
click at [1129, 236] on div "Select a time sheet" at bounding box center [1103, 240] width 55 height 8
click at [1129, 259] on div "Select a time sheet" at bounding box center [1103, 260] width 55 height 8
click at [1123, 286] on div "Select a time sheet" at bounding box center [1121, 280] width 101 height 14
click at [1123, 309] on div "Select a time sheet" at bounding box center [1121, 300] width 101 height 20
click at [1125, 331] on div "Select a time sheet" at bounding box center [1121, 341] width 101 height 20
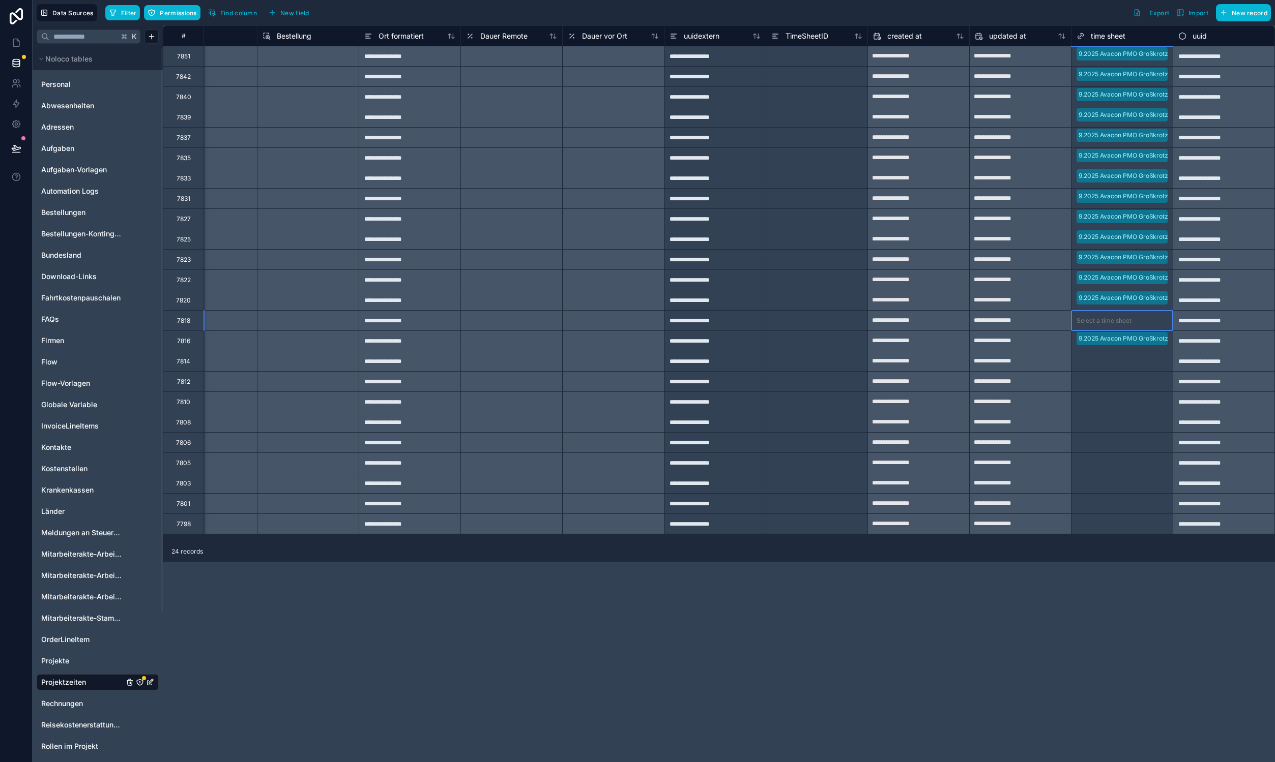
click at [1124, 322] on div "Select a time sheet" at bounding box center [1103, 321] width 55 height 8
click at [1135, 365] on input "text" at bounding box center [1136, 362] width 2 height 8
click at [1136, 392] on div "Select a time sheet" at bounding box center [1122, 402] width 102 height 20
click at [1130, 379] on div "Select a time sheet" at bounding box center [1103, 382] width 55 height 8
click at [1127, 419] on div "Select a time sheet" at bounding box center [1103, 423] width 55 height 8
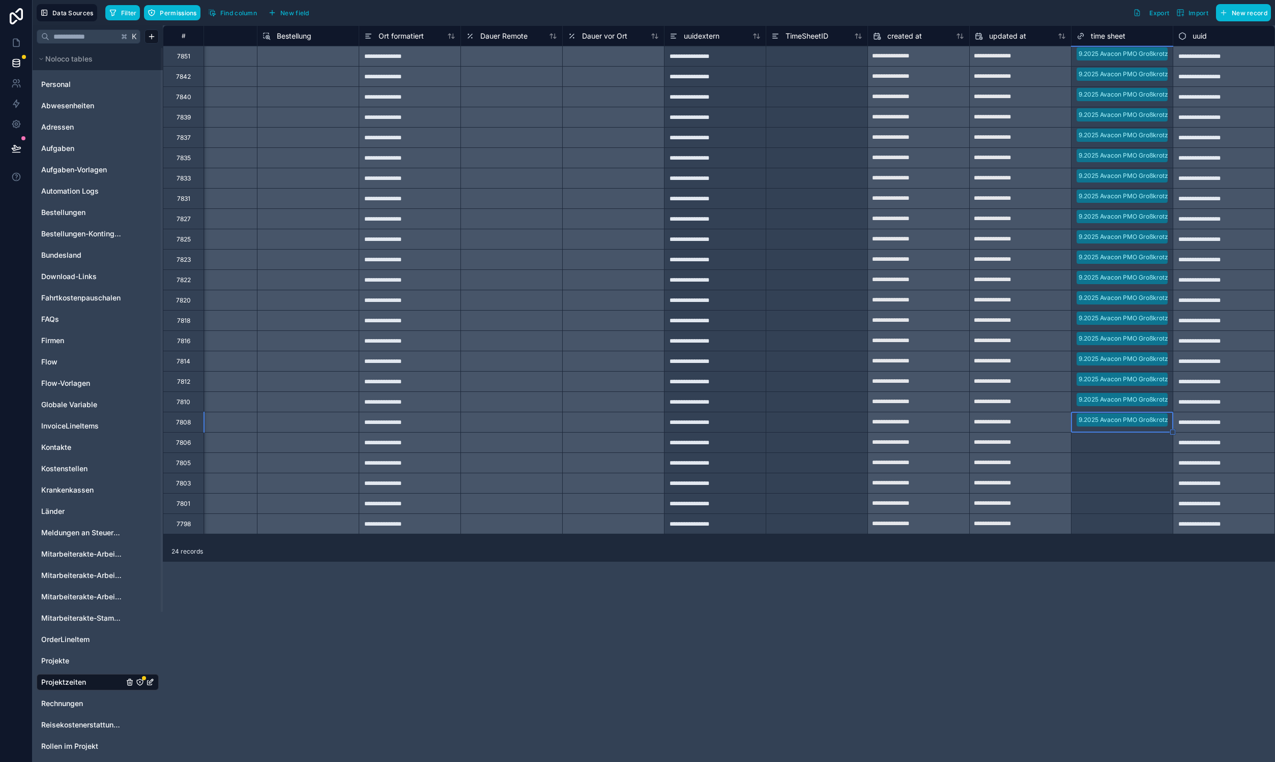
click at [1124, 442] on div "Select a time sheet" at bounding box center [1103, 443] width 55 height 8
click at [1124, 464] on div "Select a time sheet" at bounding box center [1103, 463] width 55 height 8
click at [1110, 484] on div "Select a time sheet" at bounding box center [1103, 484] width 55 height 8
click at [1109, 501] on div "Select a time sheet" at bounding box center [1103, 504] width 55 height 8
click at [1104, 527] on div "Select a time sheet" at bounding box center [1103, 524] width 55 height 8
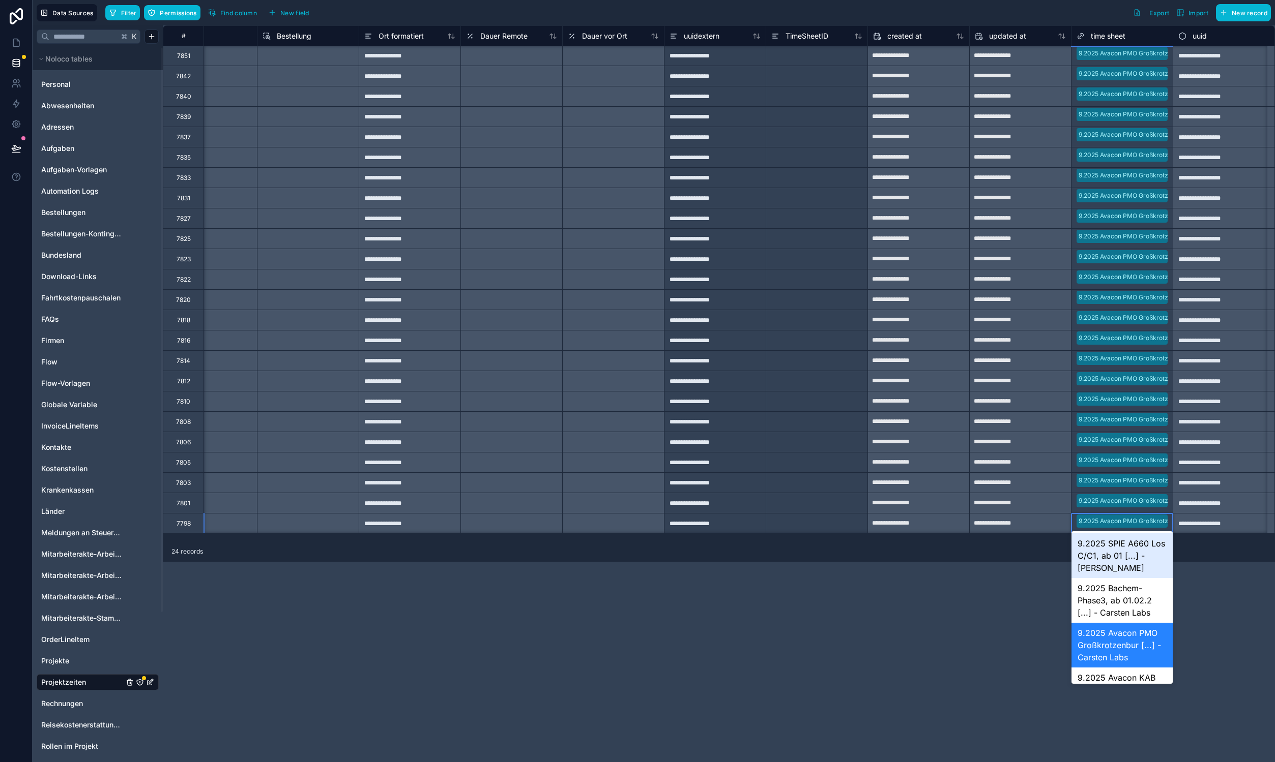
scroll to position [7, 1066]
click at [108, 22] on div "Data Sources Filter Permissions Find column New field Export Import New record" at bounding box center [654, 12] width 1242 height 25
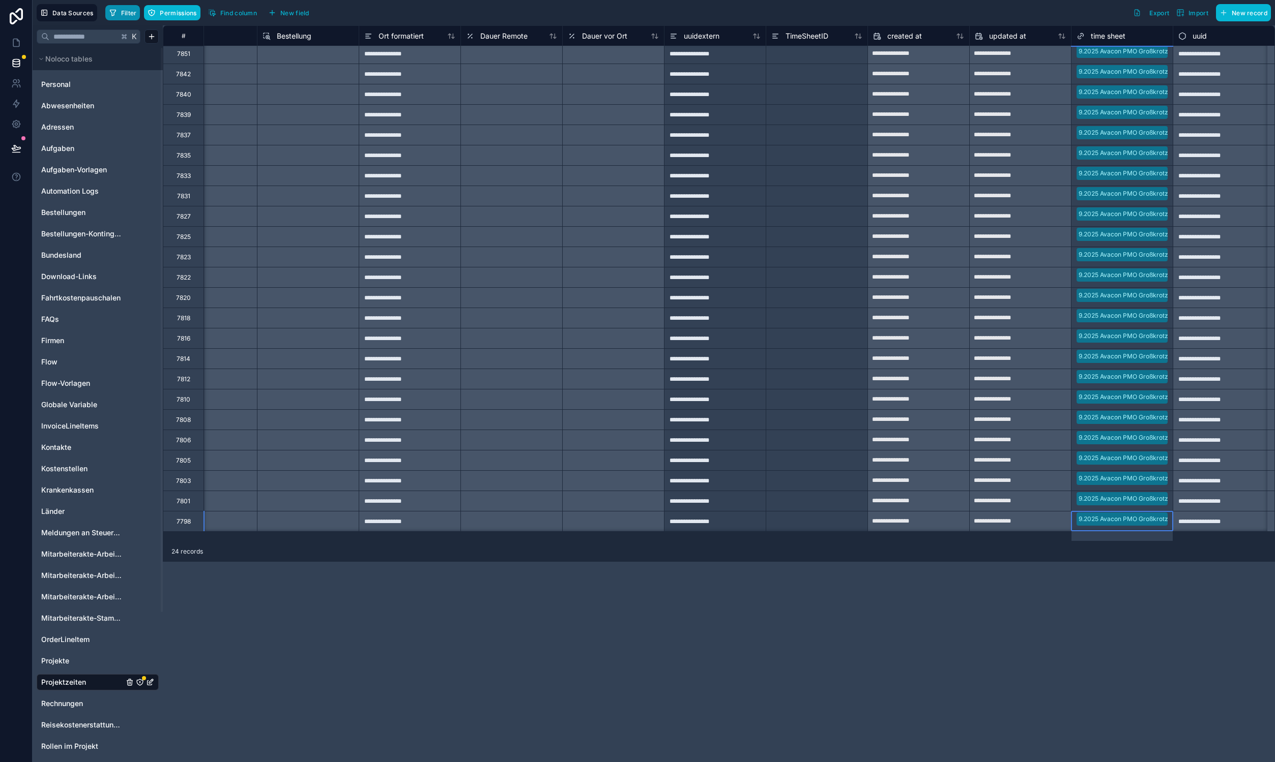
click at [118, 14] on button "Filter" at bounding box center [122, 12] width 35 height 15
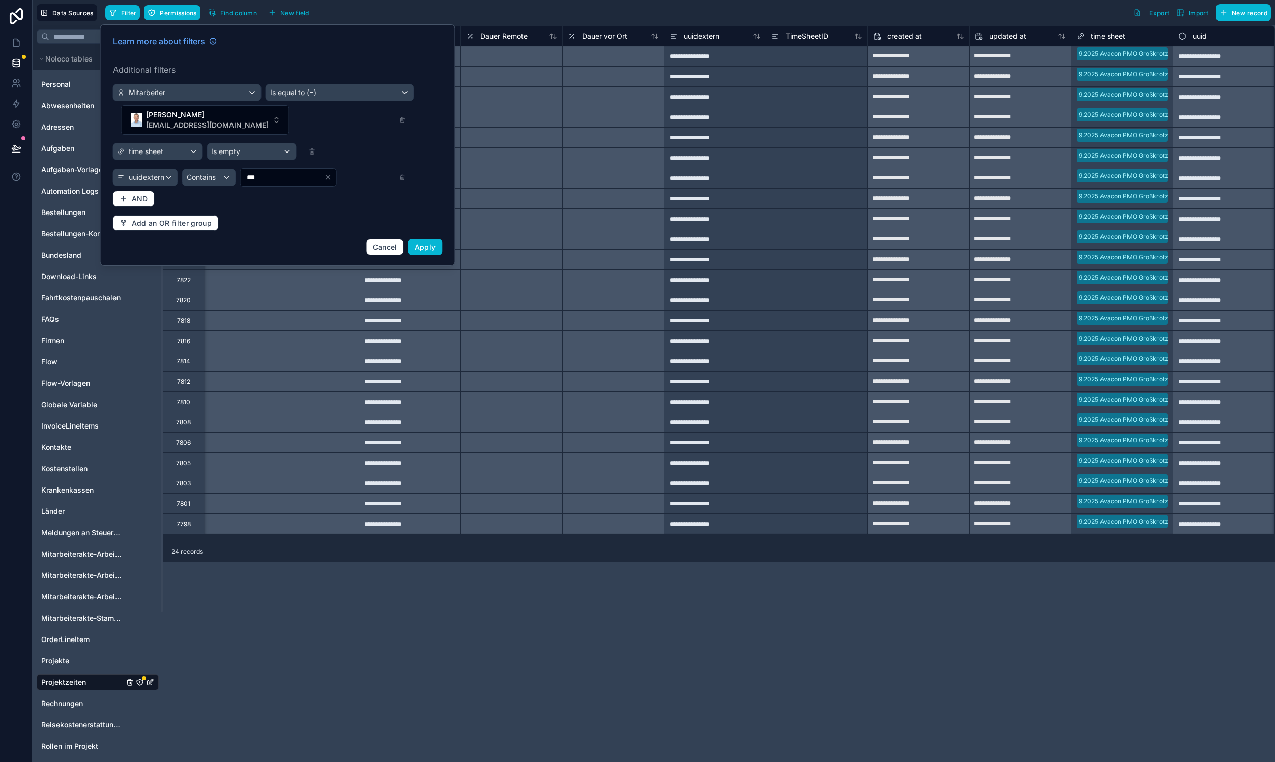
scroll to position [0, 1066]
click at [270, 170] on input "***" at bounding box center [282, 177] width 83 height 14
type input "***"
click at [431, 243] on span "Apply" at bounding box center [425, 247] width 21 height 9
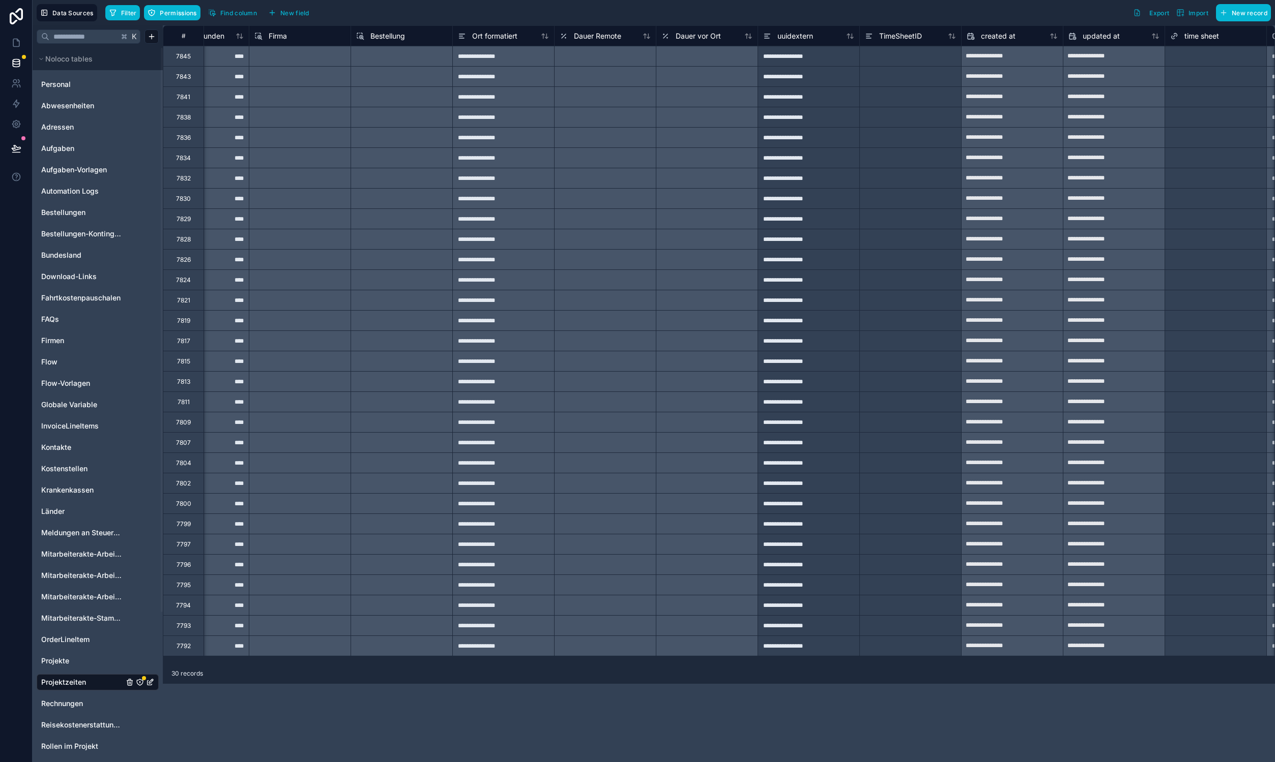
scroll to position [0, 1066]
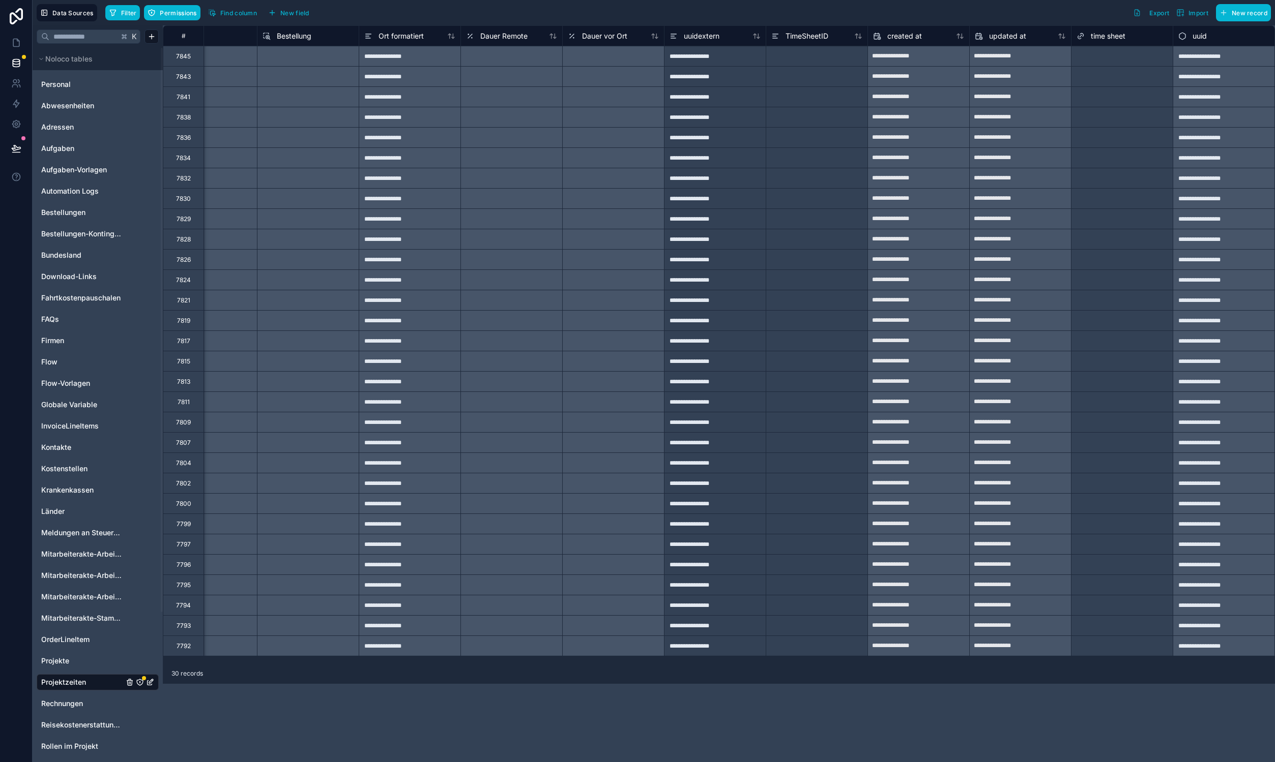
click at [1109, 53] on div "Select a time sheet" at bounding box center [1103, 56] width 55 height 8
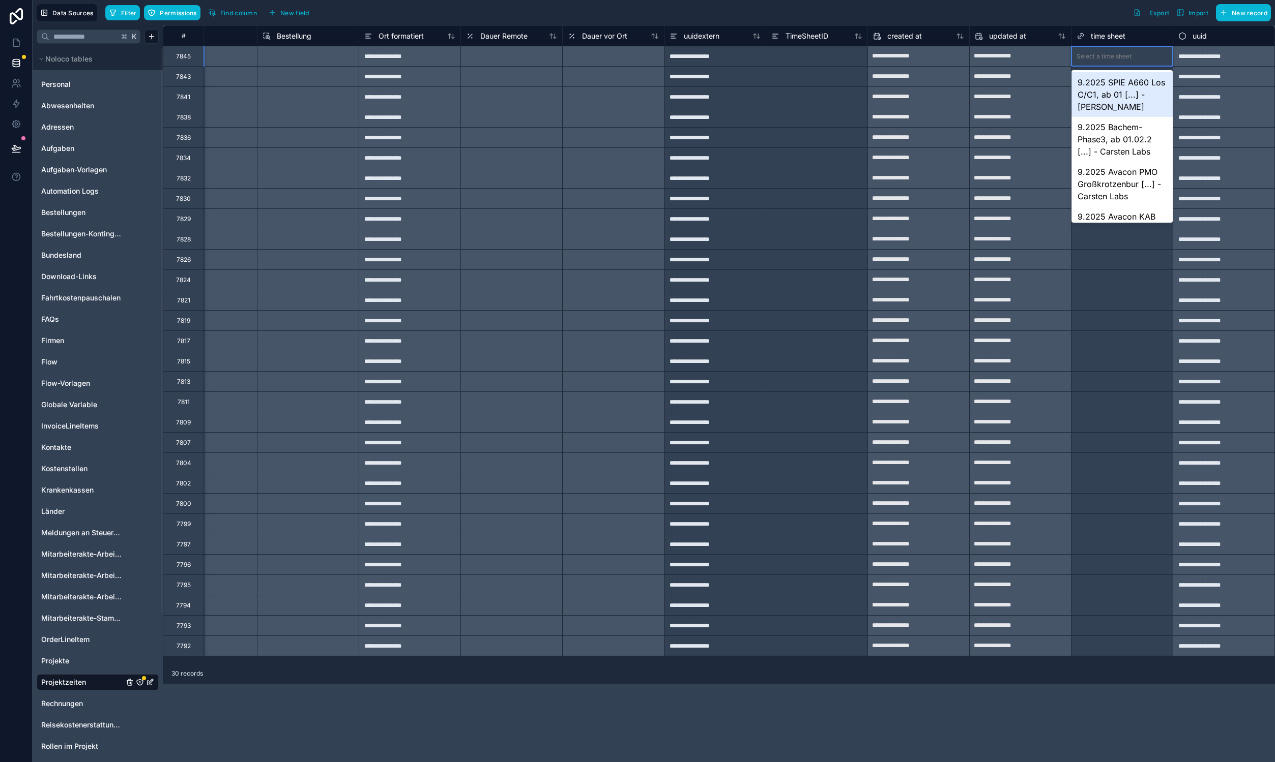
click at [1109, 53] on div "Select a time sheet" at bounding box center [1103, 56] width 55 height 8
click at [1116, 155] on div "9.2025 Avacon KAB Interxion, ab [...] - Carsten Labs" at bounding box center [1121, 155] width 101 height 45
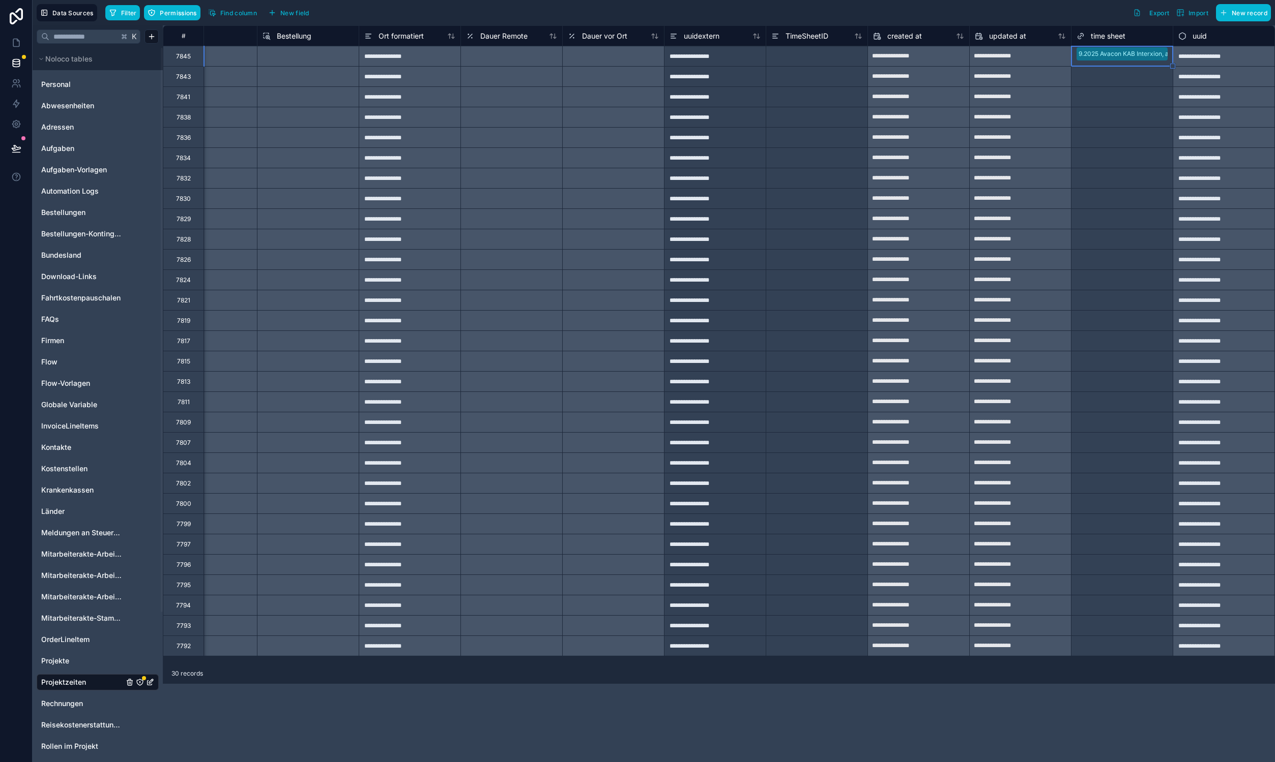
click at [1124, 75] on div "Select a time sheet" at bounding box center [1103, 77] width 55 height 8
click at [1127, 100] on div "Select a time sheet" at bounding box center [1103, 97] width 55 height 8
click at [1125, 116] on div "Select a time sheet" at bounding box center [1103, 117] width 55 height 8
click at [1130, 133] on div "Select a time sheet" at bounding box center [1121, 138] width 101 height 14
click at [1128, 159] on div "Select a time sheet" at bounding box center [1103, 158] width 55 height 8
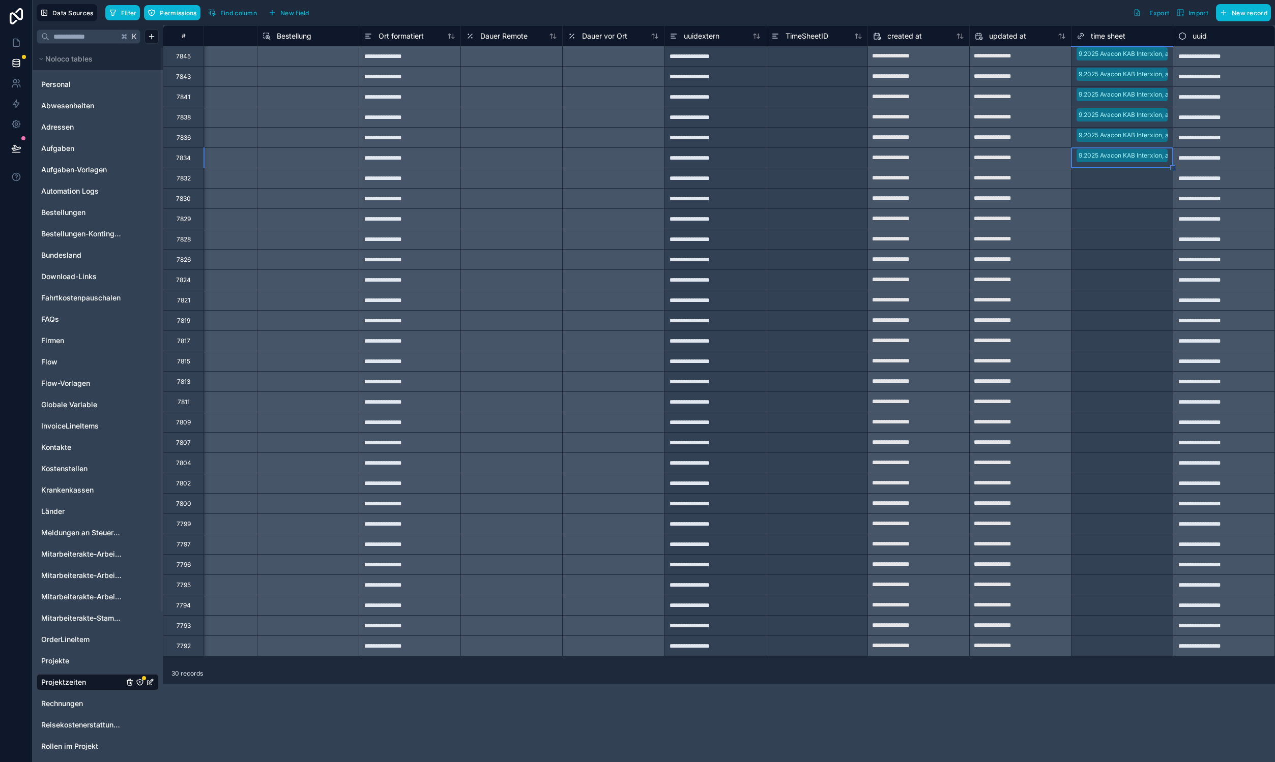
click at [1125, 184] on div "Select a time sheet" at bounding box center [1121, 178] width 101 height 14
click at [1117, 208] on div "Select a time sheet" at bounding box center [1121, 199] width 101 height 20
click at [1110, 234] on div "Select a time sheet" at bounding box center [1121, 239] width 101 height 14
click at [1107, 220] on div "Select a time sheet" at bounding box center [1103, 219] width 55 height 8
click at [1106, 250] on div "Select a time sheet" at bounding box center [1121, 260] width 101 height 20
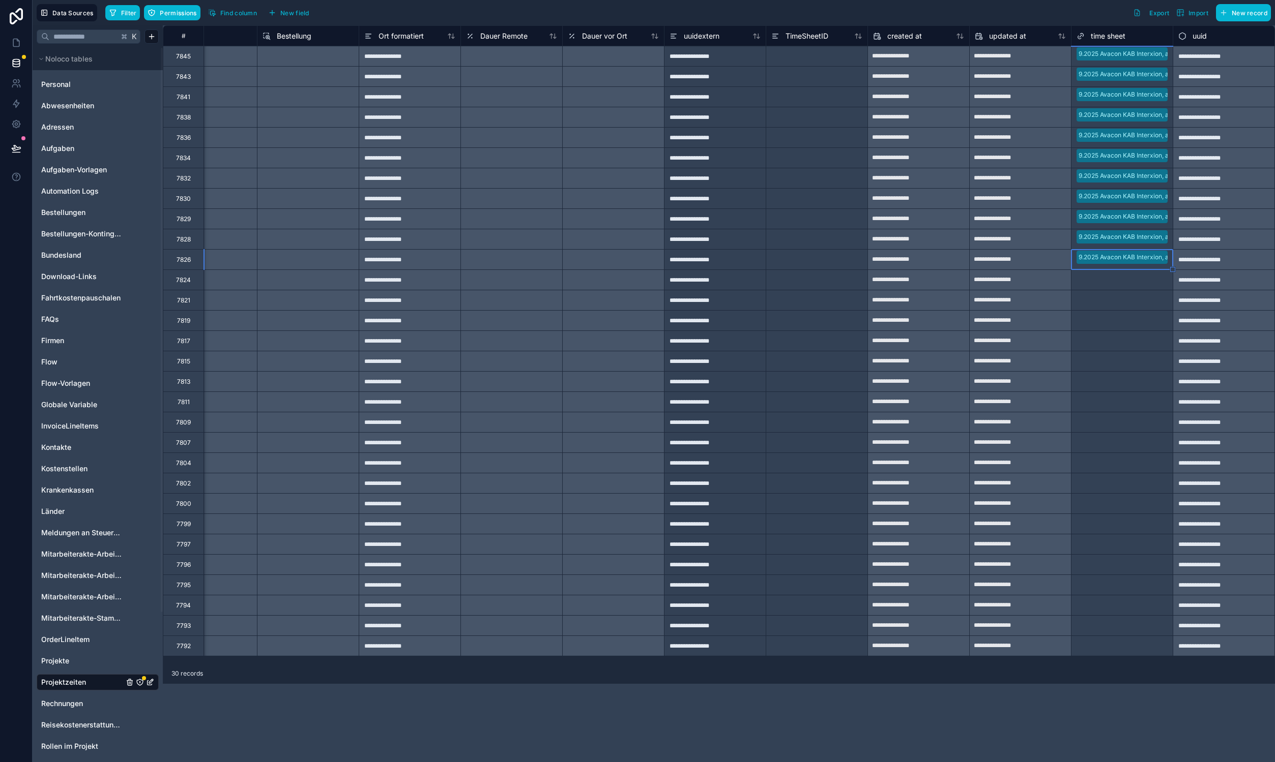
click at [1106, 282] on div "Select a time sheet" at bounding box center [1103, 280] width 55 height 8
click at [1094, 302] on div "Select a time sheet" at bounding box center [1103, 301] width 55 height 8
click at [1103, 321] on div "Select a time sheet" at bounding box center [1103, 321] width 55 height 8
click at [1106, 343] on div "Select a time sheet" at bounding box center [1103, 341] width 55 height 8
click at [1106, 361] on div "Select a time sheet" at bounding box center [1103, 362] width 55 height 8
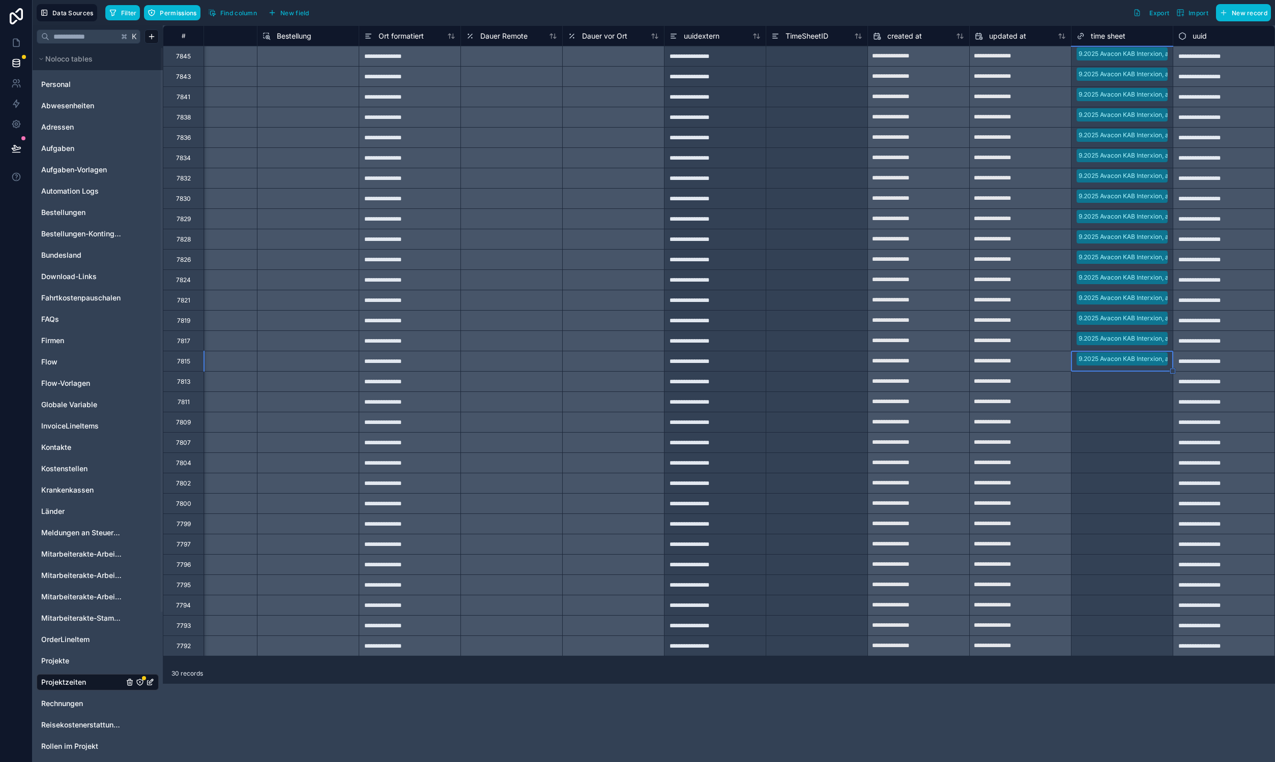
click at [1109, 382] on div "Select a time sheet" at bounding box center [1103, 382] width 55 height 8
click at [1111, 399] on div "Select a time sheet" at bounding box center [1103, 402] width 55 height 8
click at [1113, 419] on div "Select a time sheet" at bounding box center [1103, 423] width 55 height 8
click at [1125, 451] on div "Select a time sheet" at bounding box center [1121, 443] width 101 height 20
click at [1123, 468] on div "Select a time sheet" at bounding box center [1121, 463] width 101 height 14
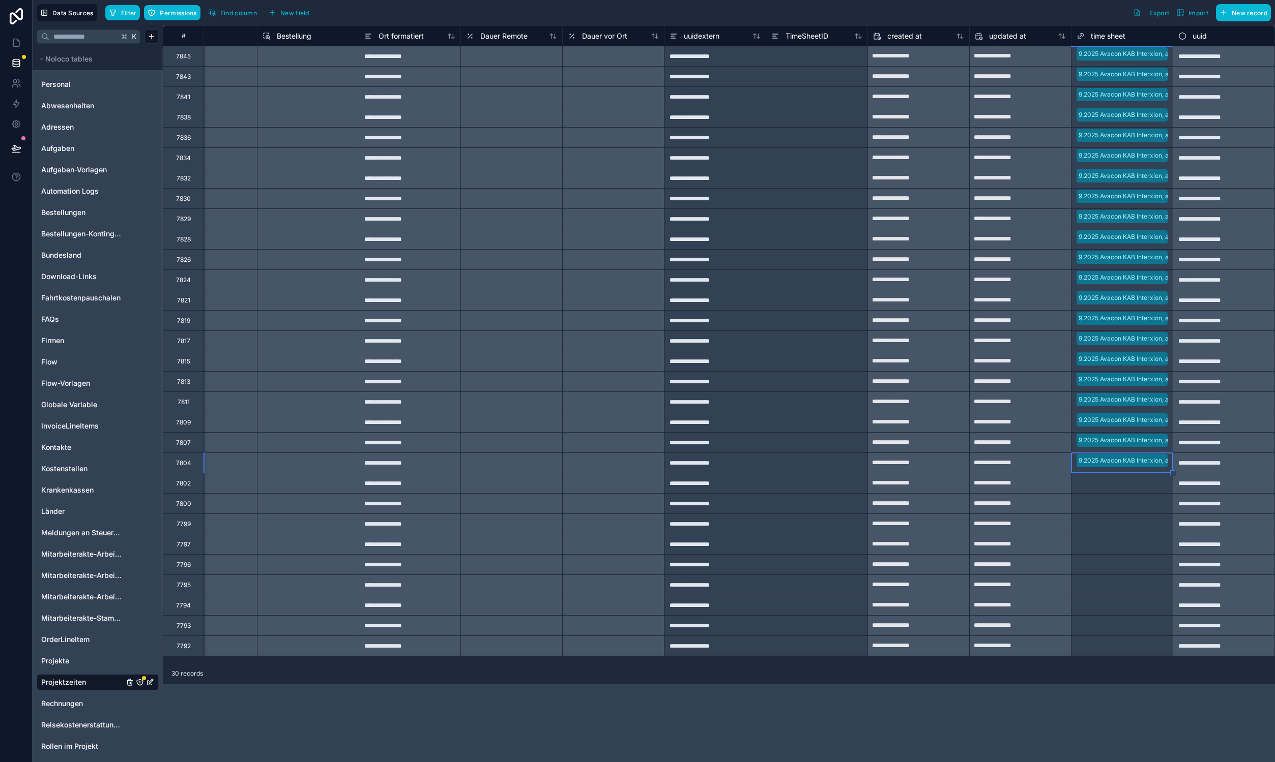
click at [1115, 488] on div "Select a time sheet" at bounding box center [1121, 484] width 101 height 14
click at [1111, 504] on div "Select a time sheet" at bounding box center [1103, 504] width 55 height 8
click at [1106, 523] on div "Select a time sheet" at bounding box center [1103, 524] width 55 height 8
click at [1101, 550] on div "Select a time sheet" at bounding box center [1121, 545] width 101 height 14
click at [1097, 569] on div "Select a time sheet" at bounding box center [1103, 565] width 55 height 8
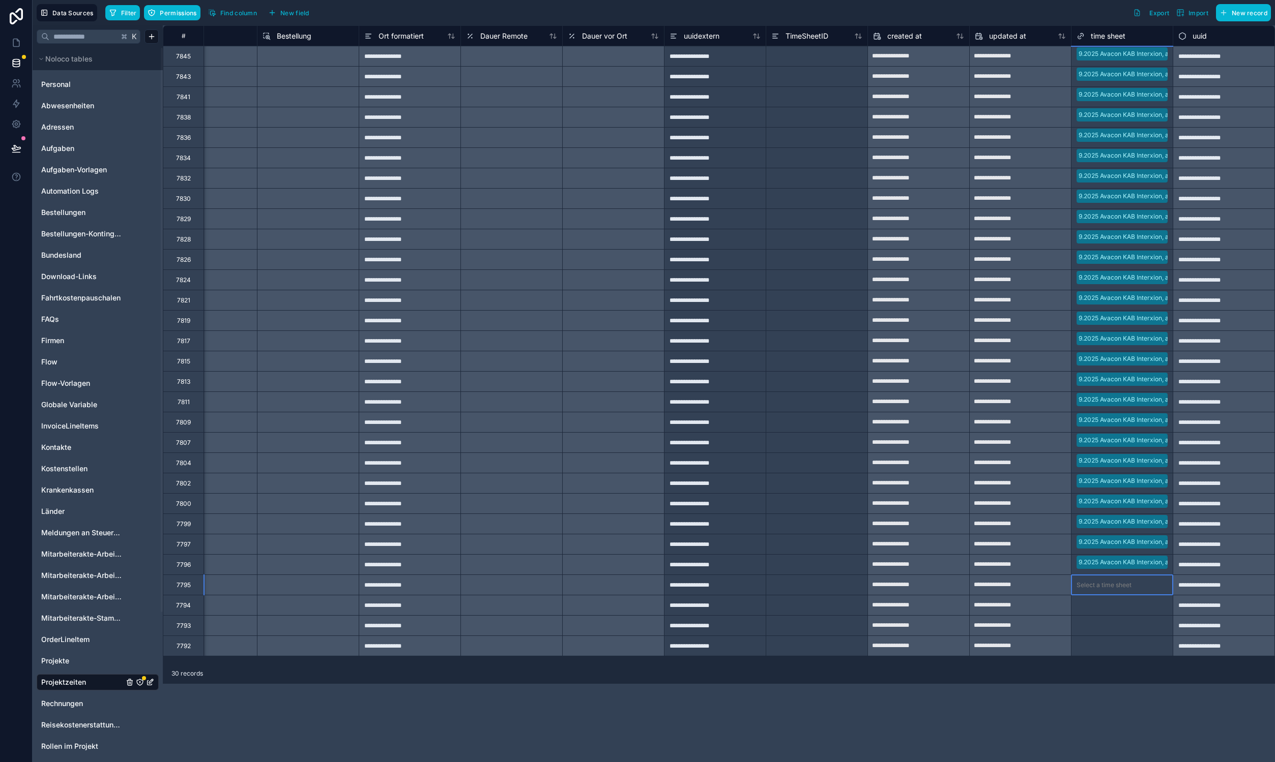
click at [1093, 589] on div "Select a time sheet" at bounding box center [1103, 585] width 55 height 8
click at [1093, 603] on div "Select a time sheet" at bounding box center [1103, 606] width 55 height 8
click at [1095, 629] on div "Select a time sheet" at bounding box center [1103, 626] width 55 height 8
click at [1076, 649] on div "Select a time sheet" at bounding box center [1103, 646] width 55 height 8
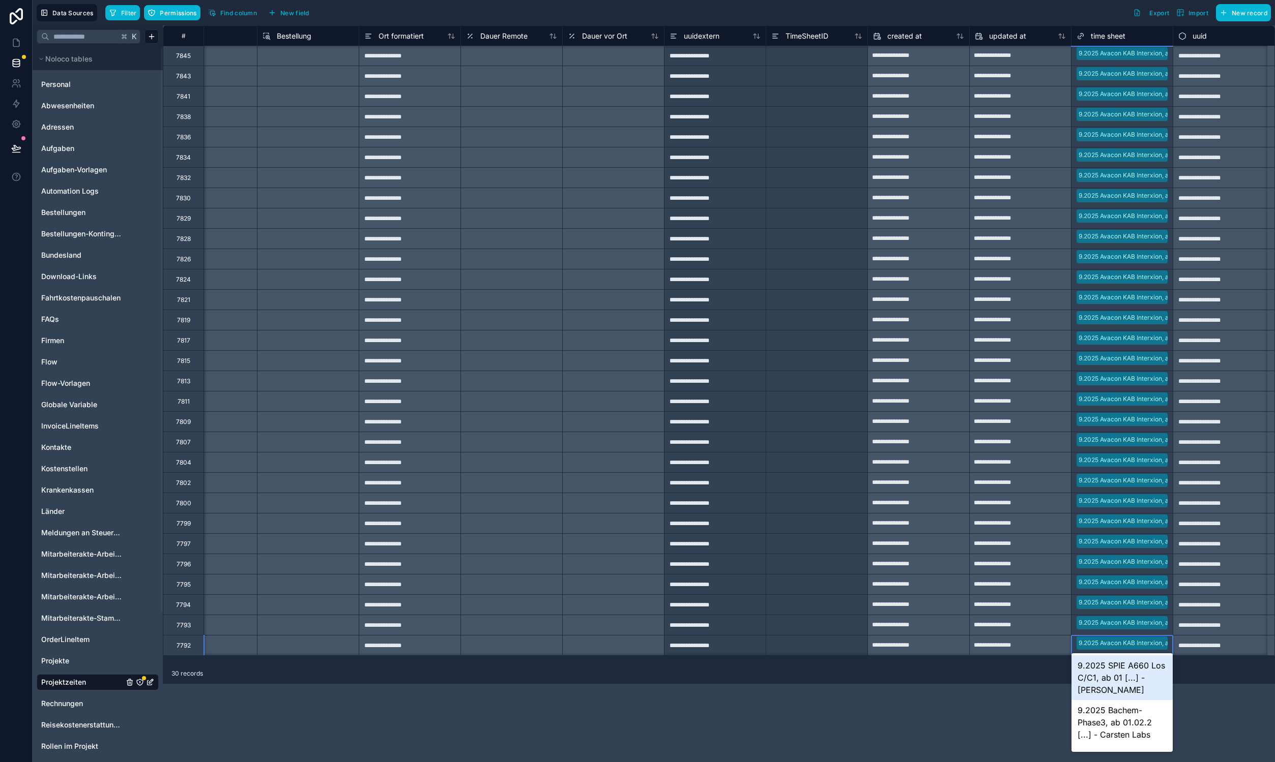
scroll to position [7, 1066]
click at [133, 12] on span "Filter" at bounding box center [129, 13] width 16 height 8
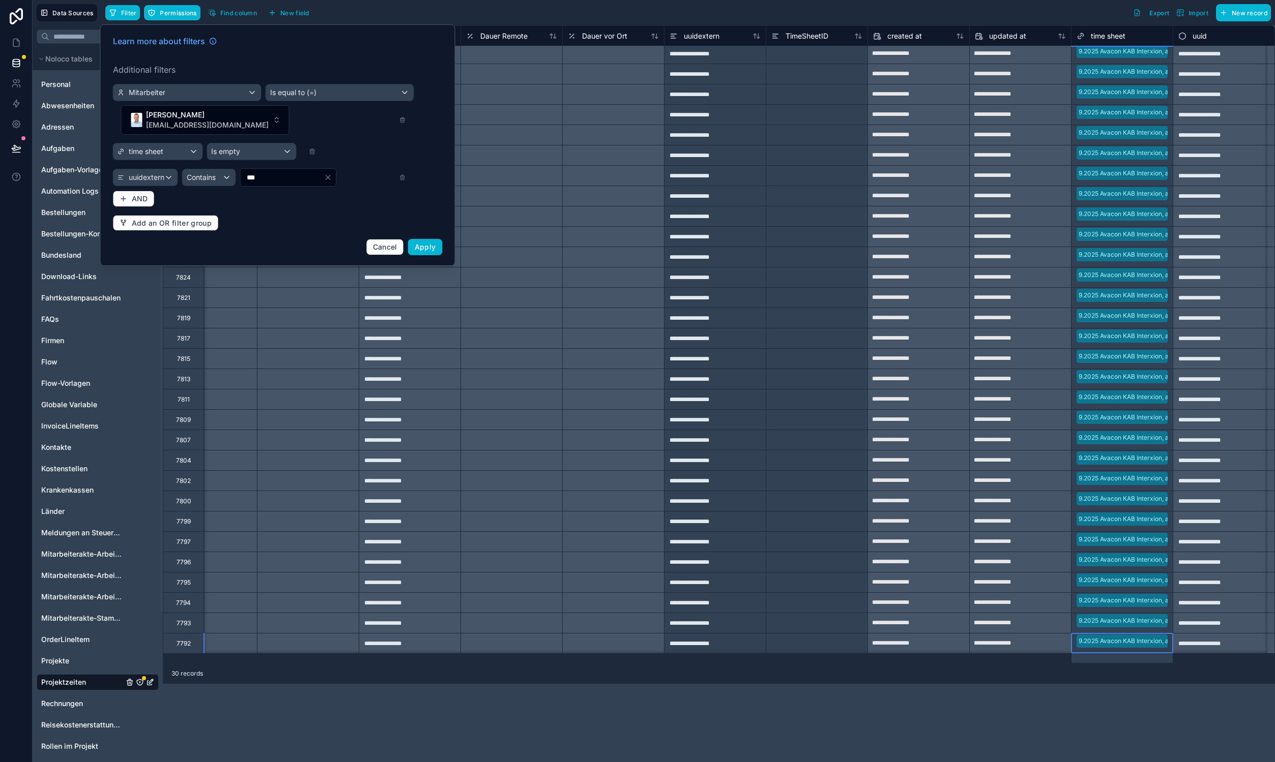
click at [262, 170] on input "***" at bounding box center [282, 177] width 83 height 14
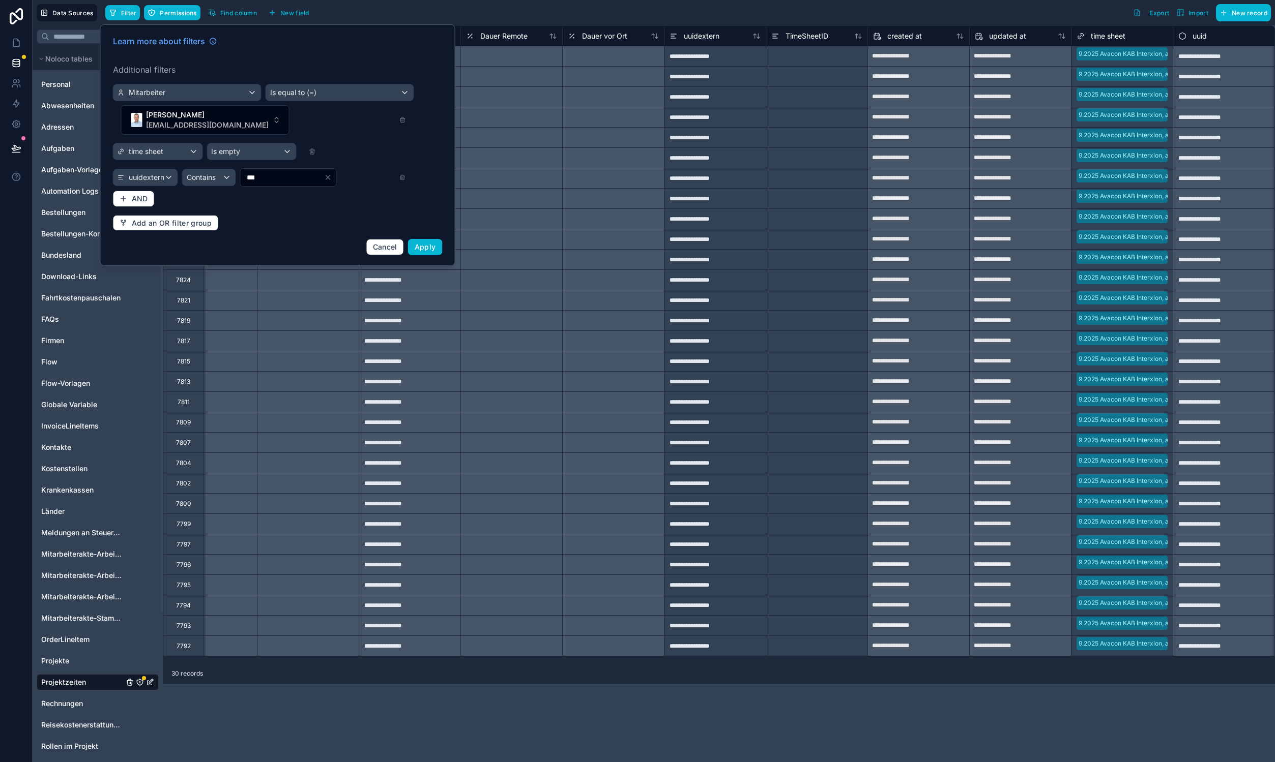
scroll to position [0, 1066]
type input "***"
click at [423, 243] on span "Apply" at bounding box center [425, 247] width 21 height 9
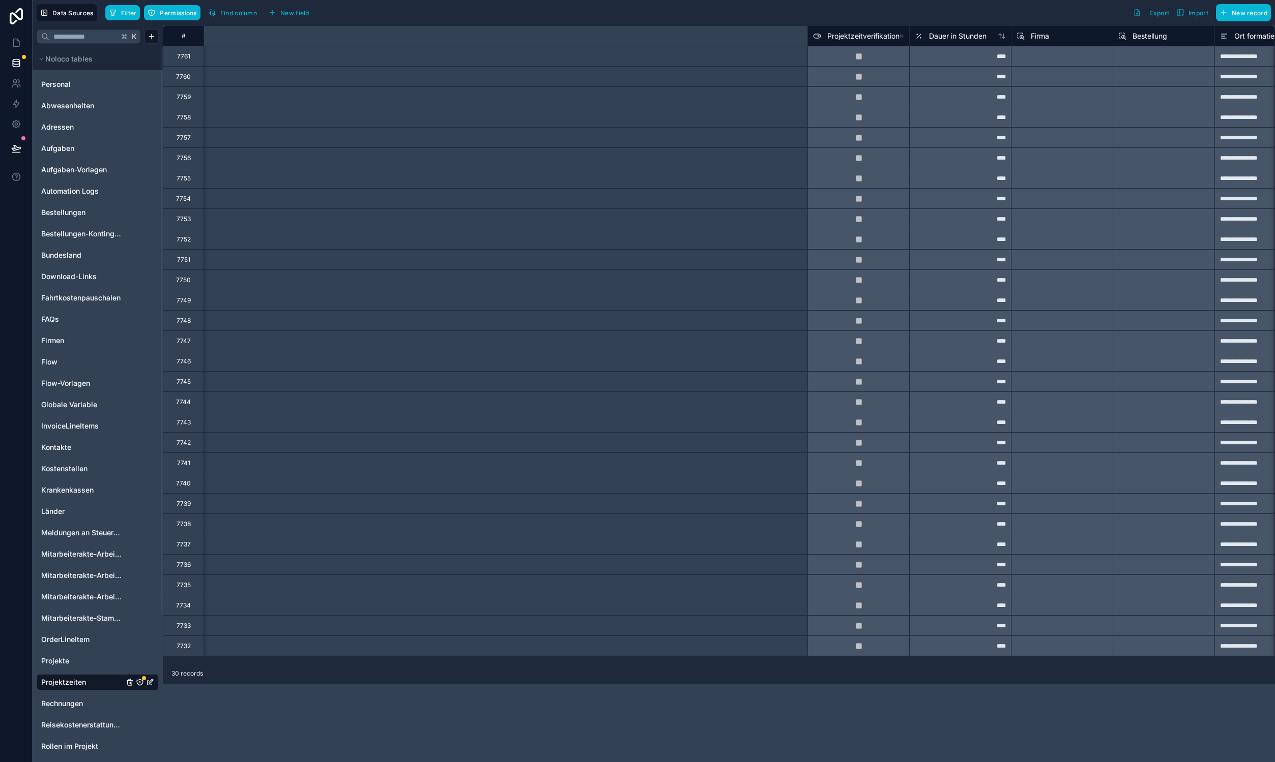
scroll to position [0, 1066]
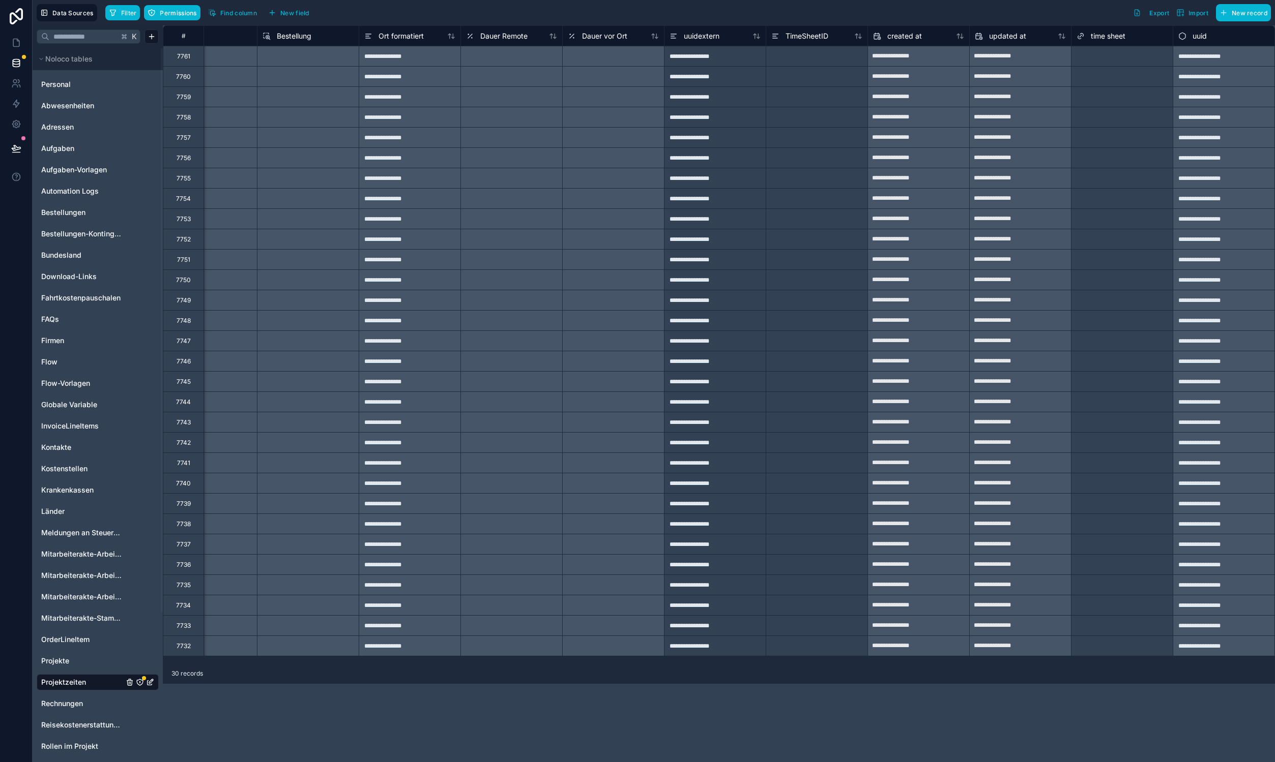
click at [1143, 61] on div at bounding box center [1151, 56] width 32 height 10
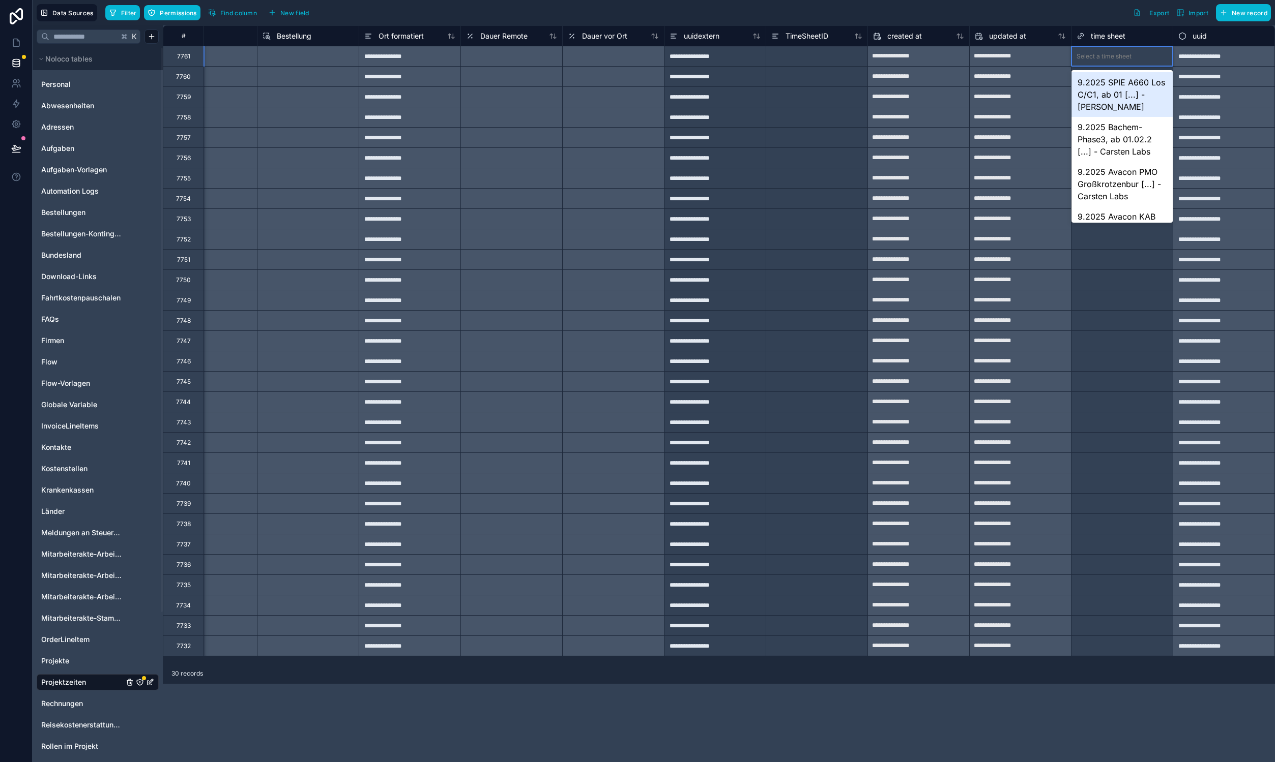
click at [1143, 61] on div at bounding box center [1151, 56] width 32 height 10
click at [1117, 194] on div "9.2025 Bachem-Phase 1&2 – I 1034 [...] - Carsten Labs" at bounding box center [1121, 200] width 101 height 45
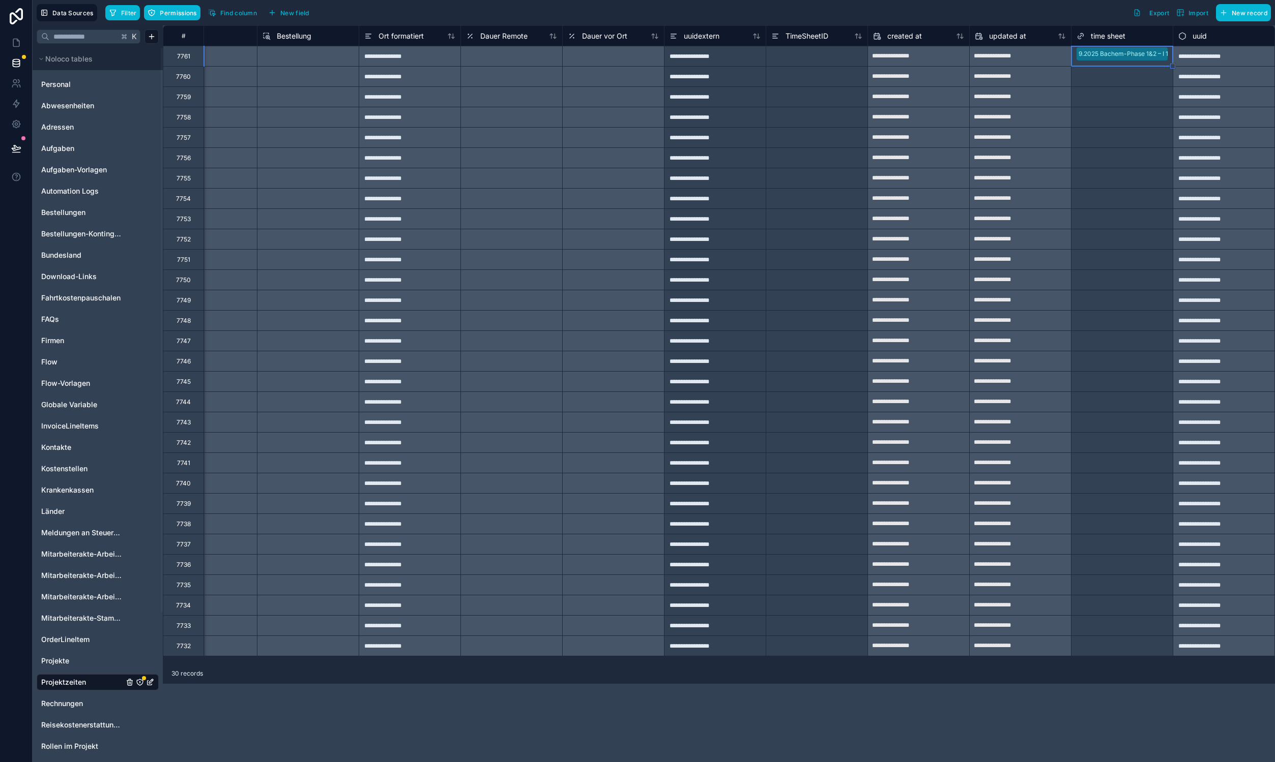
click at [1082, 77] on div "Select a time sheet" at bounding box center [1103, 77] width 55 height 8
click at [1112, 101] on div "Select a time sheet" at bounding box center [1121, 97] width 101 height 14
click at [1114, 126] on div "Select a time sheet" at bounding box center [1121, 117] width 101 height 20
click at [1112, 141] on div "Select a time sheet" at bounding box center [1103, 138] width 55 height 8
click at [1116, 155] on div "Select a time sheet" at bounding box center [1103, 158] width 55 height 8
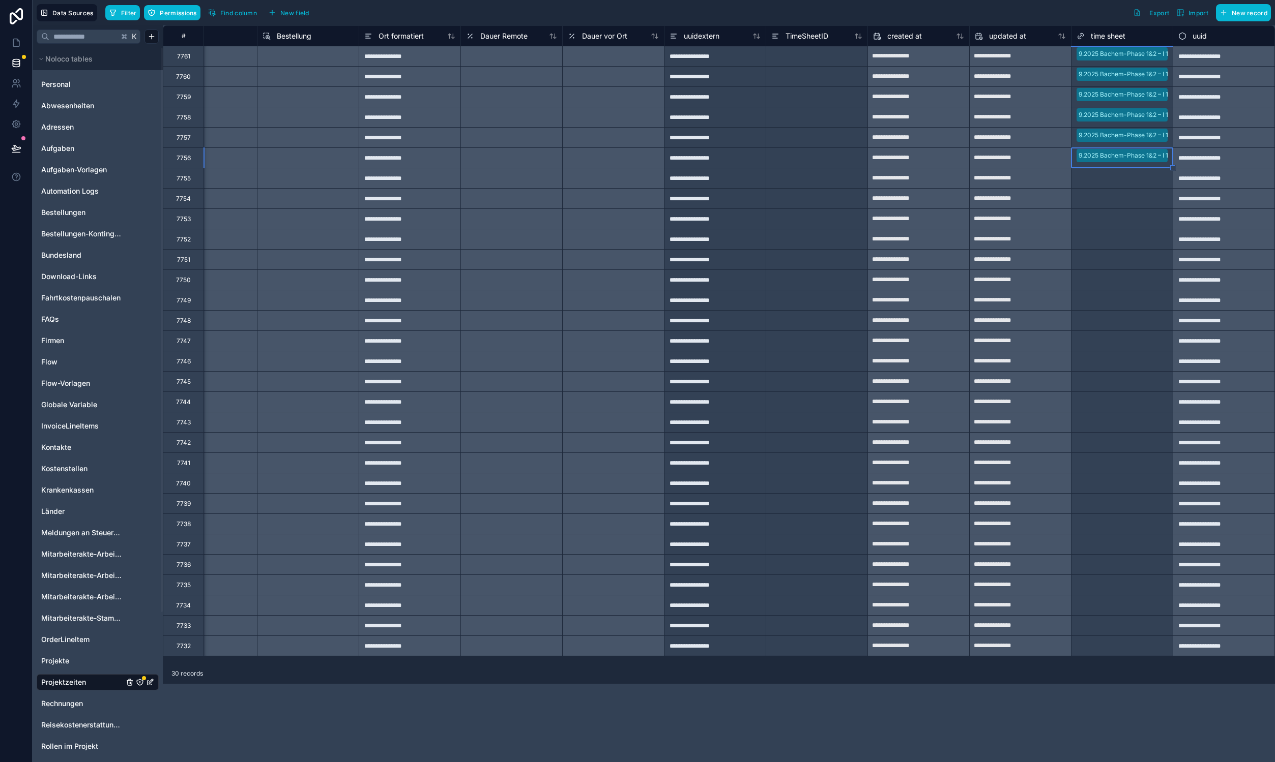
click at [1120, 179] on div "Select a time sheet" at bounding box center [1103, 178] width 55 height 8
click at [1117, 202] on div "Select a time sheet" at bounding box center [1103, 199] width 55 height 8
click at [1116, 213] on div "Select a time sheet" at bounding box center [1121, 219] width 101 height 14
click at [1117, 237] on div "Select a time sheet" at bounding box center [1103, 240] width 55 height 8
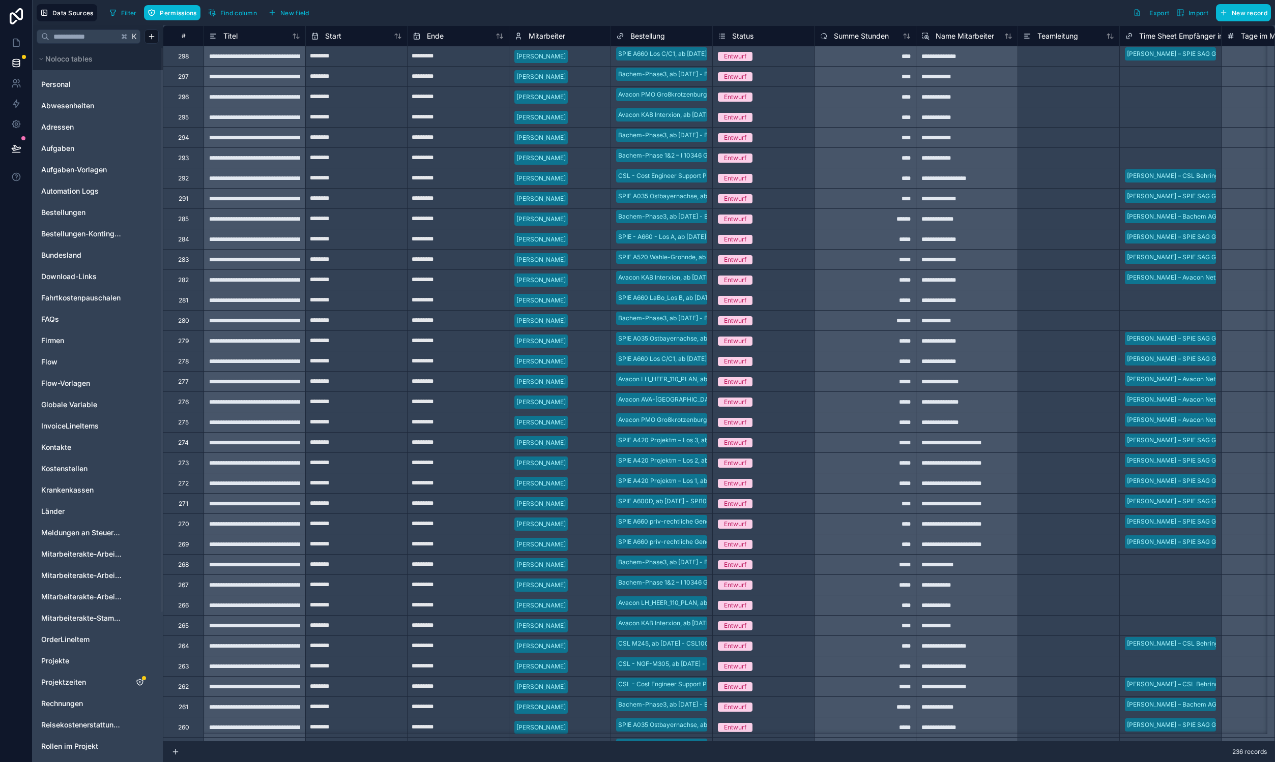
click at [598, 178] on div at bounding box center [589, 178] width 34 height 10
click at [266, 81] on div "**********" at bounding box center [254, 76] width 102 height 20
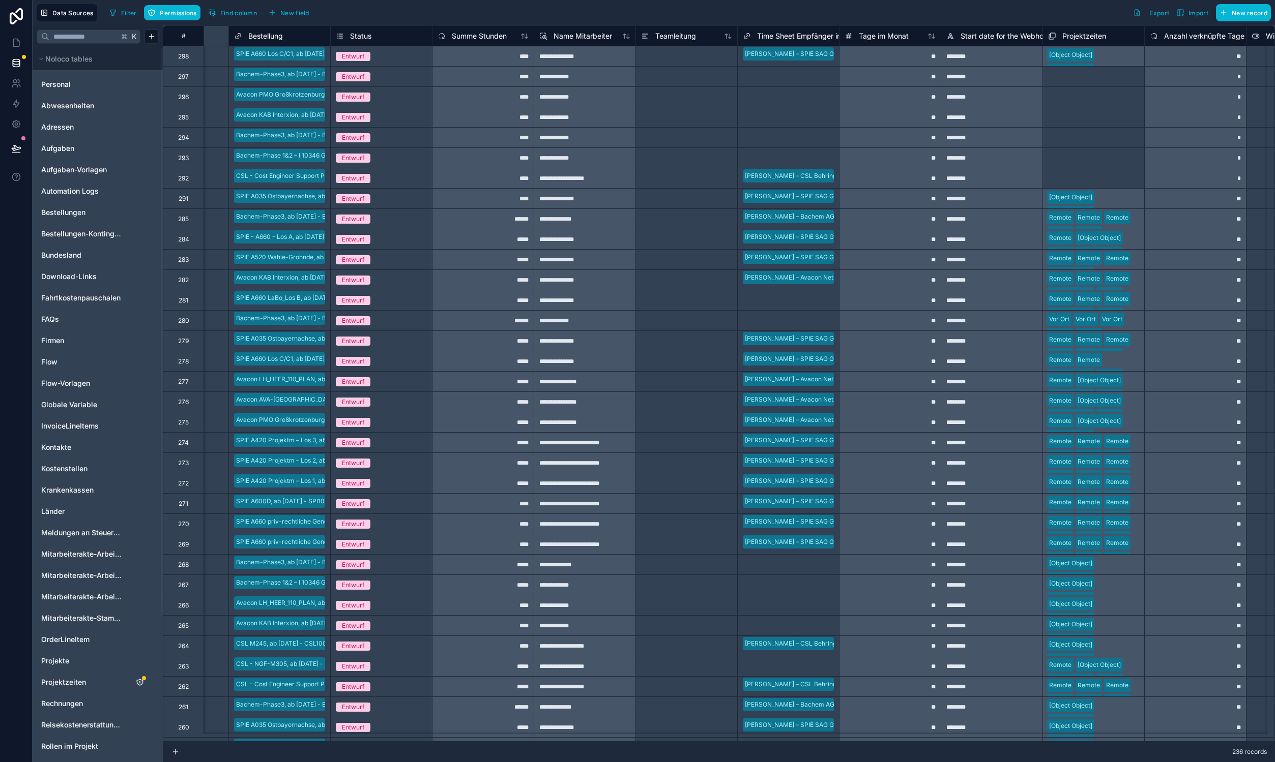
scroll to position [0, 583]
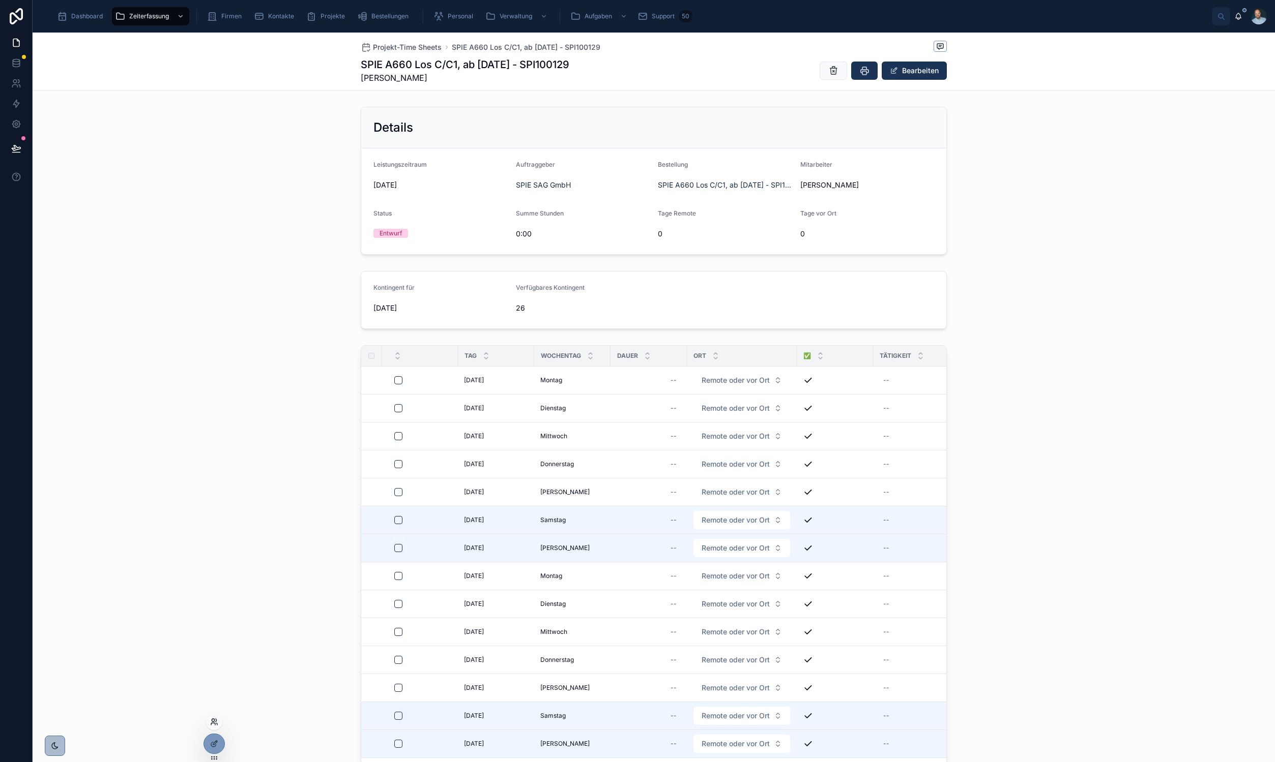
click at [212, 719] on icon at bounding box center [214, 722] width 8 height 8
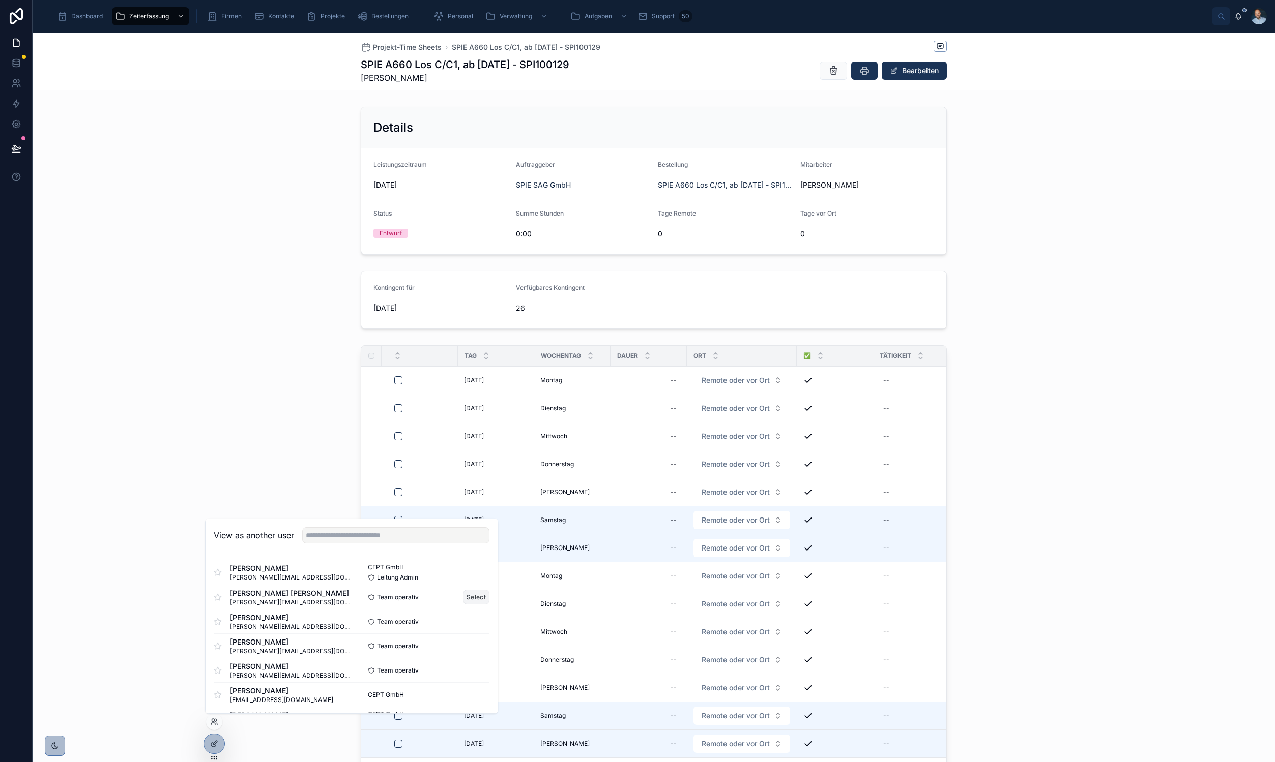
click at [469, 599] on button "Select" at bounding box center [476, 597] width 26 height 15
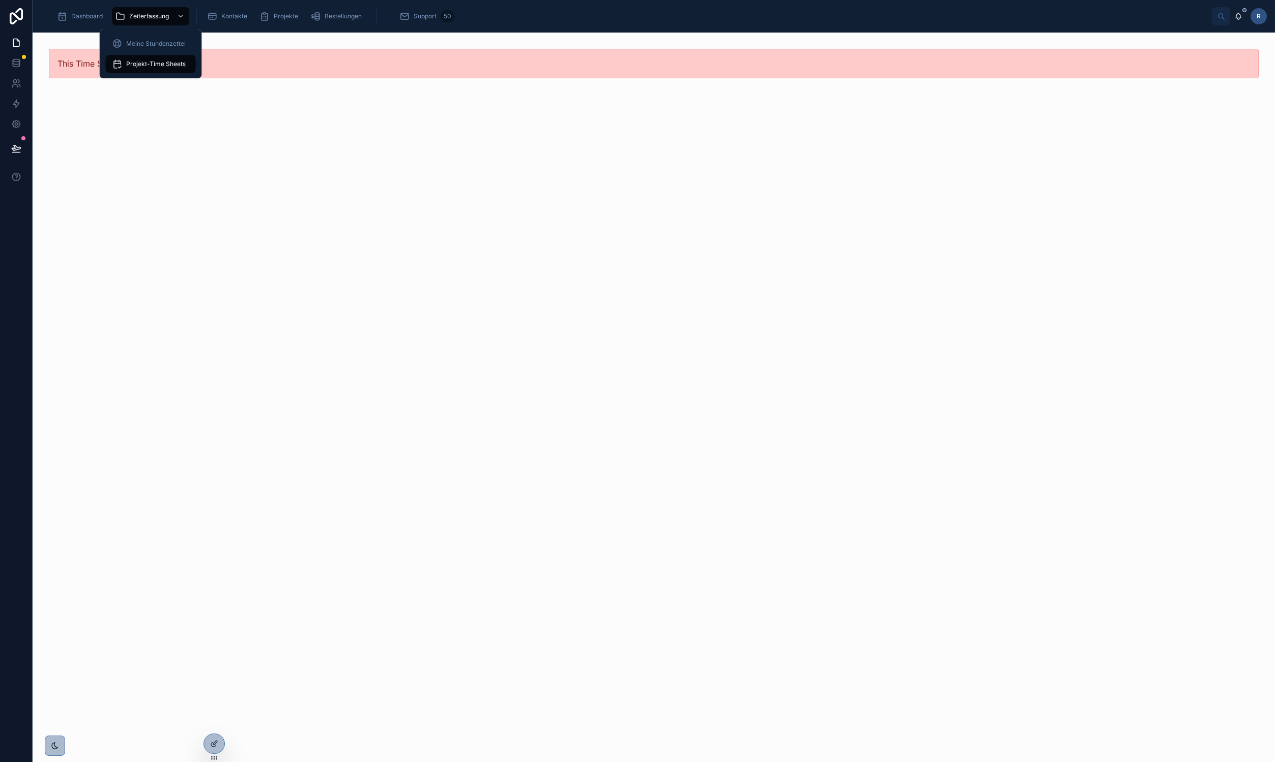
click at [146, 60] on span "Projekt-Time Sheets" at bounding box center [156, 64] width 60 height 8
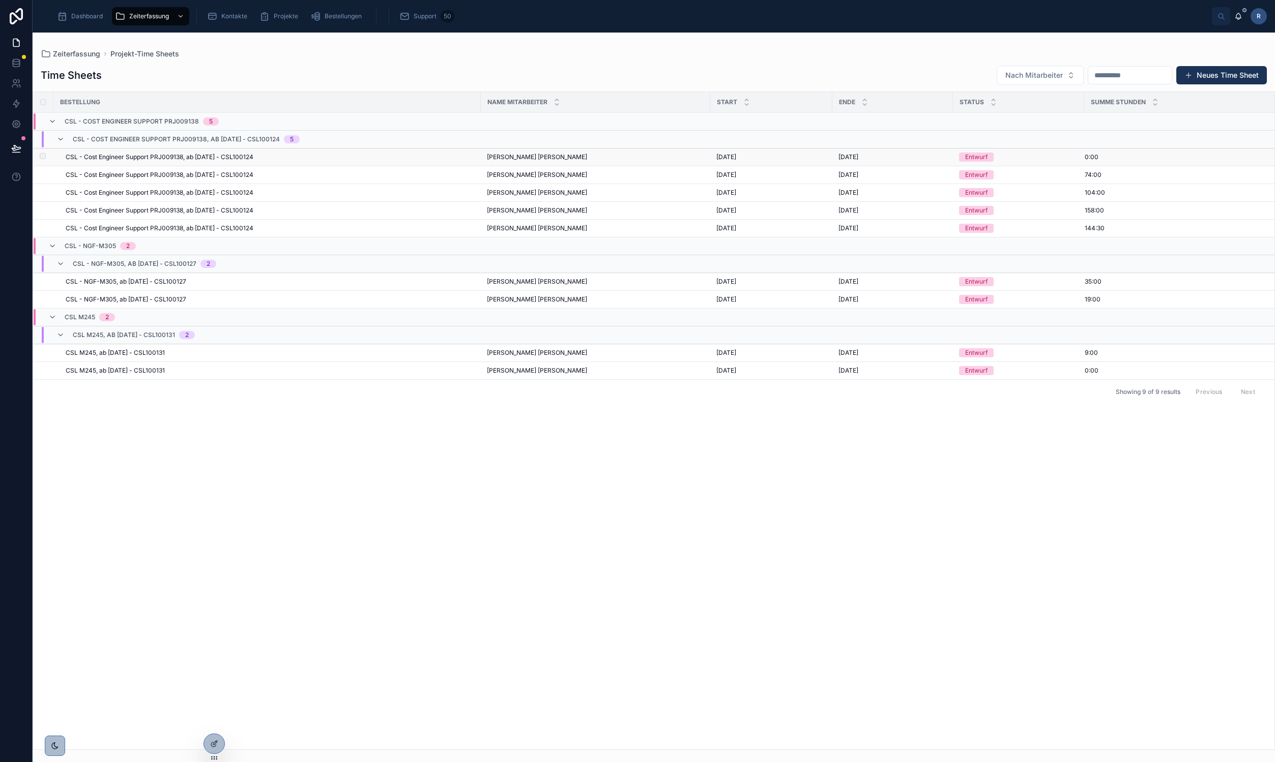
click at [157, 155] on span "CSL - Cost Engineer Support PRJ009138, ab [DATE] - CSL100124" at bounding box center [160, 157] width 188 height 8
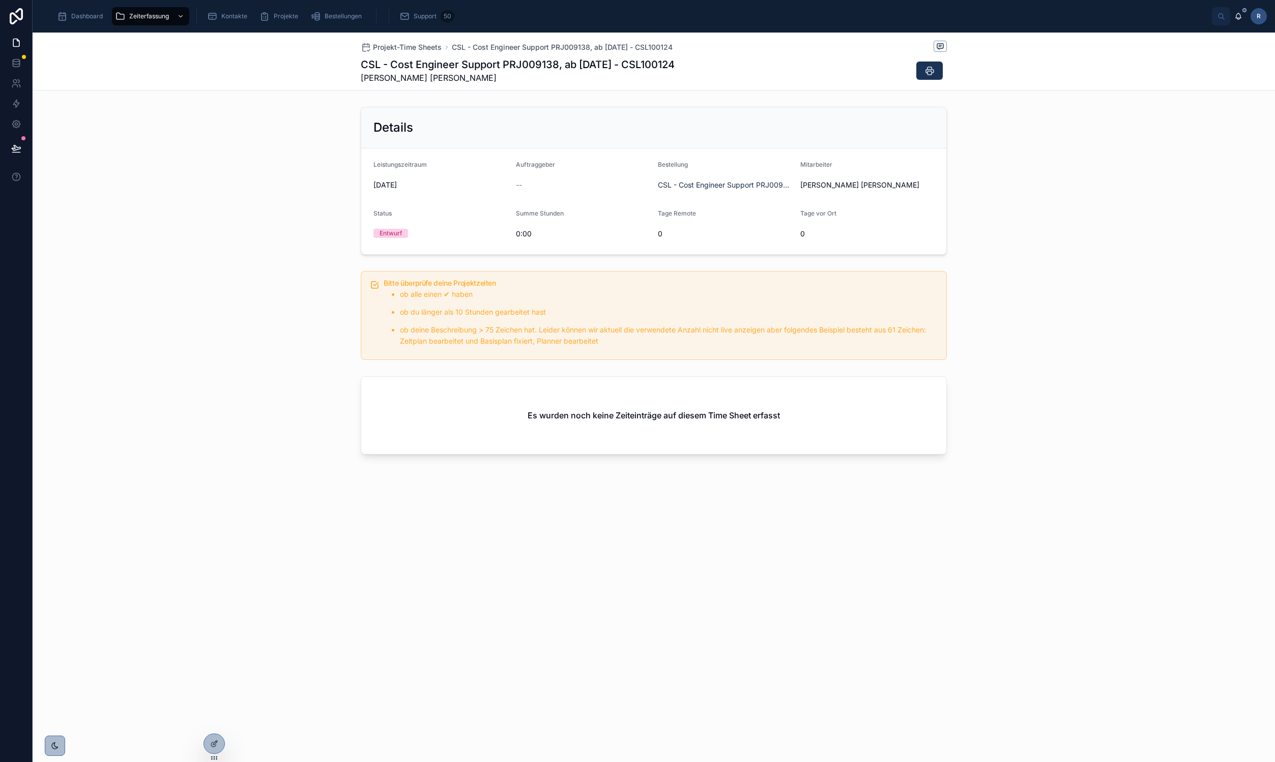
drag, startPoint x: 362, startPoint y: 67, endPoint x: 535, endPoint y: 71, distance: 173.5
click at [535, 71] on h1 "CSL - Cost Engineer Support PRJ009138, ab [DATE] - CSL100124" at bounding box center [518, 64] width 314 height 14
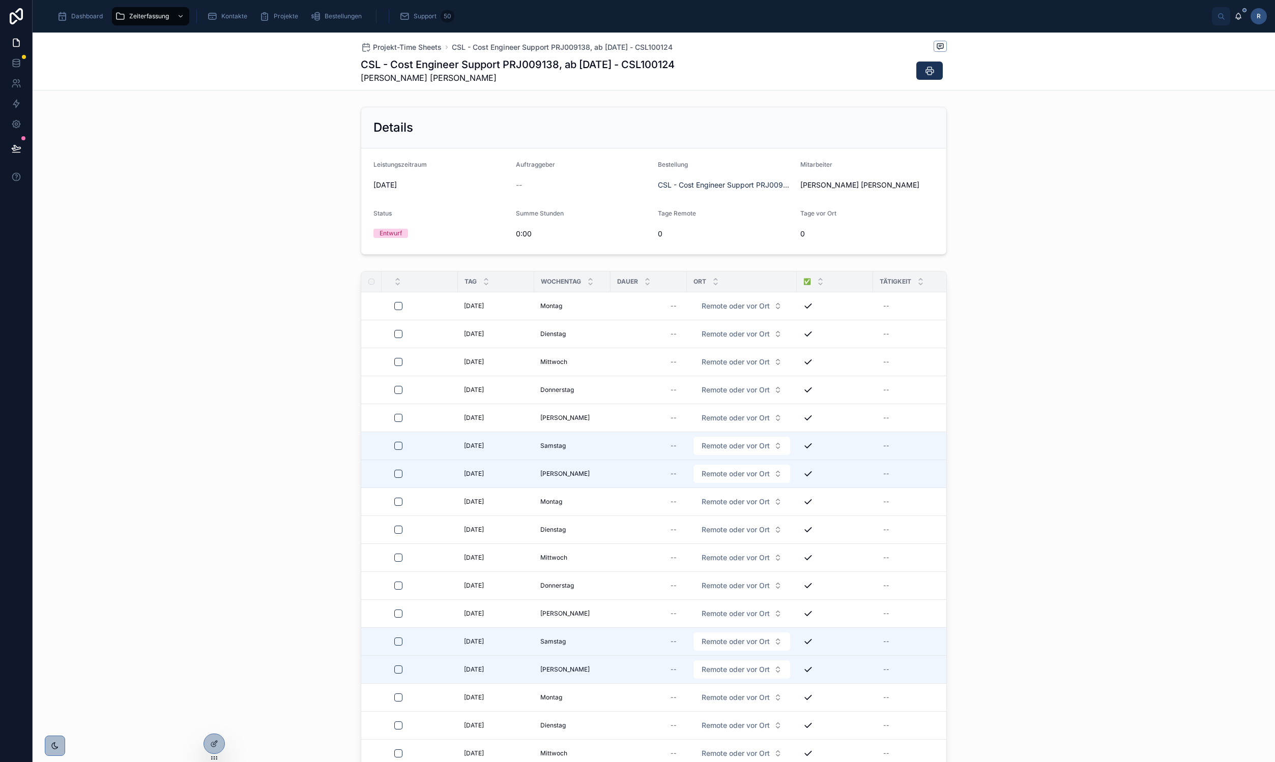
click at [1076, 265] on div "Details Leistungszeitraum [DATE] Auftraggeber -- Bestellung CSL - Cost Engineer…" at bounding box center [654, 477] width 1242 height 749
click at [217, 723] on icon at bounding box center [216, 724] width 1 height 2
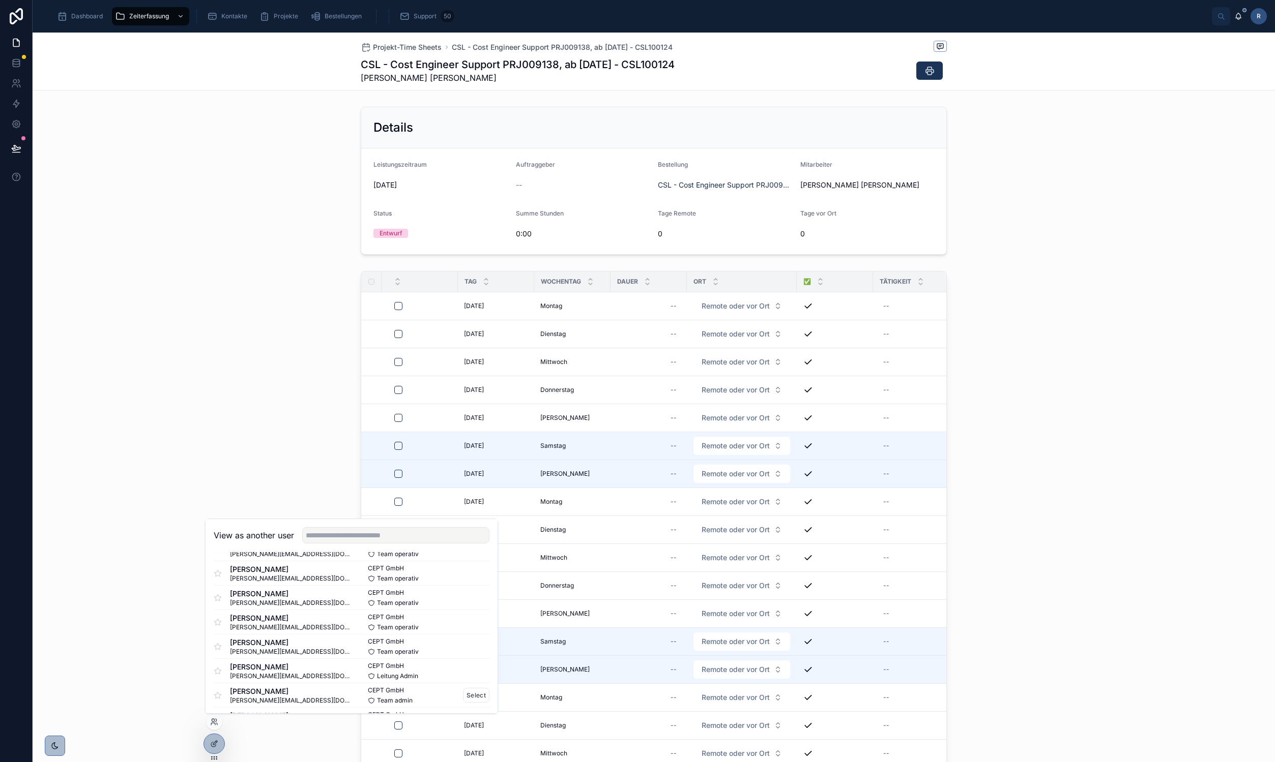
scroll to position [535, 0]
click at [317, 539] on input "text" at bounding box center [395, 535] width 187 height 16
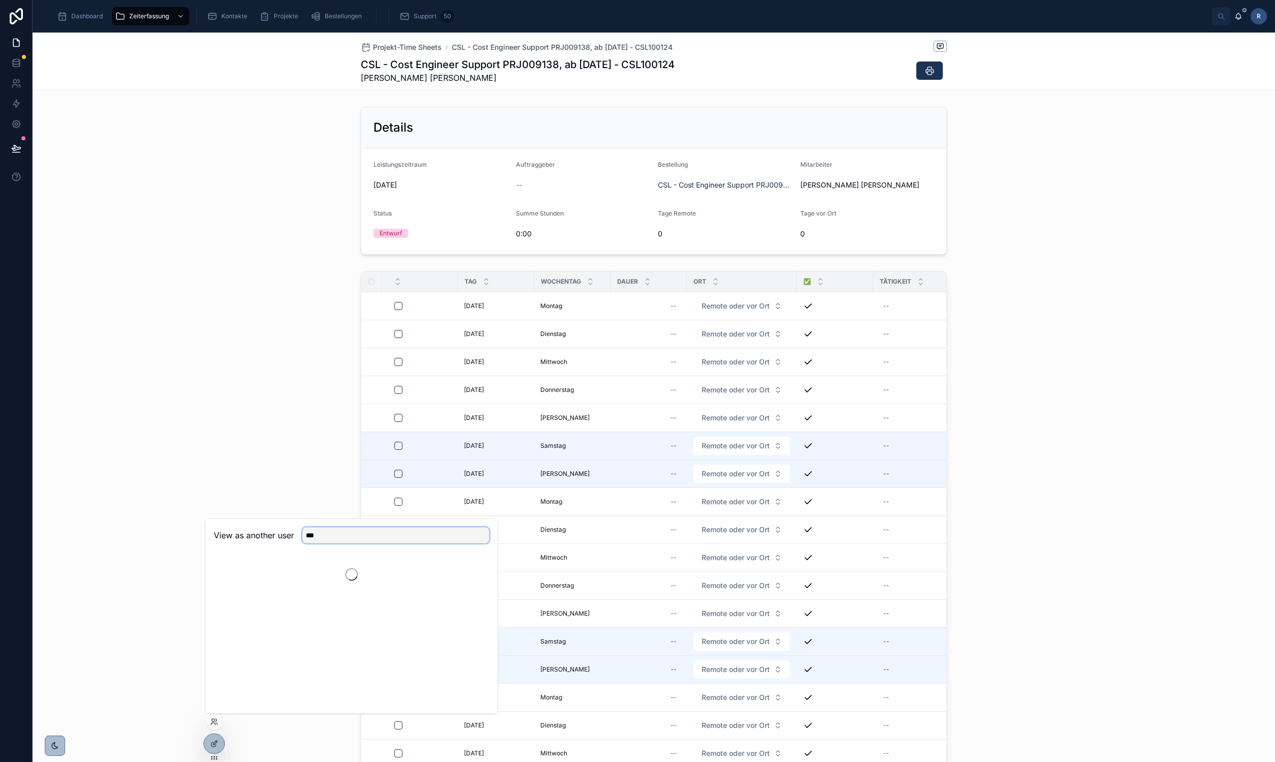
scroll to position [0, 0]
type input "***"
click at [466, 598] on button "Select" at bounding box center [476, 597] width 26 height 15
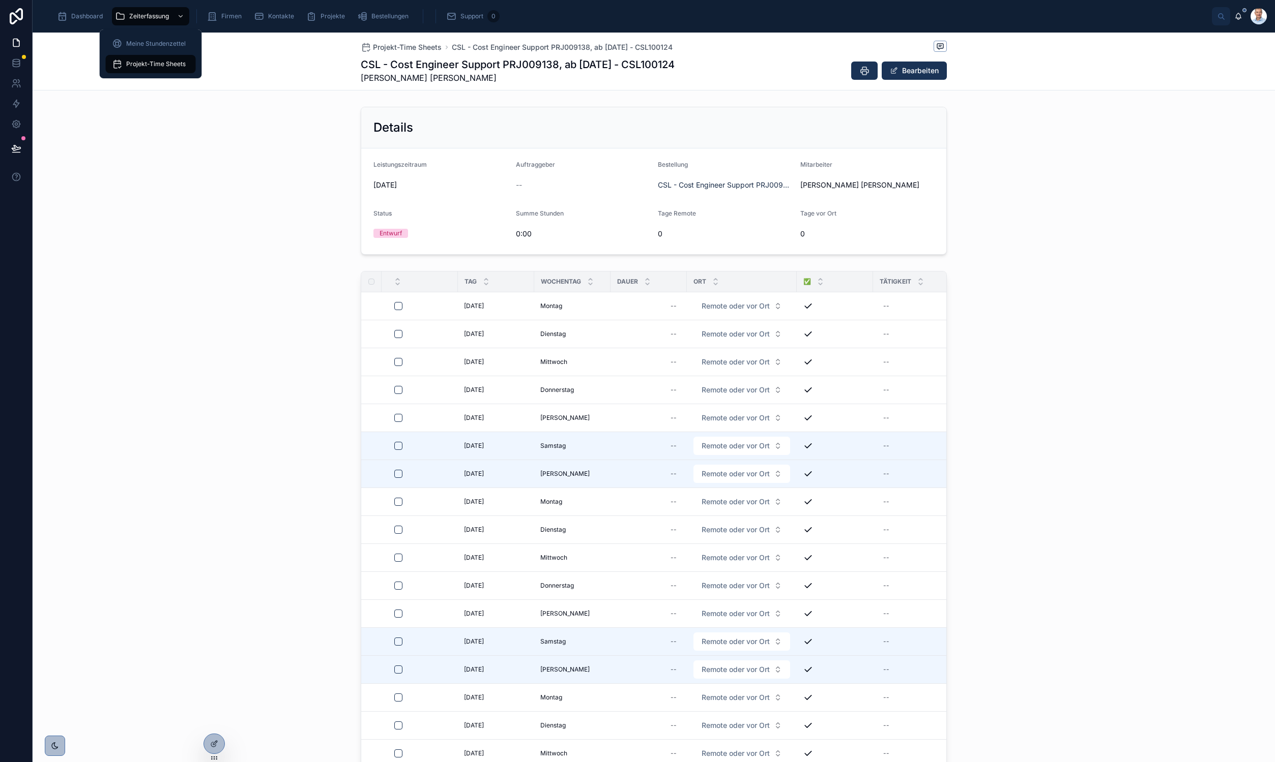
click at [145, 65] on span "Projekt-Time Sheets" at bounding box center [156, 64] width 60 height 8
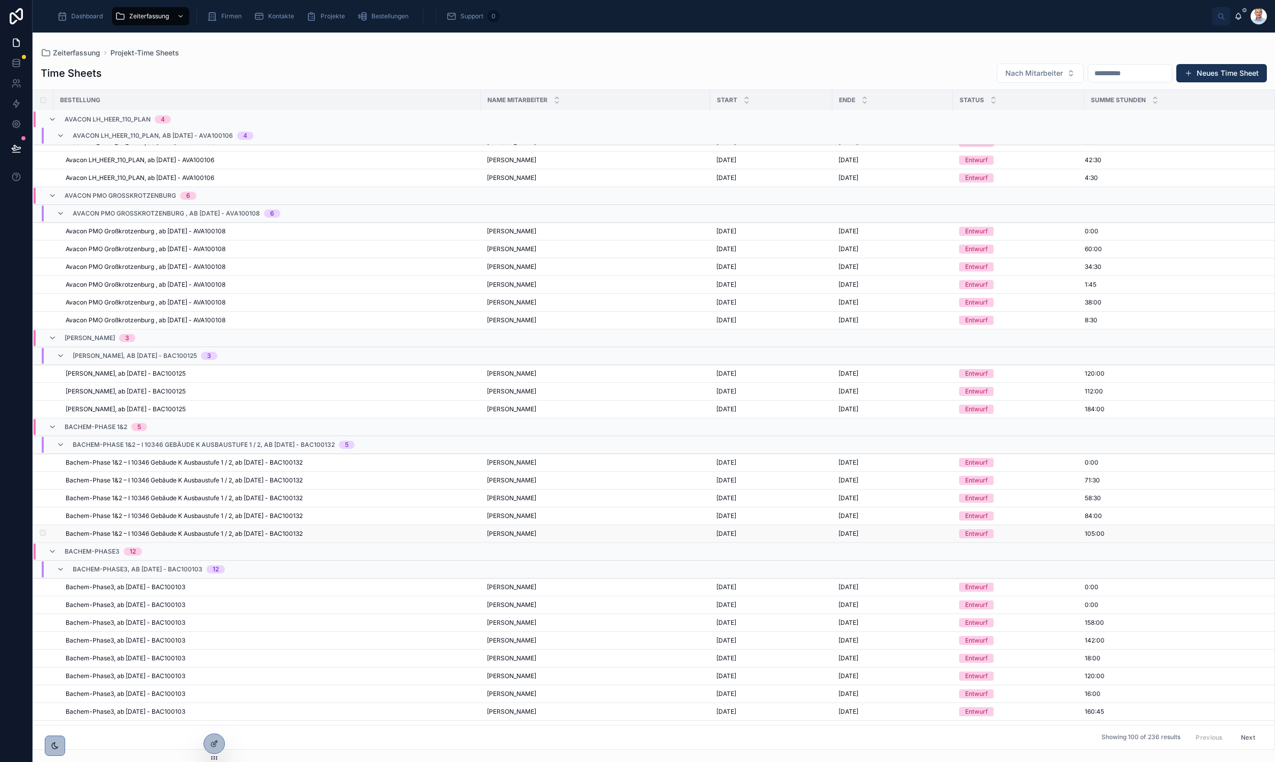
scroll to position [437, 0]
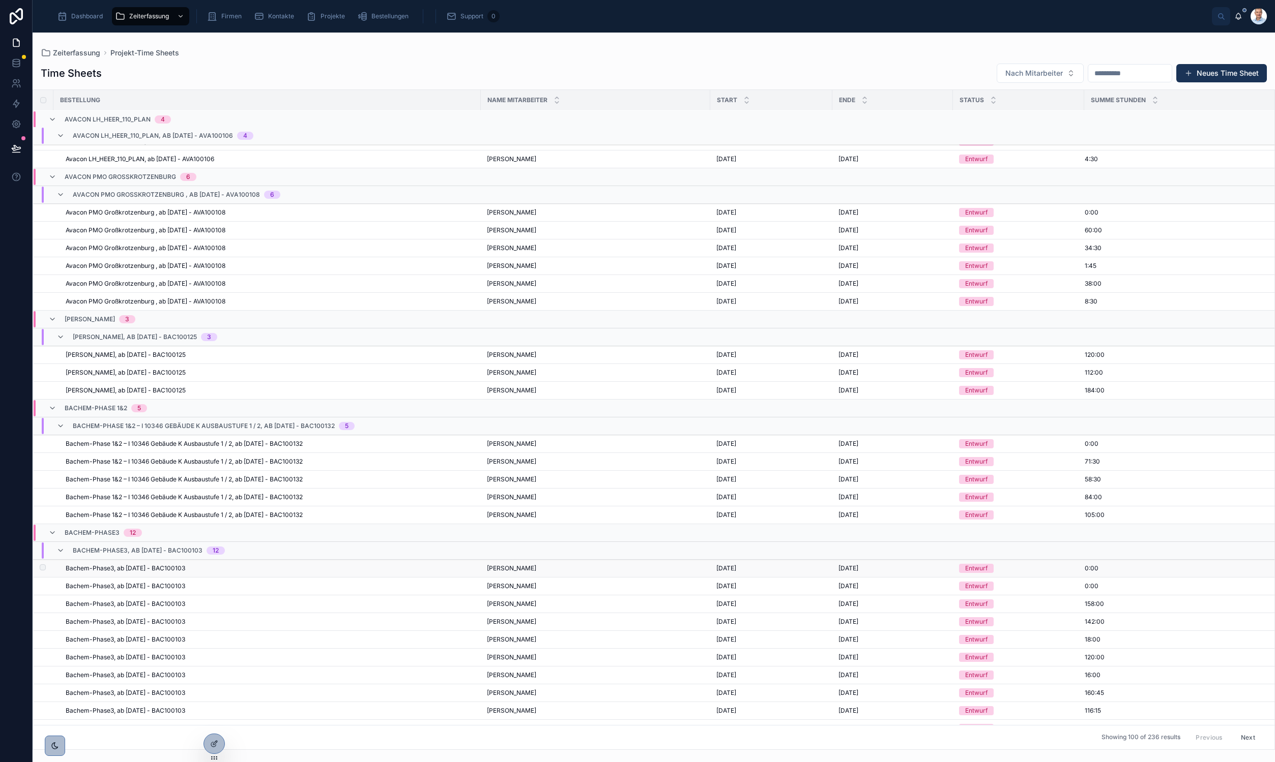
click at [176, 566] on span "Bachem-Phase3, ab [DATE] - BAC100103" at bounding box center [126, 569] width 120 height 8
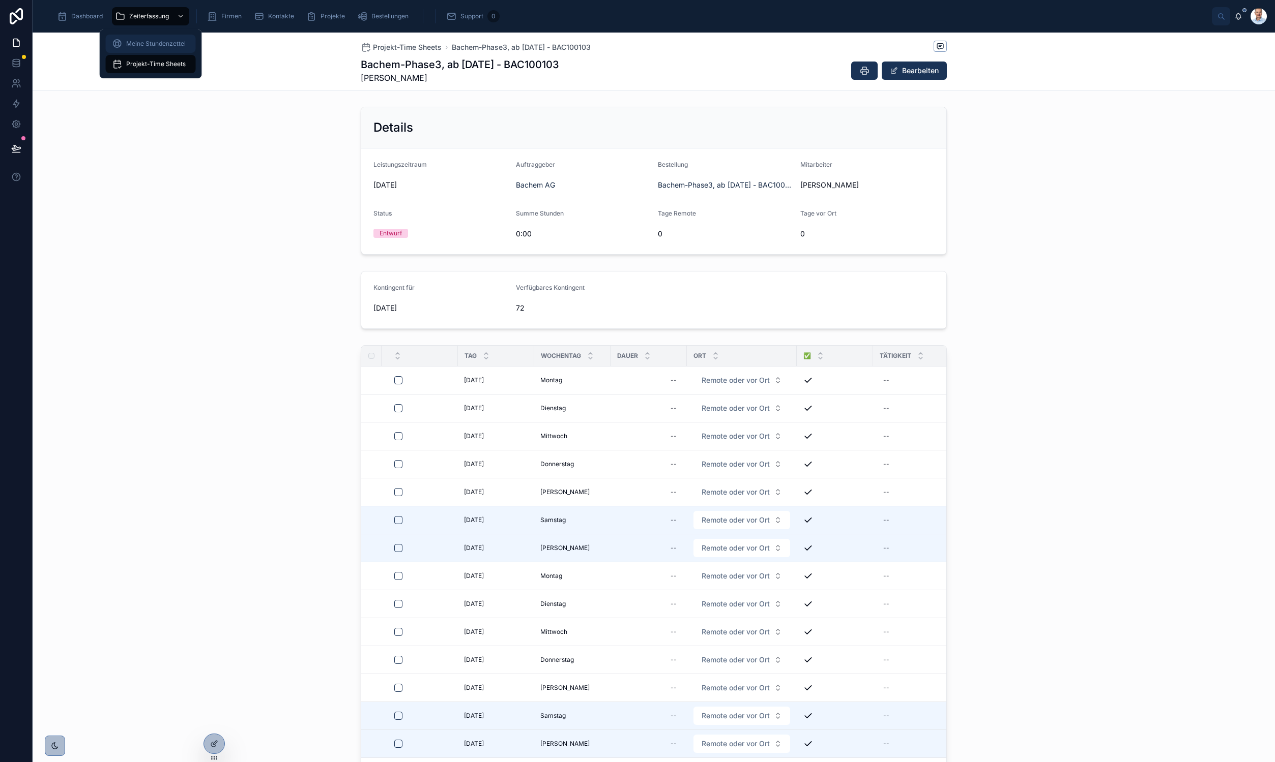
click at [154, 48] on div "Meine Stundenzettel" at bounding box center [151, 44] width 78 height 16
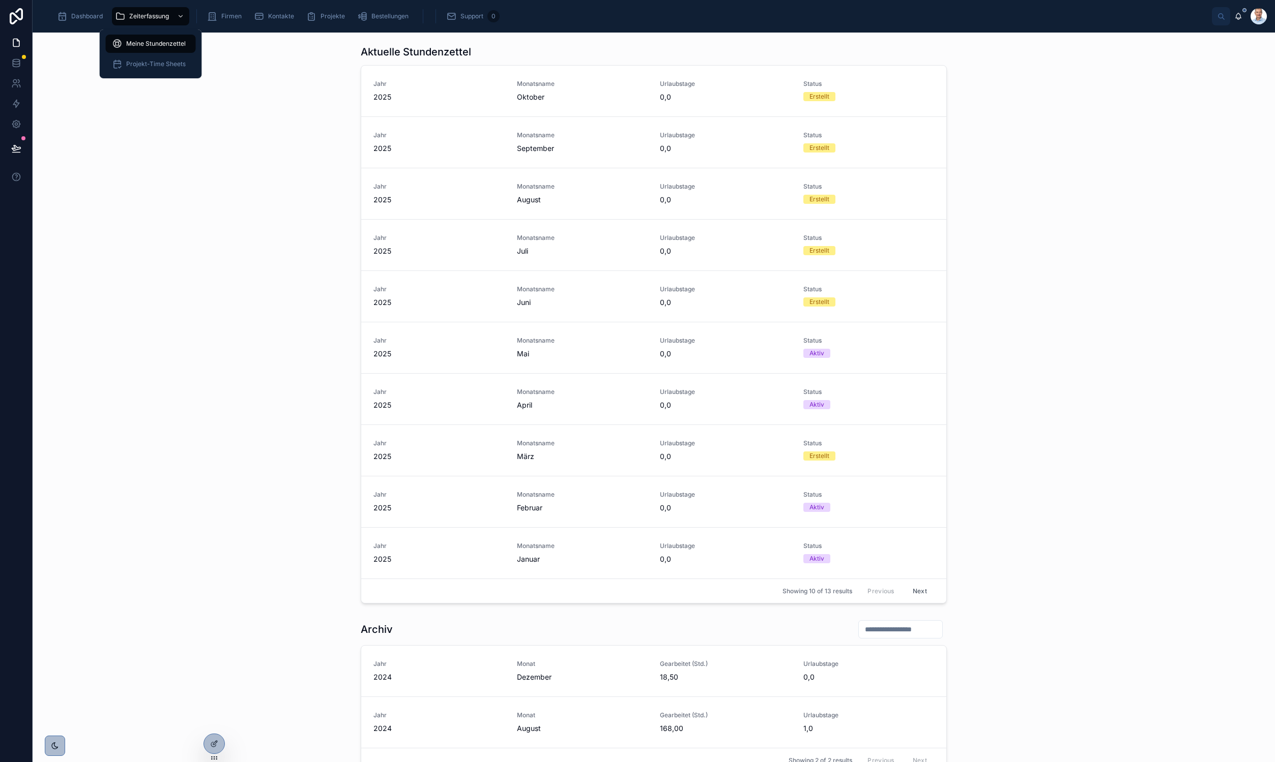
click at [145, 75] on div "Meine Stundenzettel Projekt-Time Sheets" at bounding box center [151, 54] width 102 height 49
click at [142, 66] on span "Projekt-Time Sheets" at bounding box center [156, 64] width 60 height 8
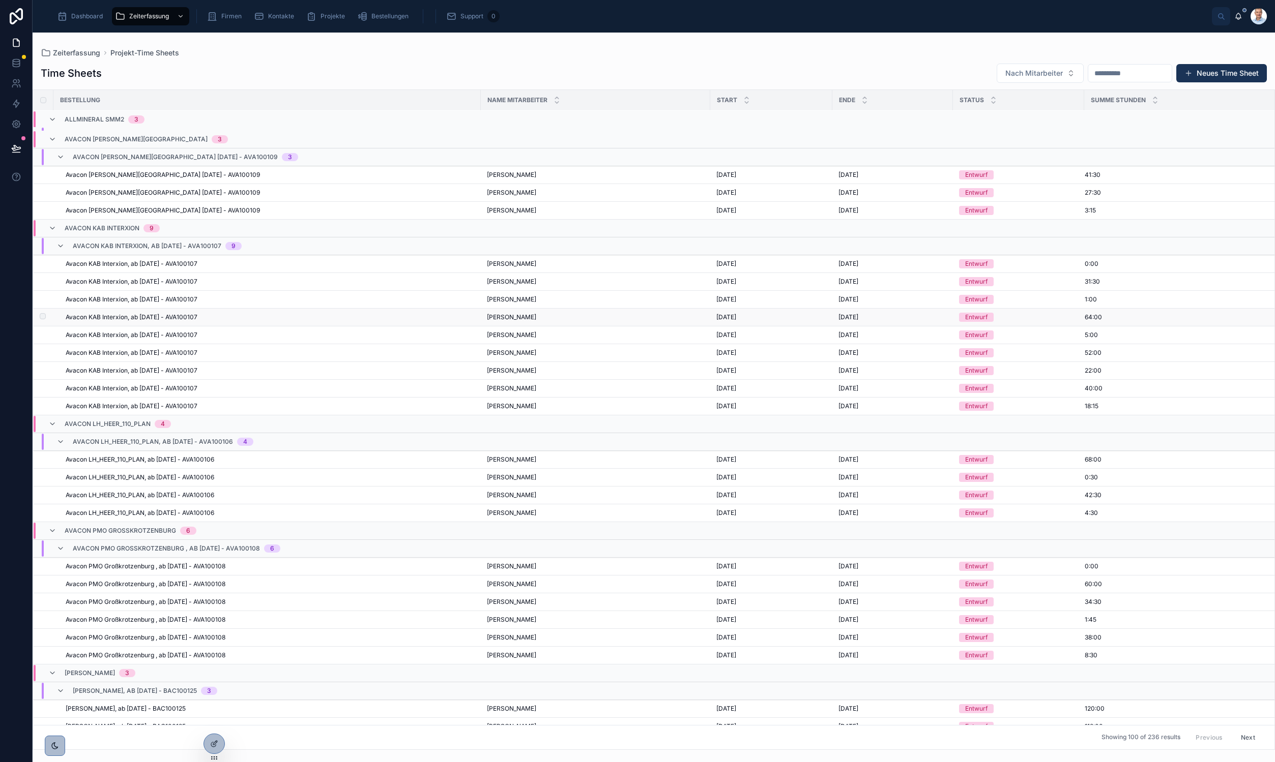
scroll to position [73, 0]
click at [255, 565] on div "Avacon PMO Großkrotzenburg , ab [DATE] - AVA100108" at bounding box center [270, 562] width 409 height 8
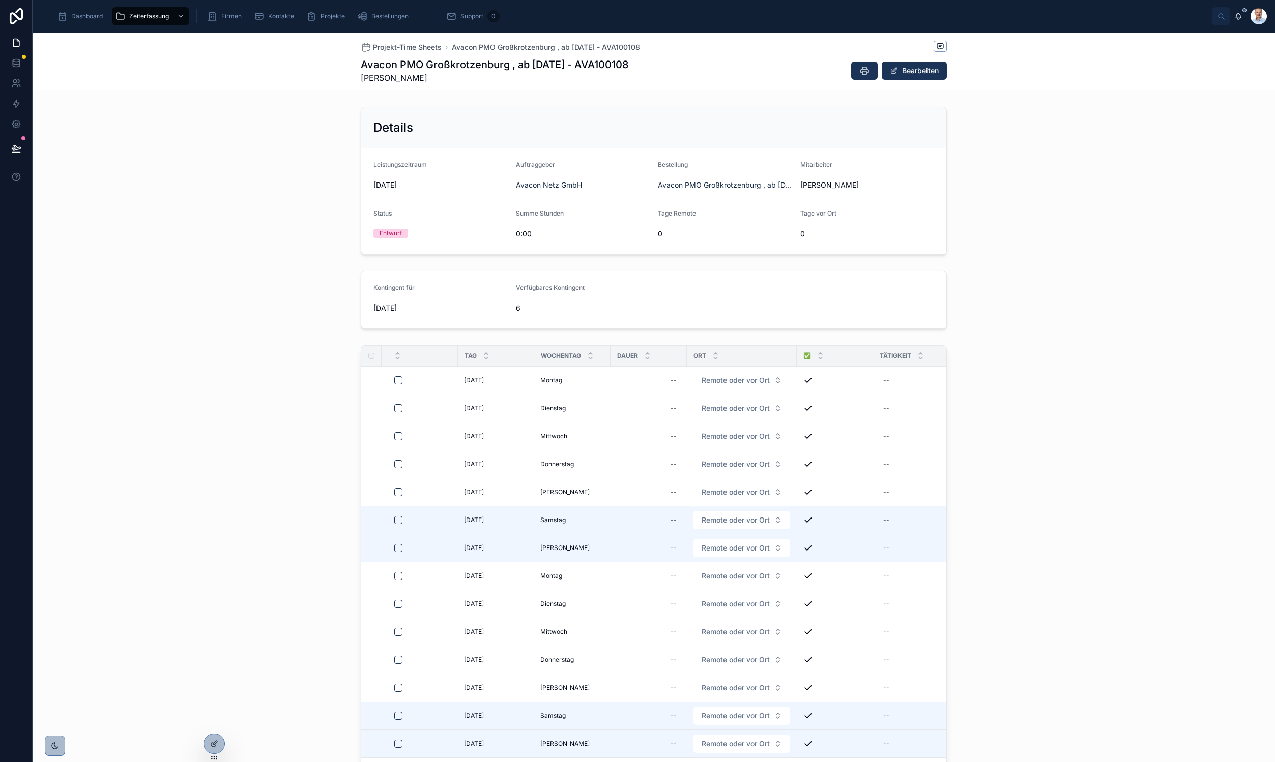
scroll to position [229, 0]
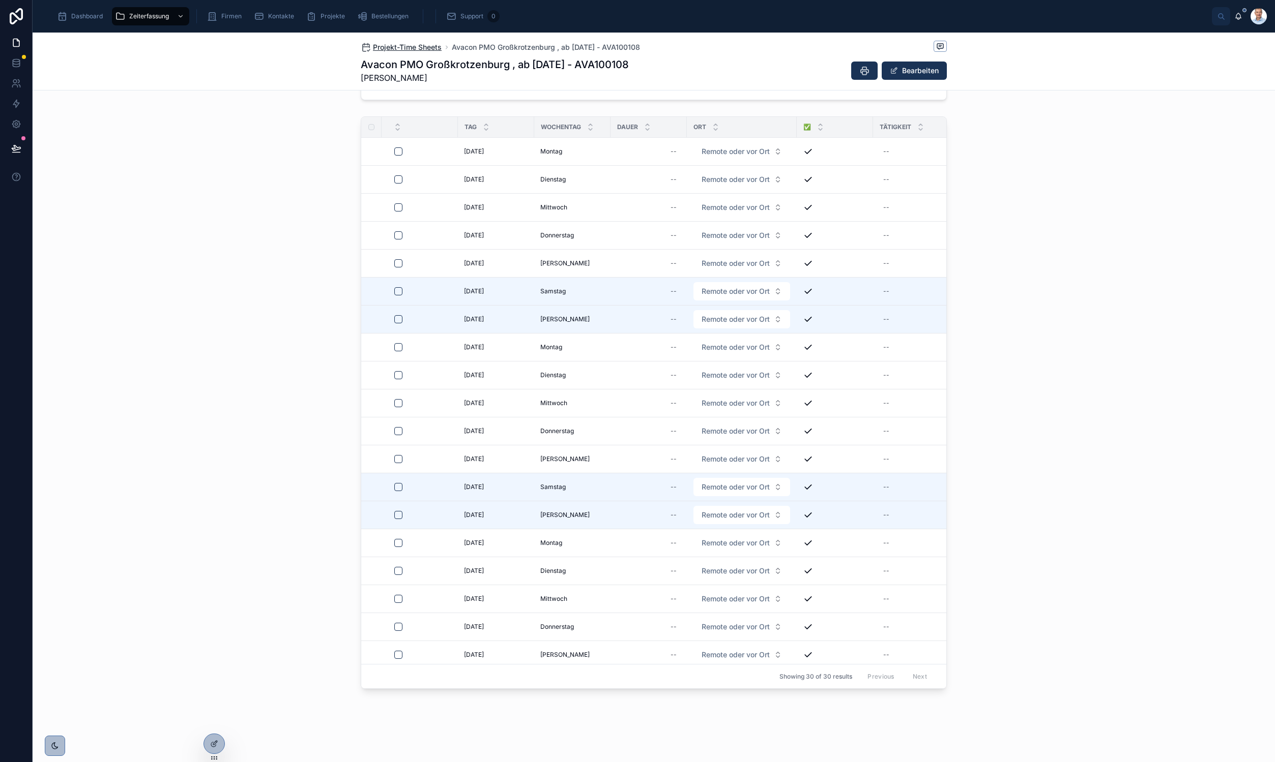
click at [414, 46] on span "Projekt-Time Sheets" at bounding box center [407, 47] width 69 height 10
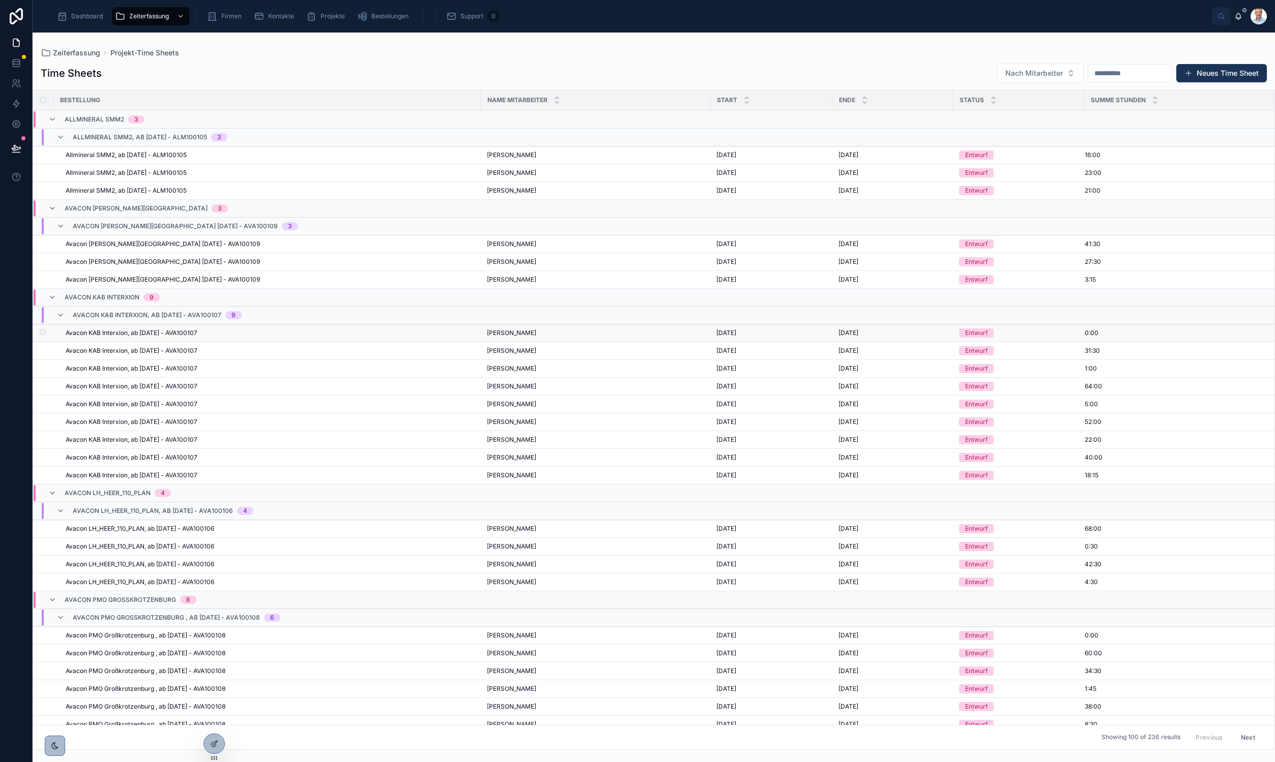
click at [171, 335] on span "Avacon KAB Interxion, ab [DATE] - AVA100107" at bounding box center [132, 333] width 132 height 8
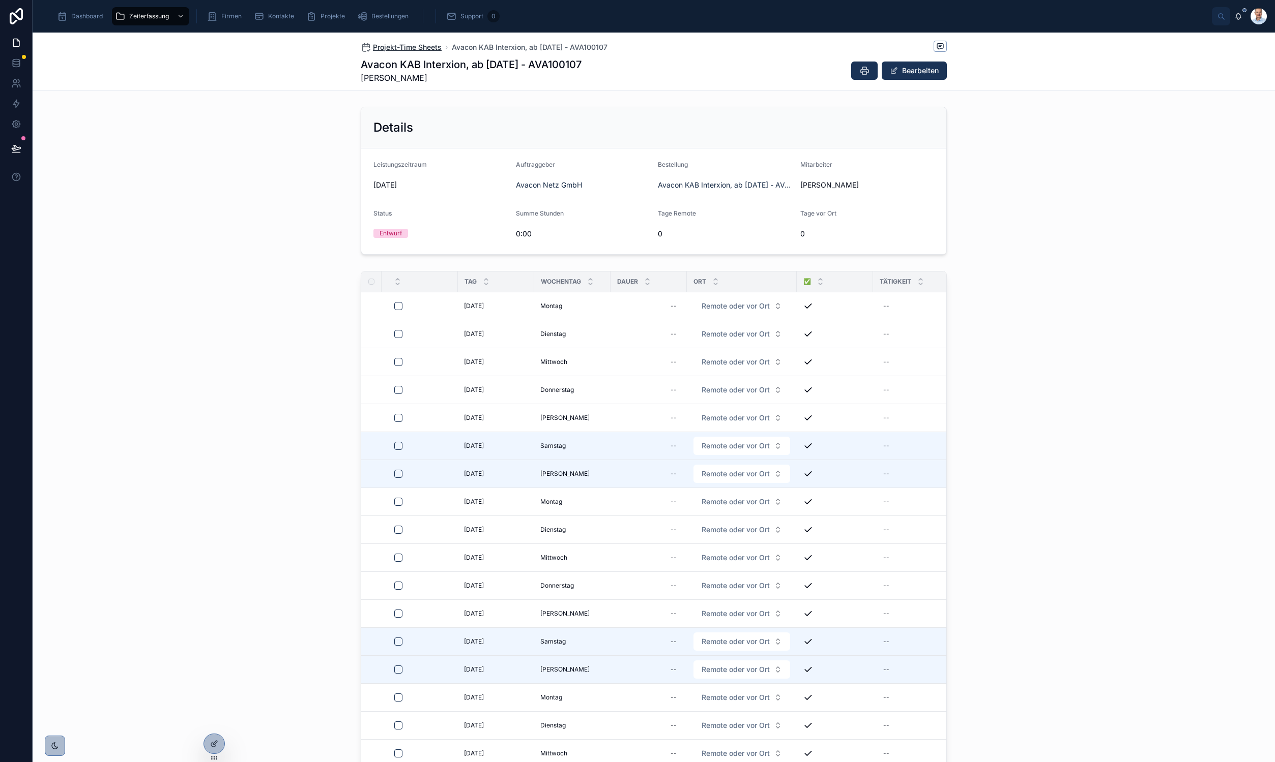
click at [401, 51] on span "Projekt-Time Sheets" at bounding box center [407, 47] width 69 height 10
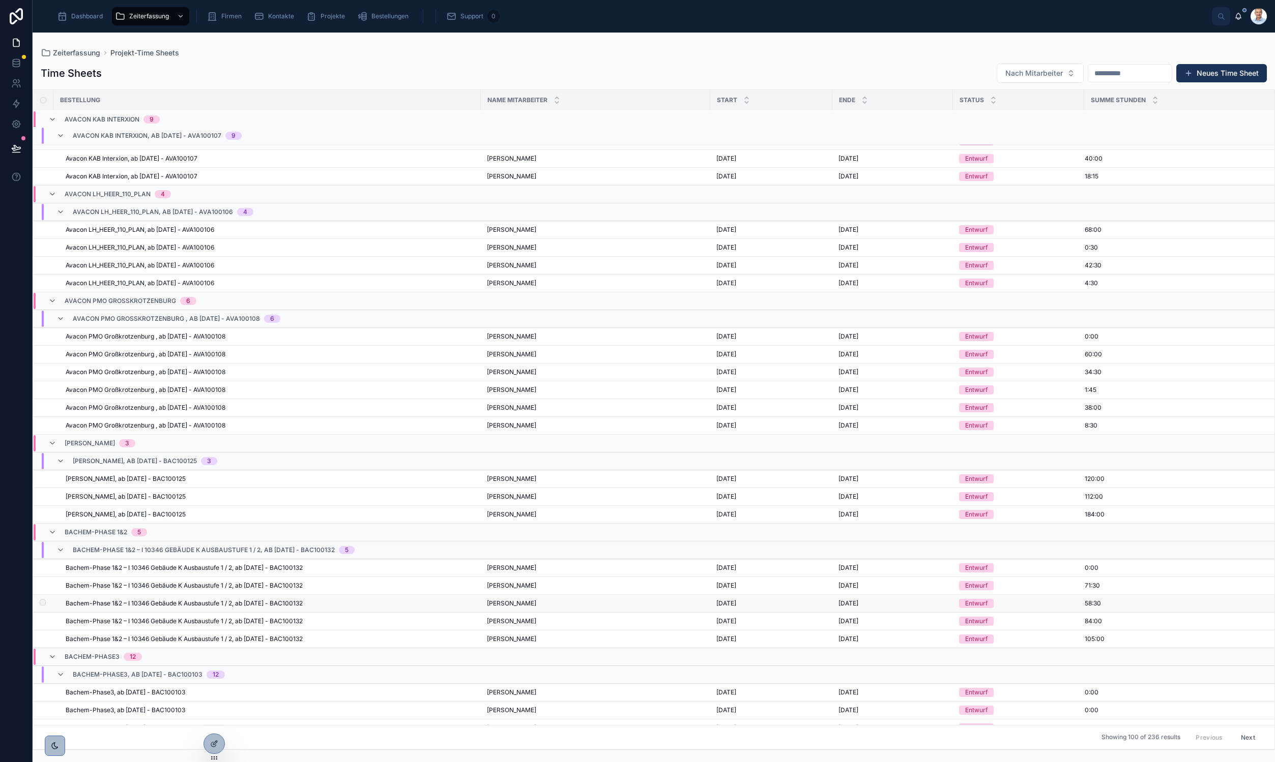
scroll to position [442, 0]
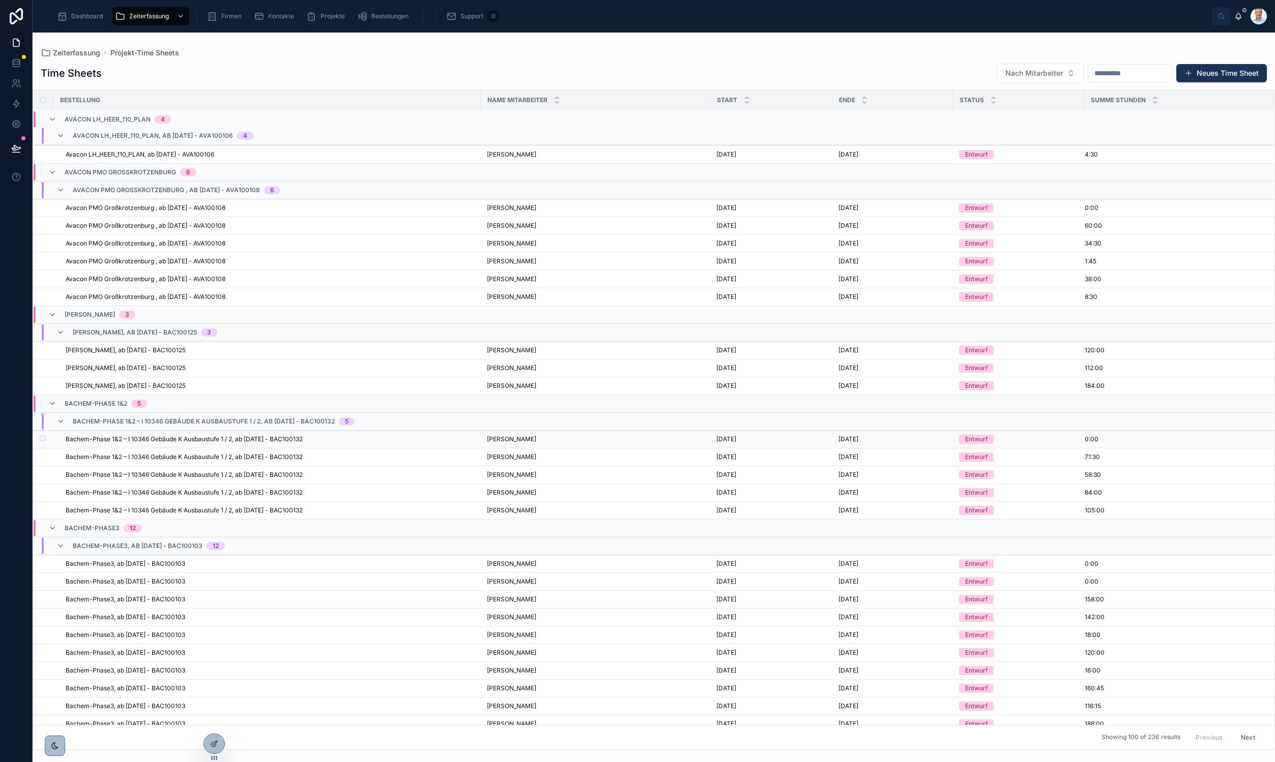
click at [669, 440] on div "[PERSON_NAME] [PERSON_NAME]" at bounding box center [595, 439] width 217 height 8
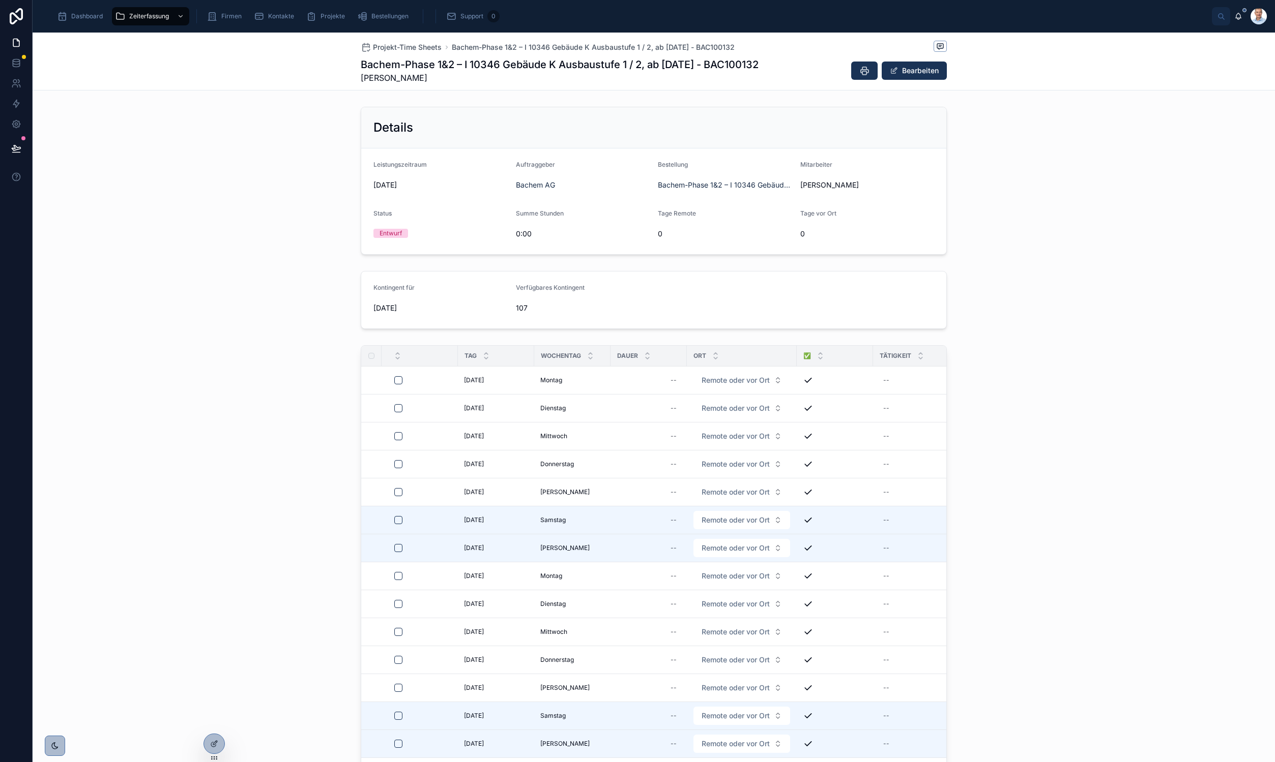
scroll to position [333, 0]
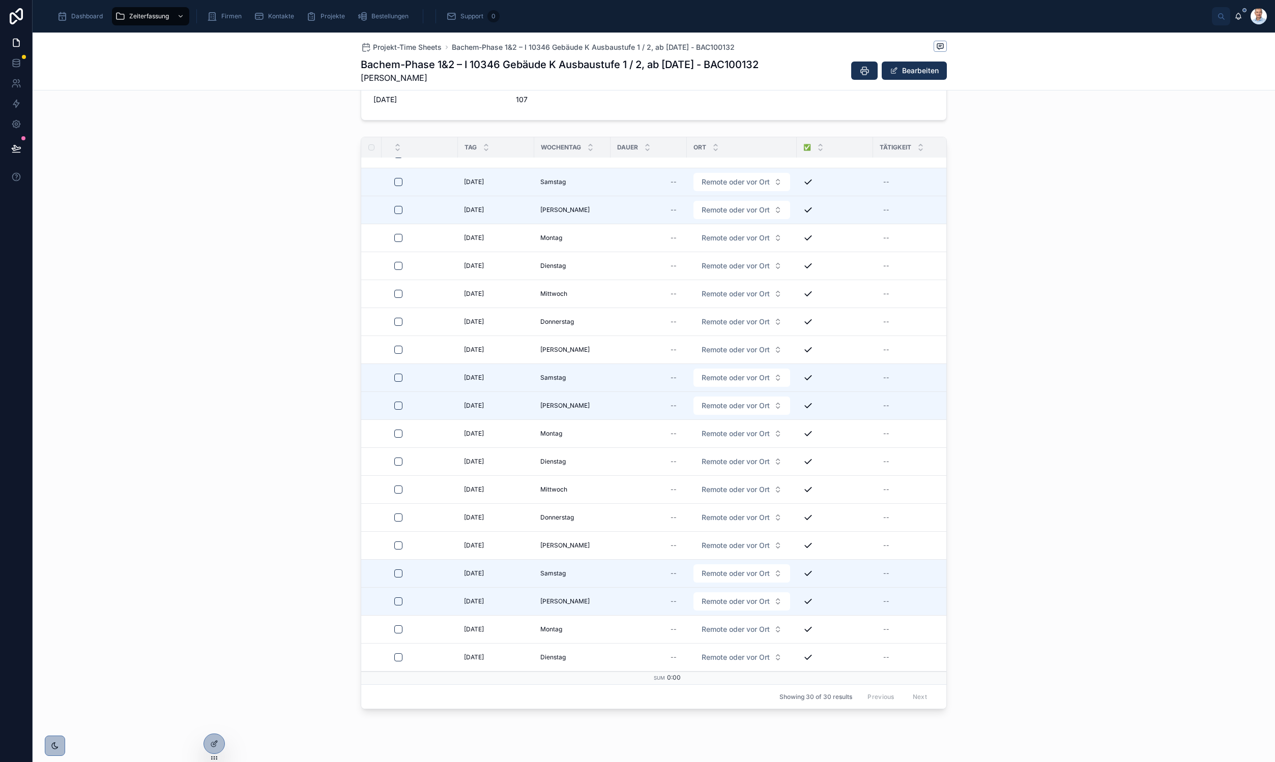
click at [1121, 350] on div "Tag Wochentag [PERSON_NAME] [PERSON_NAME] ✅ Tätigkeit [PERSON_NAME] [DATE] [DAT…" at bounding box center [654, 425] width 1242 height 585
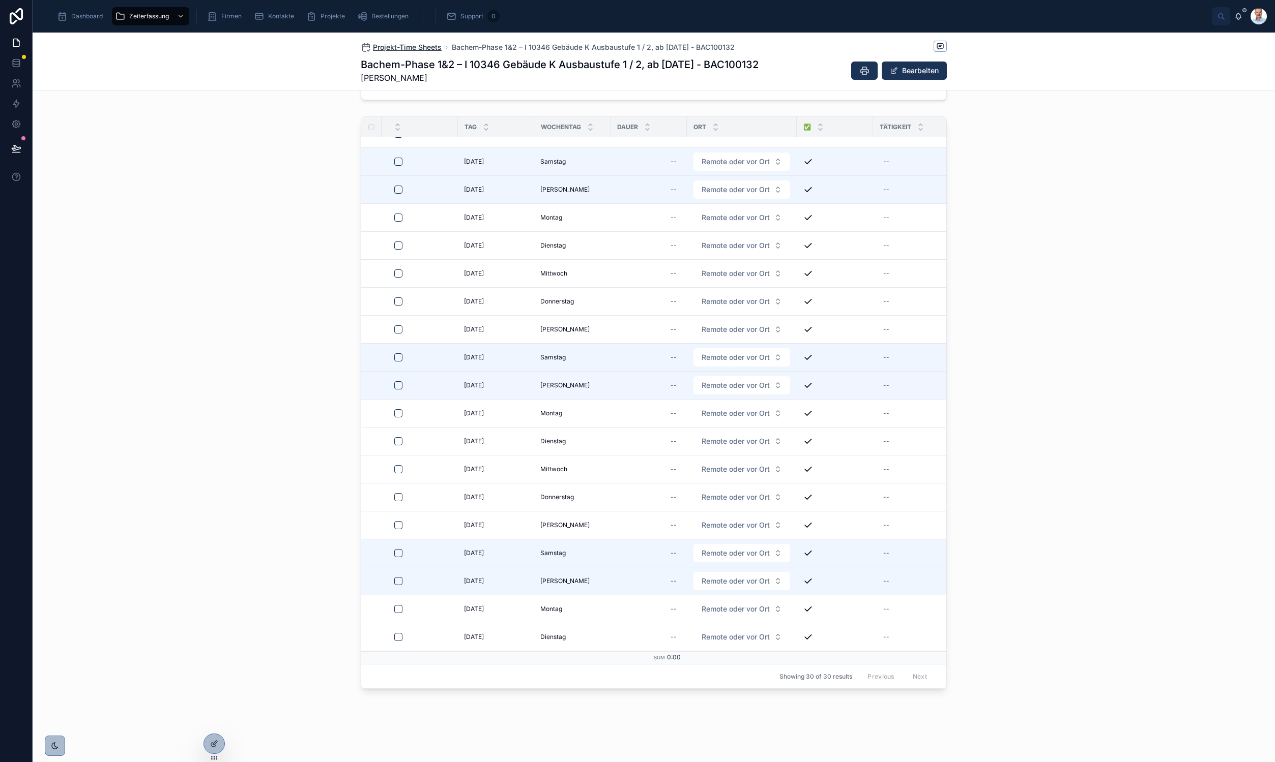
click at [379, 47] on span "Projekt-Time Sheets" at bounding box center [407, 47] width 69 height 10
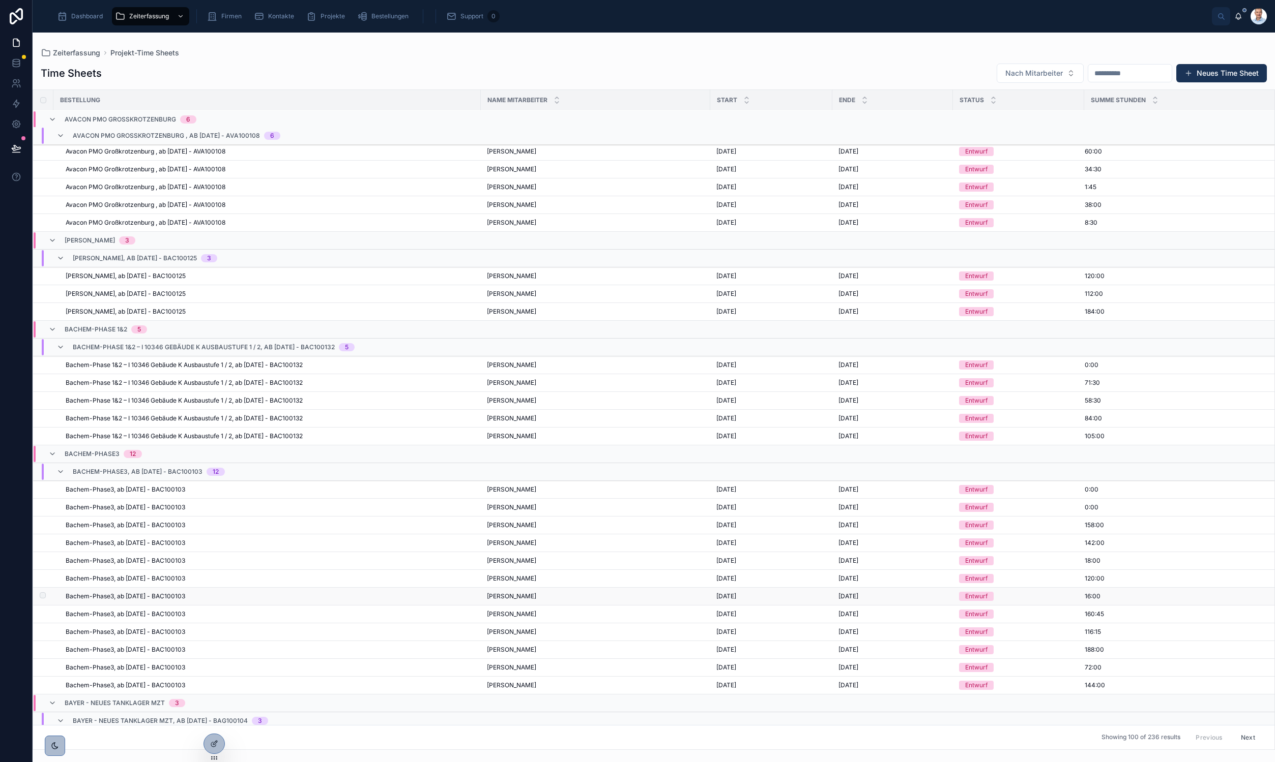
scroll to position [517, 0]
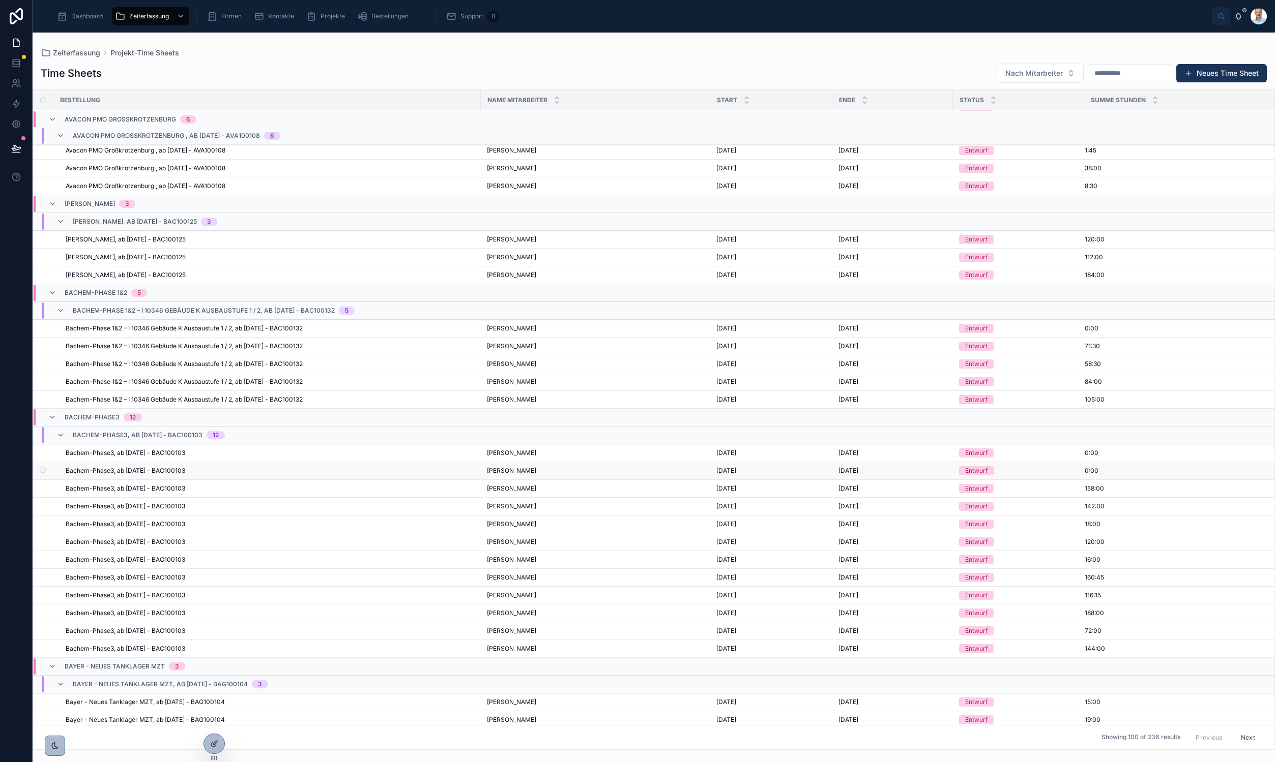
click at [306, 474] on div "Bachem-Phase3, ab [DATE] - BAC100103" at bounding box center [270, 471] width 409 height 8
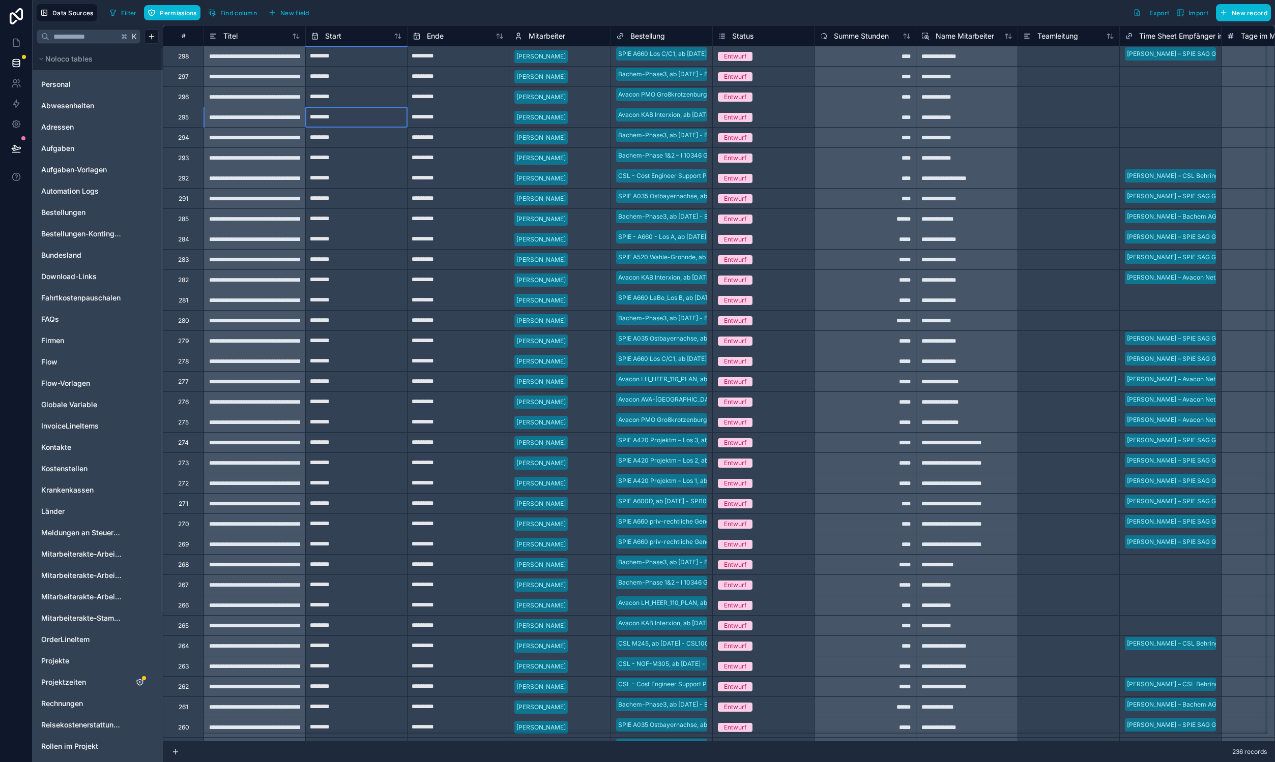
click at [385, 117] on input "********" at bounding box center [356, 117] width 101 height 16
select select "****"
select select "*"
click at [259, 121] on div "**********" at bounding box center [254, 117] width 102 height 20
click at [256, 112] on div "**********" at bounding box center [254, 117] width 102 height 20
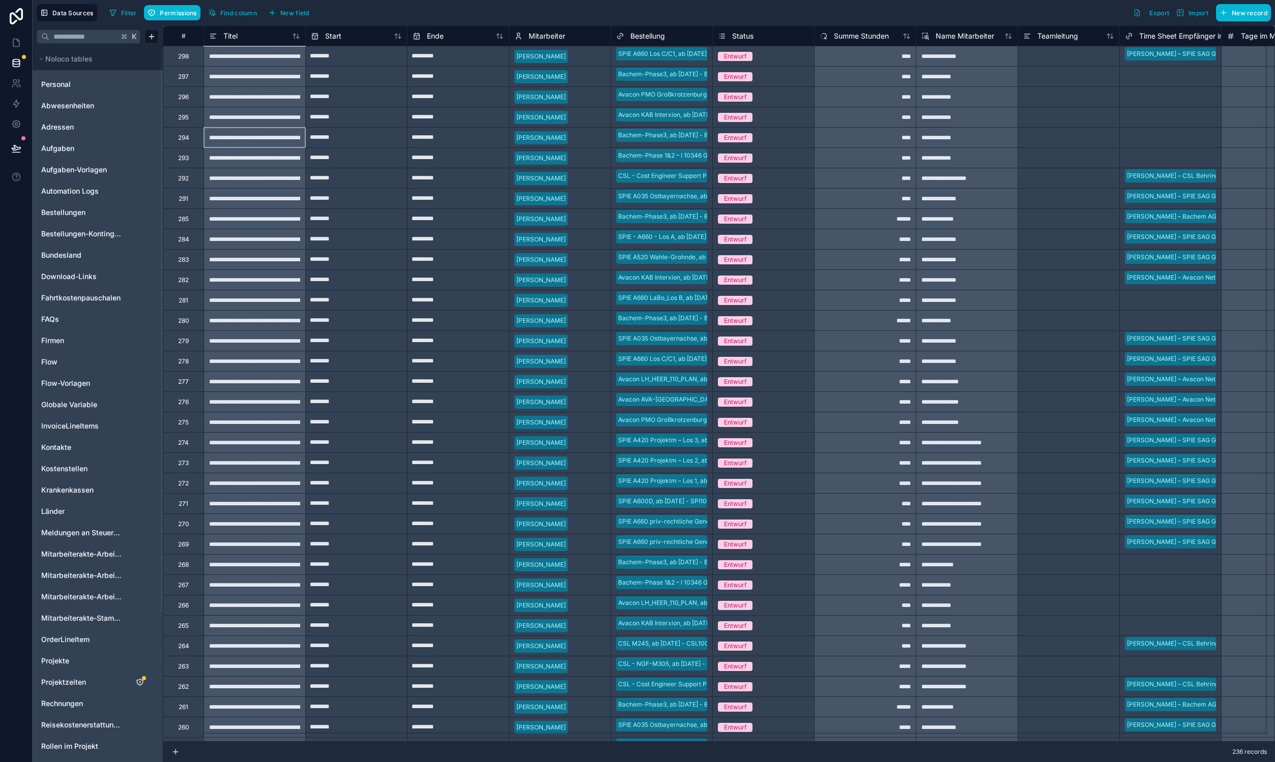
click at [244, 144] on div "**********" at bounding box center [254, 137] width 102 height 20
click at [287, 161] on div "**********" at bounding box center [254, 158] width 102 height 20
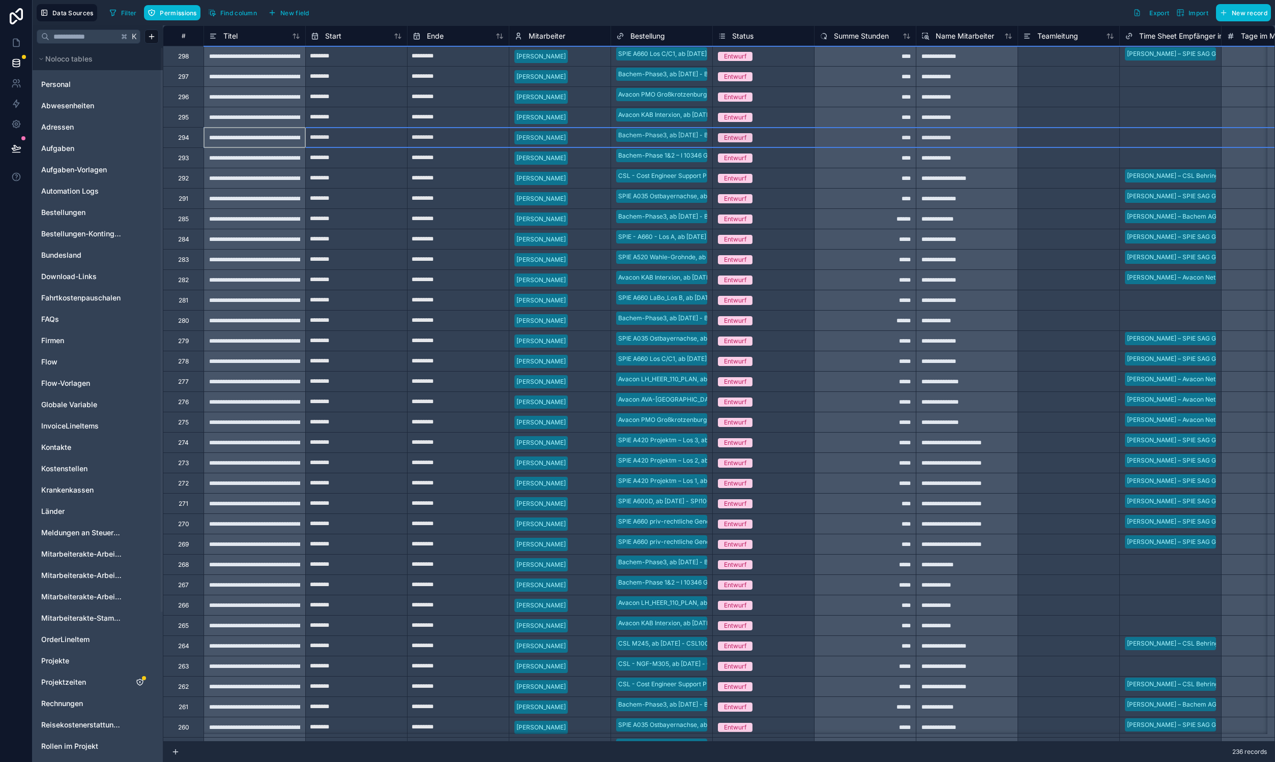
click at [174, 139] on div "294" at bounding box center [183, 137] width 41 height 20
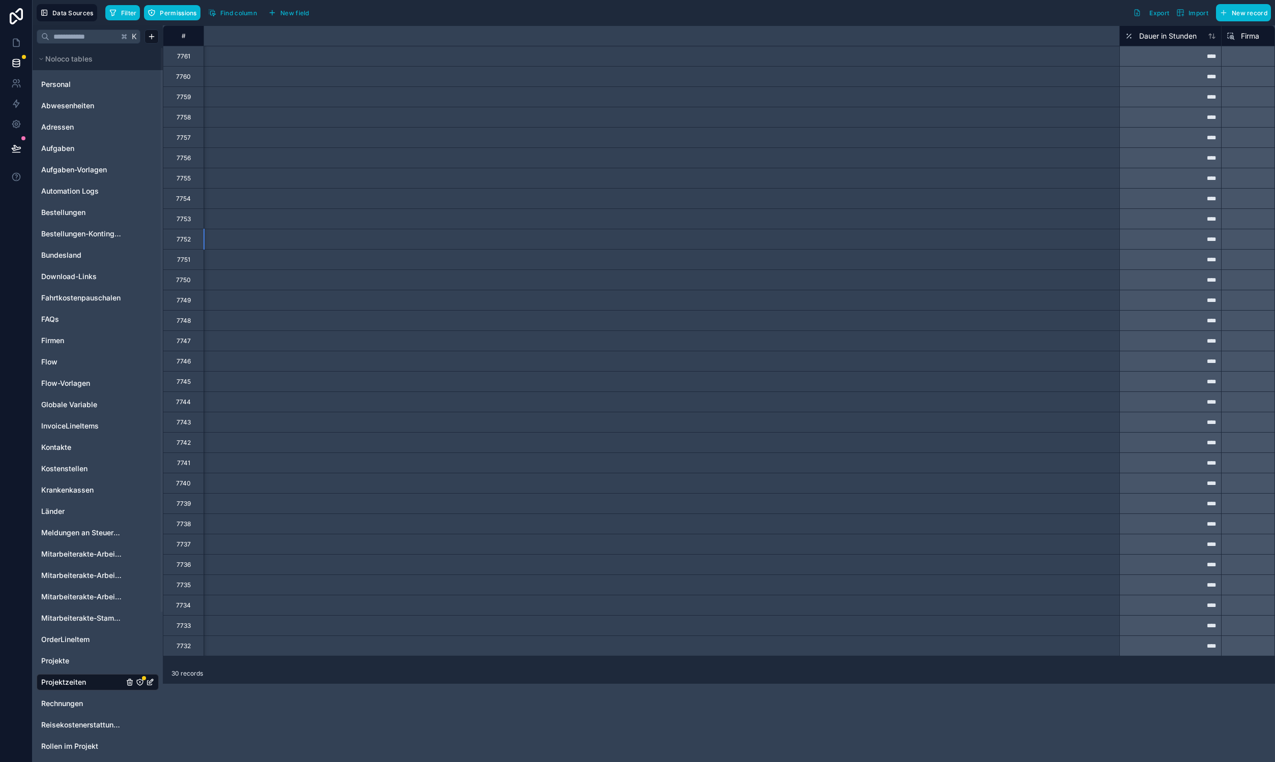
scroll to position [0, 1066]
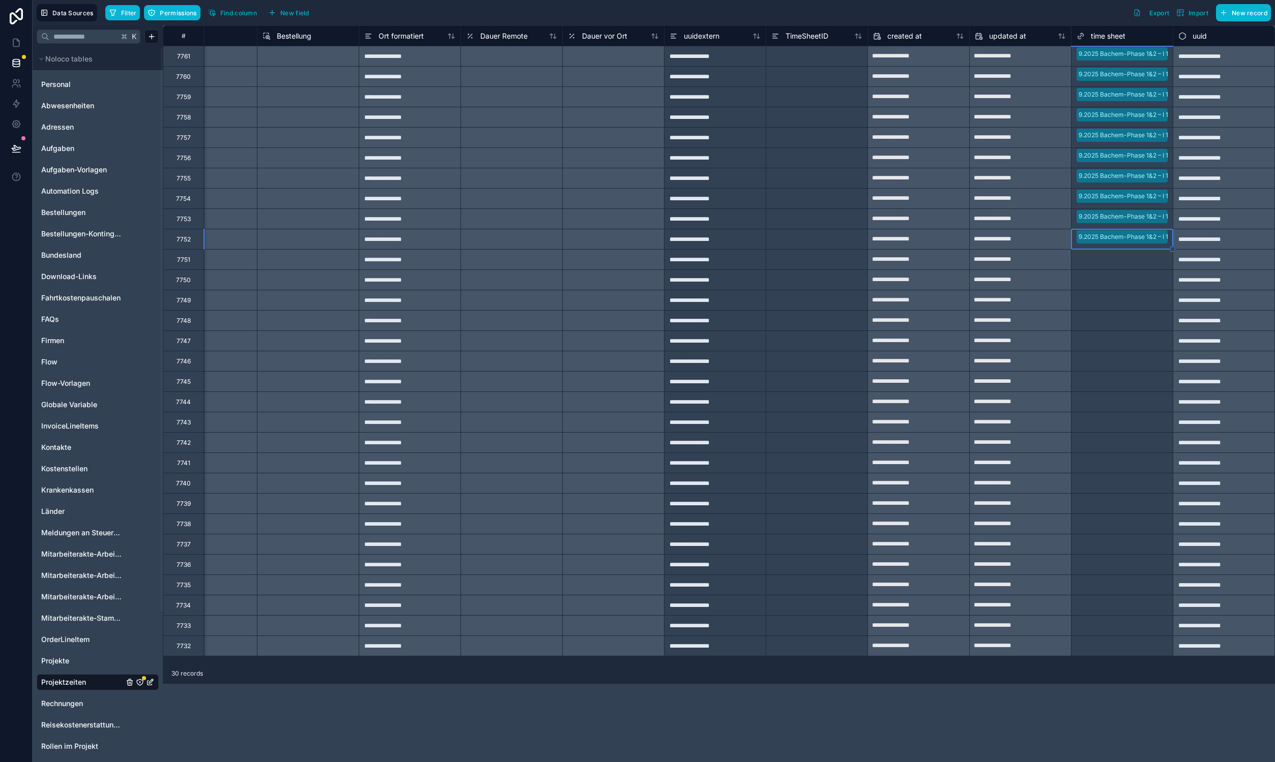
click at [1117, 269] on div "Select a time sheet" at bounding box center [1121, 260] width 101 height 20
click at [1114, 283] on div "Select a time sheet" at bounding box center [1103, 280] width 55 height 8
click at [1109, 299] on div "Select a time sheet" at bounding box center [1103, 301] width 55 height 8
click at [1120, 331] on div "Select a time sheet" at bounding box center [1122, 341] width 102 height 20
click at [1100, 326] on div "Select a time sheet" at bounding box center [1121, 321] width 101 height 14
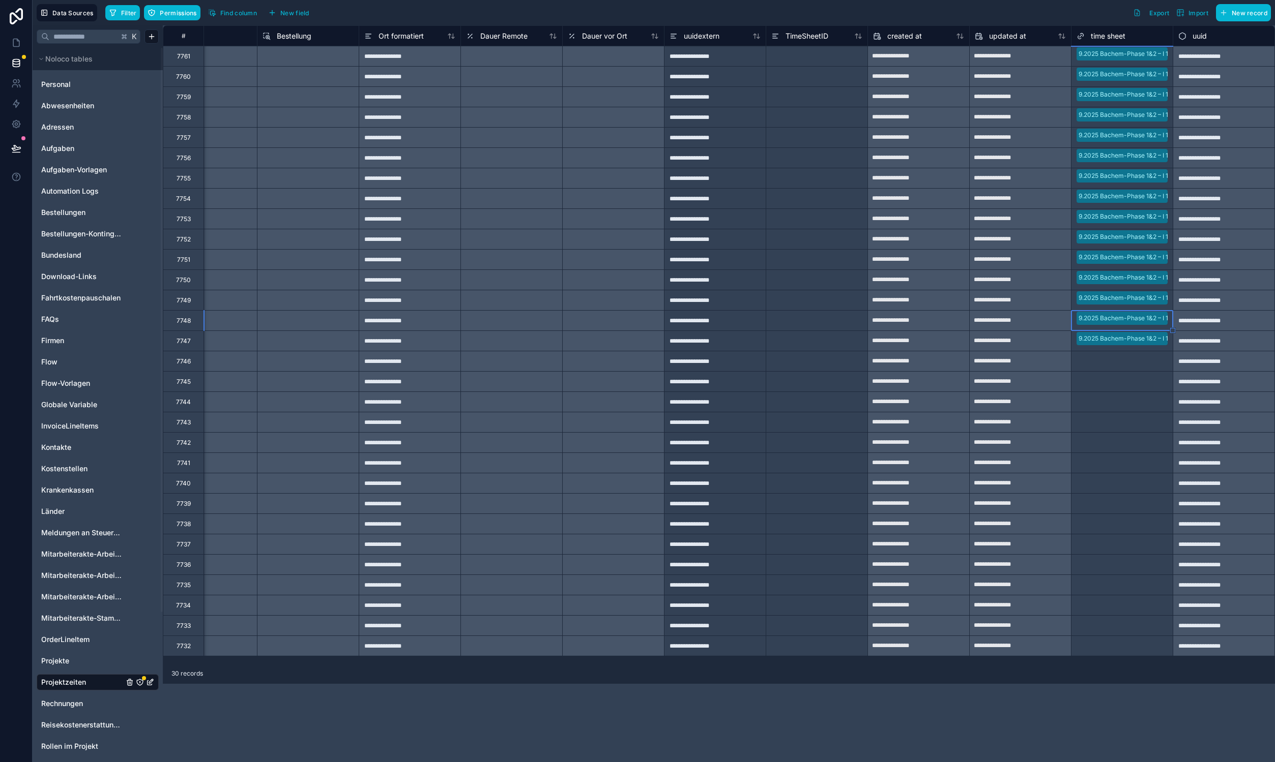
click at [1101, 355] on div "Select a time sheet" at bounding box center [1121, 362] width 101 height 14
click at [1106, 388] on div "Select a time sheet" at bounding box center [1121, 382] width 101 height 14
click at [1106, 403] on div "Select a time sheet" at bounding box center [1103, 402] width 55 height 8
click at [1101, 430] on div "Select a time sheet" at bounding box center [1121, 423] width 101 height 20
click at [1103, 443] on div "Select a time sheet" at bounding box center [1103, 443] width 55 height 8
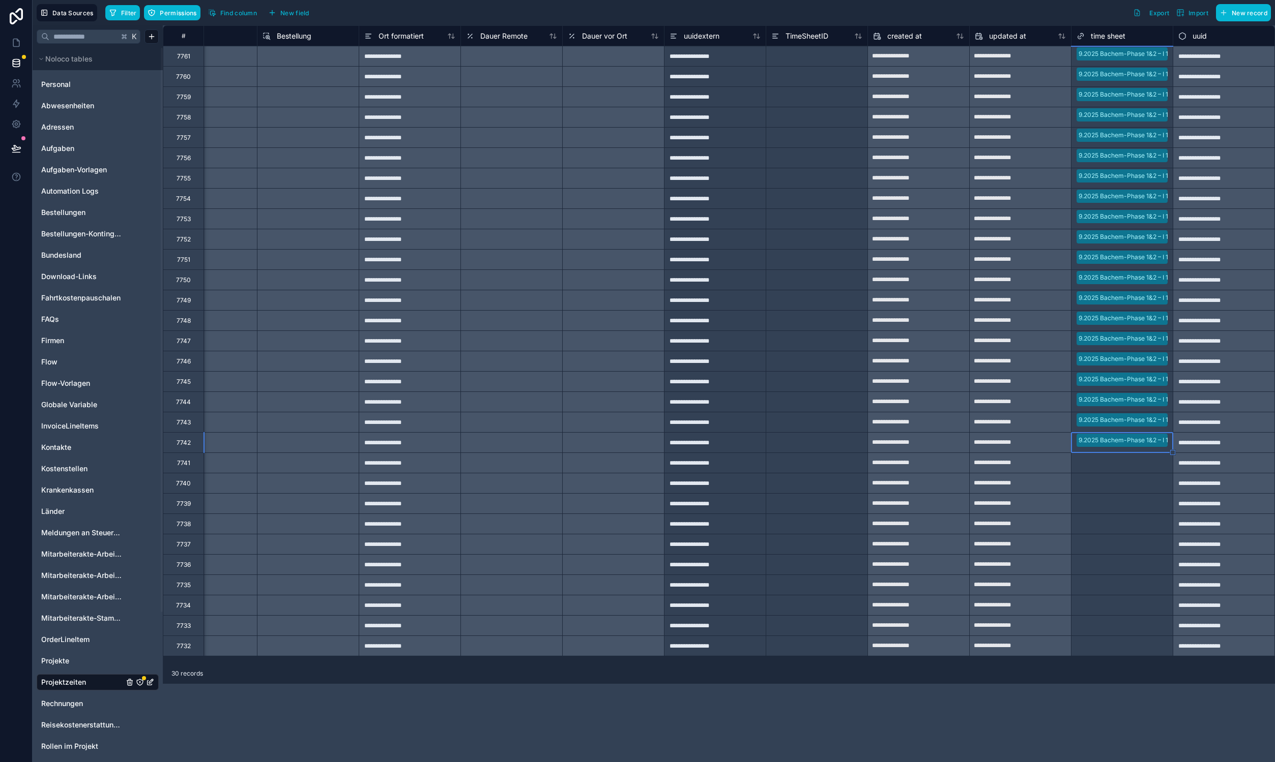
click at [1107, 458] on div "Select a time sheet" at bounding box center [1121, 463] width 101 height 14
click at [1127, 488] on div "Select a time sheet" at bounding box center [1121, 484] width 101 height 14
click at [1121, 506] on div "Select a time sheet" at bounding box center [1103, 504] width 55 height 8
click at [1123, 525] on div "Select a time sheet" at bounding box center [1103, 524] width 55 height 8
click at [1122, 545] on div "Select a time sheet" at bounding box center [1103, 545] width 55 height 8
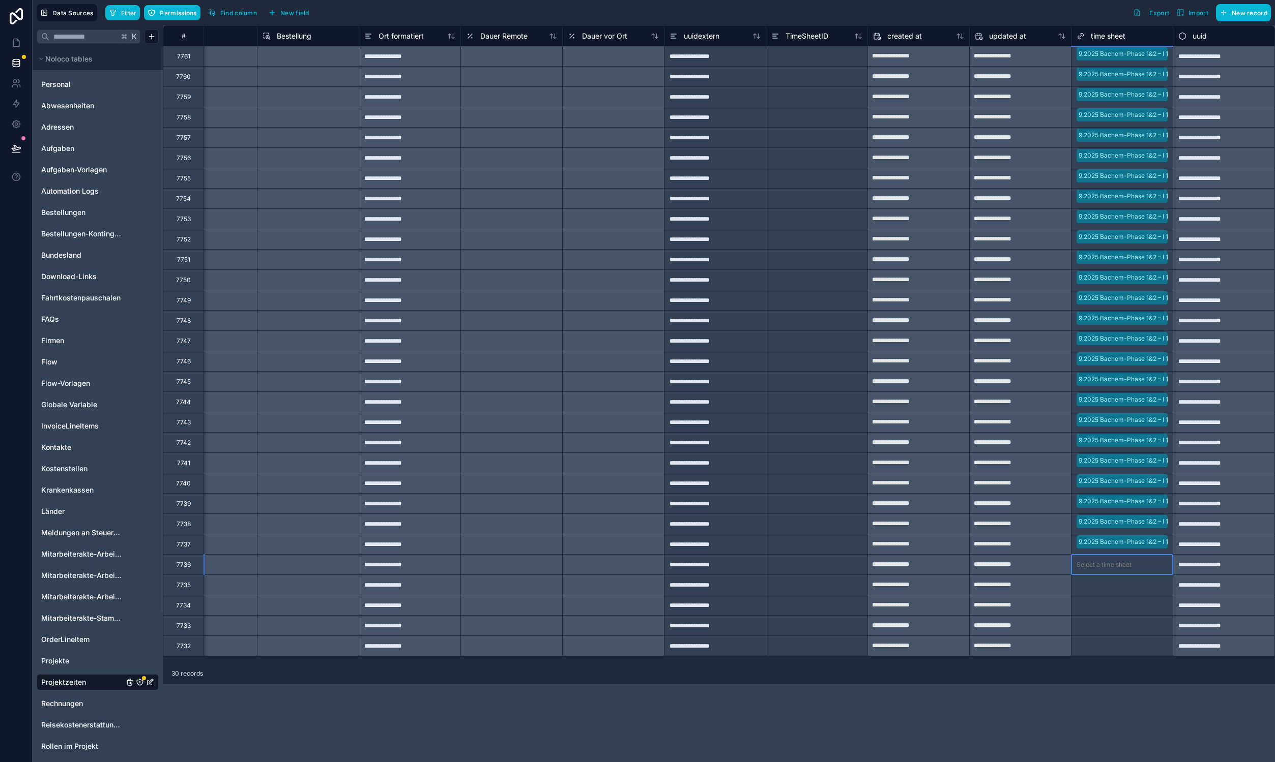
click at [1122, 558] on div "Select a time sheet" at bounding box center [1121, 565] width 101 height 14
click at [1120, 583] on div "Select a time sheet" at bounding box center [1103, 585] width 55 height 8
click at [1131, 603] on div "Select a time sheet" at bounding box center [1103, 606] width 55 height 8
click at [1119, 631] on div "Select a time sheet" at bounding box center [1121, 626] width 101 height 14
click at [1115, 644] on div "Select a time sheet" at bounding box center [1103, 646] width 55 height 8
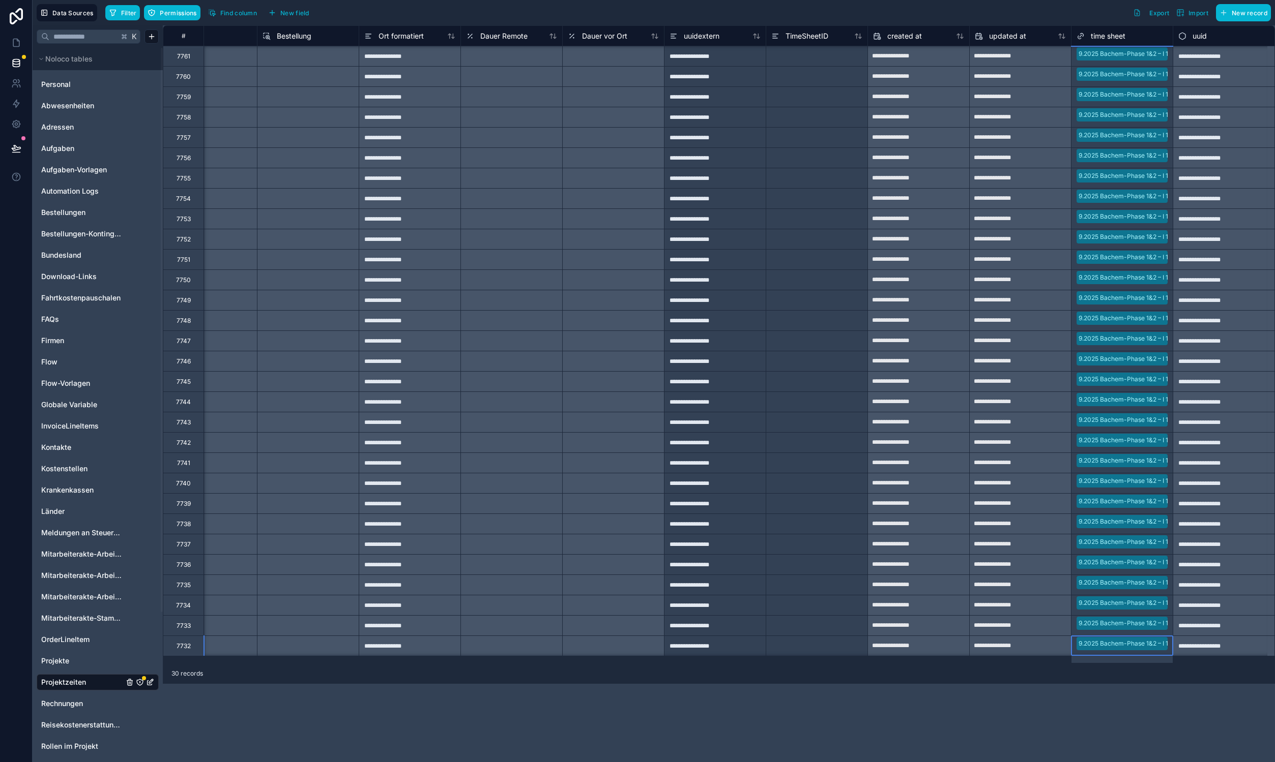
scroll to position [1, 1066]
click at [951, 704] on div "**********" at bounding box center [719, 393] width 1112 height 737
click at [125, 9] on span "Filter" at bounding box center [129, 13] width 16 height 8
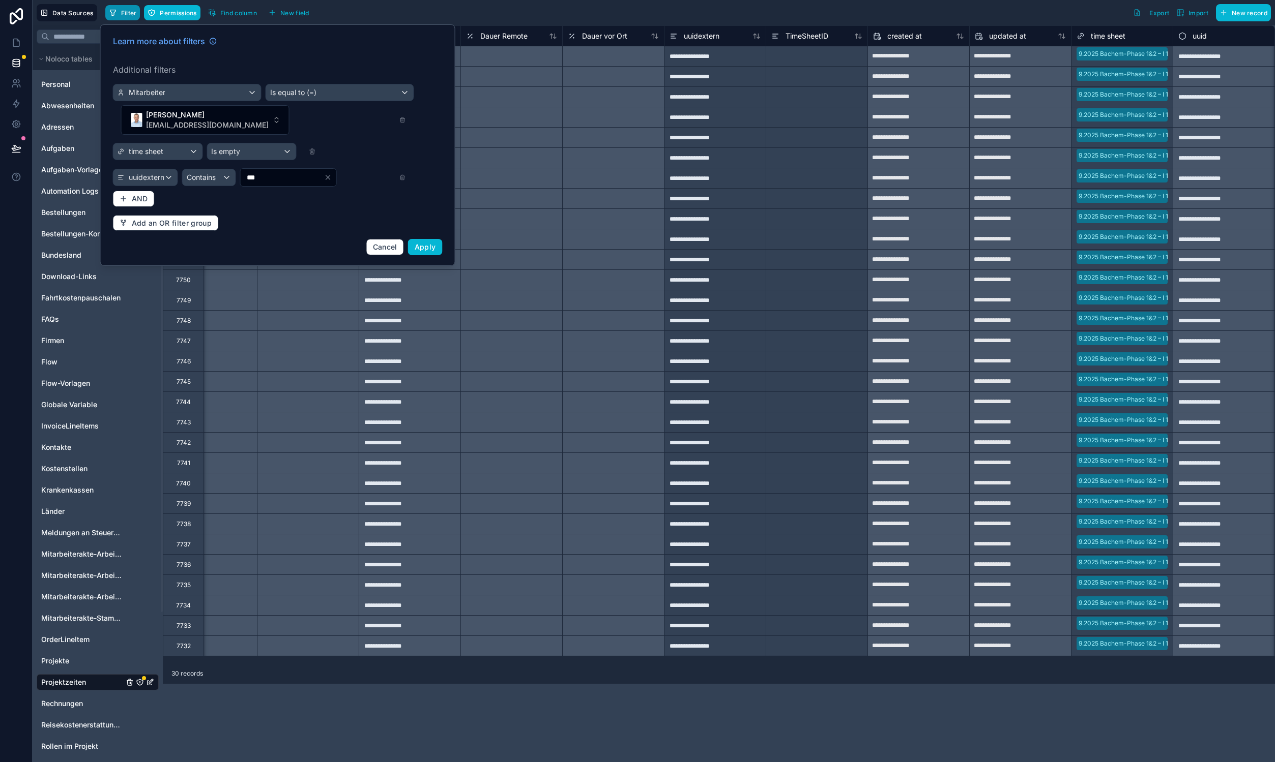
scroll to position [0, 1066]
click at [402, 176] on icon at bounding box center [402, 176] width 5 height 0
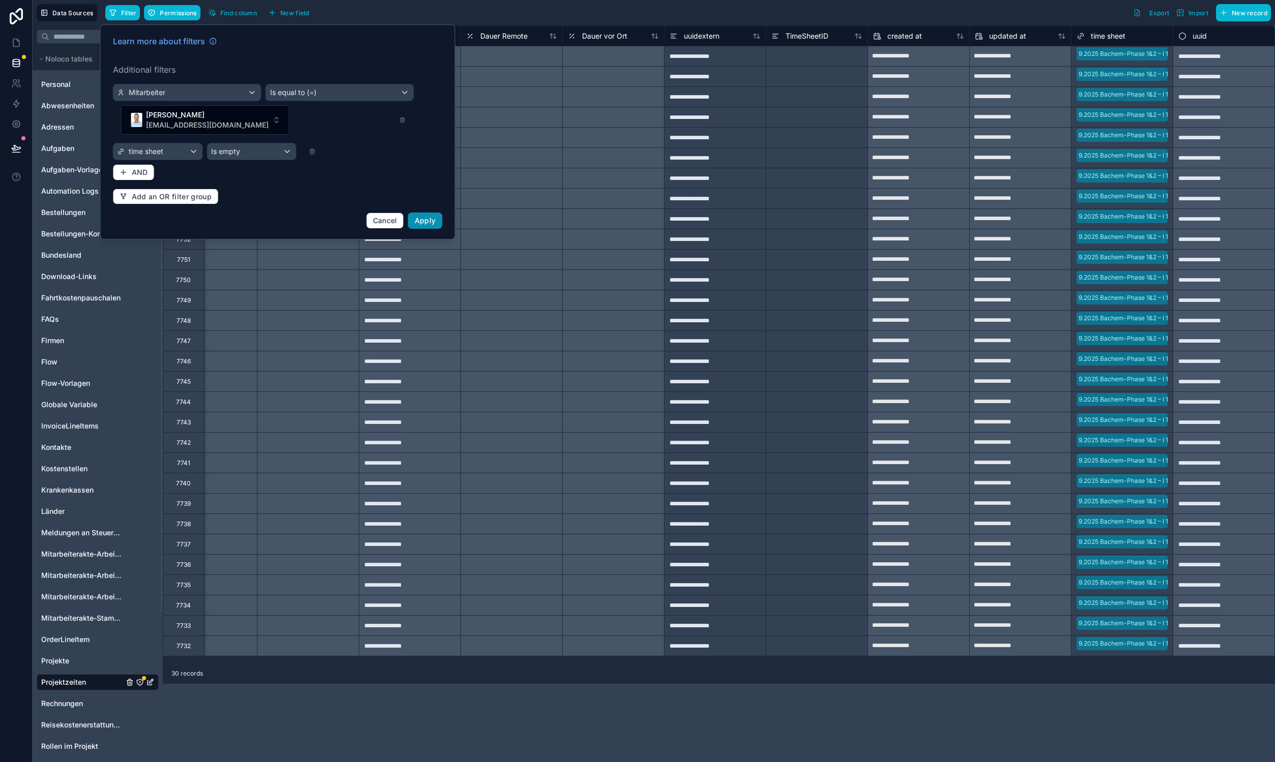
click at [418, 216] on span "Apply" at bounding box center [425, 220] width 21 height 9
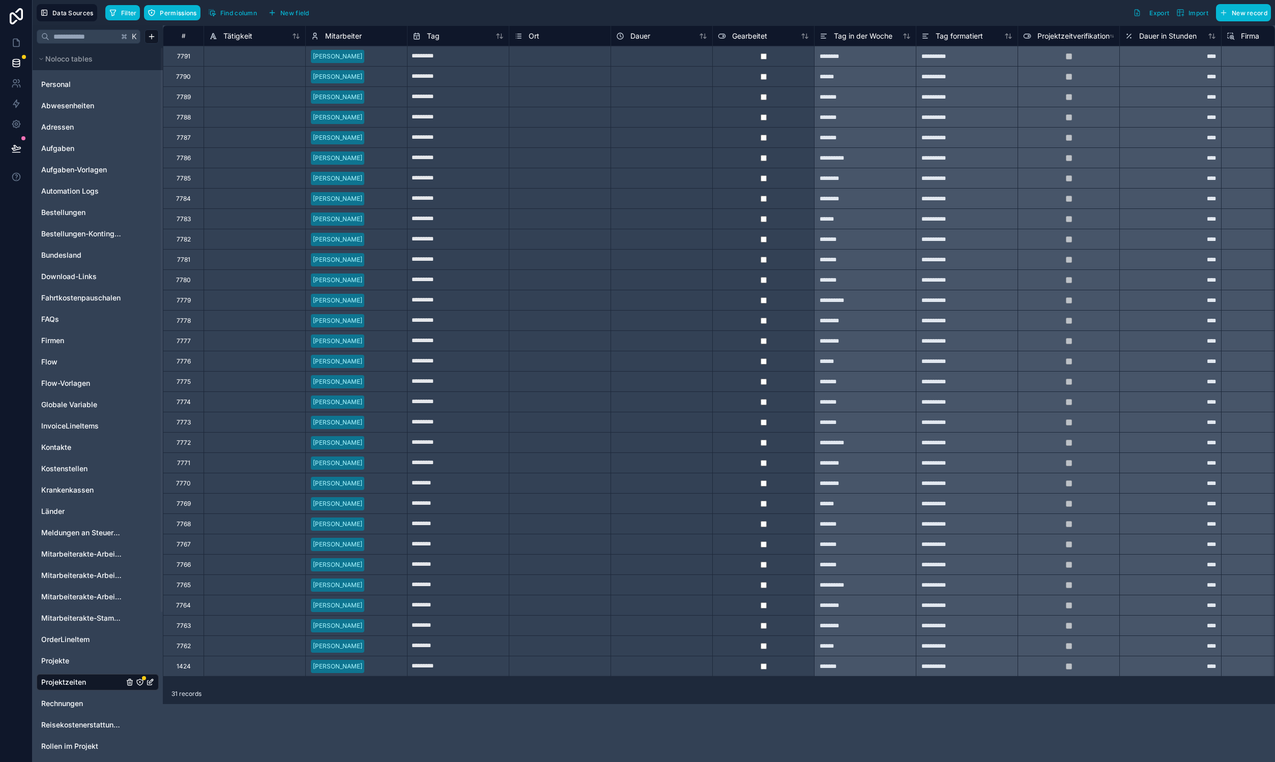
click at [181, 664] on div "1424" at bounding box center [183, 667] width 14 height 8
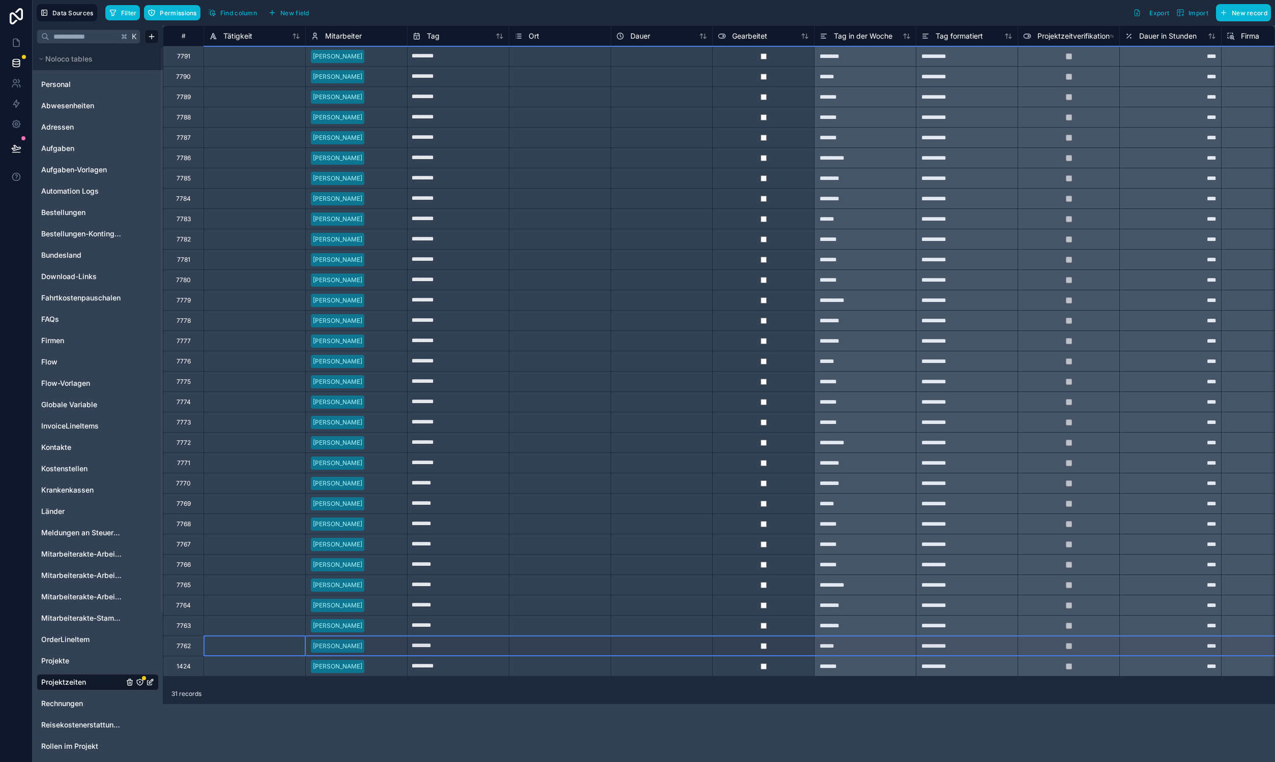
click at [184, 643] on div "7762" at bounding box center [183, 646] width 14 height 8
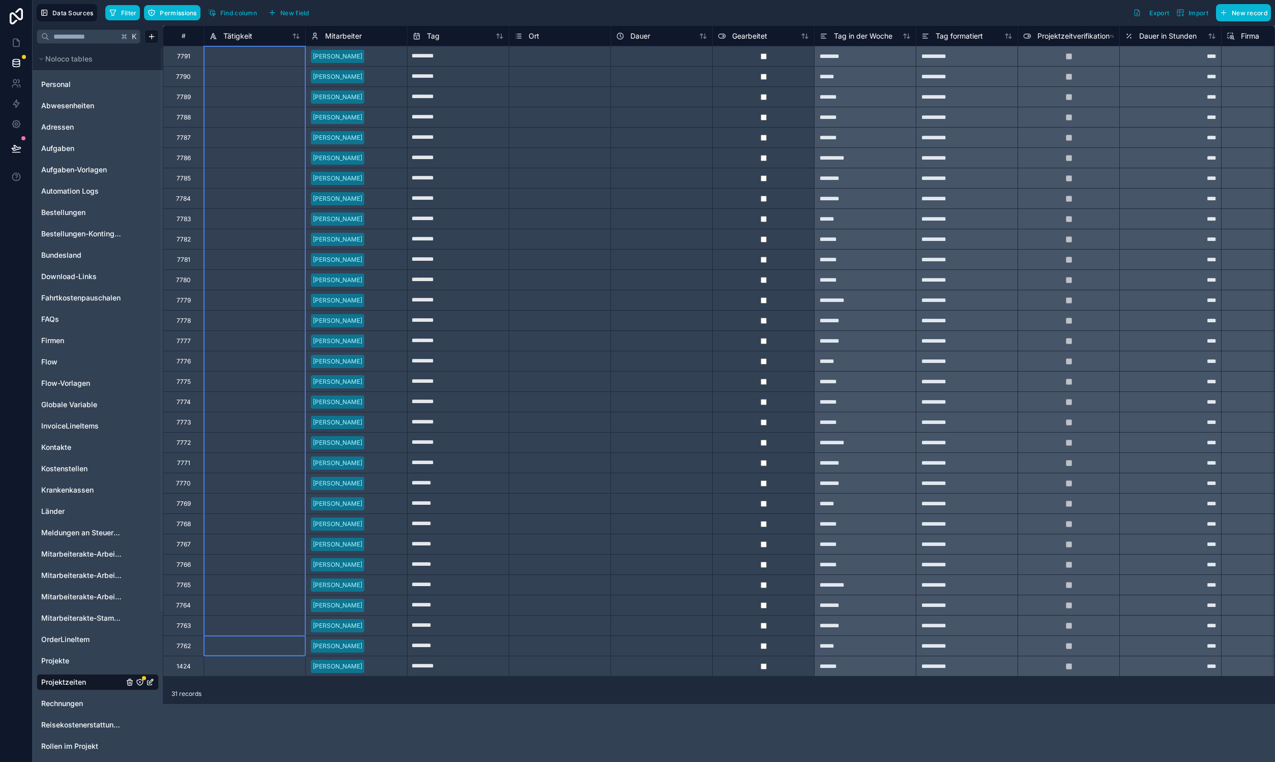
click at [181, 55] on div "7791" at bounding box center [183, 56] width 13 height 8
click at [242, 99] on b "30" at bounding box center [238, 98] width 8 height 8
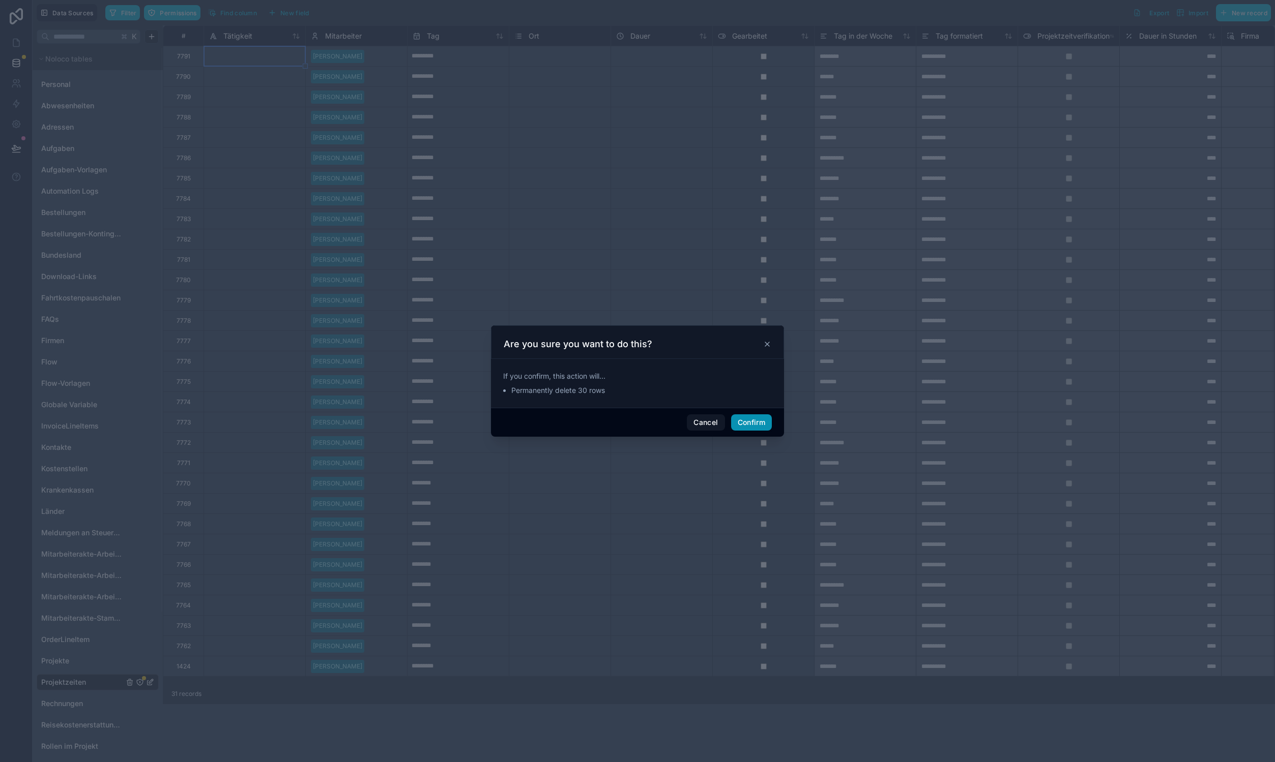
click at [753, 427] on button "Confirm" at bounding box center [751, 423] width 41 height 16
type input "*********"
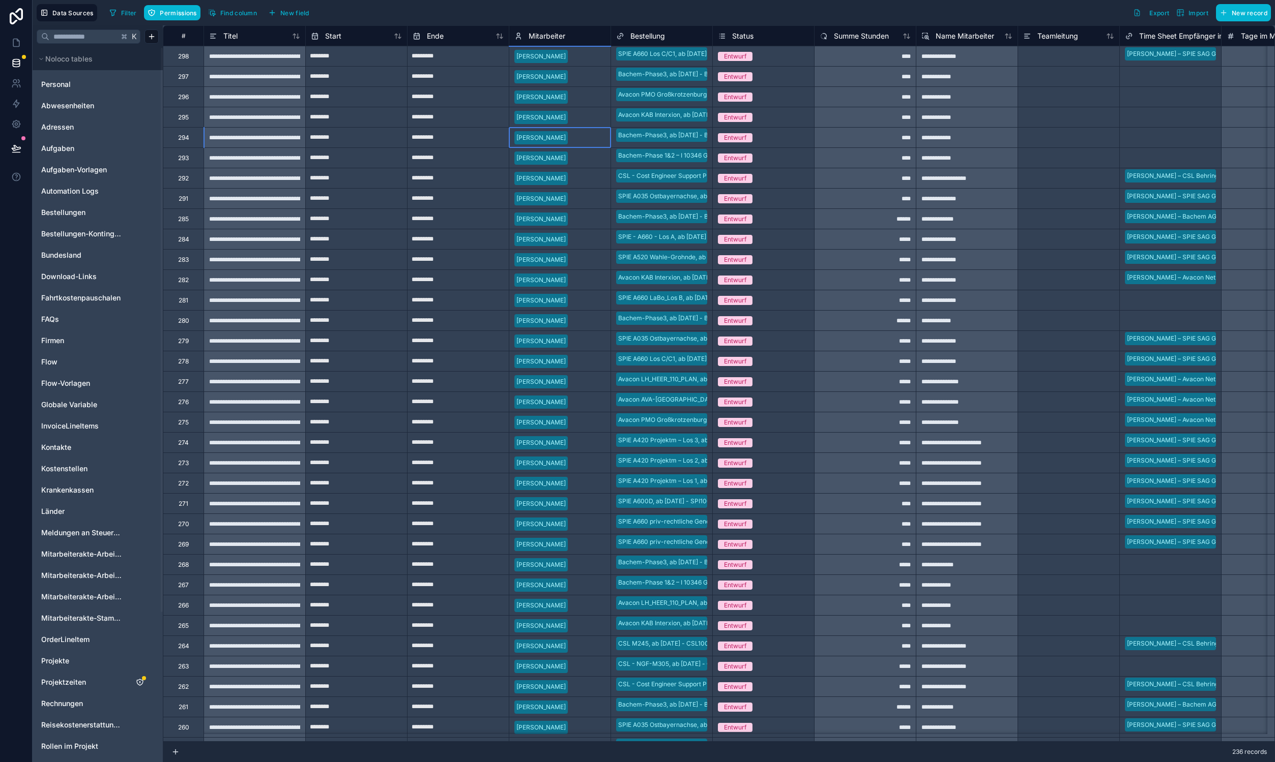
click at [599, 133] on div at bounding box center [589, 138] width 34 height 10
click at [241, 137] on div "**********" at bounding box center [254, 137] width 102 height 20
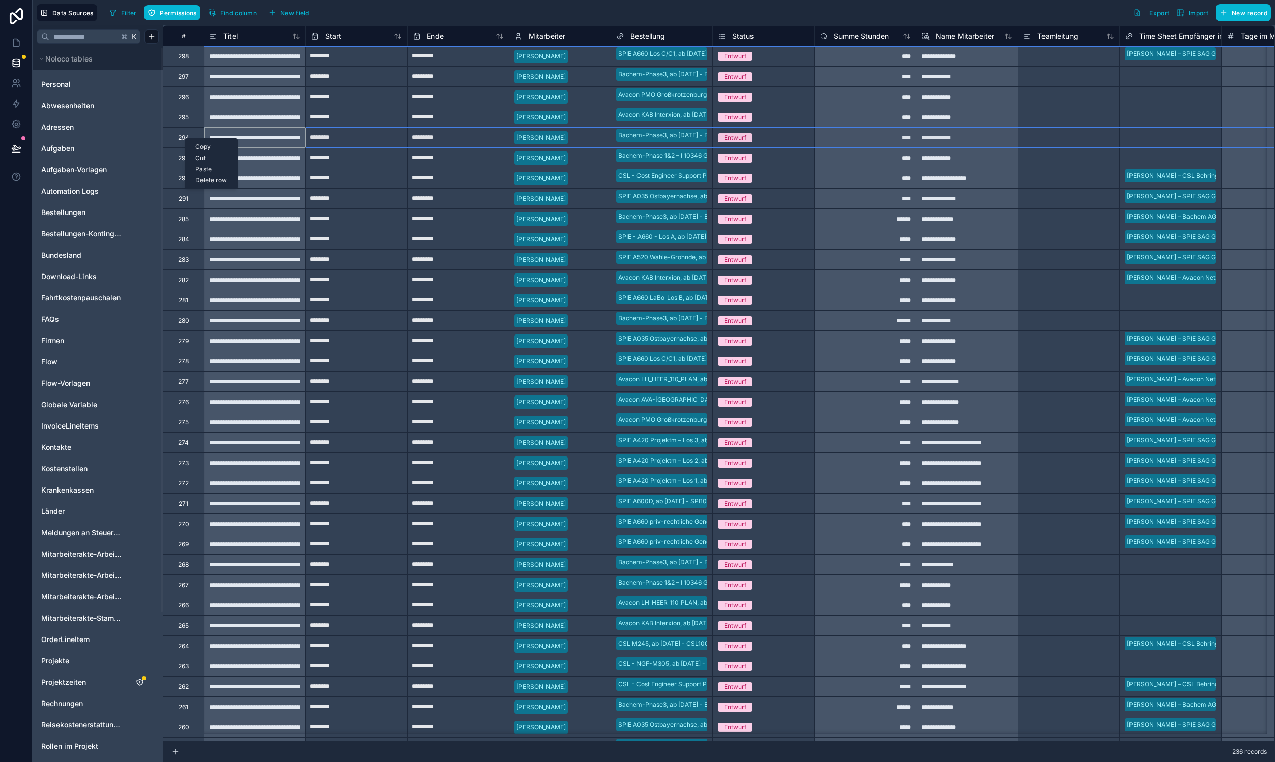
click at [205, 180] on div "Delete row" at bounding box center [211, 180] width 52 height 11
type input "******"
type input "*****"
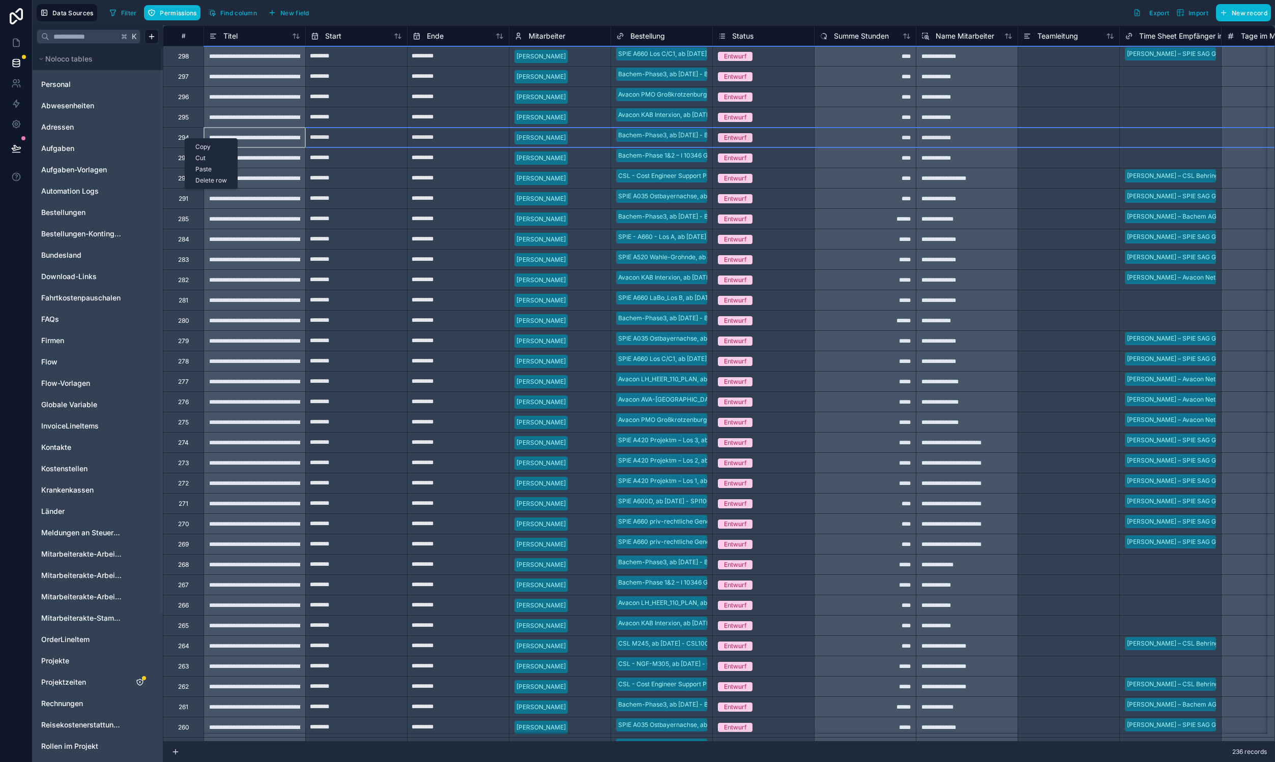
type input "*****"
type input "******"
type input "*****"
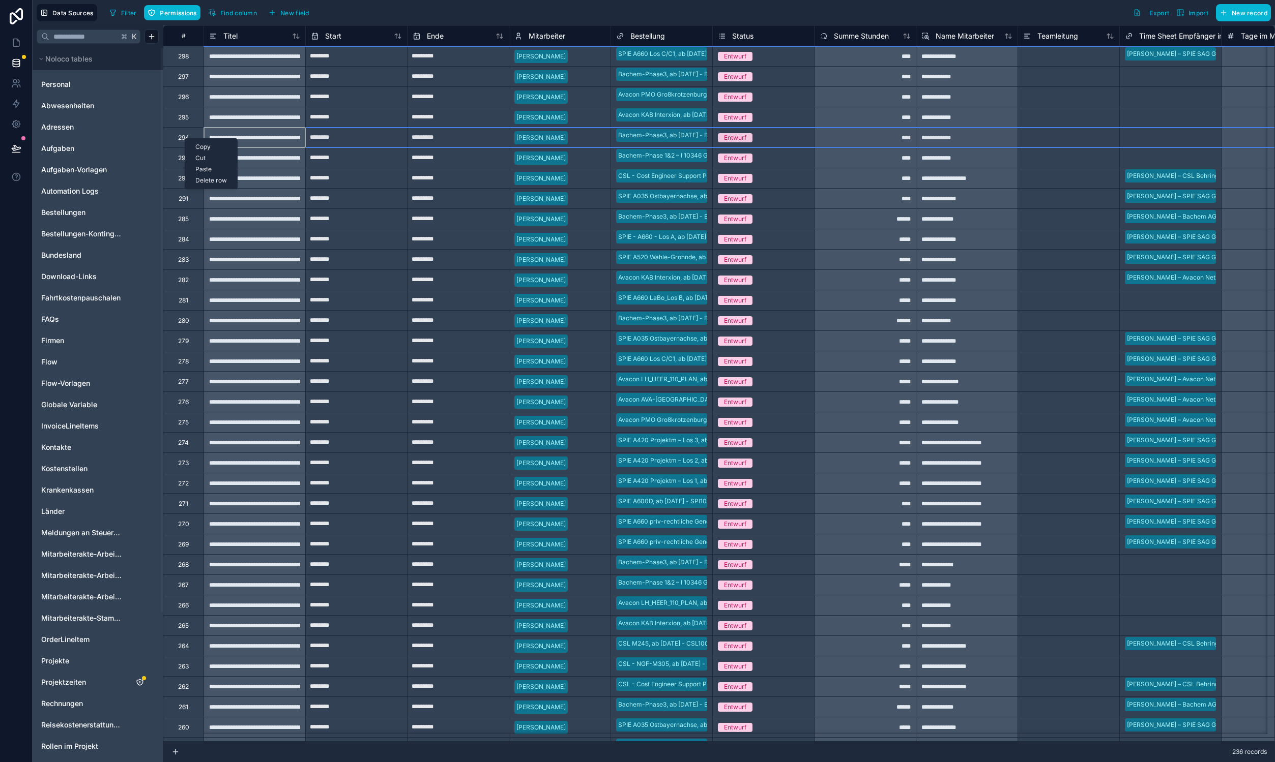
type input "*****"
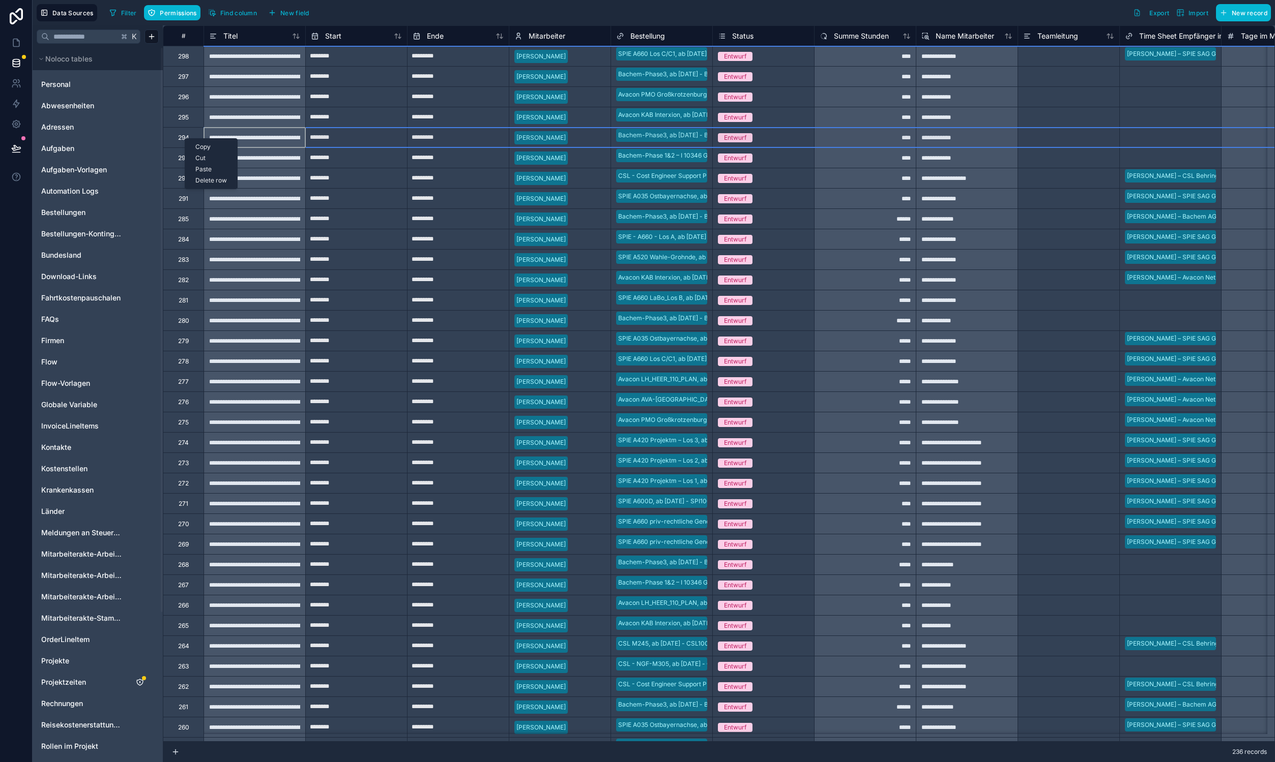
type input "****"
type input "*****"
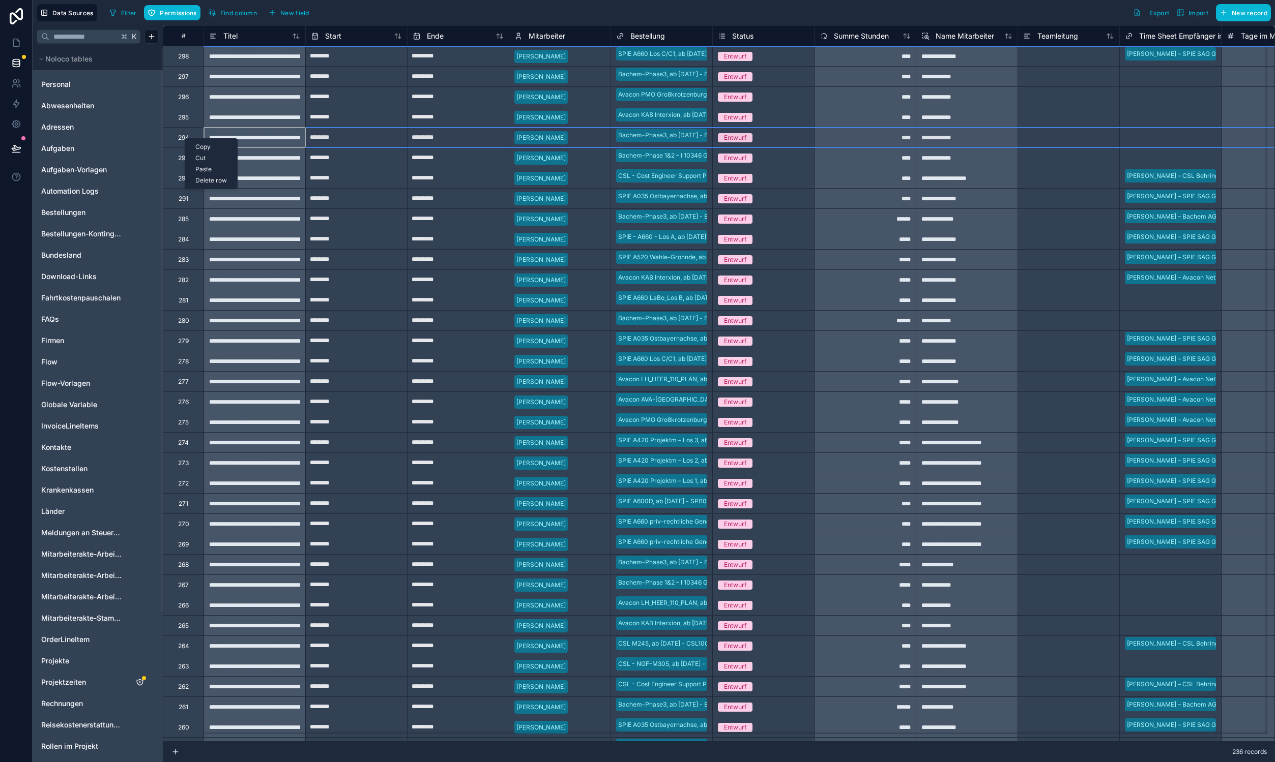
type input "****"
type input "*****"
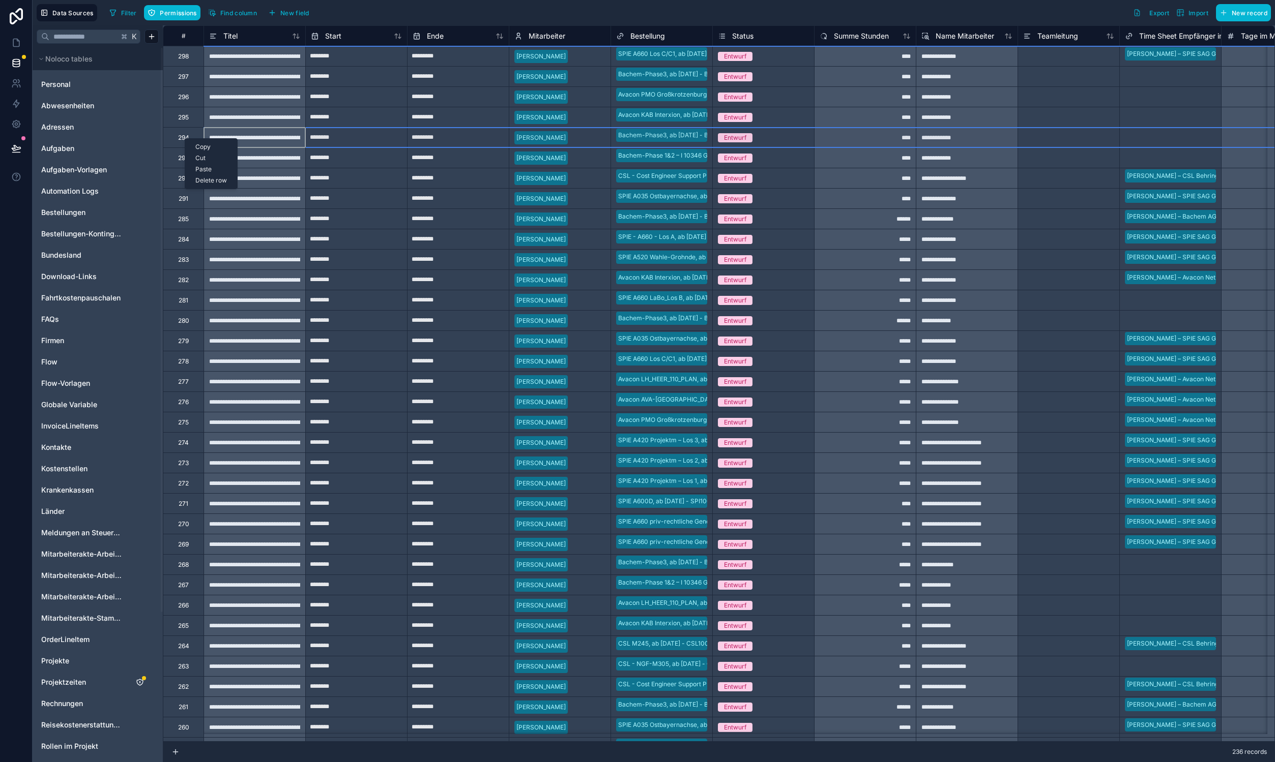
type input "******"
type input "*****"
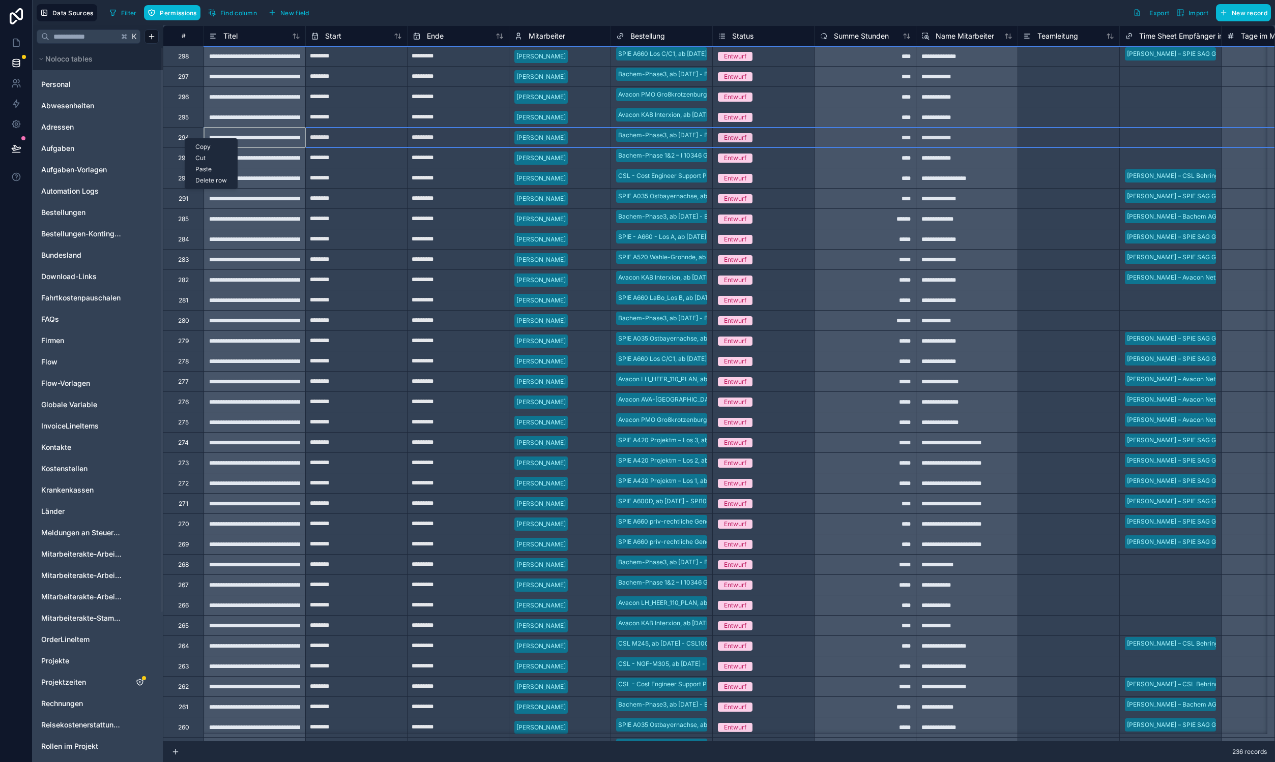
type input "*****"
type input "******"
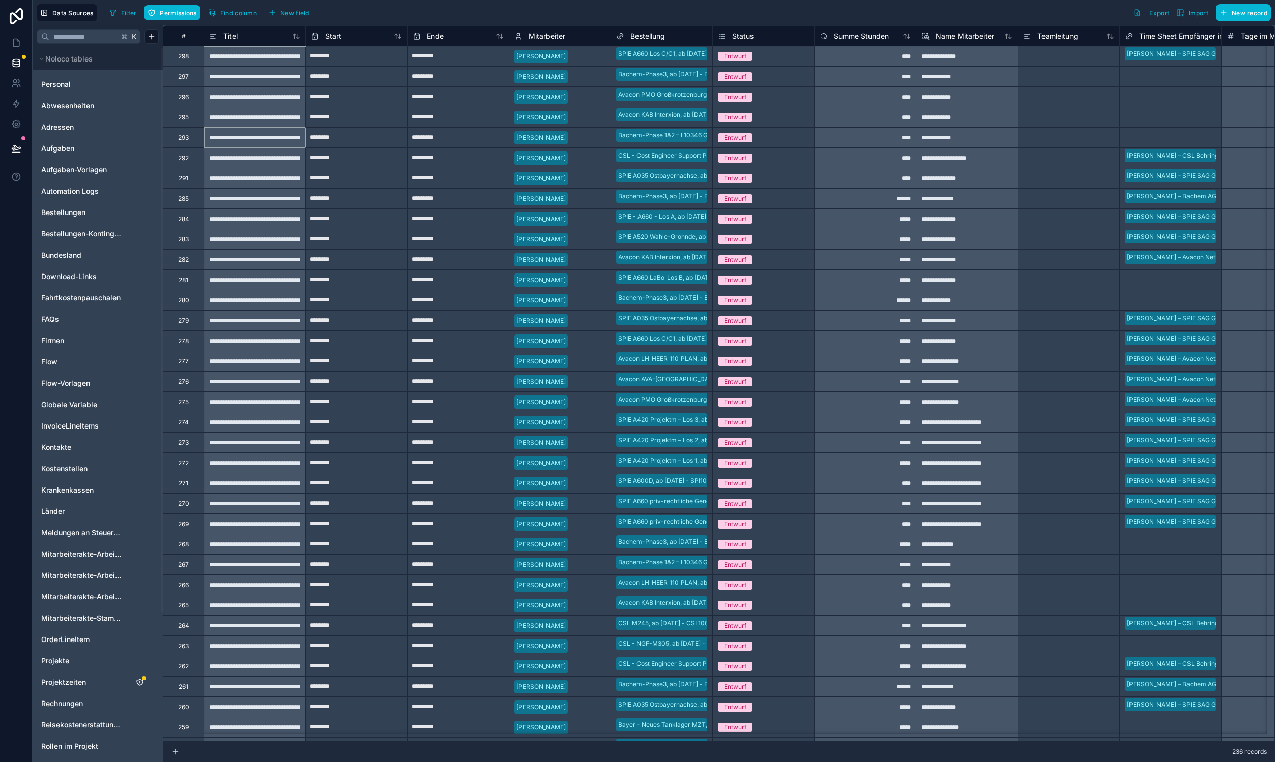
type input "********"
type input "*********"
type input "********"
type input "*********"
type input "********"
